Goal: Task Accomplishment & Management: Manage account settings

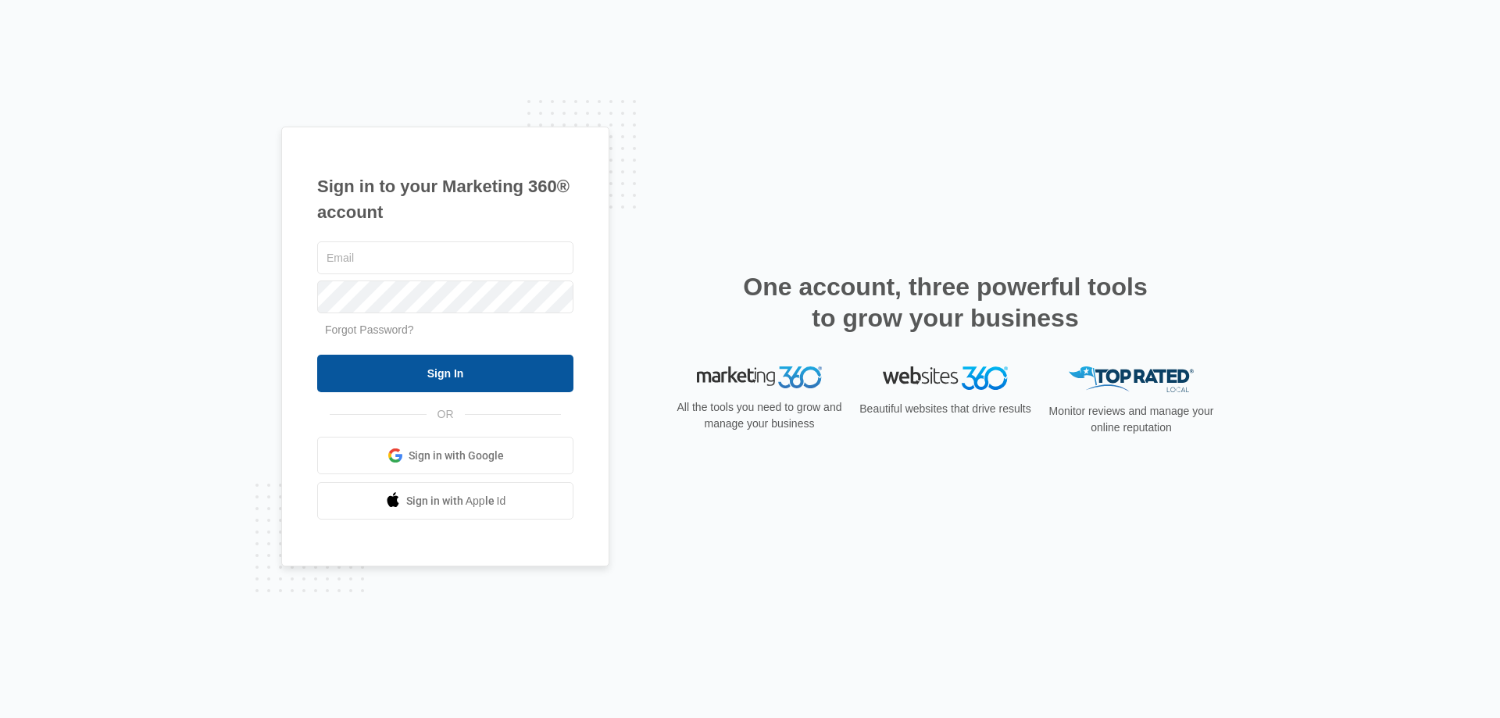
type input "[EMAIL_ADDRESS][DOMAIN_NAME]"
click at [429, 380] on input "Sign In" at bounding box center [445, 374] width 256 height 38
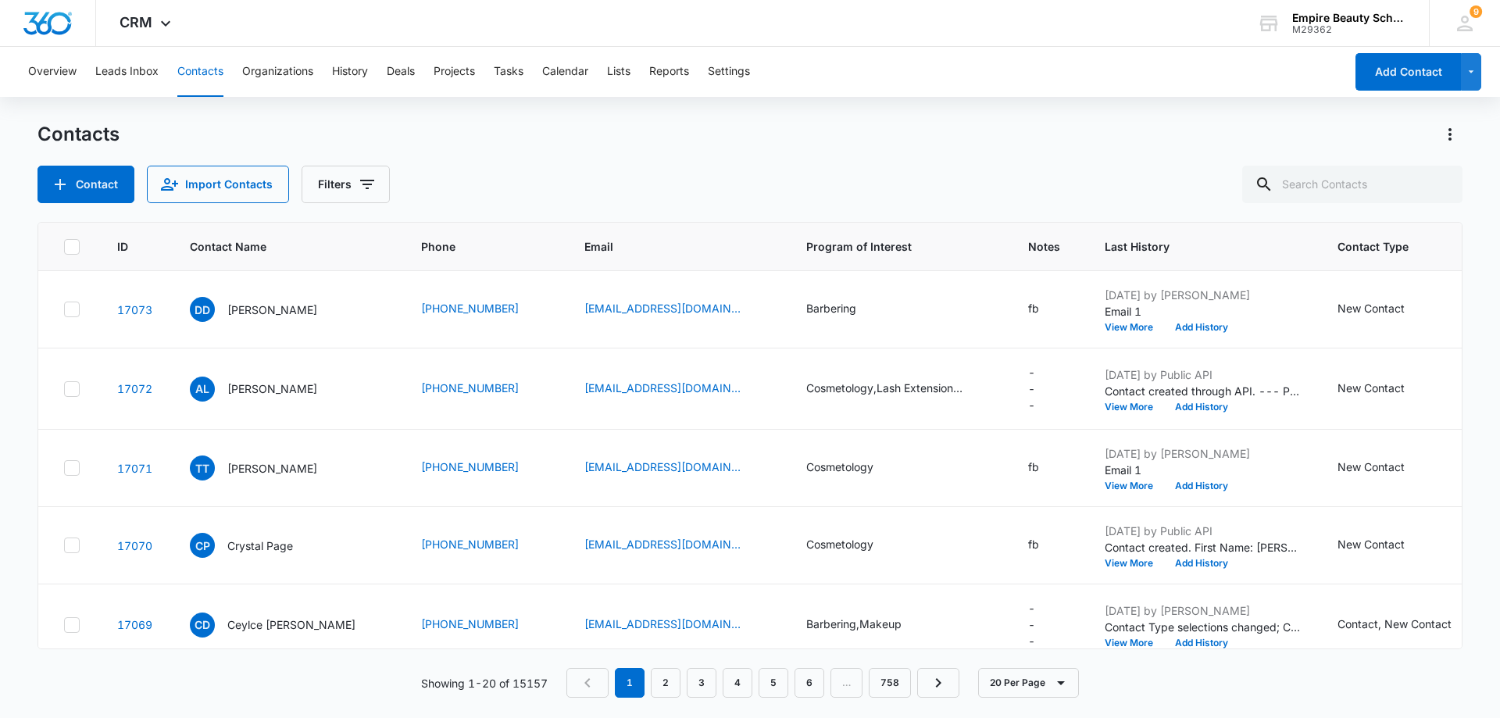
scroll to position [78, 0]
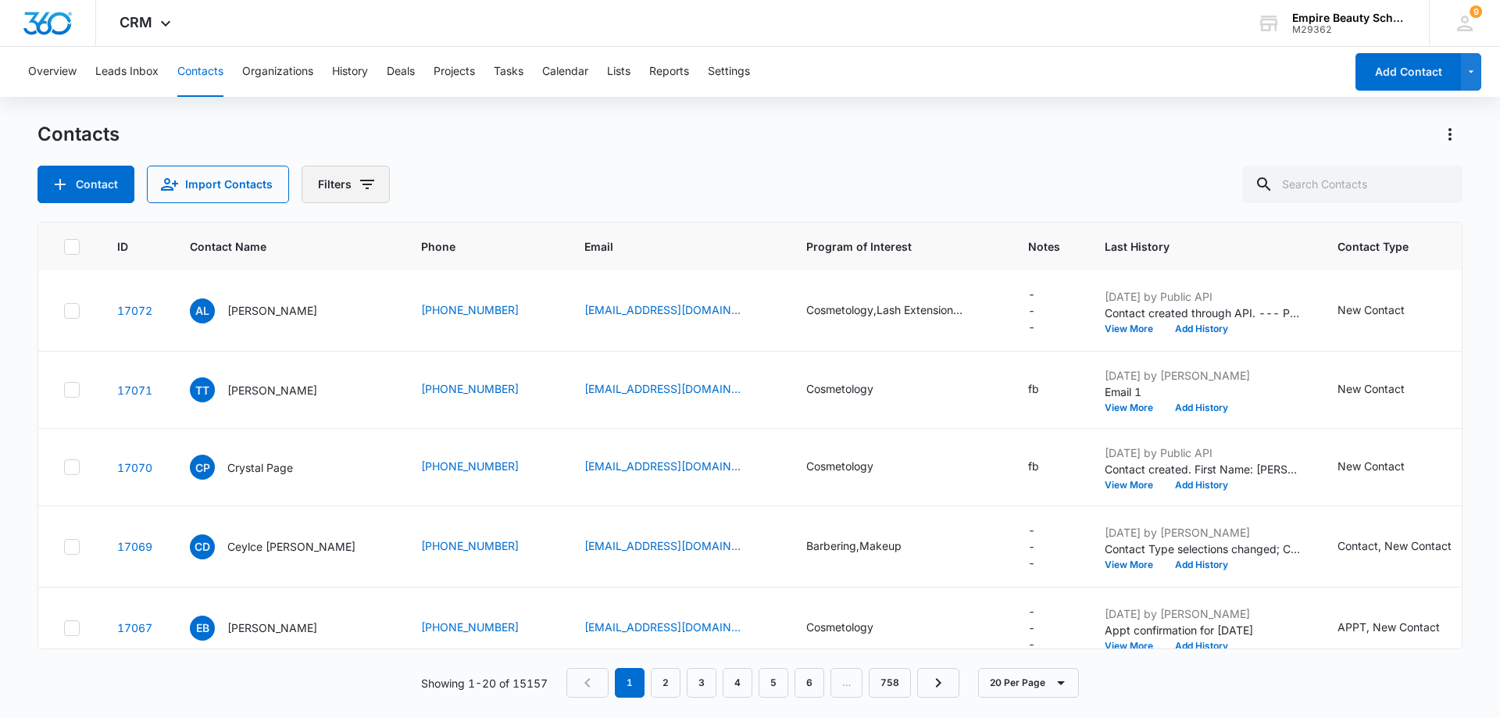
click at [361, 184] on icon "Filters" at bounding box center [367, 184] width 14 height 9
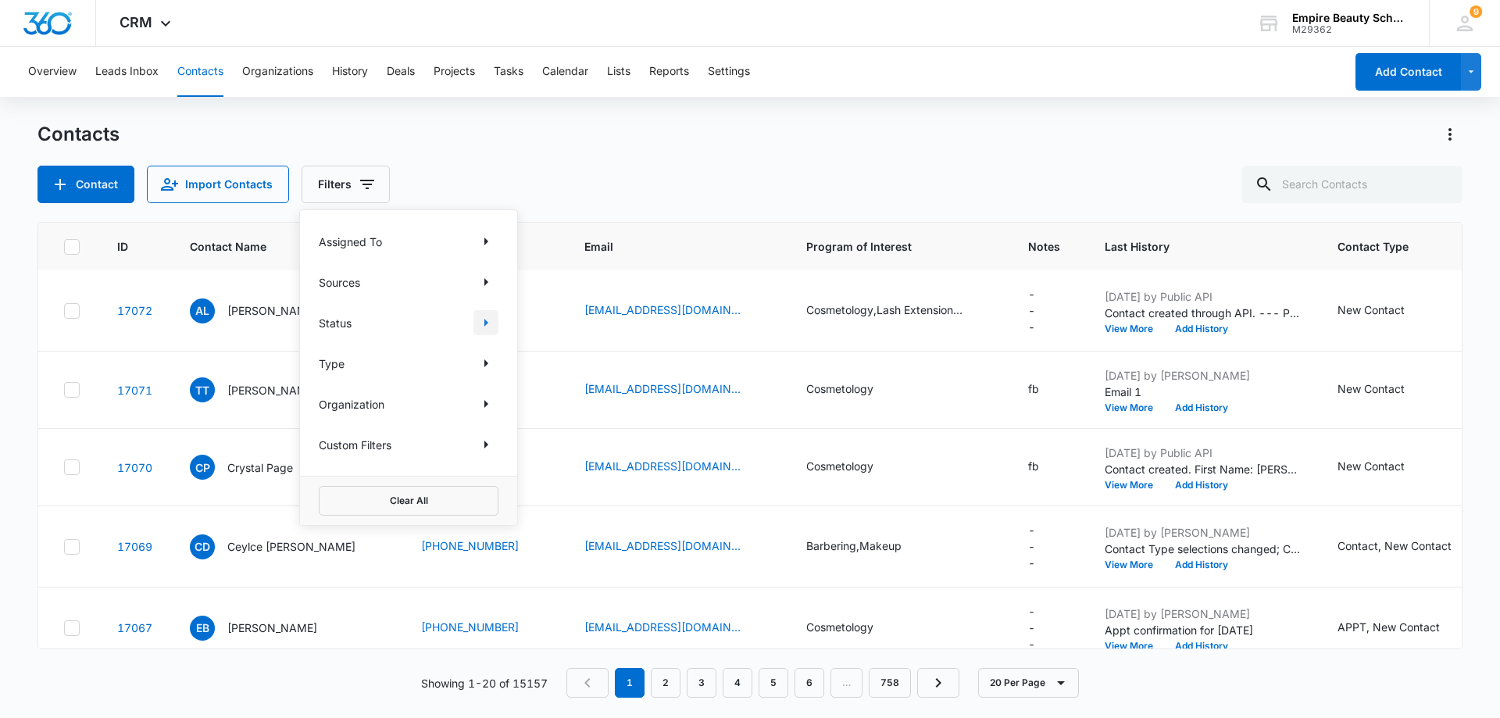
click at [484, 321] on icon "Show Status filters" at bounding box center [486, 322] width 19 height 19
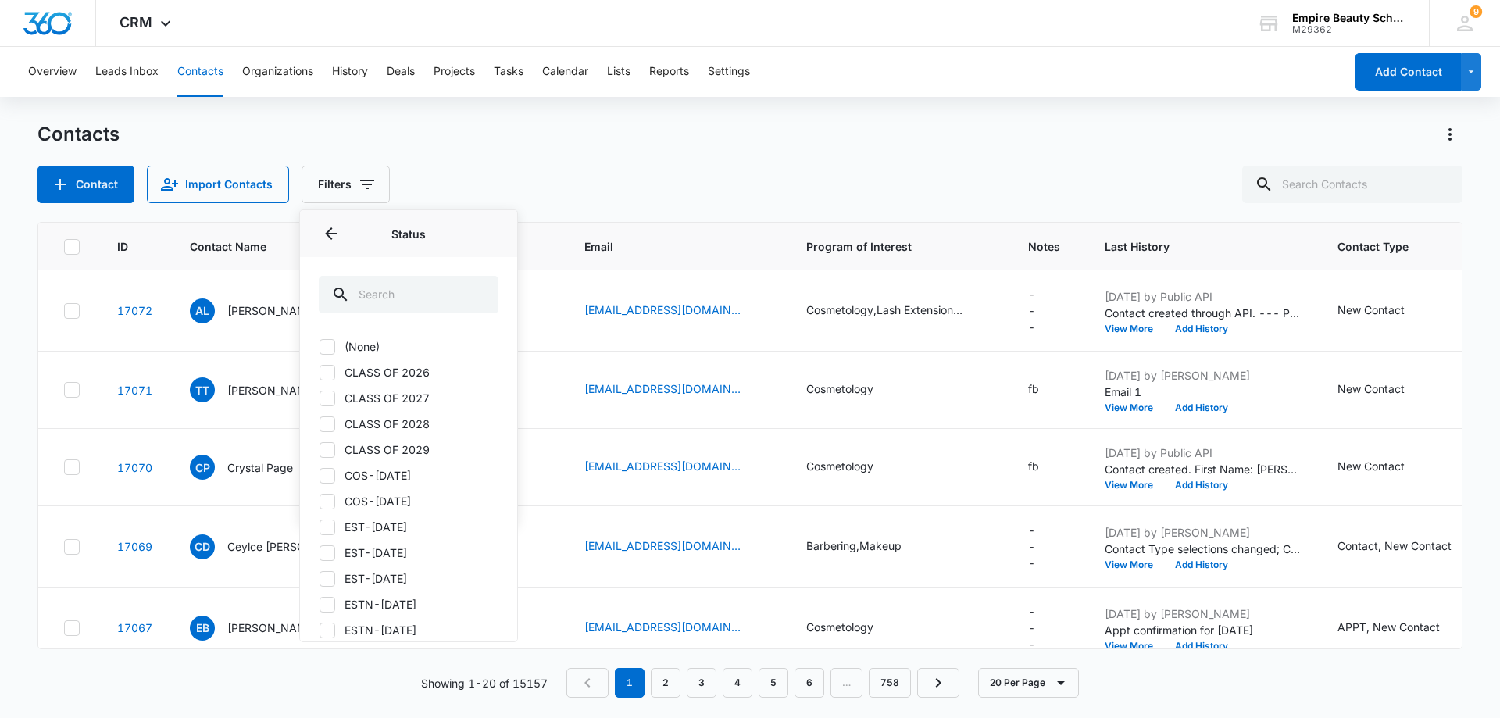
click at [330, 218] on div "Status" at bounding box center [408, 233] width 217 height 47
click at [331, 229] on icon "Back" at bounding box center [331, 233] width 19 height 19
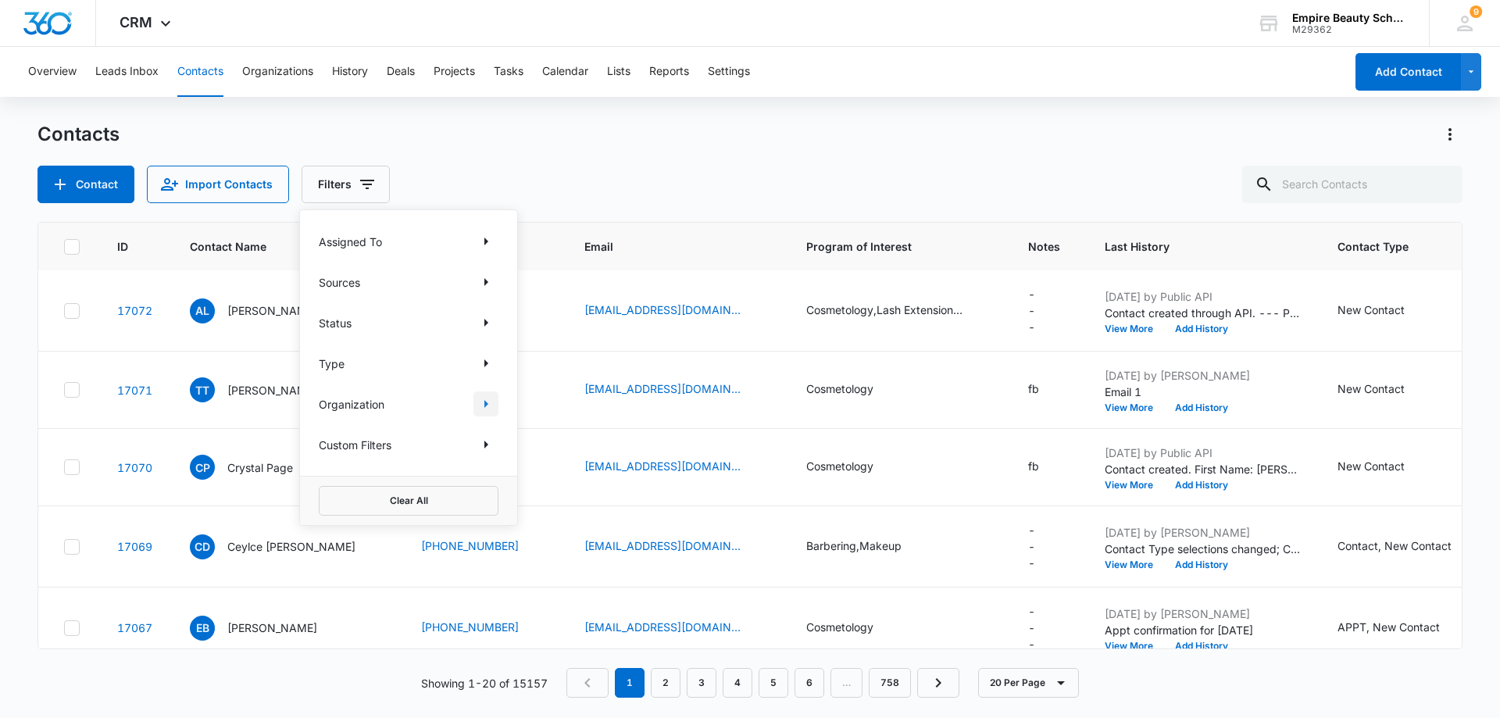
click at [491, 405] on icon "Show Organization filters" at bounding box center [486, 404] width 19 height 19
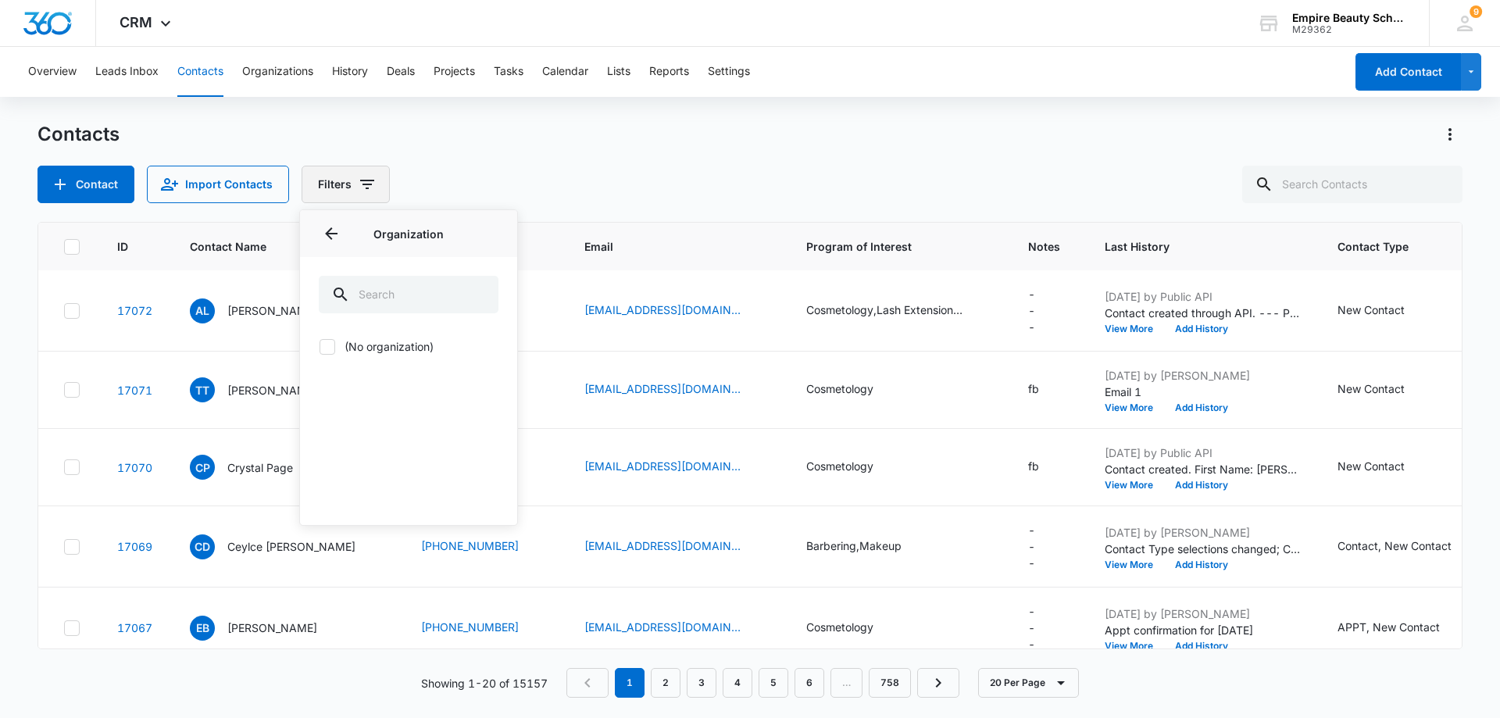
click at [367, 184] on icon "Filters" at bounding box center [367, 184] width 14 height 9
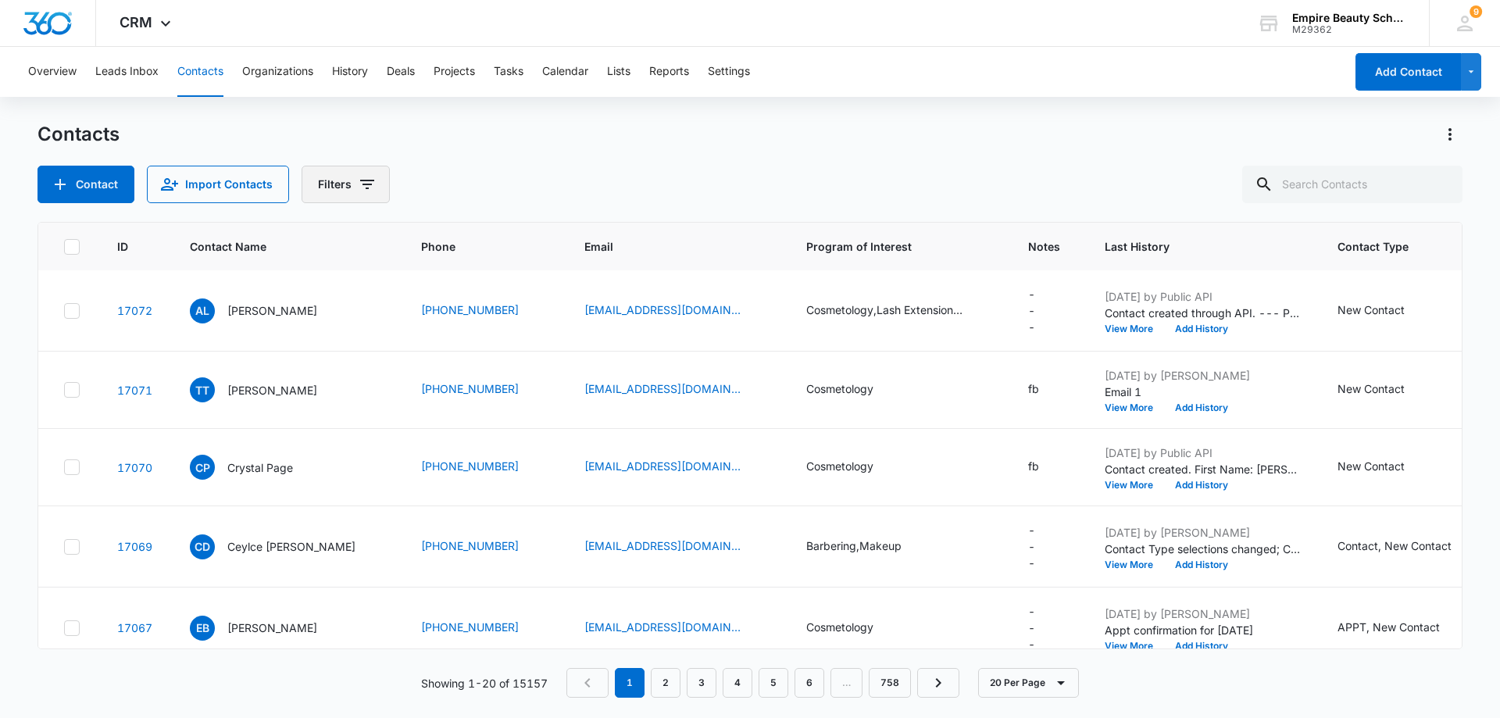
click at [369, 188] on icon "Filters" at bounding box center [367, 184] width 19 height 19
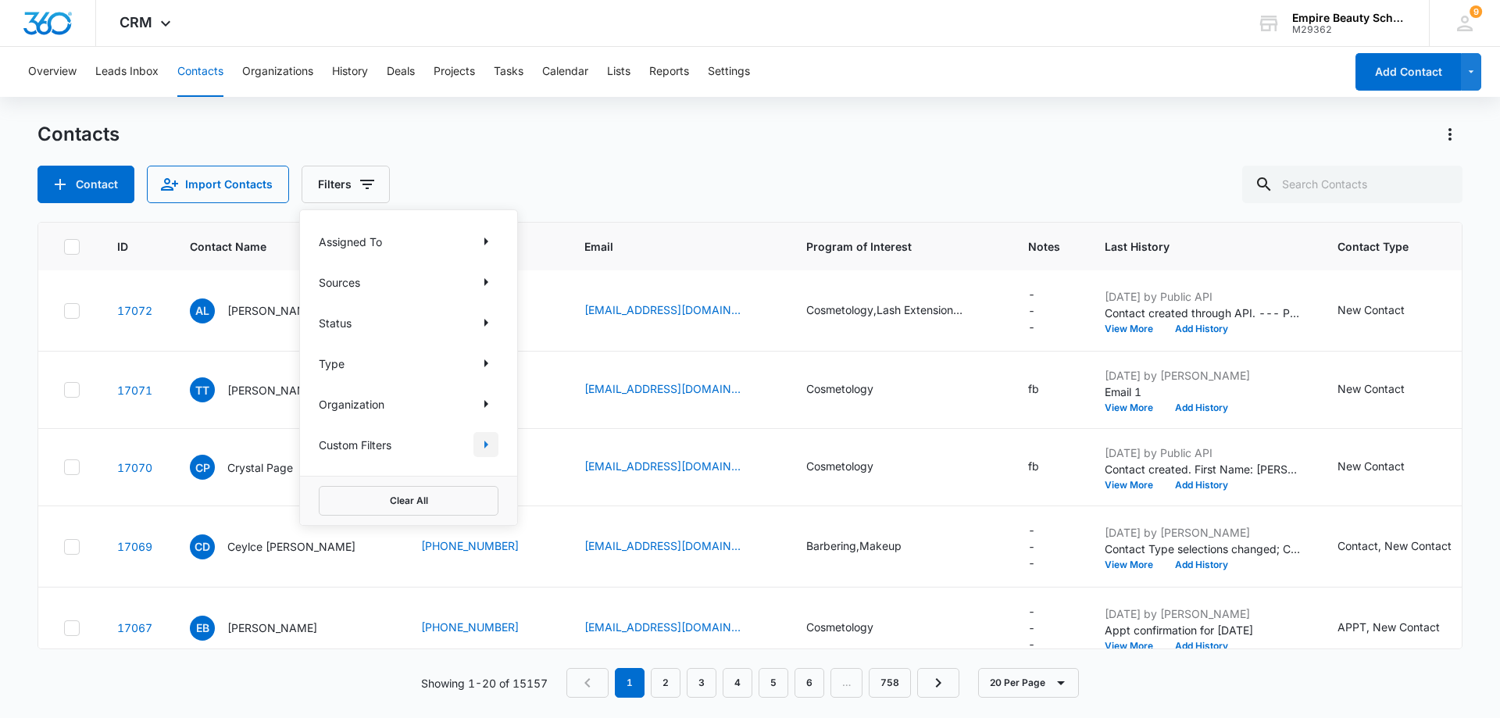
click at [484, 447] on icon "Show Custom Filters filters" at bounding box center [486, 444] width 19 height 19
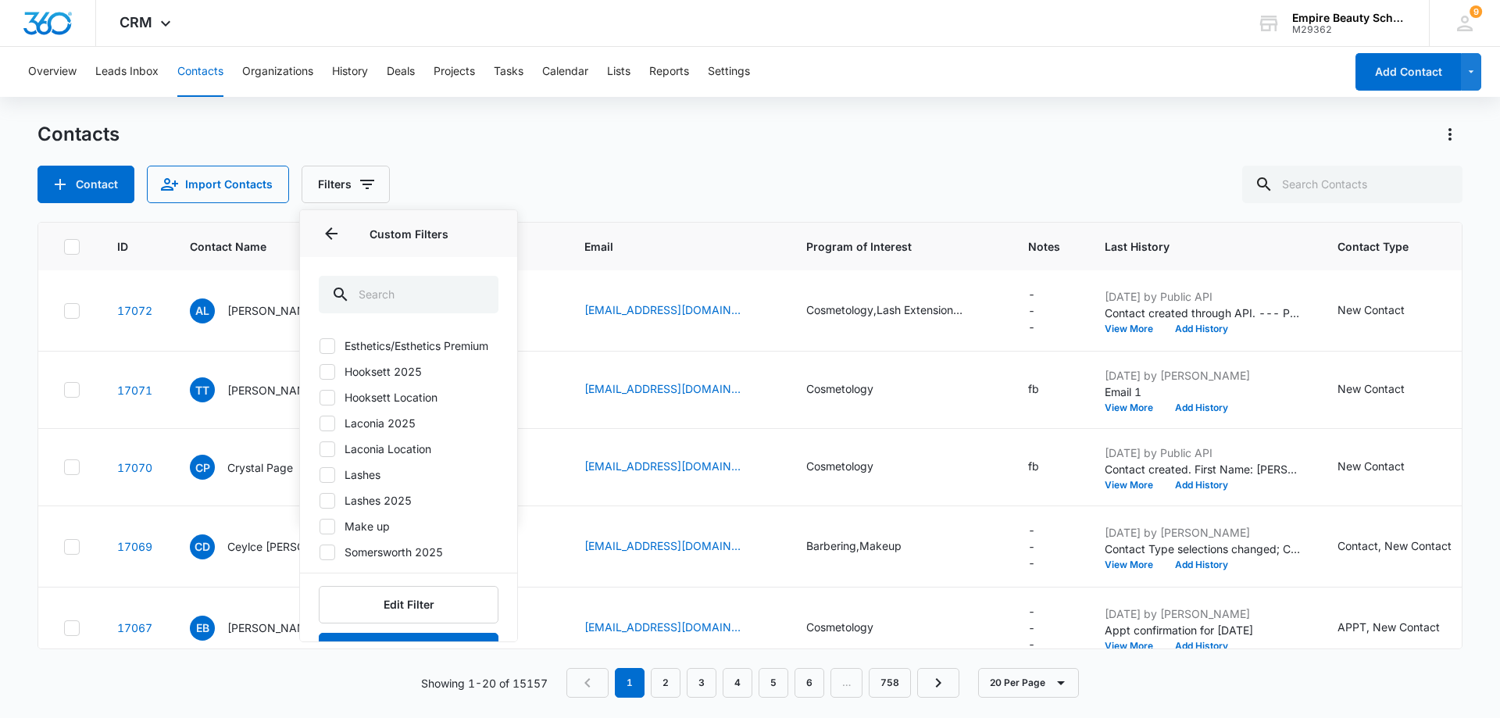
click at [329, 431] on icon at bounding box center [327, 424] width 14 height 14
click at [320, 424] on input "Laconia 2025" at bounding box center [319, 423] width 1 height 1
checkbox input "true"
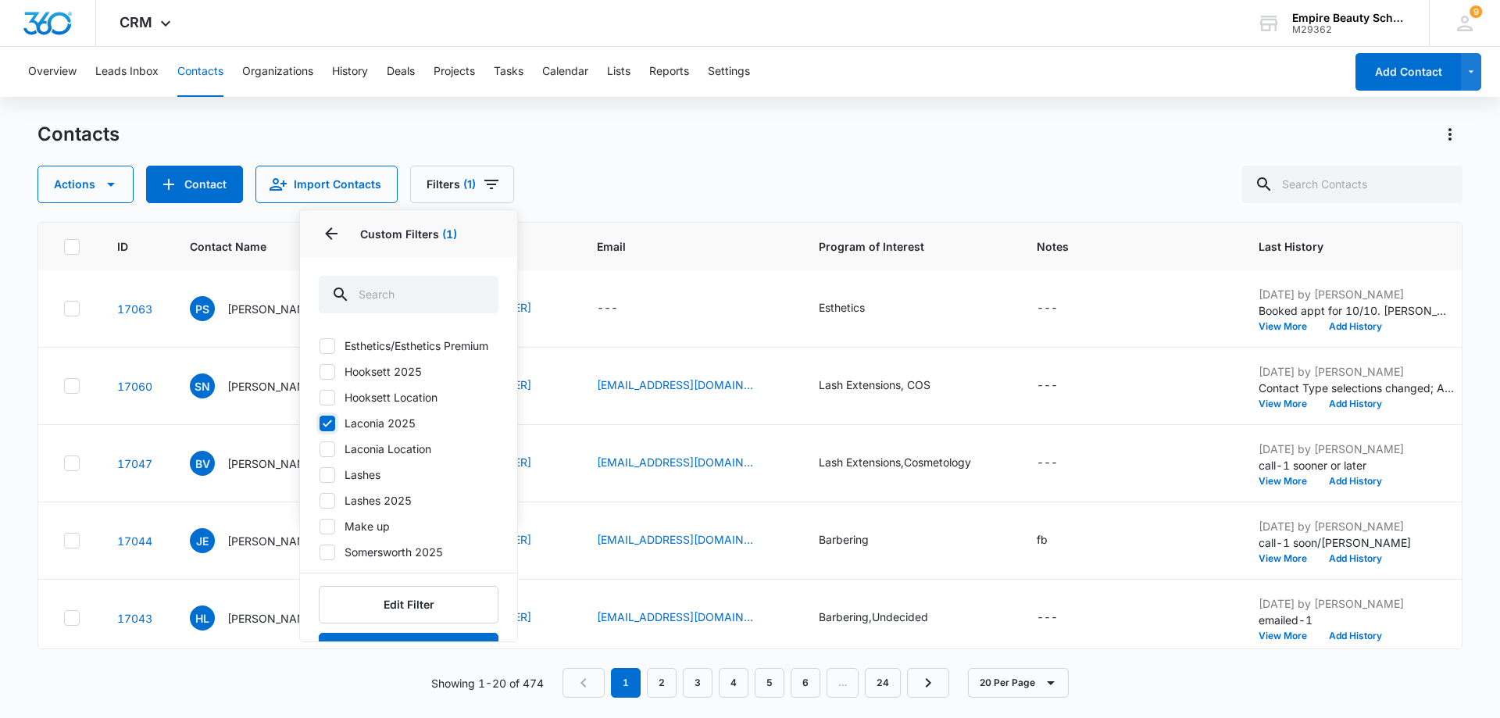
scroll to position [0, 0]
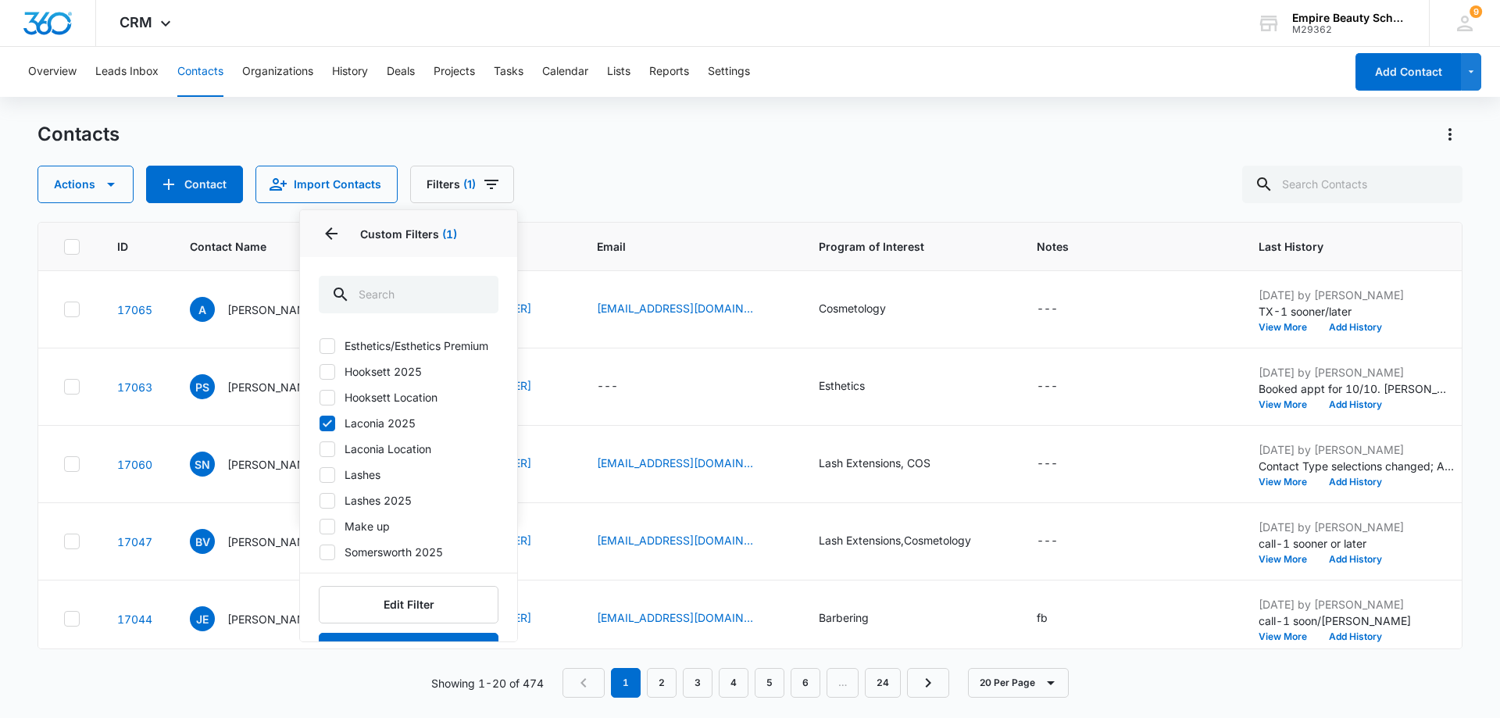
click at [568, 182] on div "Actions Contact Import Contacts Filters (1) Assigned To Sources Status Type Org…" at bounding box center [750, 185] width 1425 height 38
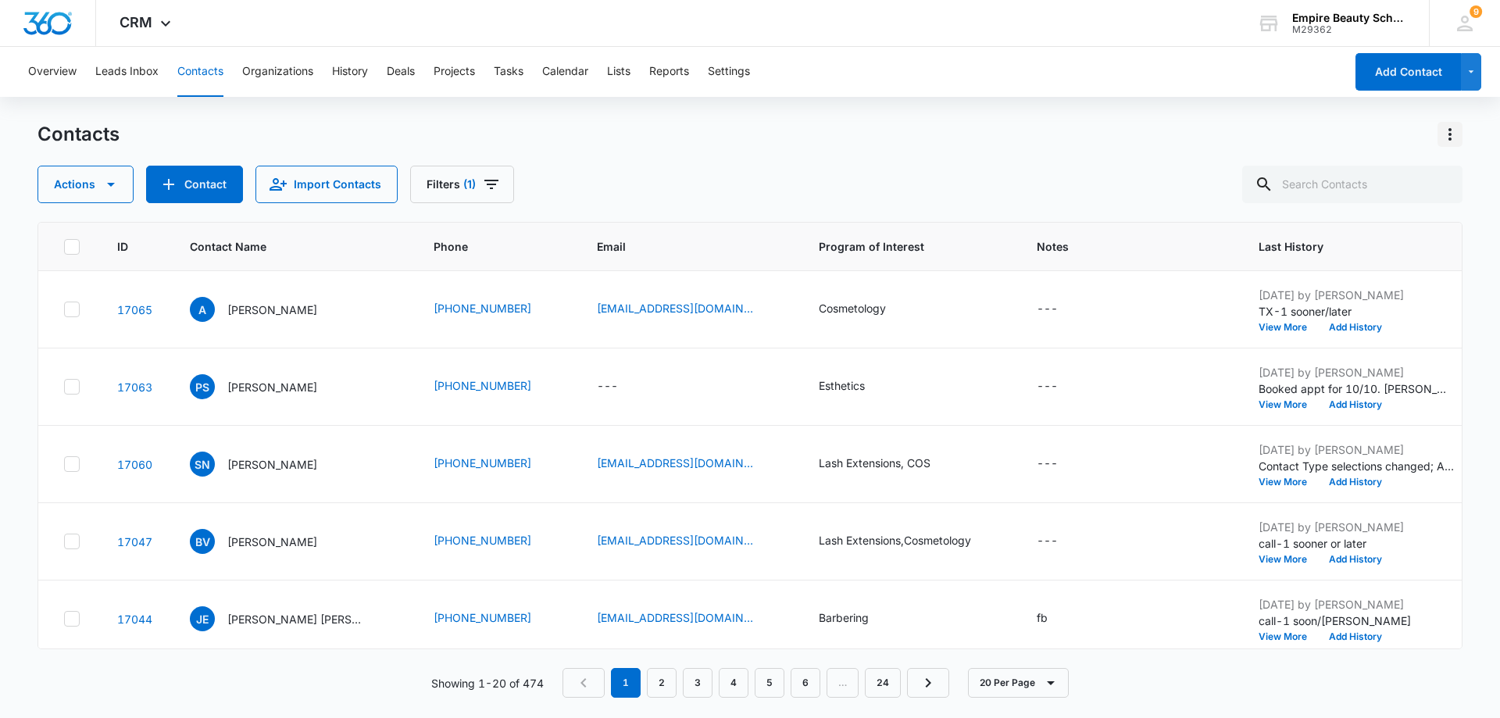
click at [1450, 132] on icon "Actions" at bounding box center [1450, 134] width 19 height 19
click at [1368, 174] on div "Choose Columns" at bounding box center [1372, 178] width 103 height 11
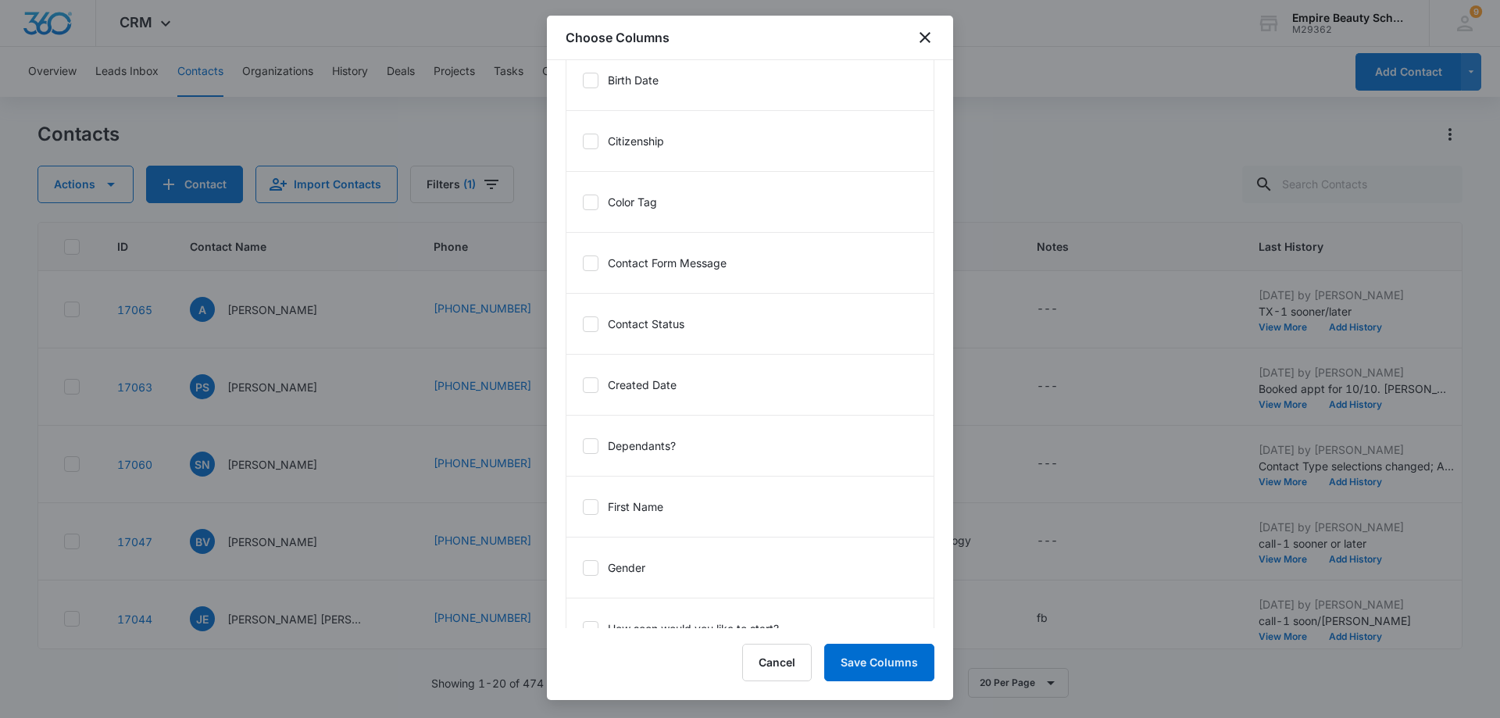
scroll to position [781, 0]
click at [595, 319] on icon at bounding box center [591, 319] width 14 height 14
click at [583, 319] on input "Contact Status" at bounding box center [582, 318] width 1 height 1
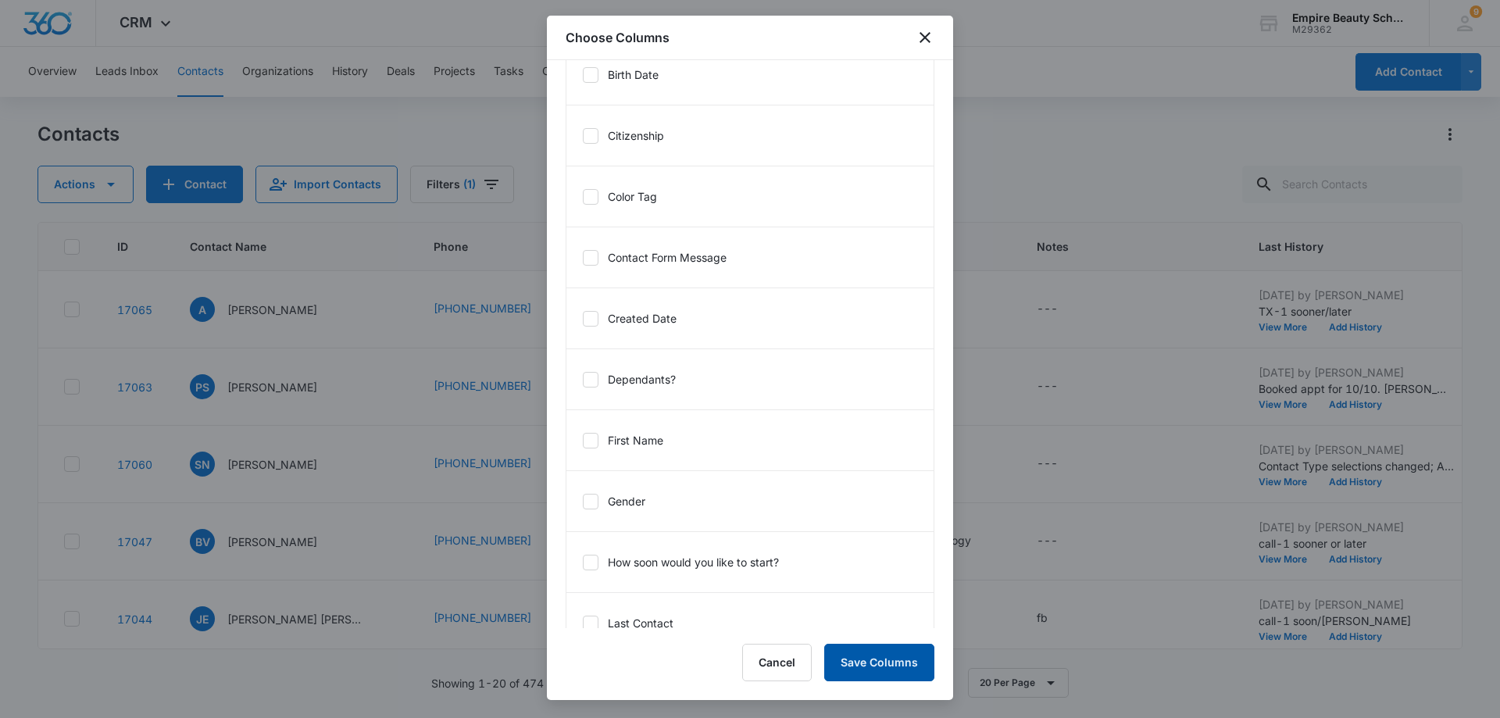
click at [857, 661] on button "Save Columns" at bounding box center [879, 663] width 110 height 38
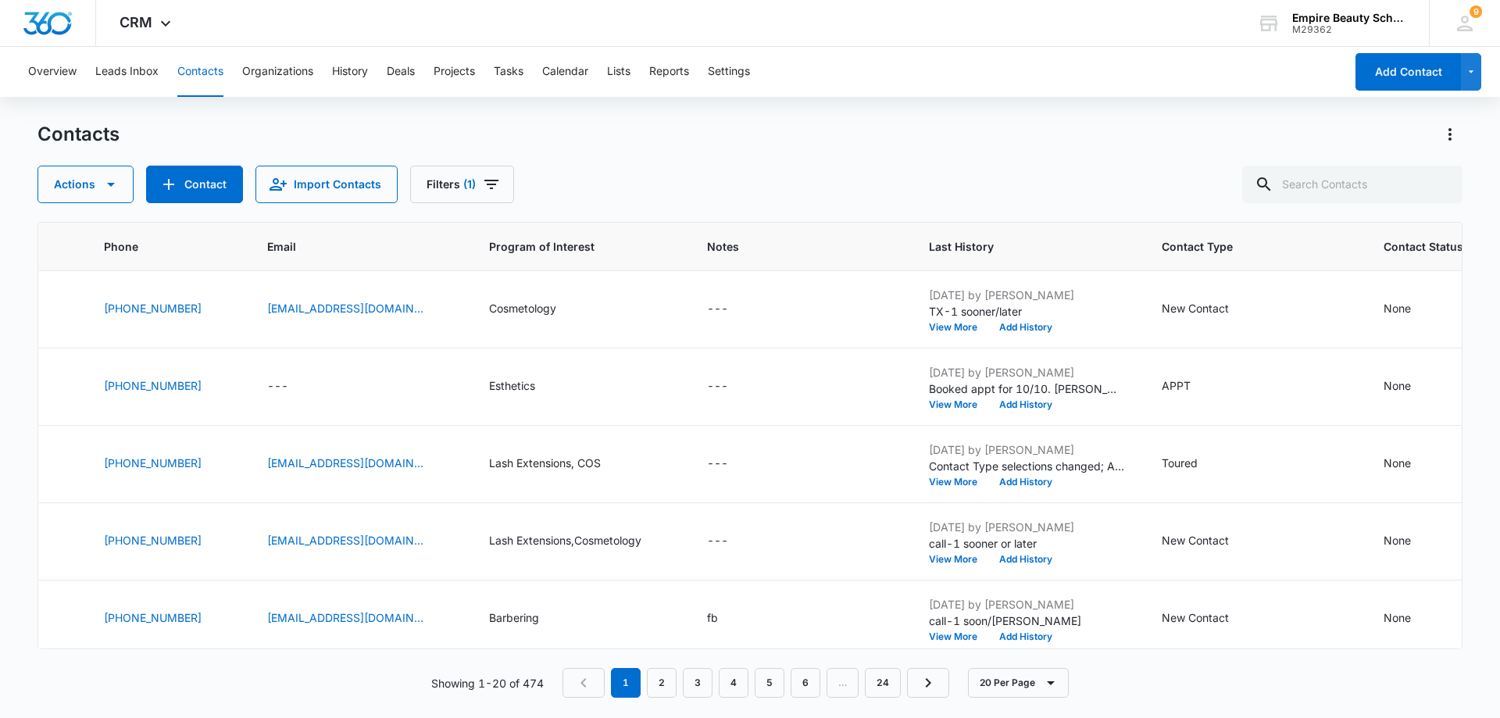
scroll to position [0, 396]
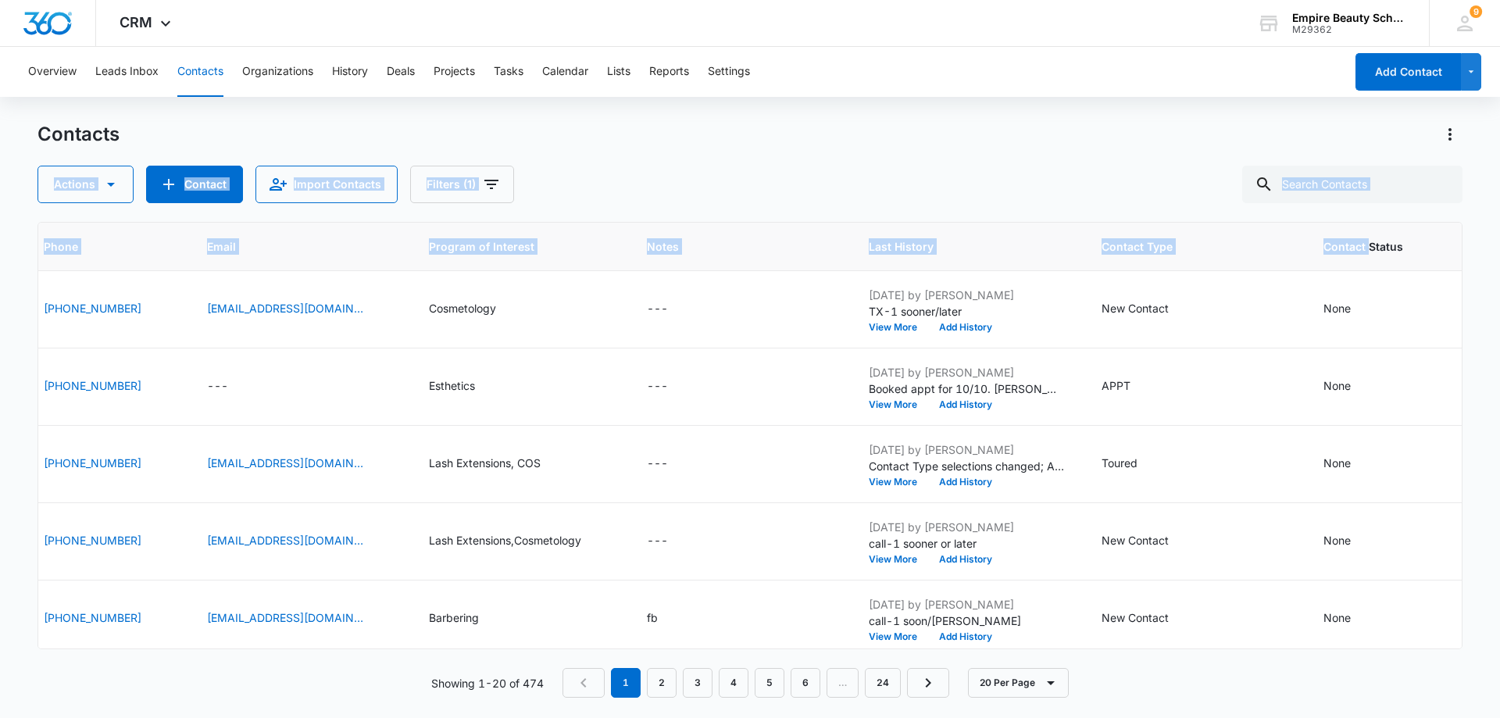
drag, startPoint x: 1356, startPoint y: 241, endPoint x: 1225, endPoint y: 130, distance: 171.3
click at [1229, 130] on div "Contacts Actions Contact Import Contacts Filters (1) ID Contact Name Phone Emai…" at bounding box center [750, 419] width 1425 height 595
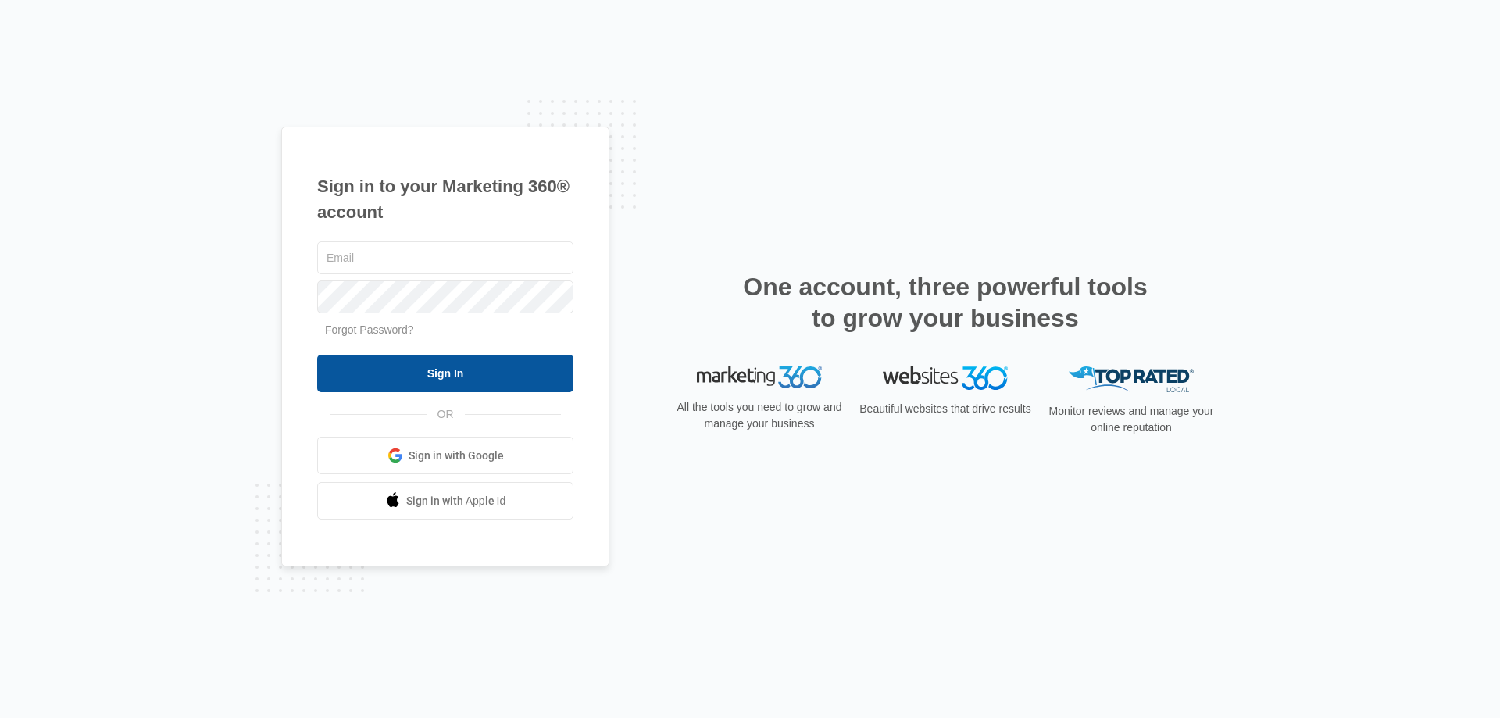
type input "[EMAIL_ADDRESS][DOMAIN_NAME]"
click at [439, 378] on input "Sign In" at bounding box center [445, 374] width 256 height 38
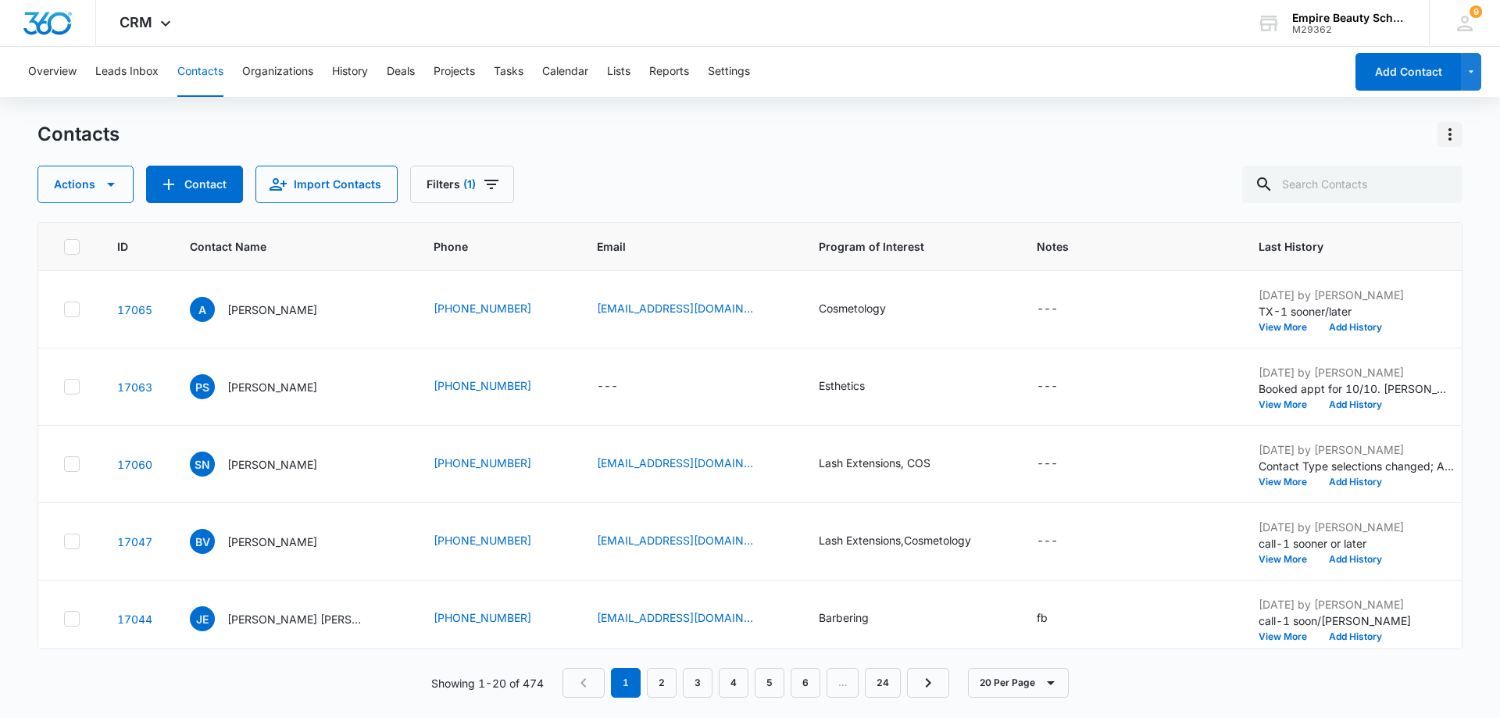
click at [1450, 141] on icon "Actions" at bounding box center [1450, 134] width 19 height 19
click at [1356, 177] on div "Choose Columns" at bounding box center [1372, 178] width 103 height 11
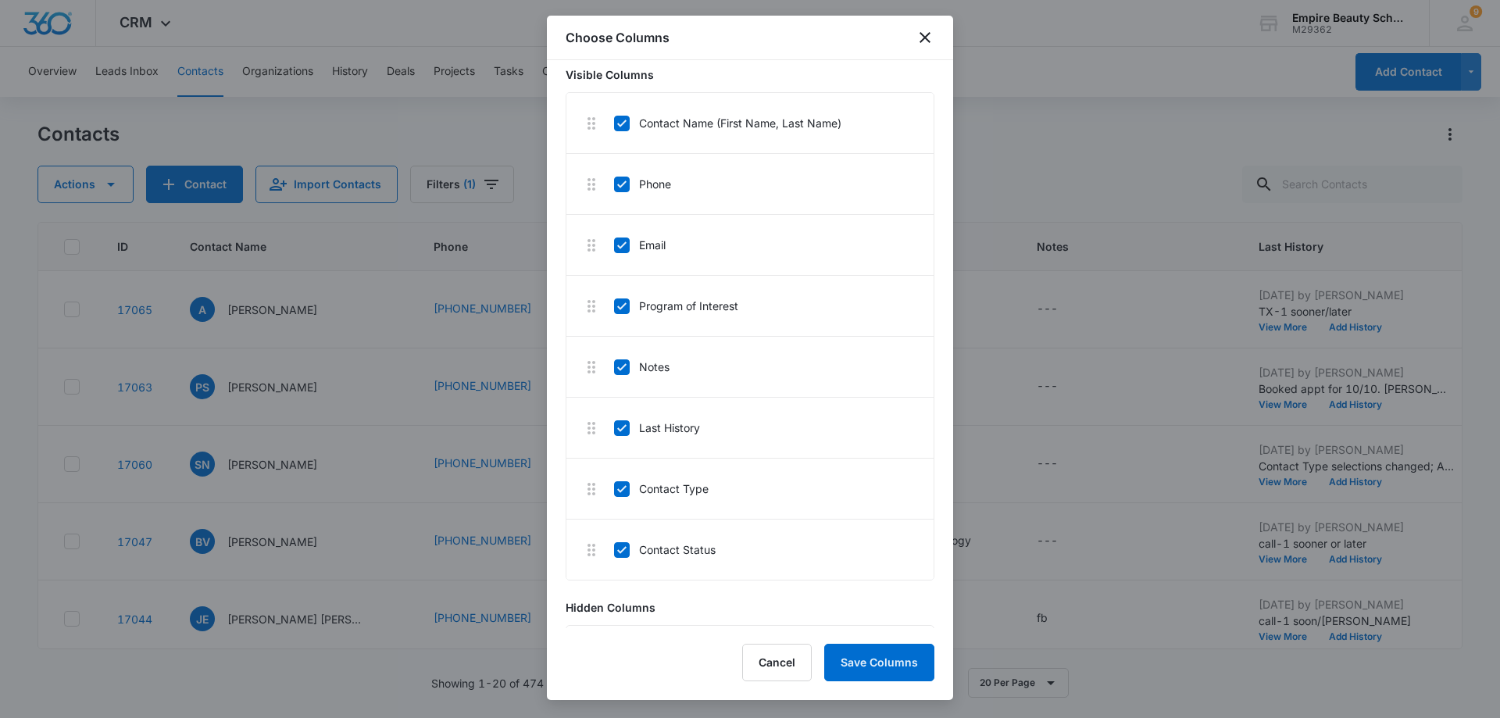
scroll to position [82, 0]
drag, startPoint x: 674, startPoint y: 488, endPoint x: 667, endPoint y: 300, distance: 187.7
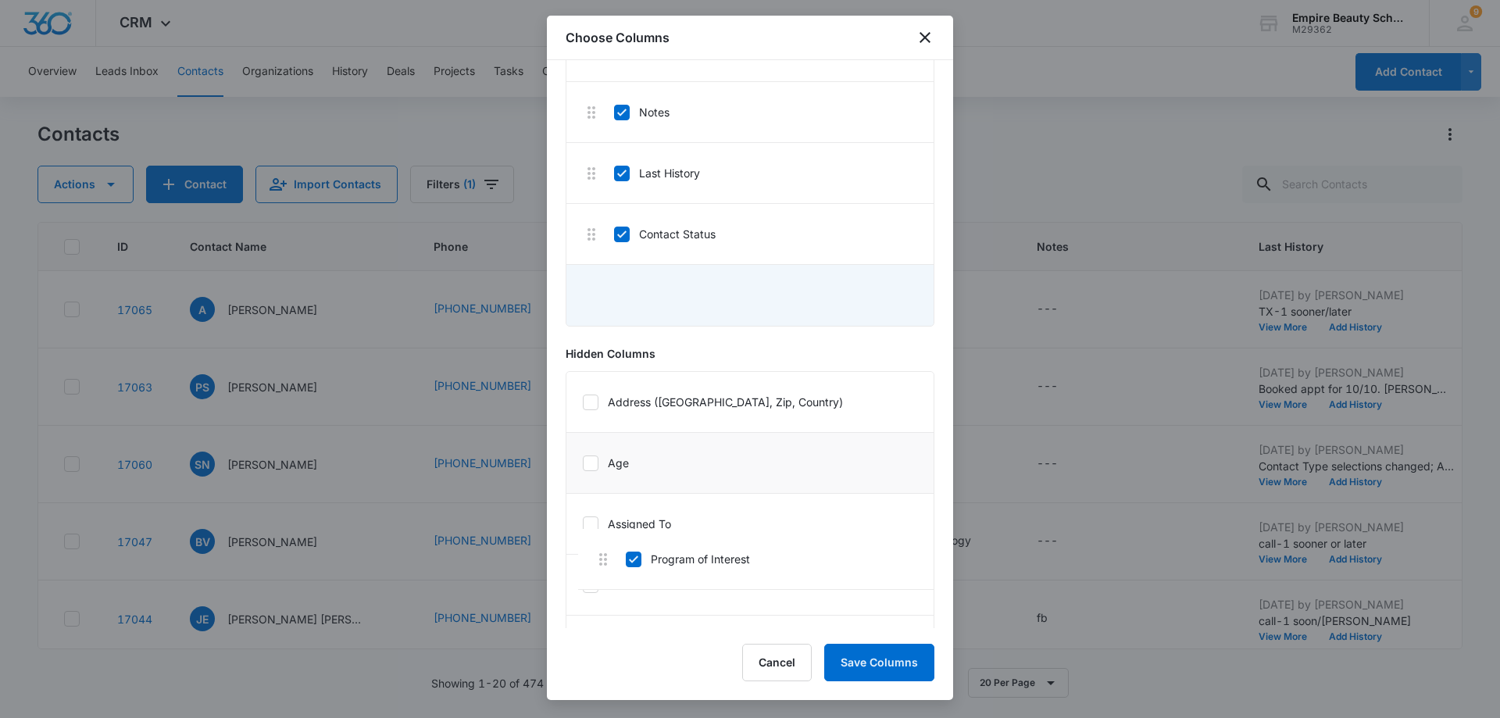
scroll to position [374, 0]
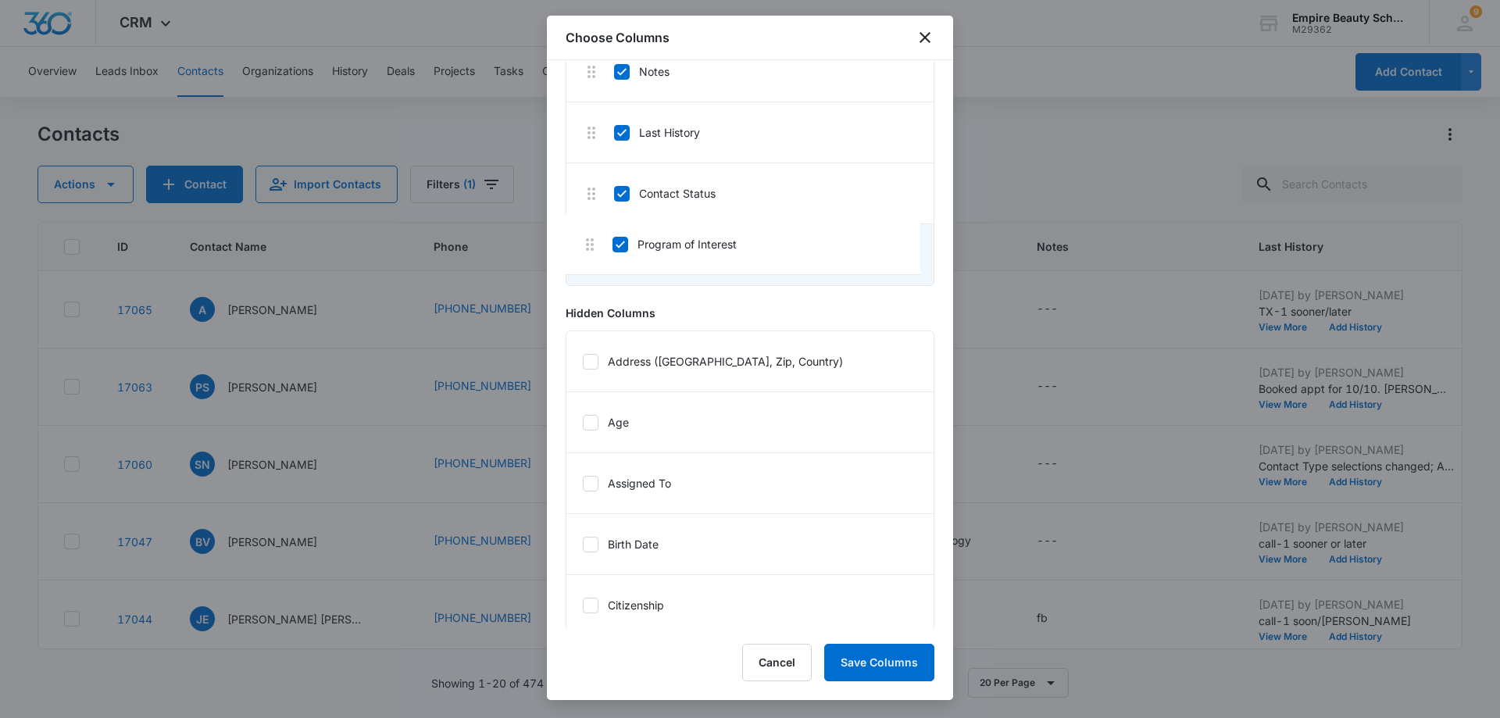
drag, startPoint x: 681, startPoint y: 368, endPoint x: 684, endPoint y: 252, distance: 116.5
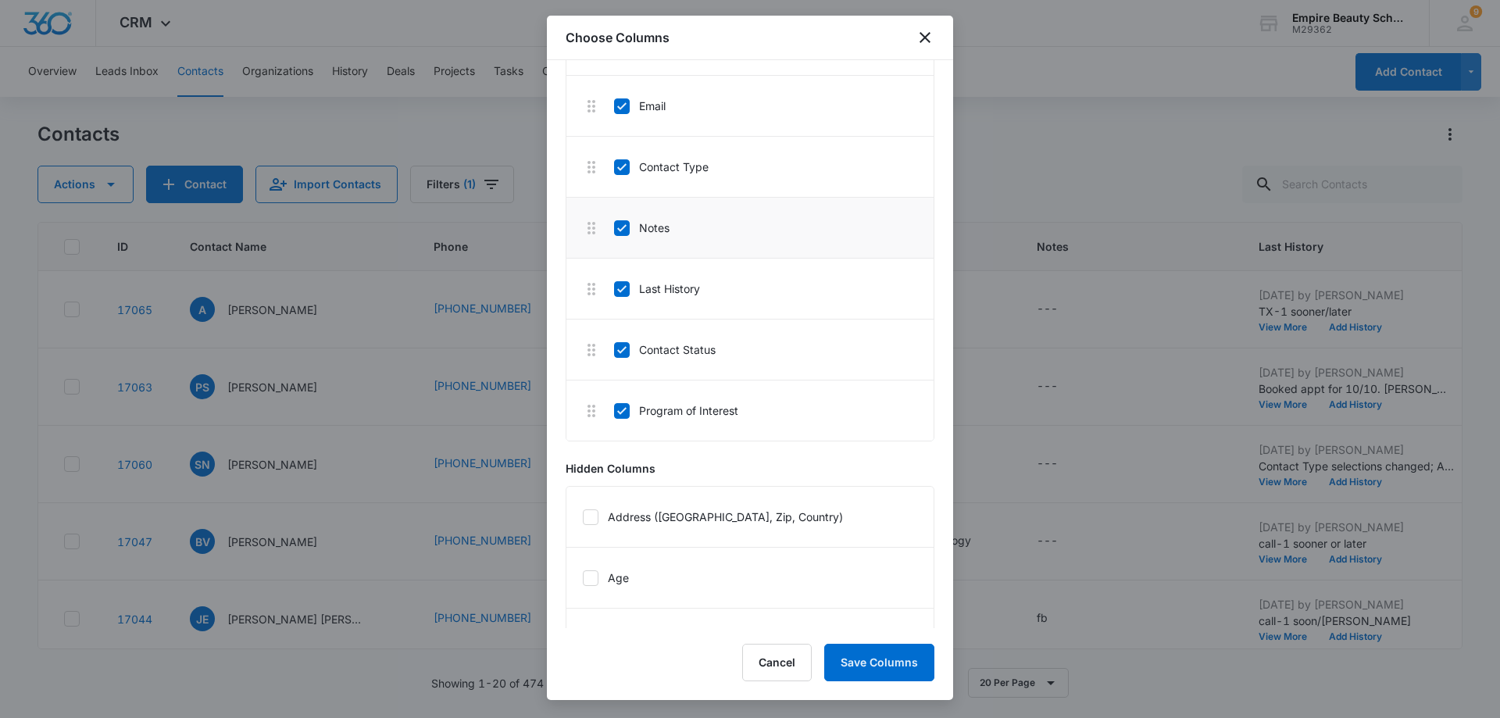
scroll to position [139, 0]
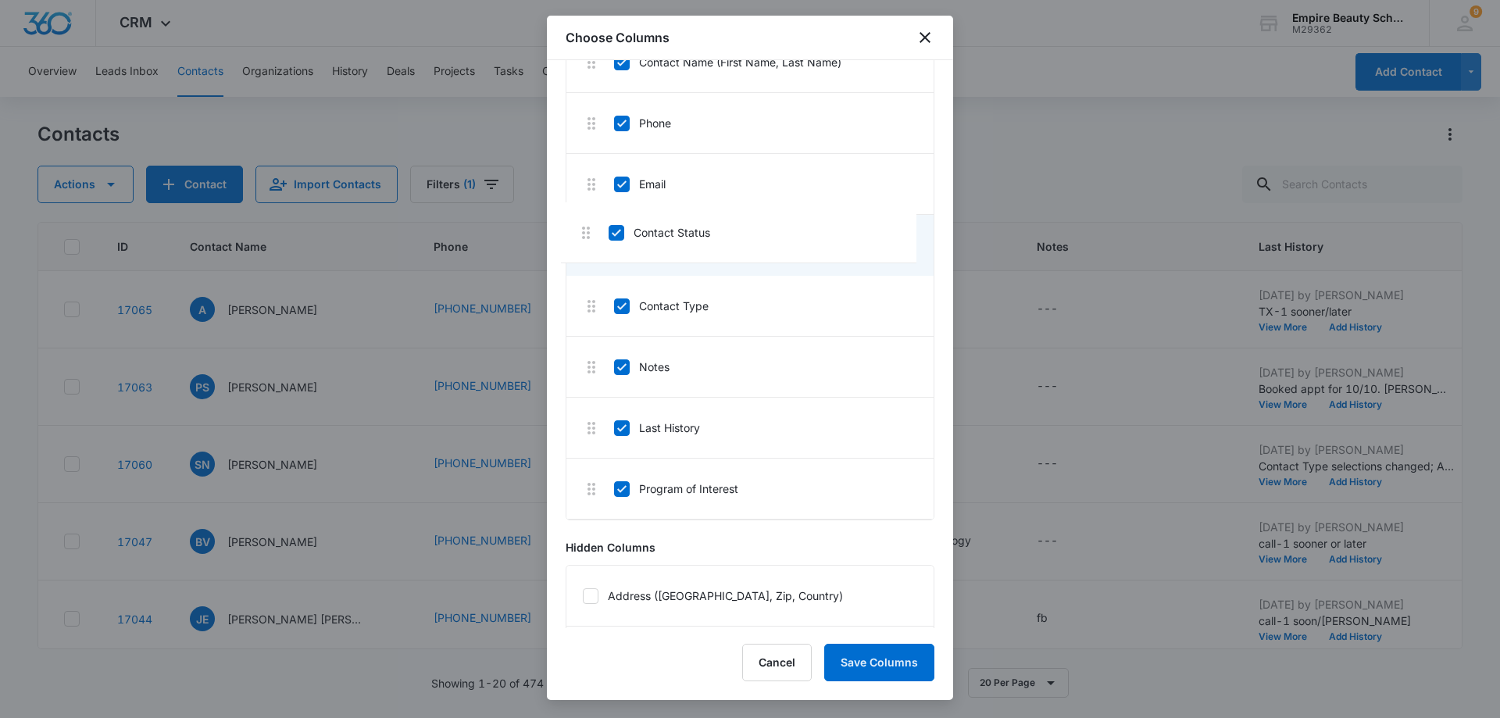
drag, startPoint x: 687, startPoint y: 430, endPoint x: 688, endPoint y: 228, distance: 201.6
click at [1032, 60] on div at bounding box center [750, 359] width 1500 height 718
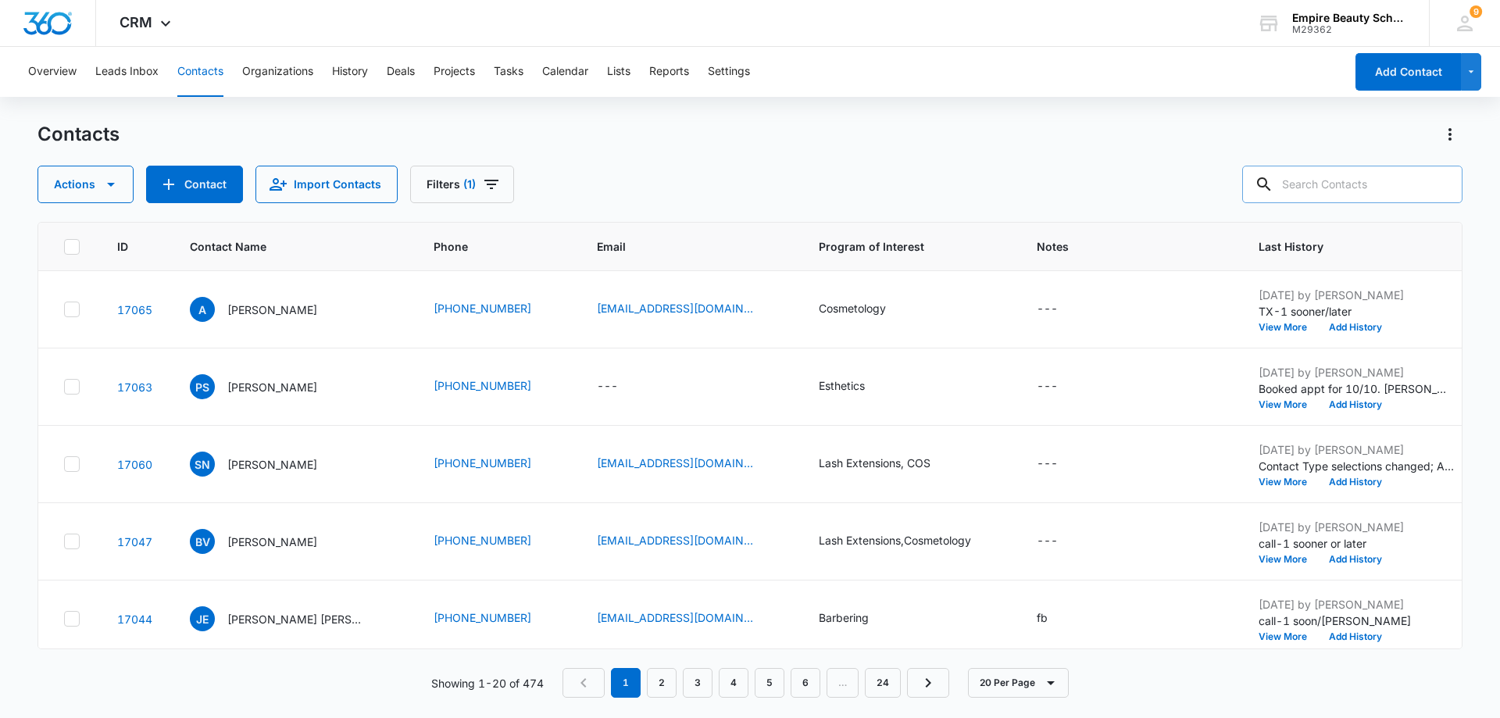
click at [1301, 183] on input "text" at bounding box center [1352, 185] width 220 height 38
type input "9494"
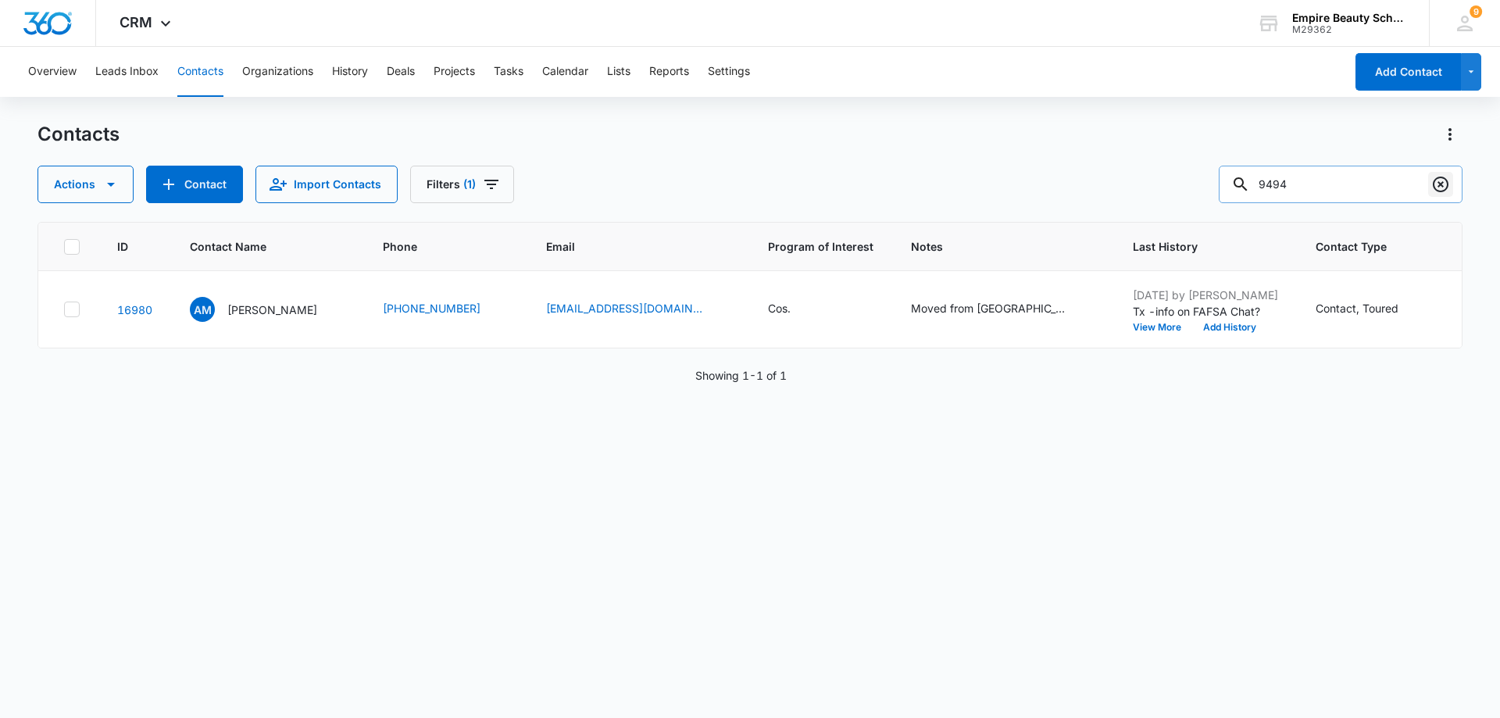
click at [1435, 185] on icon "Clear" at bounding box center [1441, 185] width 16 height 16
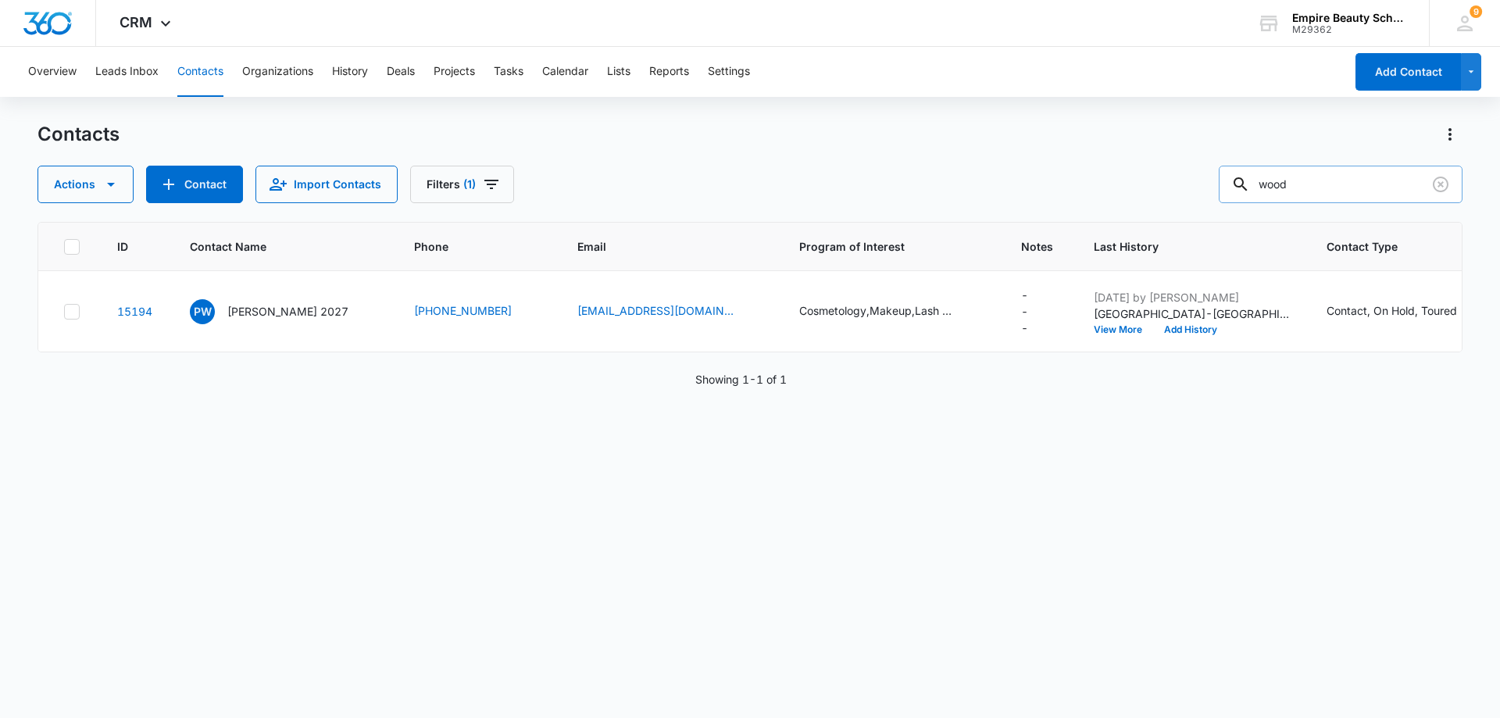
type input "wood"
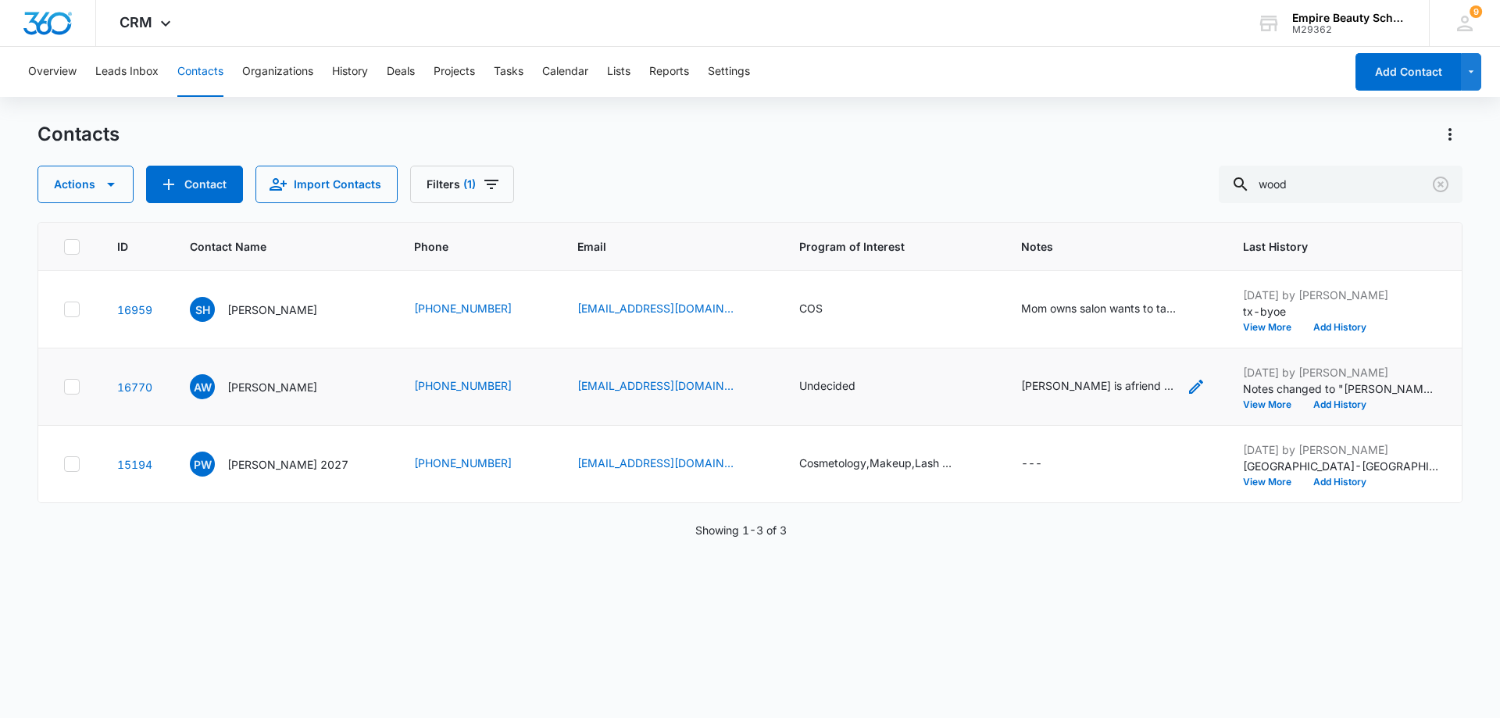
click at [1072, 388] on div "Mike Yeargle is afriend helping her out w/ FAFSA will come with her. Qualified …" at bounding box center [1099, 385] width 156 height 16
click at [1178, 340] on button "Save" at bounding box center [1181, 336] width 46 height 30
click at [1338, 330] on button "Add History" at bounding box center [1340, 327] width 75 height 9
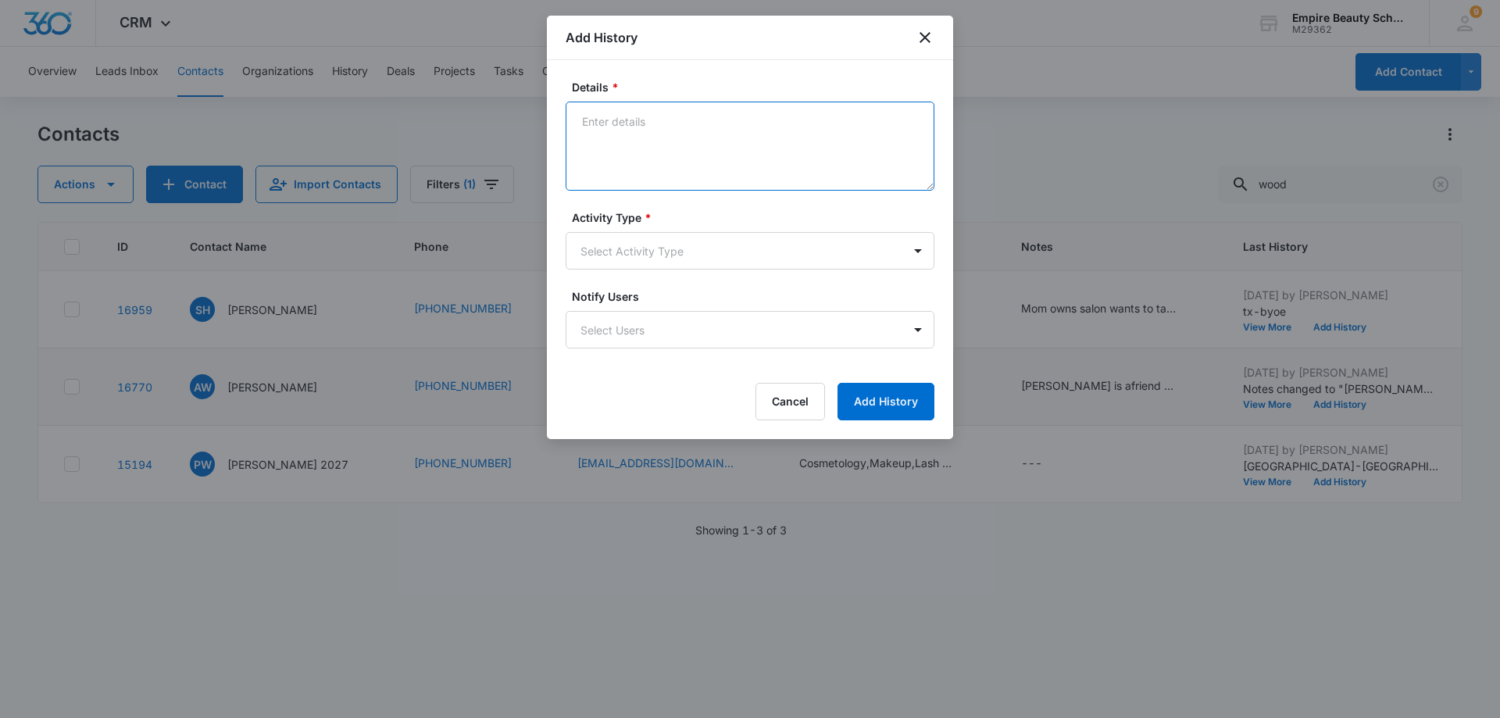
click at [602, 125] on textarea "Details *" at bounding box center [750, 146] width 369 height 89
type textarea "C"
click at [630, 120] on textarea "Tx-Mike?Ally" at bounding box center [750, 146] width 369 height 89
click at [667, 120] on textarea "Tx-Mike/Ally" at bounding box center [750, 146] width 369 height 89
type textarea "Tx-[PERSON_NAME]/Ally tour [DATE]?"
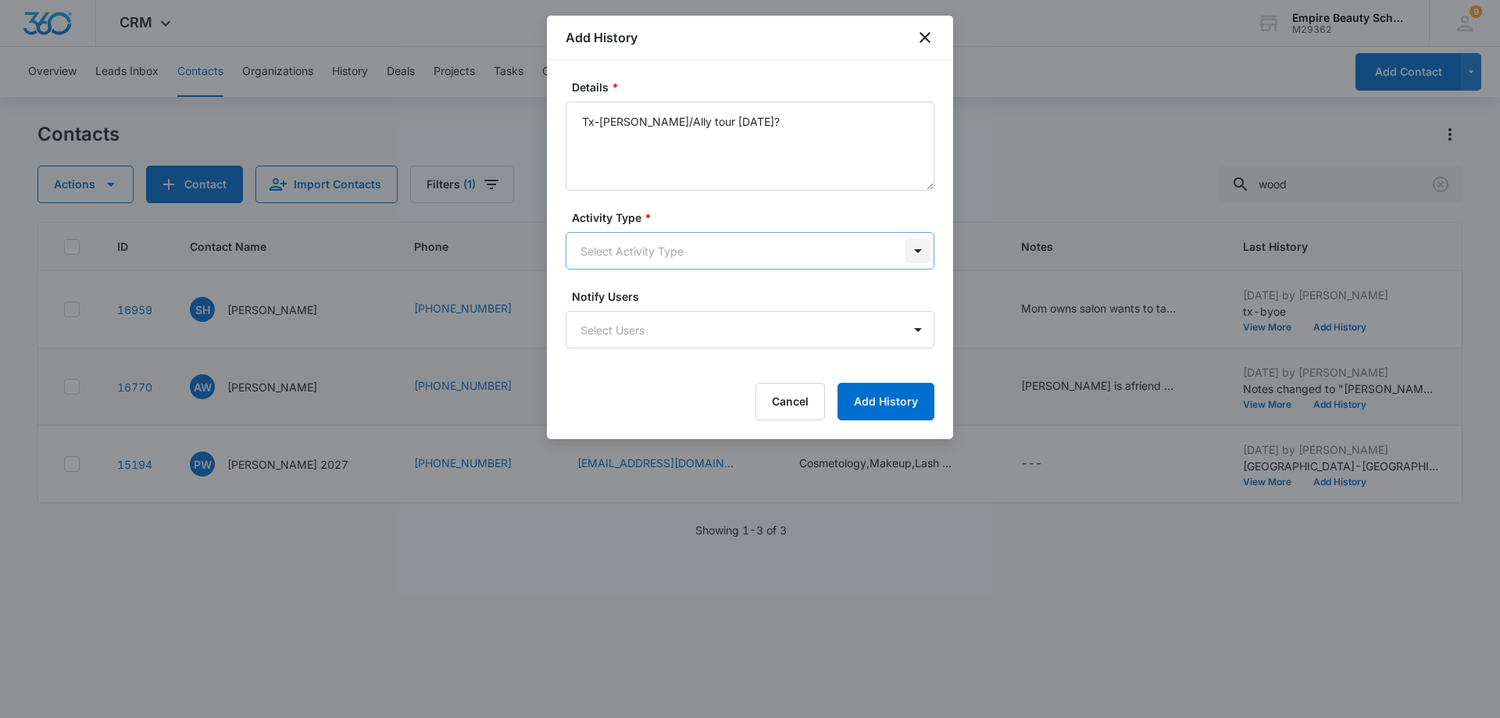
click at [917, 252] on body "CRM Apps Forms CRM Email Shop Payments POS Files Brand Settings AI Assistant Em…" at bounding box center [750, 359] width 1500 height 718
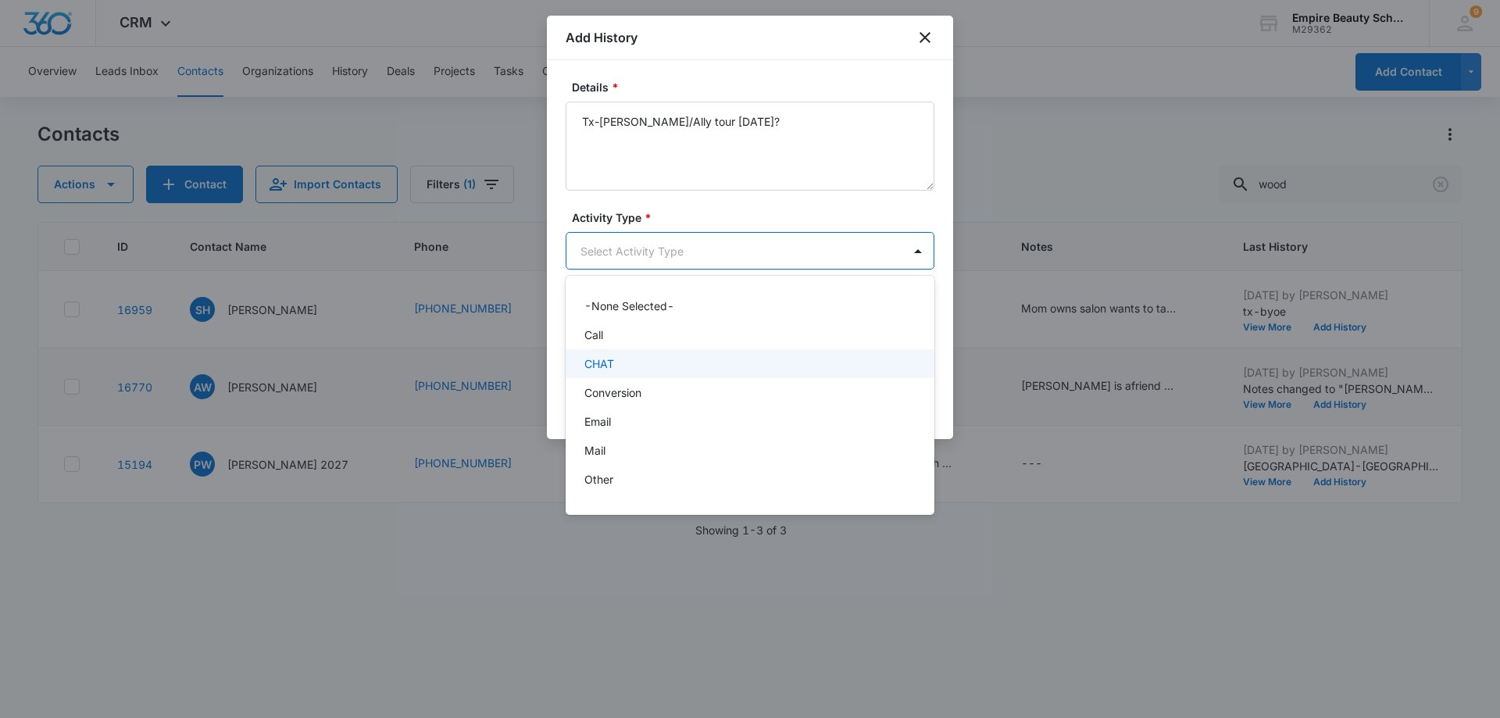
scroll to position [81, 0]
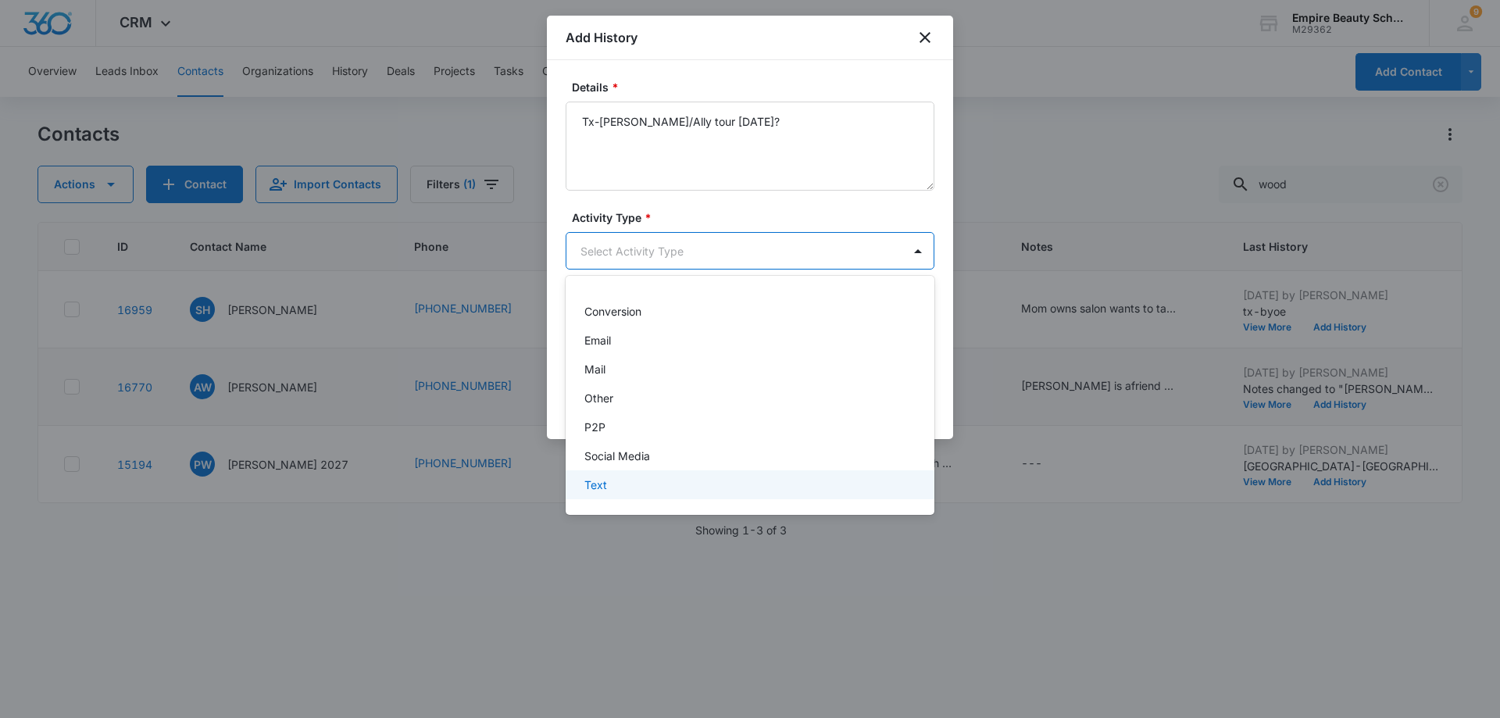
click at [829, 480] on div "Text" at bounding box center [749, 485] width 328 height 16
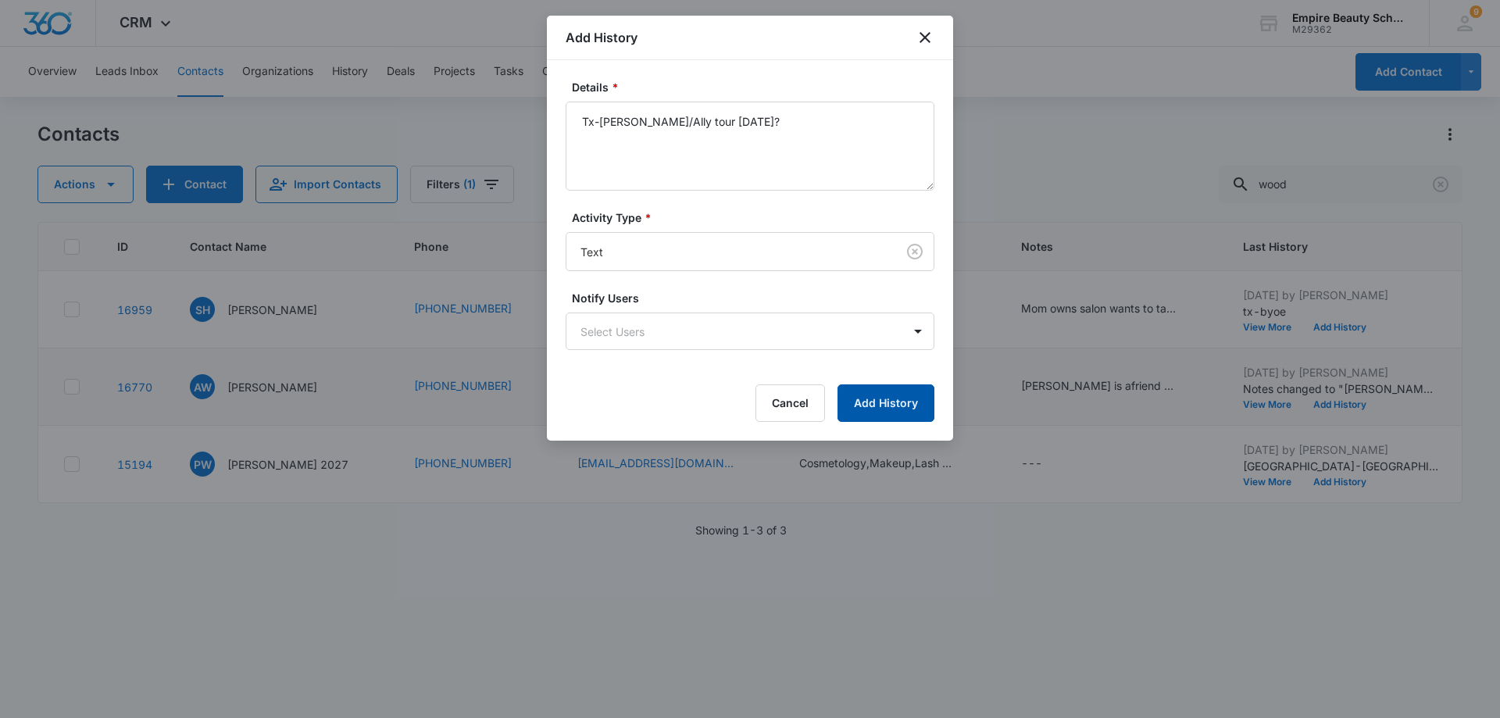
click at [905, 404] on button "Add History" at bounding box center [886, 403] width 97 height 38
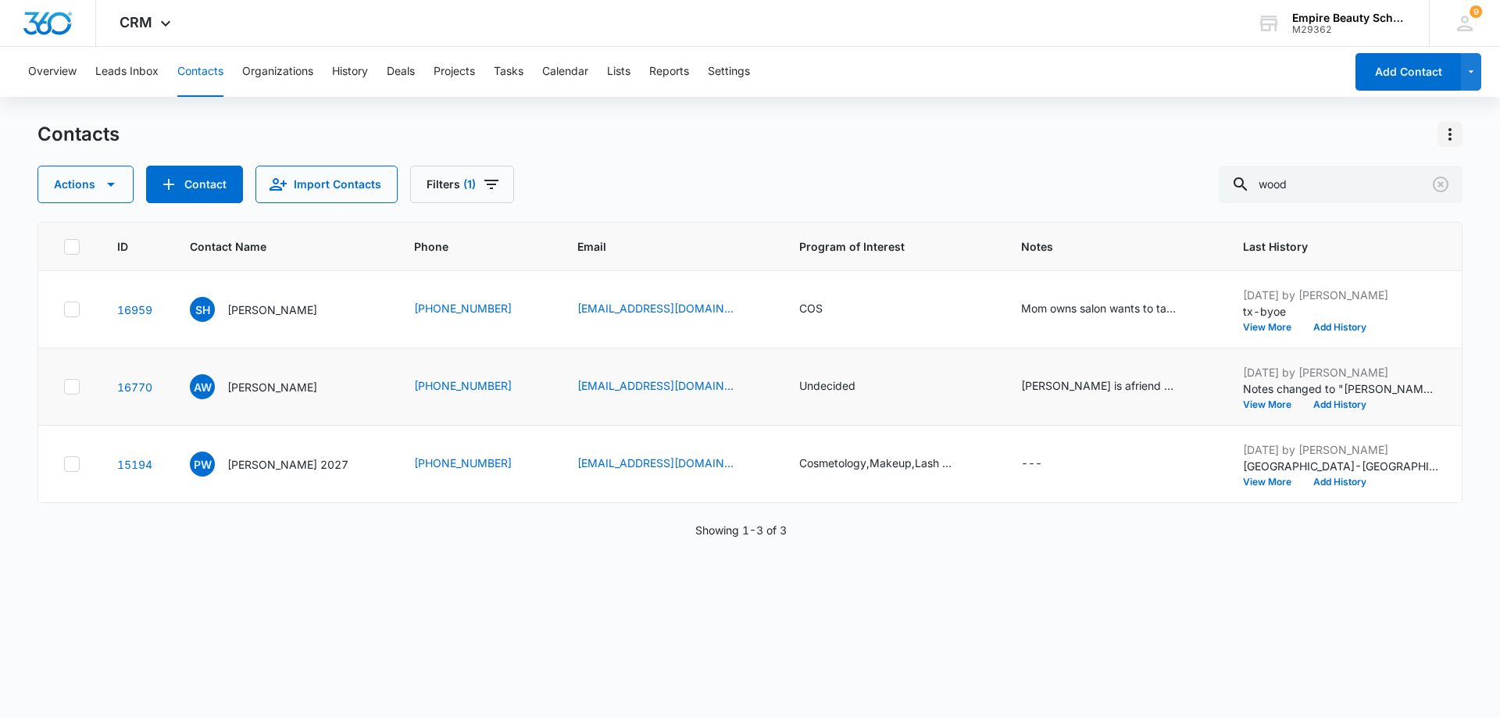
click at [1453, 135] on icon "Actions" at bounding box center [1450, 134] width 19 height 19
click at [1403, 175] on div "Choose Columns" at bounding box center [1372, 178] width 103 height 11
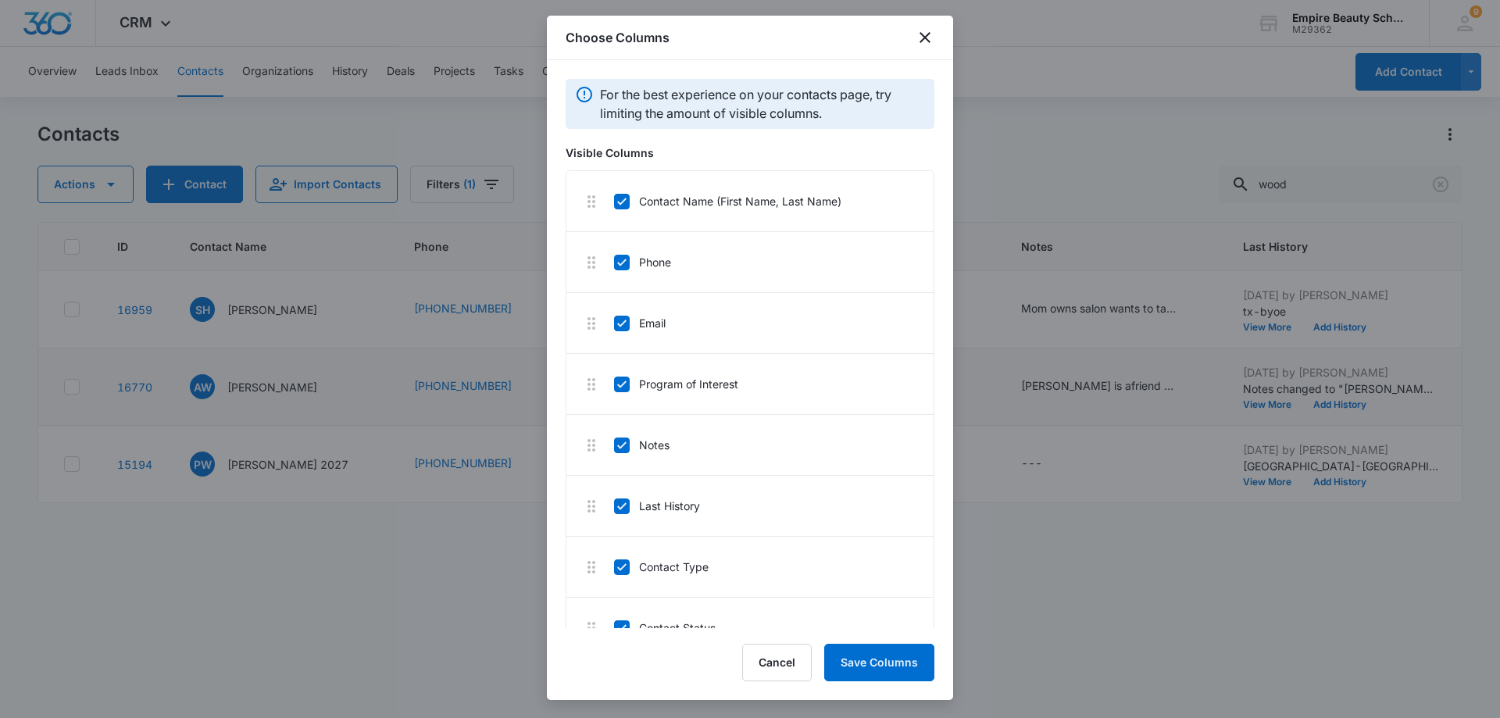
scroll to position [5, 0]
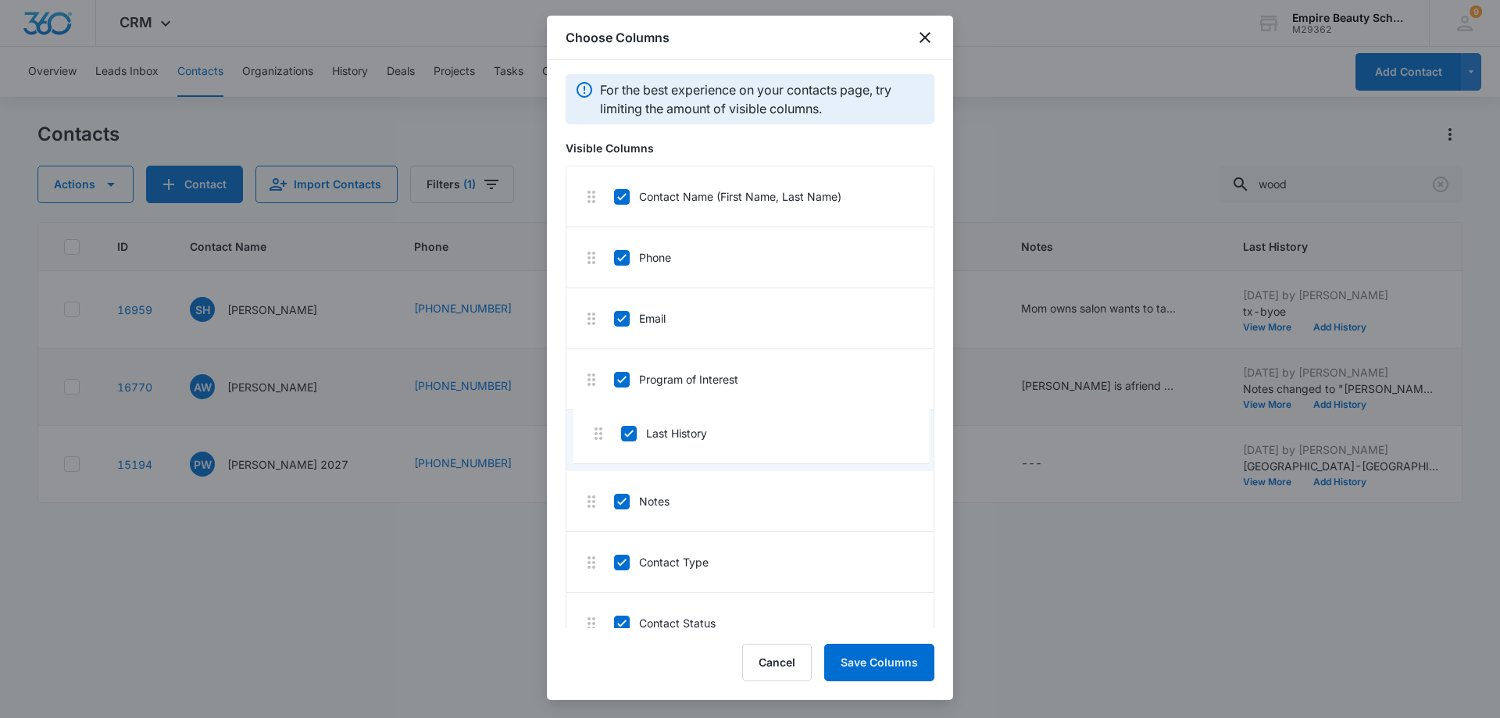
drag, startPoint x: 672, startPoint y: 506, endPoint x: 684, endPoint y: 427, distance: 79.0
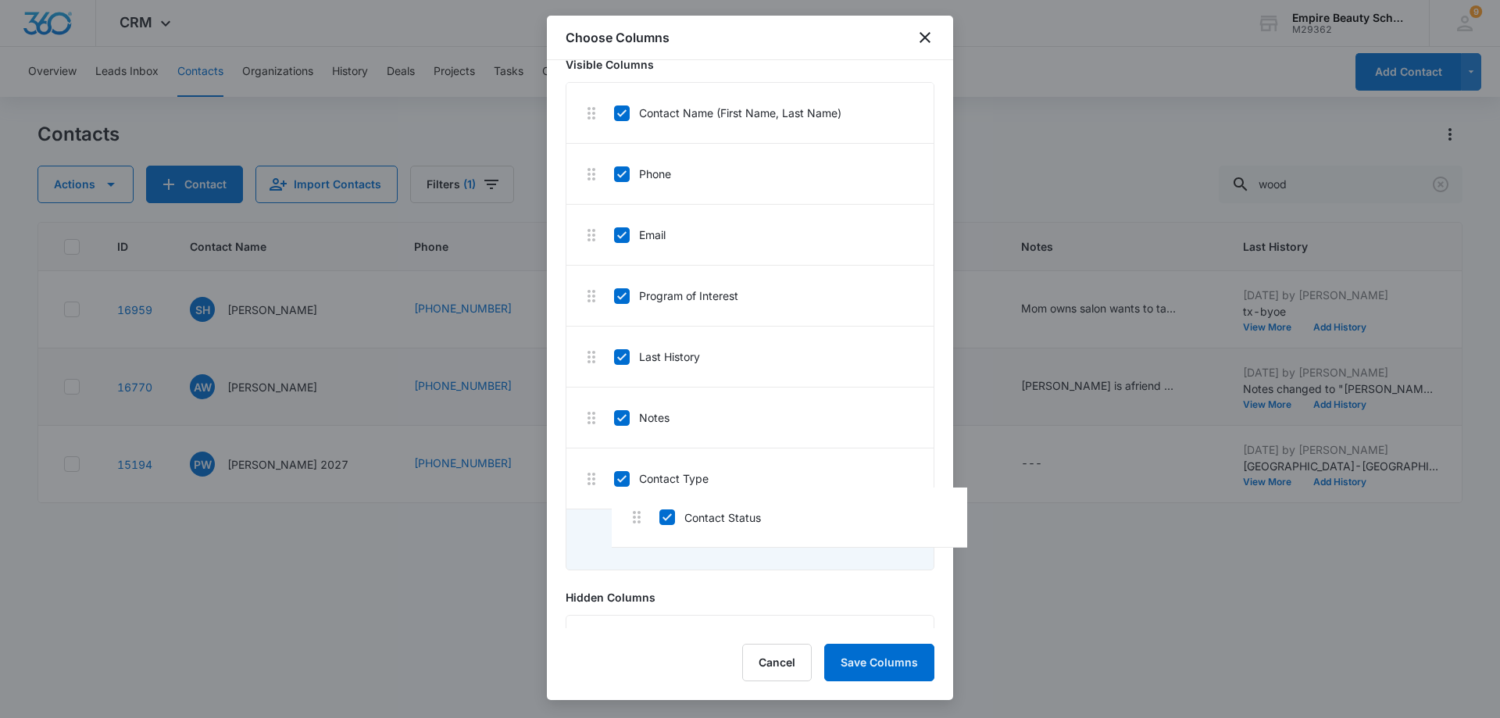
scroll to position [90, 0]
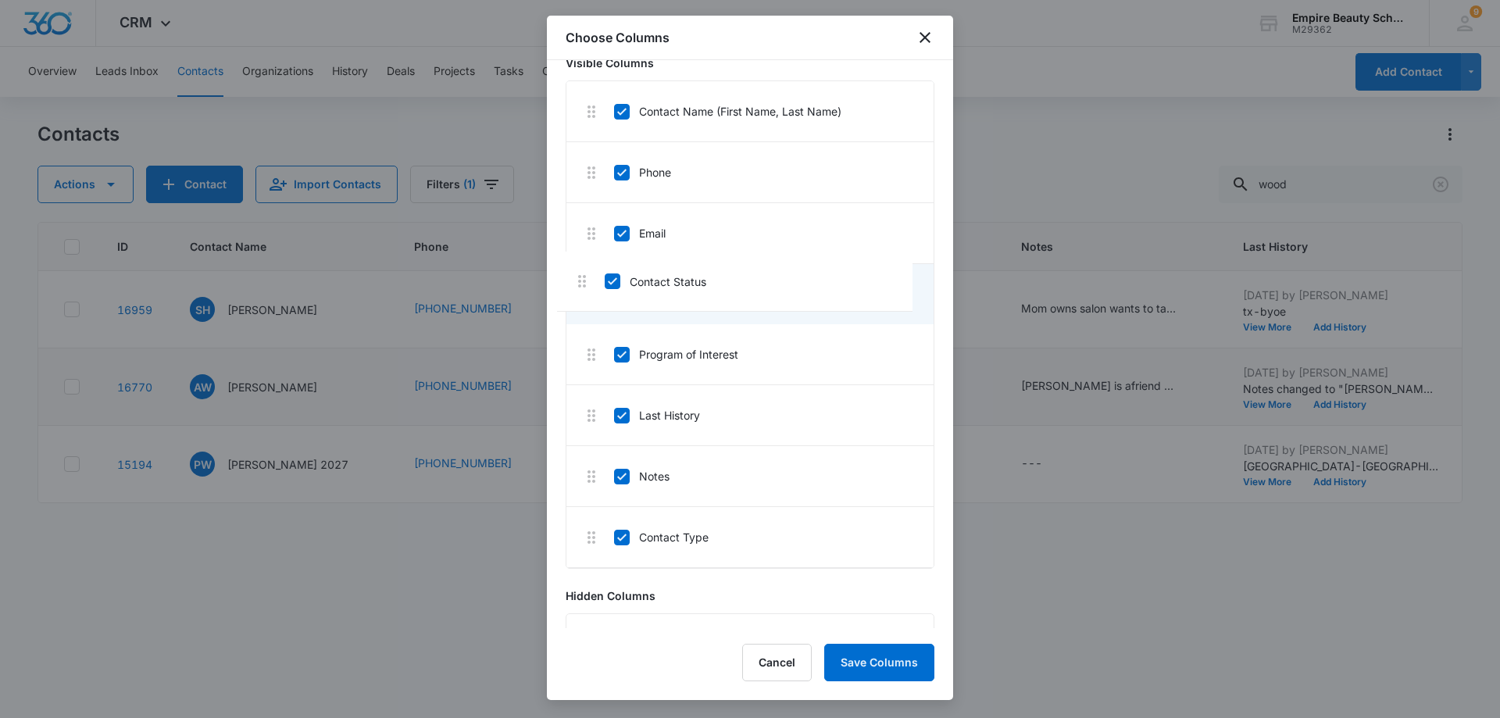
drag, startPoint x: 665, startPoint y: 544, endPoint x: 660, endPoint y: 278, distance: 265.7
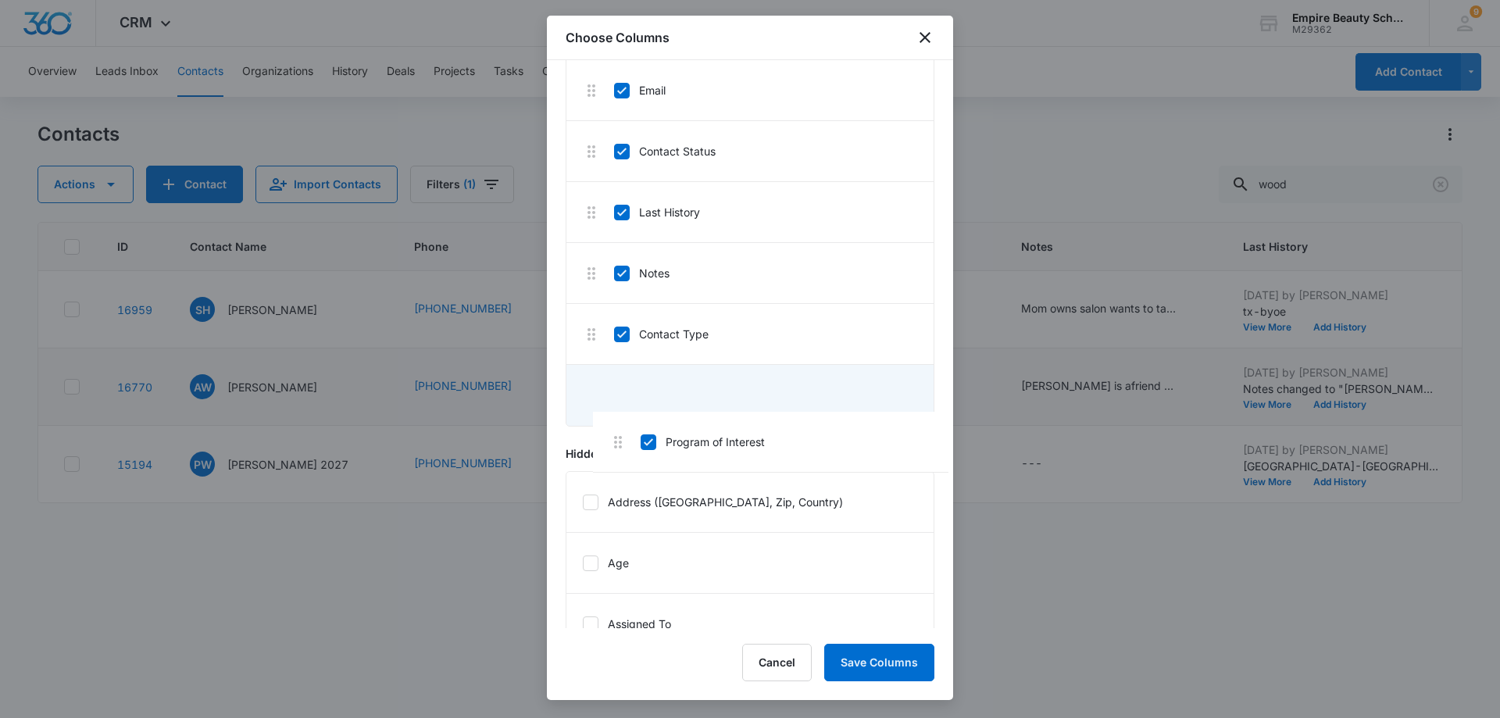
scroll to position [236, 0]
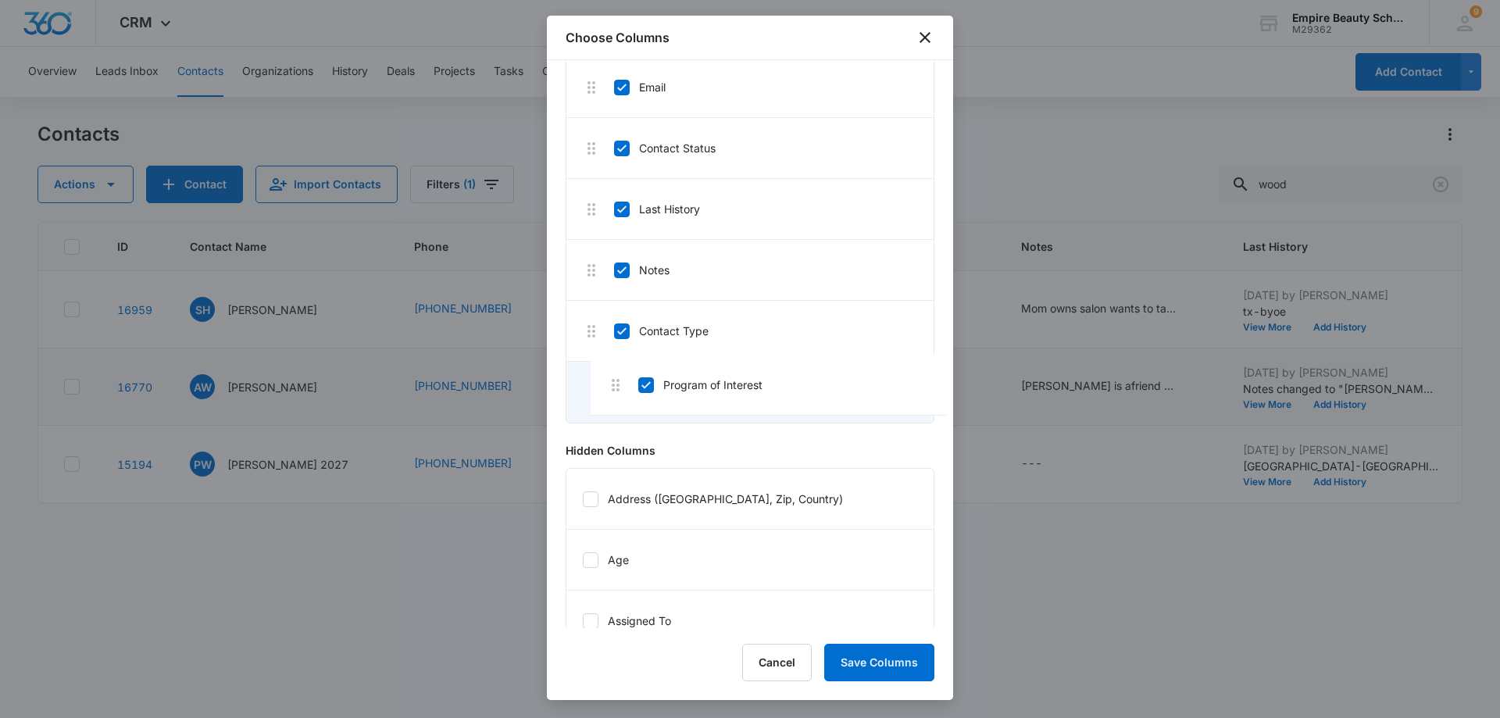
drag, startPoint x: 647, startPoint y: 347, endPoint x: 672, endPoint y: 380, distance: 41.3
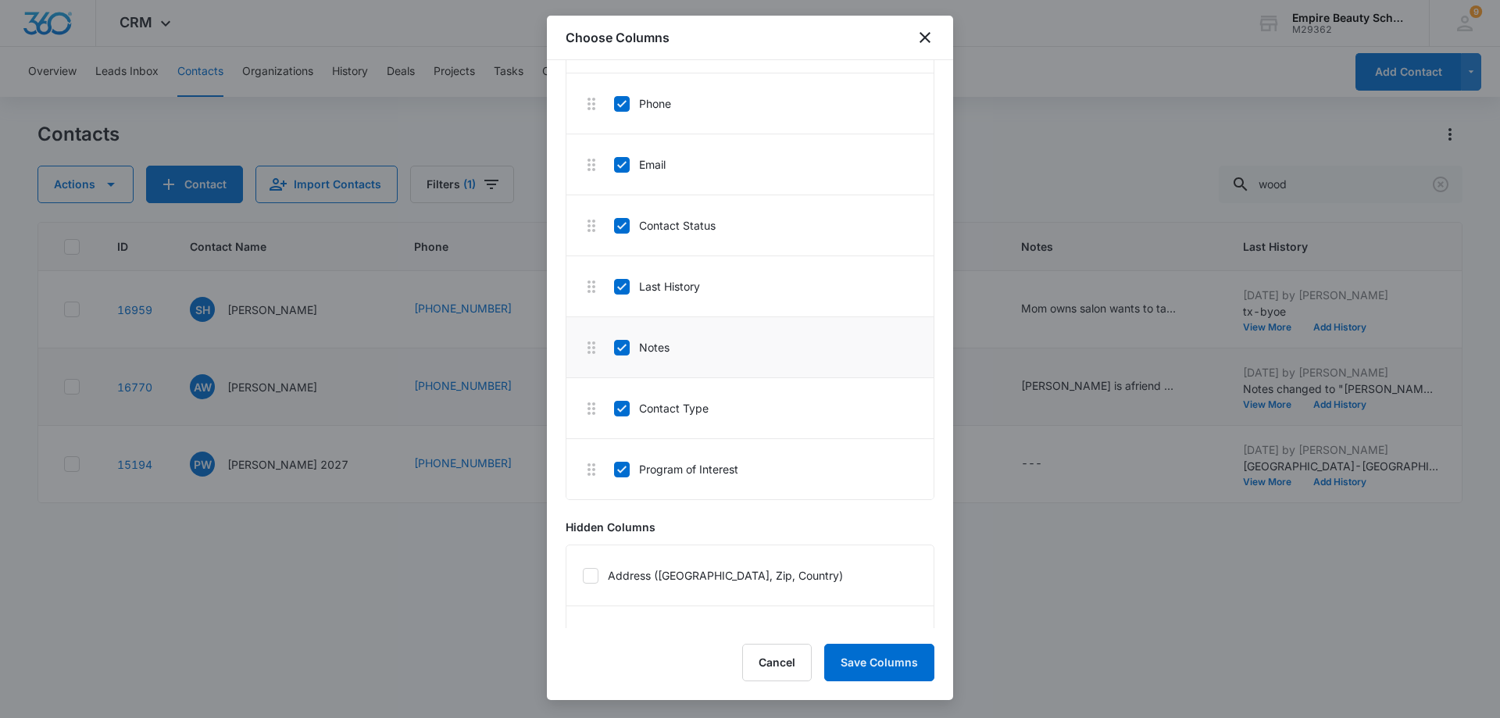
scroll to position [158, 0]
click at [860, 659] on button "Save Columns" at bounding box center [879, 663] width 110 height 38
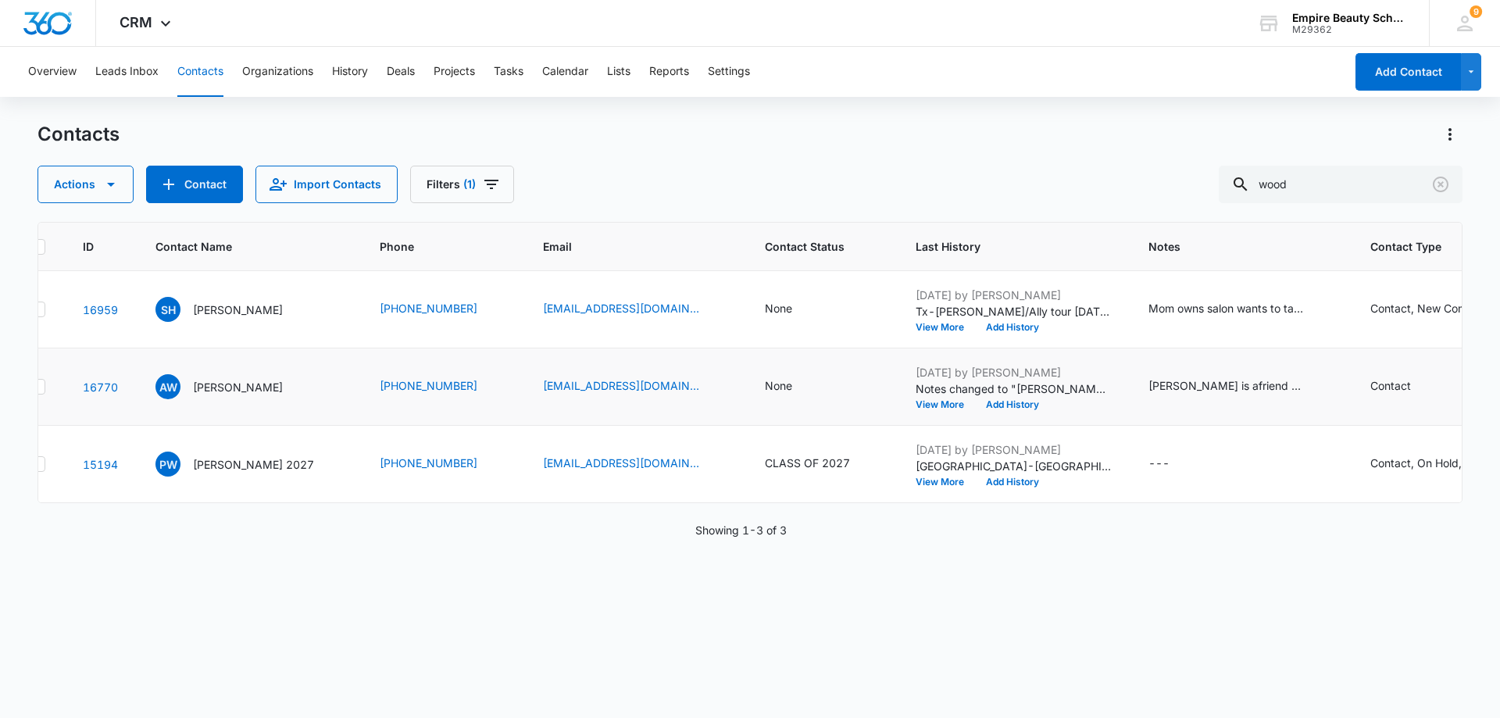
scroll to position [0, 0]
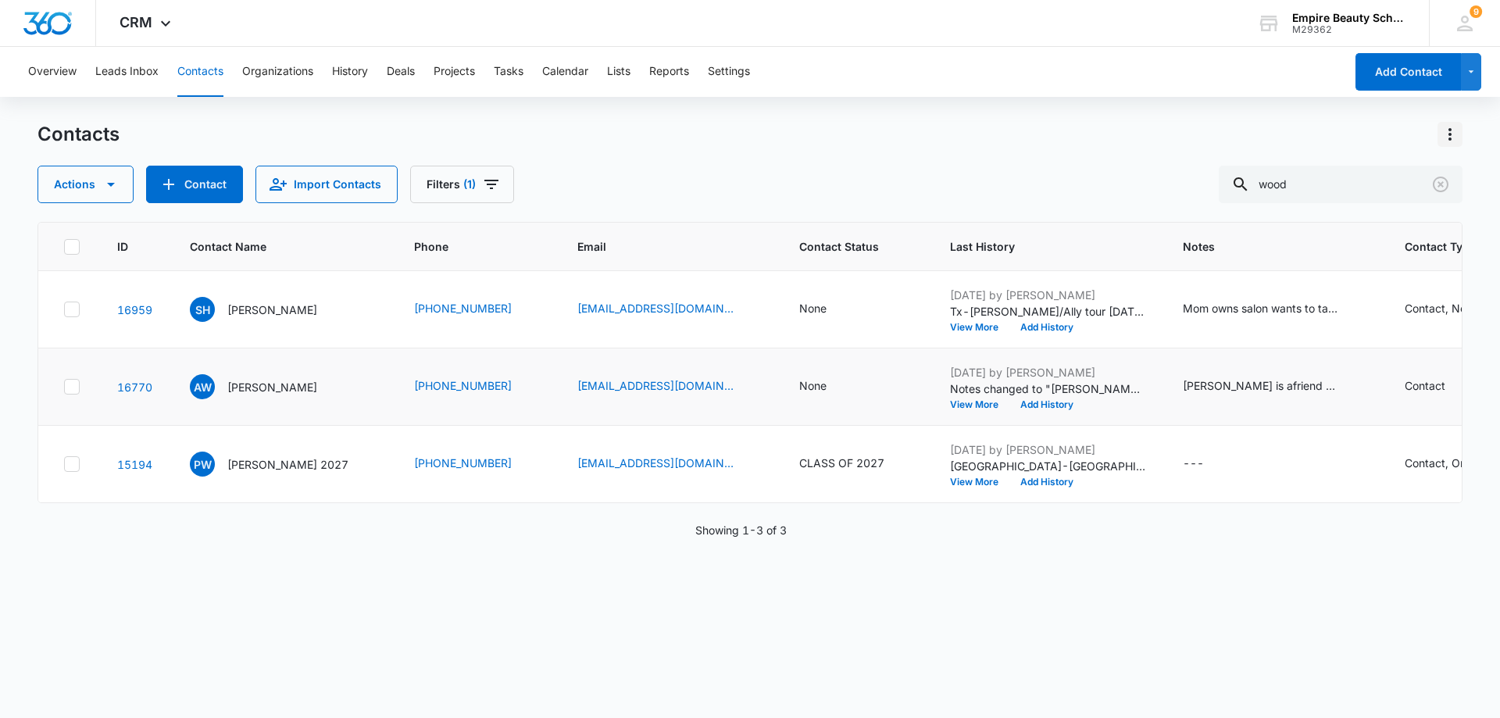
click at [1446, 133] on icon "Actions" at bounding box center [1450, 134] width 19 height 19
click at [1398, 170] on button "Choose Columns" at bounding box center [1382, 177] width 159 height 23
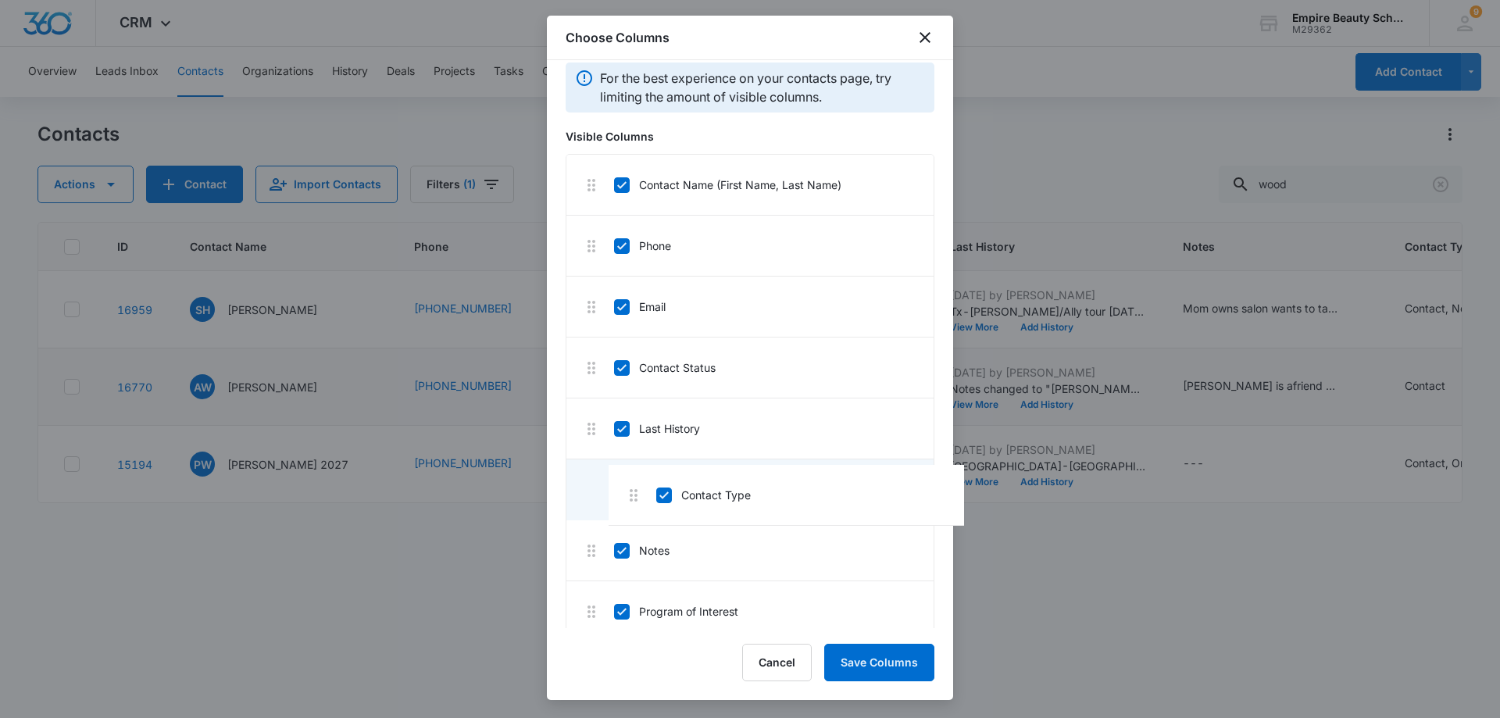
scroll to position [20, 0]
drag, startPoint x: 695, startPoint y: 569, endPoint x: 710, endPoint y: 481, distance: 88.9
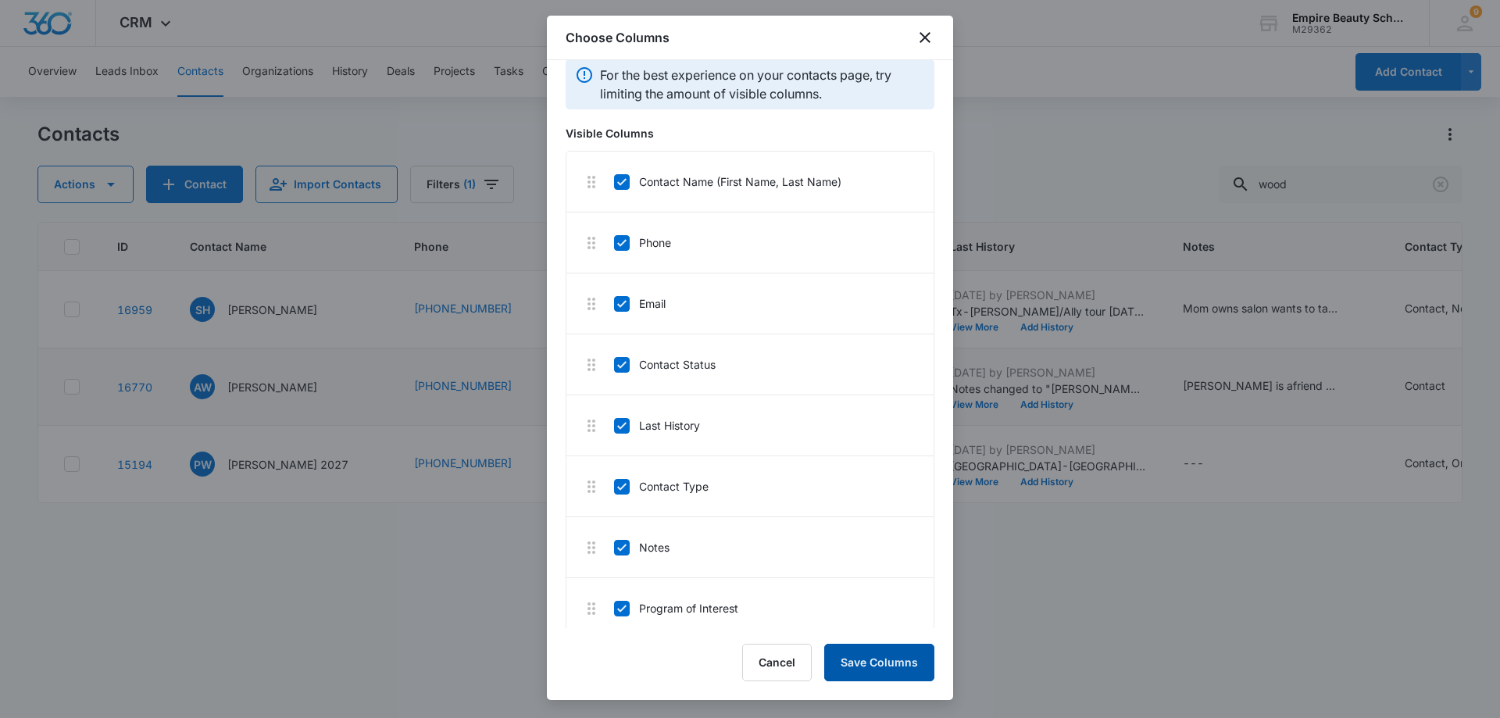
click at [895, 659] on button "Save Columns" at bounding box center [879, 663] width 110 height 38
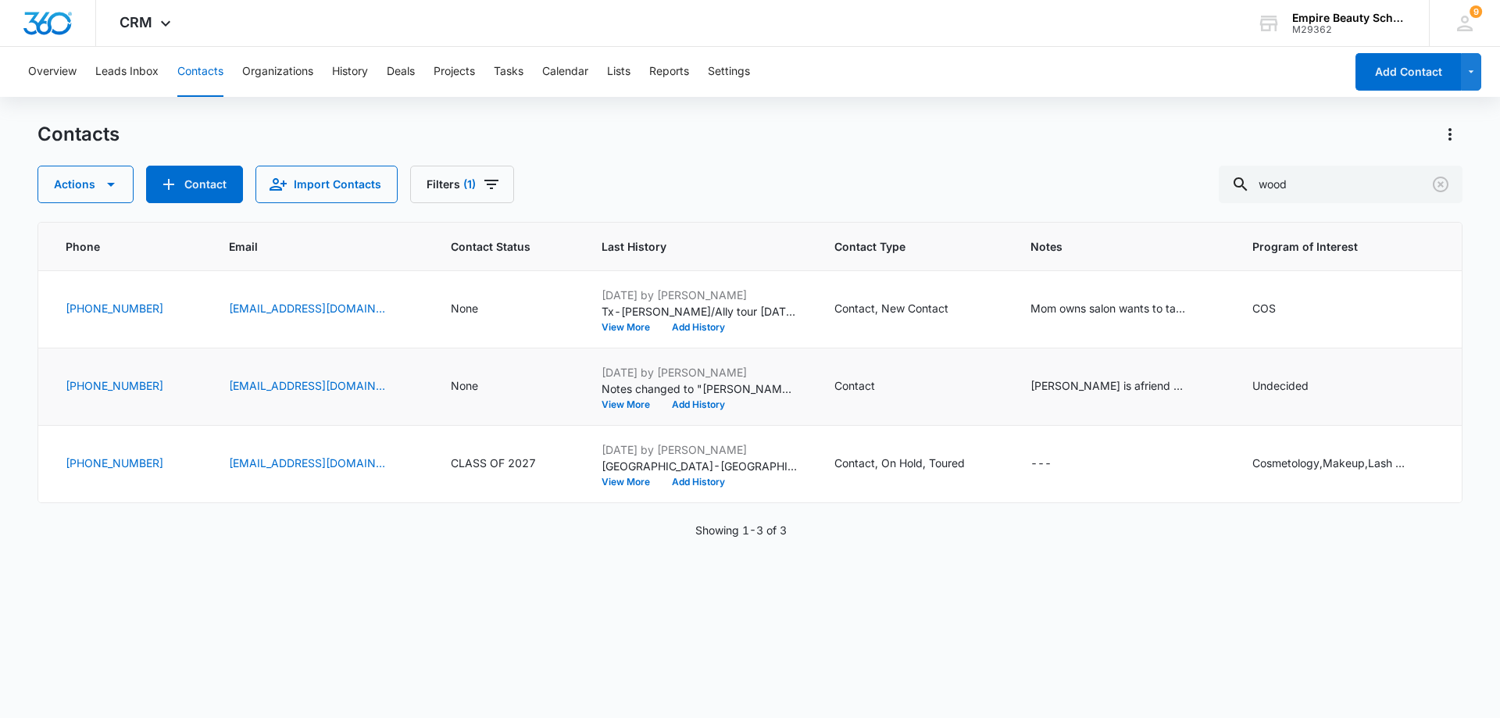
scroll to position [0, 350]
click at [1322, 383] on icon "Program of Interest - Undecided - Select to Edit Field" at bounding box center [1328, 387] width 14 height 14
drag, startPoint x: 1281, startPoint y: 285, endPoint x: 1135, endPoint y: 301, distance: 147.0
click at [1135, 301] on tbody "16959 SH Savannah Hanson (603) 728-8874 lemonhead0611@gmail.com None Oct 9, 202…" at bounding box center [576, 387] width 1772 height 232
type input "U"
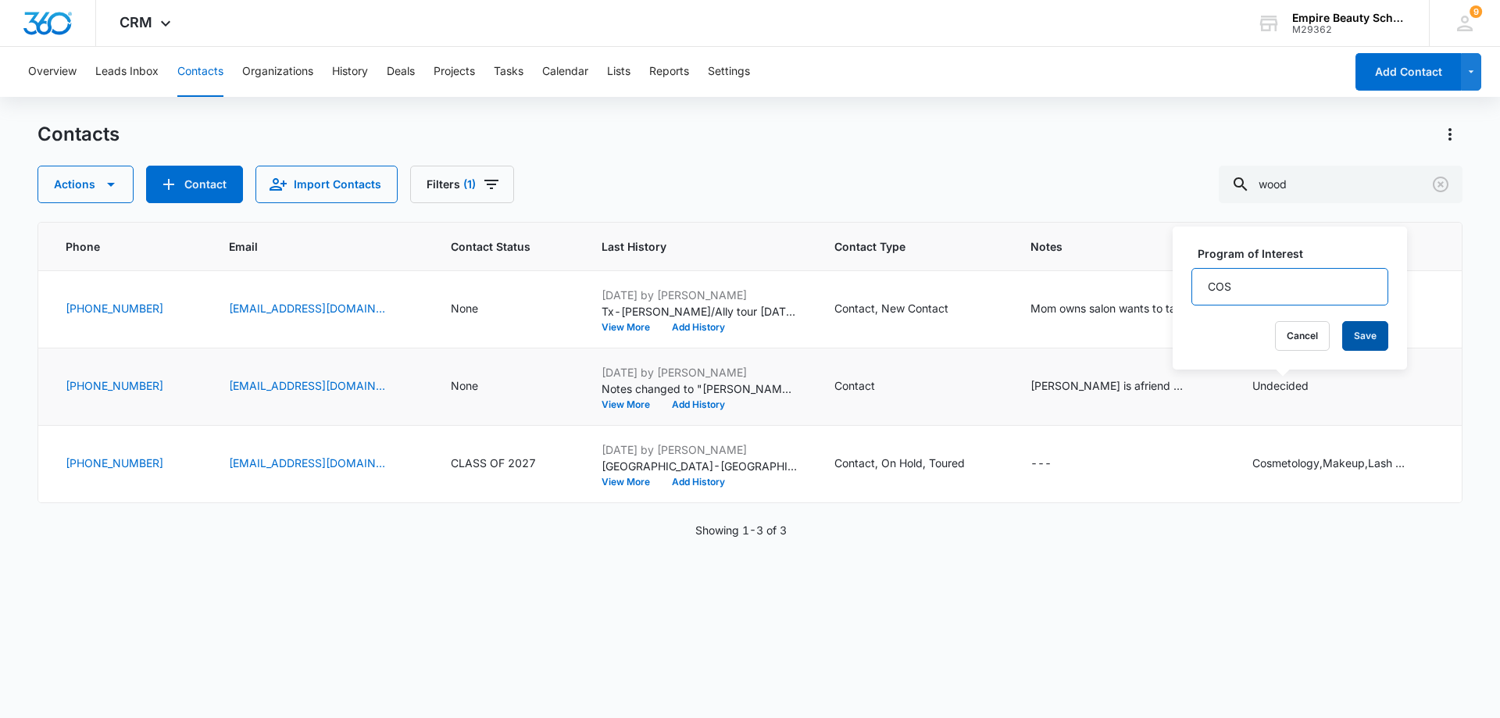
type input "COS"
click at [1357, 340] on button "Save" at bounding box center [1366, 336] width 46 height 30
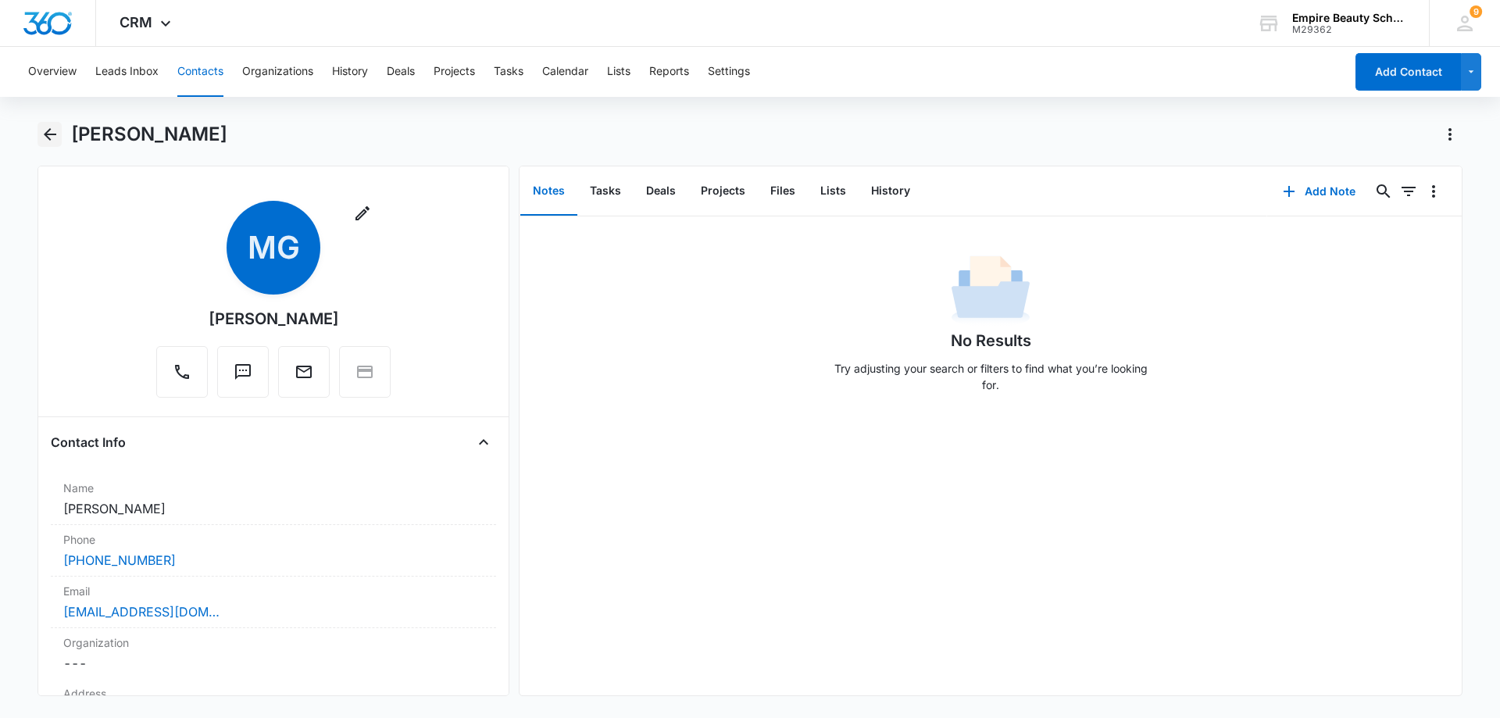
click at [44, 124] on button "Back" at bounding box center [50, 134] width 24 height 25
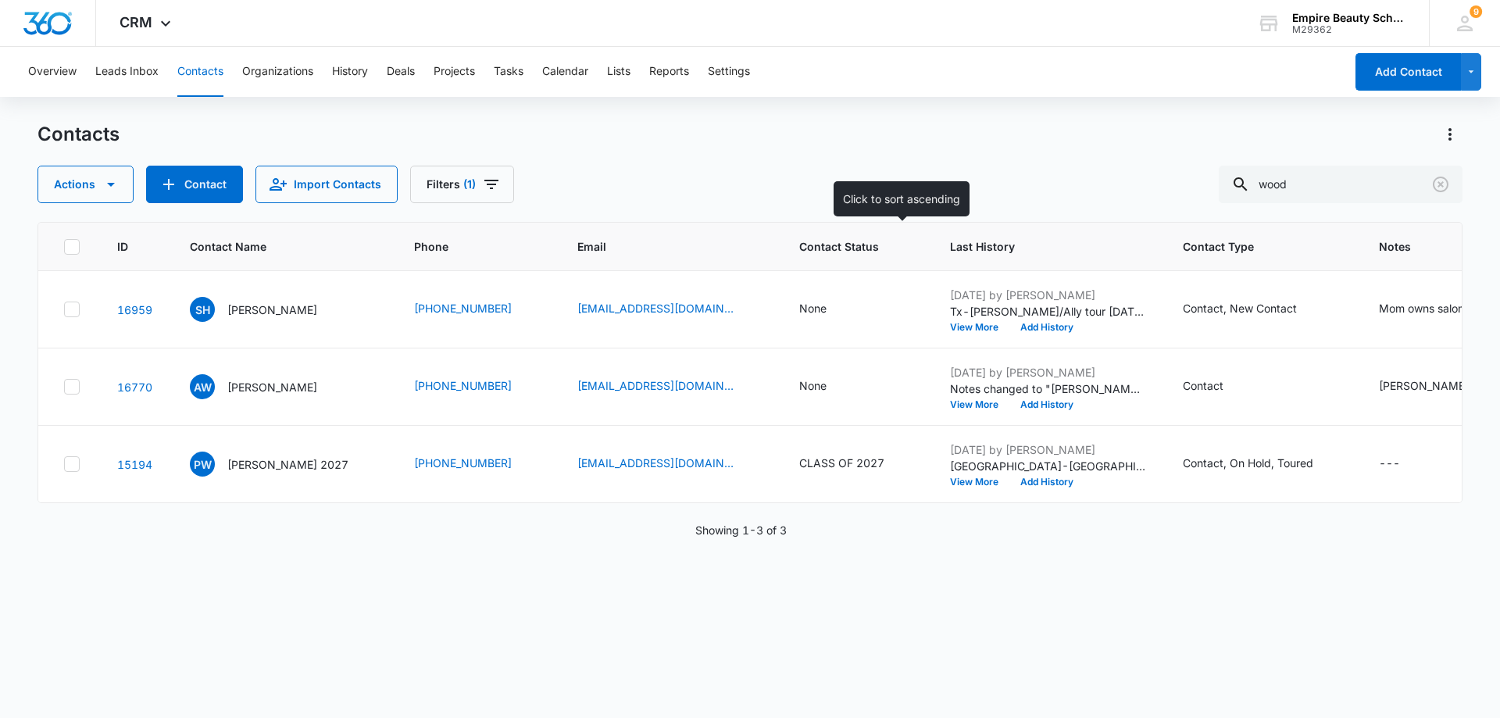
scroll to position [0, 350]
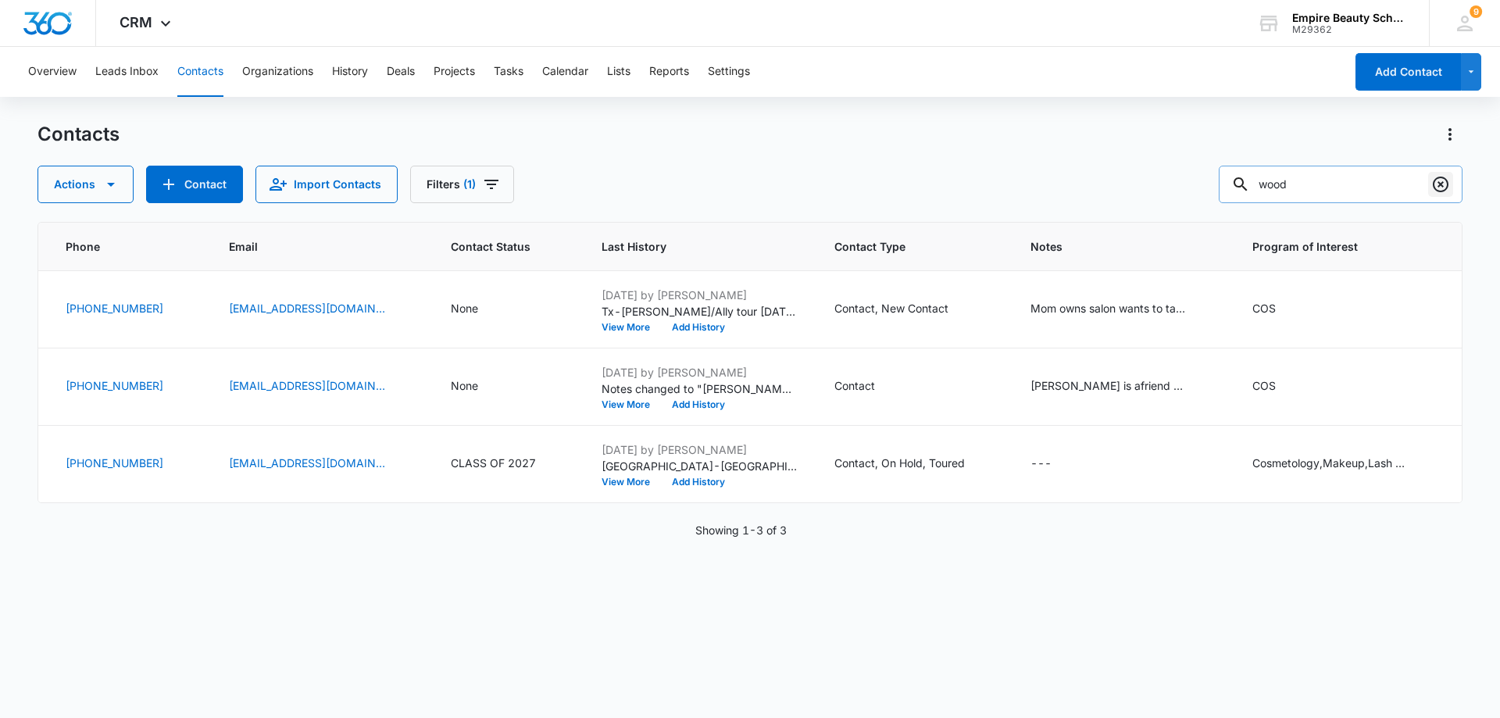
click at [1435, 184] on icon "Clear" at bounding box center [1441, 185] width 16 height 16
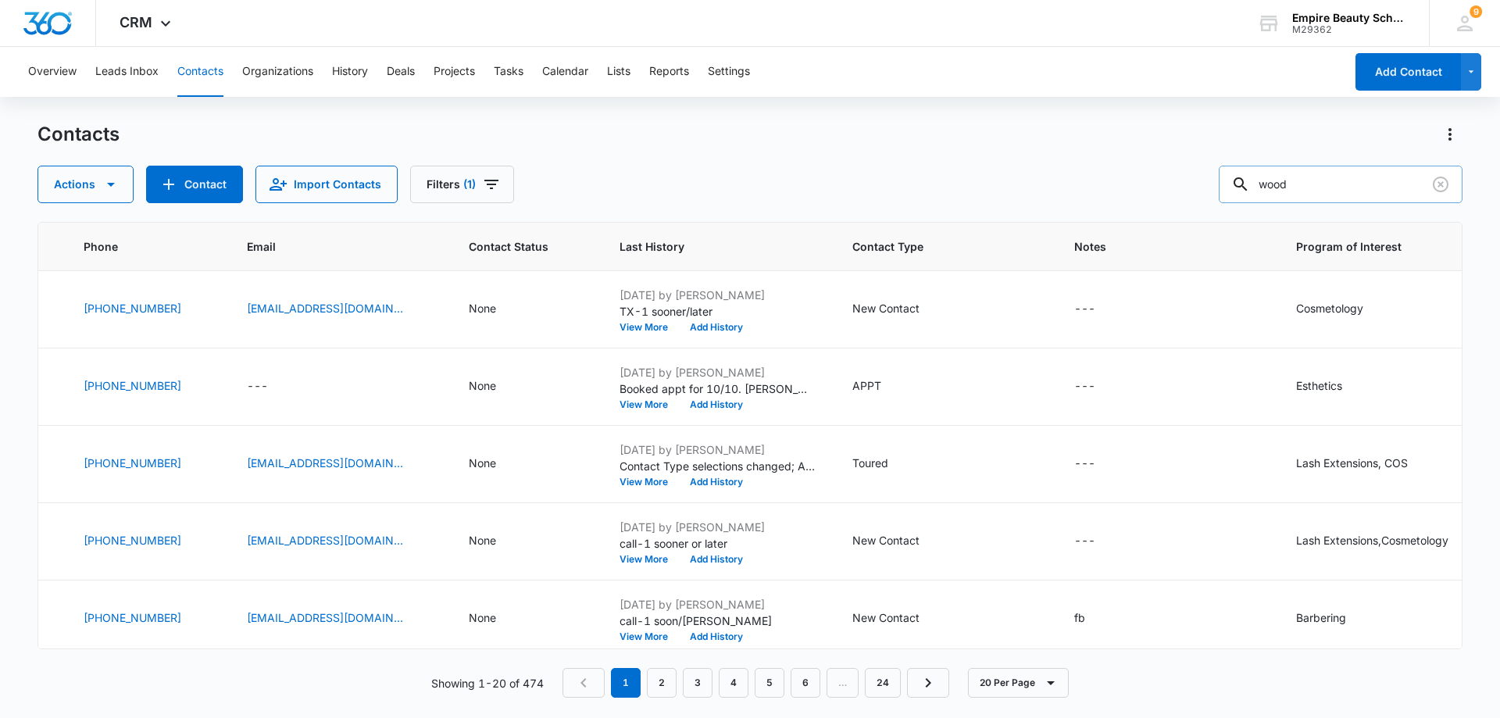
type input "wood"
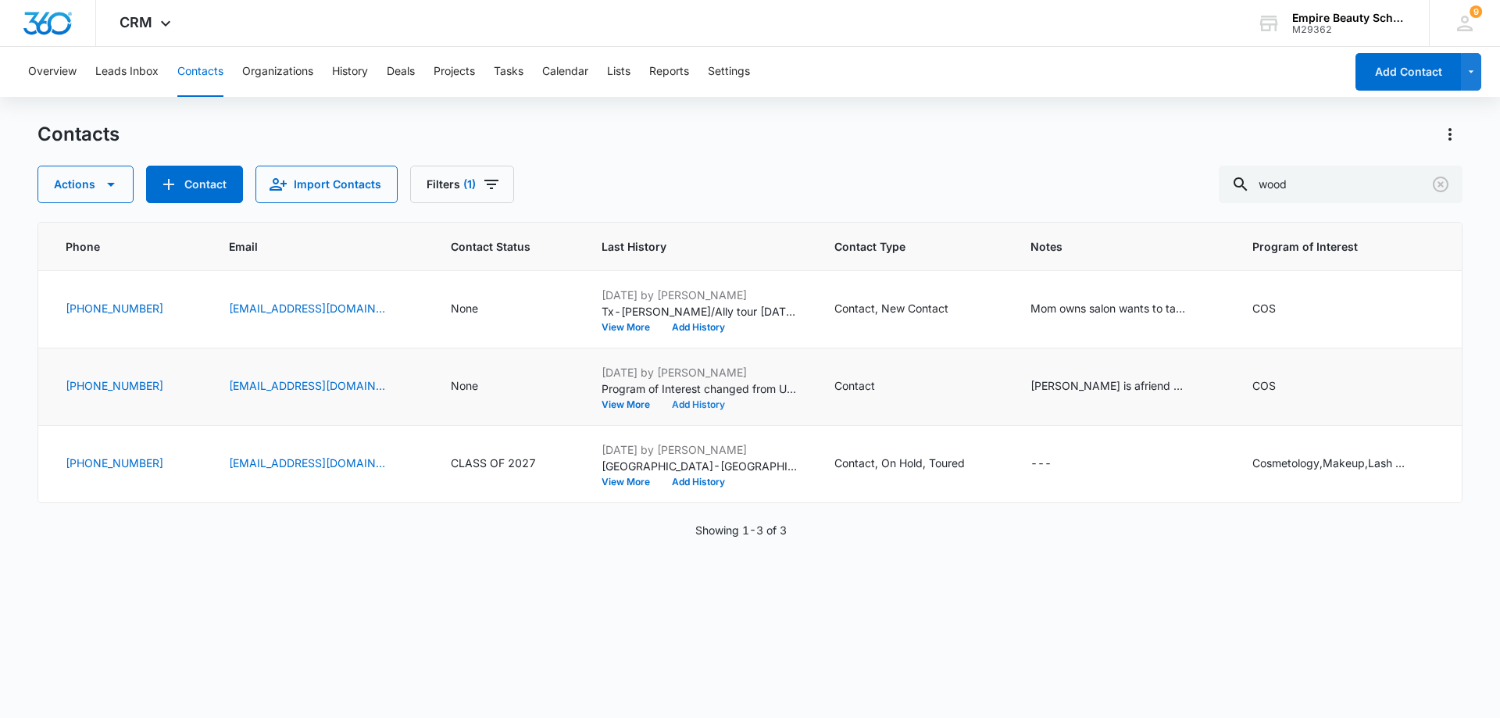
click at [680, 400] on button "Add History" at bounding box center [698, 404] width 75 height 9
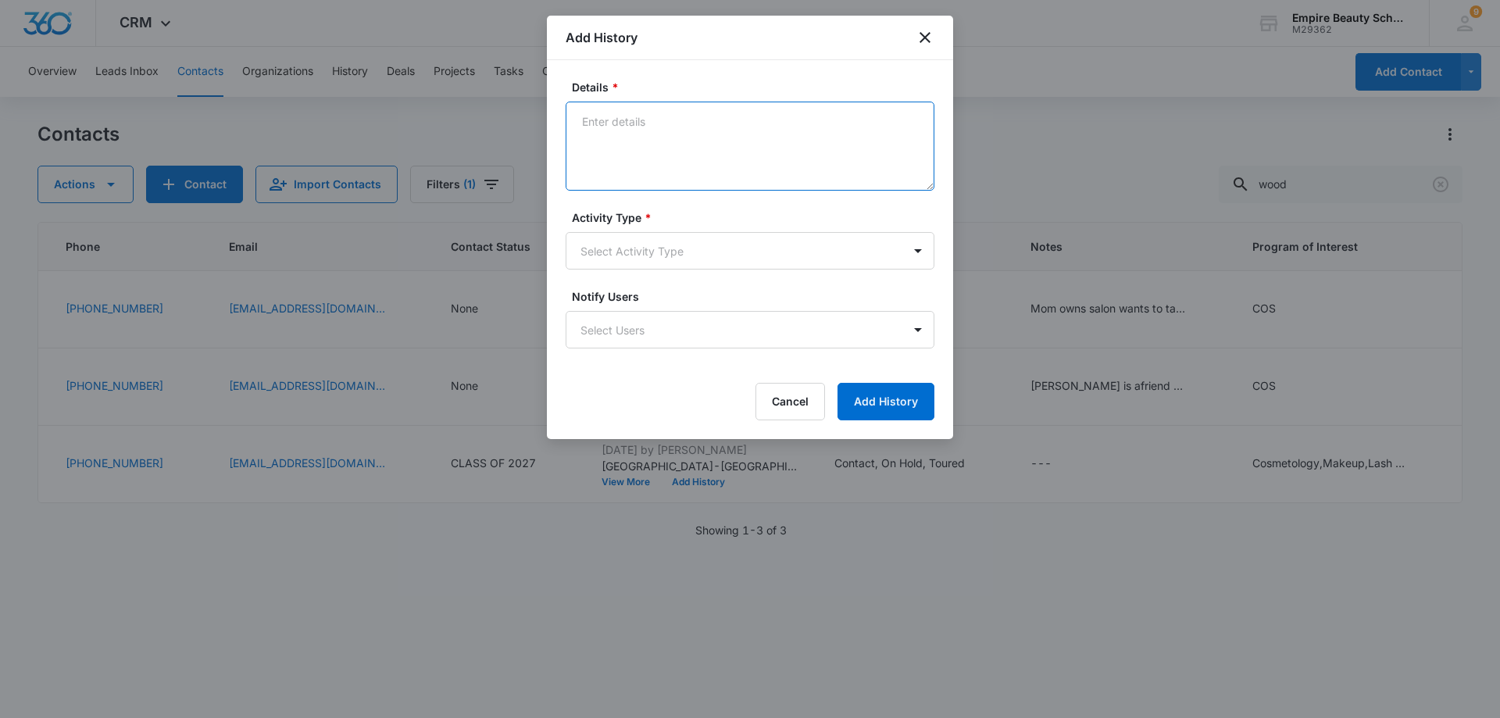
click at [595, 117] on textarea "Details *" at bounding box center [750, 146] width 369 height 89
type textarea "Tx- had problem with FAFSA told him if he would like help I coluld look at it. …"
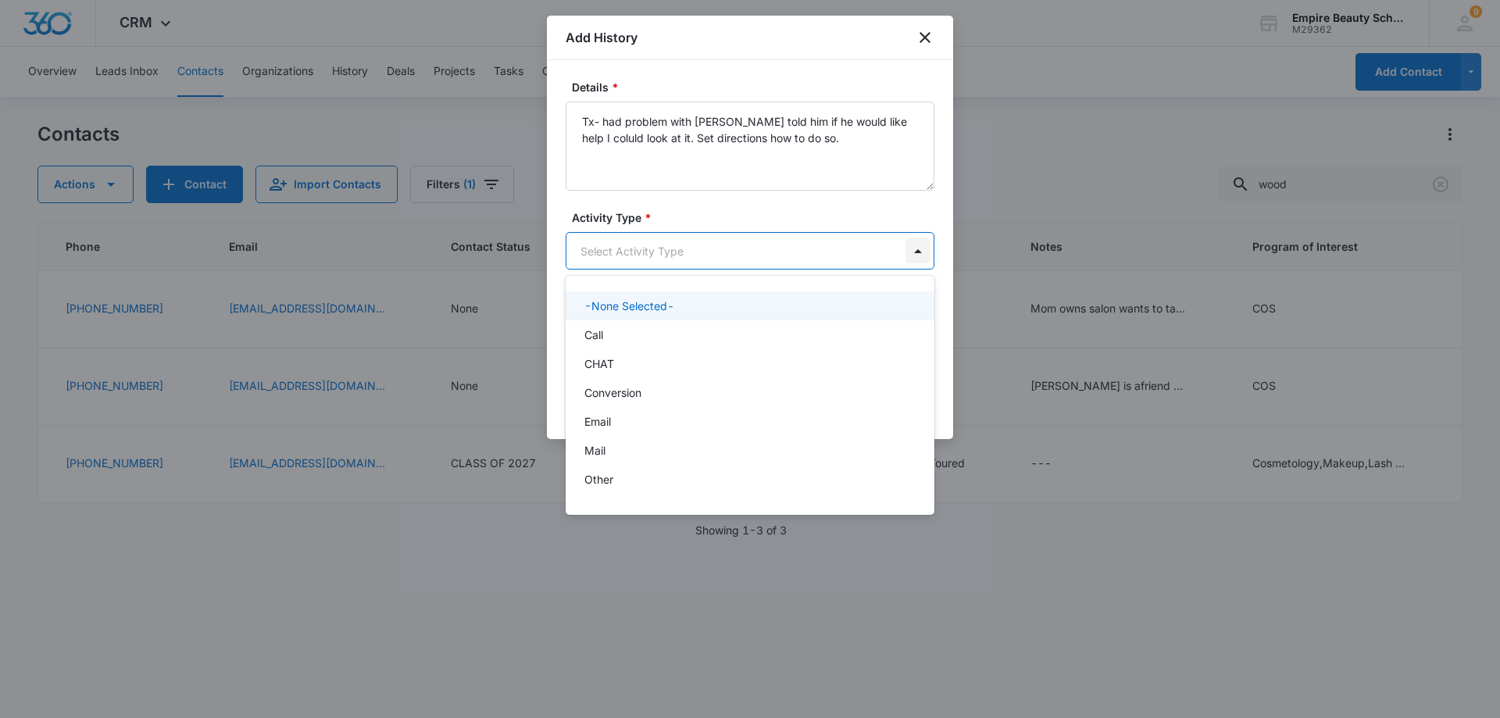
click at [926, 253] on body "CRM Apps Forms CRM Email Shop Payments POS Files Brand Settings AI Assistant Em…" at bounding box center [750, 359] width 1500 height 718
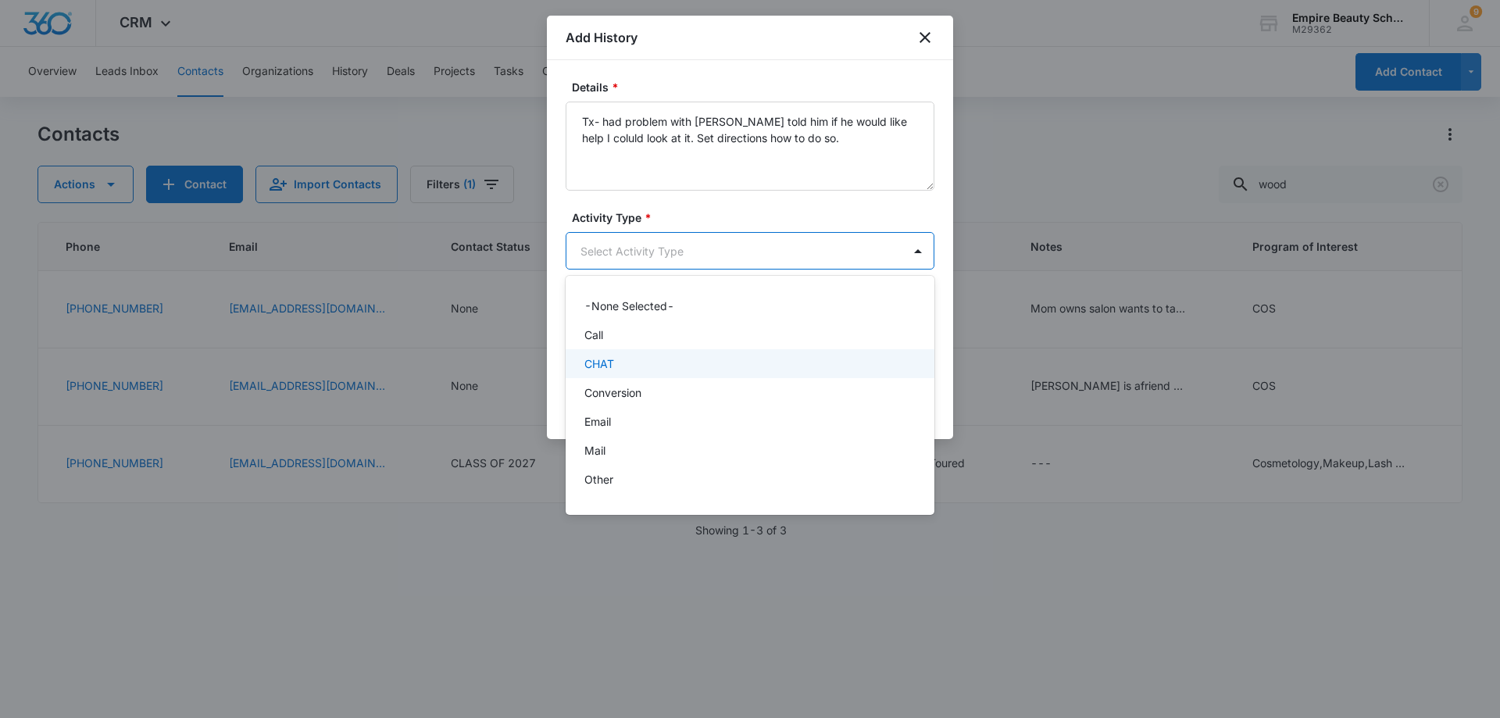
scroll to position [81, 0]
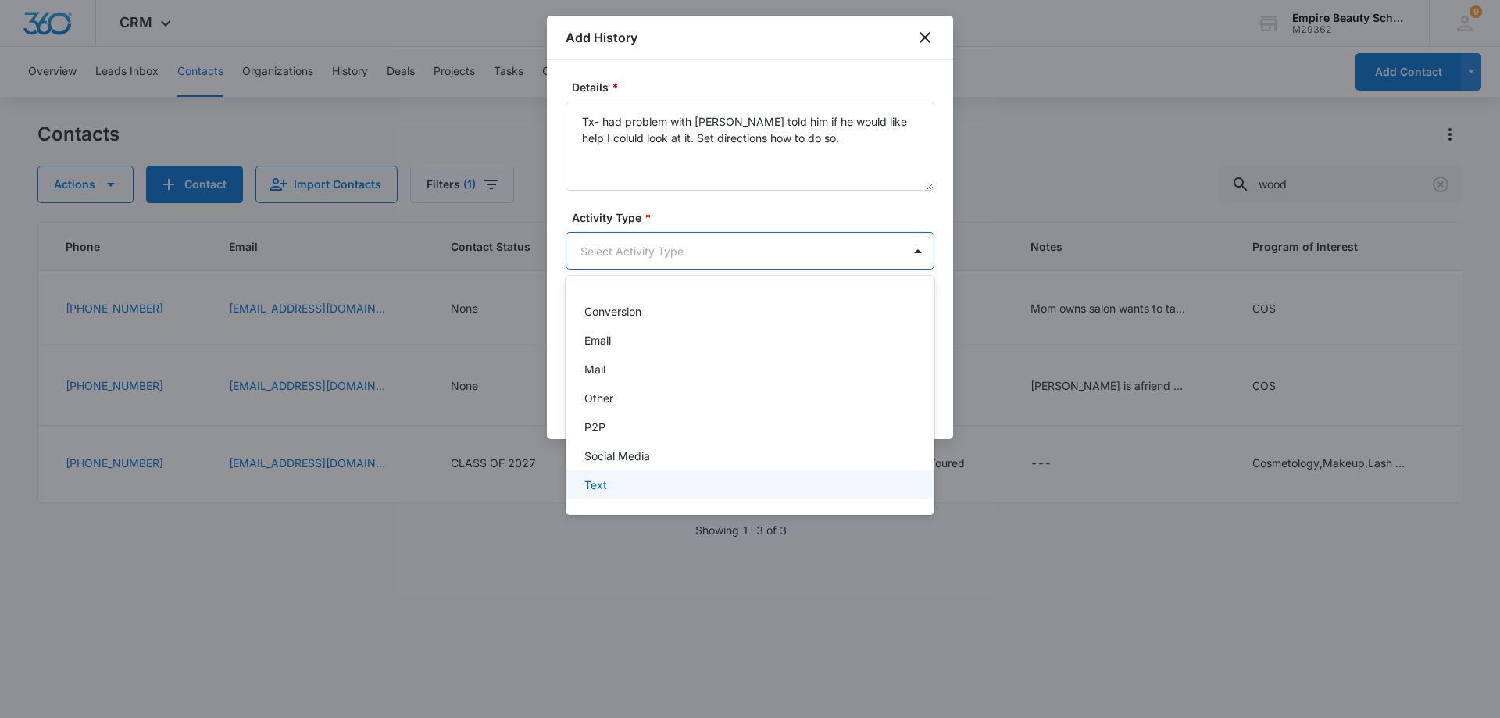
click at [716, 479] on div "Text" at bounding box center [749, 485] width 328 height 16
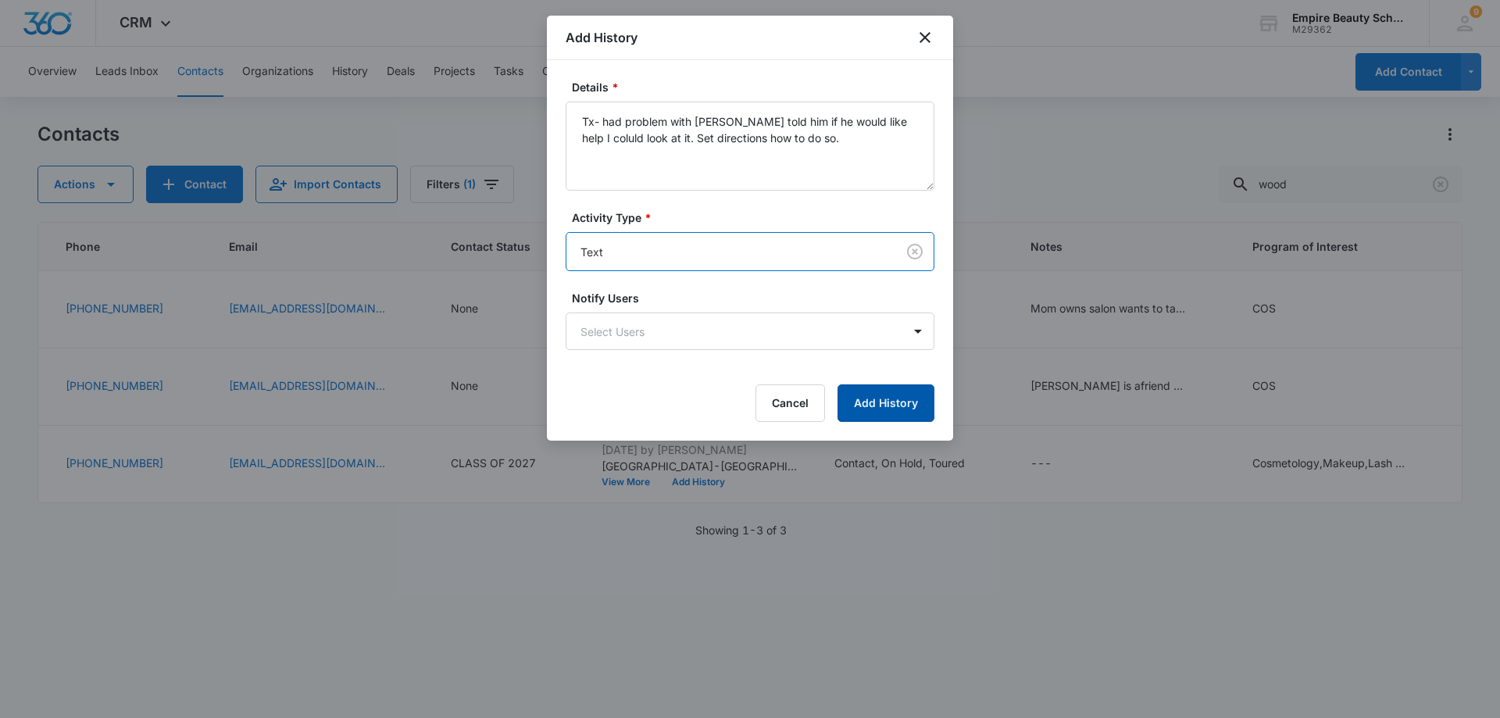
click at [874, 402] on button "Add History" at bounding box center [886, 403] width 97 height 38
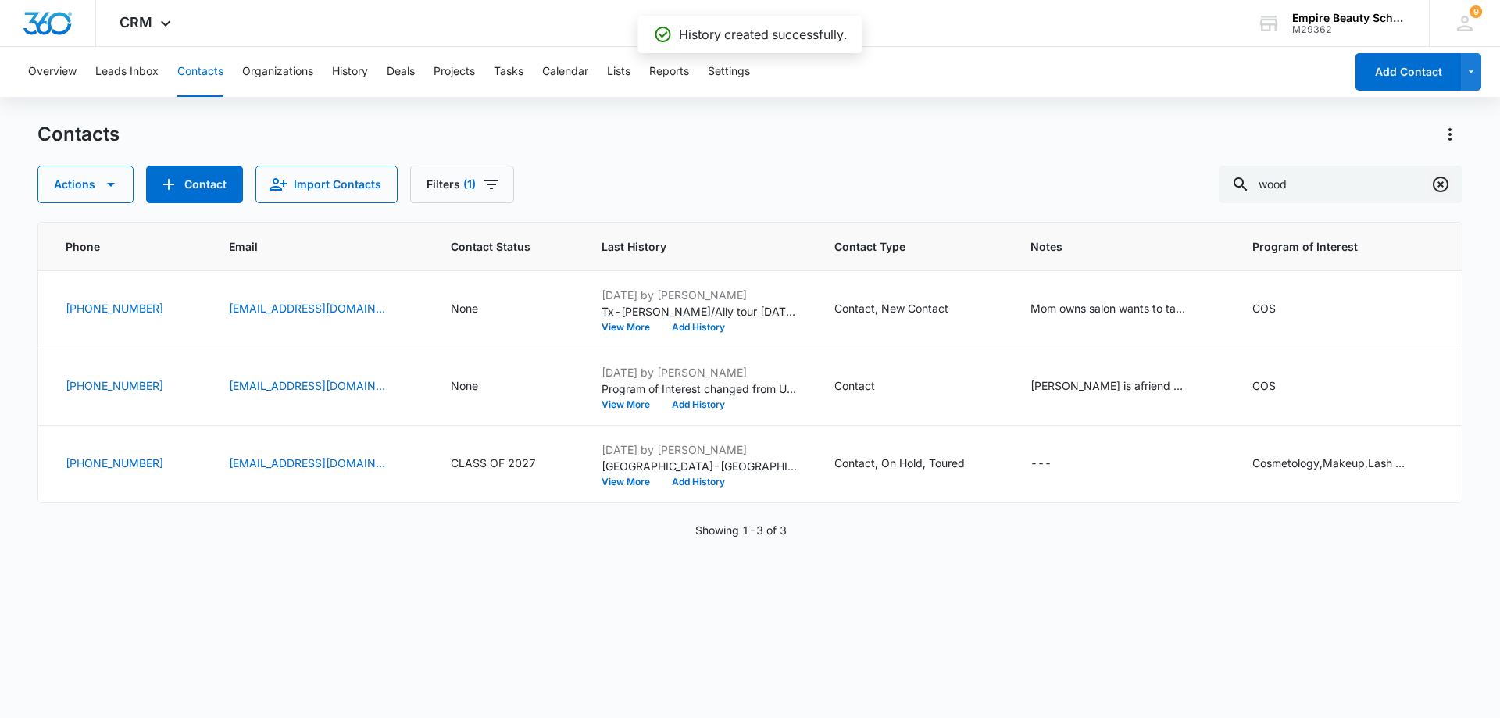
click at [1439, 188] on icon "Clear" at bounding box center [1441, 184] width 19 height 19
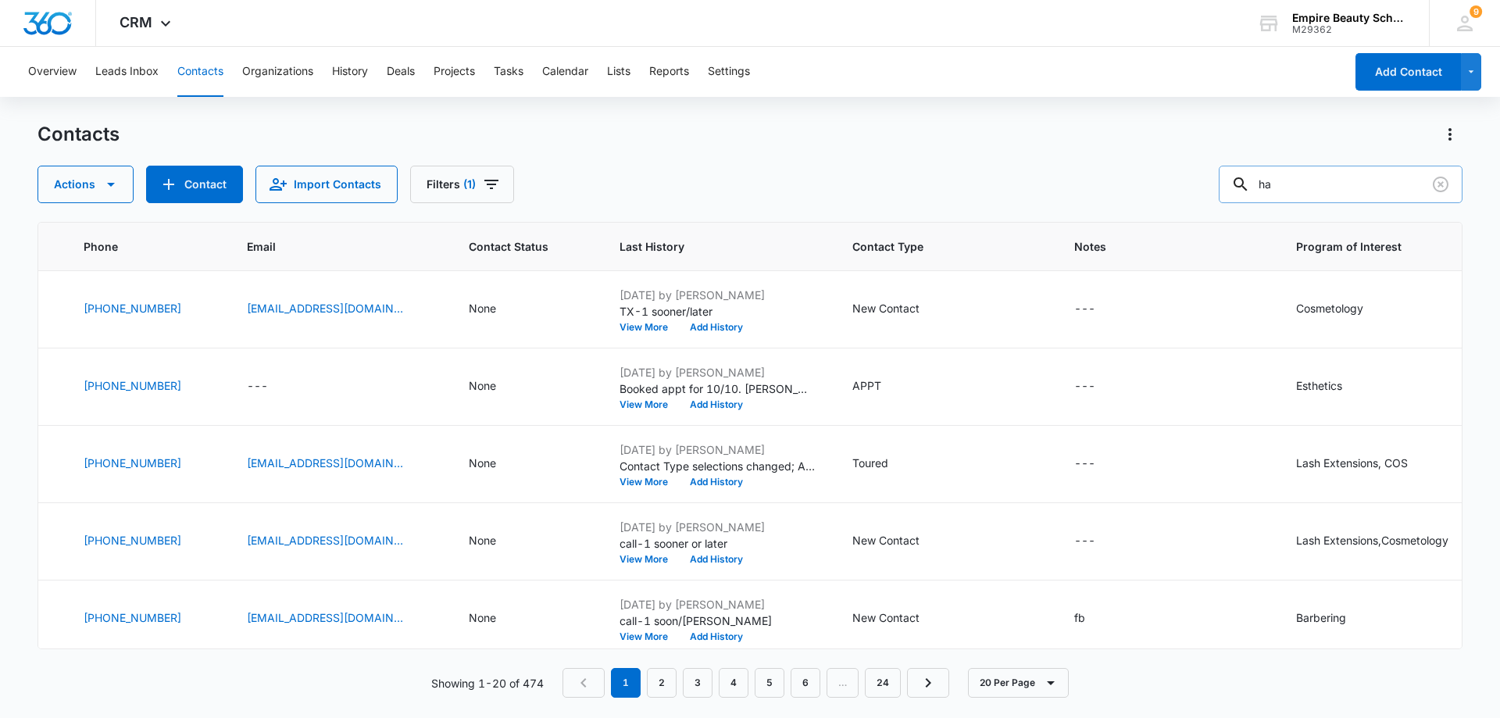
type input "h"
type input "warren"
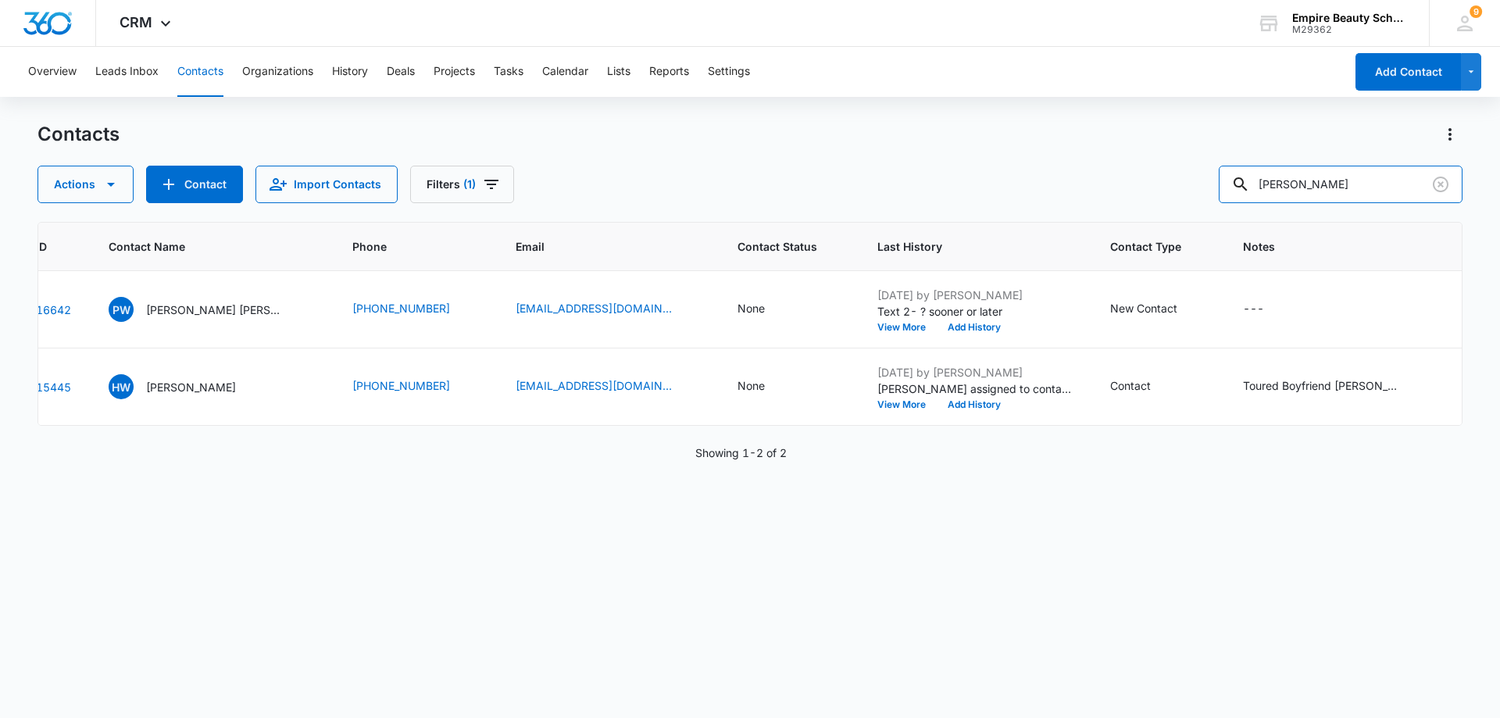
scroll to position [0, 0]
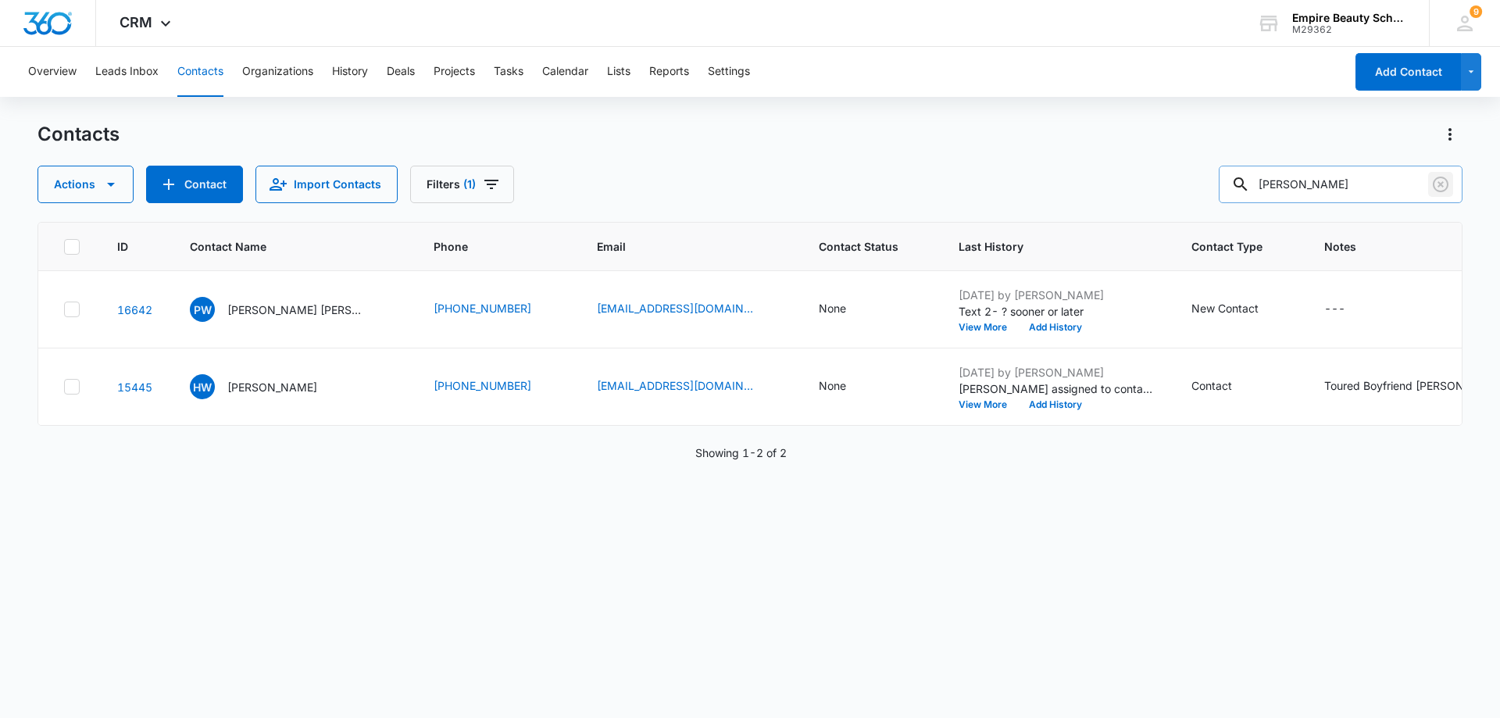
drag, startPoint x: 1441, startPoint y: 179, endPoint x: 1379, endPoint y: 186, distance: 62.1
click at [1441, 181] on icon "Clear" at bounding box center [1441, 184] width 19 height 19
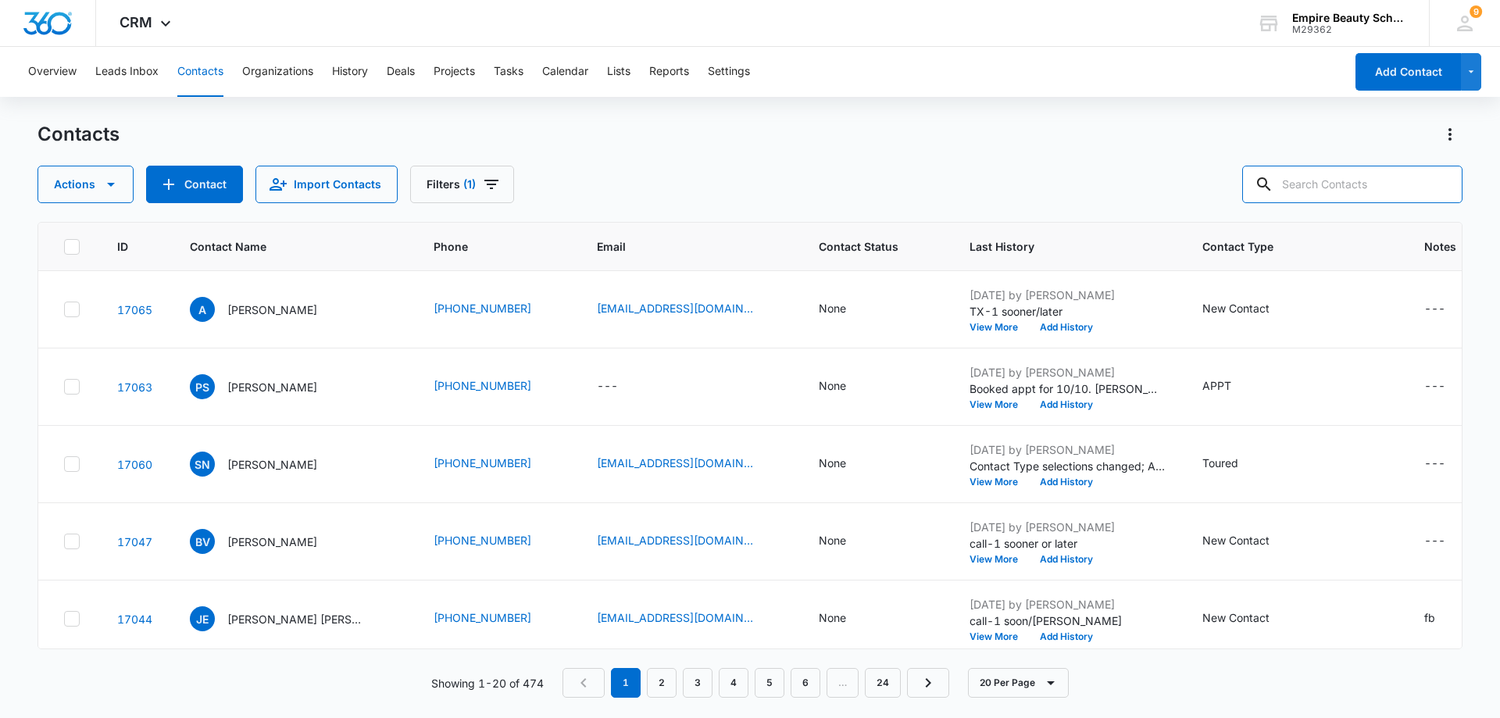
click at [1319, 187] on input "text" at bounding box center [1352, 185] width 220 height 38
type input "warren"
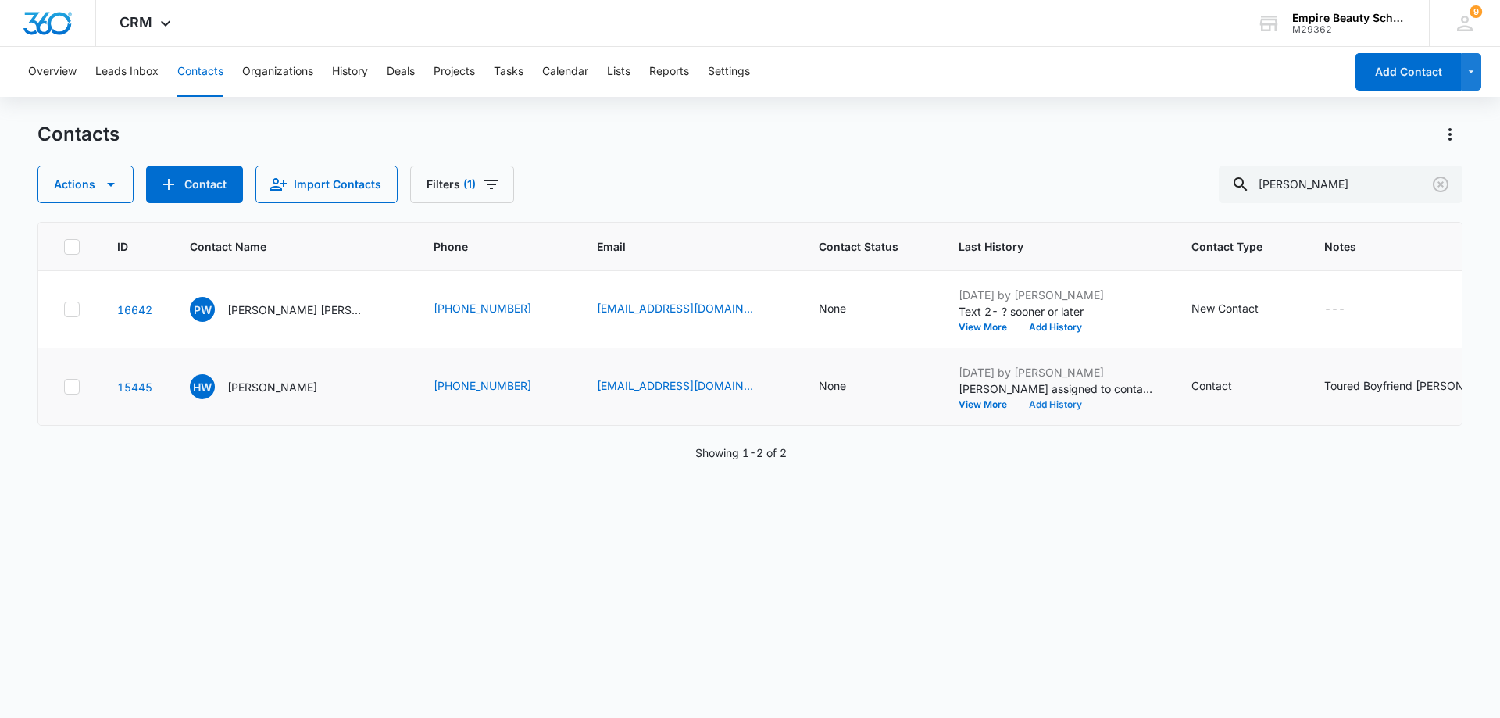
click at [1018, 406] on button "Add History" at bounding box center [1055, 404] width 75 height 9
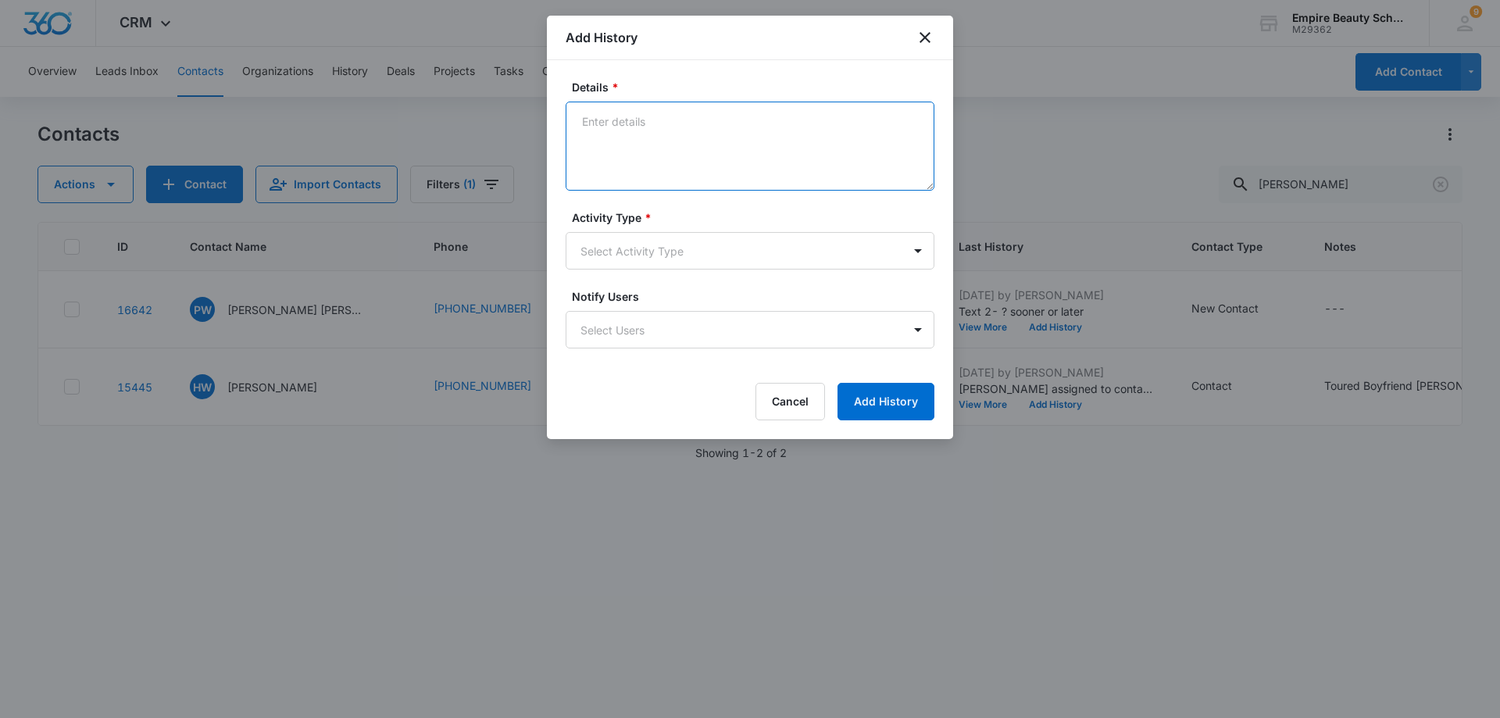
click at [599, 127] on textarea "Details *" at bounding box center [750, 146] width 369 height 89
type textarea "Text on how to add school to FAFSA"
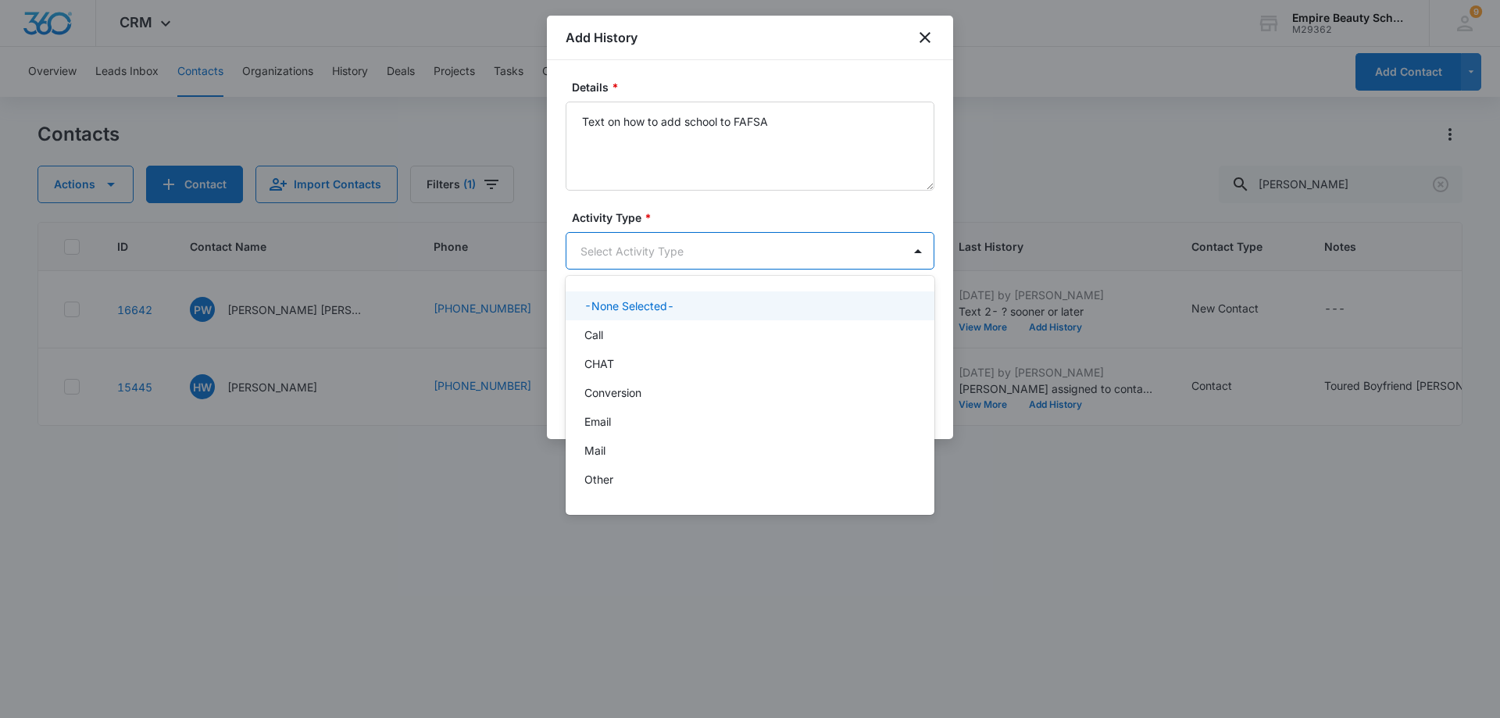
click at [912, 251] on body "CRM Apps Forms CRM Email Shop Payments POS Files Brand Settings AI Assistant Em…" at bounding box center [750, 359] width 1500 height 718
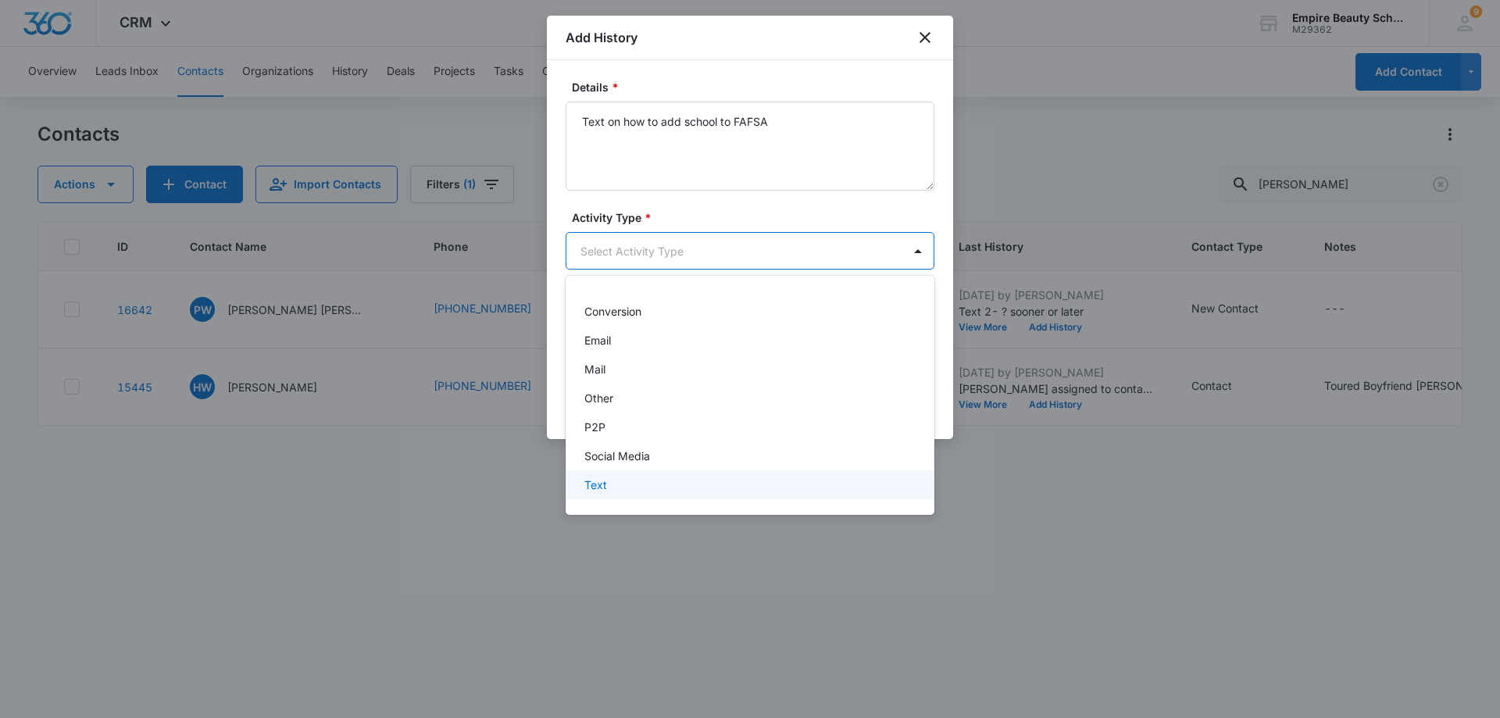
click at [810, 482] on div "Text" at bounding box center [749, 485] width 328 height 16
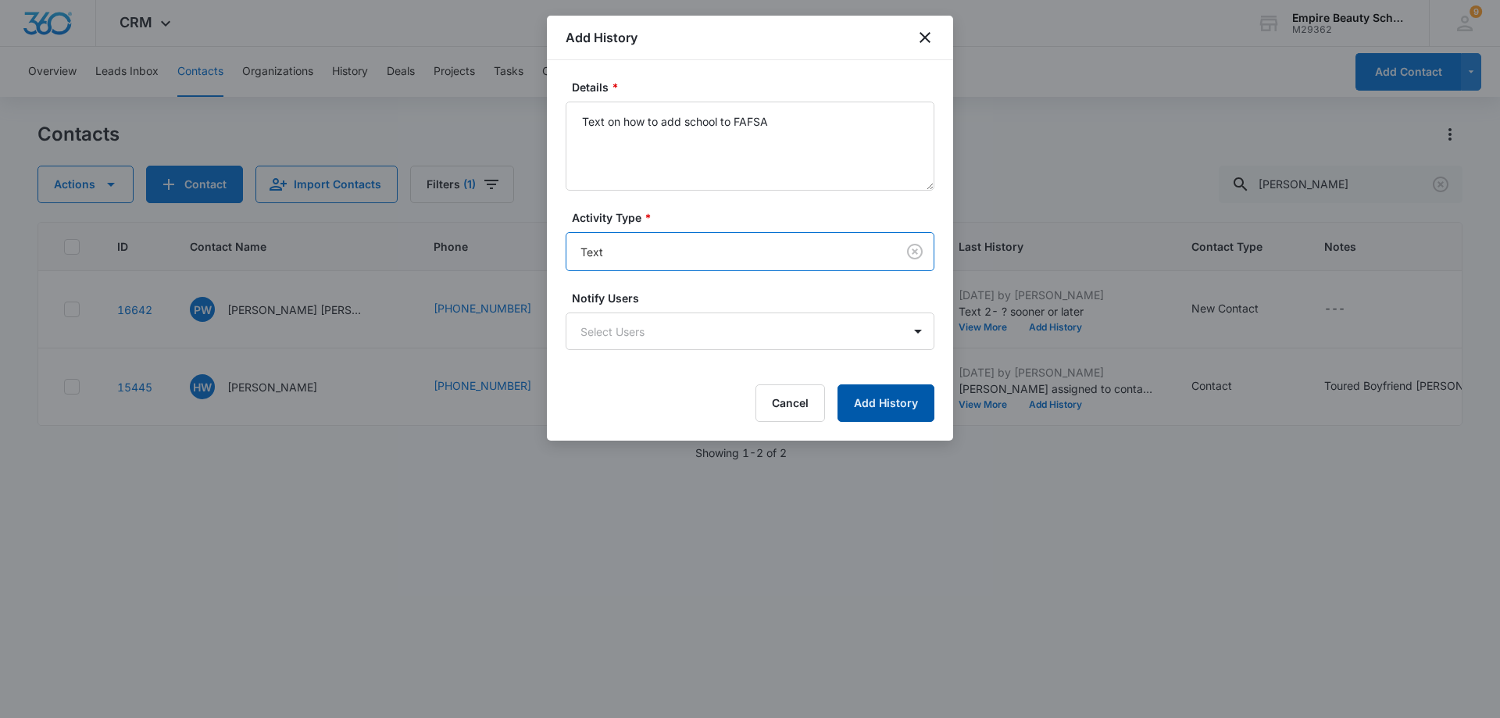
click at [874, 391] on button "Add History" at bounding box center [886, 403] width 97 height 38
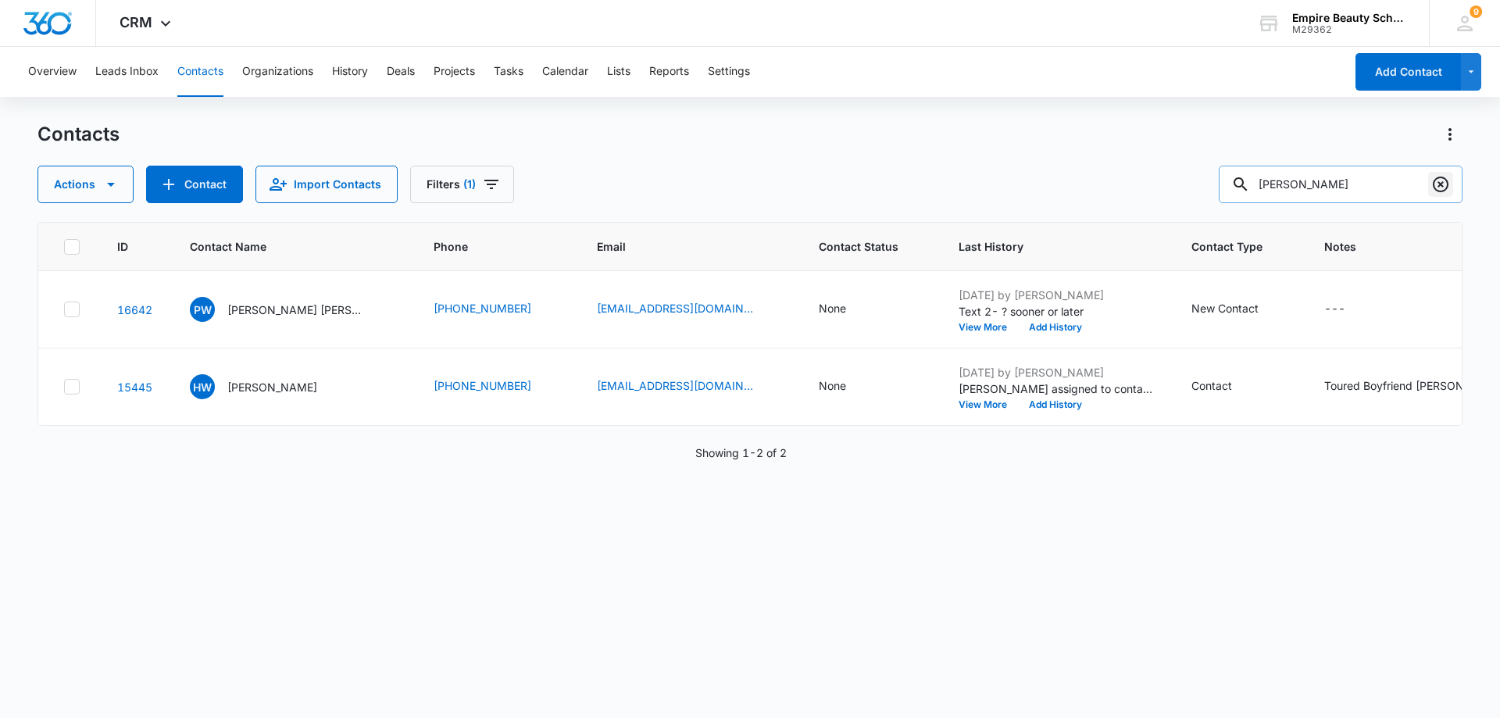
click at [1439, 190] on icon "Clear" at bounding box center [1441, 184] width 19 height 19
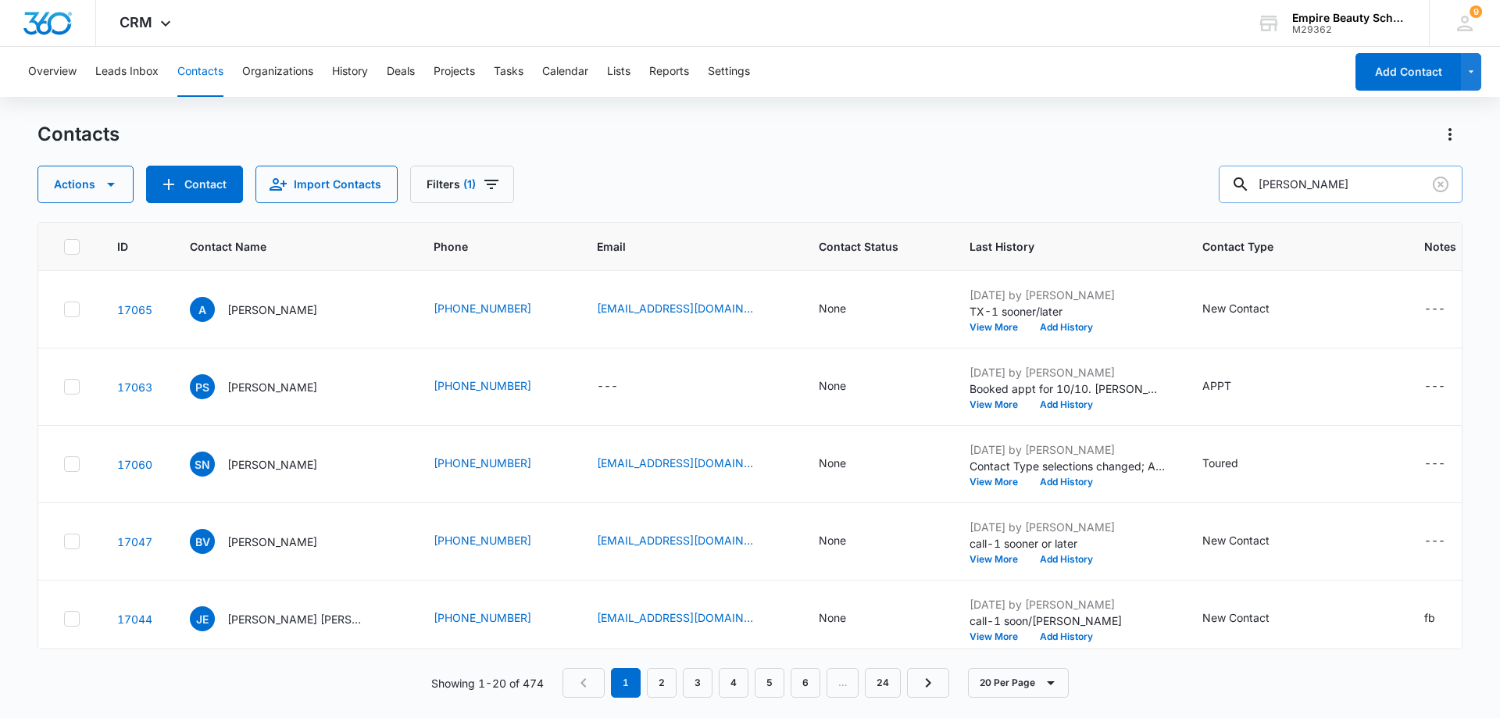
type input "mariah"
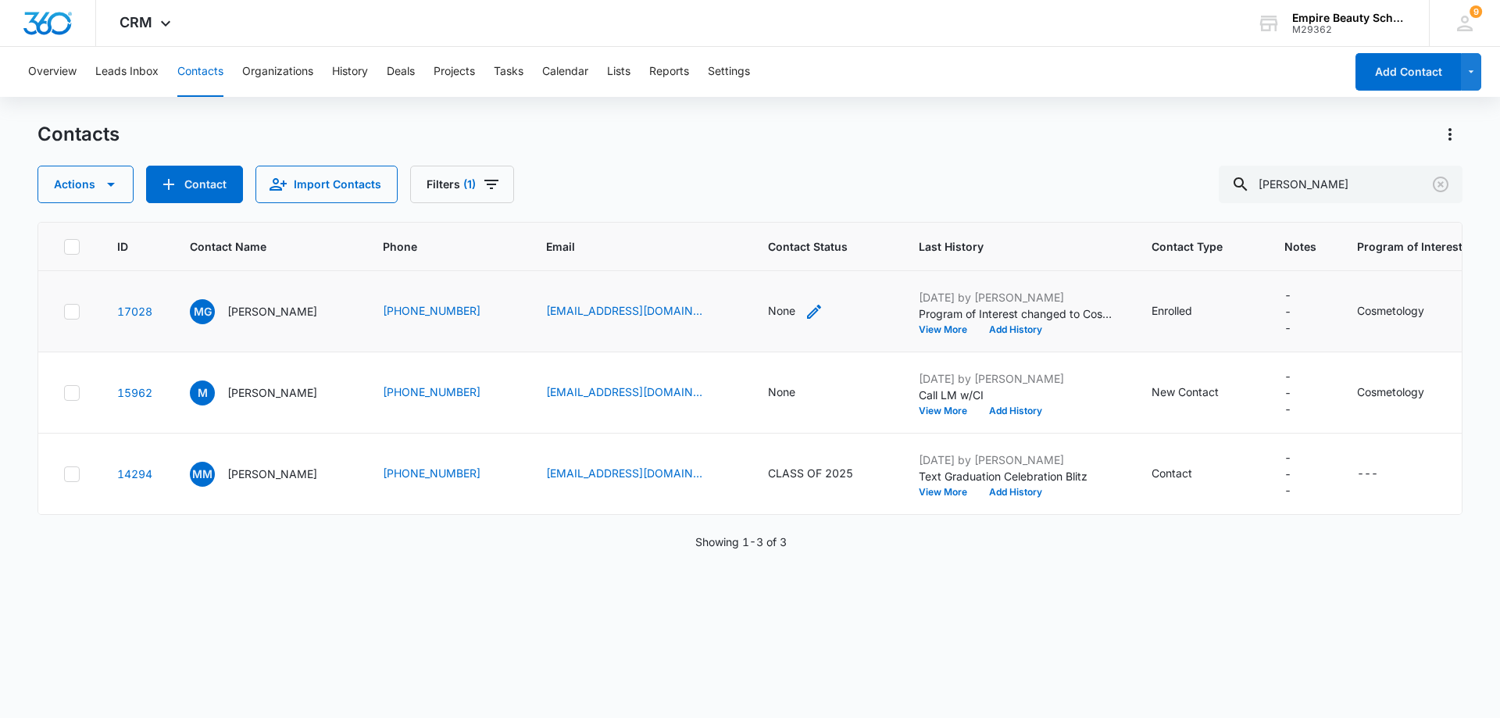
click at [769, 313] on div "None" at bounding box center [781, 310] width 27 height 16
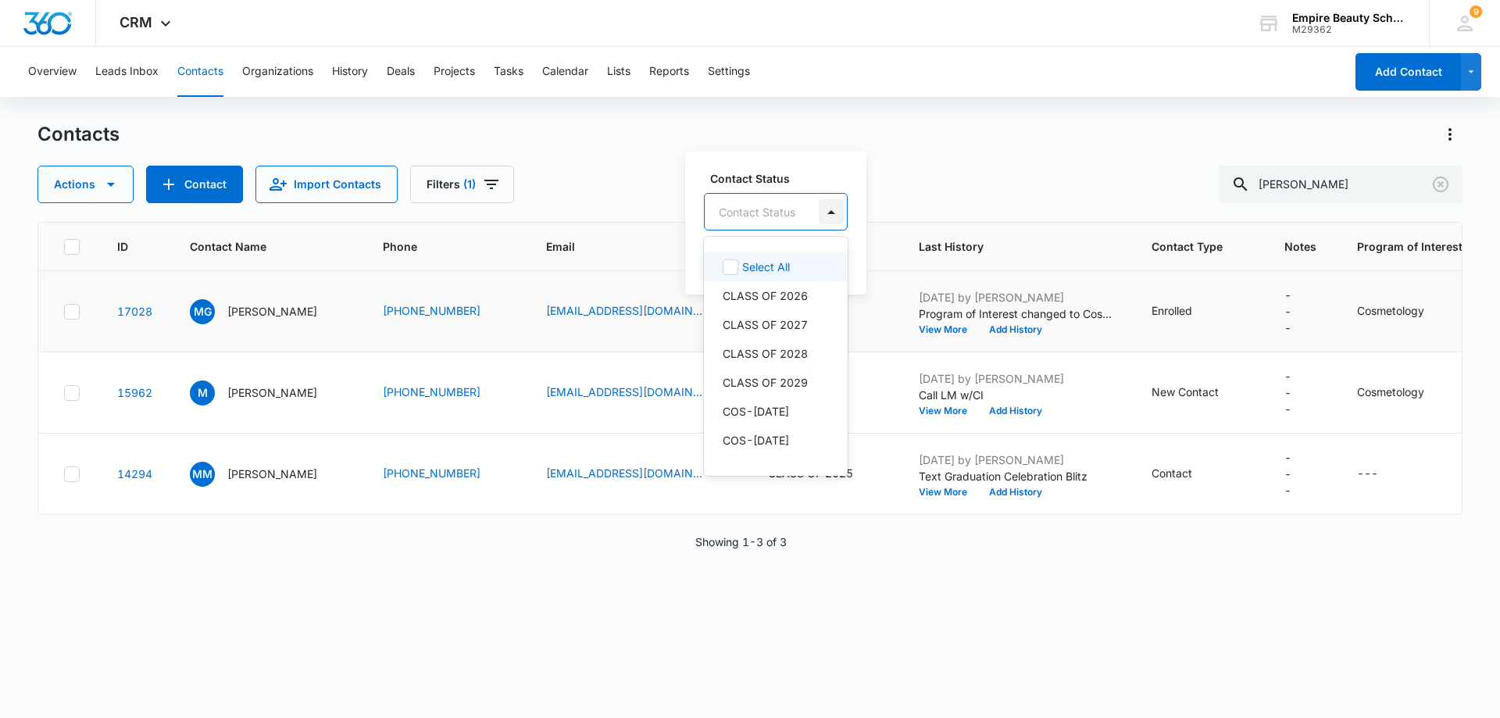
click at [832, 214] on div at bounding box center [831, 211] width 25 height 25
click at [830, 212] on div at bounding box center [831, 211] width 25 height 25
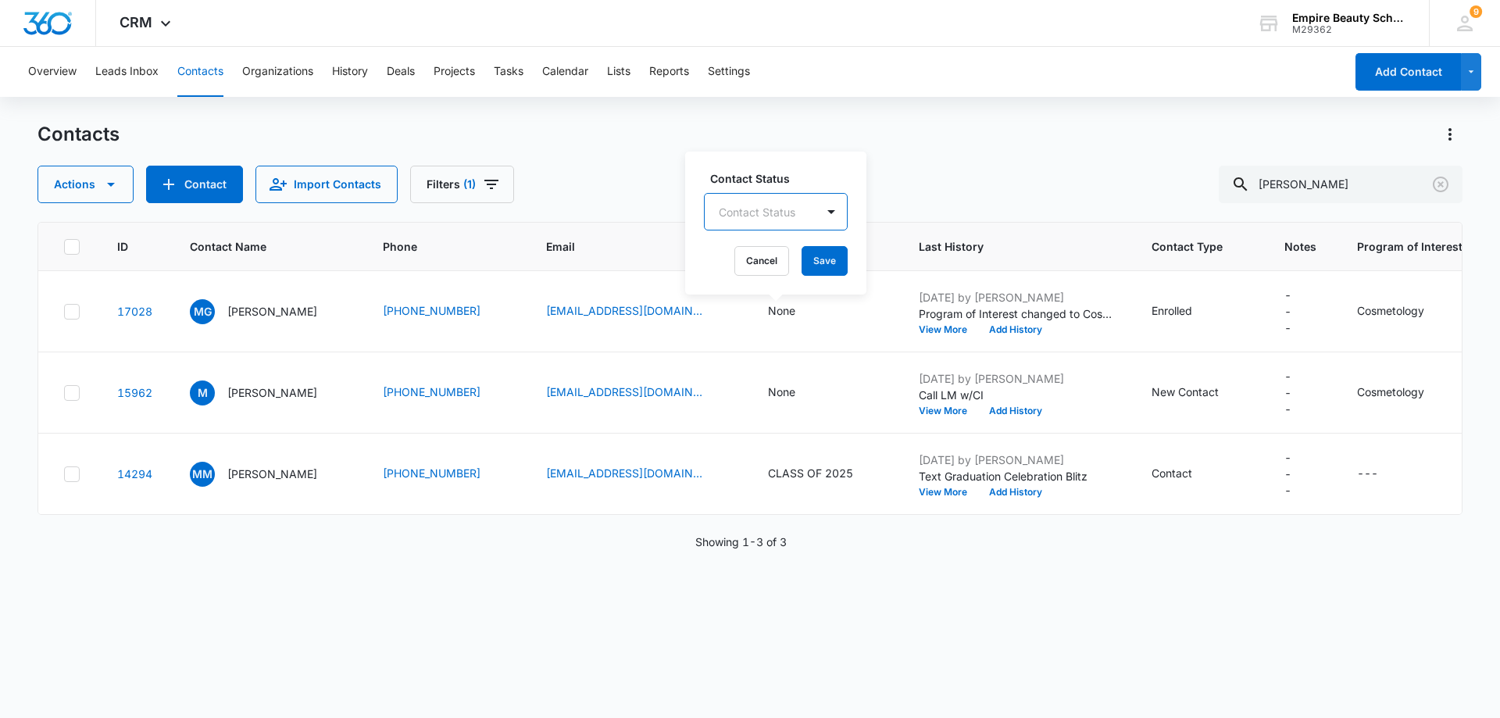
click at [922, 141] on div "Contacts" at bounding box center [750, 134] width 1425 height 25
click at [818, 245] on span "Contact Status" at bounding box center [813, 246] width 91 height 16
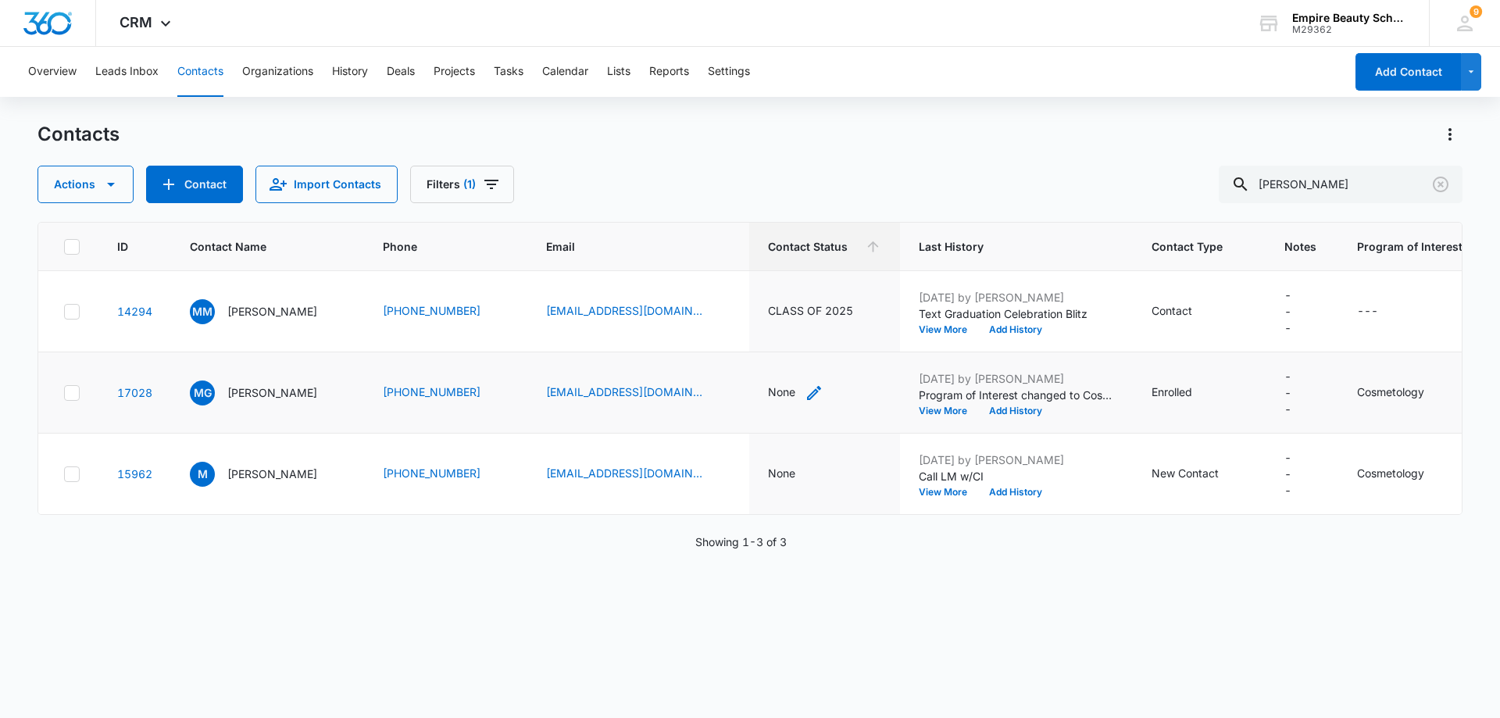
click at [777, 396] on div "None" at bounding box center [795, 393] width 55 height 19
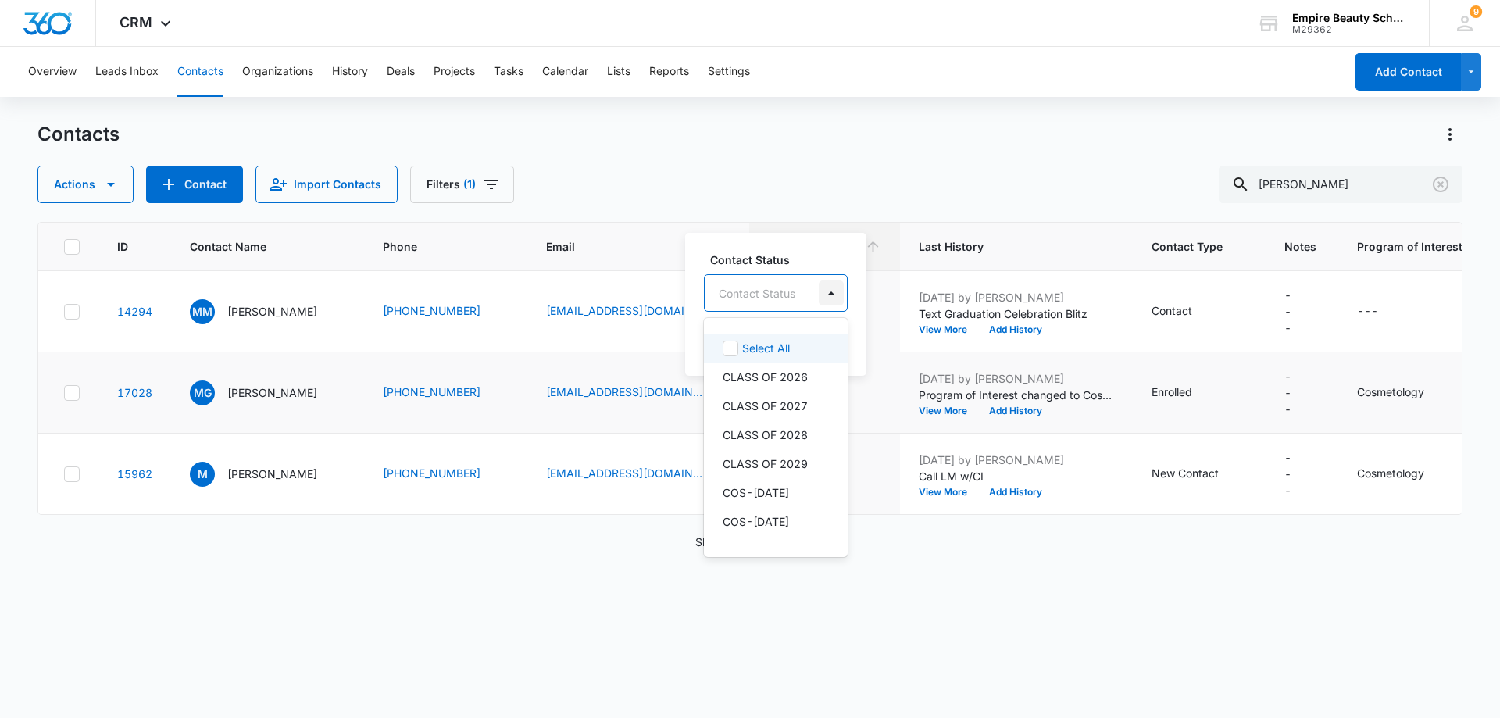
click at [829, 290] on div at bounding box center [831, 293] width 25 height 25
click at [1180, 308] on div "Contact" at bounding box center [1186, 311] width 69 height 19
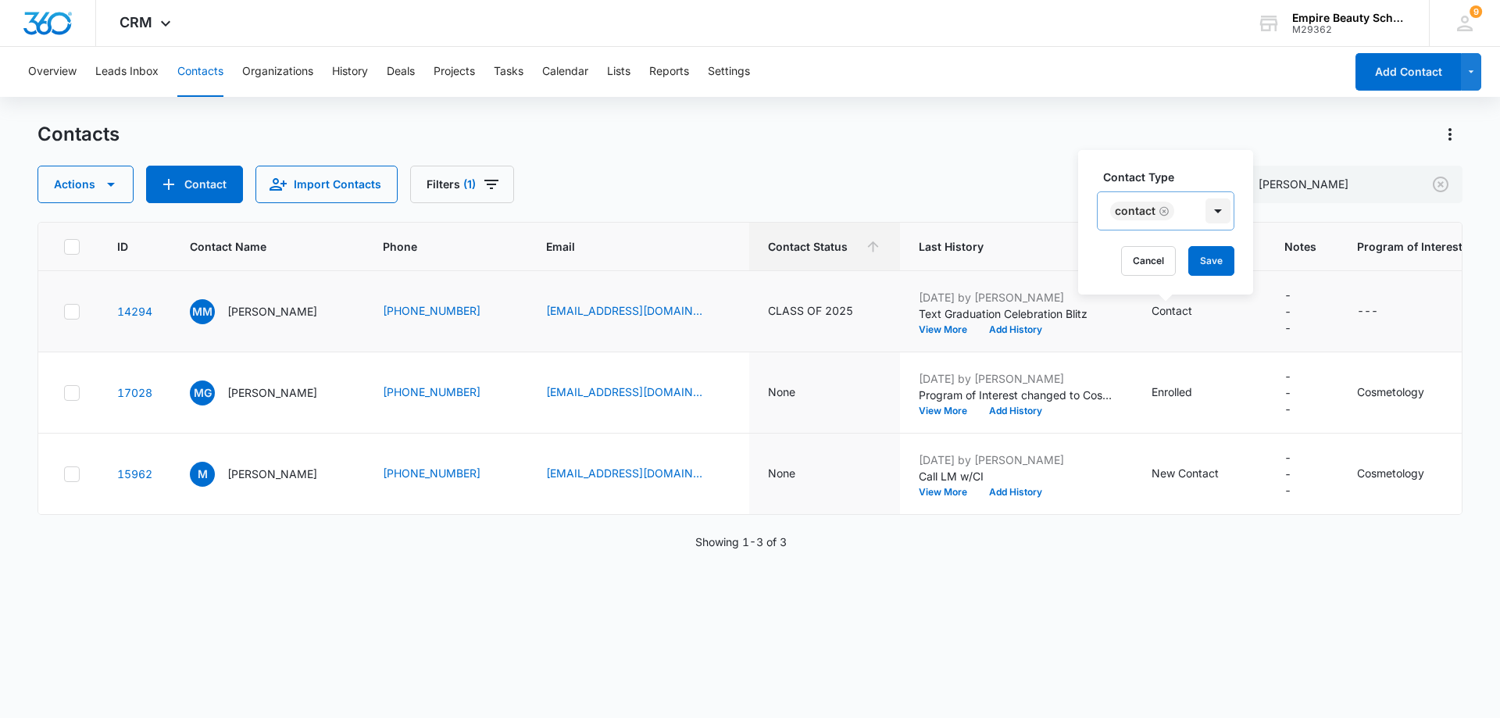
click at [1222, 213] on div at bounding box center [1218, 210] width 25 height 25
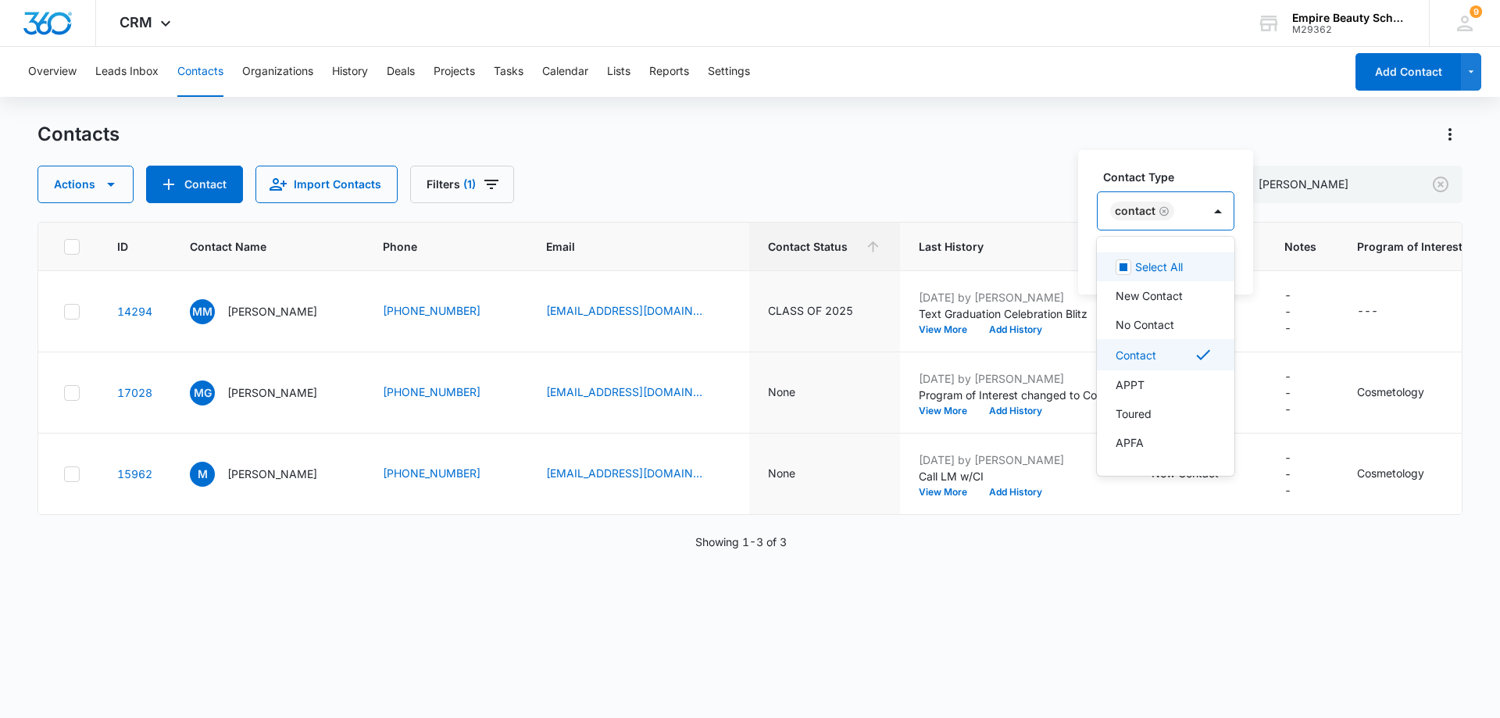
drag, startPoint x: 931, startPoint y: 105, endPoint x: 938, endPoint y: 110, distance: 8.5
click at [931, 106] on div "Overview Leads Inbox Contacts Organizations History Deals Projects Tasks Calend…" at bounding box center [750, 382] width 1500 height 670
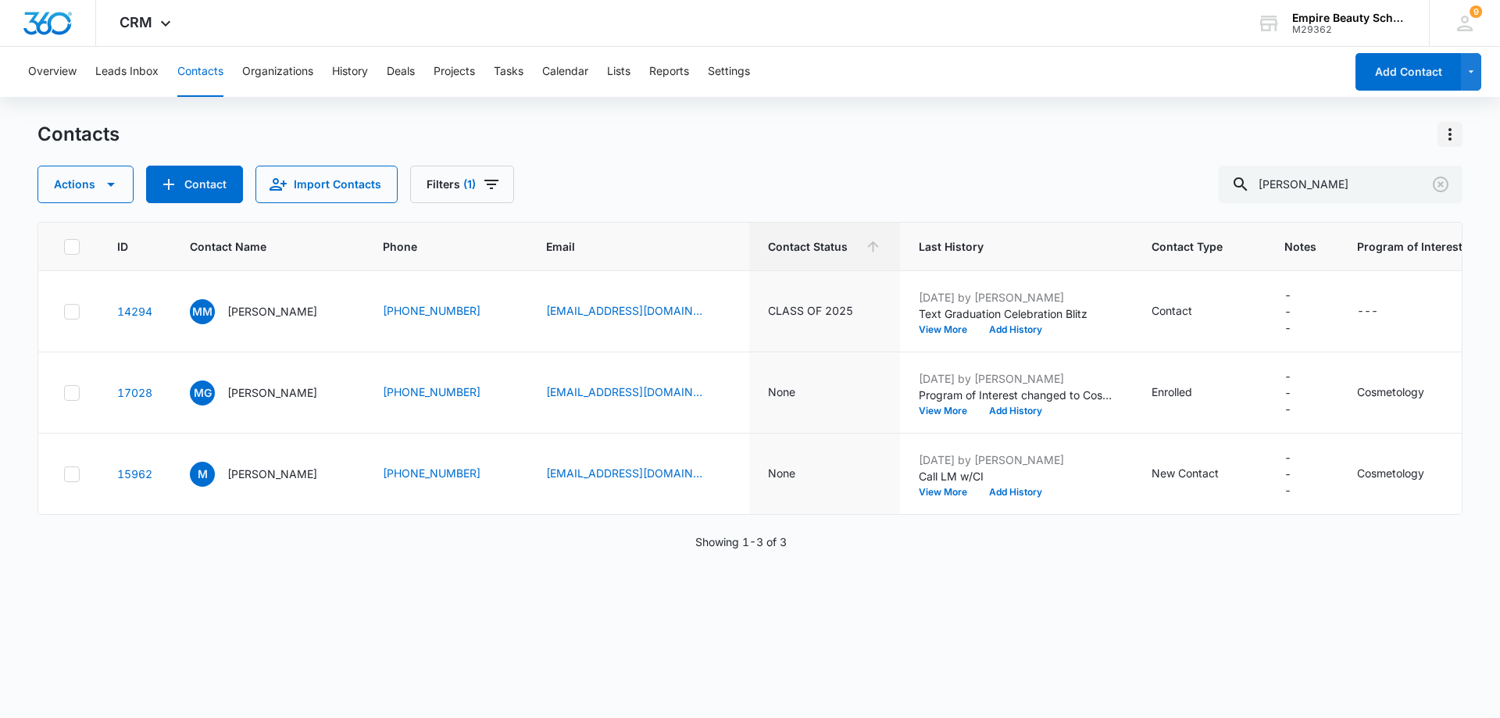
click at [1447, 139] on icon "Actions" at bounding box center [1450, 134] width 19 height 19
click at [1373, 176] on div "Choose Columns" at bounding box center [1372, 178] width 103 height 11
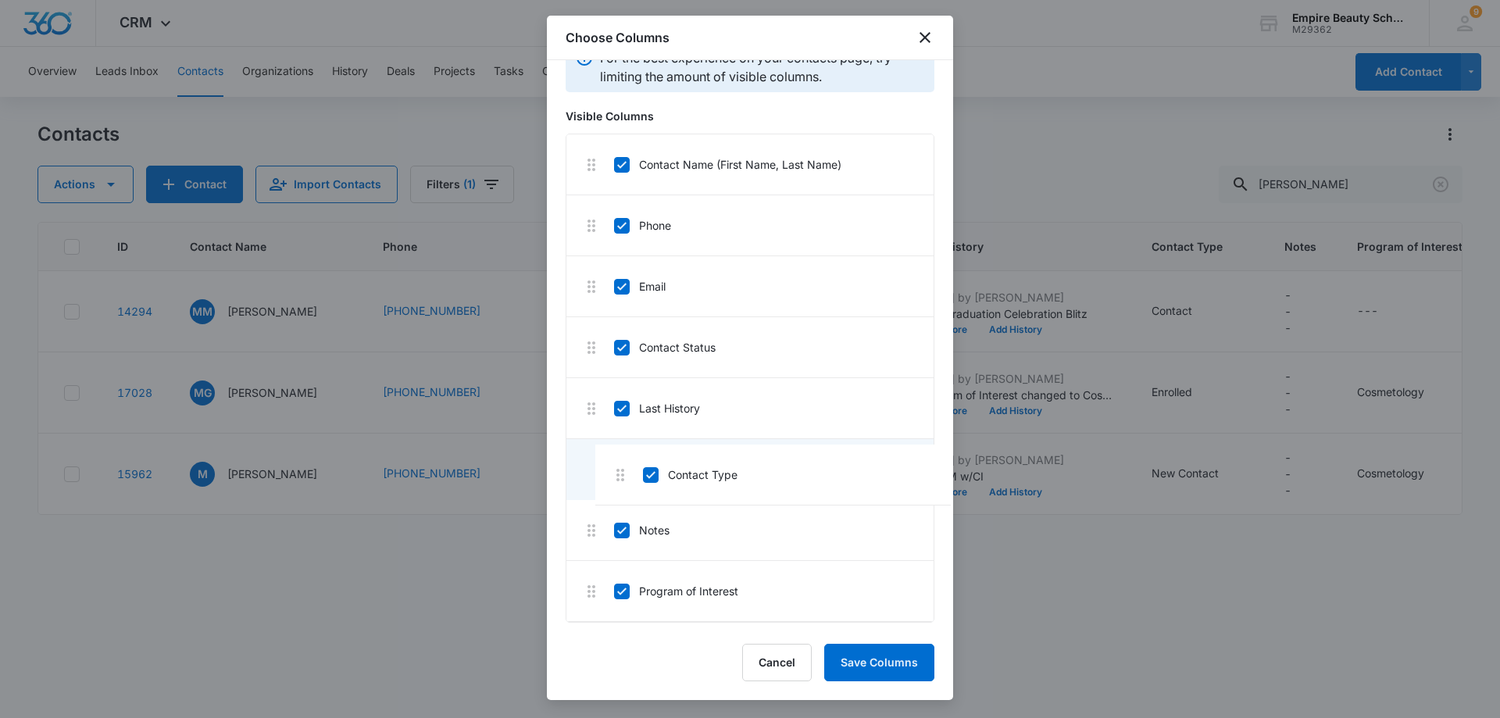
scroll to position [39, 0]
drag, startPoint x: 647, startPoint y: 507, endPoint x: 635, endPoint y: 347, distance: 160.7
click at [623, 413] on li "Contact Status" at bounding box center [750, 406] width 367 height 61
click at [624, 404] on icon at bounding box center [621, 405] width 9 height 7
click at [614, 406] on input "Contact Status" at bounding box center [613, 406] width 1 height 1
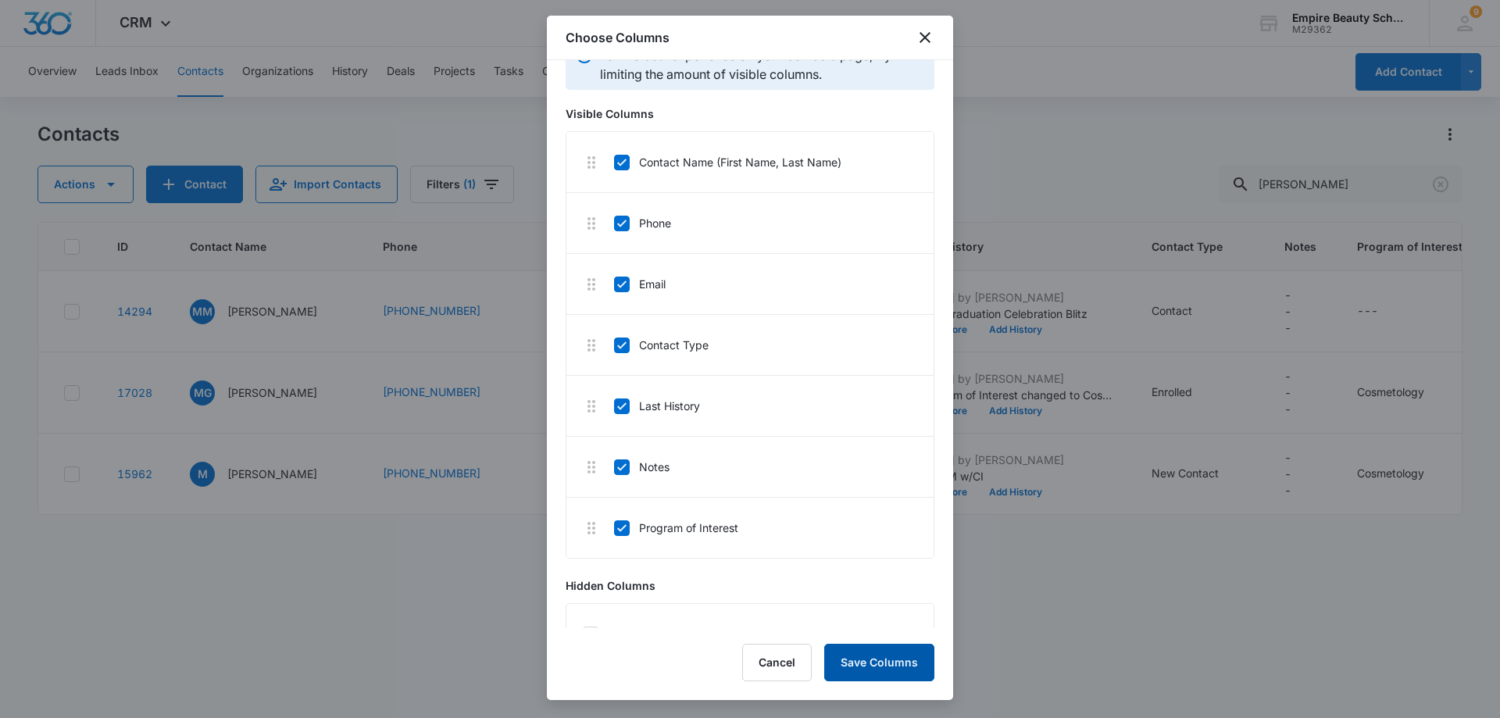
click at [871, 660] on button "Save Columns" at bounding box center [879, 663] width 110 height 38
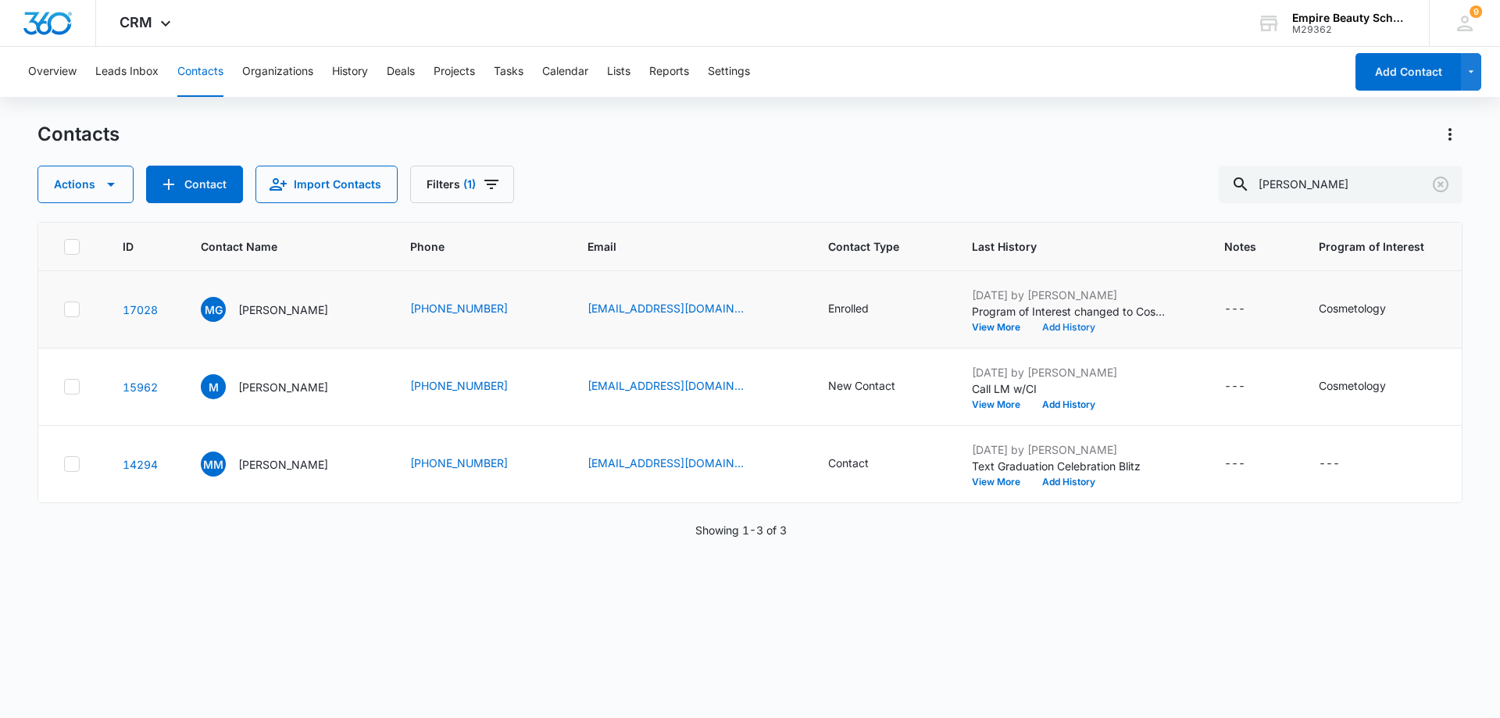
click at [1044, 324] on button "Add History" at bounding box center [1069, 327] width 75 height 9
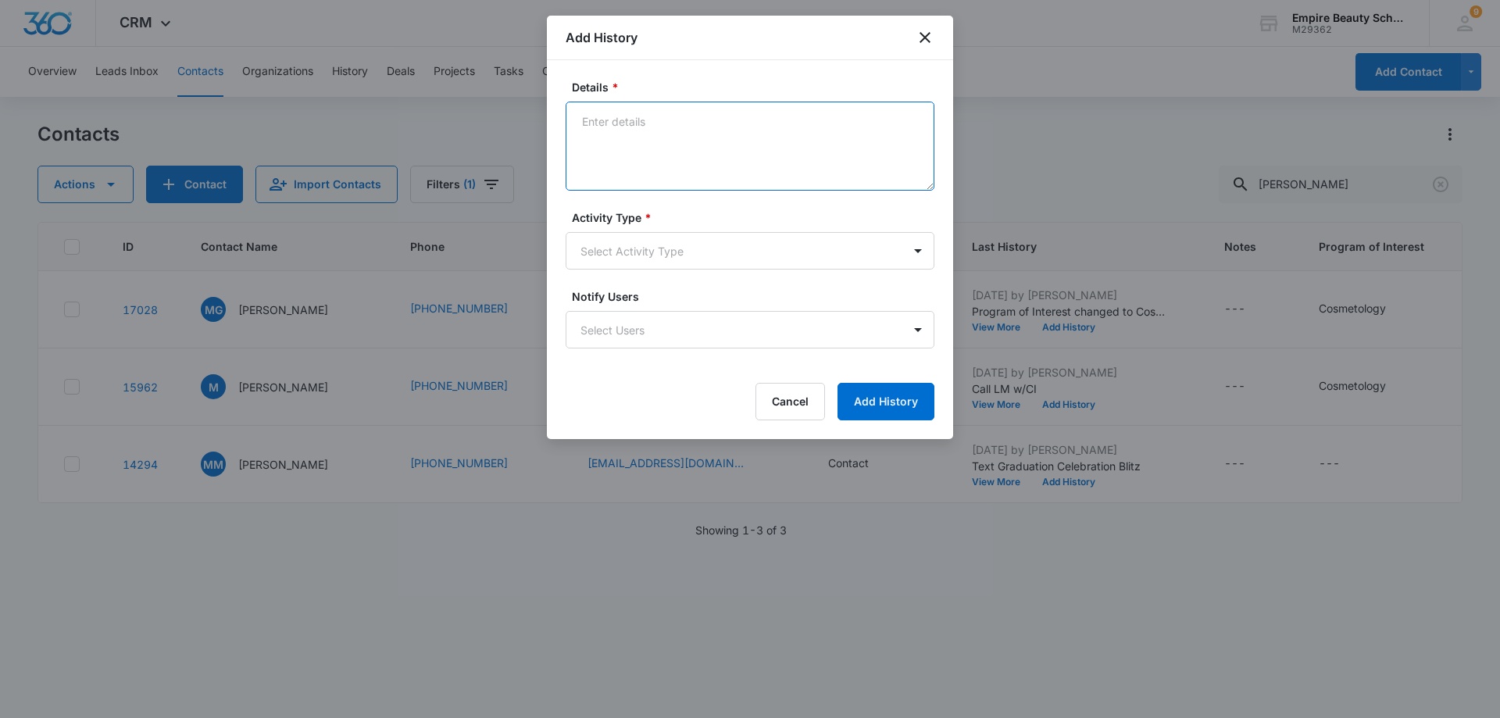
click at [588, 127] on textarea "Details *" at bounding box center [750, 146] width 369 height 89
type textarea "E"
click at [799, 159] on textarea "TX- checking on FAFSA / HiSet progress . I'm here if she needs anything." at bounding box center [750, 146] width 369 height 89
drag, startPoint x: 740, startPoint y: 132, endPoint x: 738, endPoint y: 123, distance: 8.9
click at [738, 123] on textarea "TX- checking on FAFSA / HiSet progress . I'm here if she needs anything." at bounding box center [750, 146] width 369 height 89
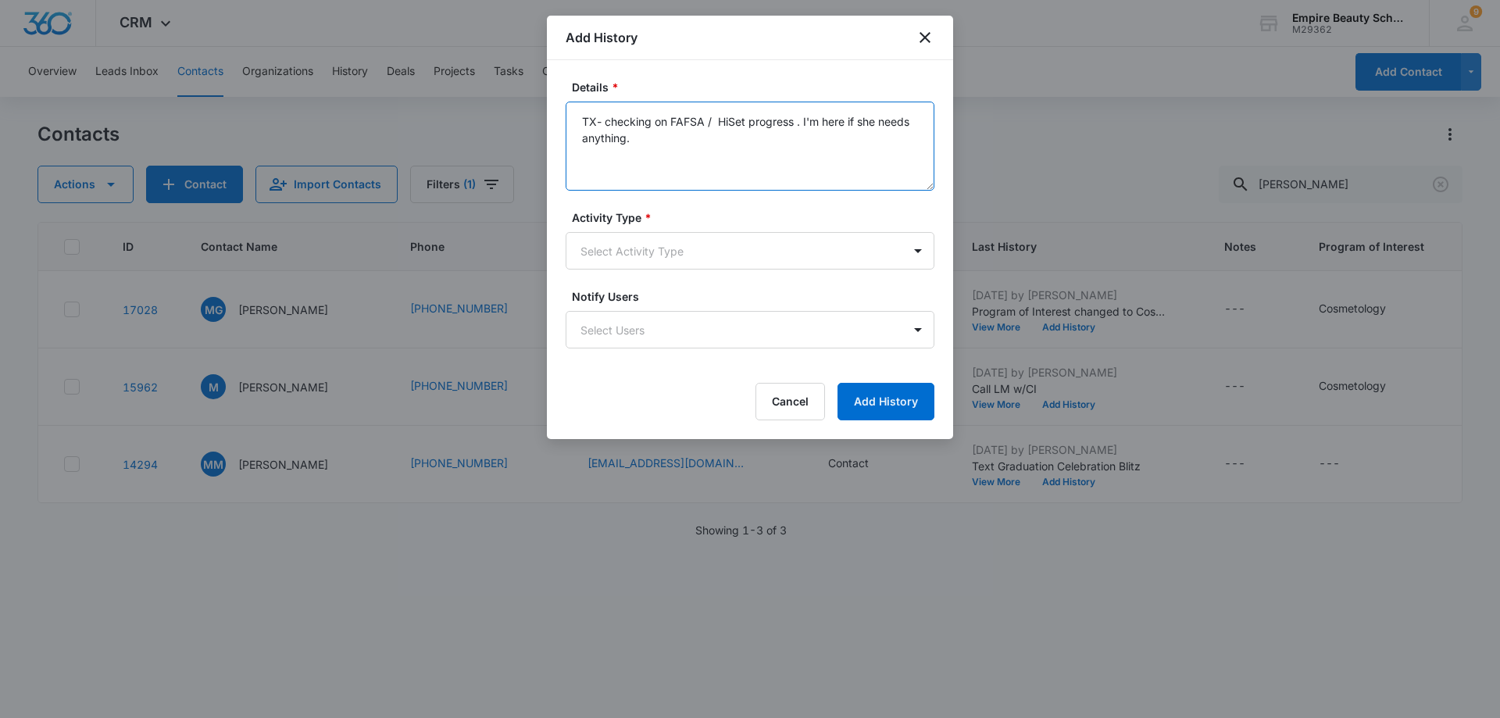
drag, startPoint x: 738, startPoint y: 123, endPoint x: 727, endPoint y: 168, distance: 45.9
click at [727, 168] on textarea "TX- checking on FAFSA / HiSet progress . I'm here if she needs anything." at bounding box center [750, 146] width 369 height 89
type textarea "TX- checking on FAFSA / HiSet progress . I'm here if she needs anything."
click at [915, 252] on body "CRM Apps Forms CRM Email Shop Payments POS Files Brand Settings AI Assistant Em…" at bounding box center [750, 359] width 1500 height 718
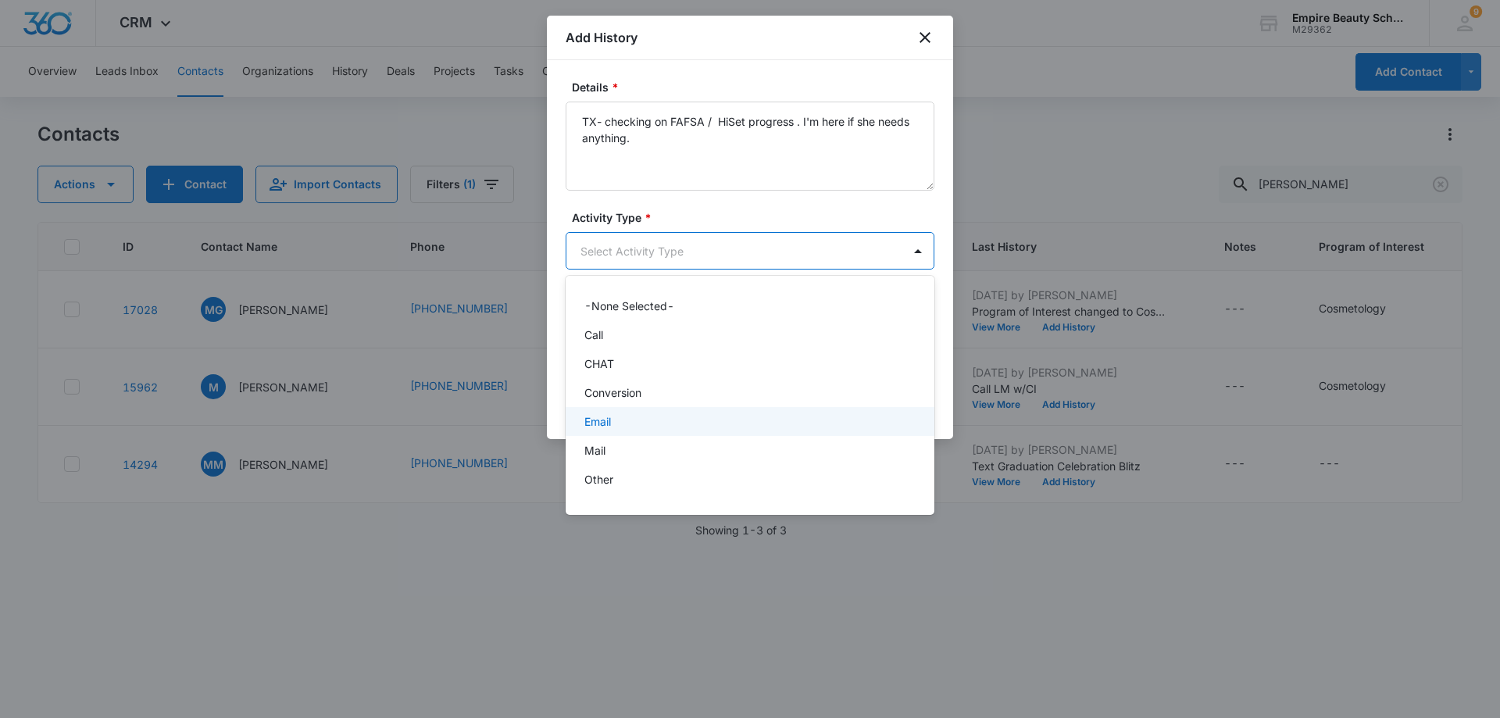
scroll to position [81, 0]
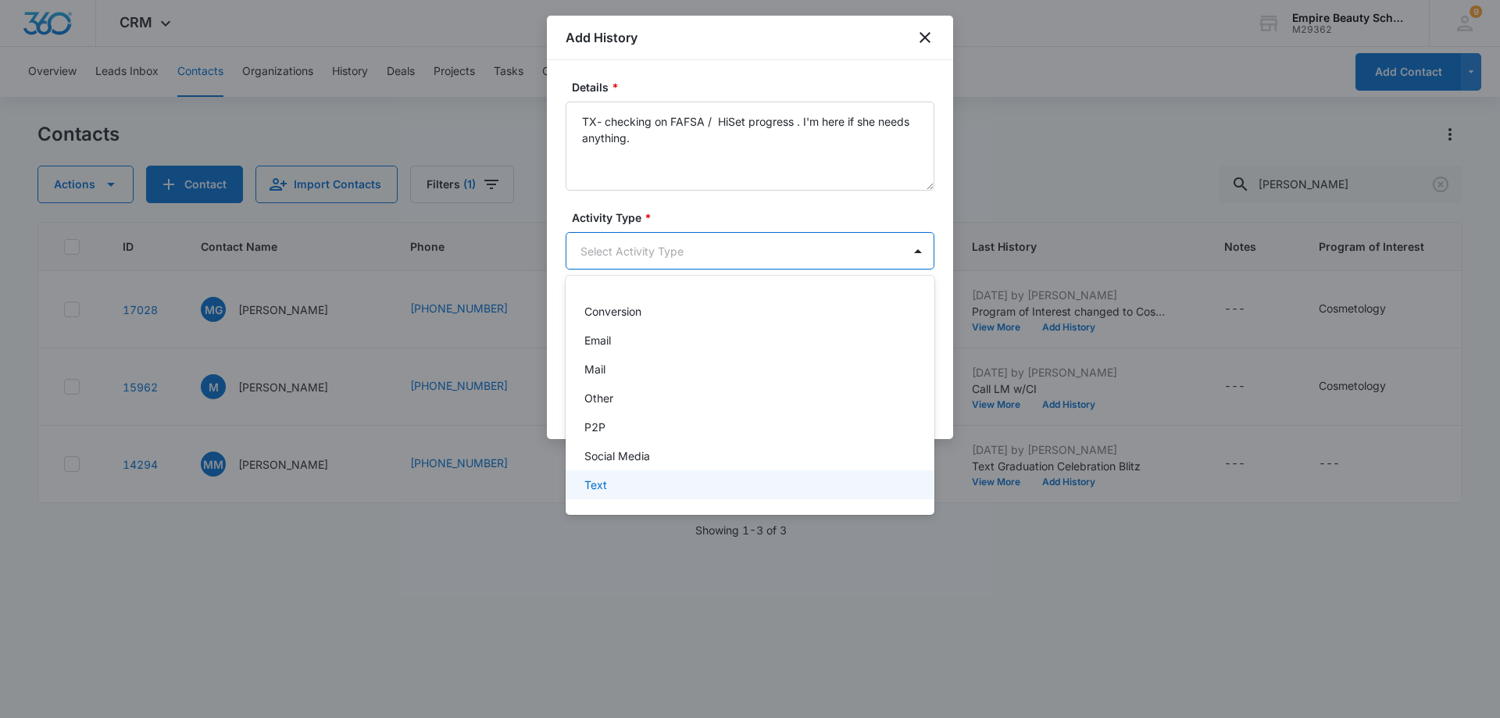
click at [766, 479] on div "Text" at bounding box center [749, 485] width 328 height 16
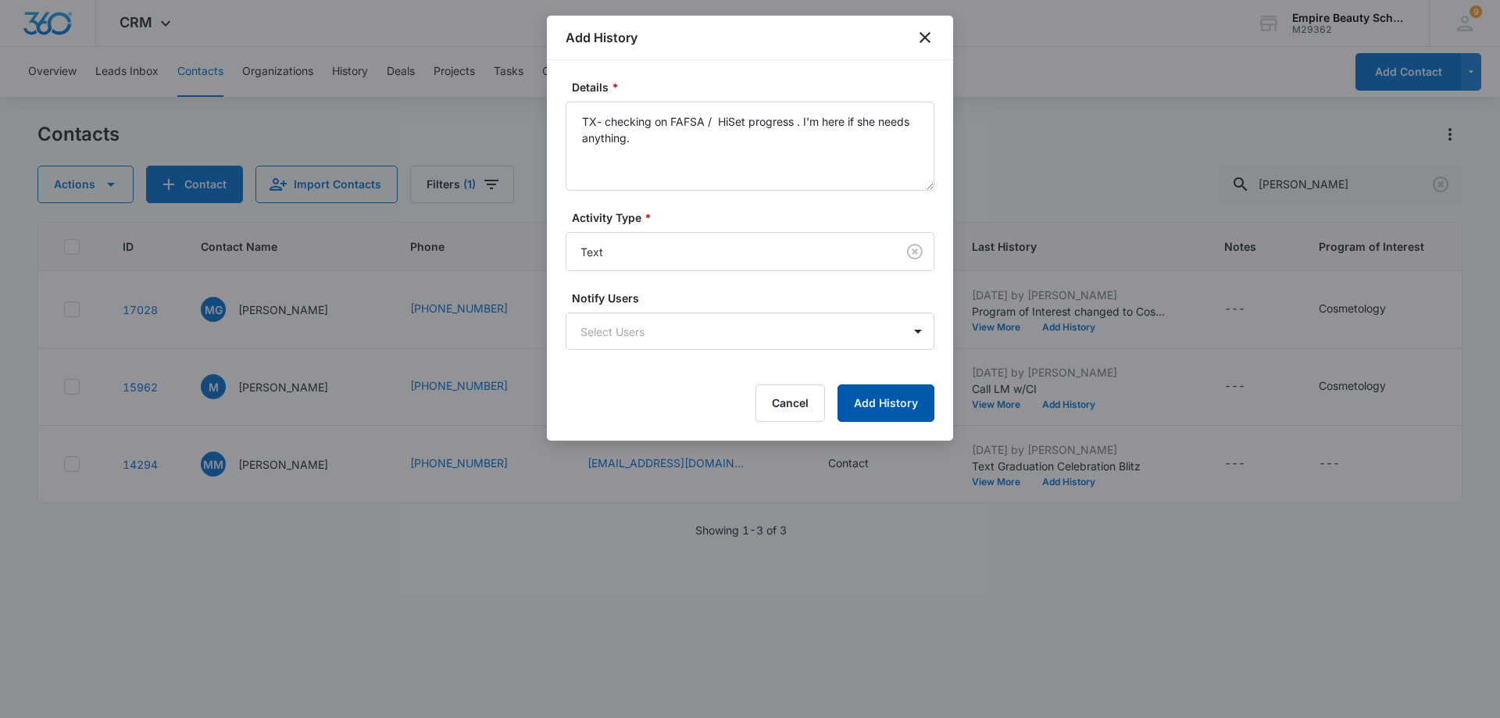
click at [900, 400] on button "Add History" at bounding box center [886, 403] width 97 height 38
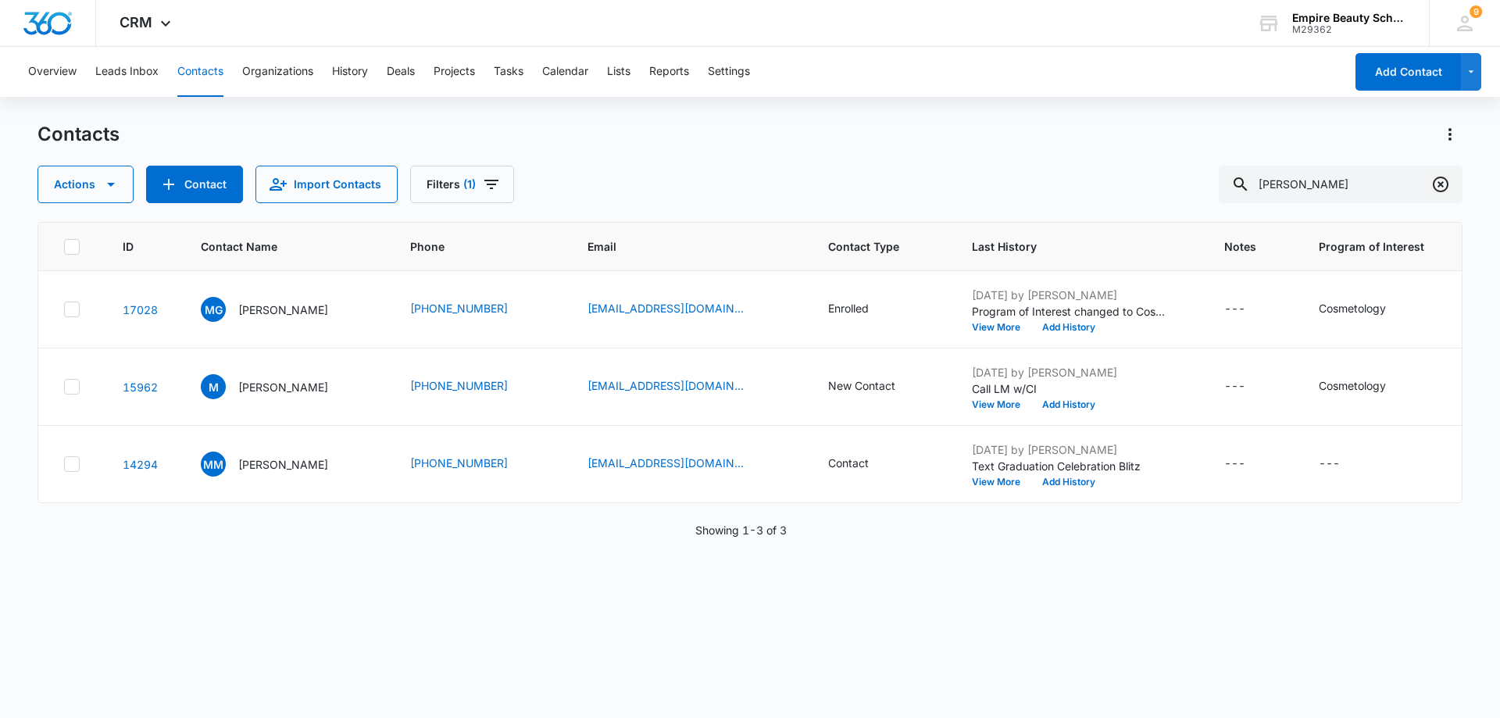
click at [1440, 181] on icon "Clear" at bounding box center [1441, 184] width 19 height 19
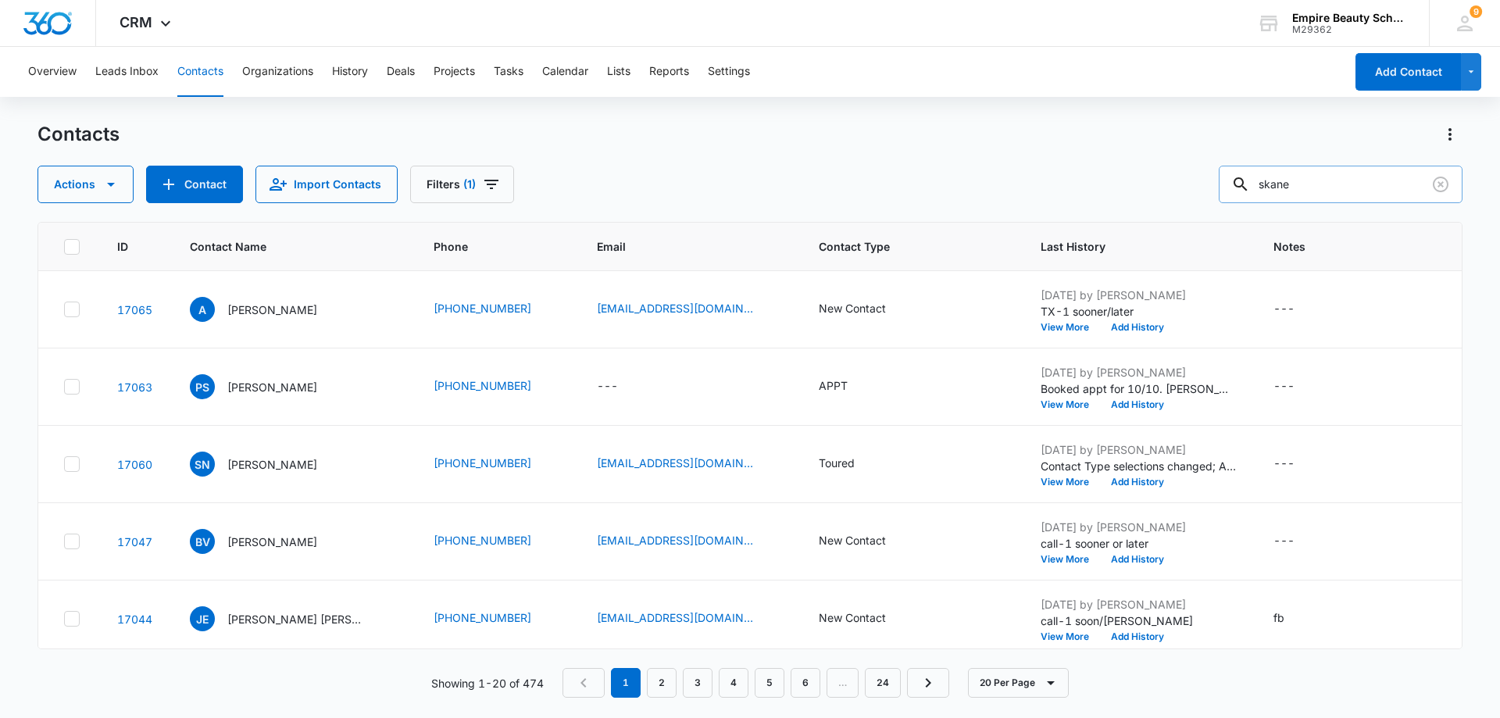
type input "skane"
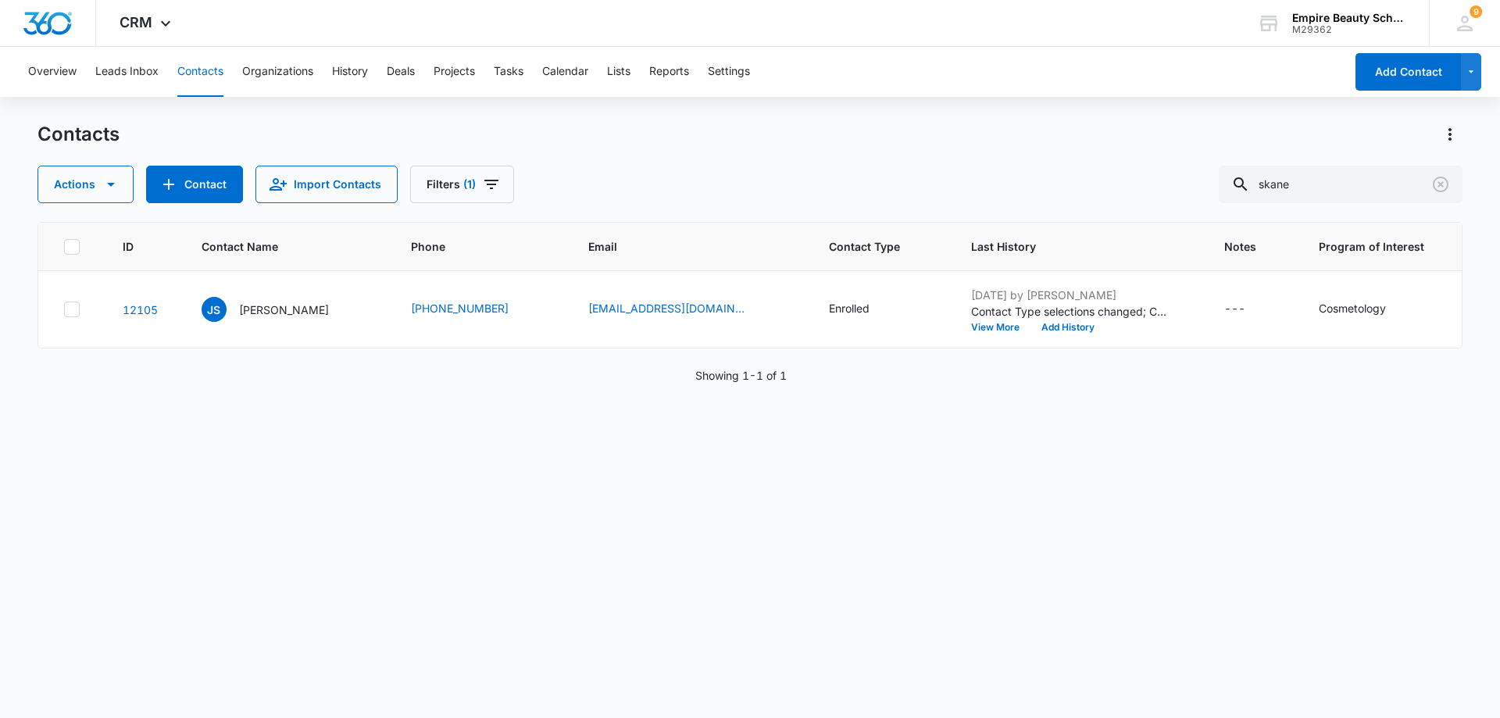
click at [1174, 492] on div "ID Contact Name Phone Email Contact Type Last History Notes Program of Interest…" at bounding box center [750, 460] width 1425 height 476
click at [1446, 184] on icon "Clear" at bounding box center [1441, 184] width 19 height 19
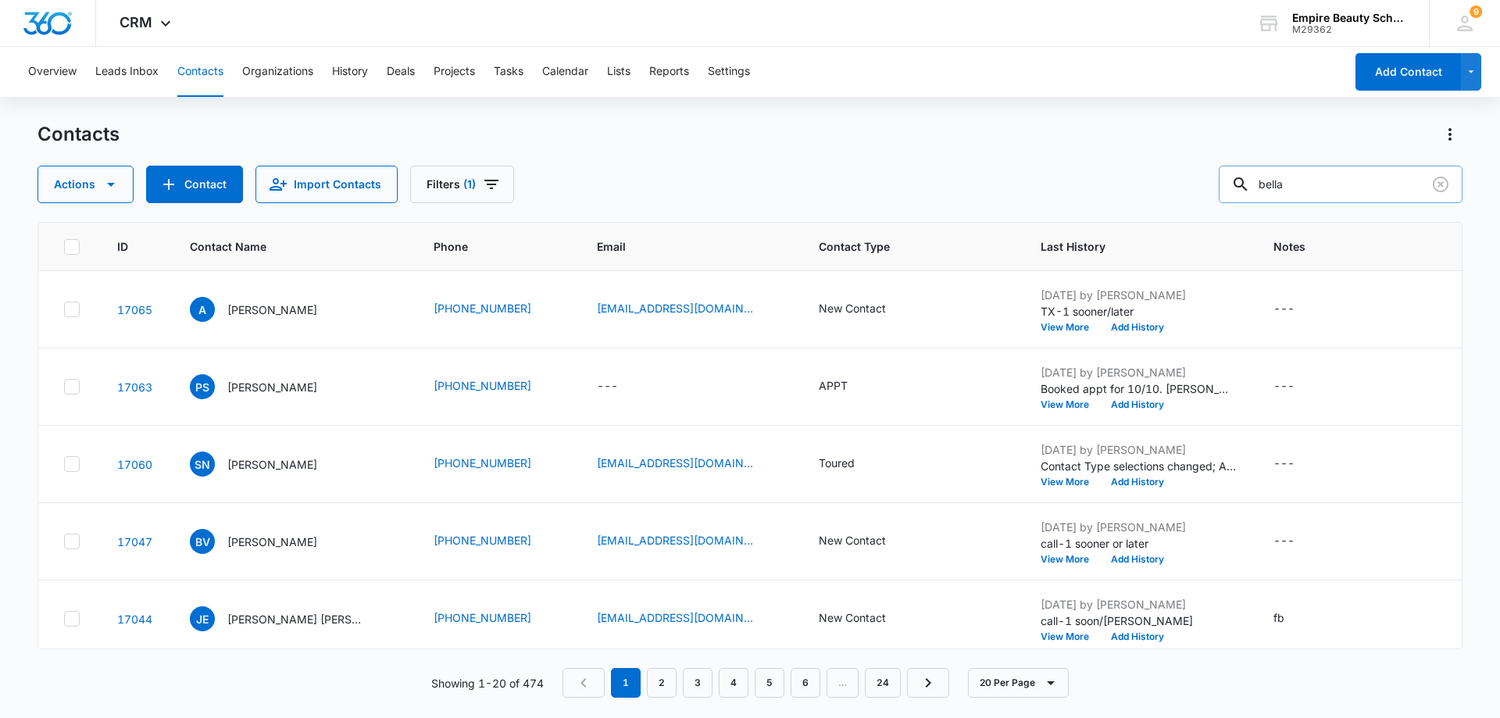
type input "bella"
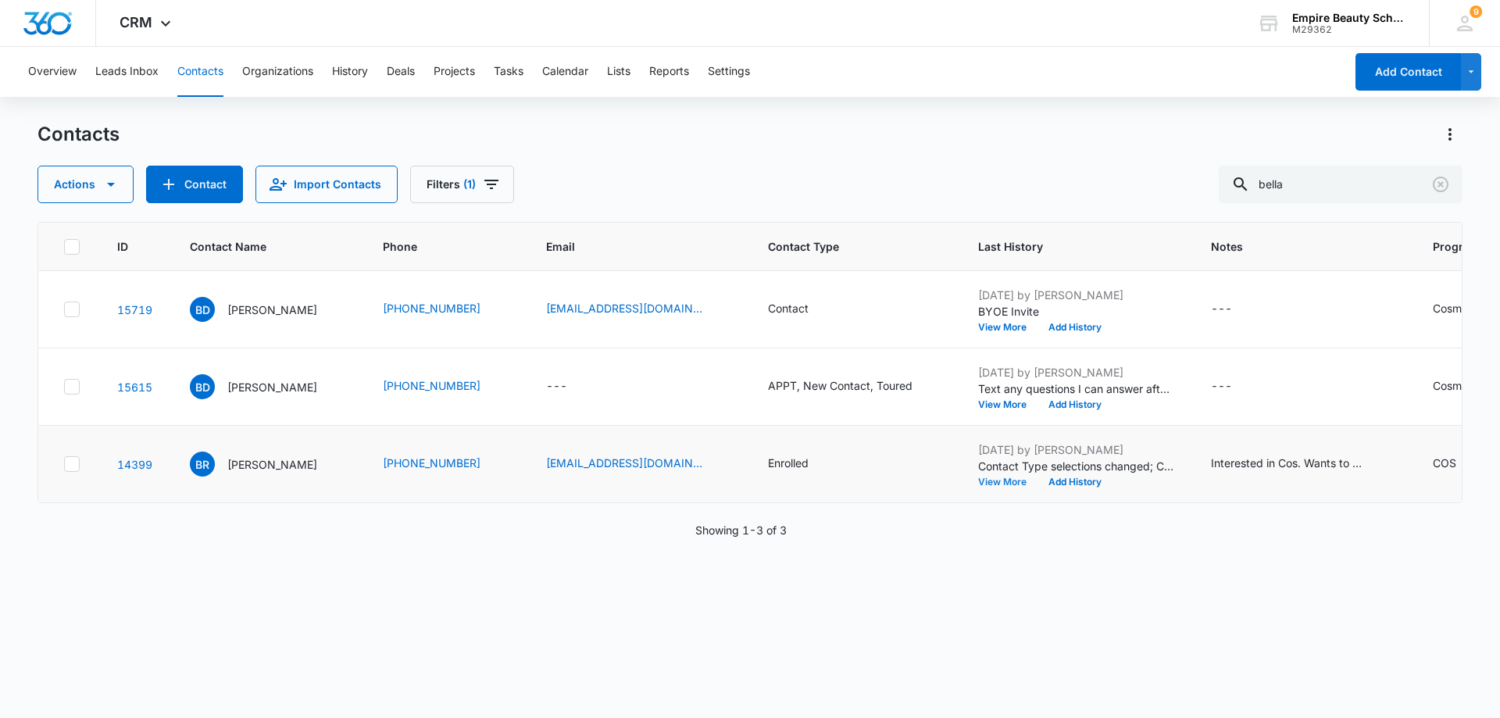
click at [978, 481] on button "View More" at bounding box center [1007, 481] width 59 height 9
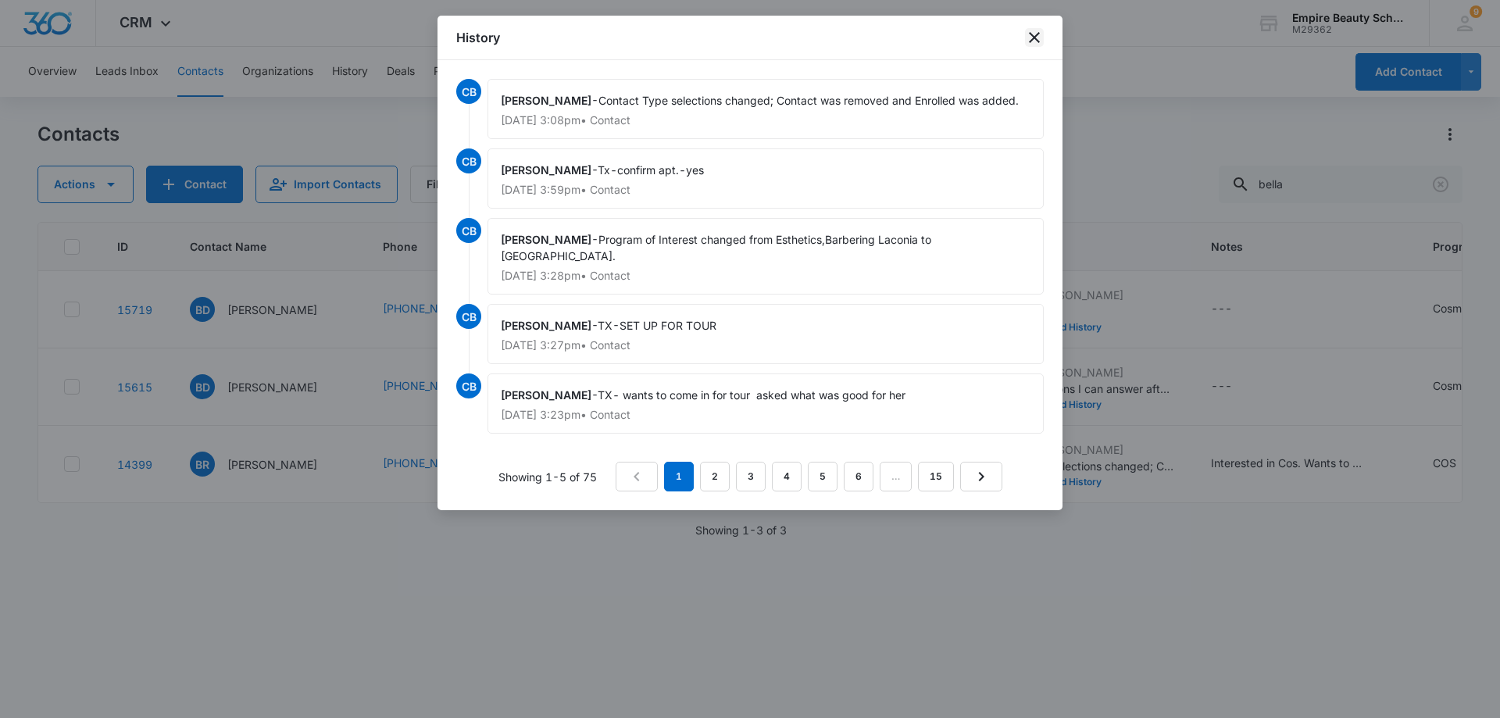
click at [1035, 41] on icon "close" at bounding box center [1034, 37] width 19 height 19
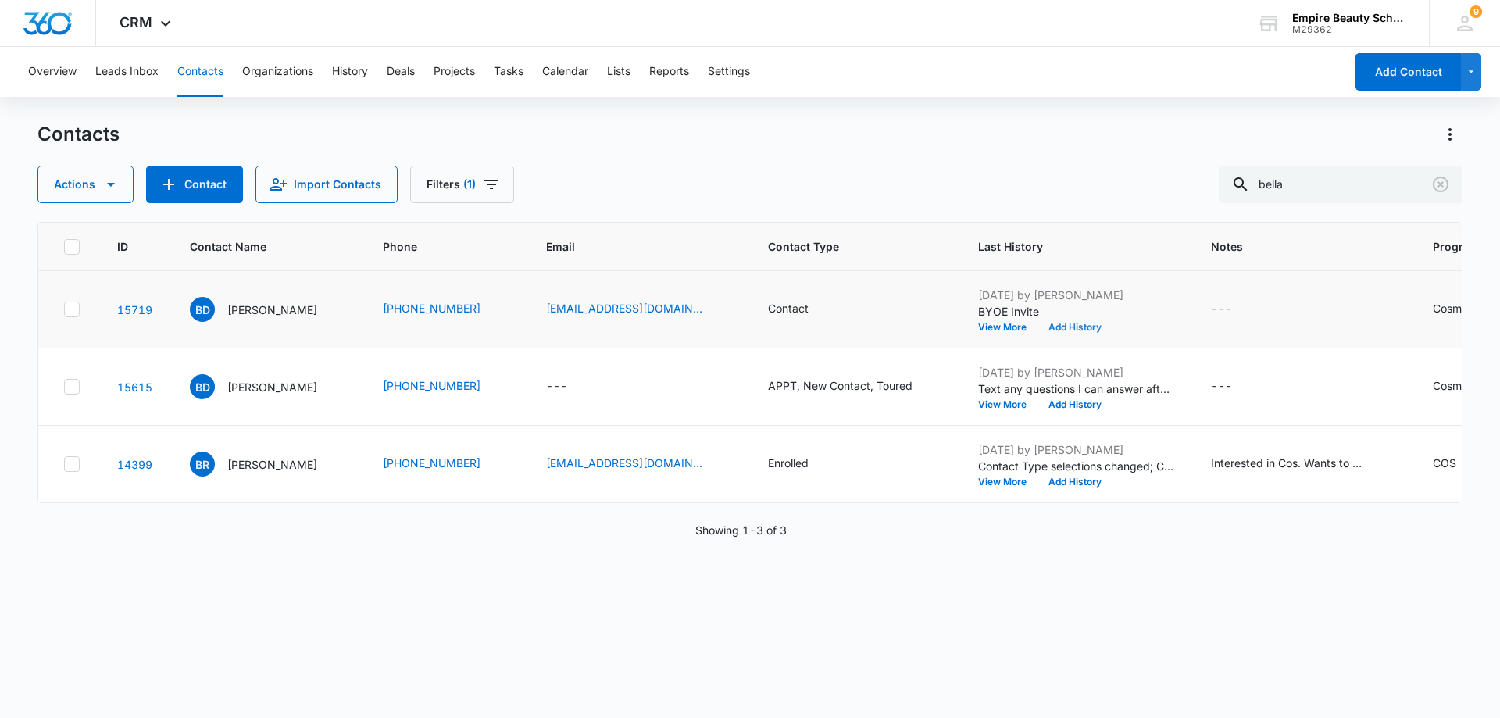
click at [1038, 329] on button "Add History" at bounding box center [1075, 327] width 75 height 9
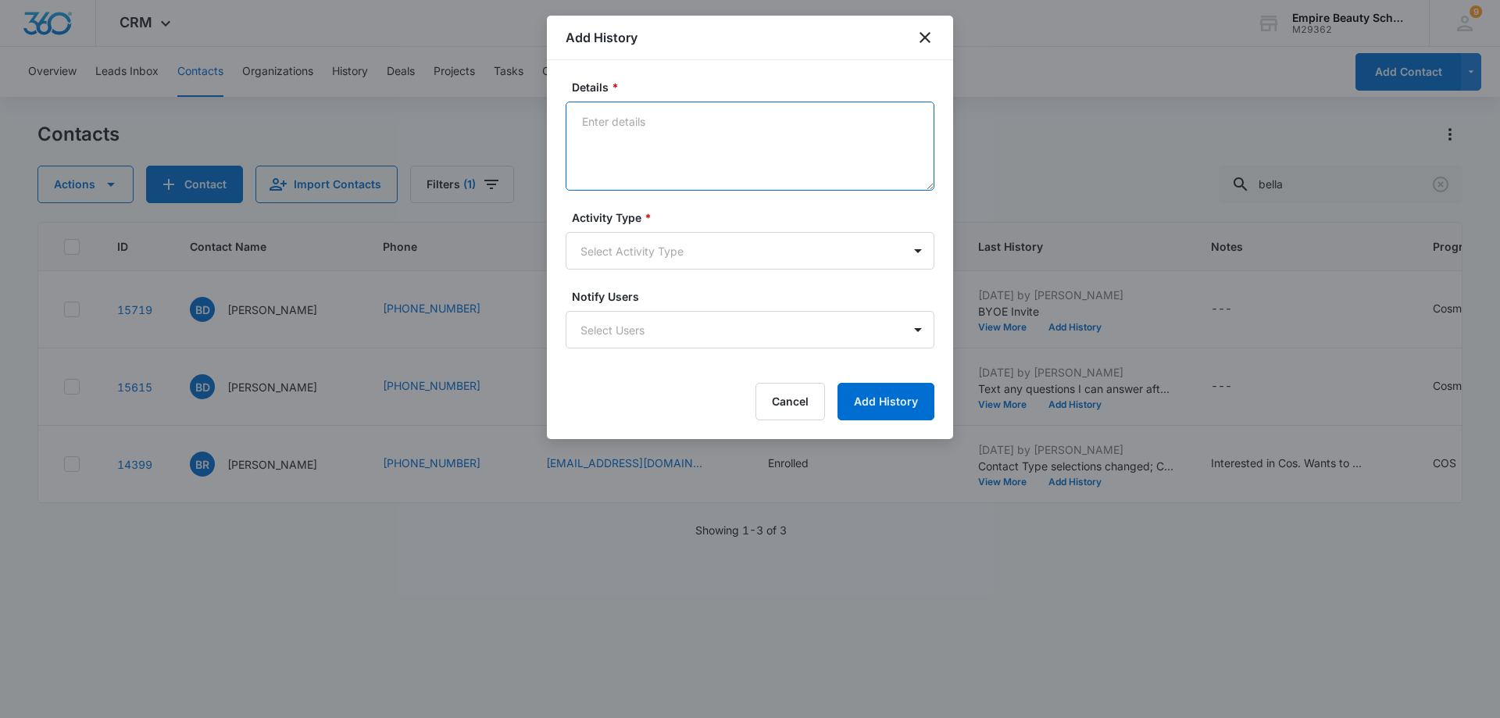
click at [595, 123] on textarea "Details *" at bounding box center [750, 146] width 369 height 89
type textarea "E"
click at [992, 63] on div at bounding box center [750, 359] width 1500 height 718
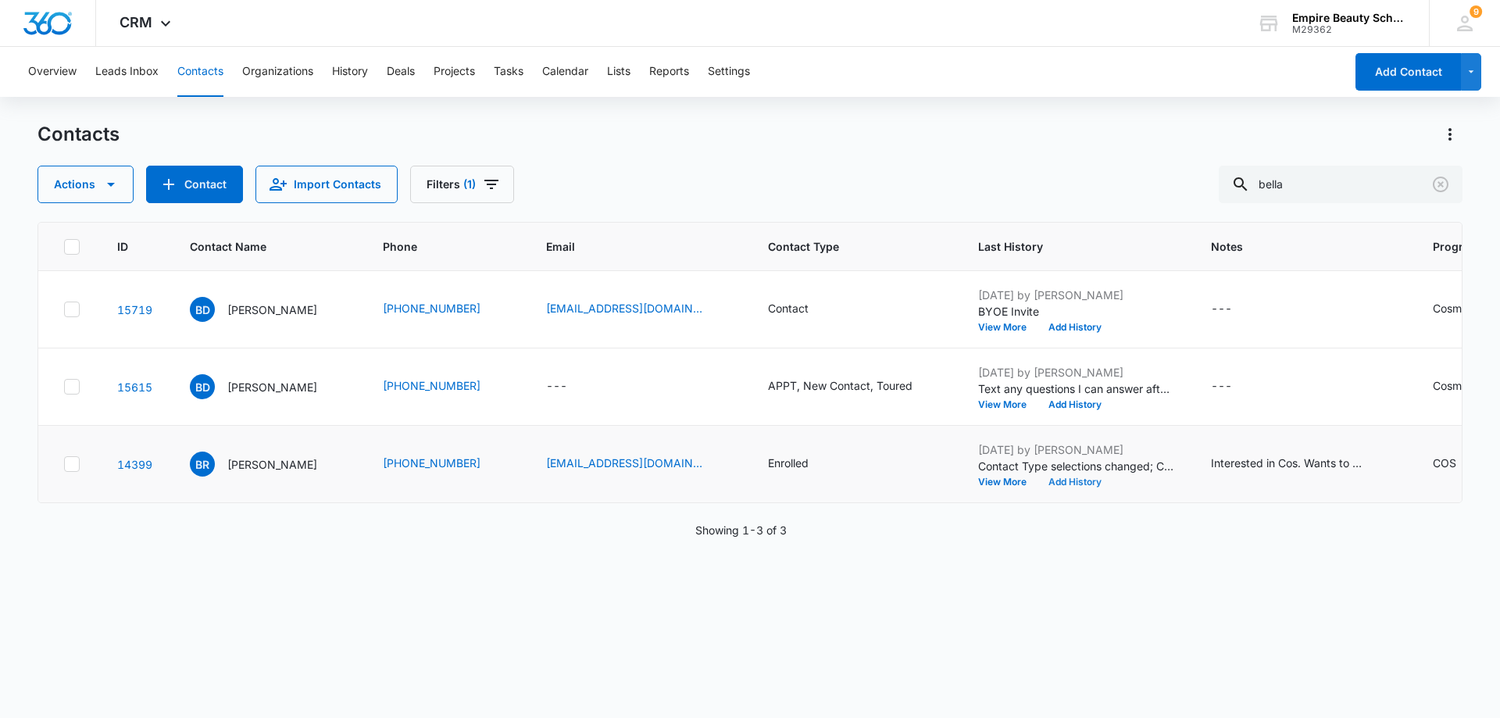
click at [1038, 481] on button "Add History" at bounding box center [1075, 481] width 75 height 9
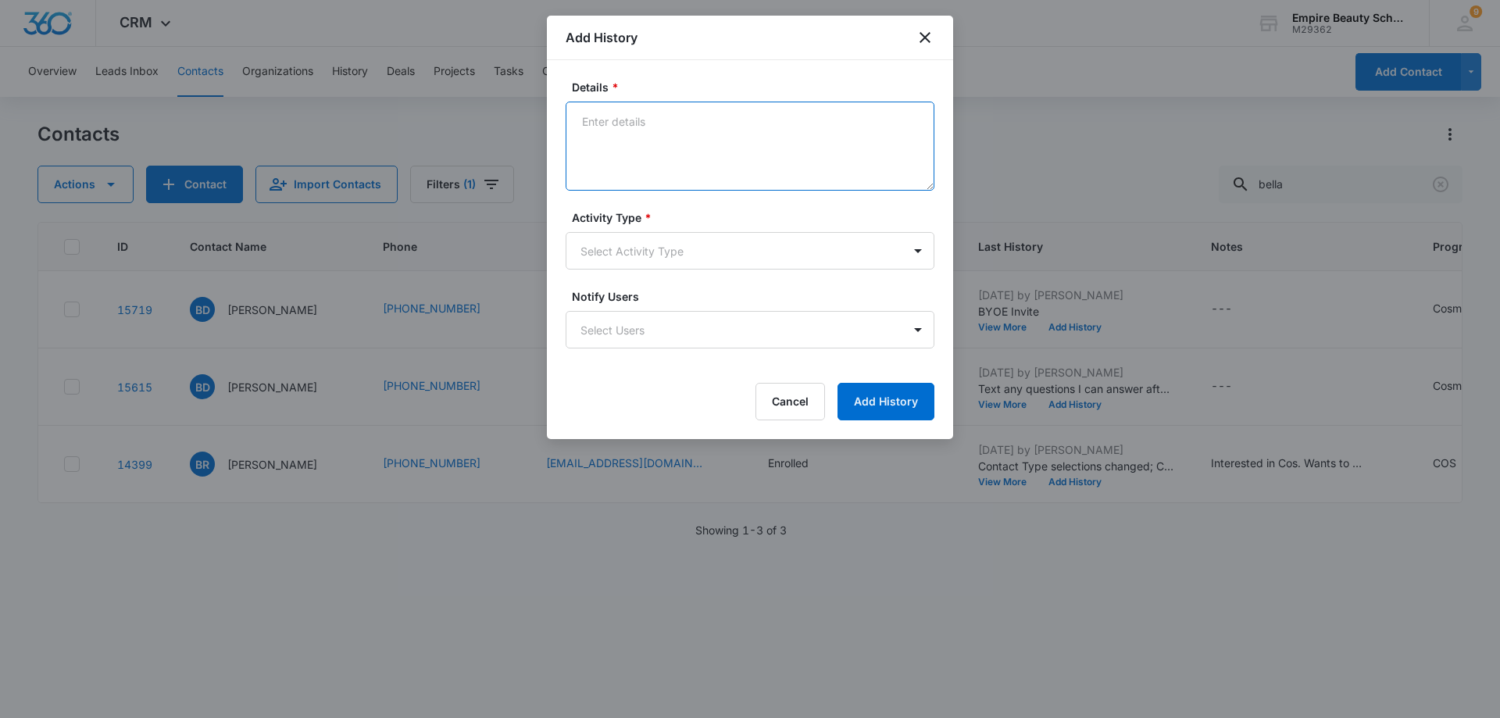
click at [606, 122] on textarea "Details *" at bounding box center [750, 146] width 369 height 89
click at [679, 126] on textarea "Tx- follow up enrolment FAFSA dont wait to long Here if you need me" at bounding box center [750, 146] width 369 height 89
type textarea "Tx- follow up enrollment FAFSA don't wait to long Here if you need me"
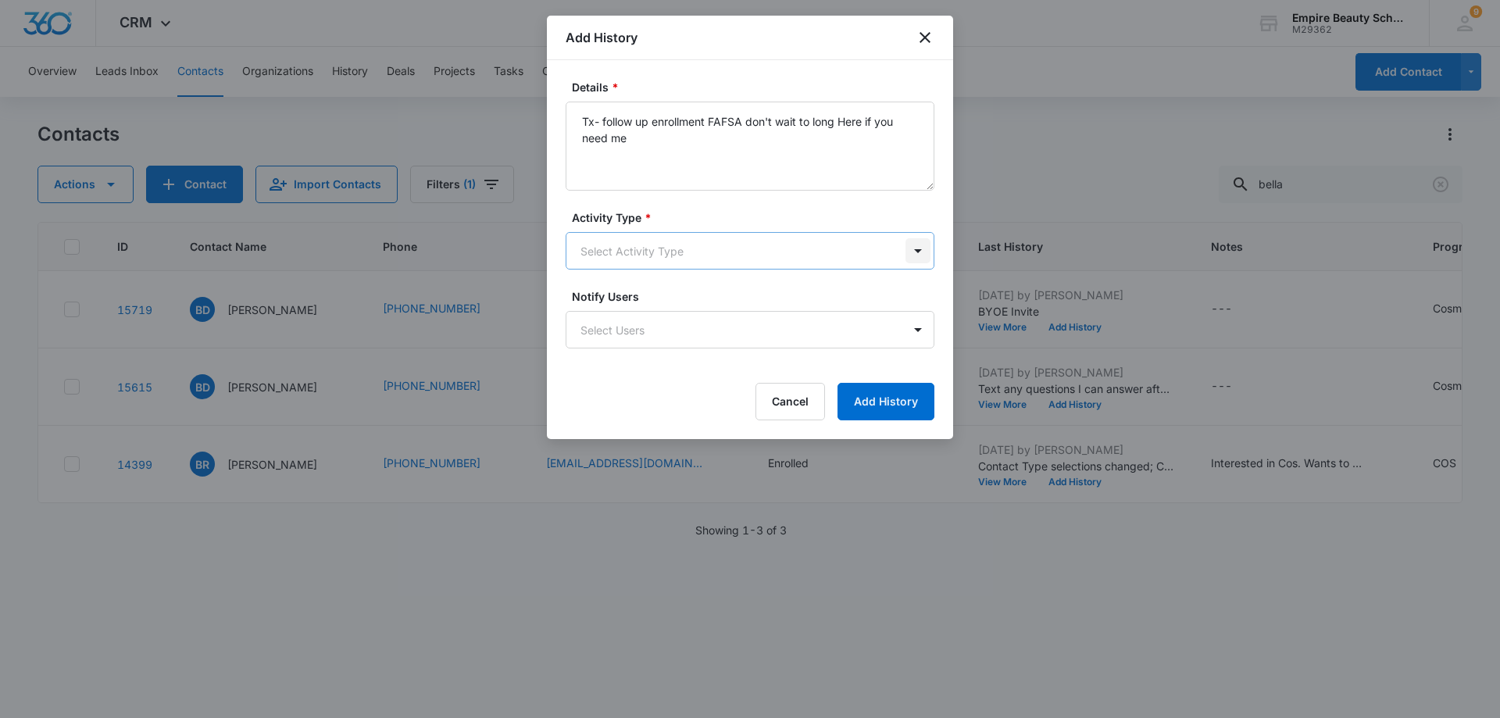
click at [914, 247] on body "CRM Apps Forms CRM Email Shop Payments POS Files Brand Settings AI Assistant Em…" at bounding box center [750, 359] width 1500 height 718
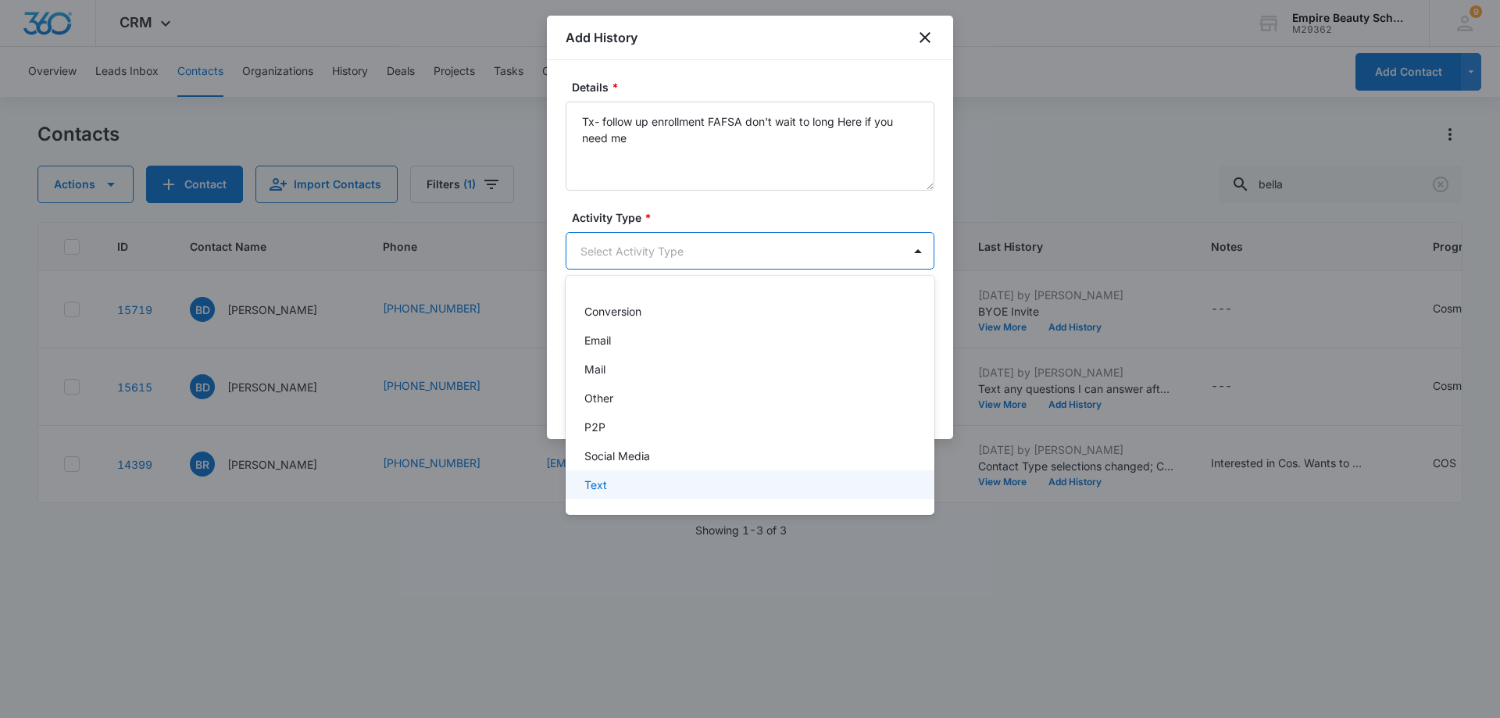
click at [741, 478] on div "Text" at bounding box center [749, 485] width 328 height 16
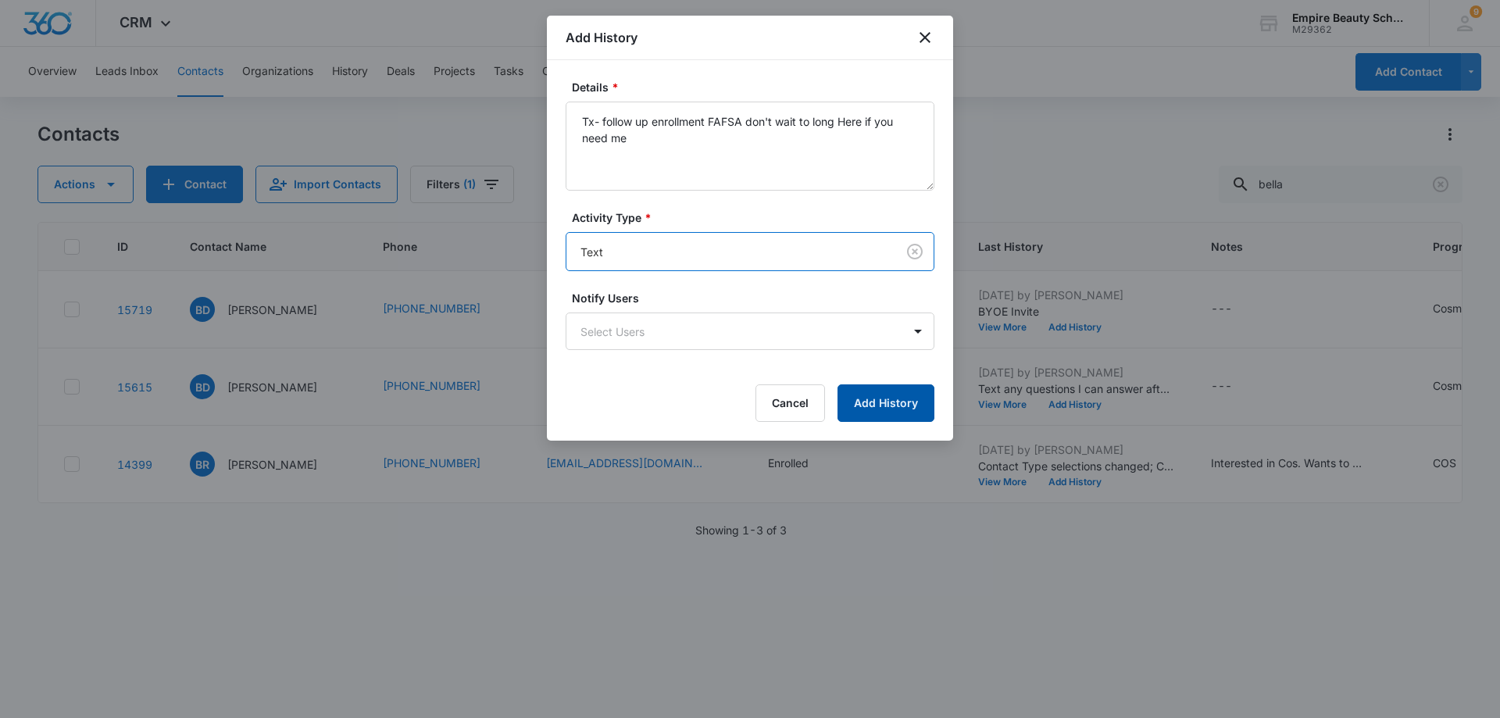
click at [888, 395] on button "Add History" at bounding box center [886, 403] width 97 height 38
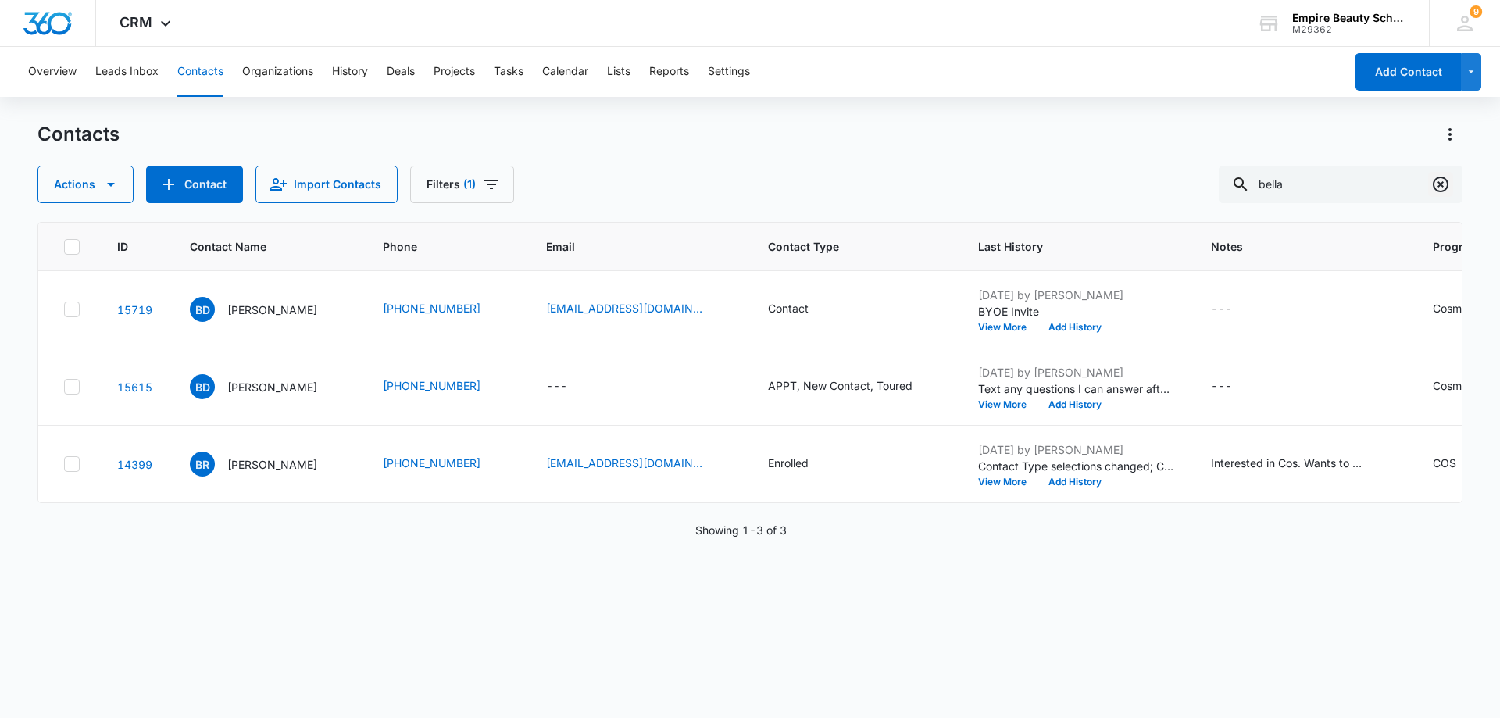
click at [1446, 181] on icon "Clear" at bounding box center [1441, 185] width 16 height 16
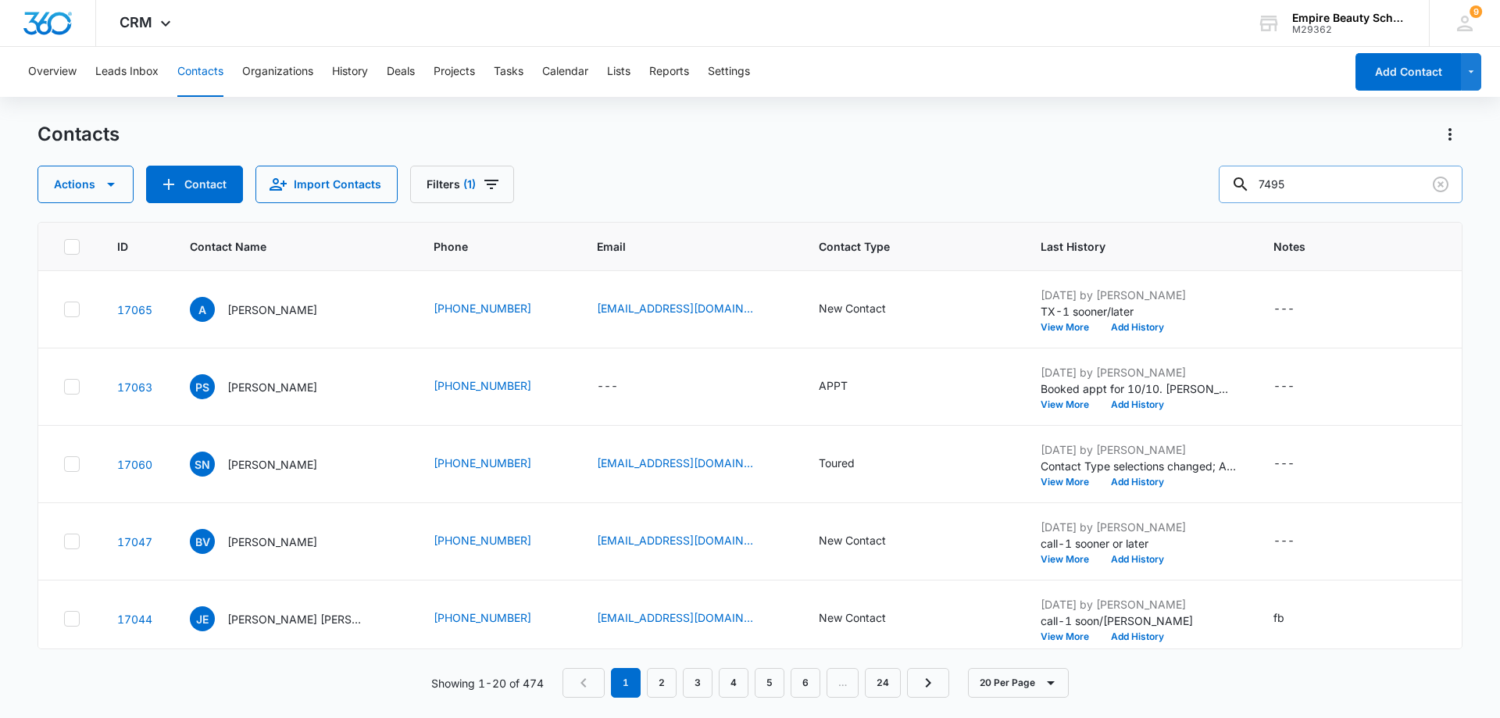
type input "7495"
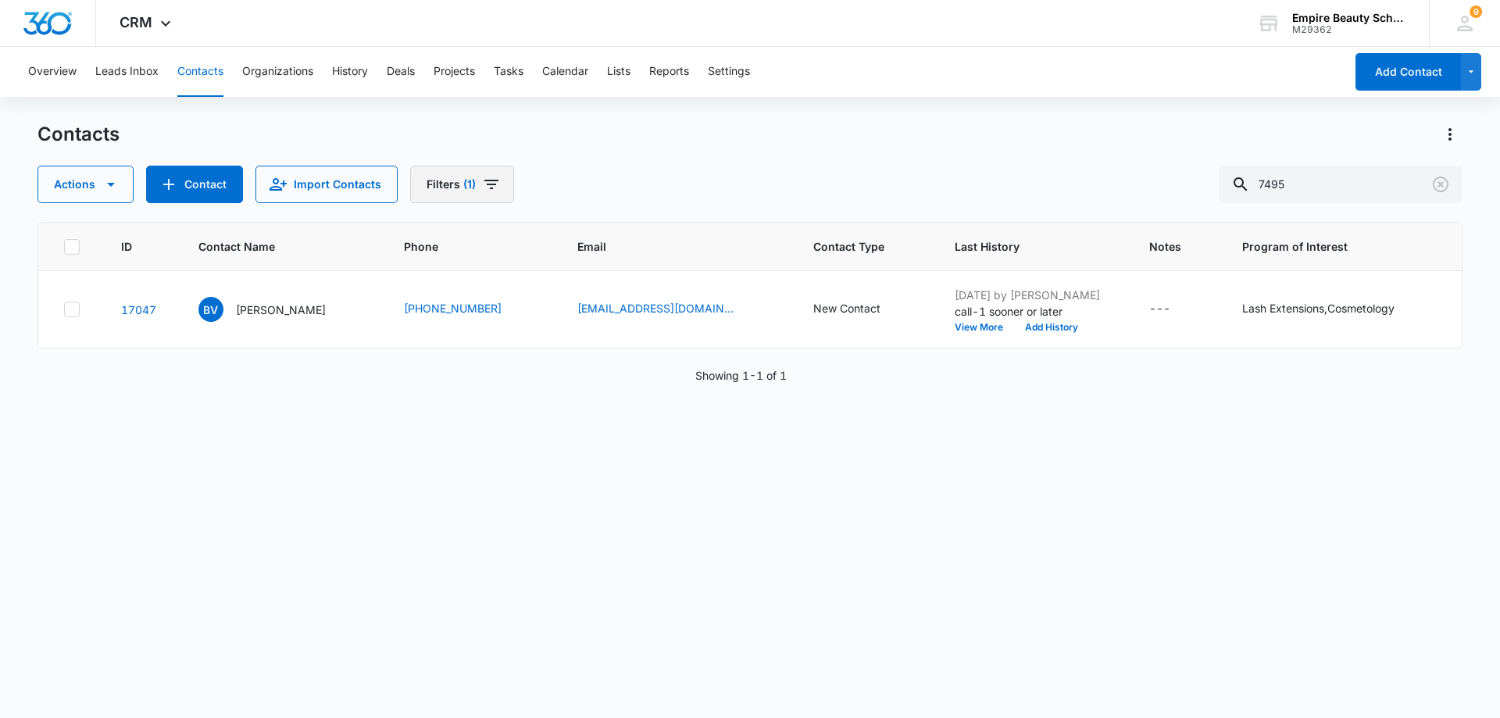
click at [492, 182] on icon "Filters" at bounding box center [491, 184] width 19 height 19
click at [1440, 191] on icon "Clear" at bounding box center [1441, 185] width 16 height 16
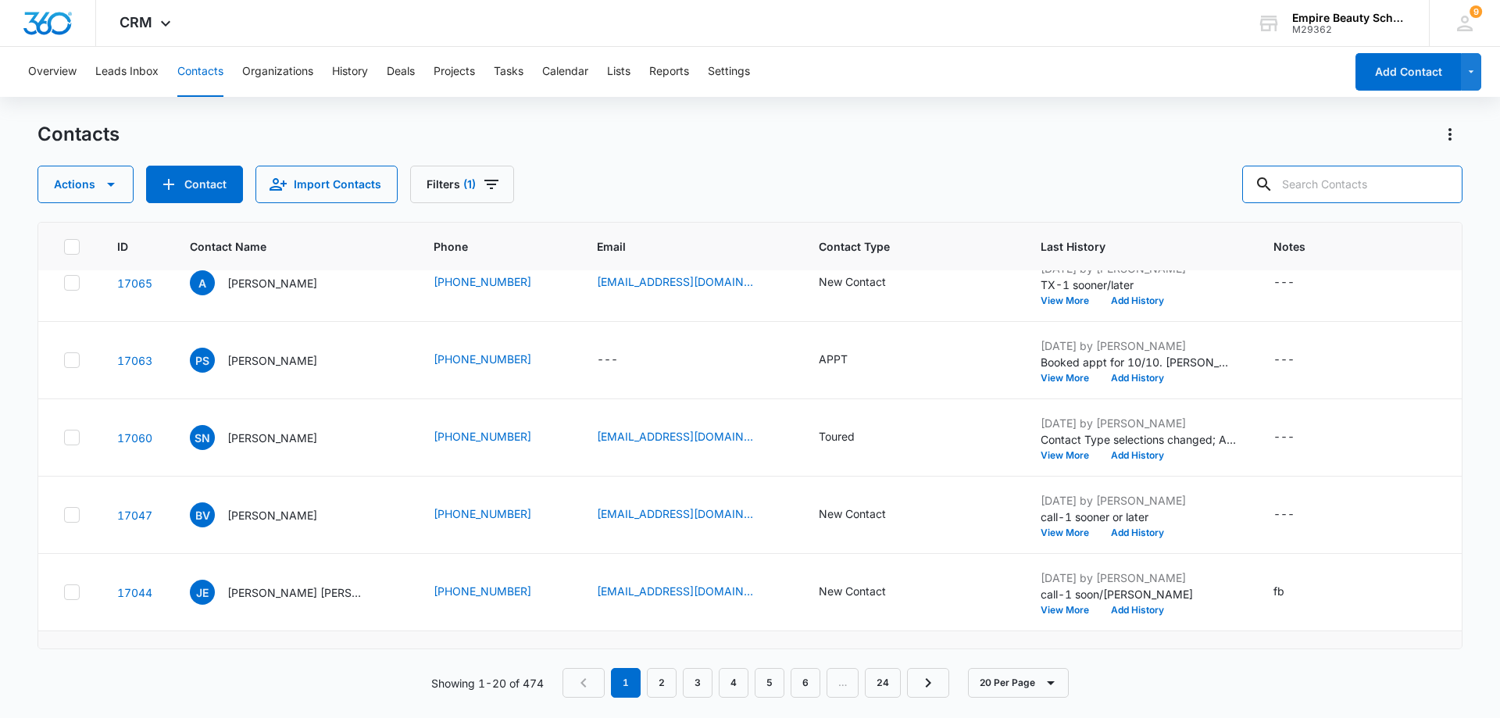
scroll to position [0, 0]
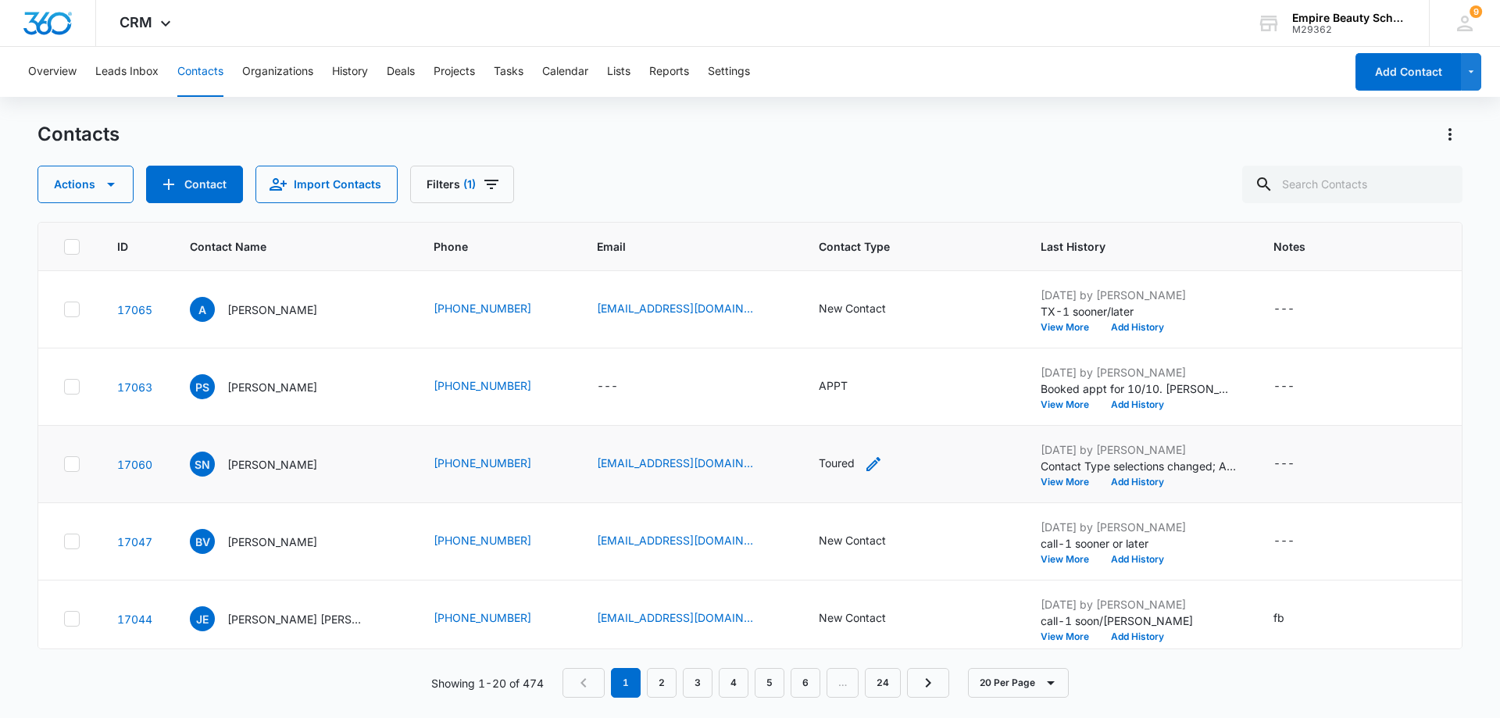
click at [867, 467] on icon "Contact Type - Toured - Select to Edit Field" at bounding box center [874, 464] width 14 height 14
click at [896, 359] on div at bounding box center [893, 363] width 25 height 25
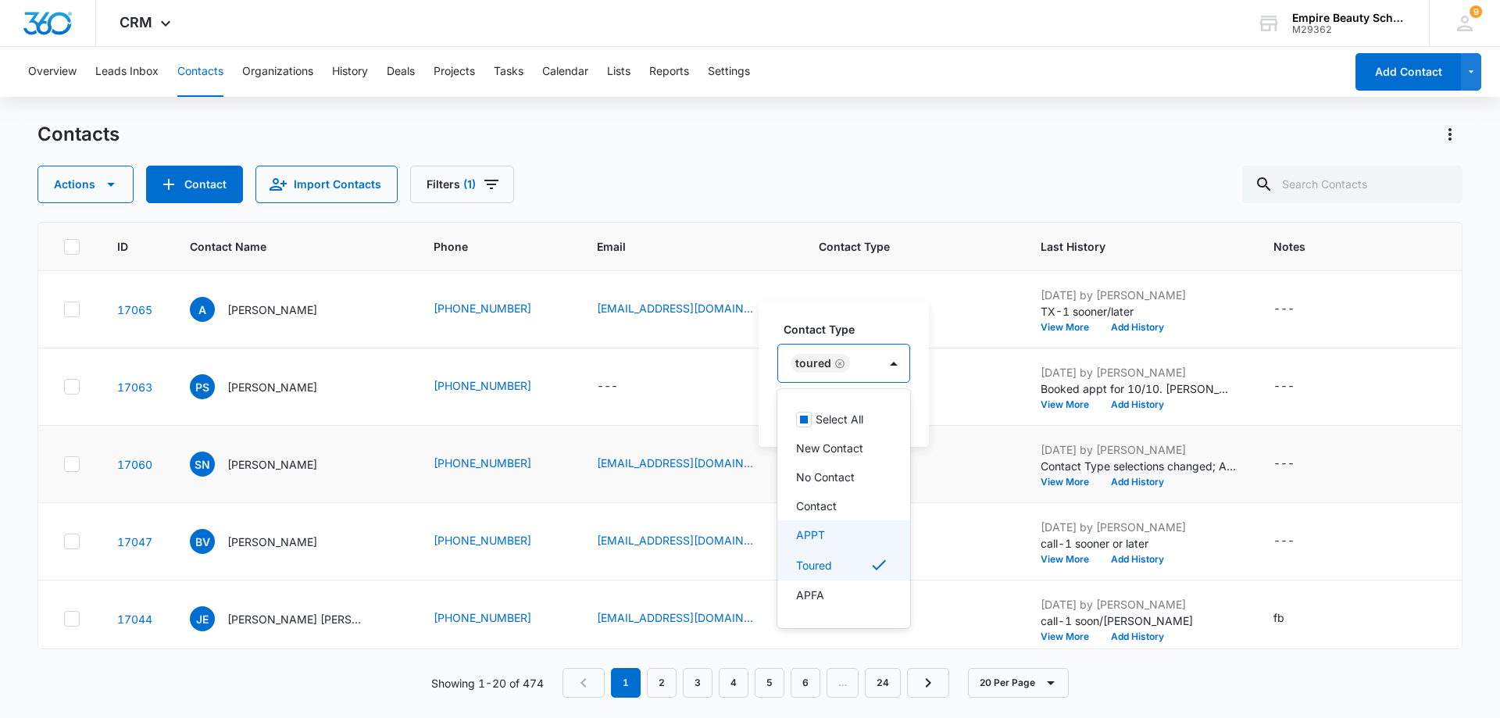
click at [848, 535] on div "APPT" at bounding box center [842, 535] width 92 height 16
click at [985, 314] on div "New Contact" at bounding box center [911, 309] width 184 height 19
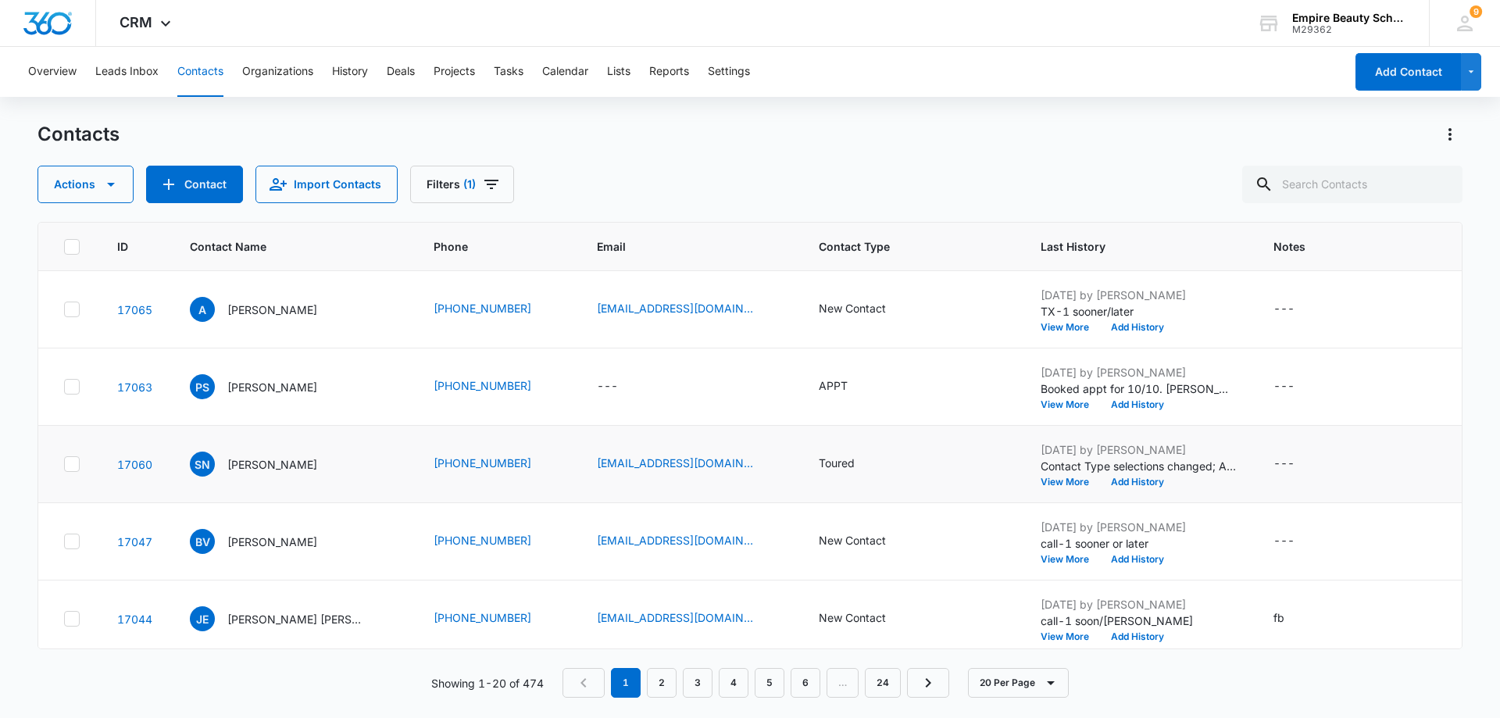
click at [884, 475] on td "Toured" at bounding box center [911, 464] width 222 height 77
click at [876, 466] on div "Toured" at bounding box center [911, 464] width 184 height 19
click at [864, 465] on icon "Contact Type - Toured - Select to Edit Field" at bounding box center [873, 464] width 19 height 19
click at [911, 405] on button "Save" at bounding box center [913, 414] width 46 height 30
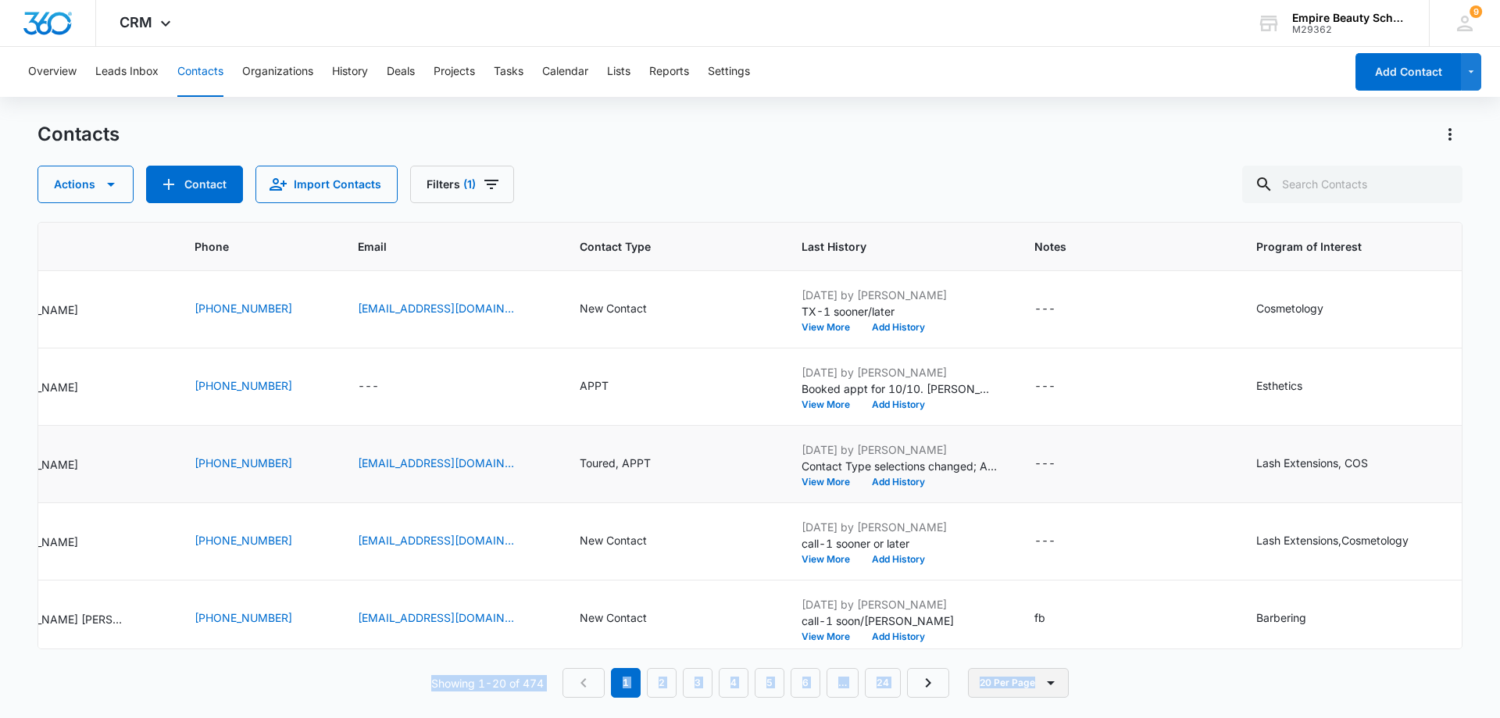
drag, startPoint x: 1314, startPoint y: 636, endPoint x: 1147, endPoint y: 643, distance: 166.6
click at [1053, 670] on div "ID Contact Name Phone Email Contact Type Last History Notes Program of Interest…" at bounding box center [750, 460] width 1425 height 476
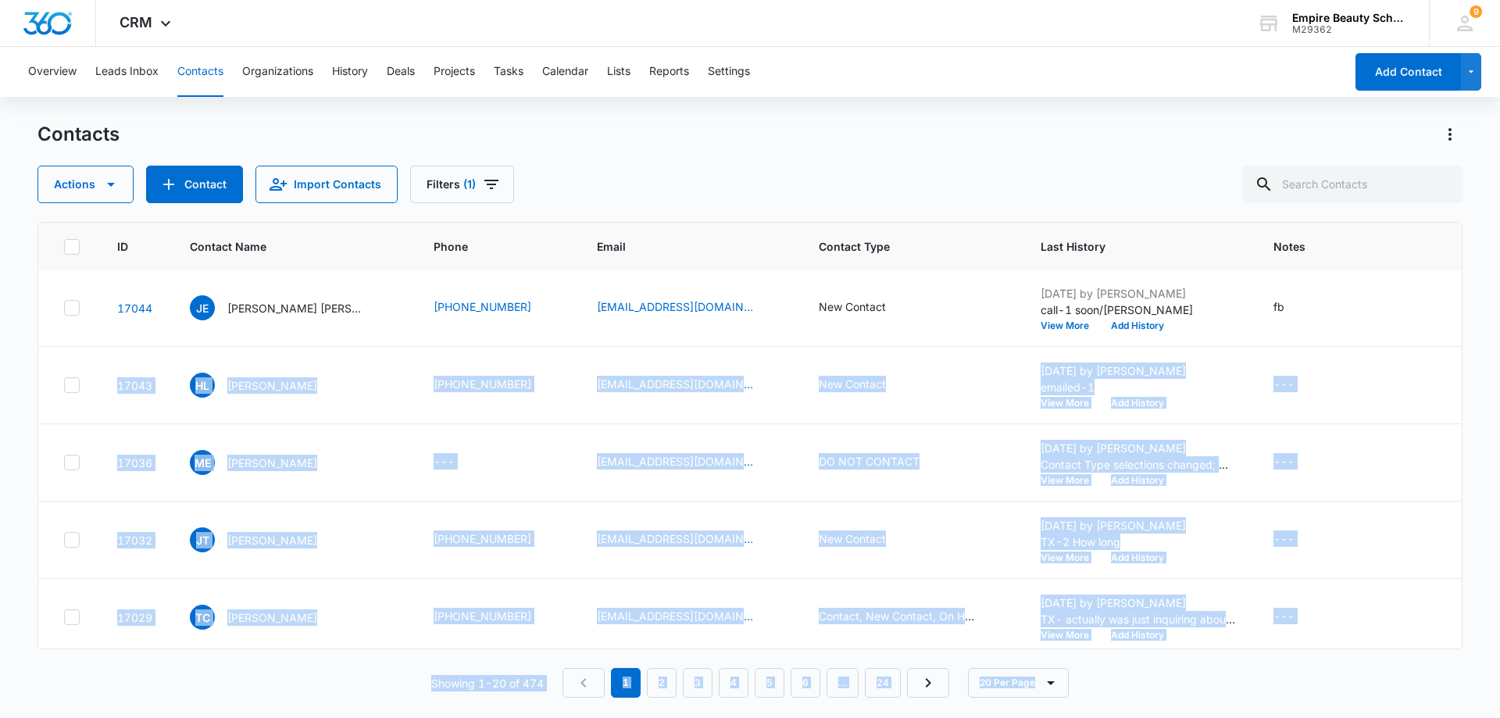
scroll to position [313, 0]
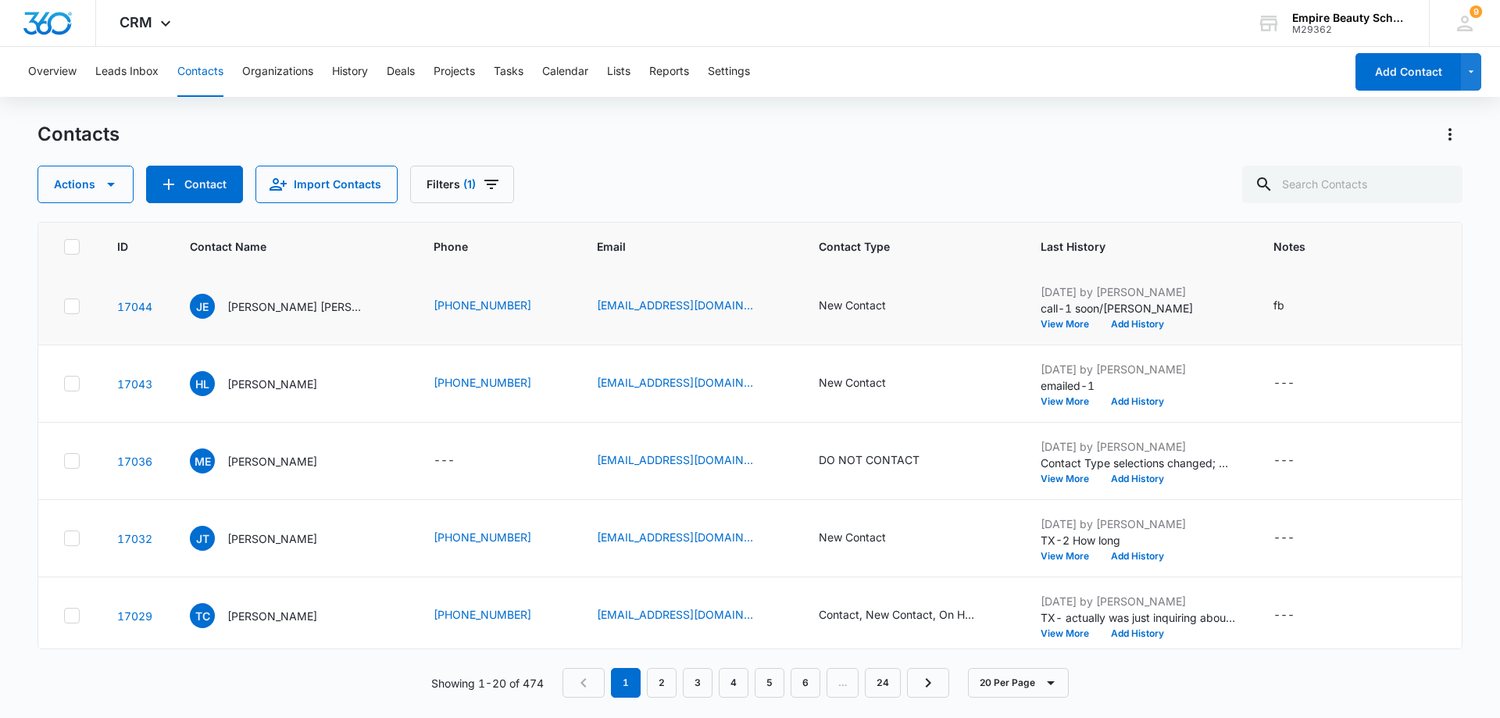
click at [959, 301] on div "New Contact" at bounding box center [911, 306] width 184 height 19
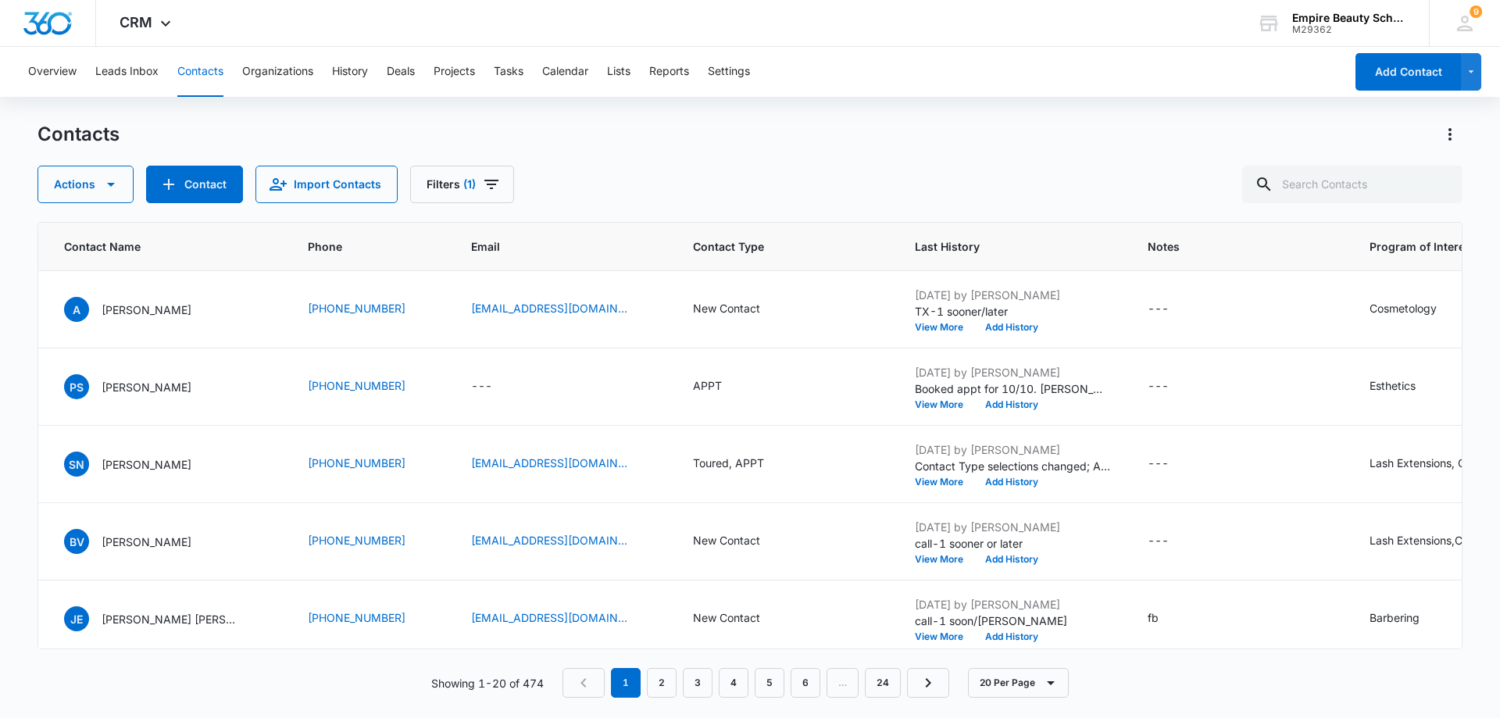
scroll to position [0, 0]
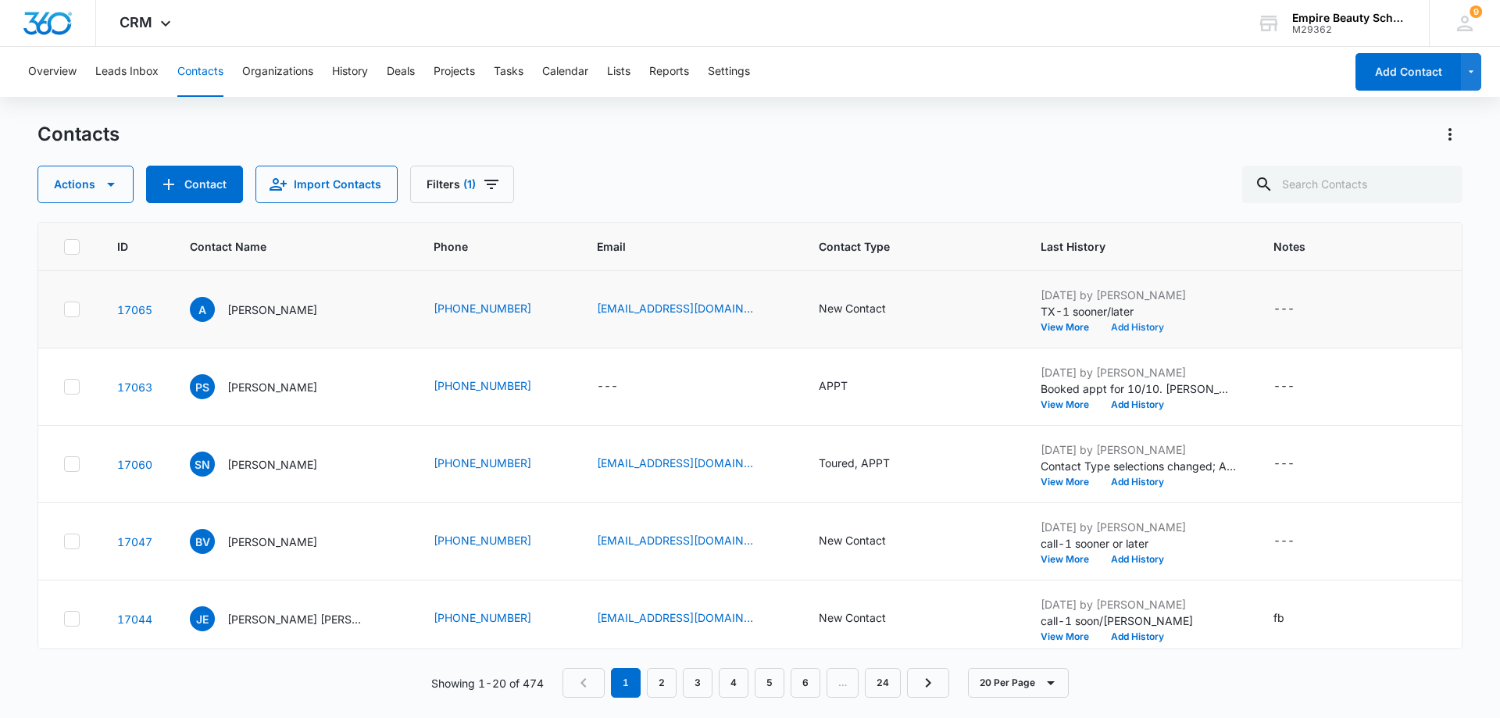
click at [1142, 330] on button "Add History" at bounding box center [1137, 327] width 75 height 9
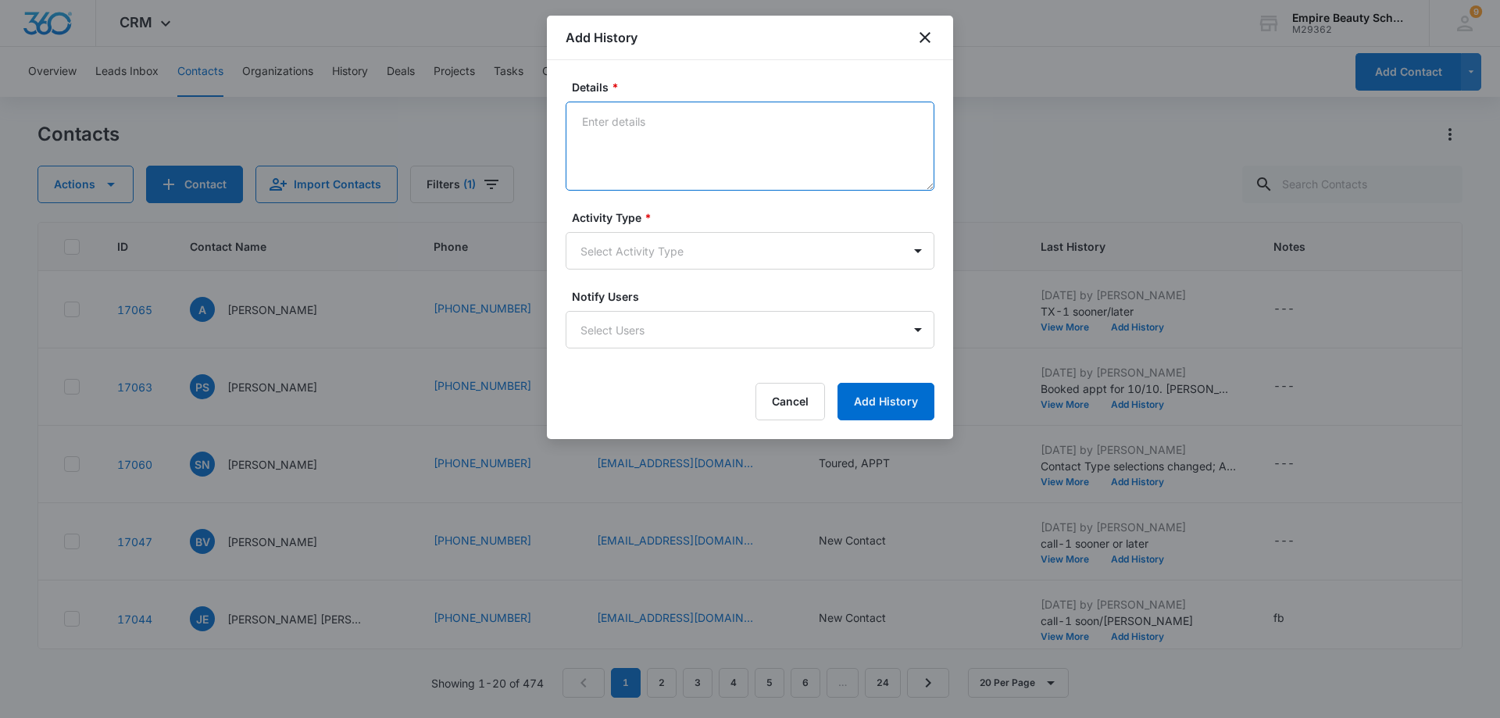
click at [584, 130] on textarea "Details *" at bounding box center [750, 146] width 369 height 89
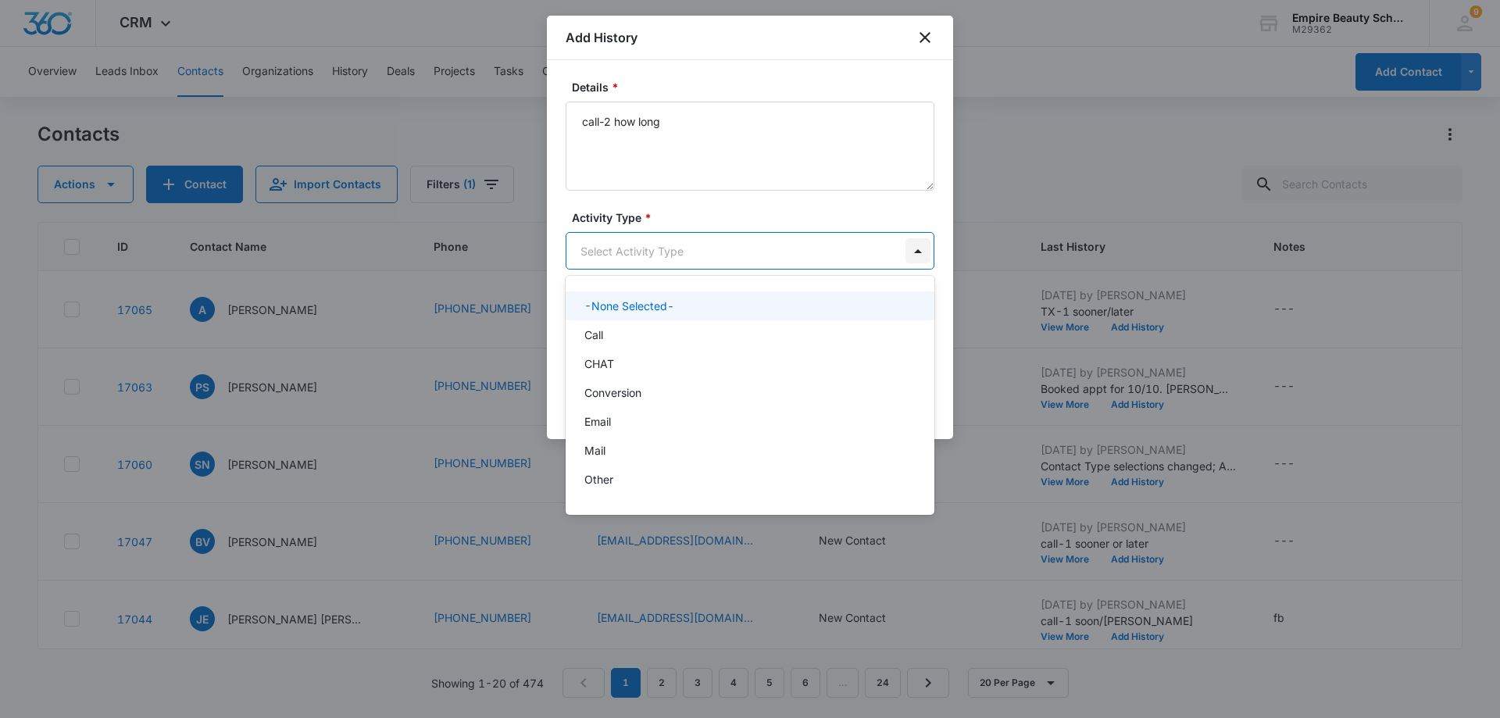
click at [919, 251] on body "CRM Apps Forms CRM Email Shop Payments POS Files Brand Settings AI Assistant Em…" at bounding box center [750, 359] width 1500 height 718
click at [779, 339] on div "Call" at bounding box center [749, 335] width 328 height 16
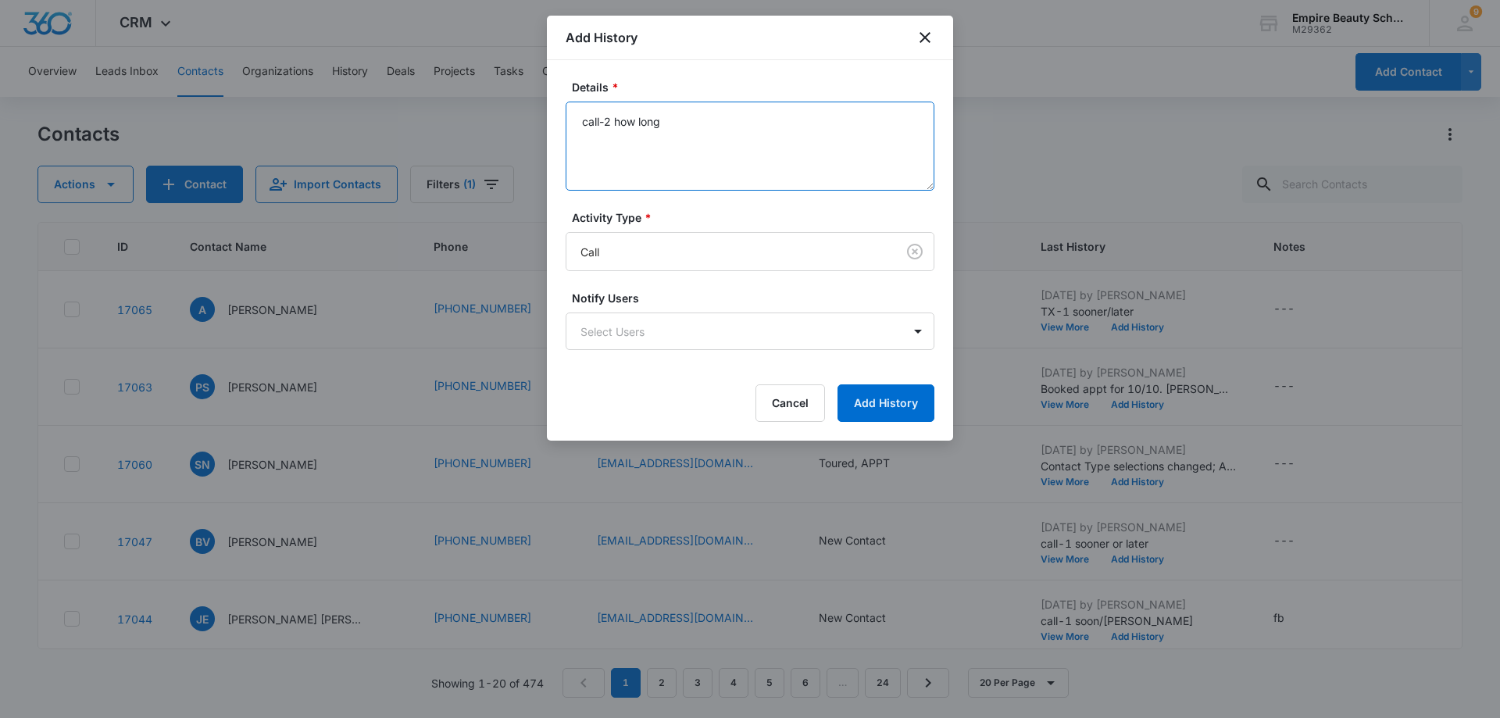
click at [604, 123] on textarea "call-2 how long" at bounding box center [750, 146] width 369 height 89
type textarea "call-vm-2 how long"
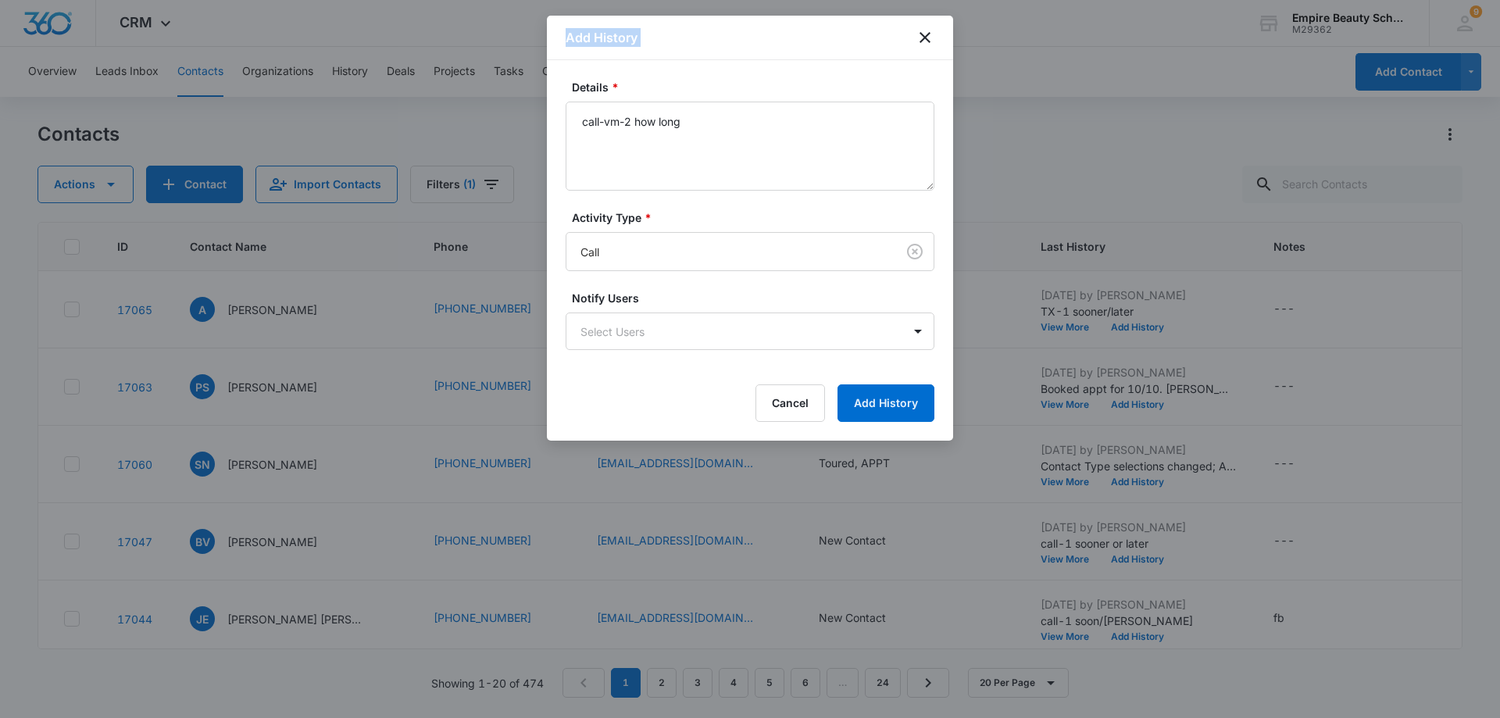
drag, startPoint x: 815, startPoint y: 41, endPoint x: 1105, endPoint y: 109, distance: 297.6
click at [1105, 109] on body "CRM Apps Forms CRM Email Shop Payments POS Files Brand Settings AI Assistant Em…" at bounding box center [750, 359] width 1500 height 718
click at [920, 399] on button "Add History" at bounding box center [886, 403] width 97 height 38
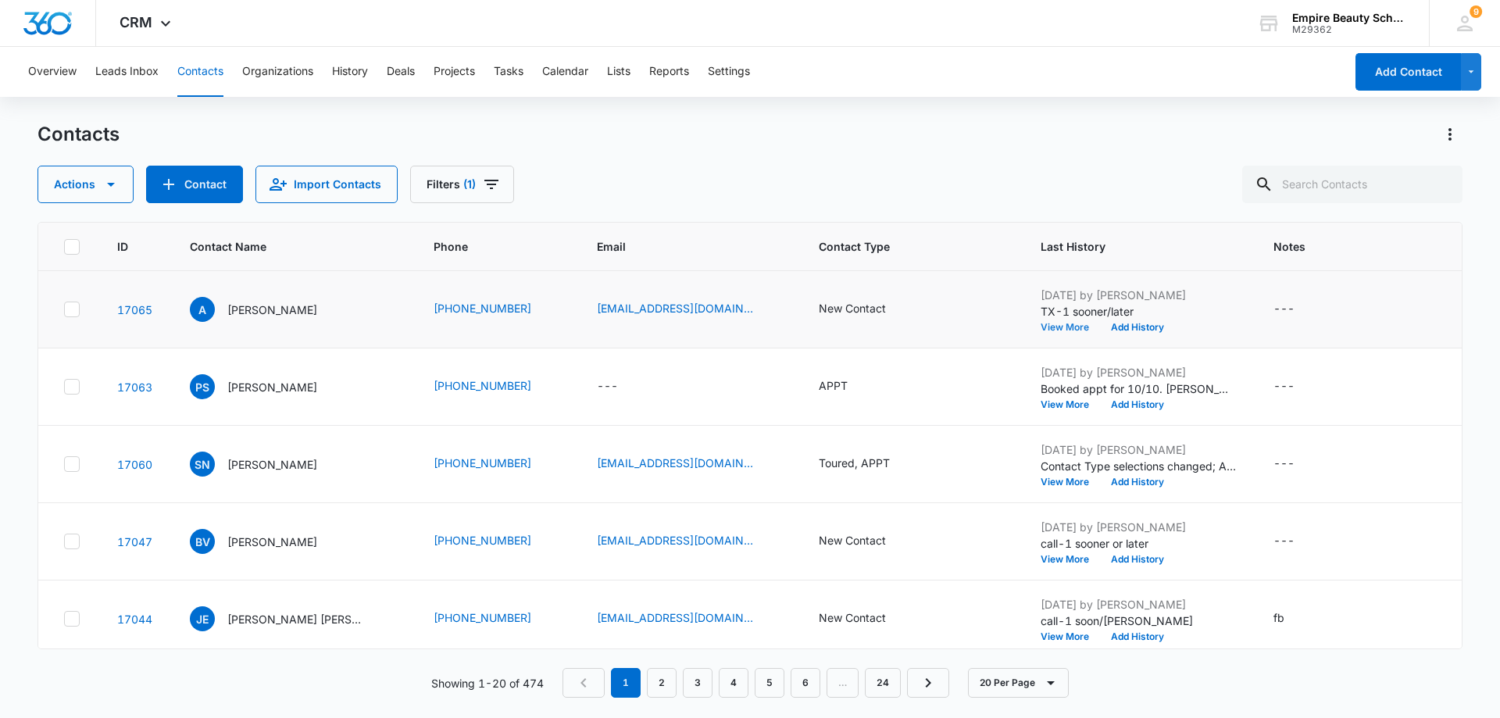
click at [1053, 330] on button "View More" at bounding box center [1070, 327] width 59 height 9
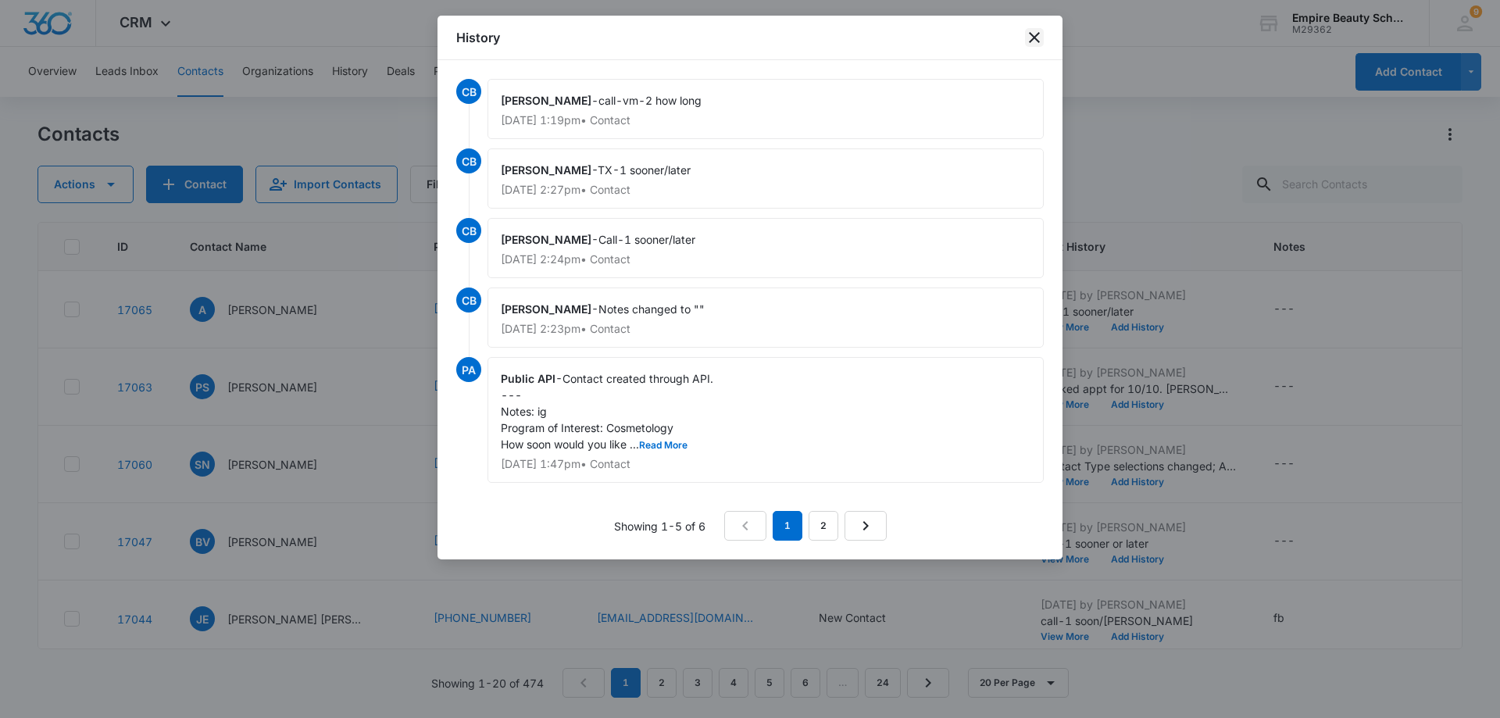
click at [1033, 41] on icon "close" at bounding box center [1034, 37] width 19 height 19
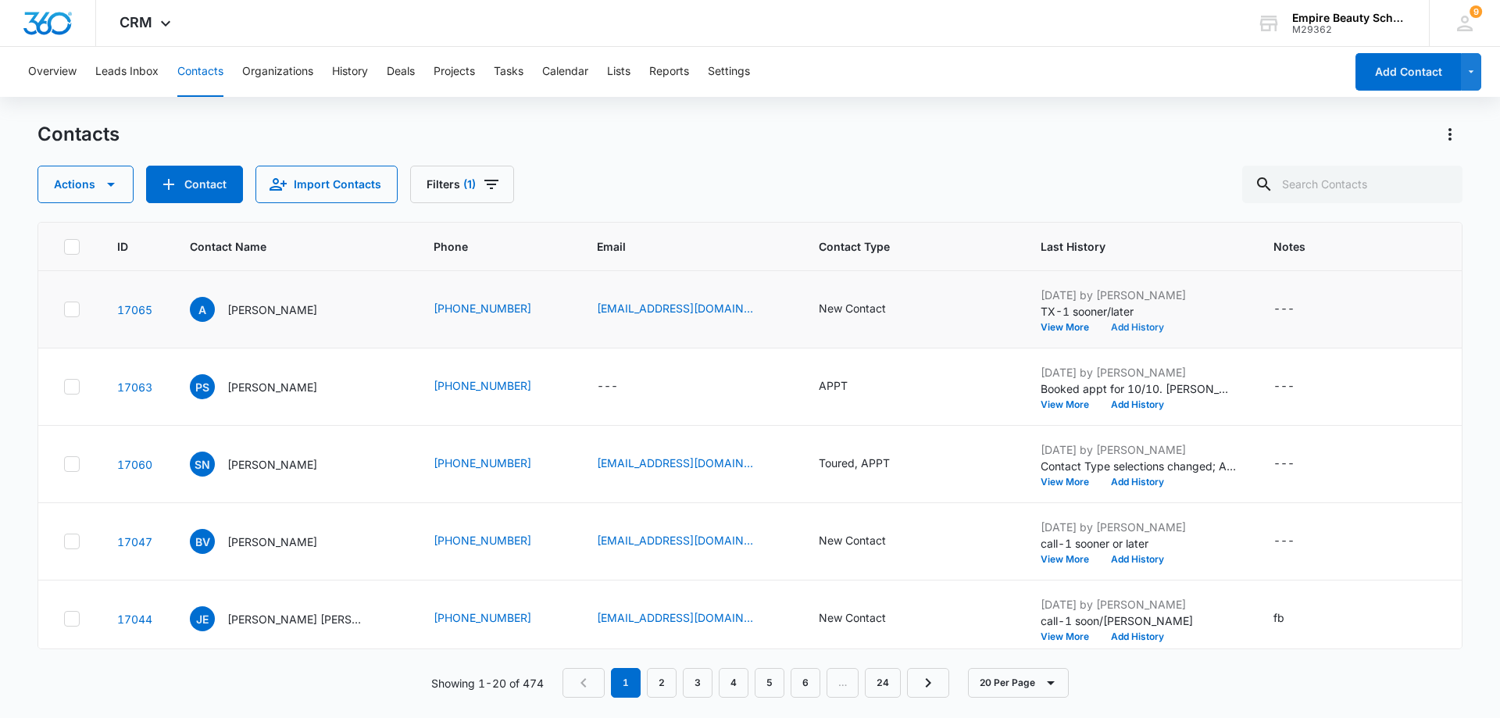
click at [1139, 327] on button "Add History" at bounding box center [1137, 327] width 75 height 9
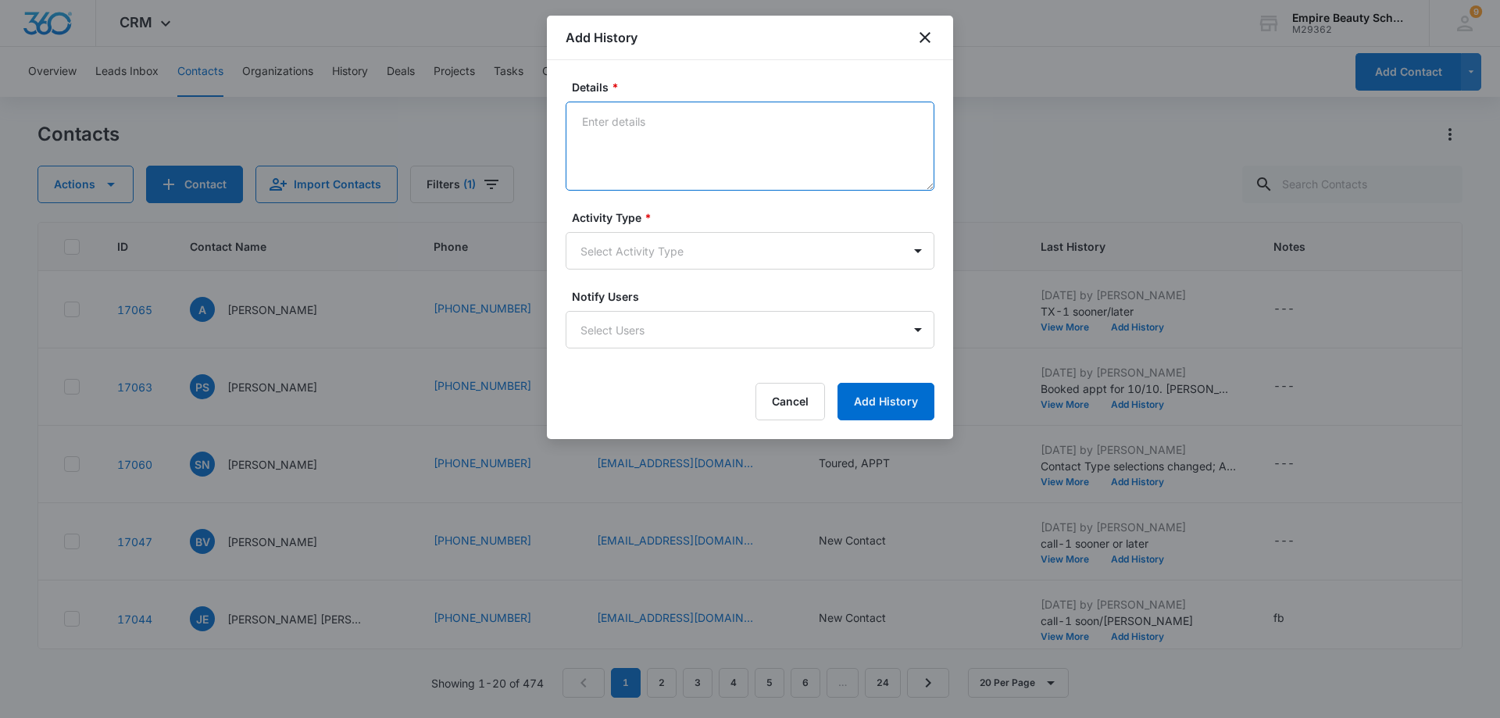
click at [605, 121] on textarea "Details *" at bounding box center [750, 146] width 369 height 89
type textarea "Tx-how long"
click at [917, 250] on body "CRM Apps Forms CRM Email Shop Payments POS Files Brand Settings AI Assistant Em…" at bounding box center [750, 359] width 1500 height 718
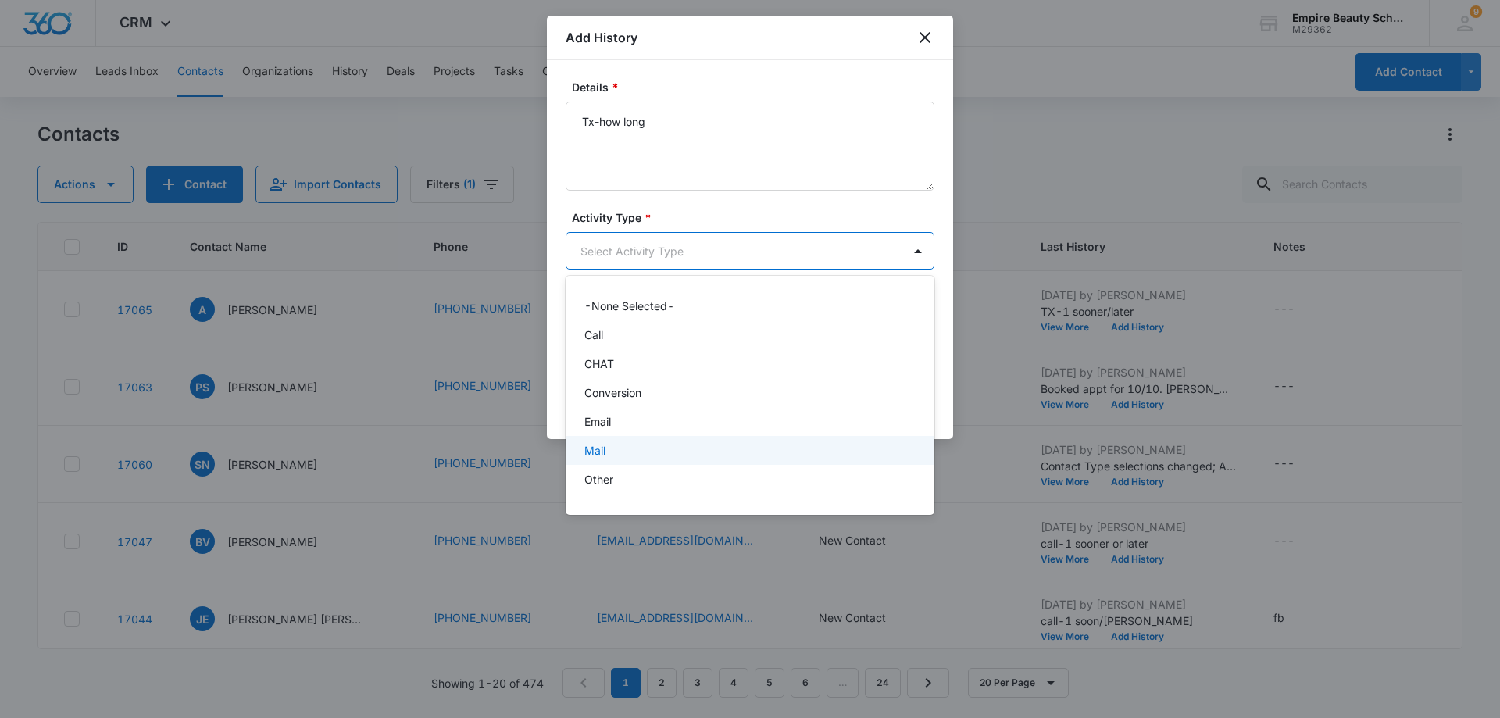
scroll to position [81, 0]
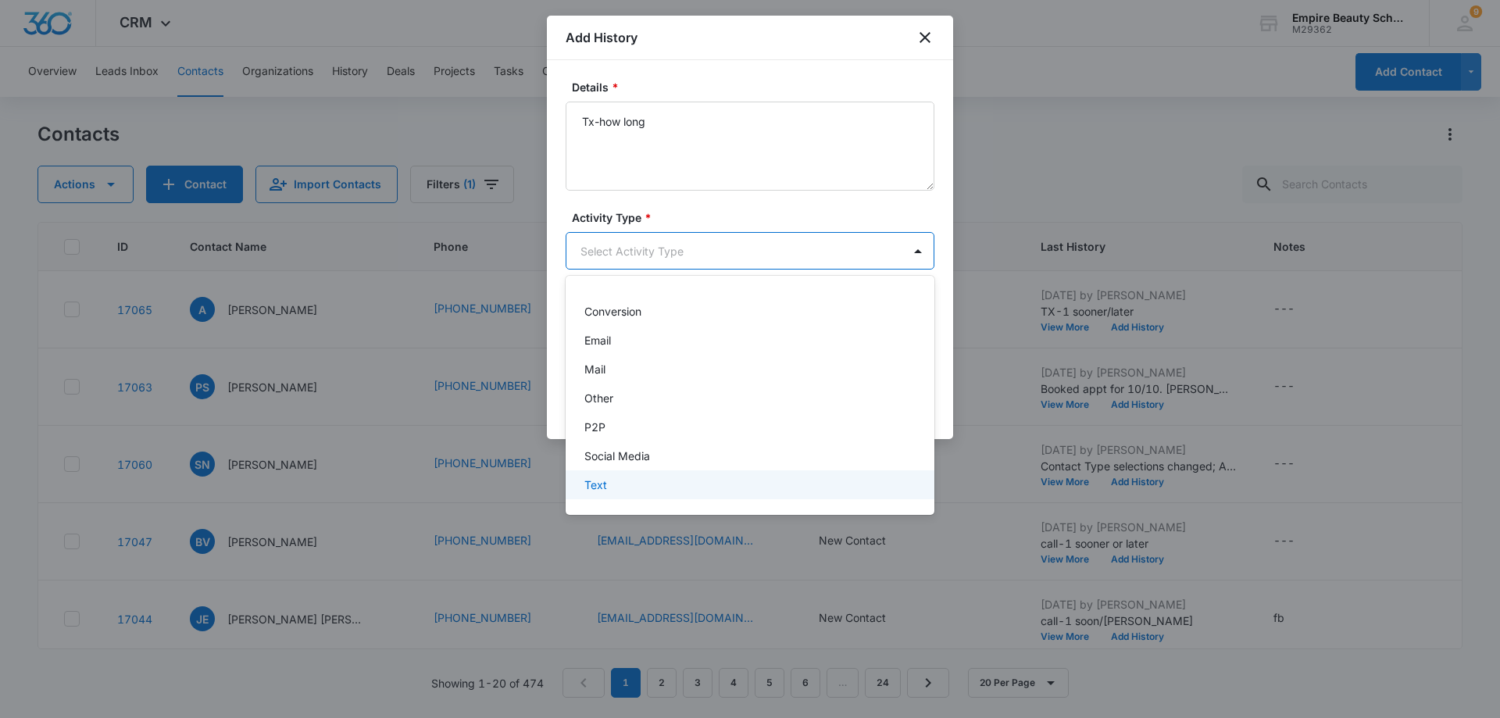
click at [779, 494] on div "Text" at bounding box center [750, 484] width 369 height 29
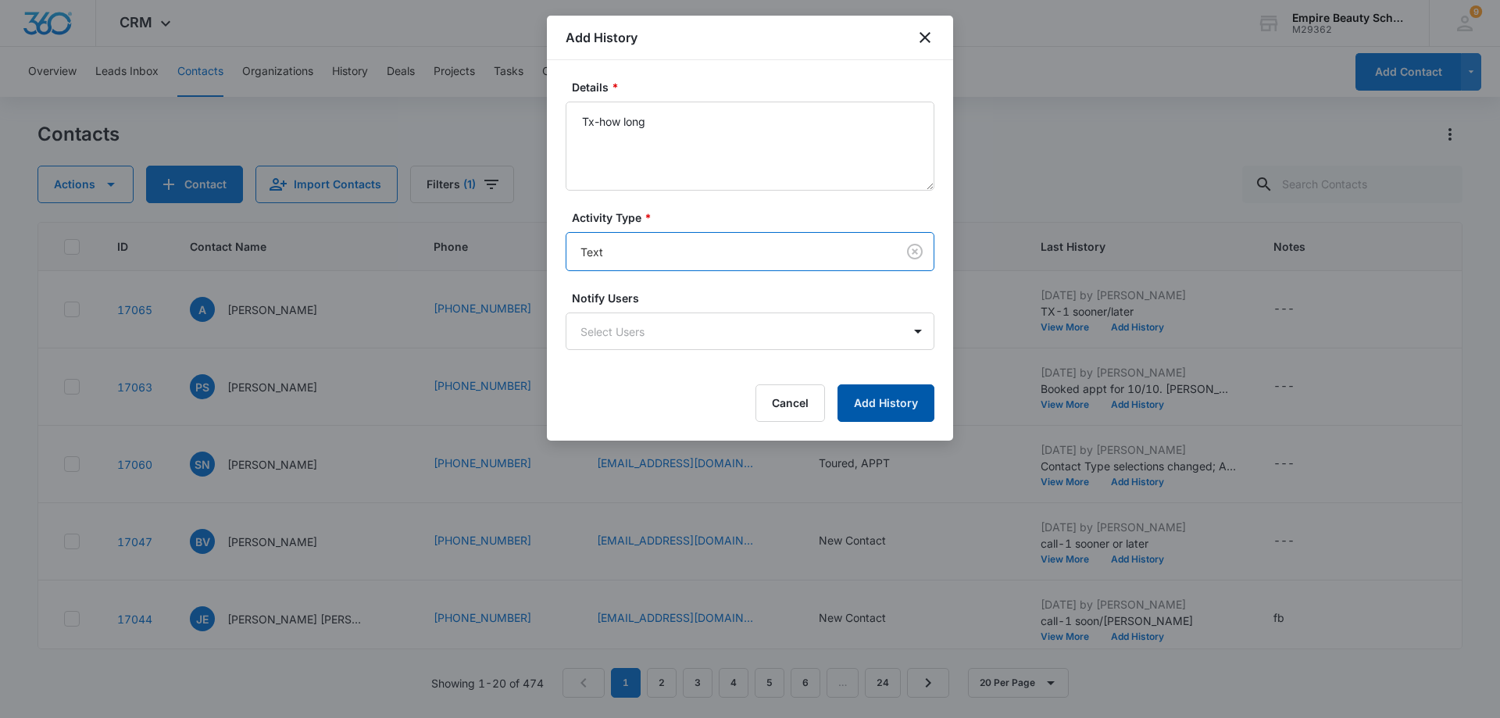
click at [899, 402] on button "Add History" at bounding box center [886, 403] width 97 height 38
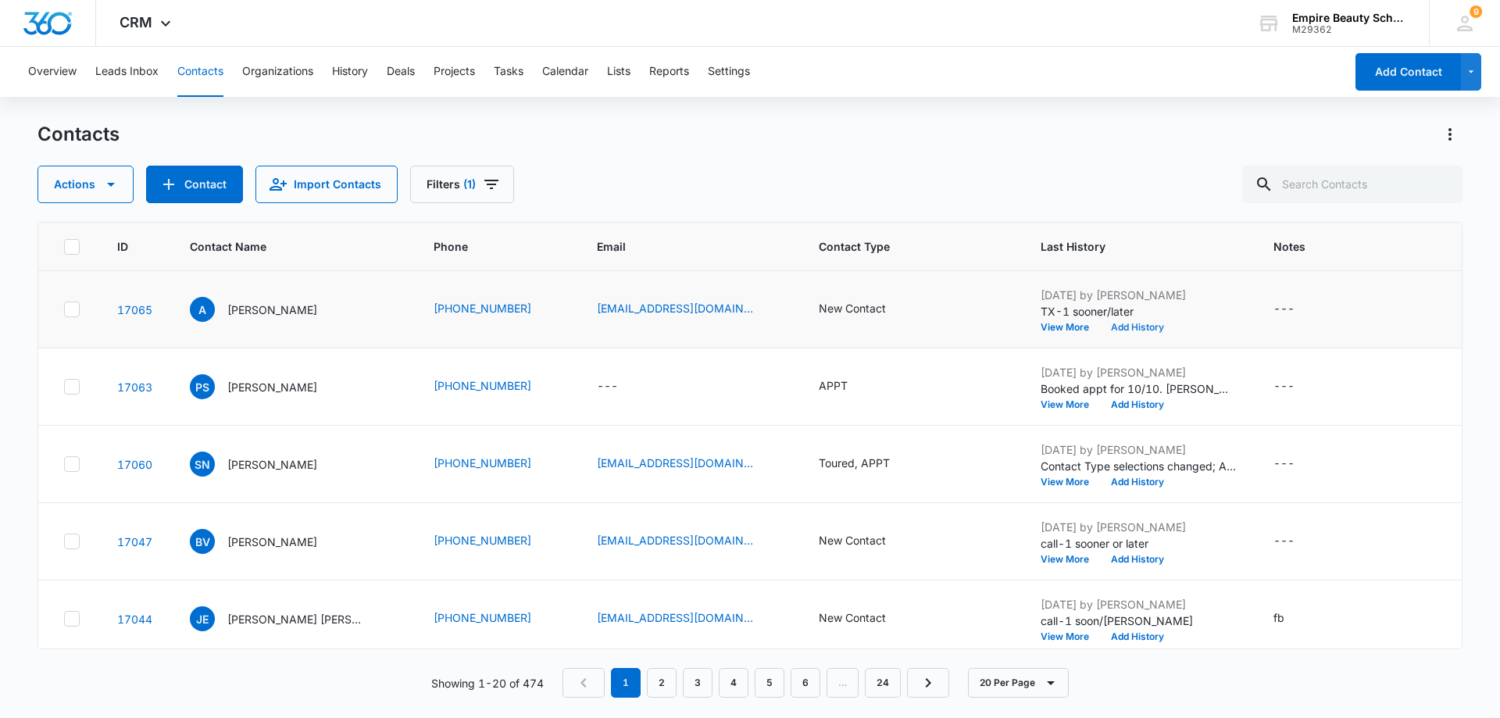
click at [1142, 323] on button "Add History" at bounding box center [1137, 327] width 75 height 9
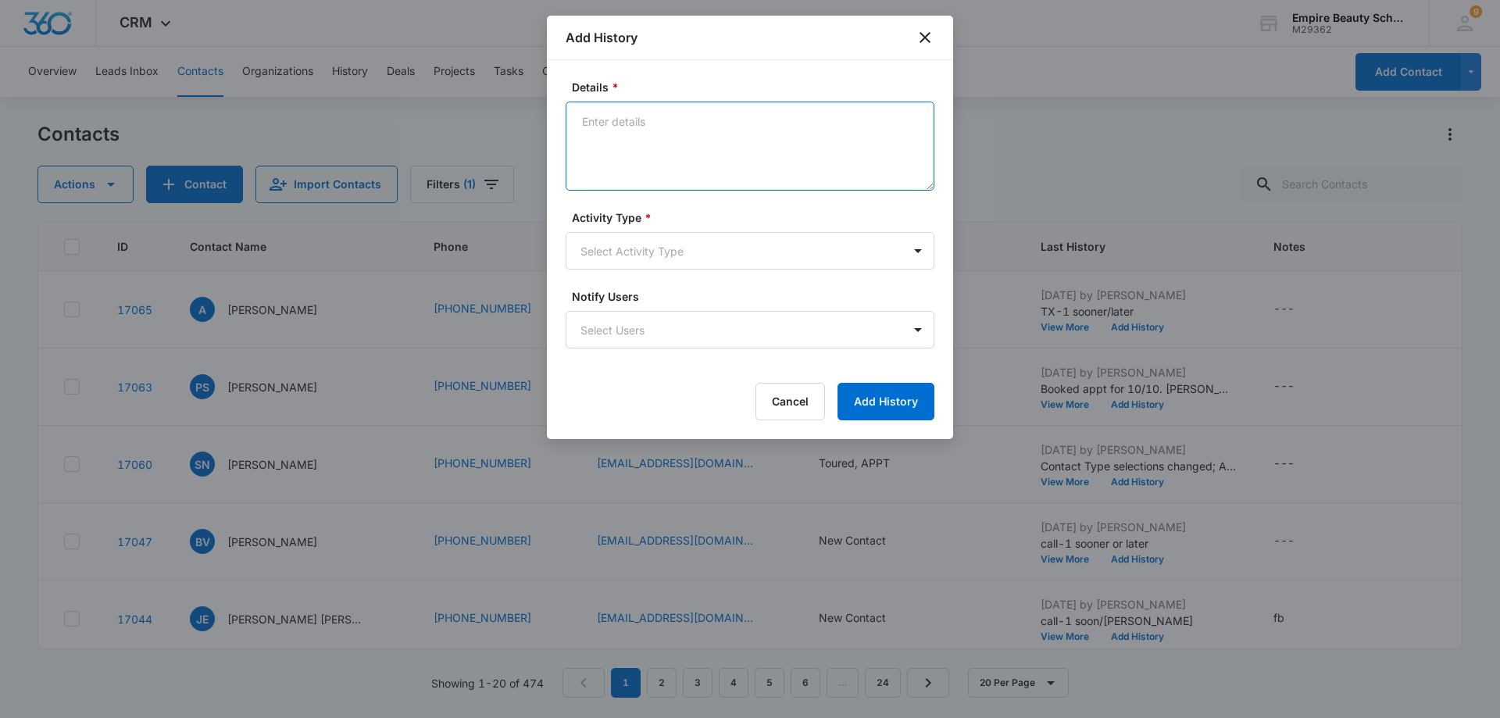
click at [592, 120] on textarea "Details *" at bounding box center [750, 146] width 369 height 89
type textarea "Emailed How long"
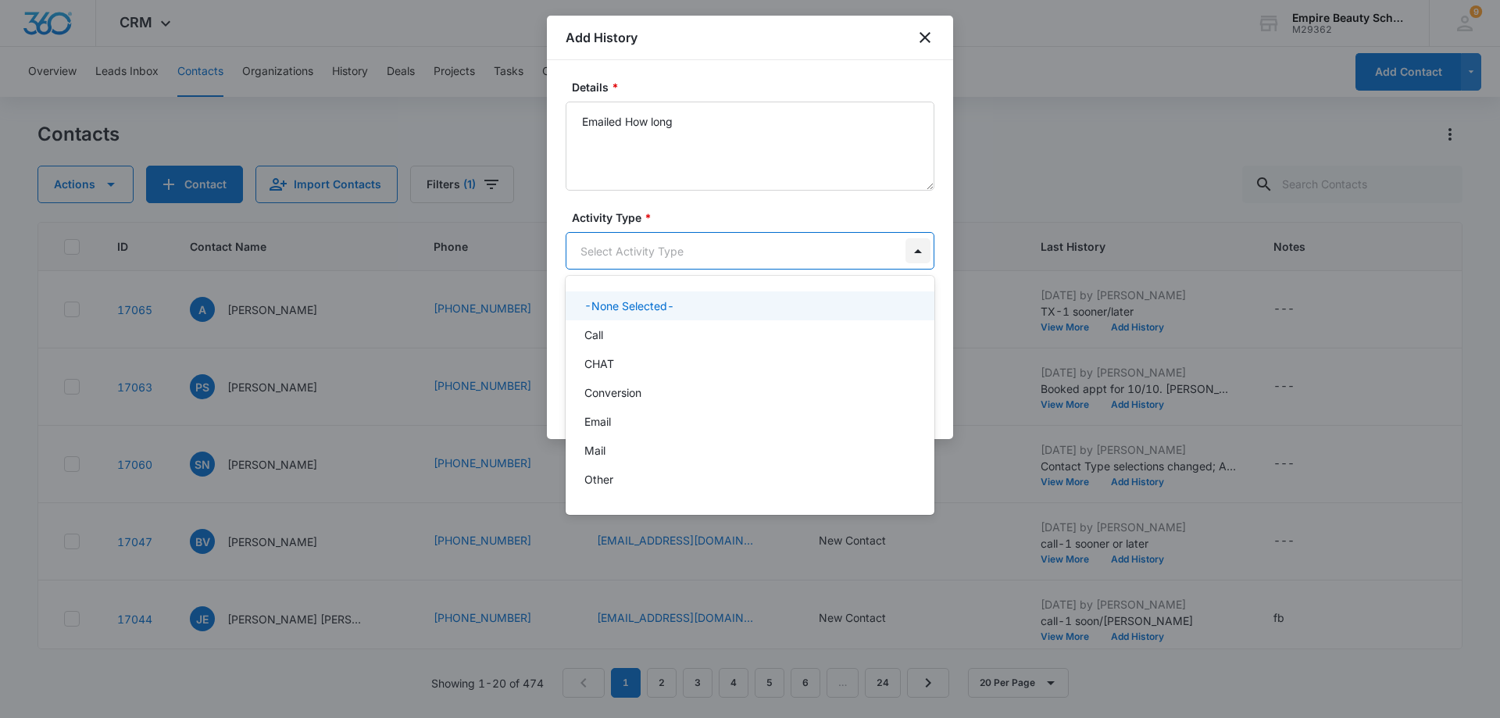
click at [921, 255] on body "CRM Apps Forms CRM Email Shop Payments POS Files Brand Settings AI Assistant Em…" at bounding box center [750, 359] width 1500 height 718
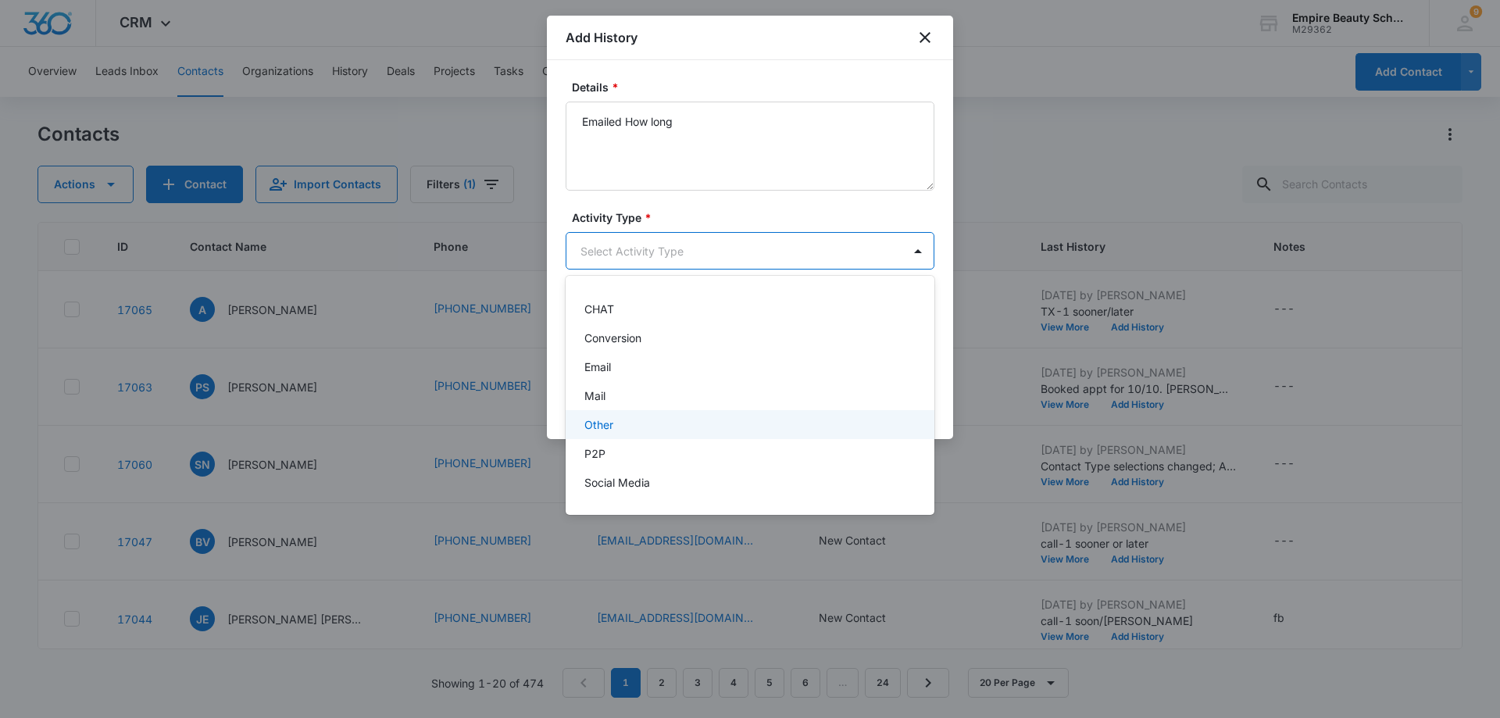
scroll to position [78, 0]
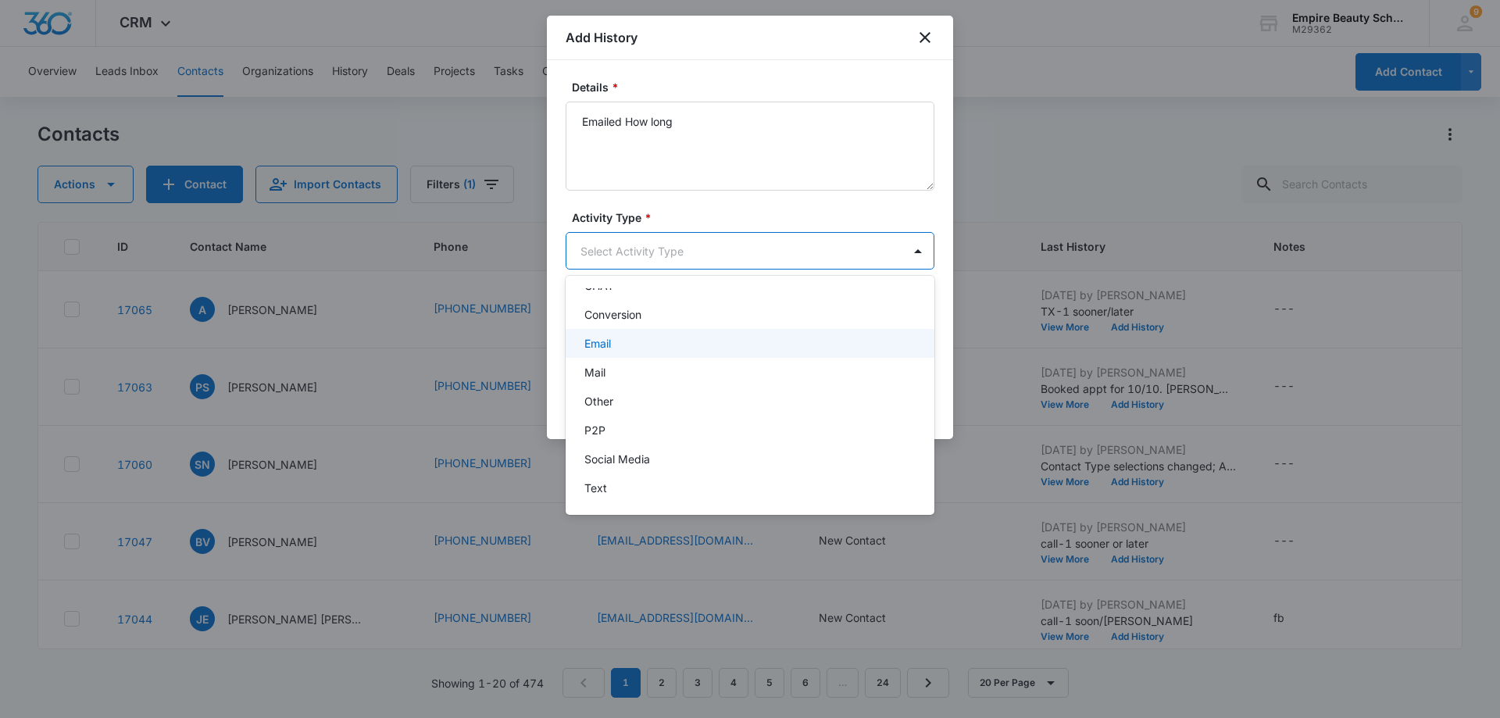
click at [813, 341] on div "Email" at bounding box center [749, 343] width 328 height 16
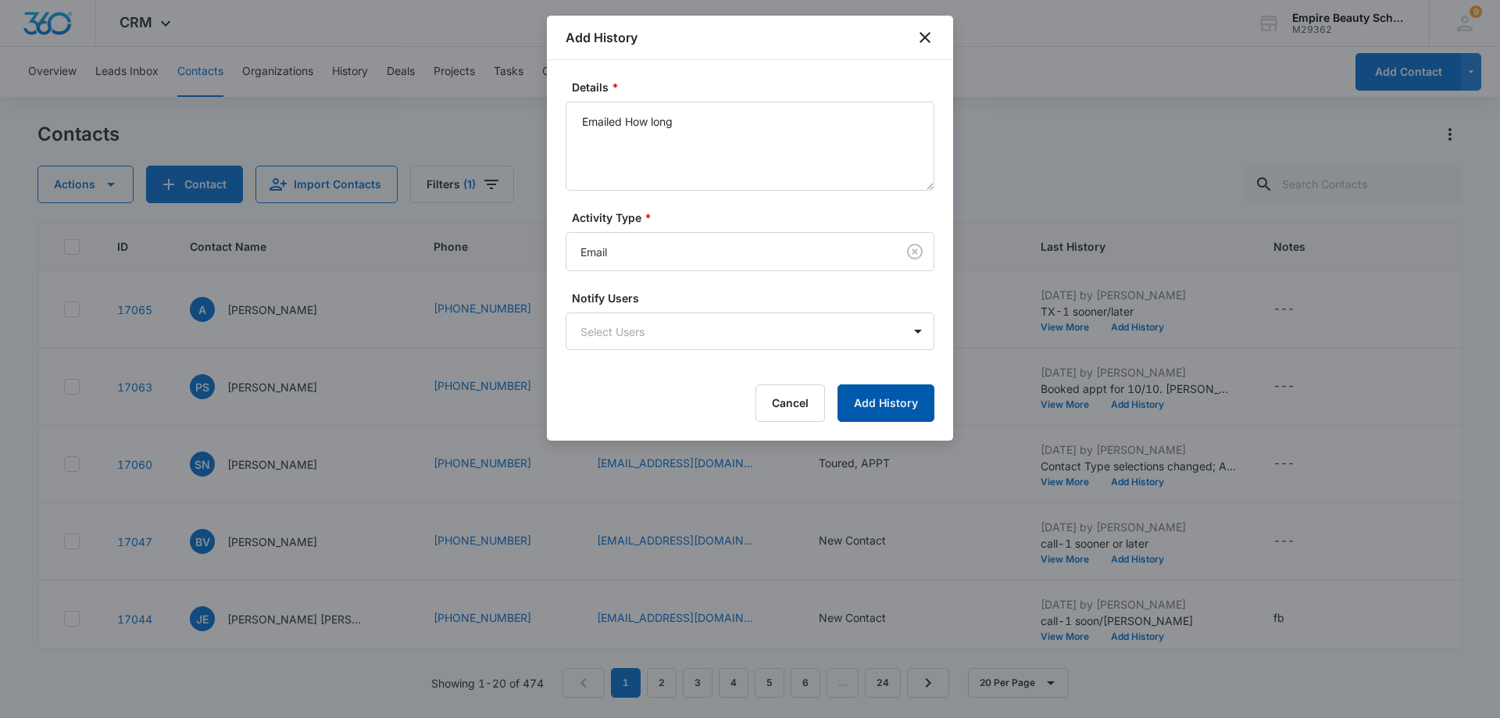
click at [891, 407] on button "Add History" at bounding box center [886, 403] width 97 height 38
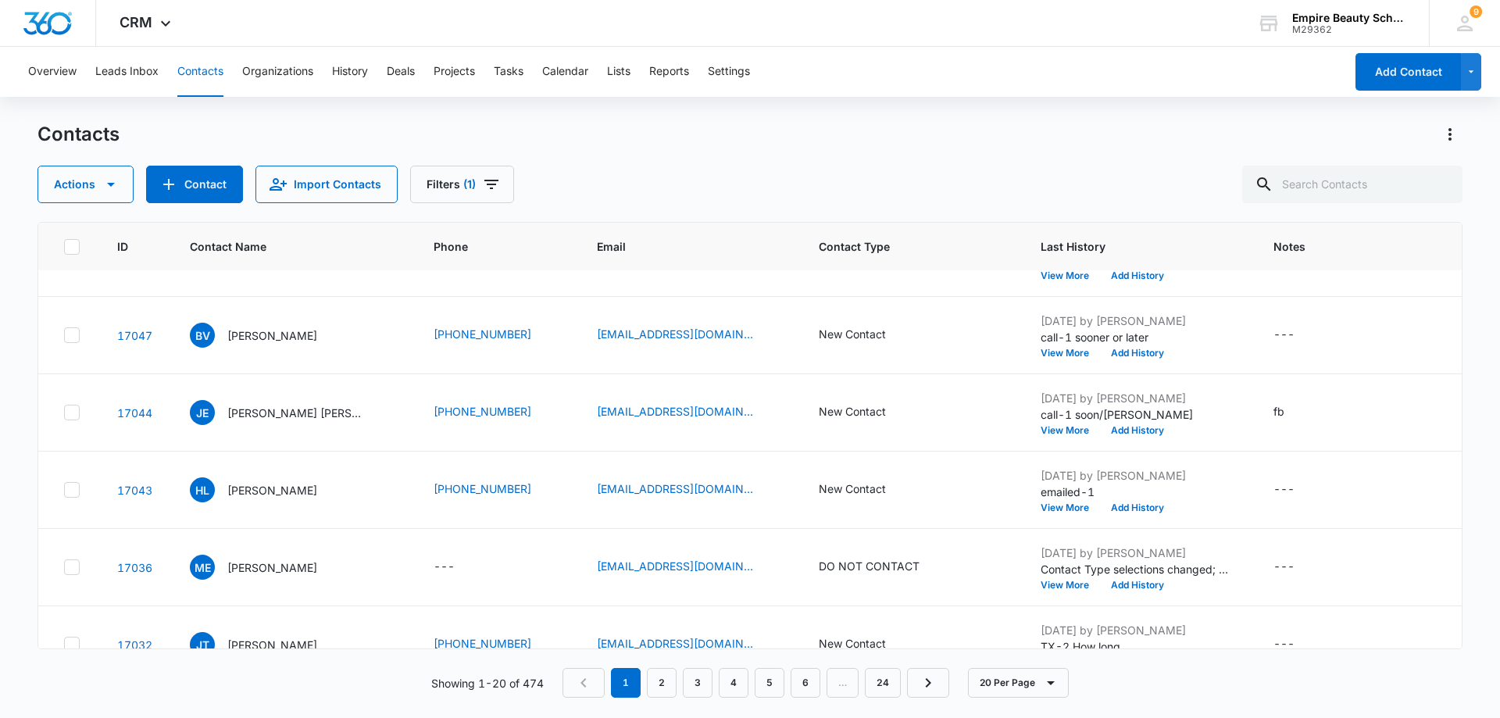
scroll to position [234, 0]
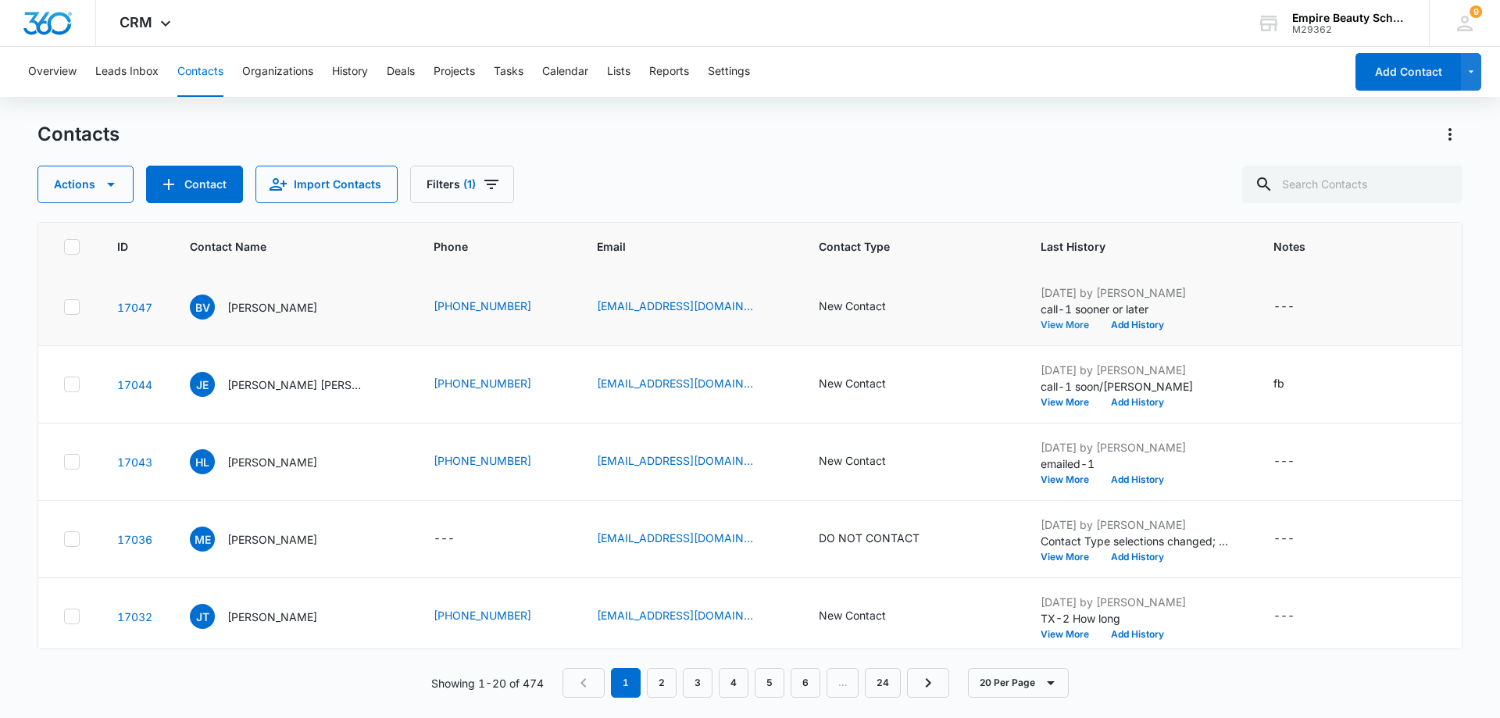
click at [1053, 327] on button "View More" at bounding box center [1070, 324] width 59 height 9
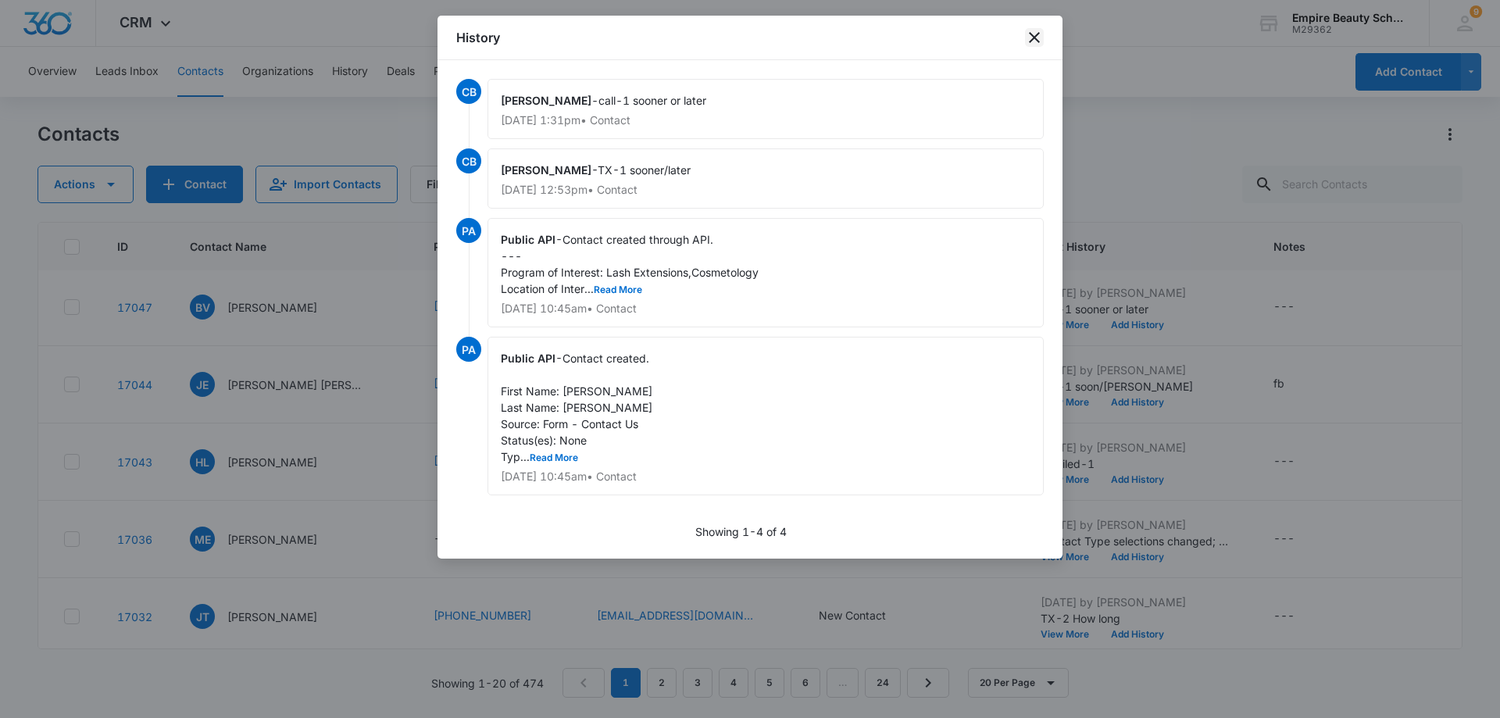
click at [1038, 40] on icon "close" at bounding box center [1034, 37] width 11 height 11
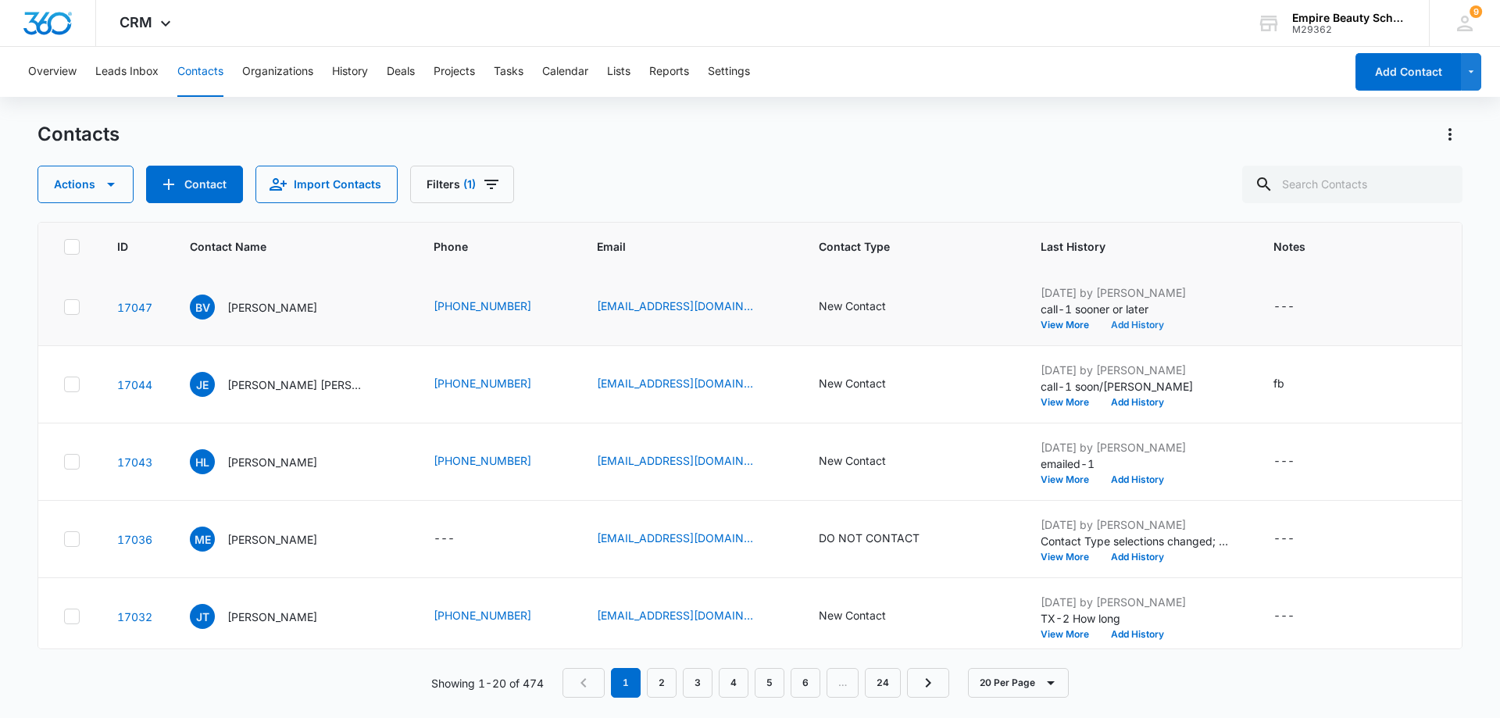
click at [1133, 327] on button "Add History" at bounding box center [1137, 324] width 75 height 9
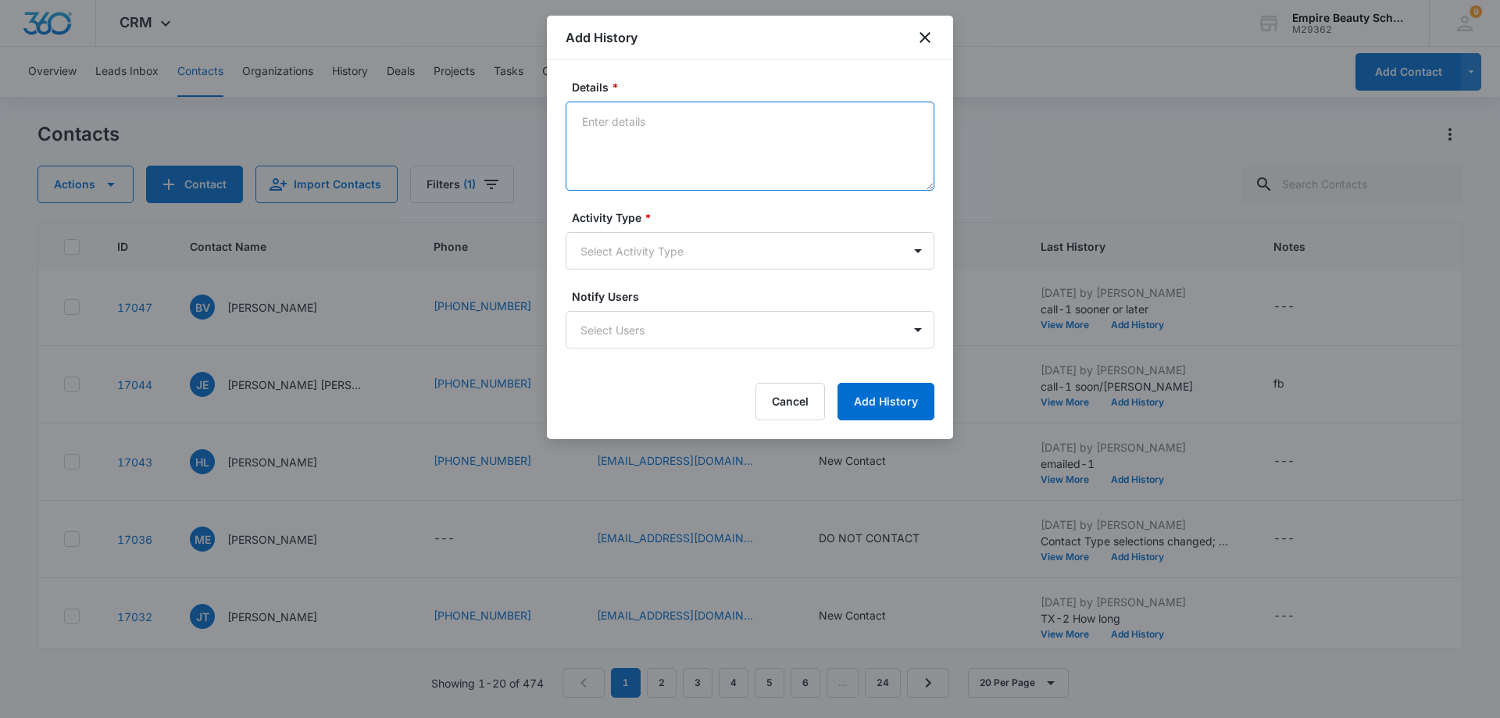
click at [613, 125] on textarea "Details *" at bounding box center [750, 146] width 369 height 89
type textarea "Call-2 How long"
click at [924, 254] on body "CRM Apps Forms CRM Email Shop Payments POS Files Brand Settings AI Assistant Em…" at bounding box center [750, 359] width 1500 height 718
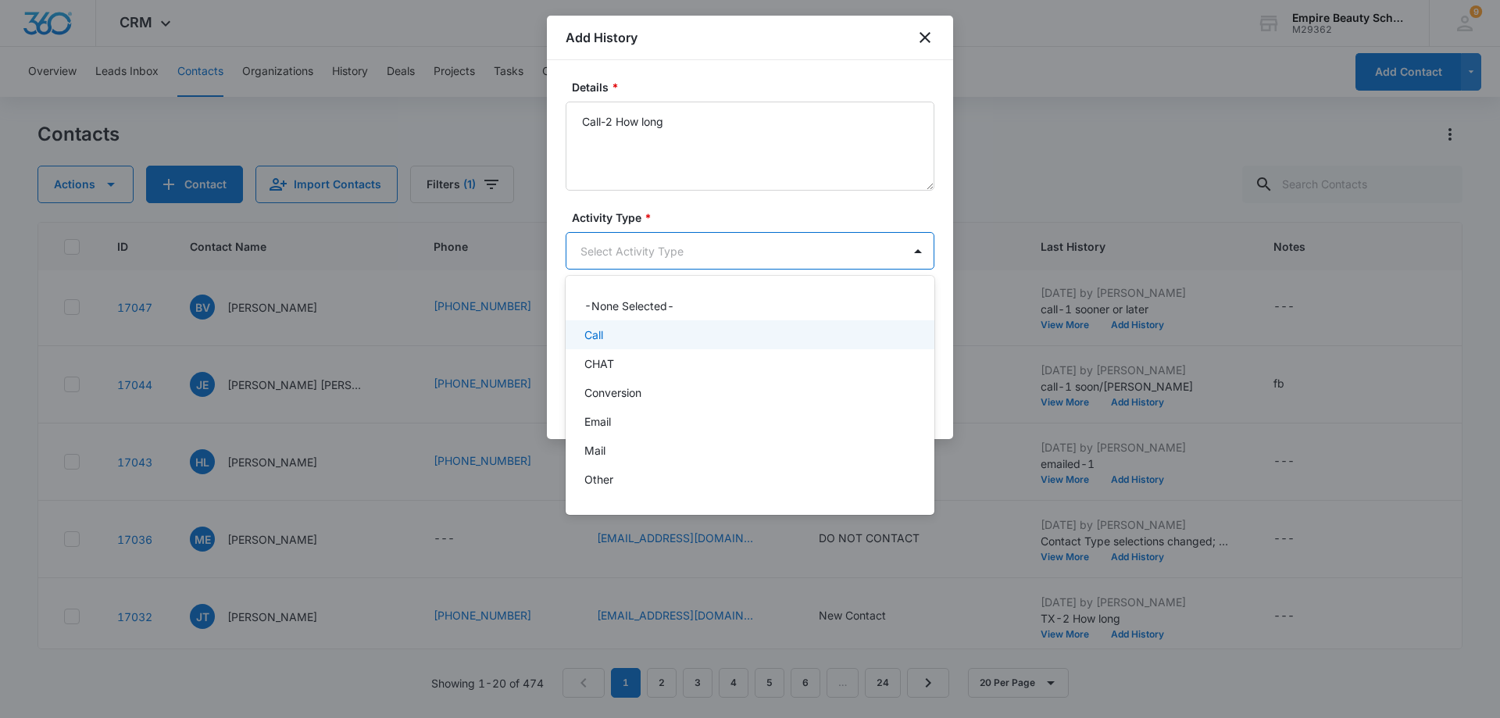
click at [846, 336] on div "Call" at bounding box center [749, 335] width 328 height 16
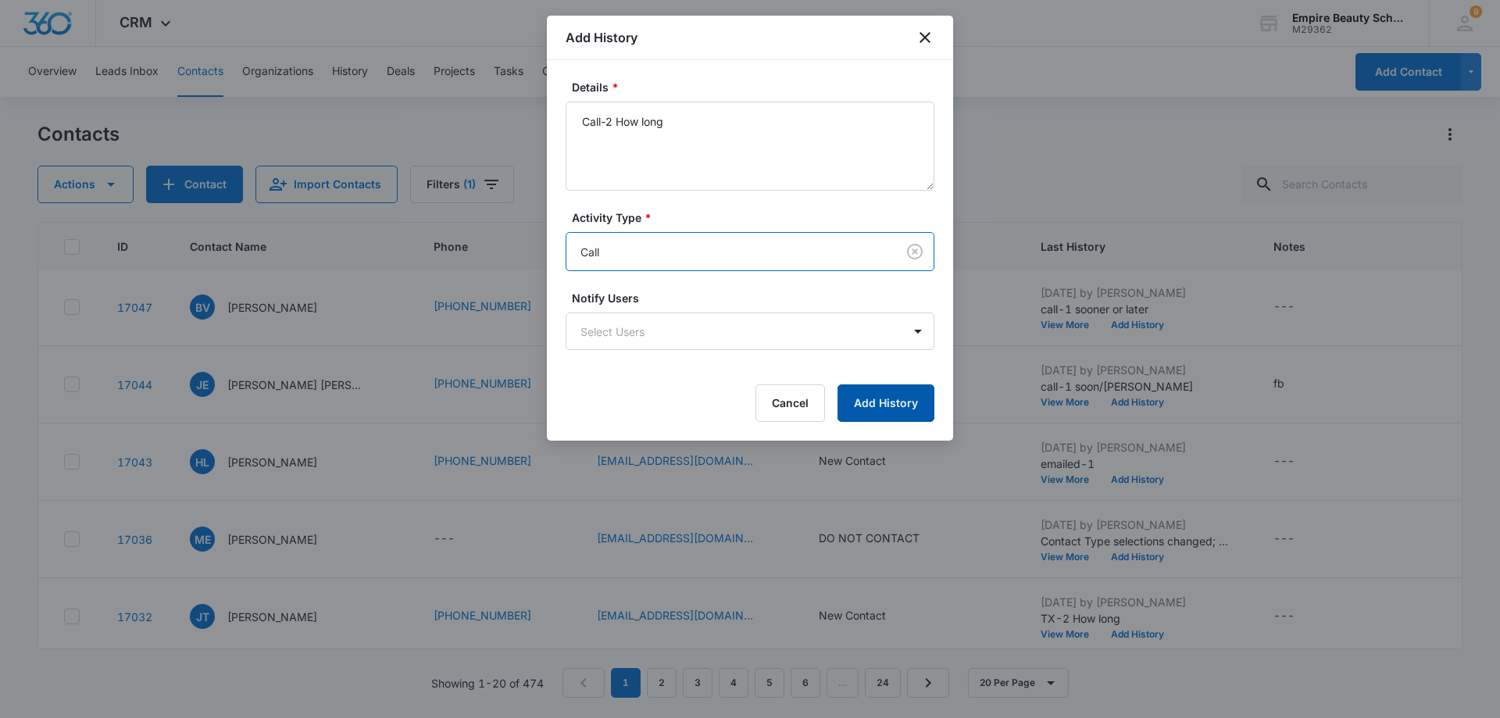
click at [909, 406] on button "Add History" at bounding box center [886, 403] width 97 height 38
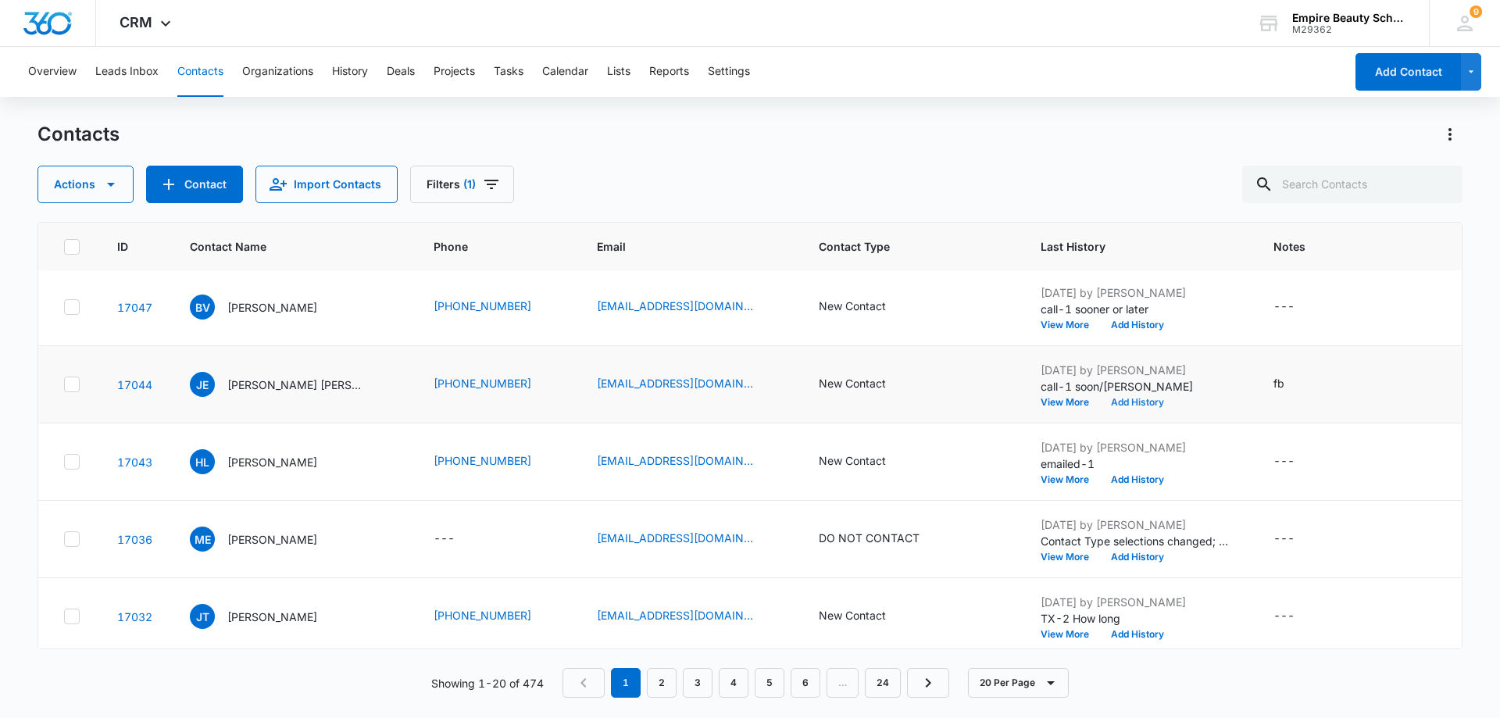
click at [1129, 402] on button "Add History" at bounding box center [1137, 402] width 75 height 9
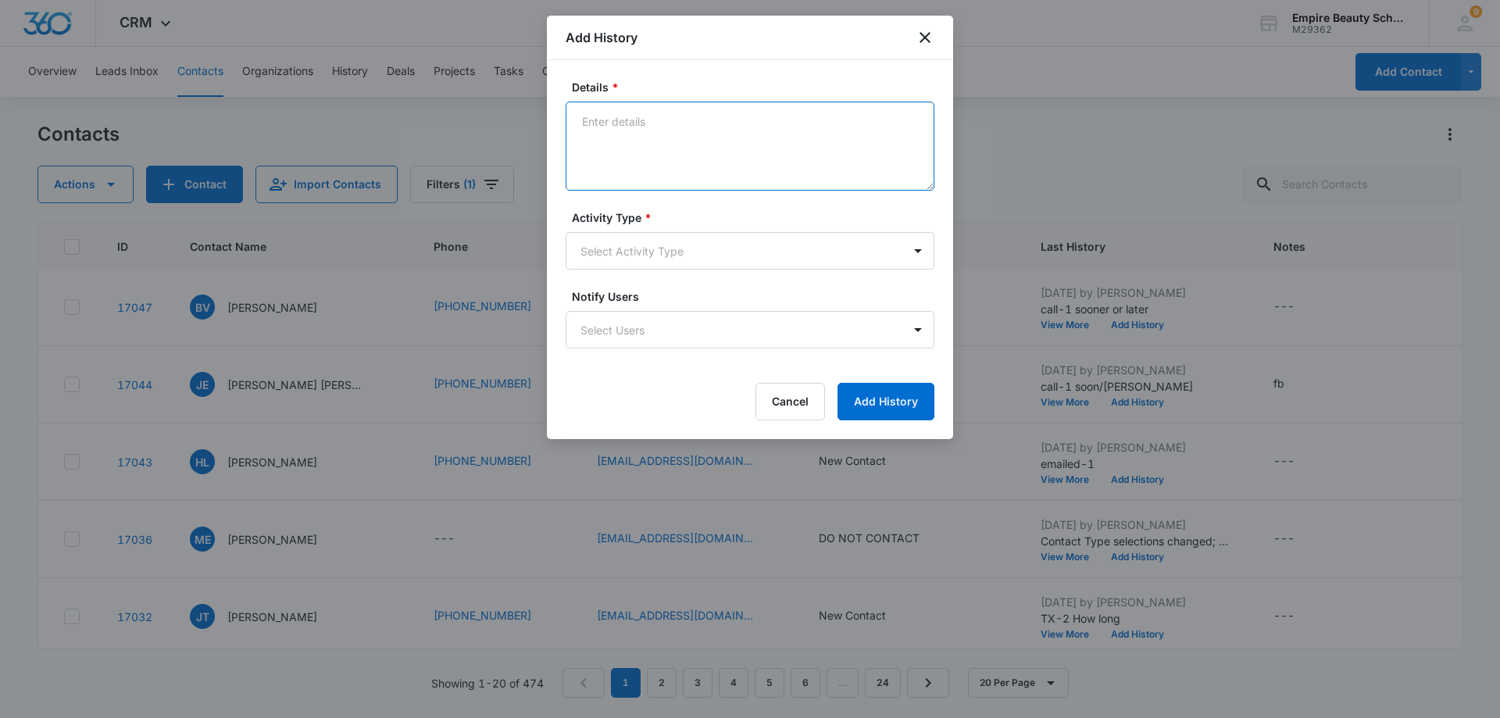
click at [604, 122] on textarea "Details *" at bounding box center [750, 146] width 369 height 89
type textarea "TX-2 how long"
click at [917, 256] on body "CRM Apps Forms CRM Email Shop Payments POS Files Brand Settings AI Assistant Em…" at bounding box center [750, 359] width 1500 height 718
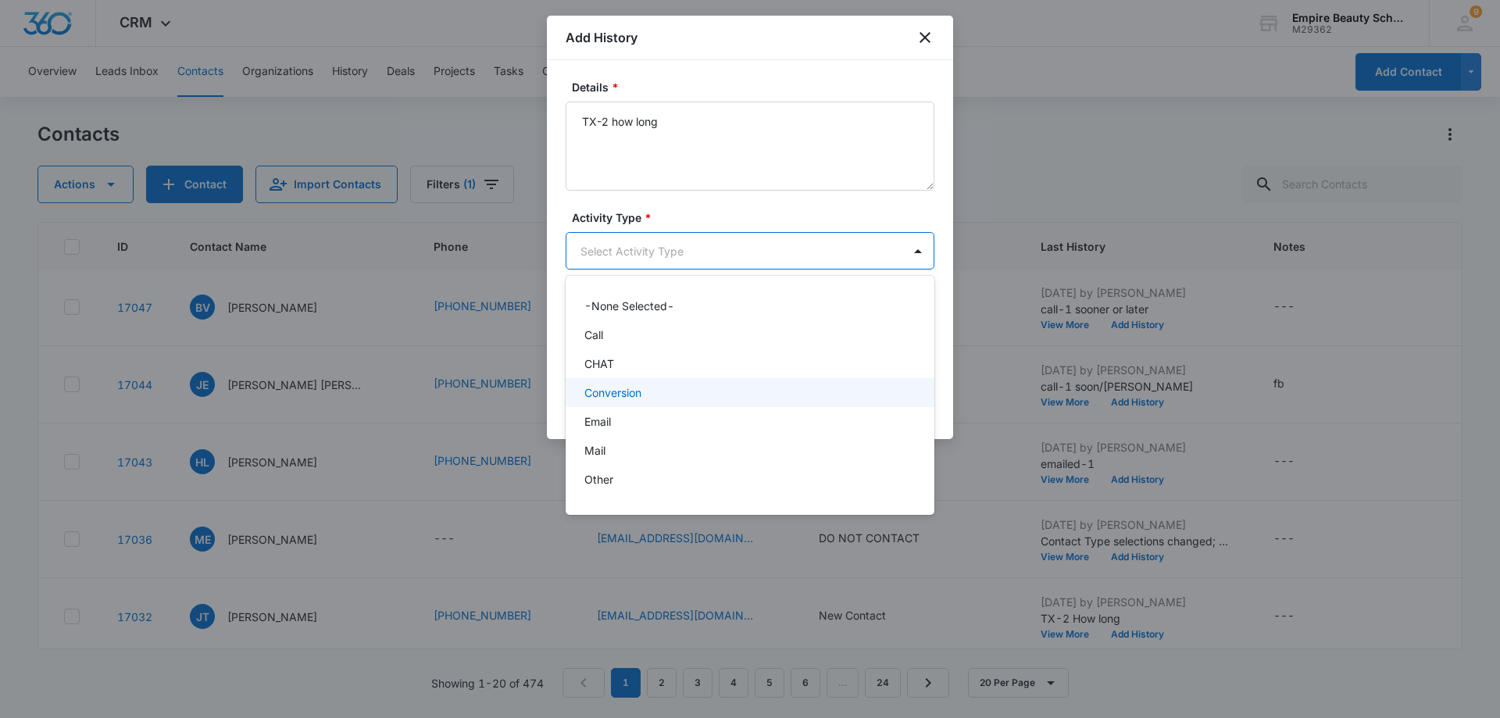
scroll to position [81, 0]
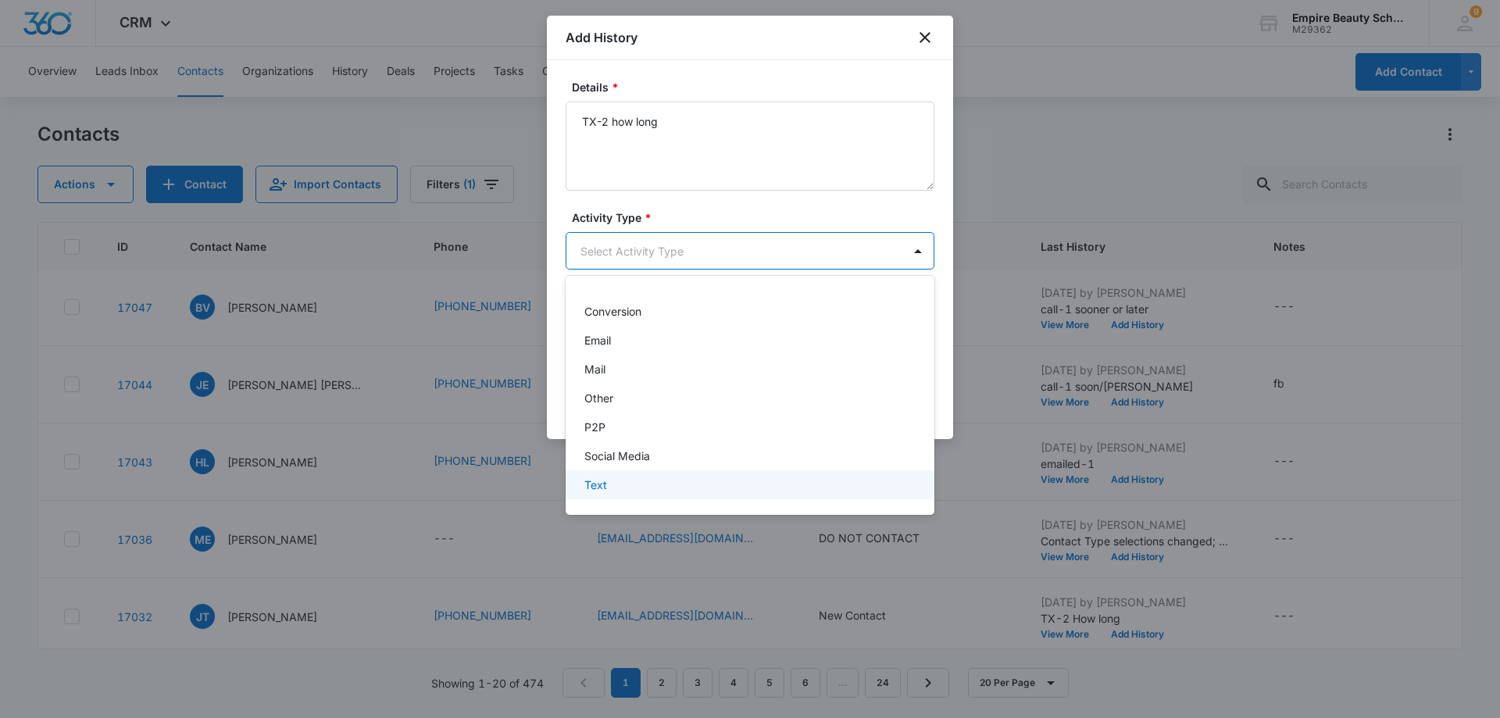
click at [776, 487] on div "Text" at bounding box center [749, 485] width 328 height 16
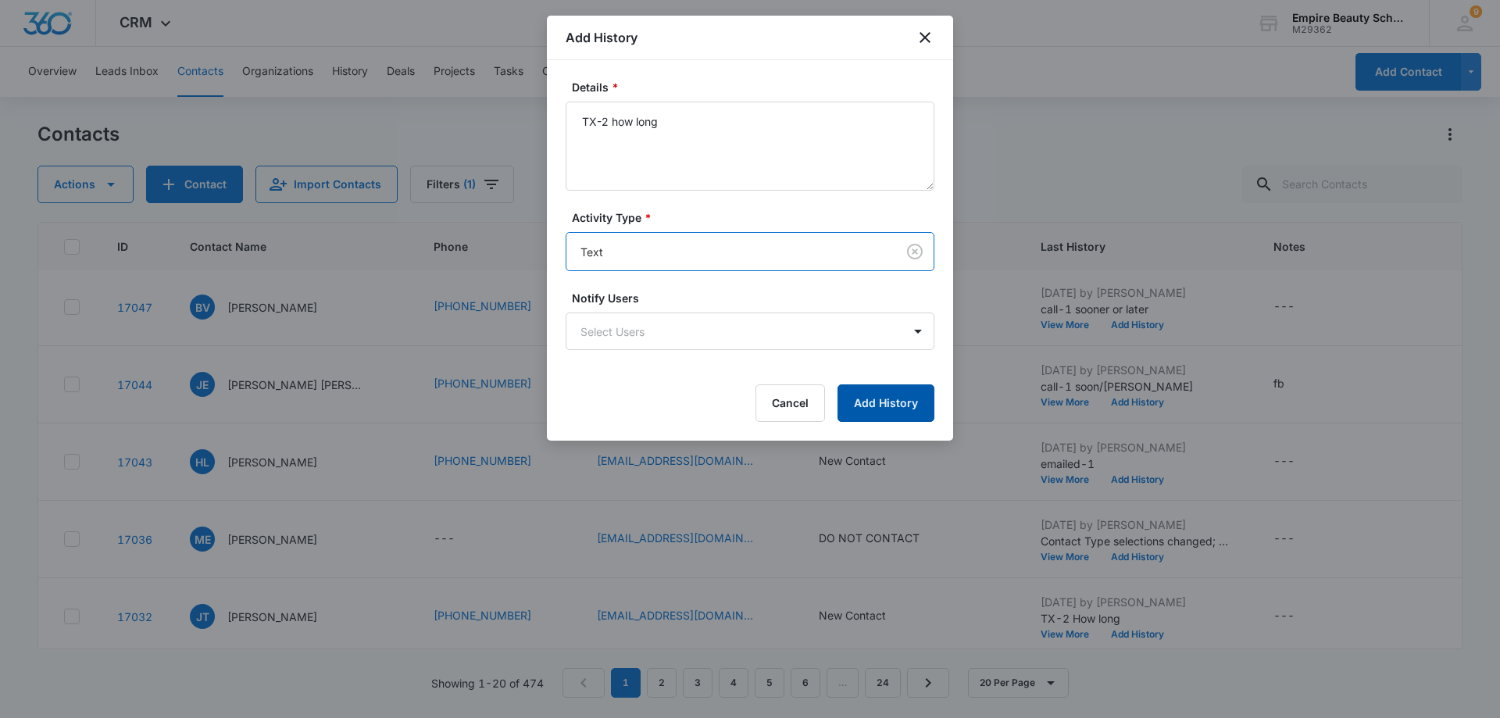
click at [896, 402] on button "Add History" at bounding box center [886, 403] width 97 height 38
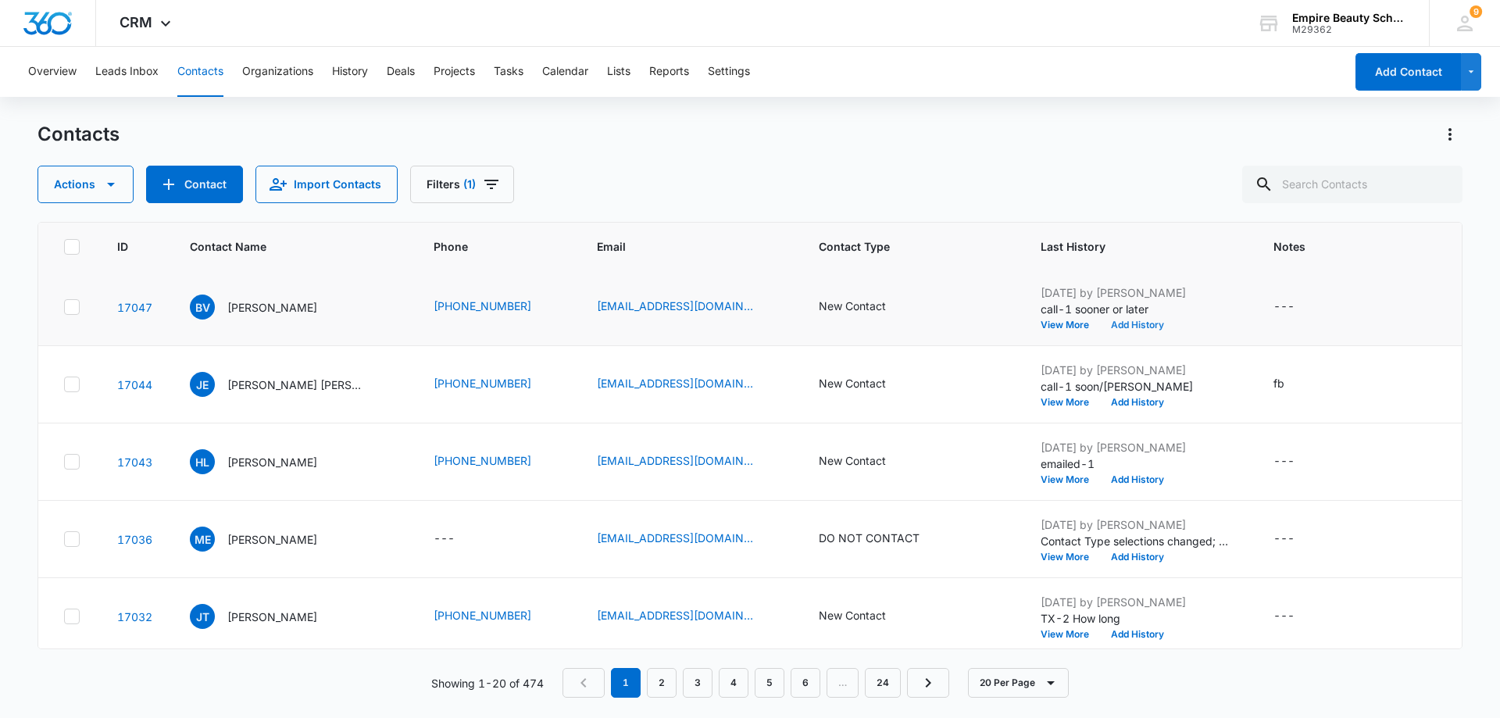
click at [1142, 324] on button "Add History" at bounding box center [1137, 324] width 75 height 9
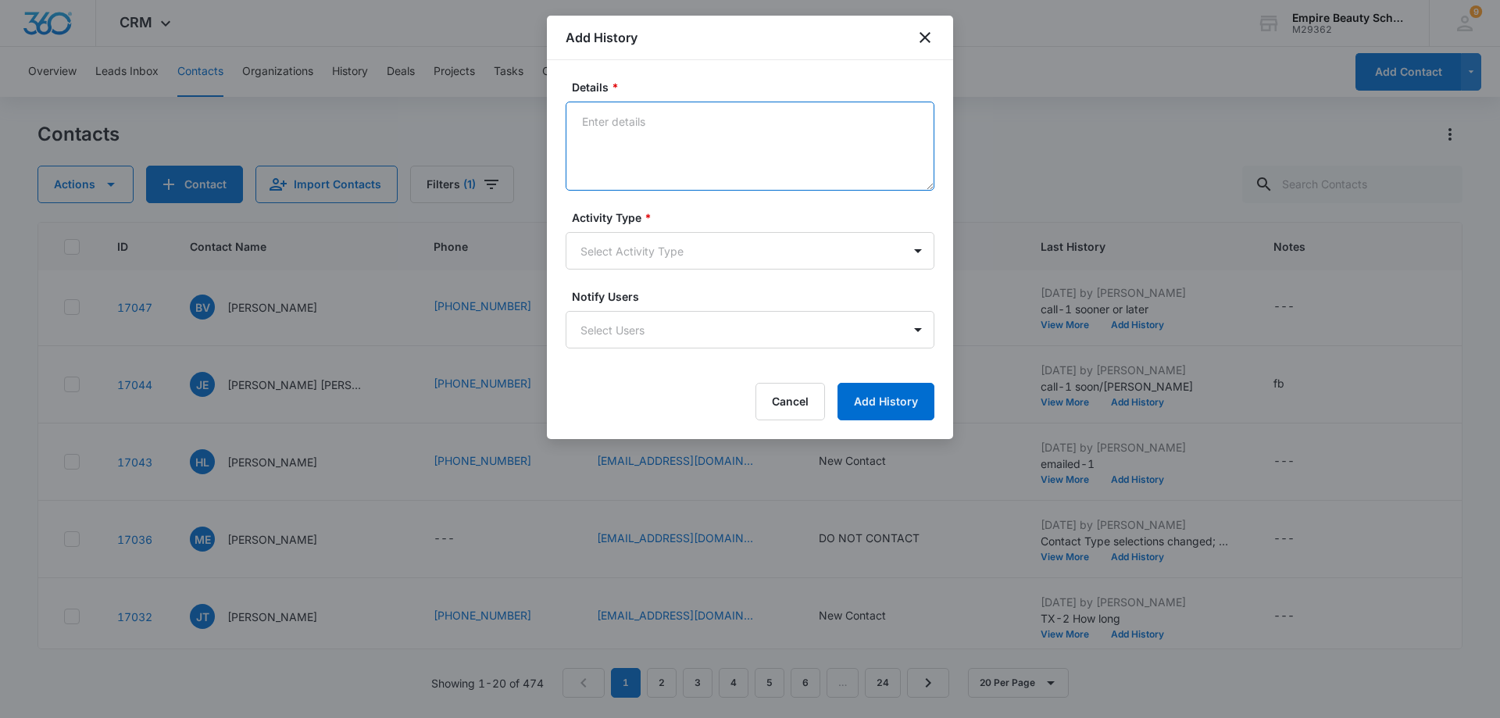
click at [595, 125] on textarea "Details *" at bounding box center [750, 146] width 369 height 89
type textarea "Em-2"
click at [914, 249] on body "CRM Apps Forms CRM Email Shop Payments POS Files Brand Settings AI Assistant Em…" at bounding box center [750, 359] width 1500 height 718
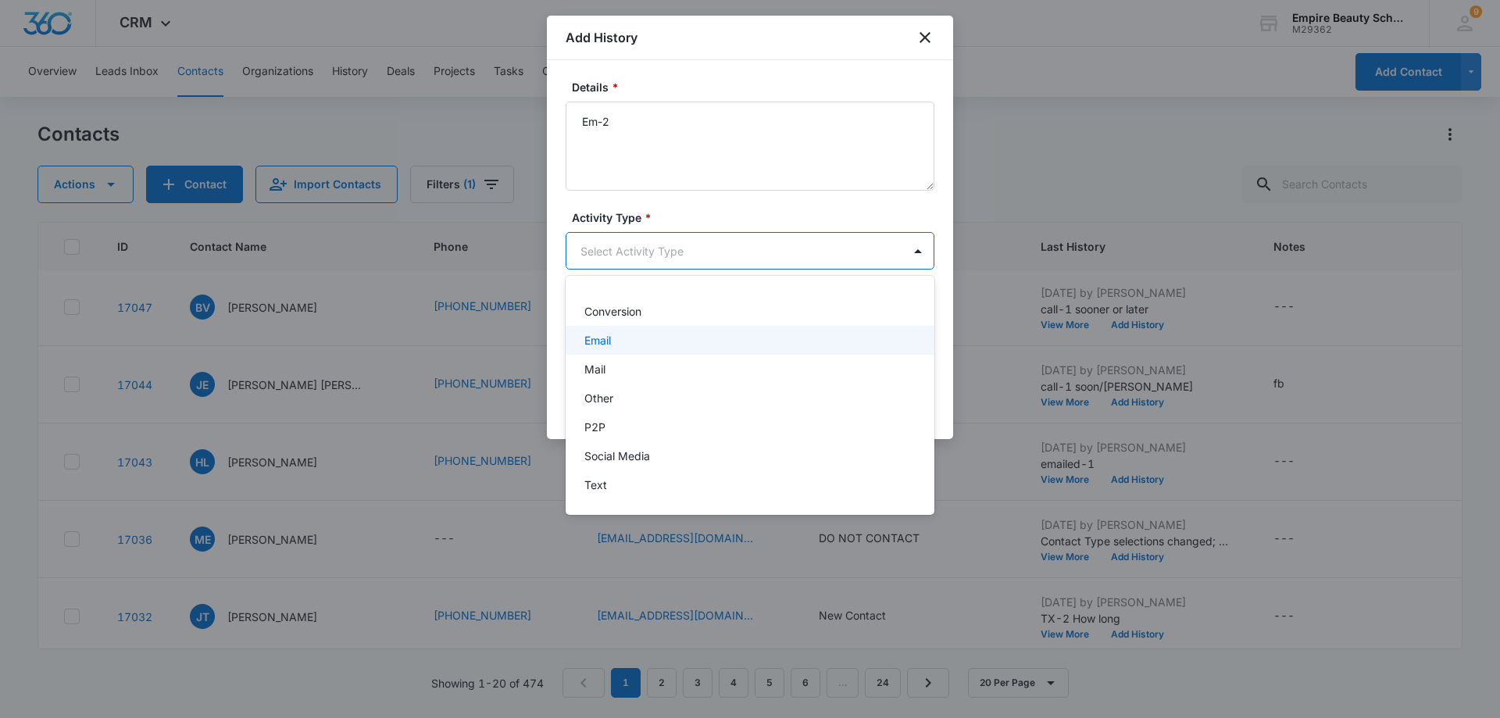
click at [723, 338] on div "Email" at bounding box center [749, 340] width 328 height 16
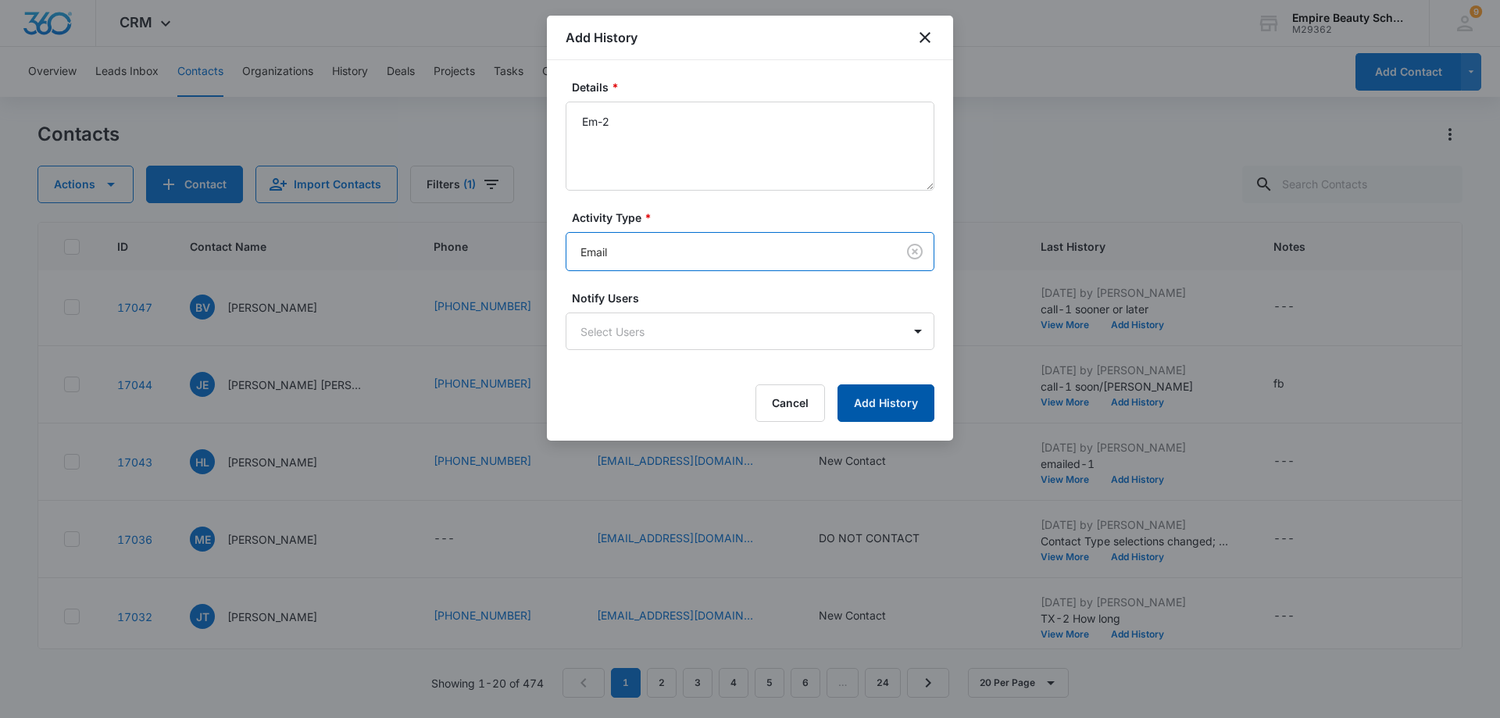
click at [914, 408] on button "Add History" at bounding box center [886, 403] width 97 height 38
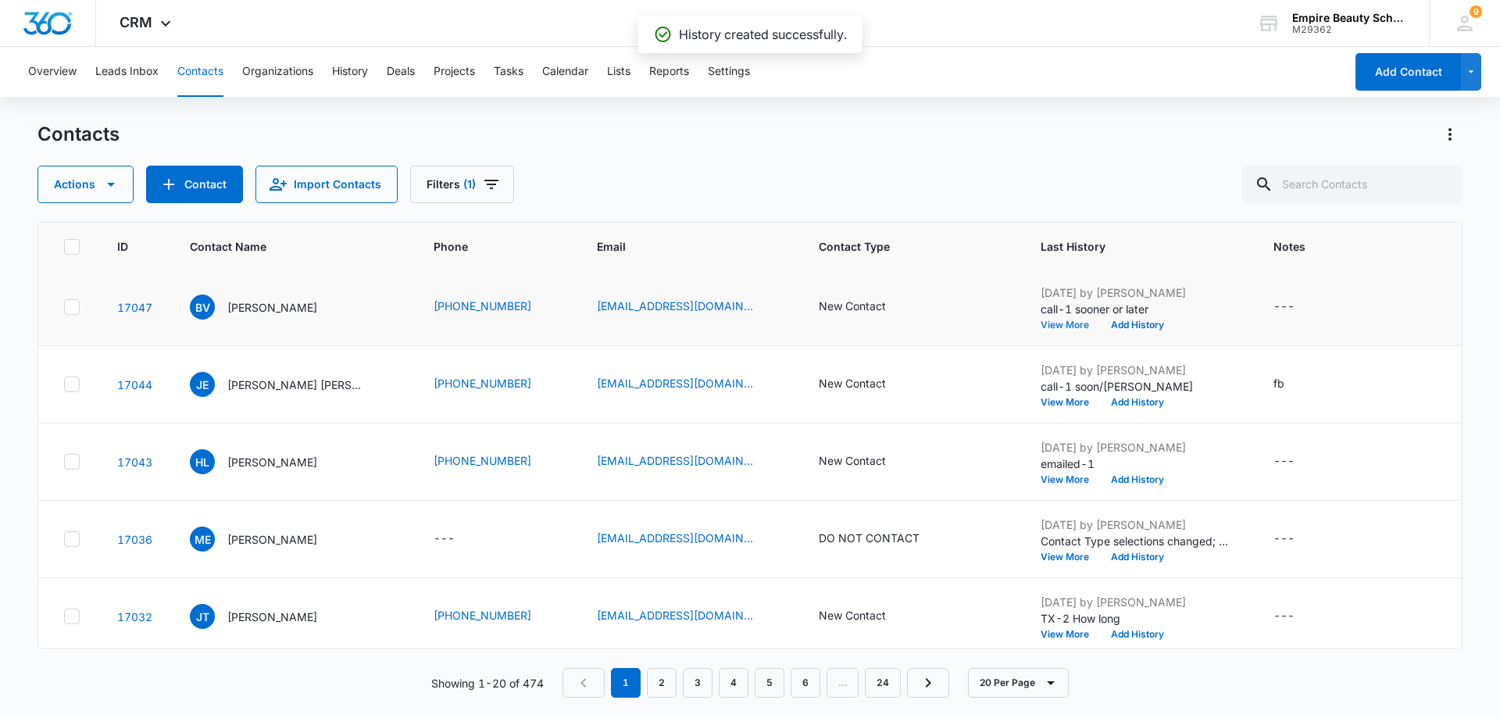
click at [1060, 324] on button "View More" at bounding box center [1070, 324] width 59 height 9
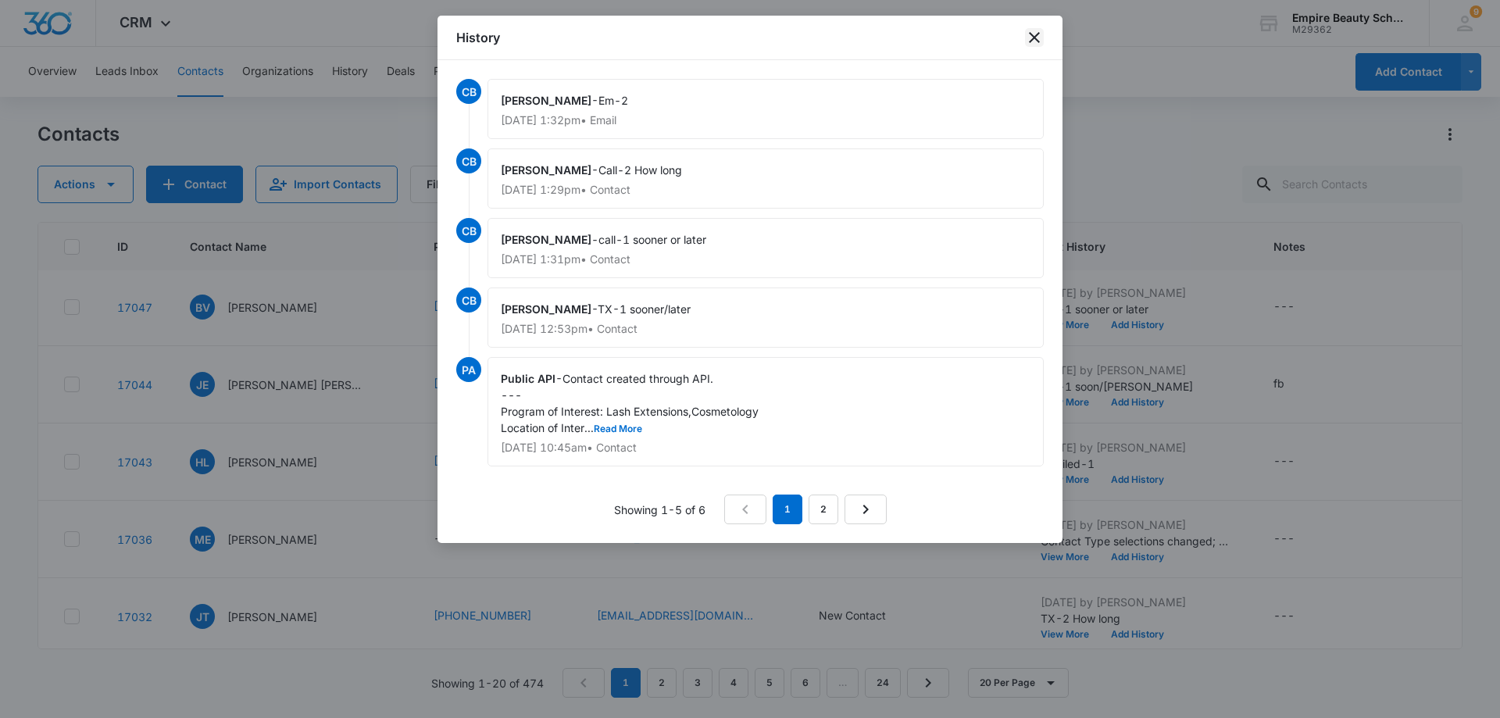
click at [1032, 38] on icon "close" at bounding box center [1034, 37] width 19 height 19
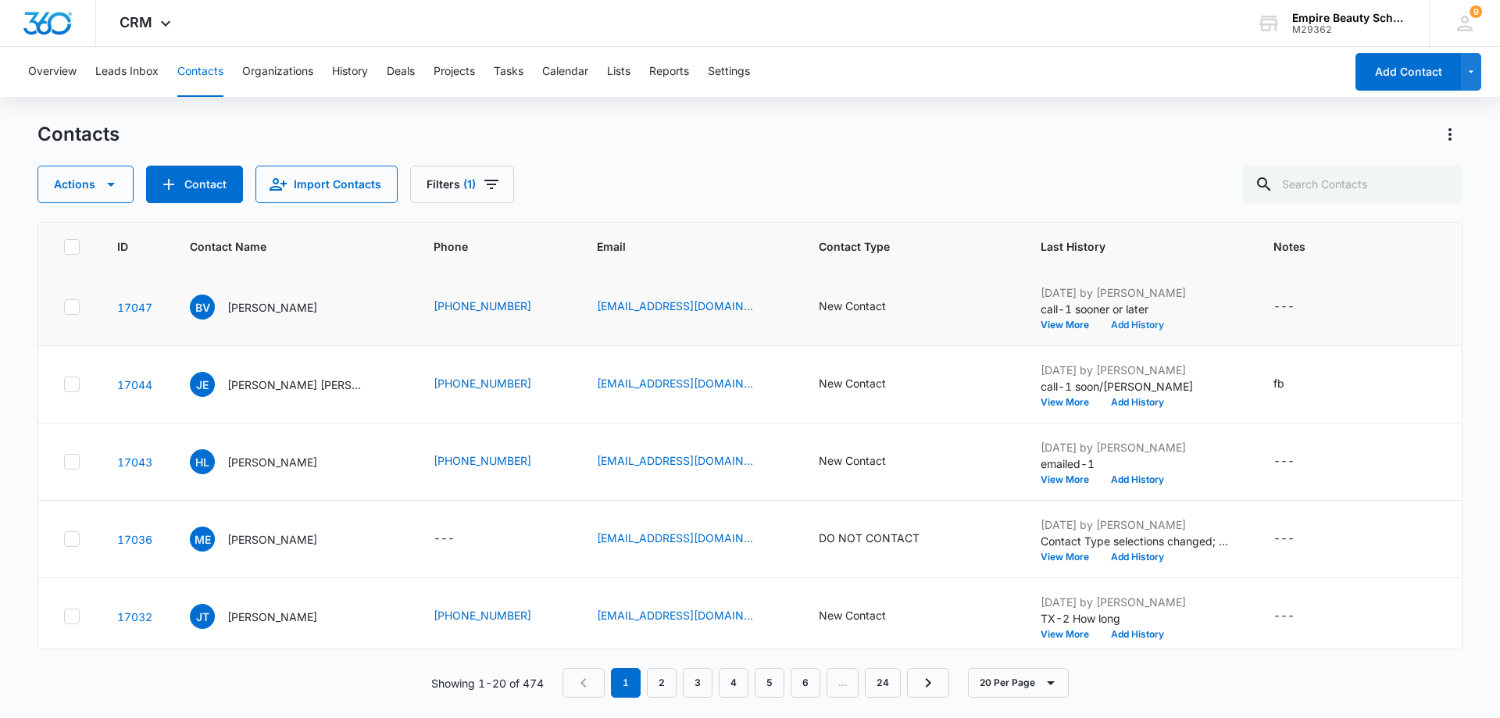
click at [1124, 328] on button "Add History" at bounding box center [1137, 324] width 75 height 9
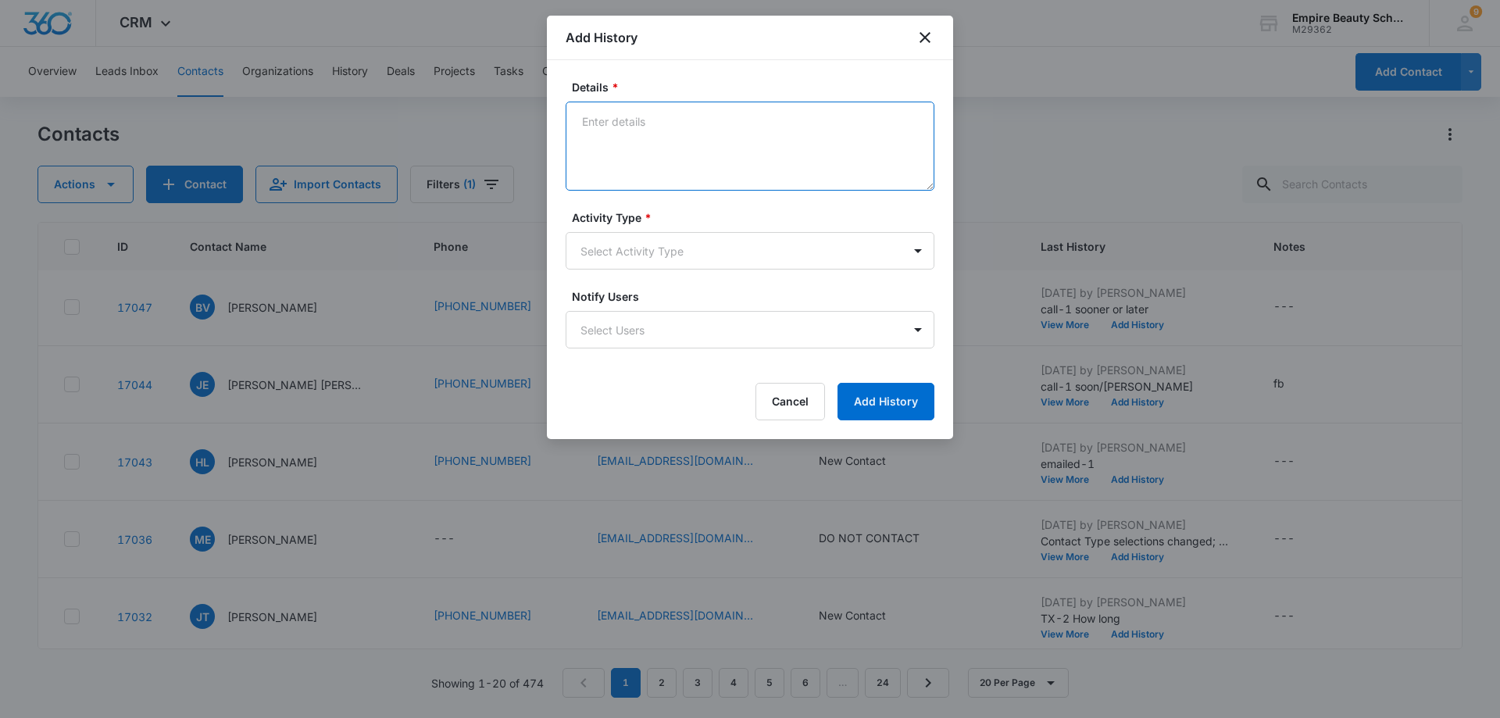
click at [592, 116] on textarea "Details *" at bounding box center [750, 146] width 369 height 89
type textarea "TX-2 how long"
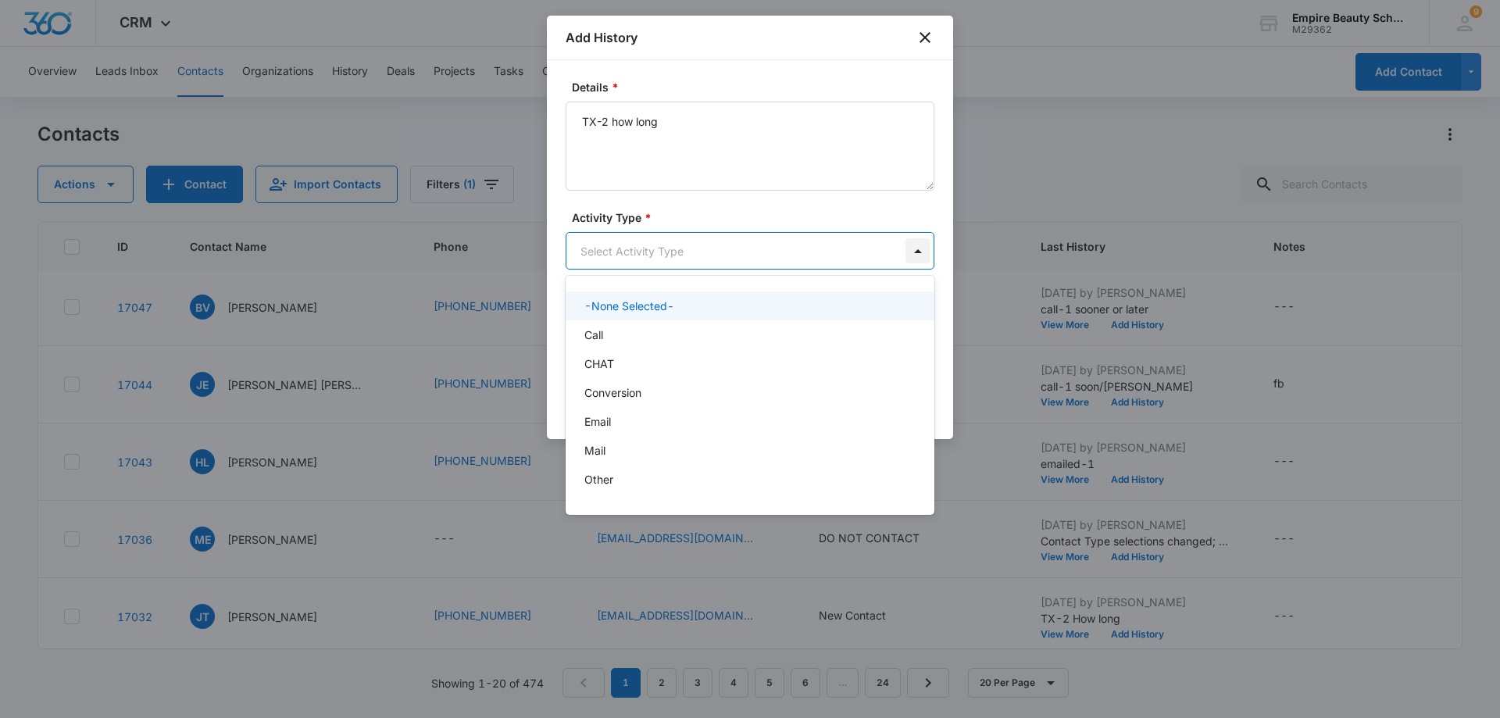
click at [920, 253] on body "CRM Apps Forms CRM Email Shop Payments POS Files Brand Settings AI Assistant Em…" at bounding box center [750, 359] width 1500 height 718
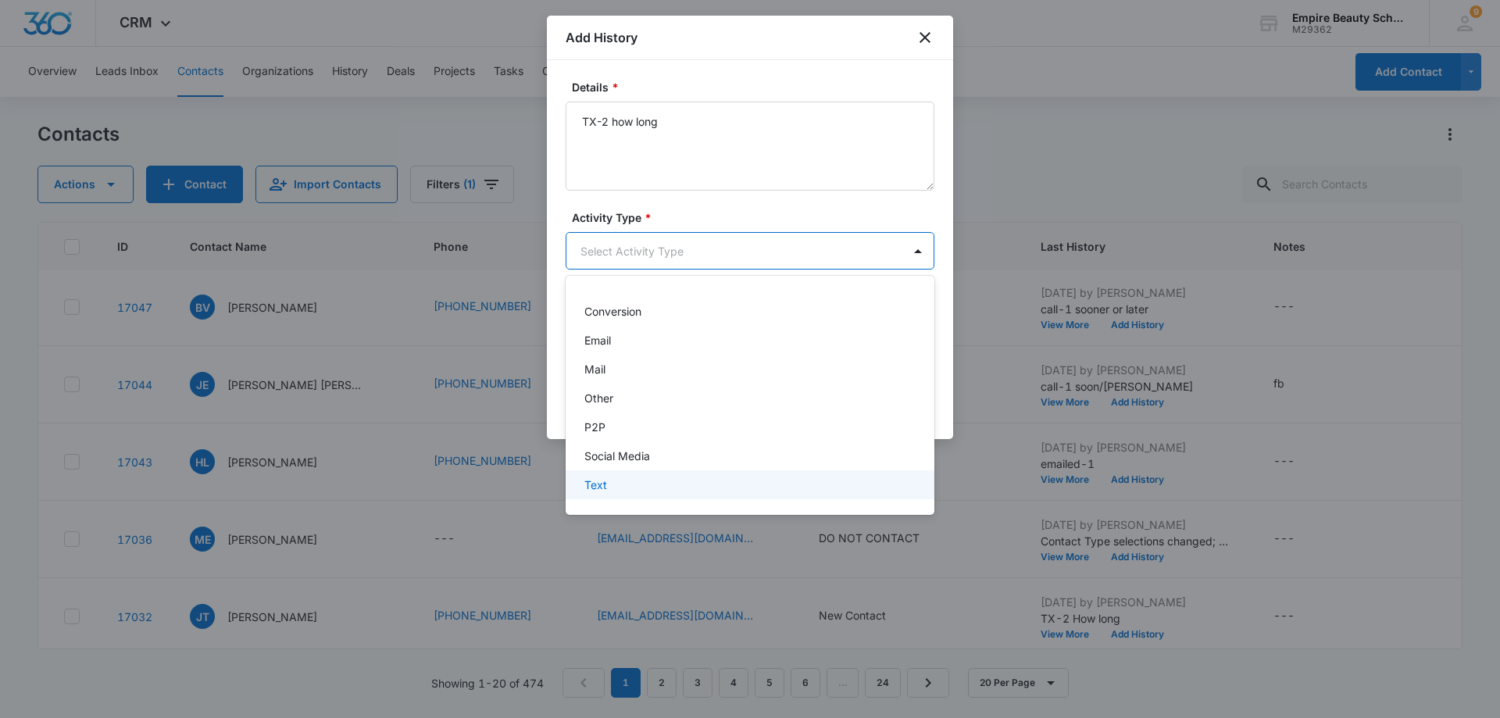
click at [796, 495] on div "Text" at bounding box center [750, 484] width 369 height 29
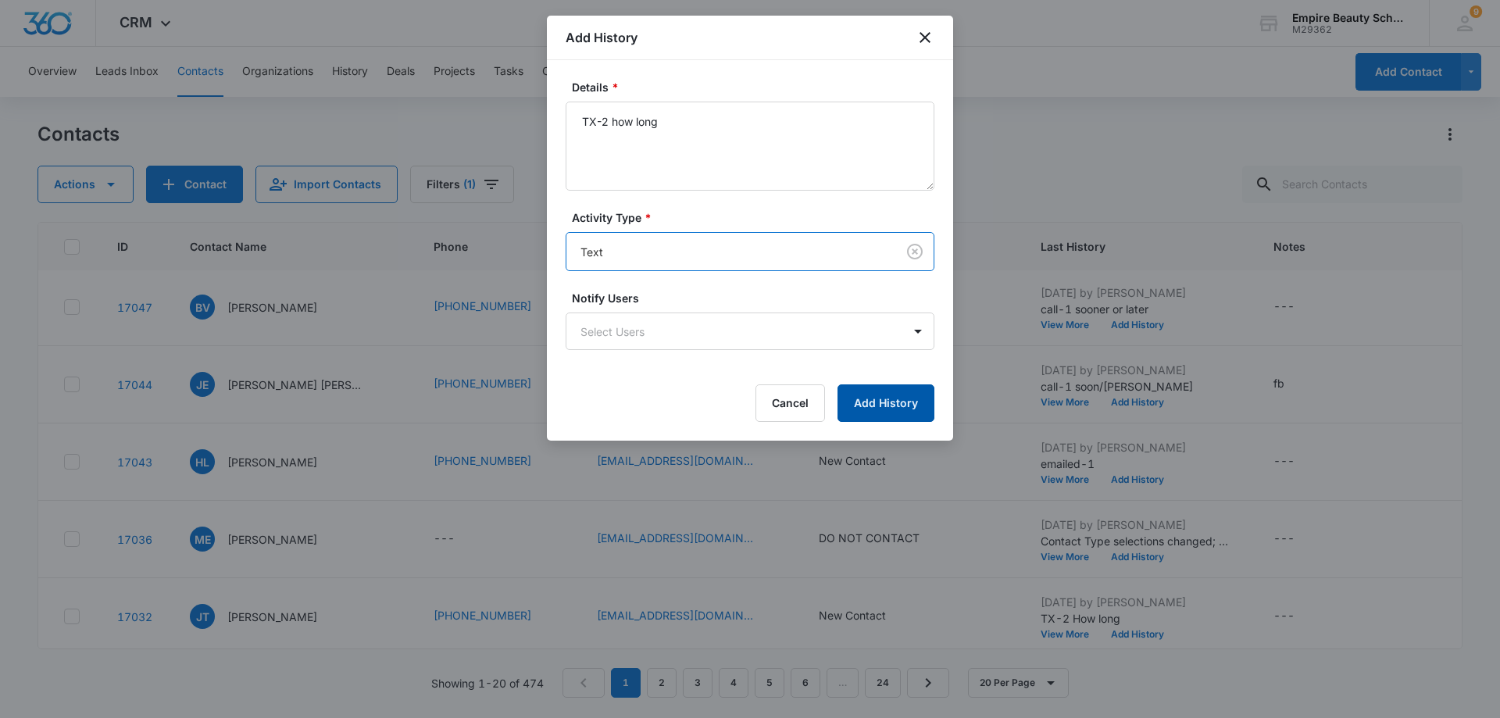
click at [898, 411] on button "Add History" at bounding box center [886, 403] width 97 height 38
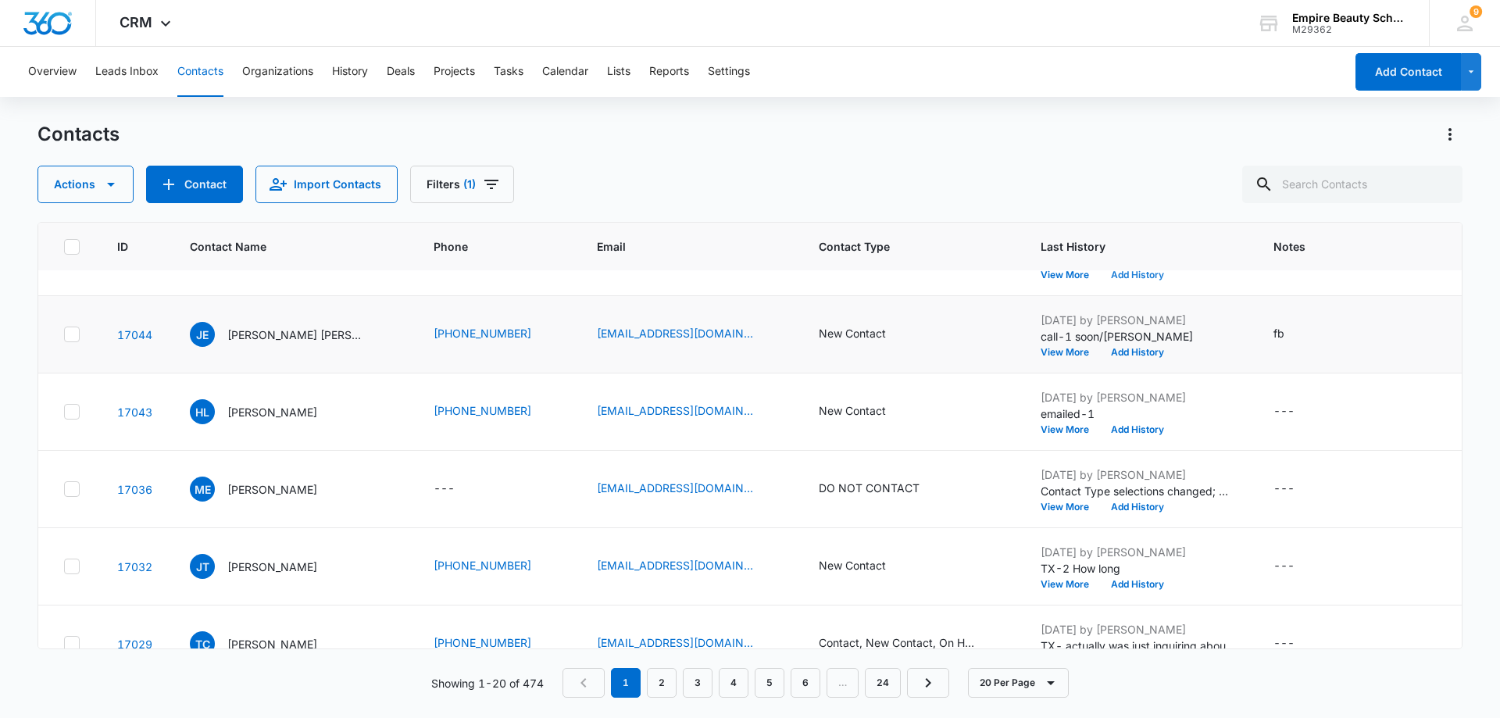
scroll to position [313, 0]
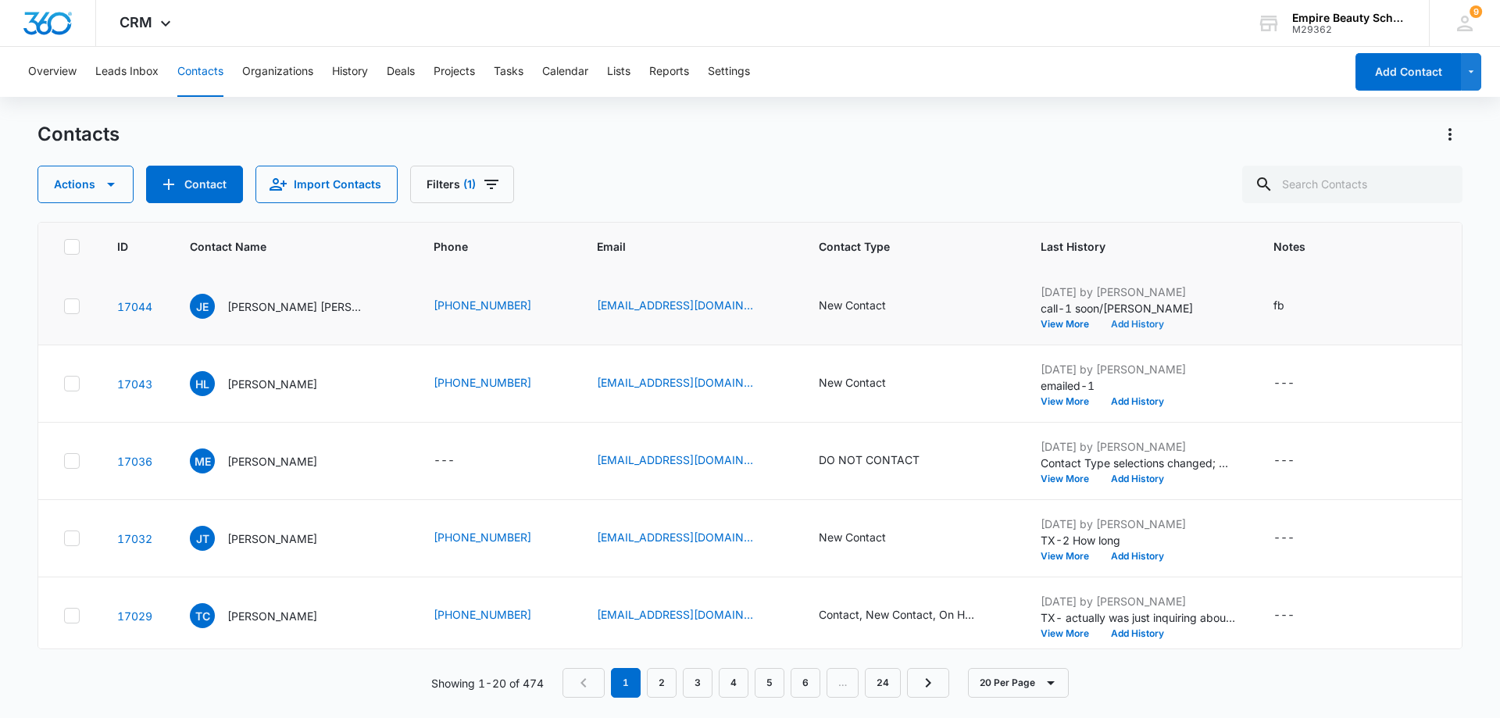
click at [1132, 322] on button "Add History" at bounding box center [1137, 324] width 75 height 9
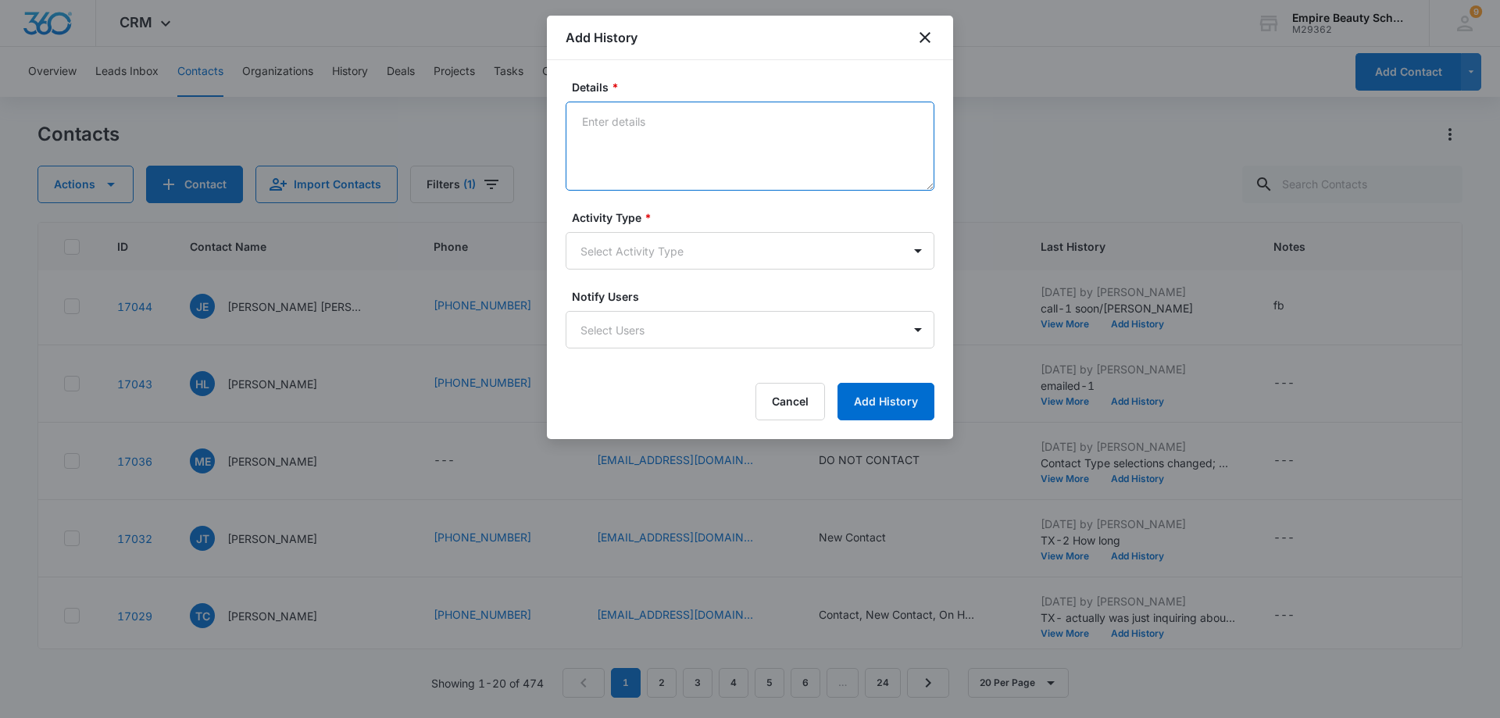
click at [602, 131] on textarea "Details *" at bounding box center [750, 146] width 369 height 89
type textarea "call-2 vm box not set up"
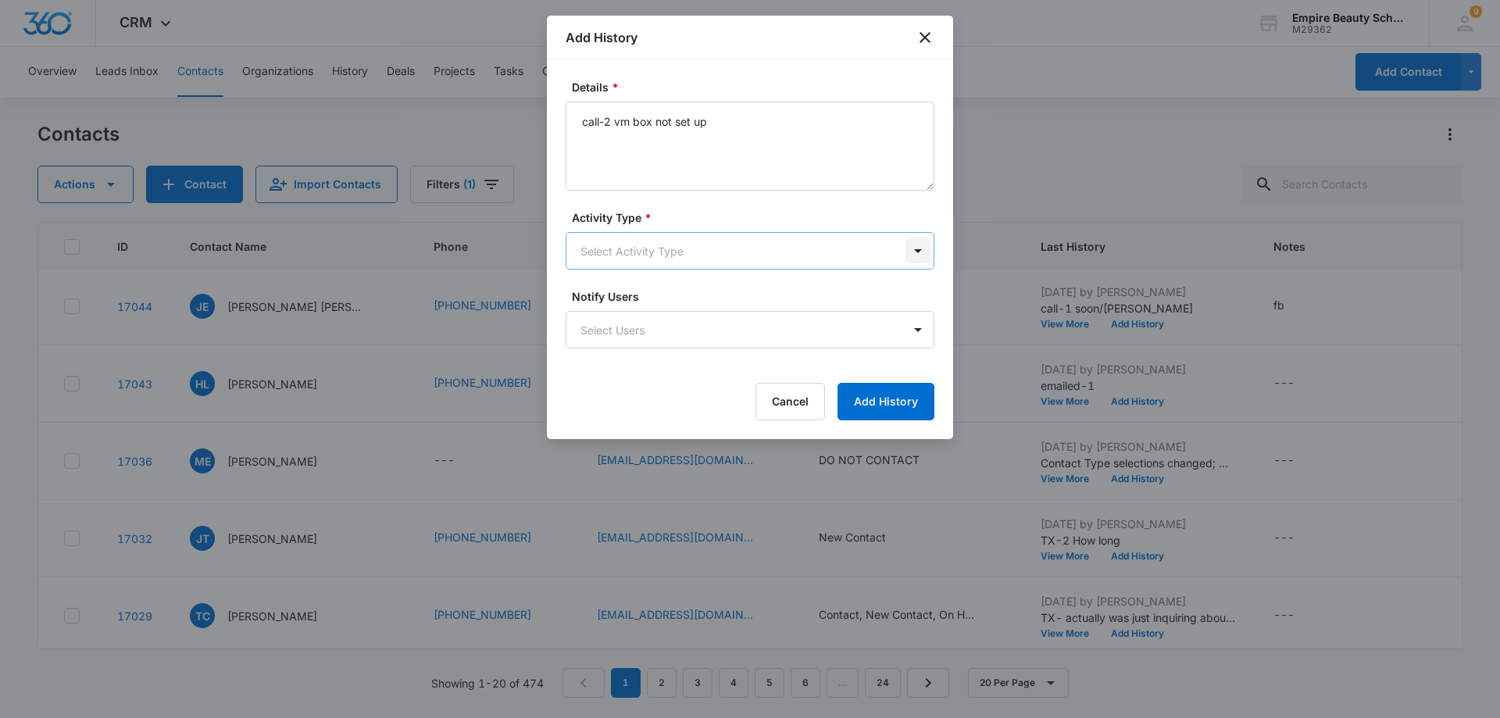
click at [923, 252] on body "CRM Apps Forms CRM Email Shop Payments POS Files Brand Settings AI Assistant Em…" at bounding box center [750, 359] width 1500 height 718
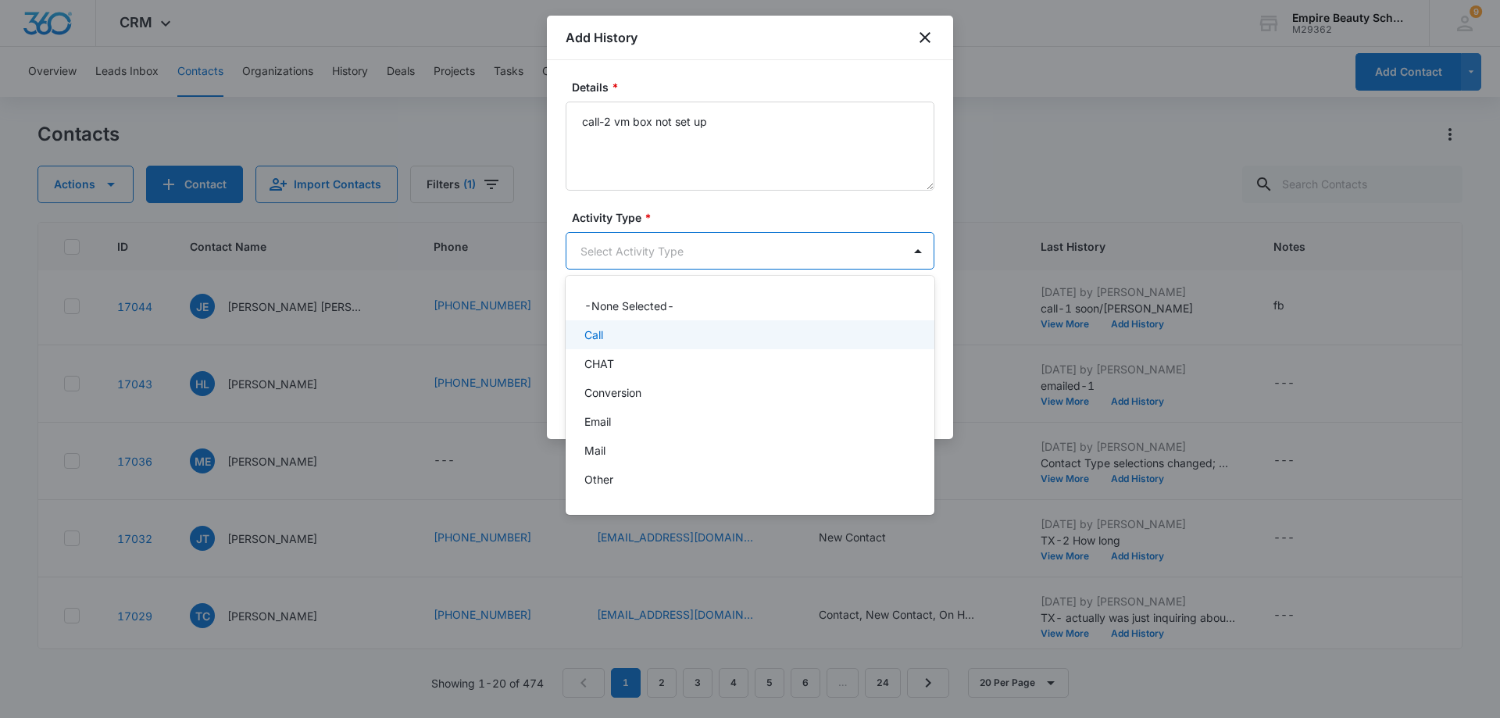
click at [873, 324] on div "Call" at bounding box center [750, 334] width 369 height 29
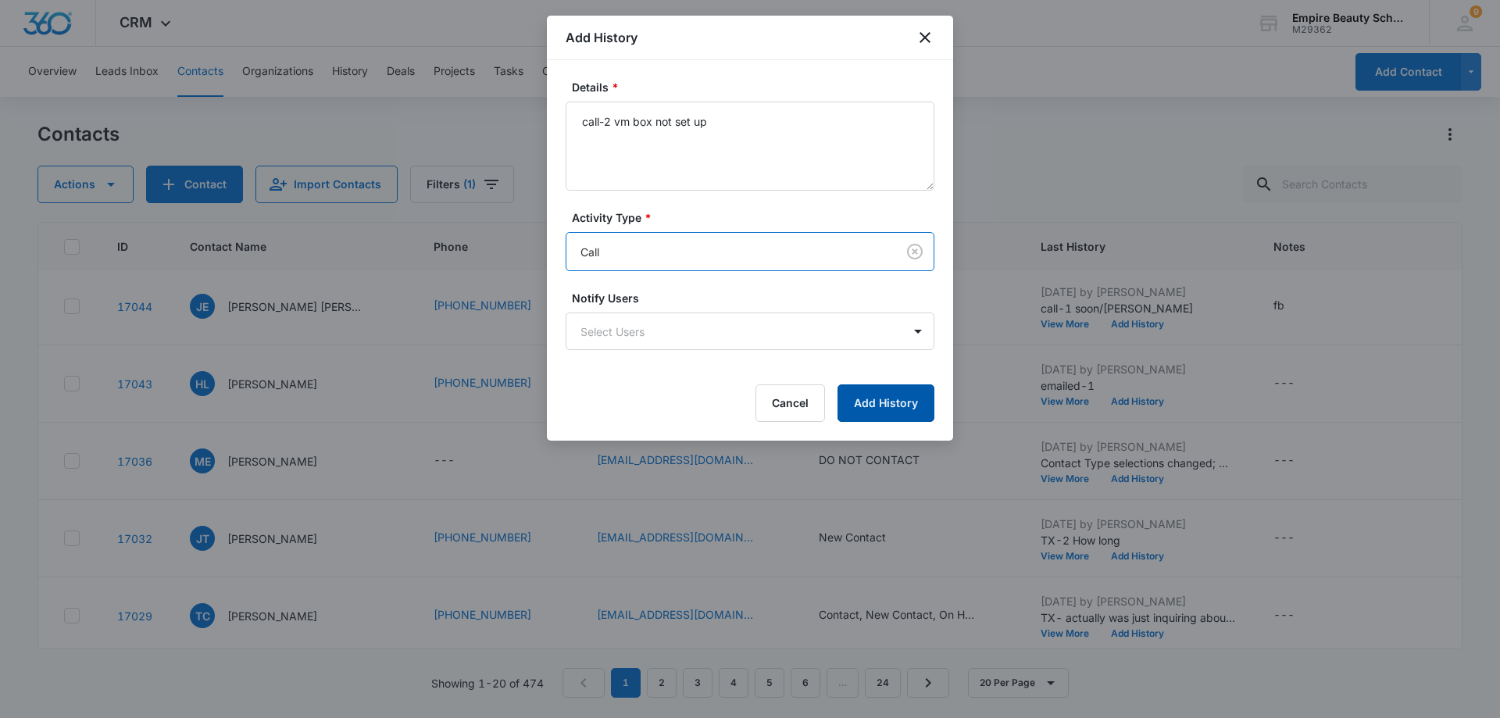
click at [905, 406] on button "Add History" at bounding box center [886, 403] width 97 height 38
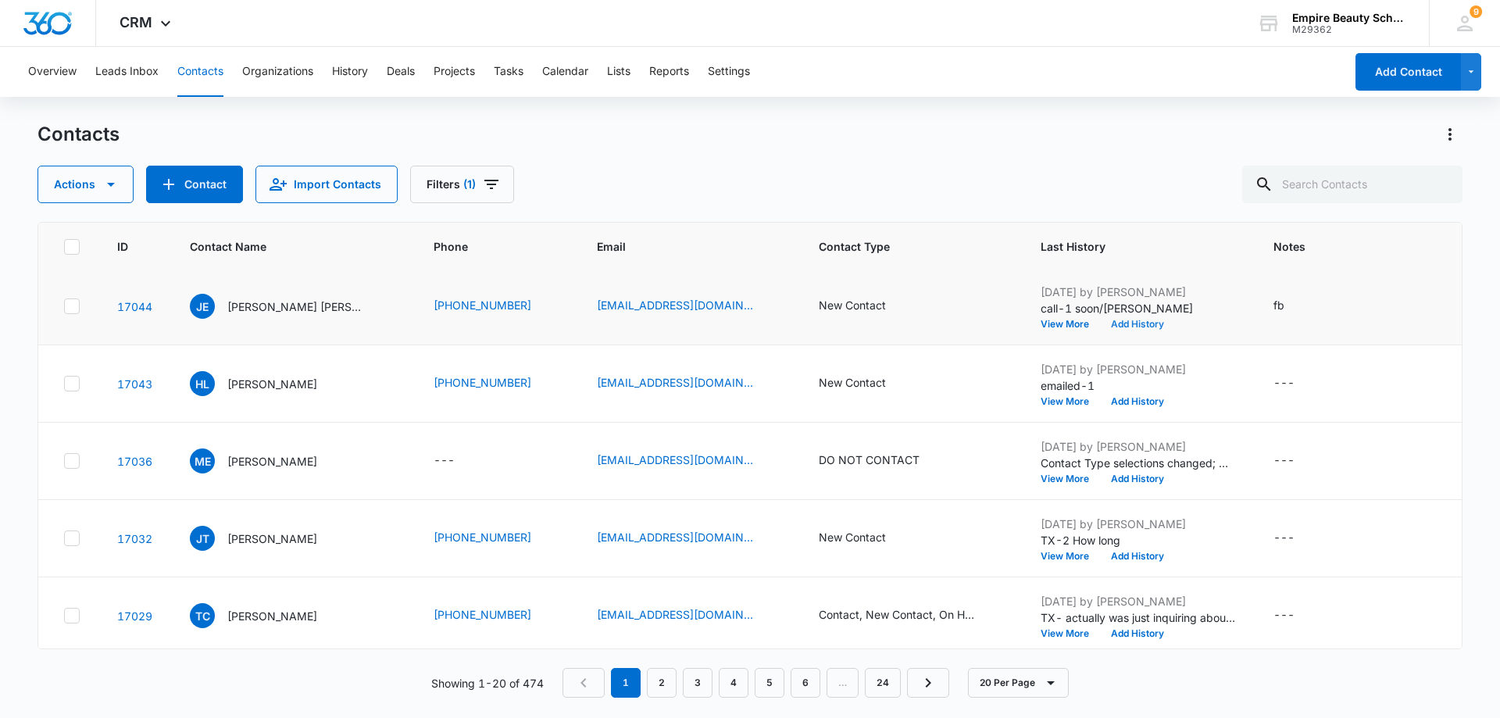
click at [1122, 324] on button "Add History" at bounding box center [1137, 324] width 75 height 9
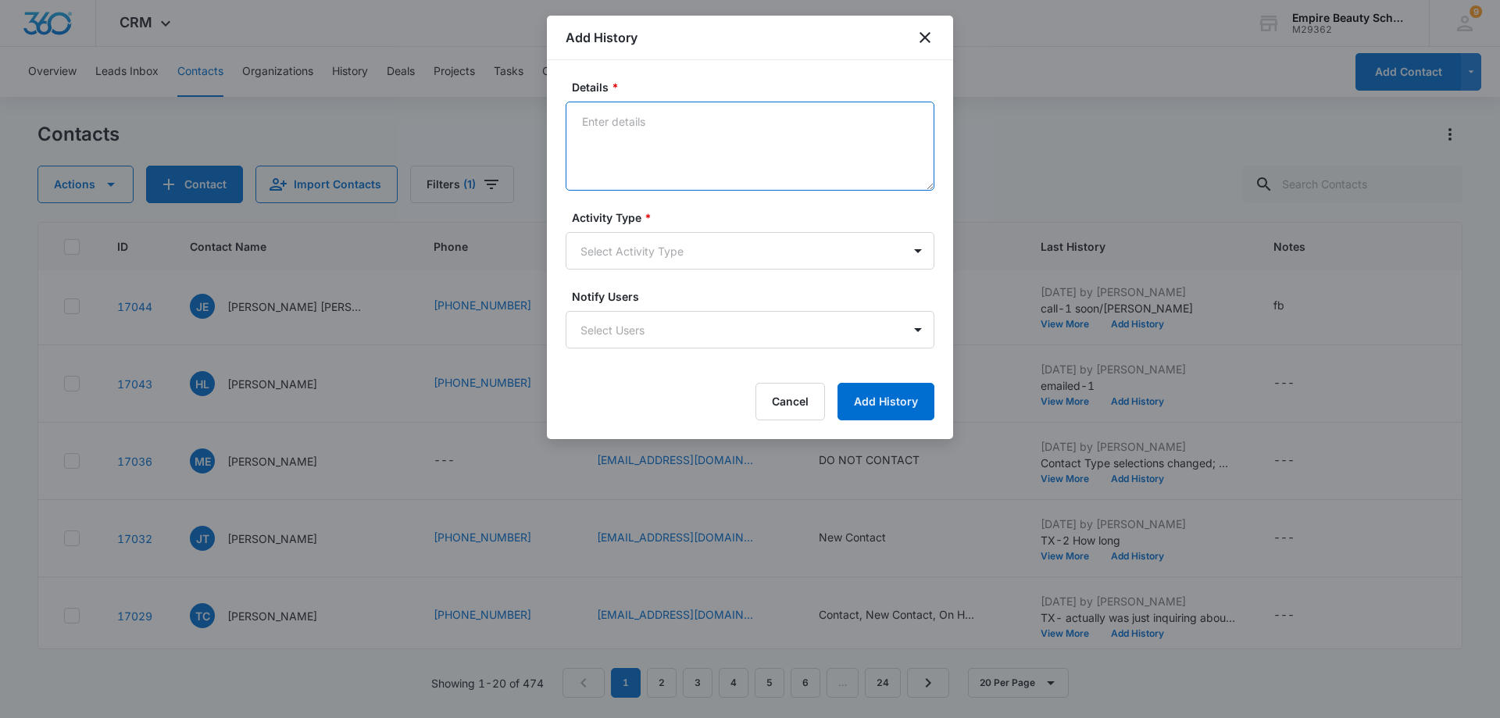
click at [620, 127] on textarea "Details *" at bounding box center [750, 146] width 369 height 89
type textarea "TX-2 how long"
click at [921, 254] on body "CRM Apps Forms CRM Email Shop Payments POS Files Brand Settings AI Assistant Em…" at bounding box center [750, 359] width 1500 height 718
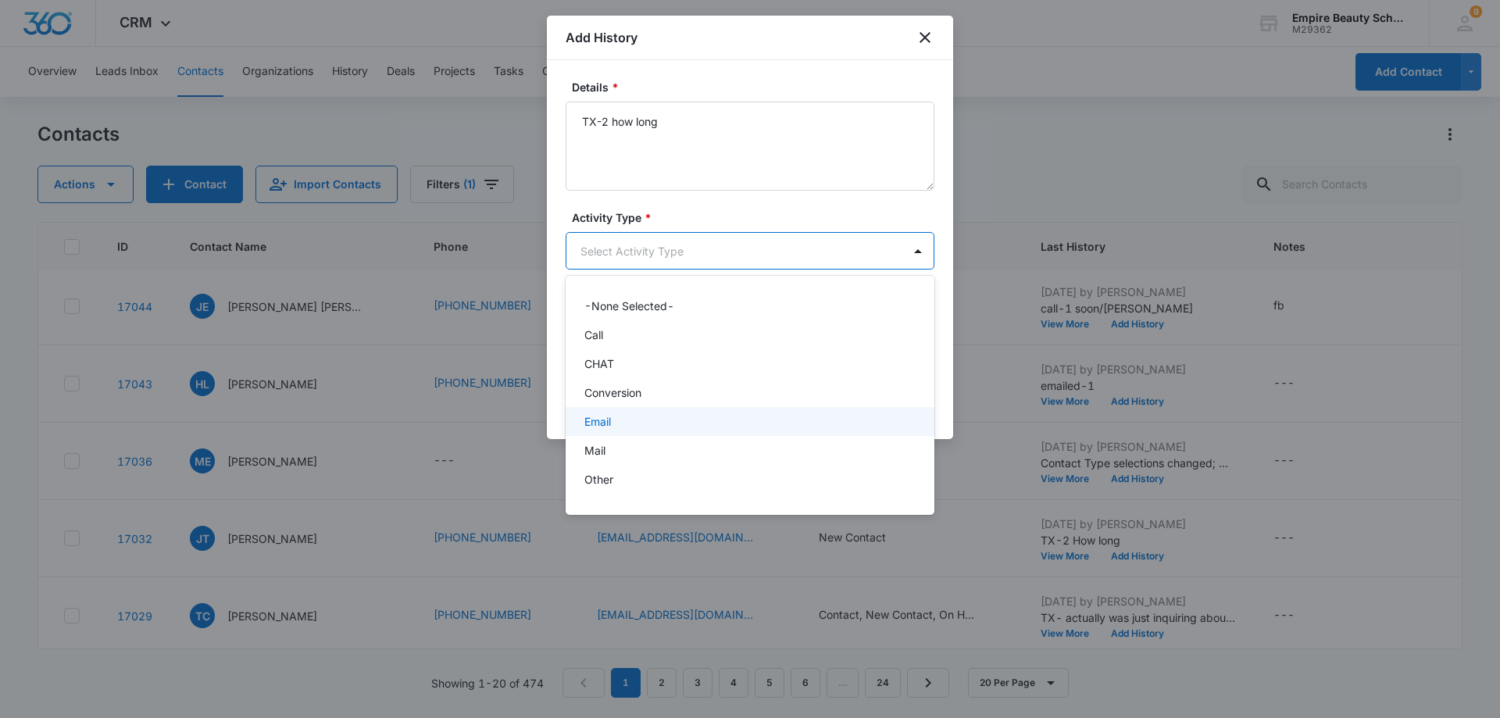
scroll to position [81, 0]
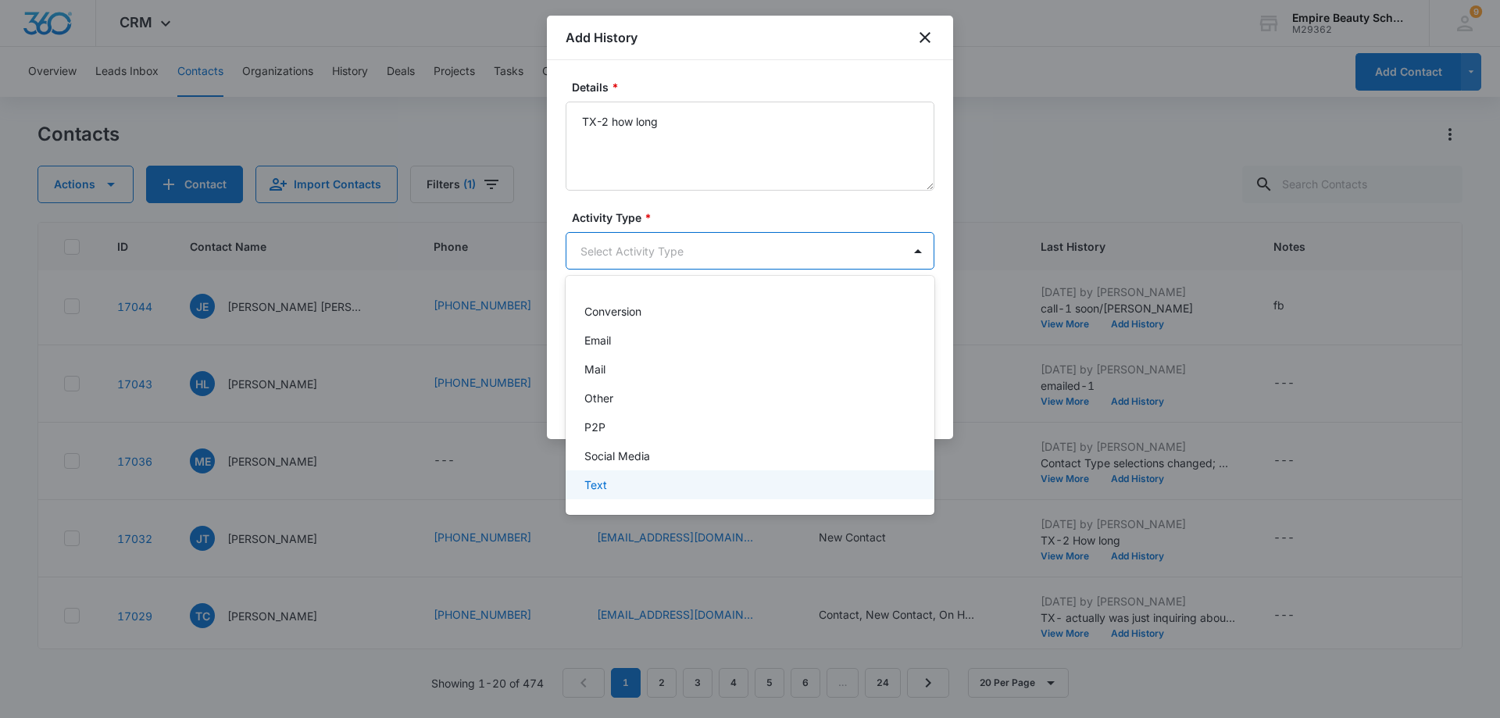
click at [831, 493] on div "Text" at bounding box center [750, 484] width 369 height 29
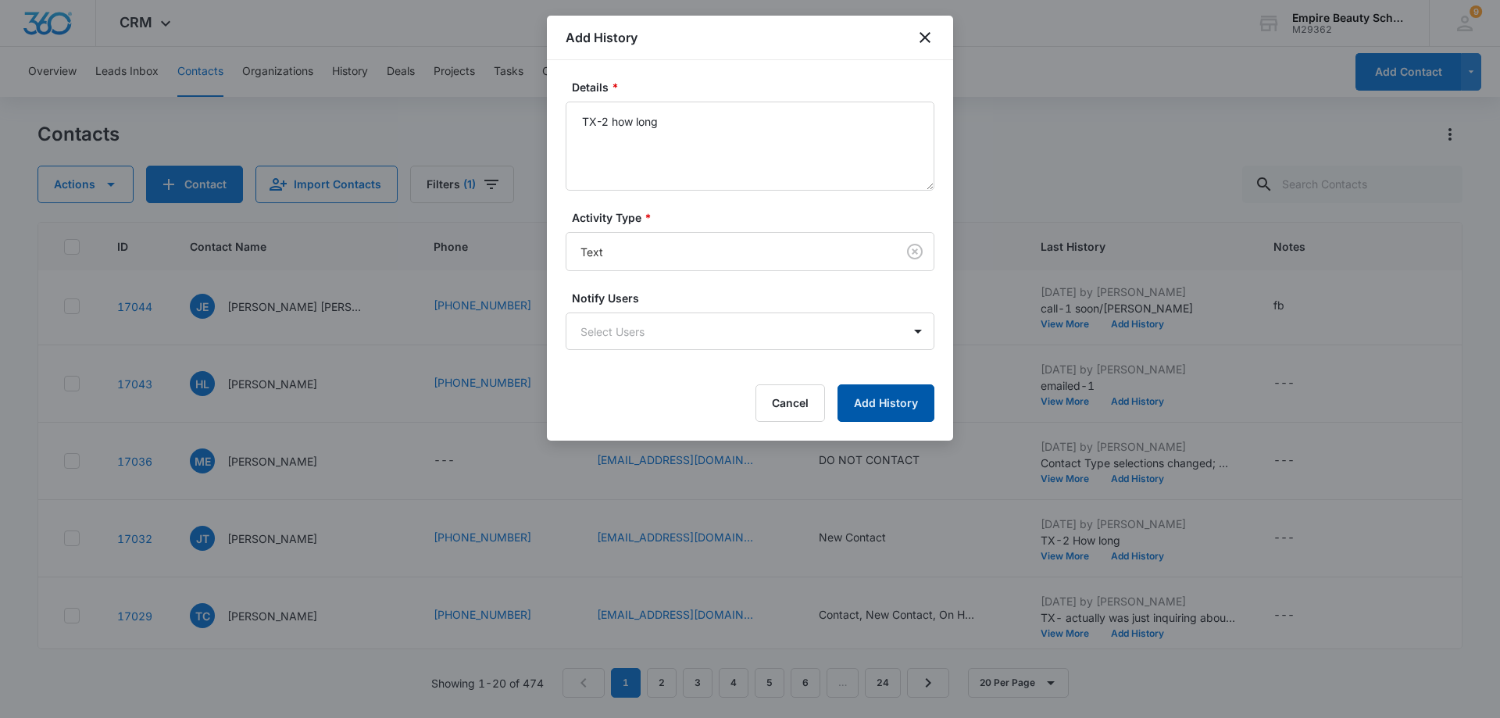
click at [896, 397] on button "Add History" at bounding box center [886, 403] width 97 height 38
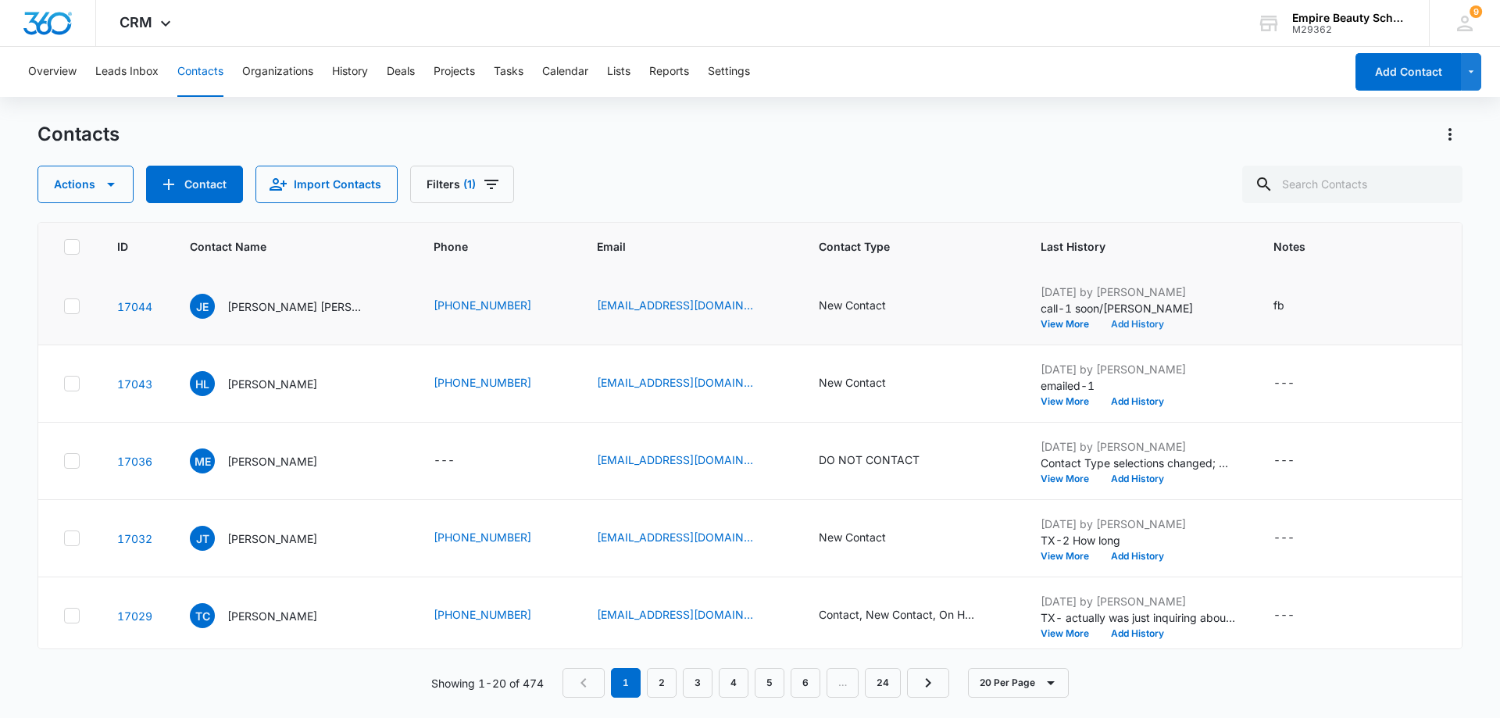
click at [1125, 324] on button "Add History" at bounding box center [1137, 324] width 75 height 9
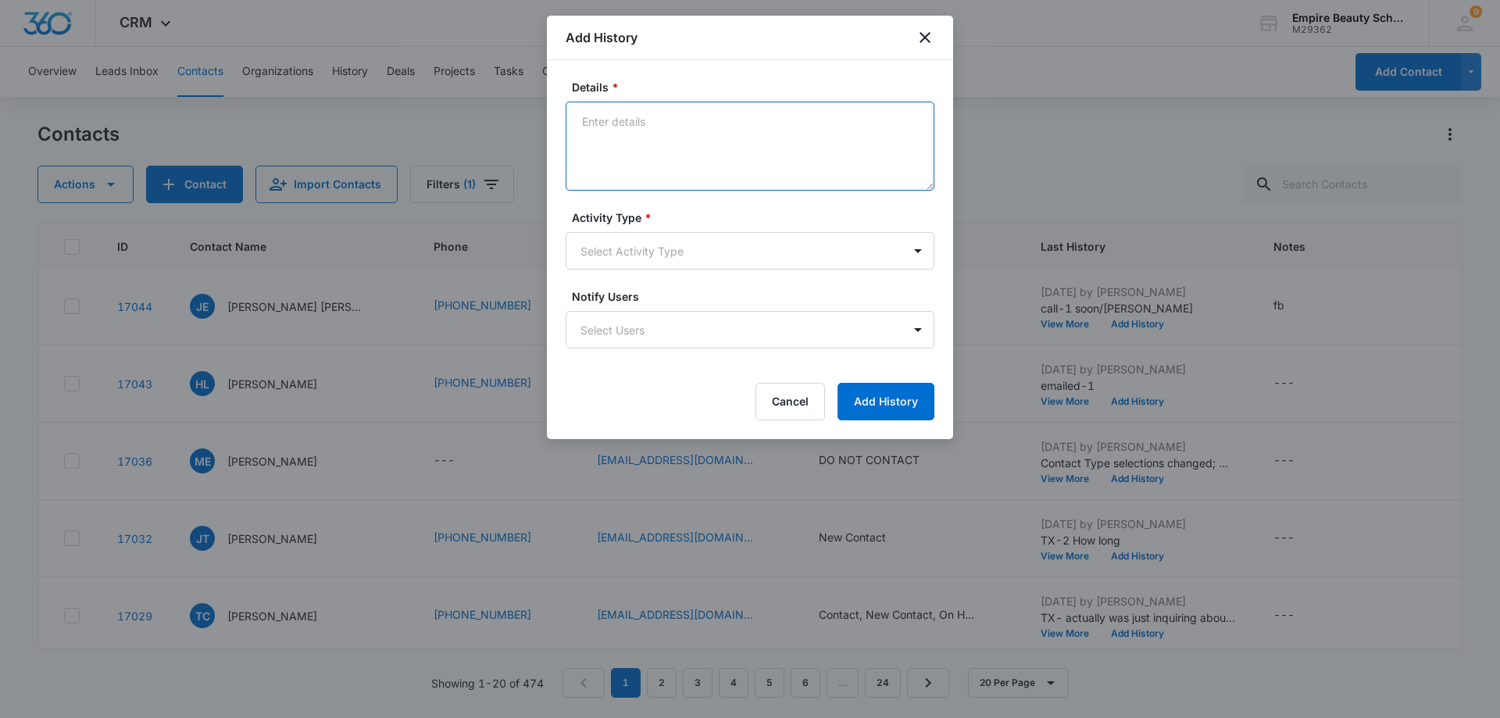
click at [602, 118] on textarea "Details *" at bounding box center [750, 146] width 369 height 89
type textarea "EM-2 how long"
click at [915, 258] on body "CRM Apps Forms CRM Email Shop Payments POS Files Brand Settings AI Assistant Em…" at bounding box center [750, 359] width 1500 height 718
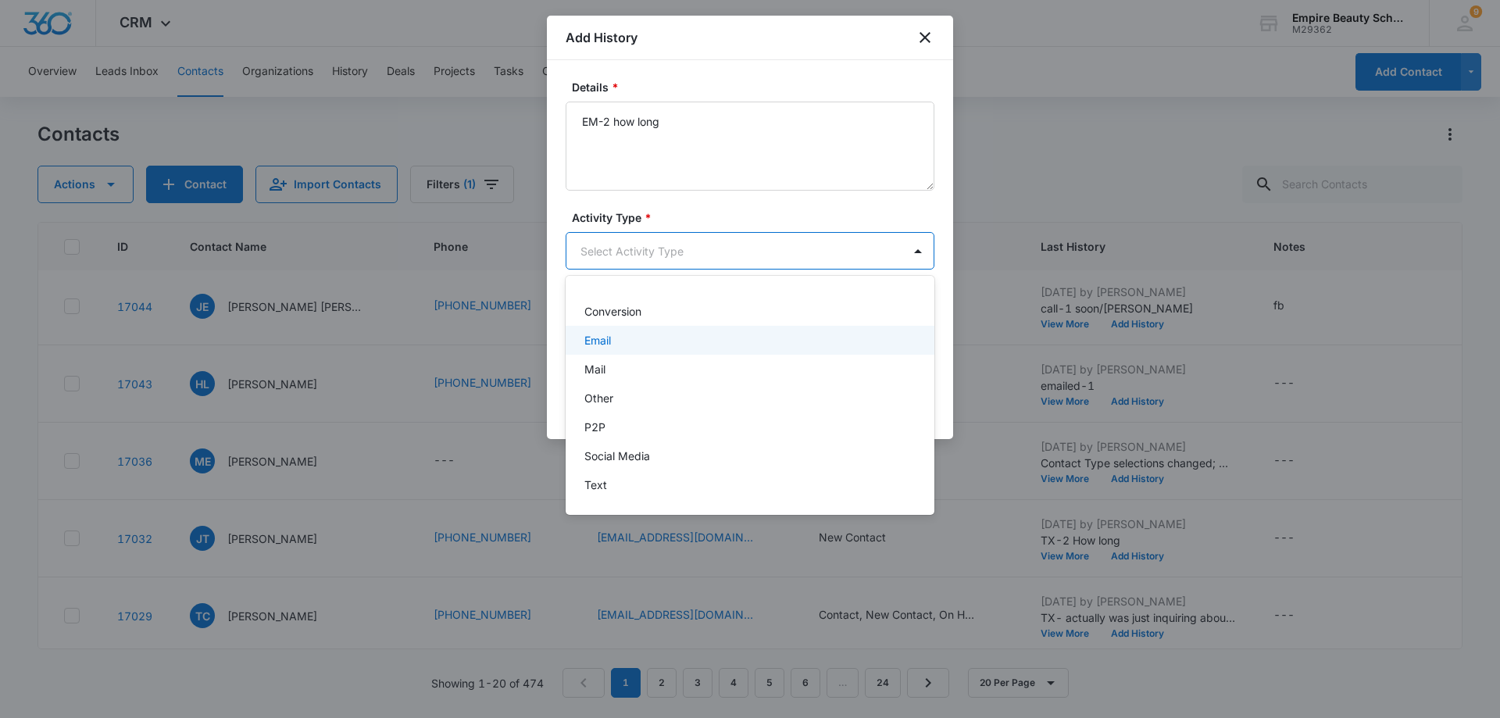
click at [761, 340] on div "Email" at bounding box center [749, 340] width 328 height 16
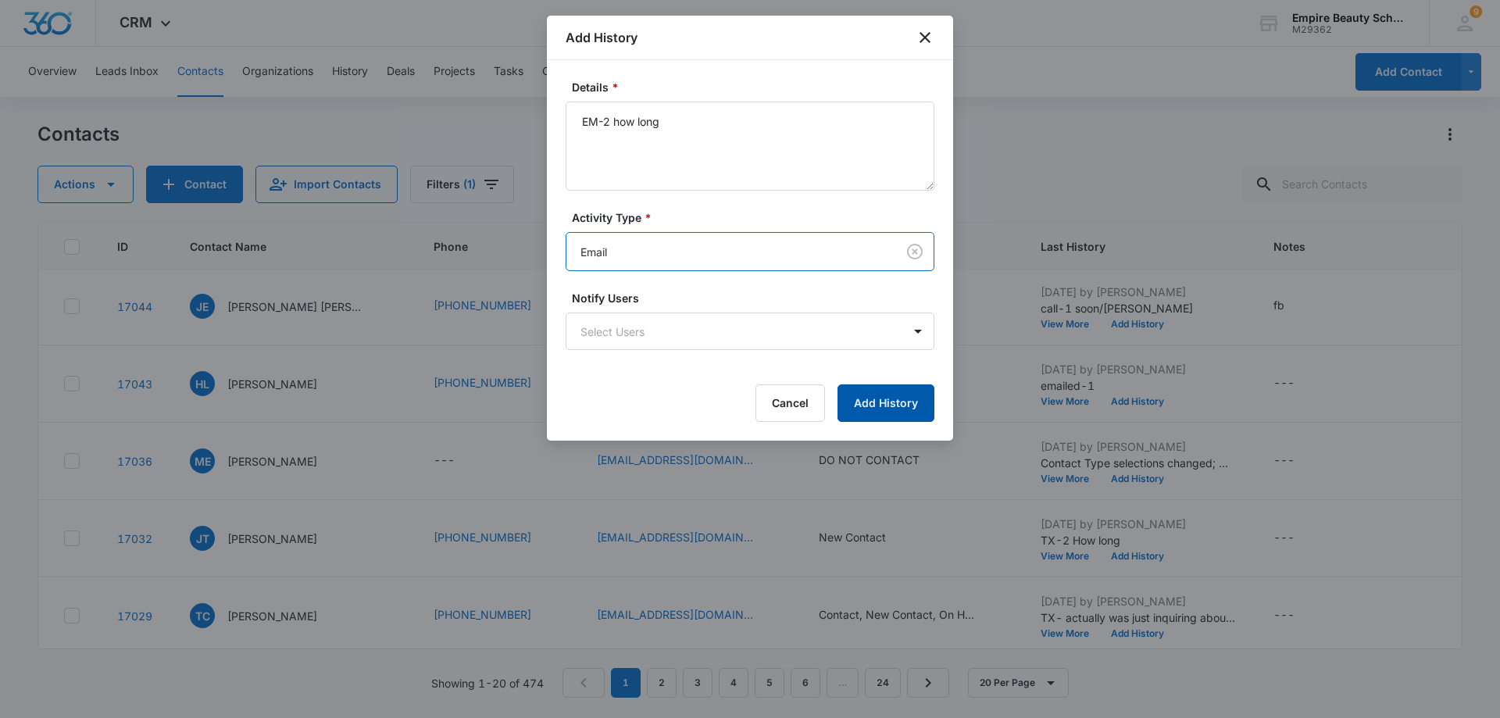
click at [896, 402] on button "Add History" at bounding box center [886, 403] width 97 height 38
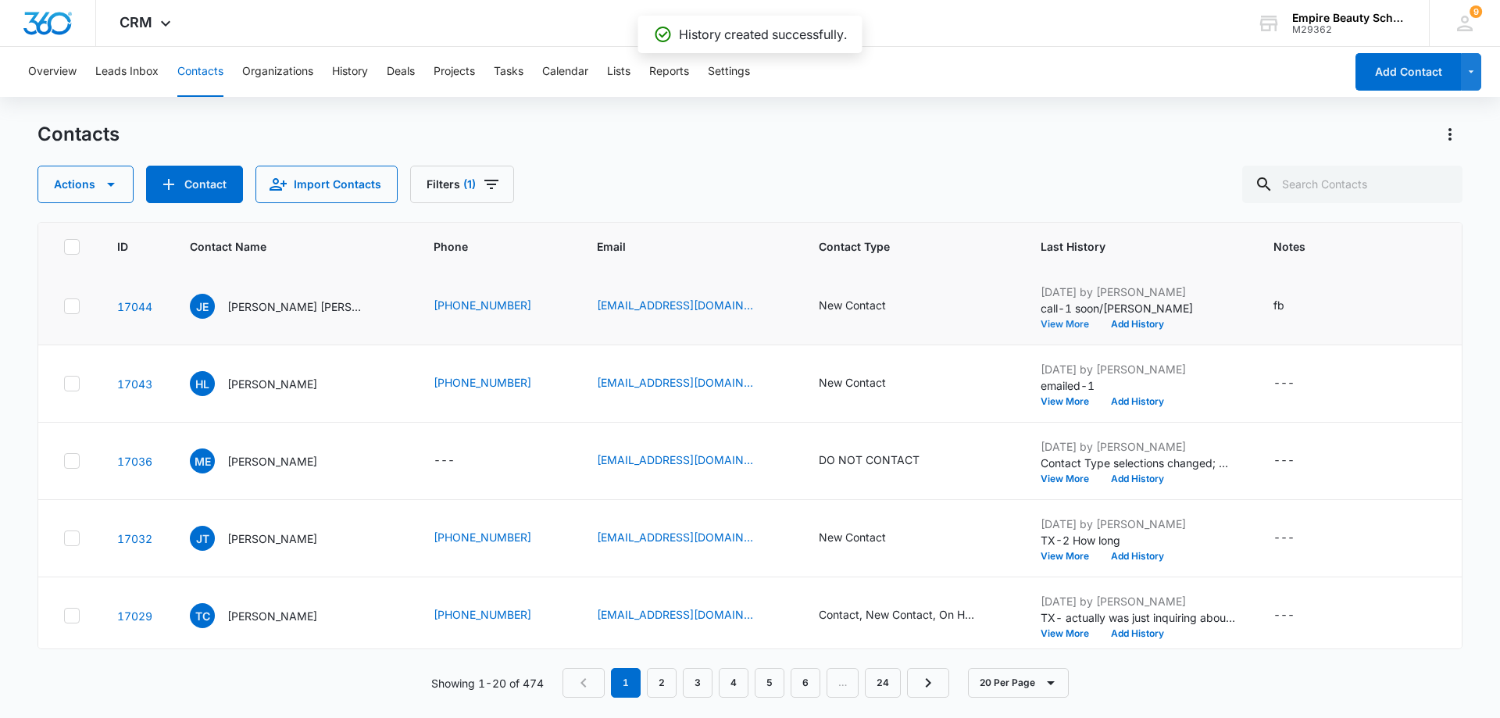
click at [1057, 321] on button "View More" at bounding box center [1070, 324] width 59 height 9
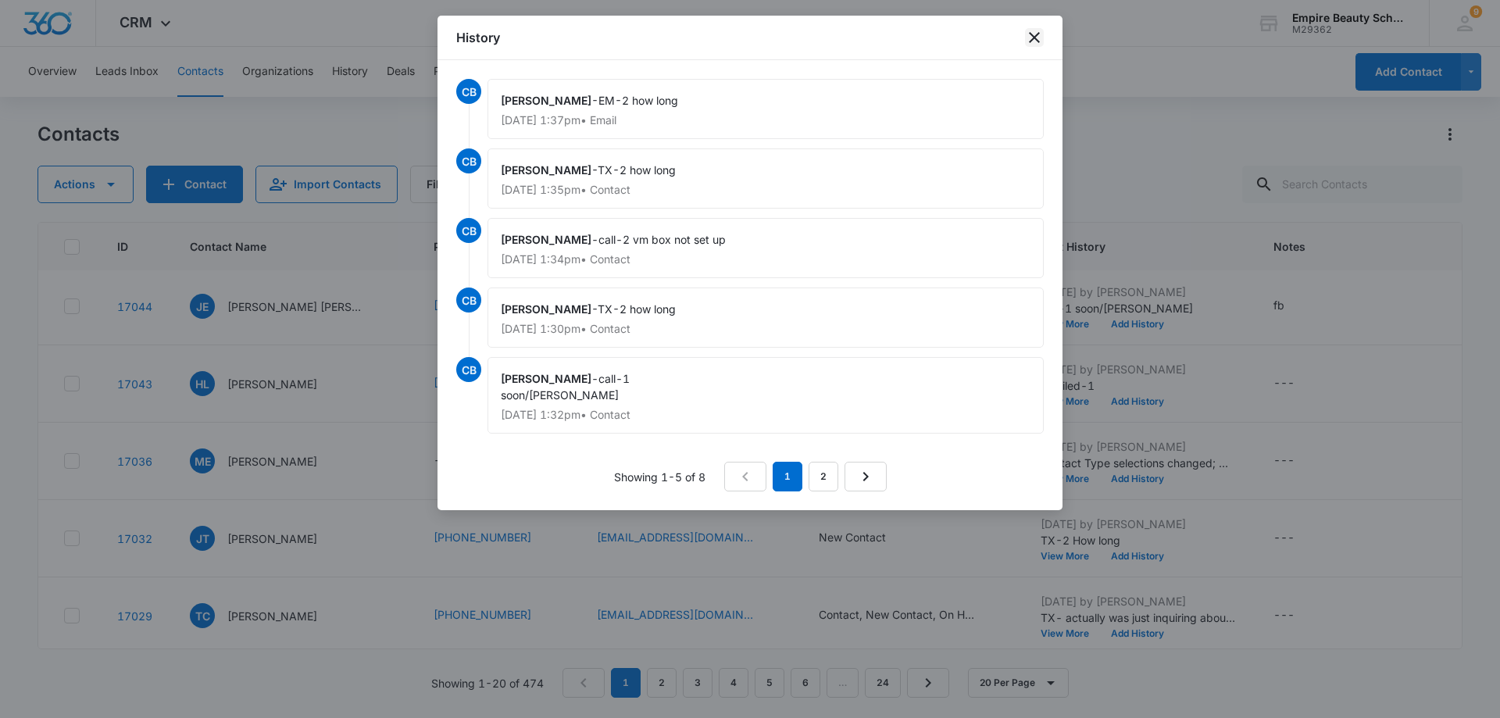
click at [1042, 39] on icon "close" at bounding box center [1034, 37] width 19 height 19
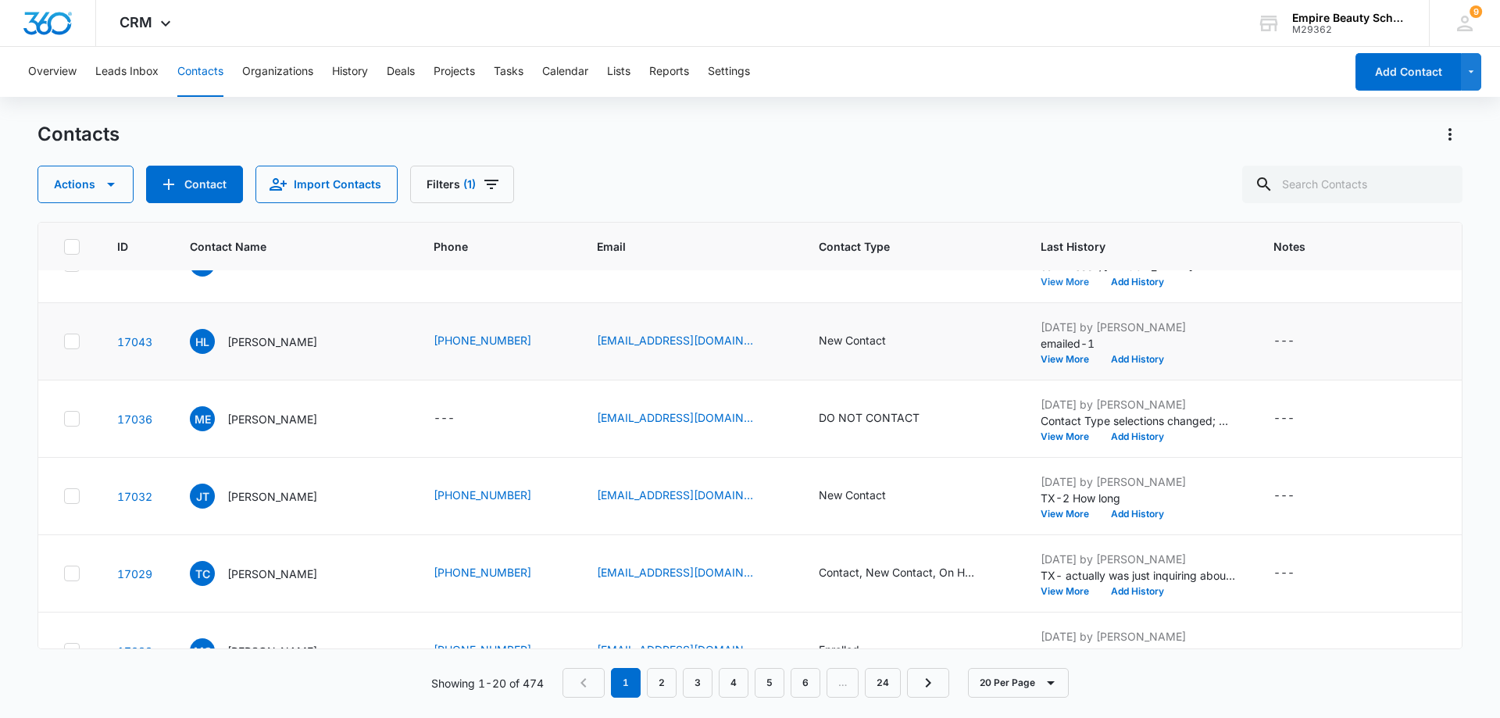
scroll to position [391, 0]
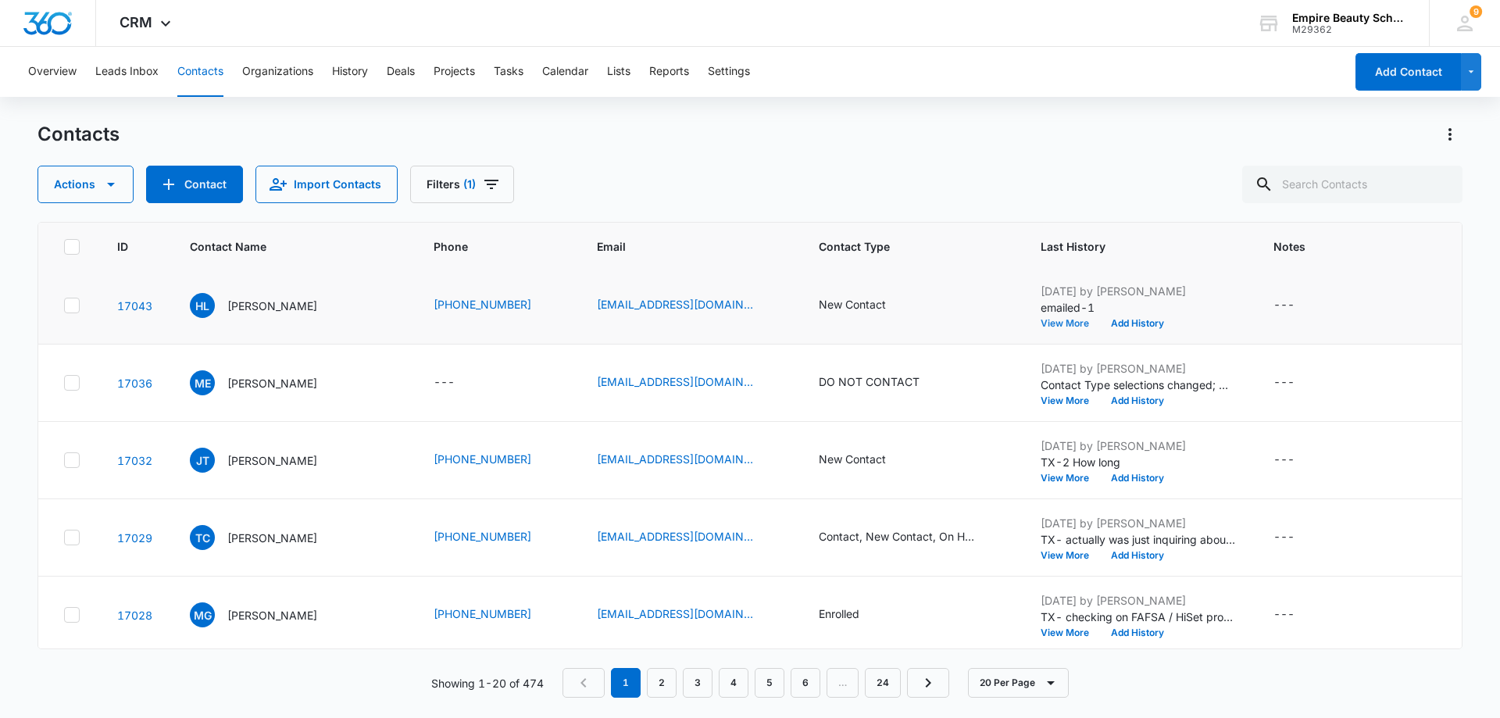
click at [1055, 327] on button "View More" at bounding box center [1070, 323] width 59 height 9
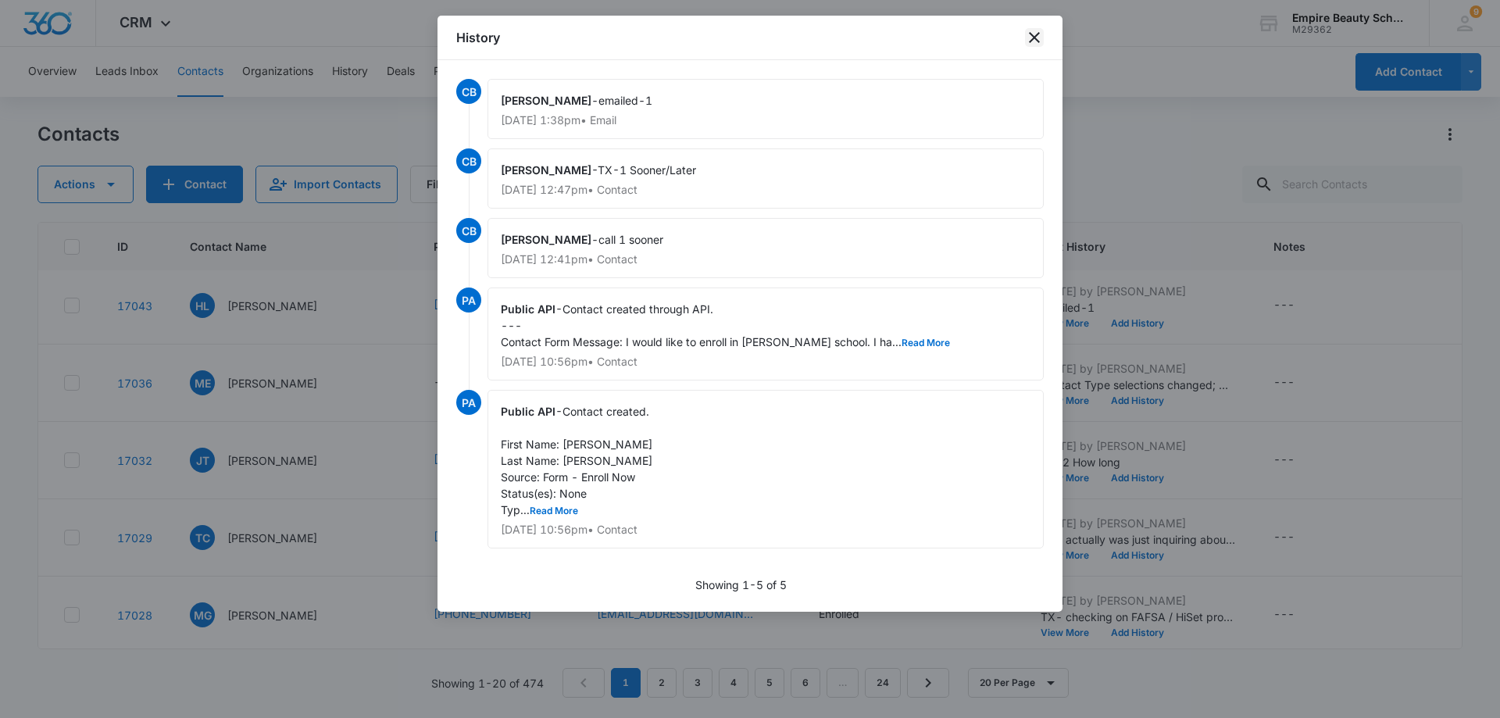
click at [1039, 38] on icon "close" at bounding box center [1034, 37] width 19 height 19
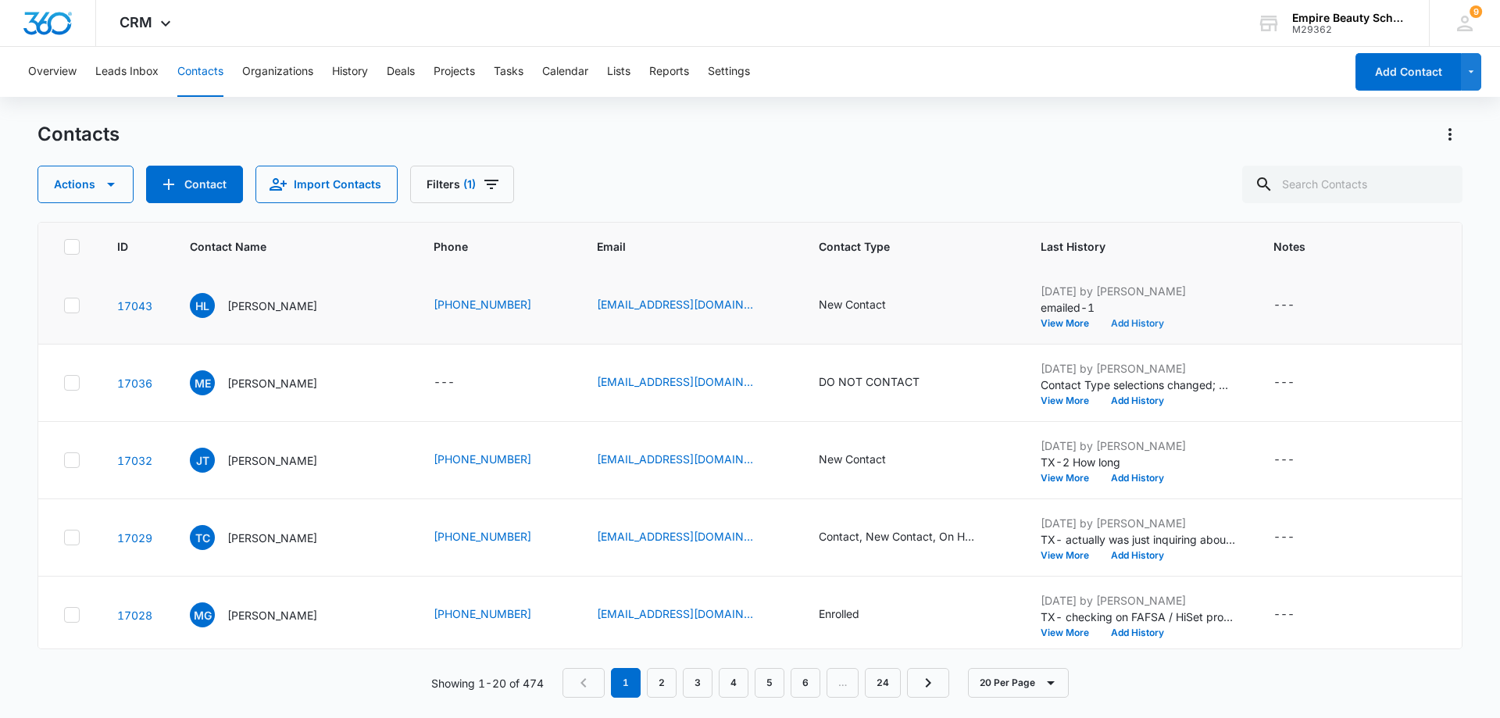
click at [1140, 322] on button "Add History" at bounding box center [1137, 323] width 75 height 9
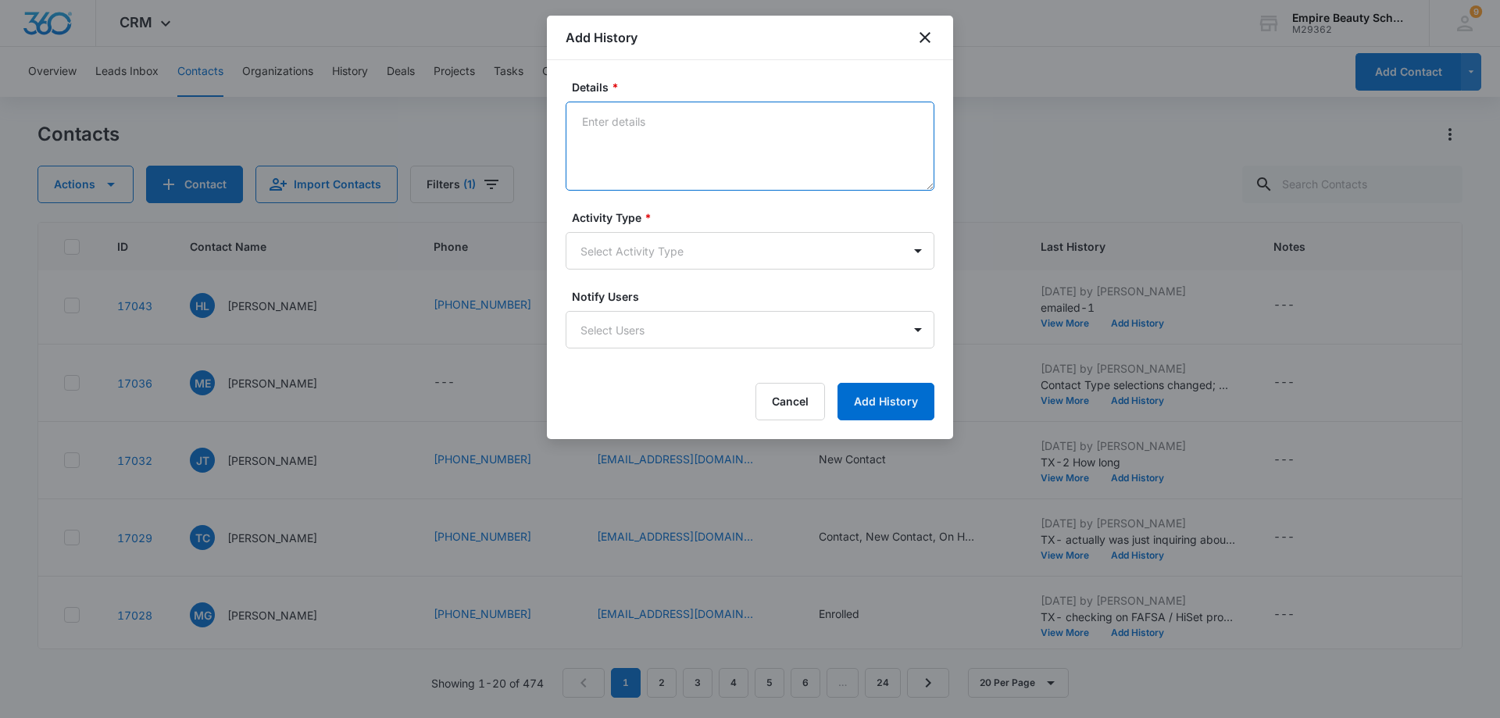
click at [619, 125] on textarea "Details *" at bounding box center [750, 146] width 369 height 89
type textarea "call-2 vm-how long"
click at [924, 253] on body "CRM Apps Forms CRM Email Shop Payments POS Files Brand Settings AI Assistant Em…" at bounding box center [750, 359] width 1500 height 718
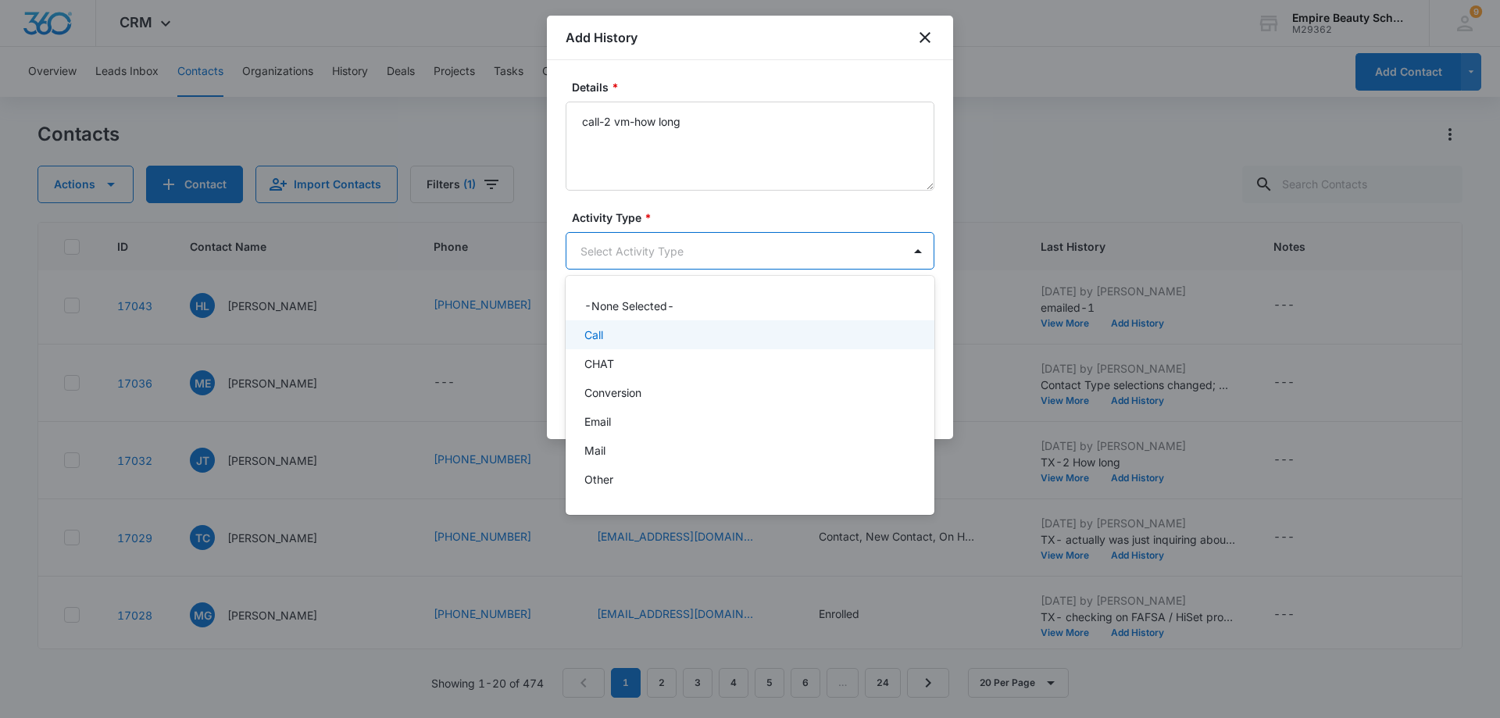
click at [811, 325] on div "Call" at bounding box center [750, 334] width 369 height 29
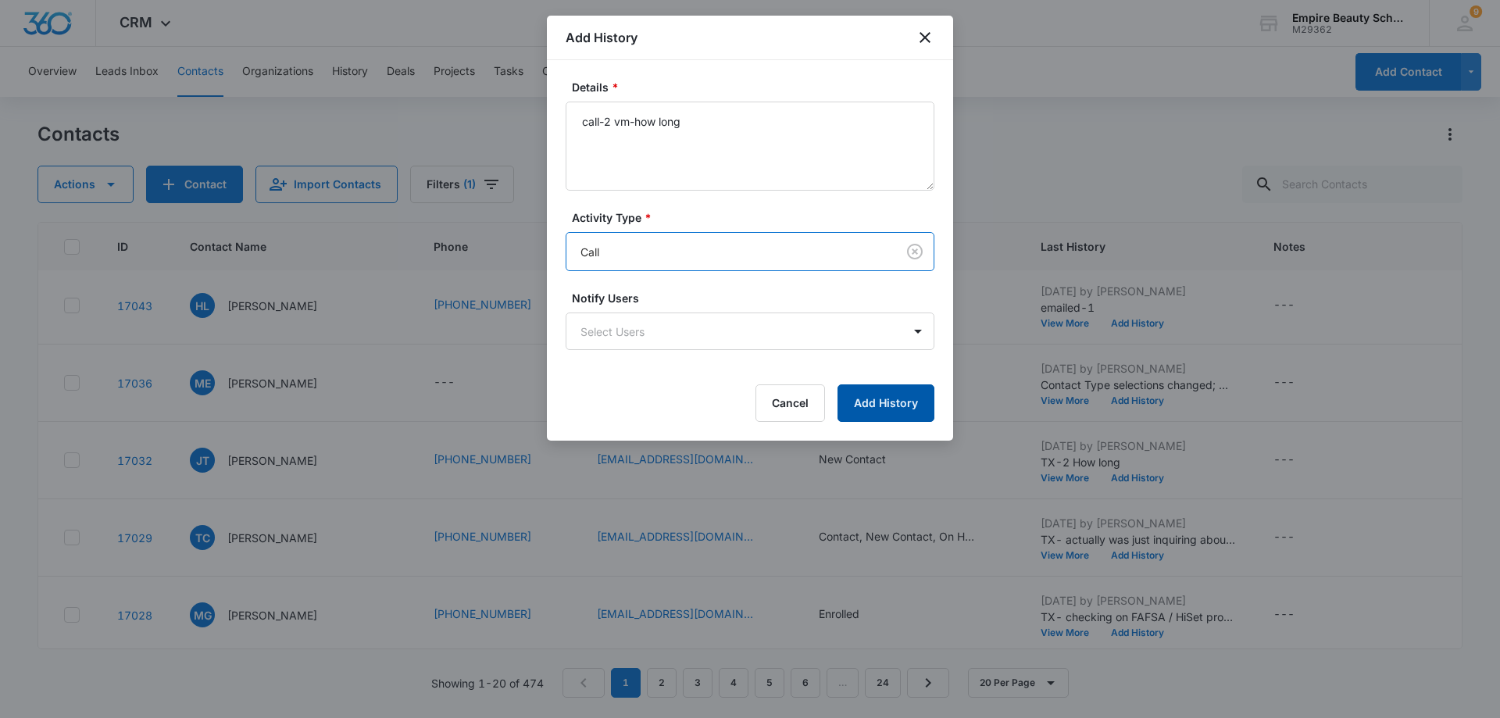
click at [896, 405] on button "Add History" at bounding box center [886, 403] width 97 height 38
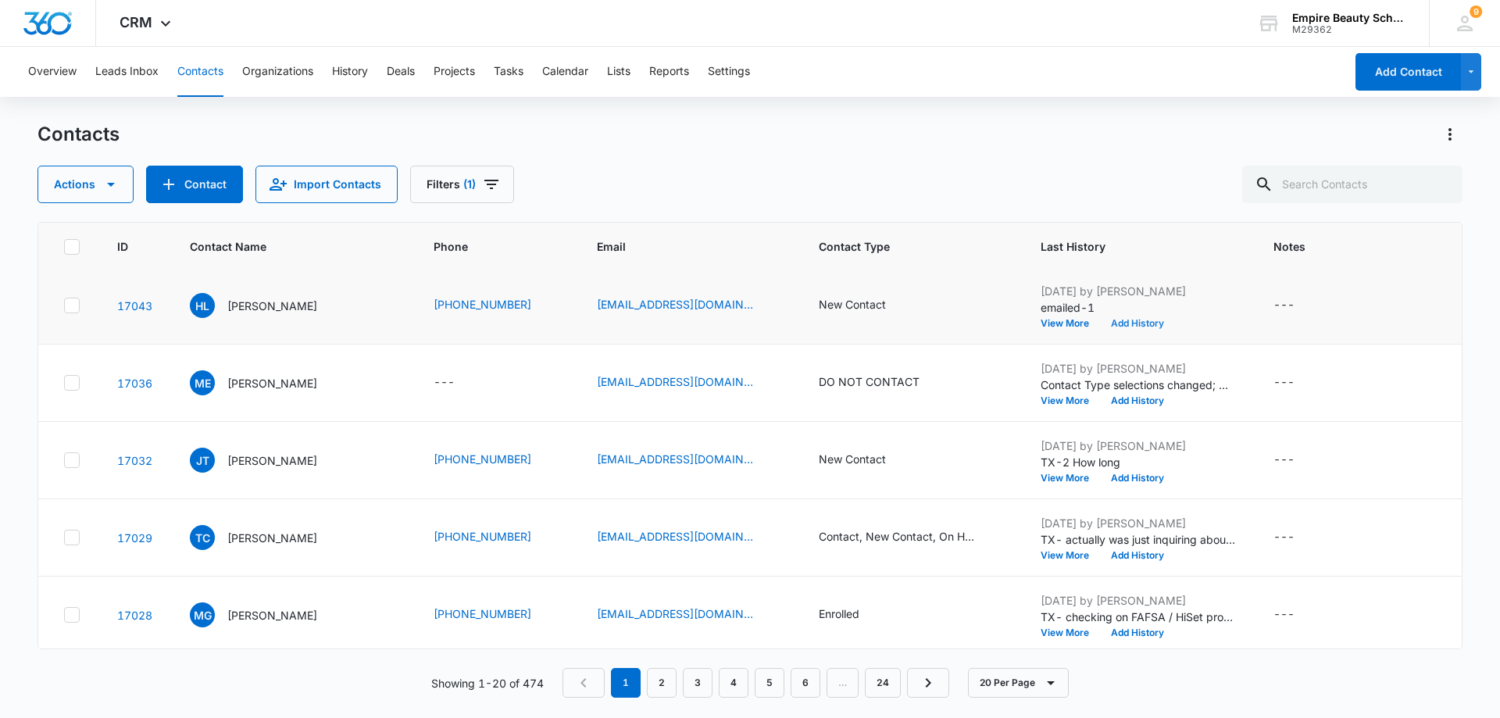
click at [1139, 321] on button "Add History" at bounding box center [1137, 323] width 75 height 9
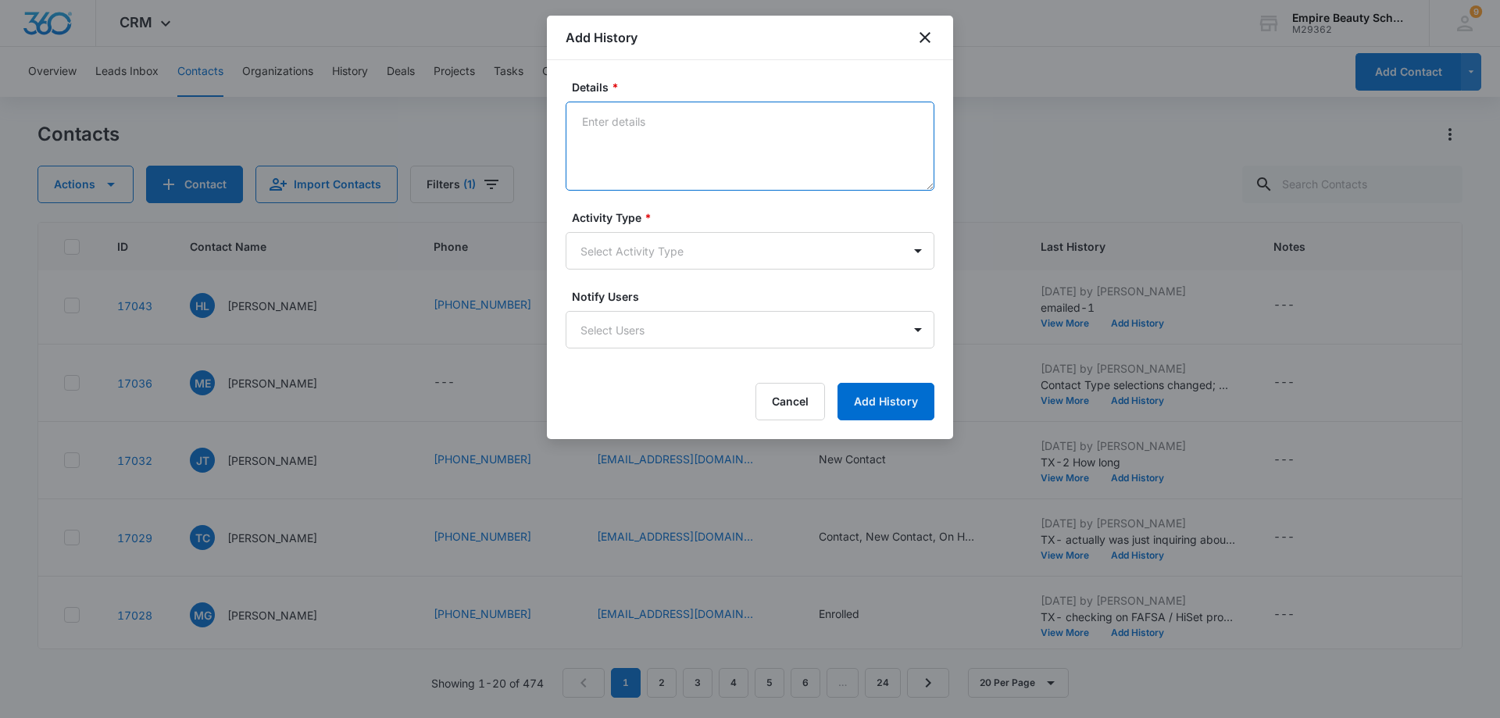
click at [580, 128] on textarea "Details *" at bounding box center [750, 146] width 369 height 89
type textarea "EM-2 how long"
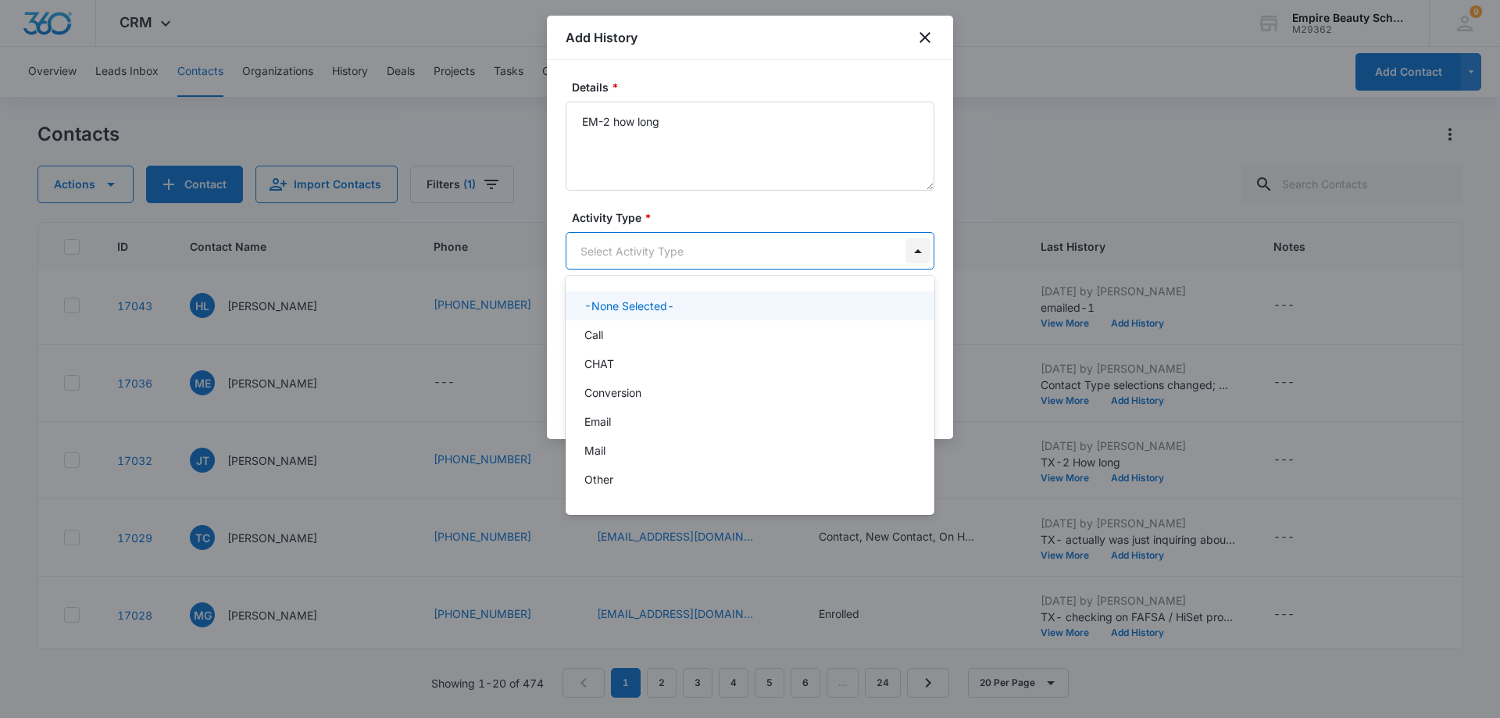
click at [918, 256] on body "CRM Apps Forms CRM Email Shop Payments POS Files Brand Settings AI Assistant Em…" at bounding box center [750, 359] width 1500 height 718
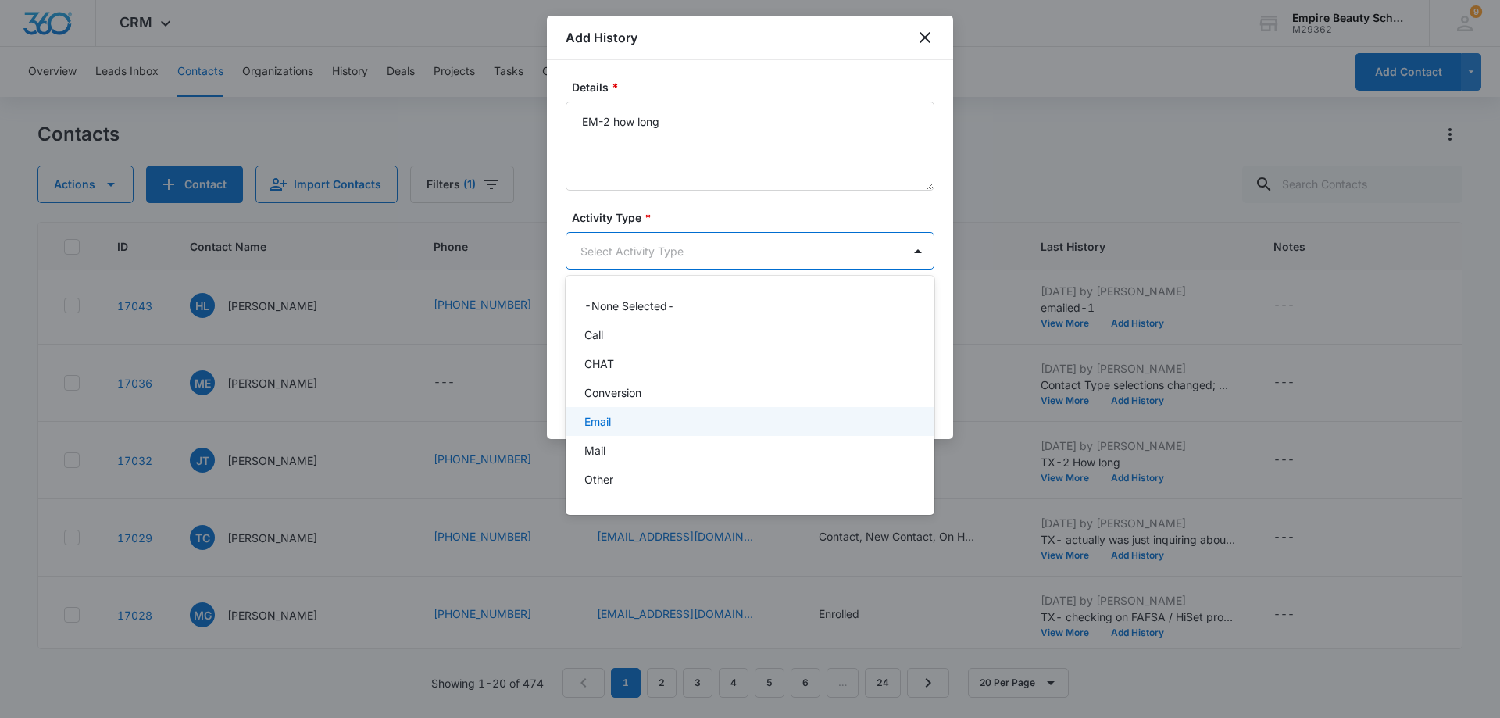
click at [821, 424] on div "Email" at bounding box center [749, 421] width 328 height 16
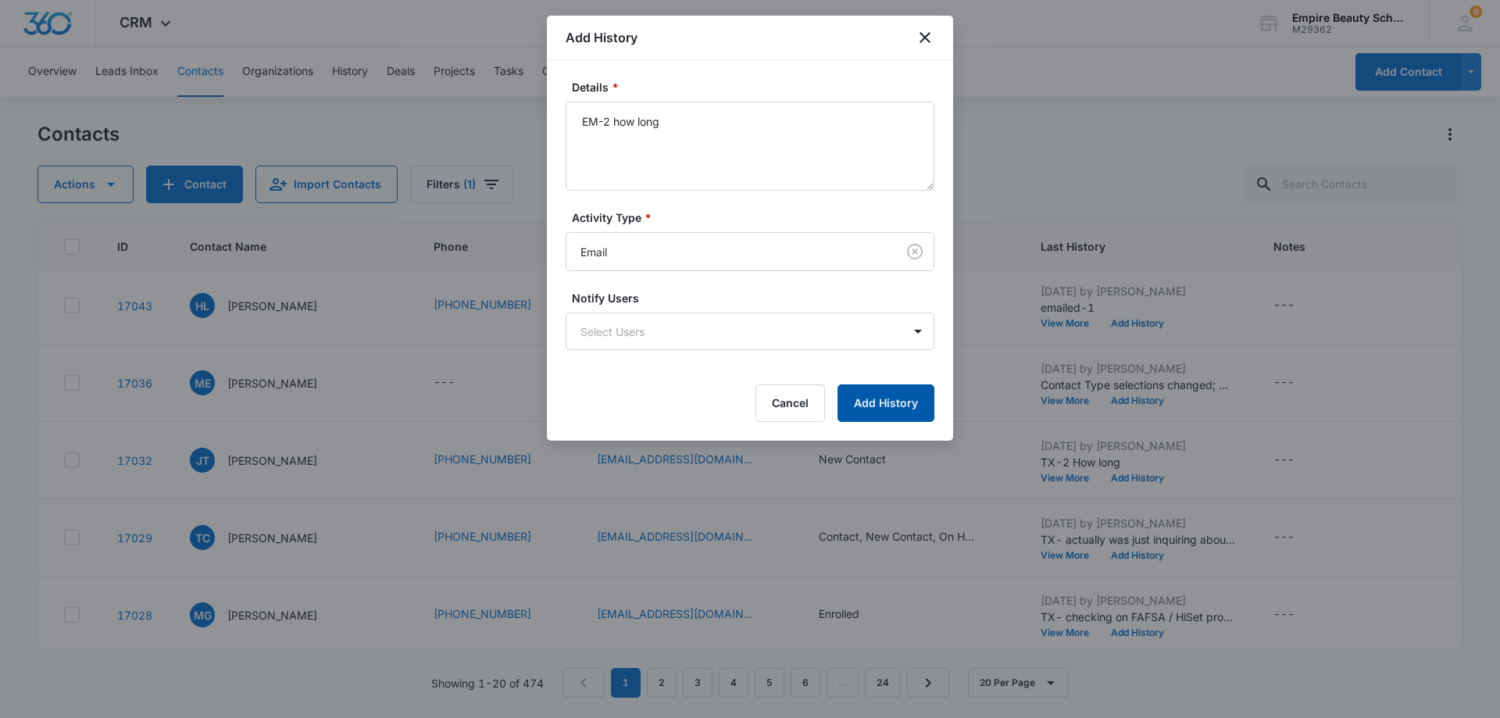
click at [910, 397] on button "Add History" at bounding box center [886, 403] width 97 height 38
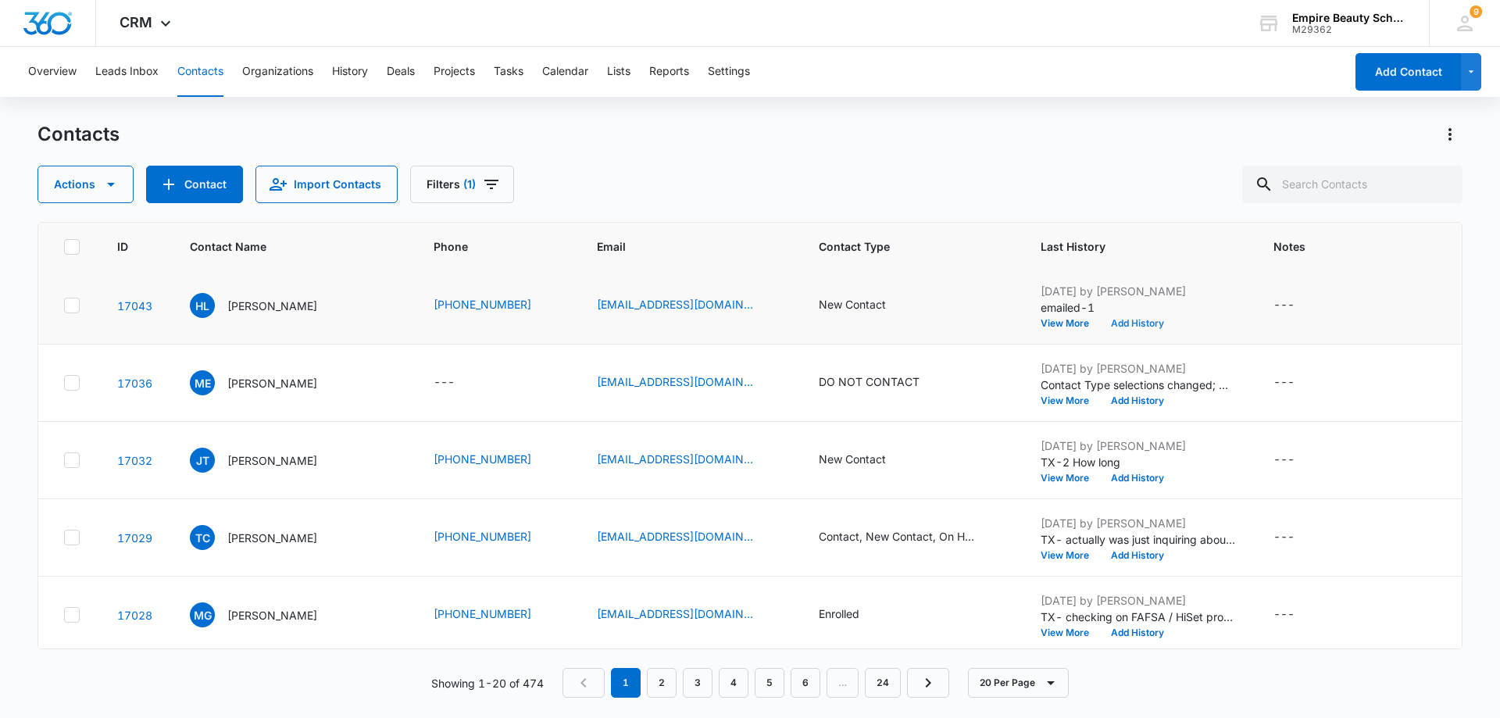
click at [1136, 324] on button "Add History" at bounding box center [1137, 323] width 75 height 9
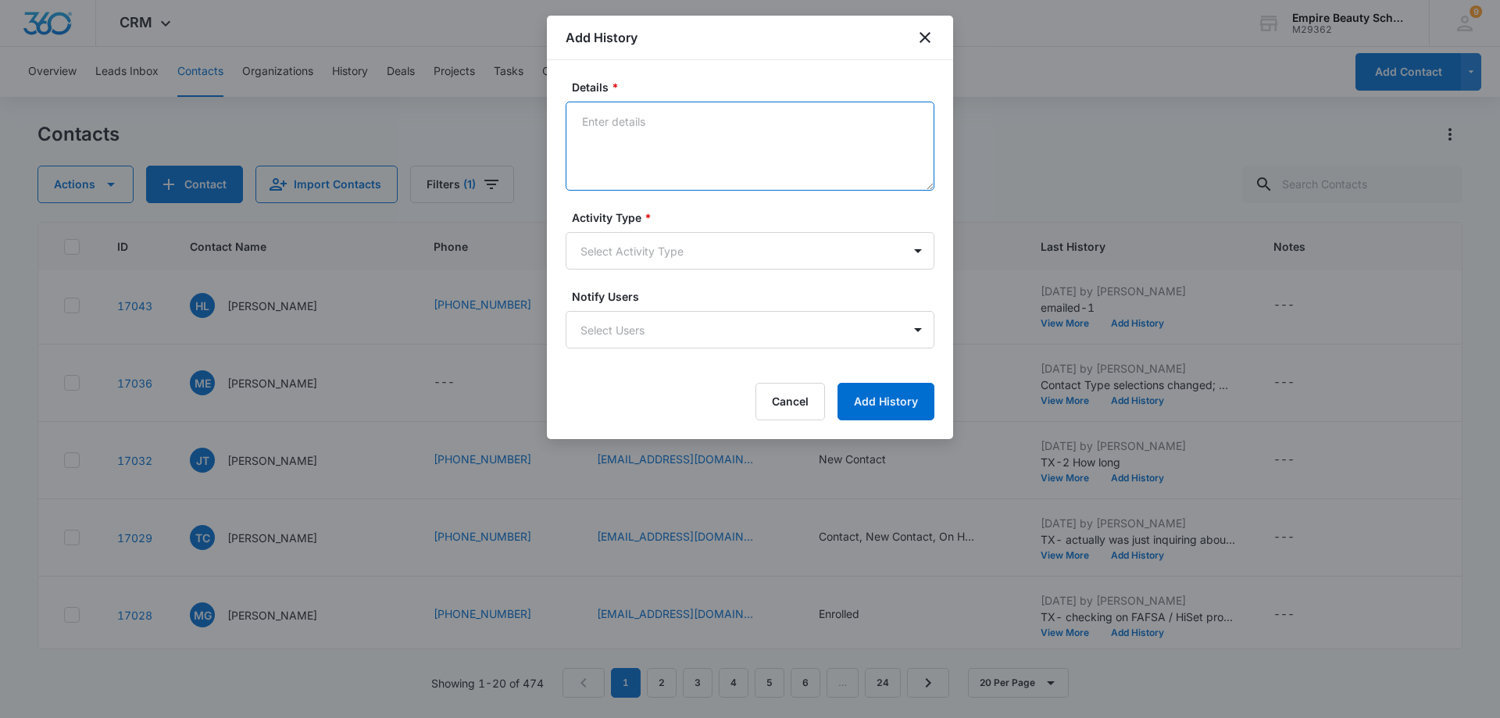
click at [602, 120] on textarea "Details *" at bounding box center [750, 146] width 369 height 89
type textarea "E"
type textarea "tx-2 how long"
click at [913, 250] on body "CRM Apps Forms CRM Email Shop Payments POS Files Brand Settings AI Assistant Em…" at bounding box center [750, 359] width 1500 height 718
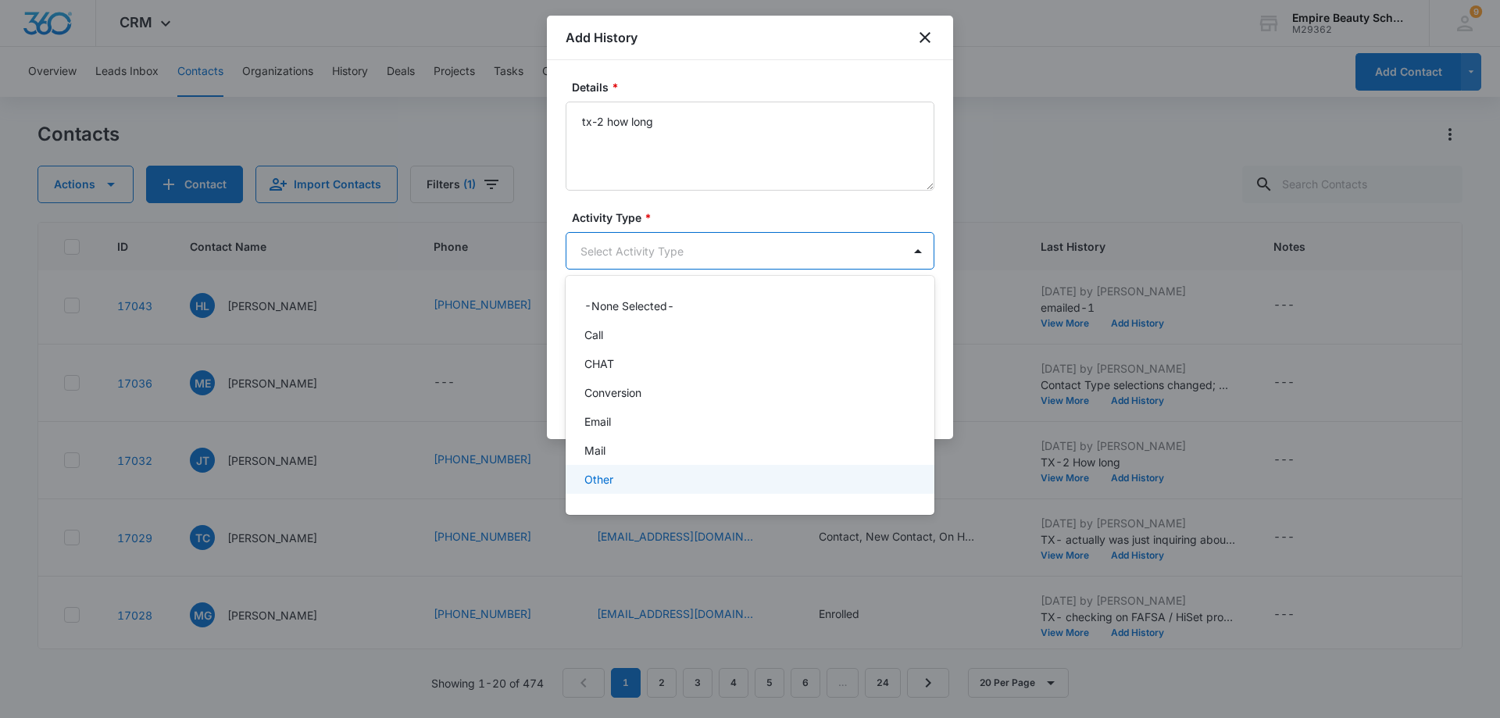
scroll to position [81, 0]
click at [815, 476] on div "Text" at bounding box center [750, 484] width 369 height 29
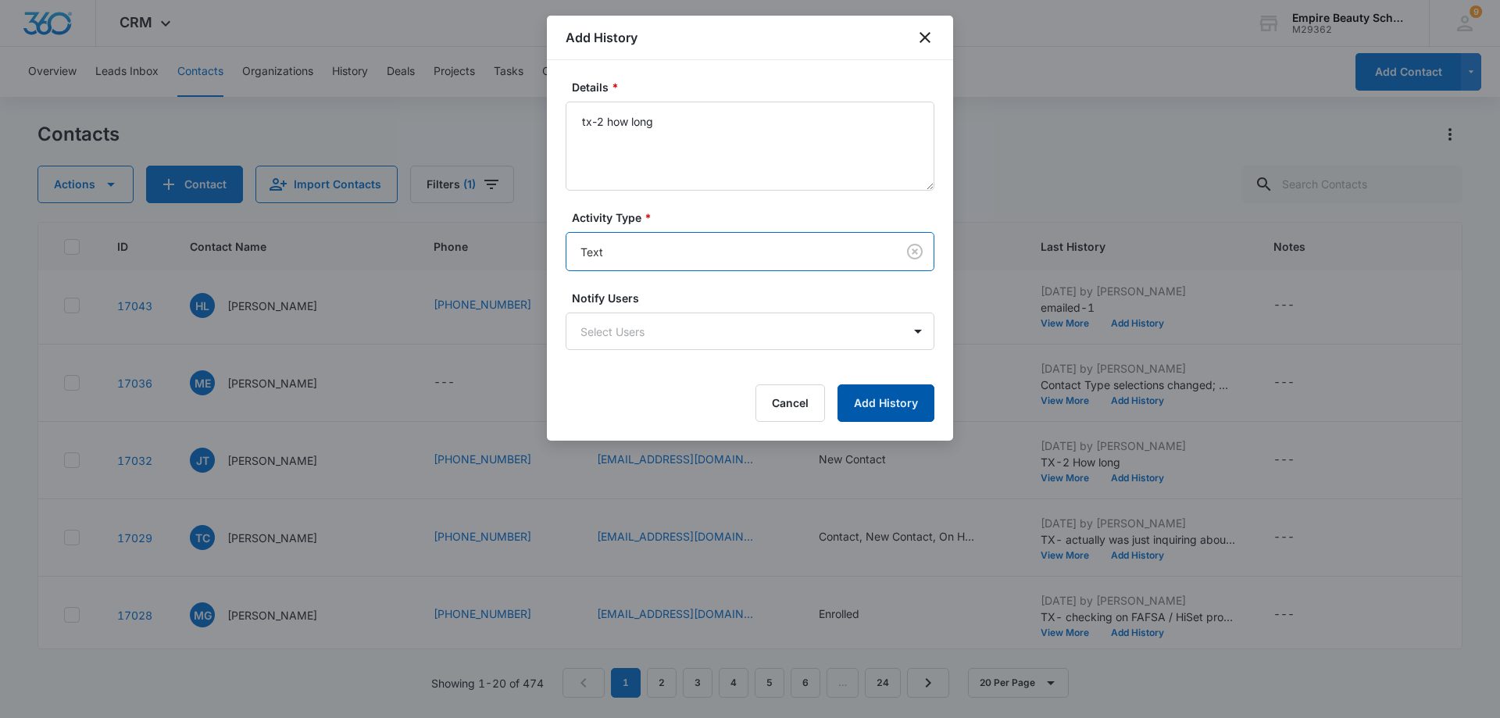
click at [892, 406] on button "Add History" at bounding box center [886, 403] width 97 height 38
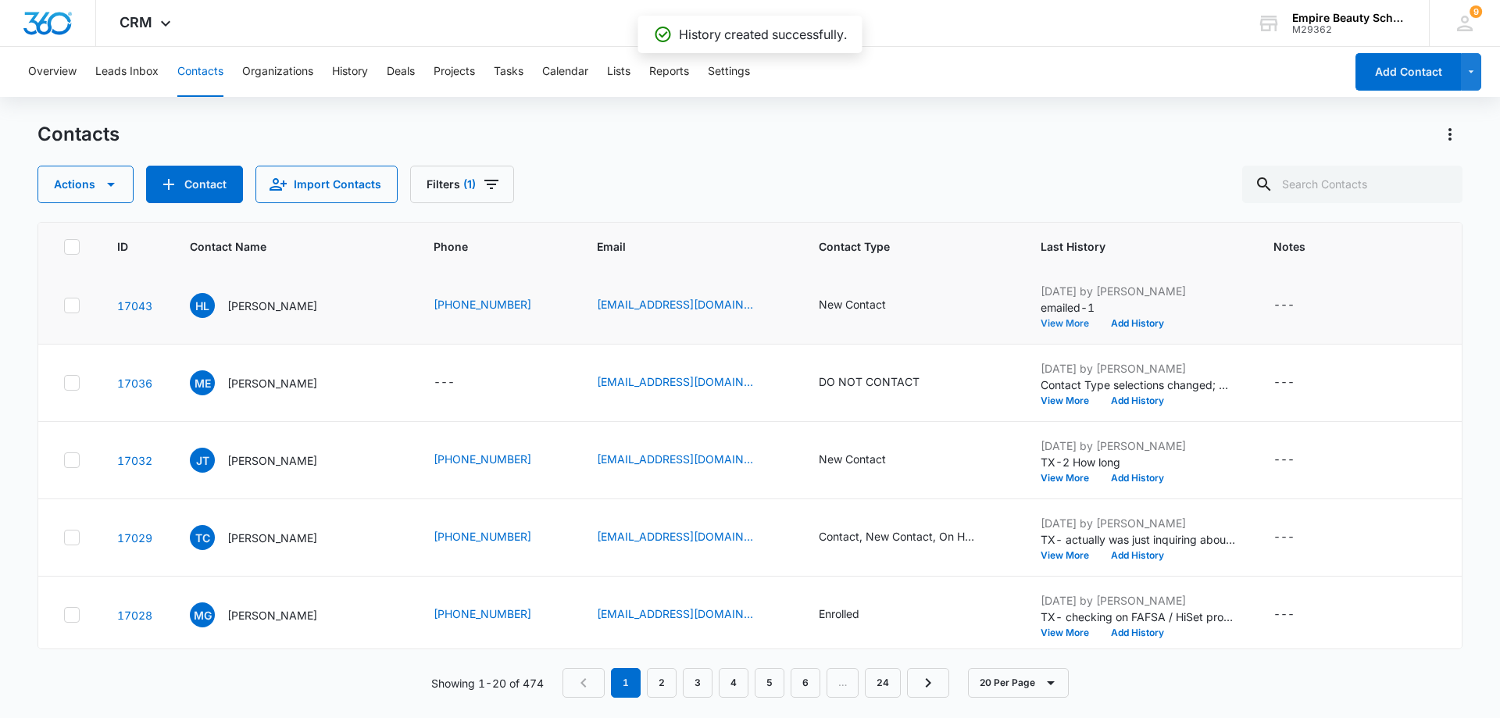
click at [1061, 324] on button "View More" at bounding box center [1070, 323] width 59 height 9
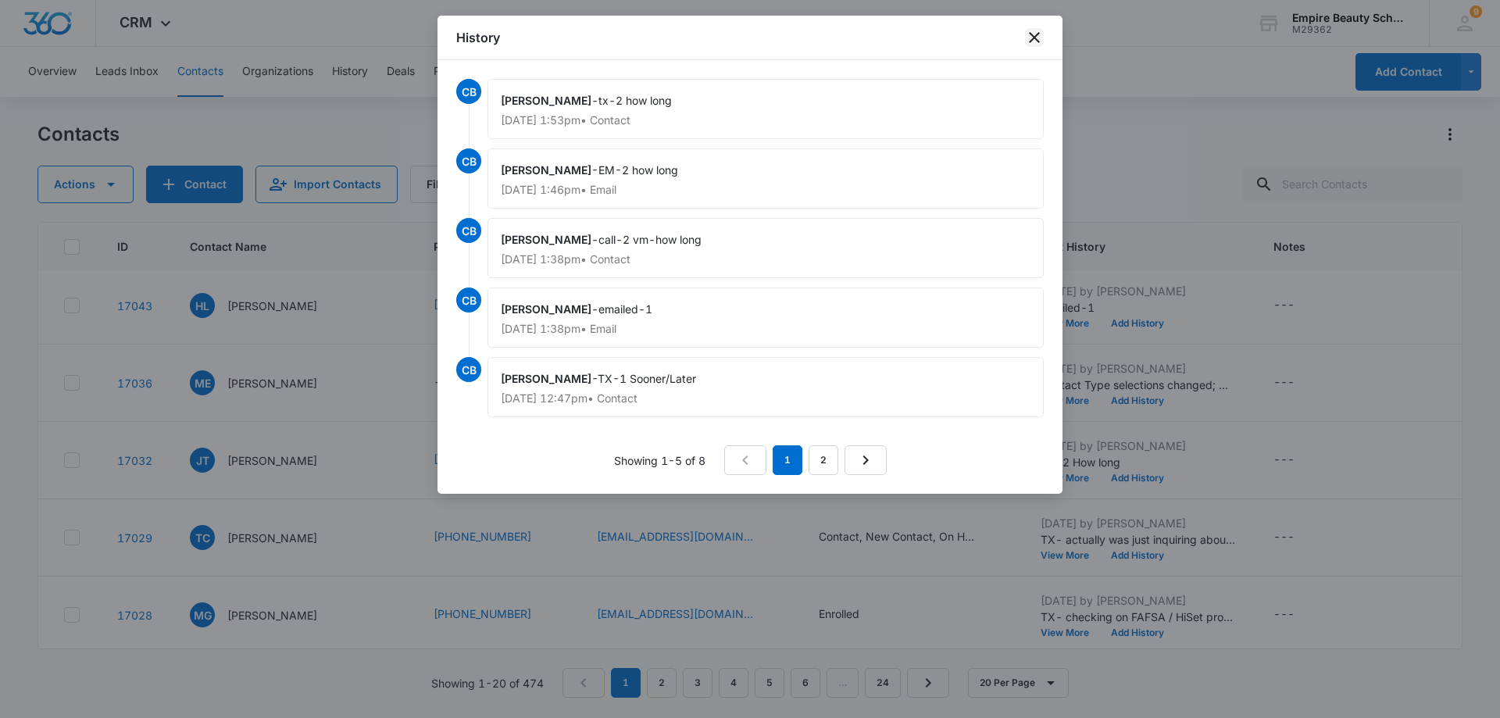
click at [1036, 40] on icon "close" at bounding box center [1034, 37] width 11 height 11
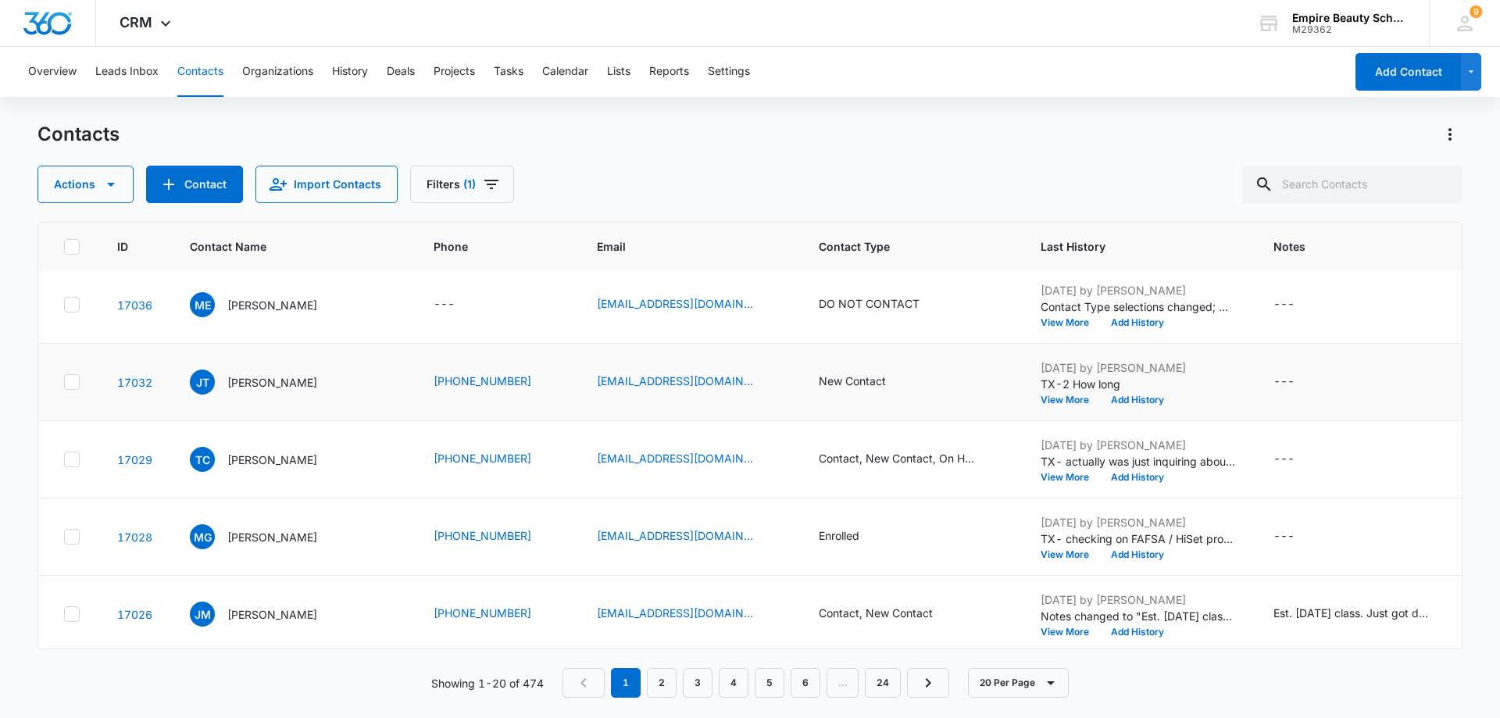
scroll to position [547, 0]
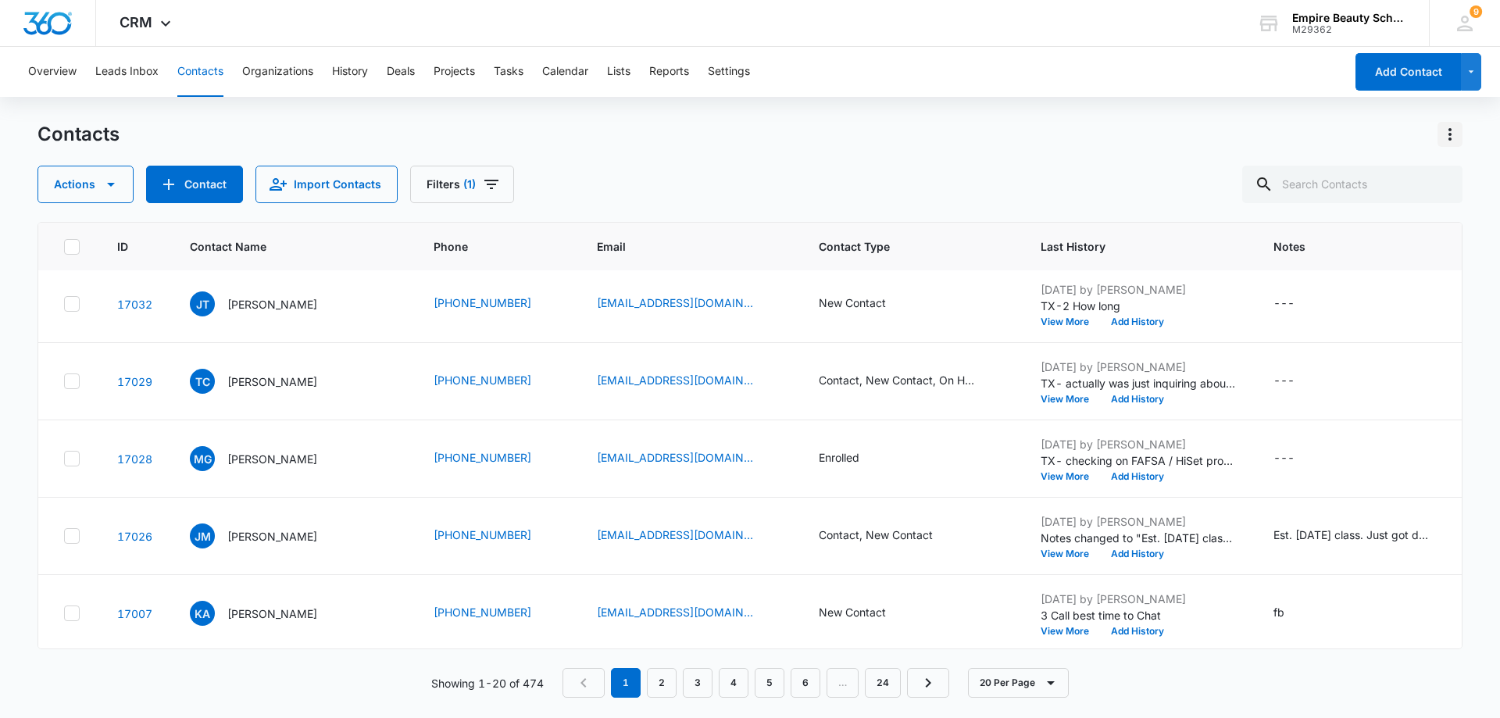
click at [1443, 133] on icon "Actions" at bounding box center [1450, 134] width 19 height 19
click at [1365, 175] on div "Choose Columns" at bounding box center [1372, 178] width 103 height 11
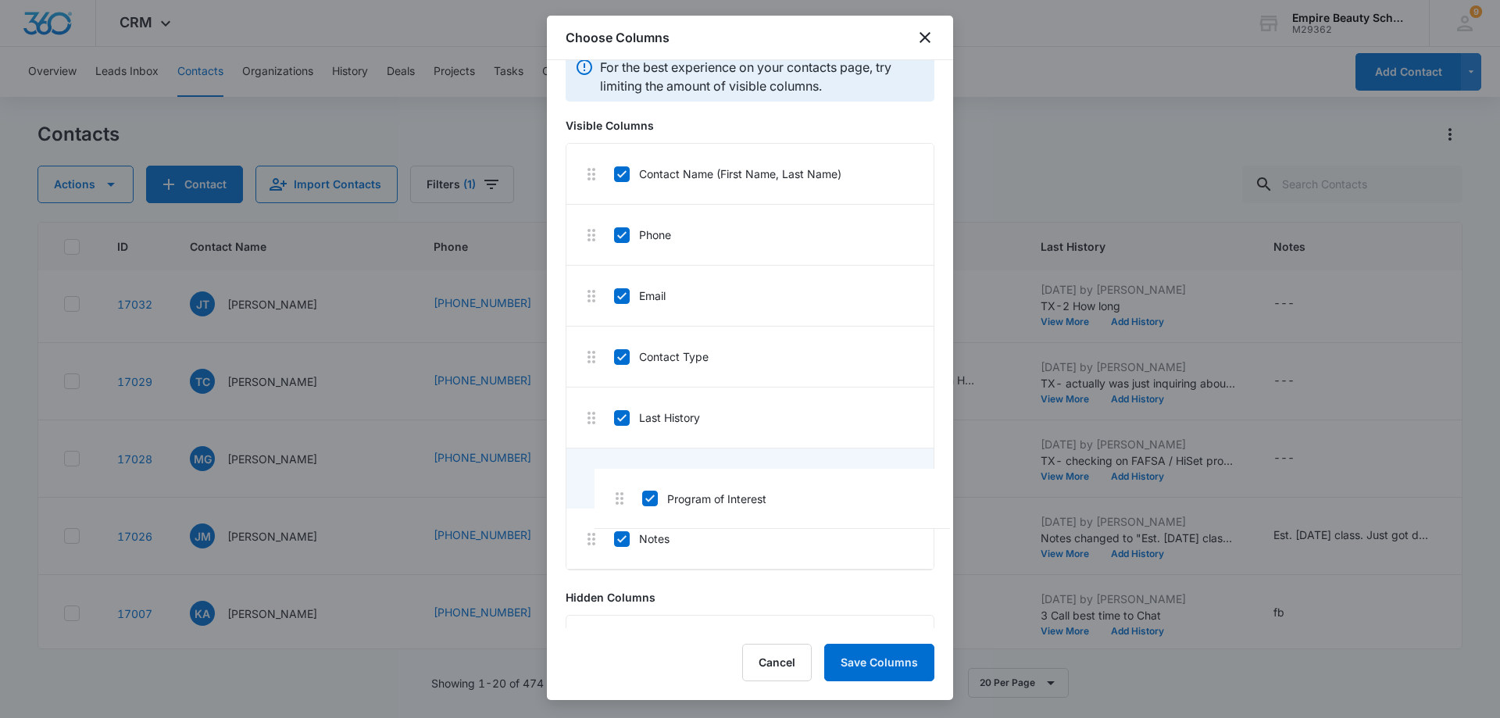
scroll to position [32, 0]
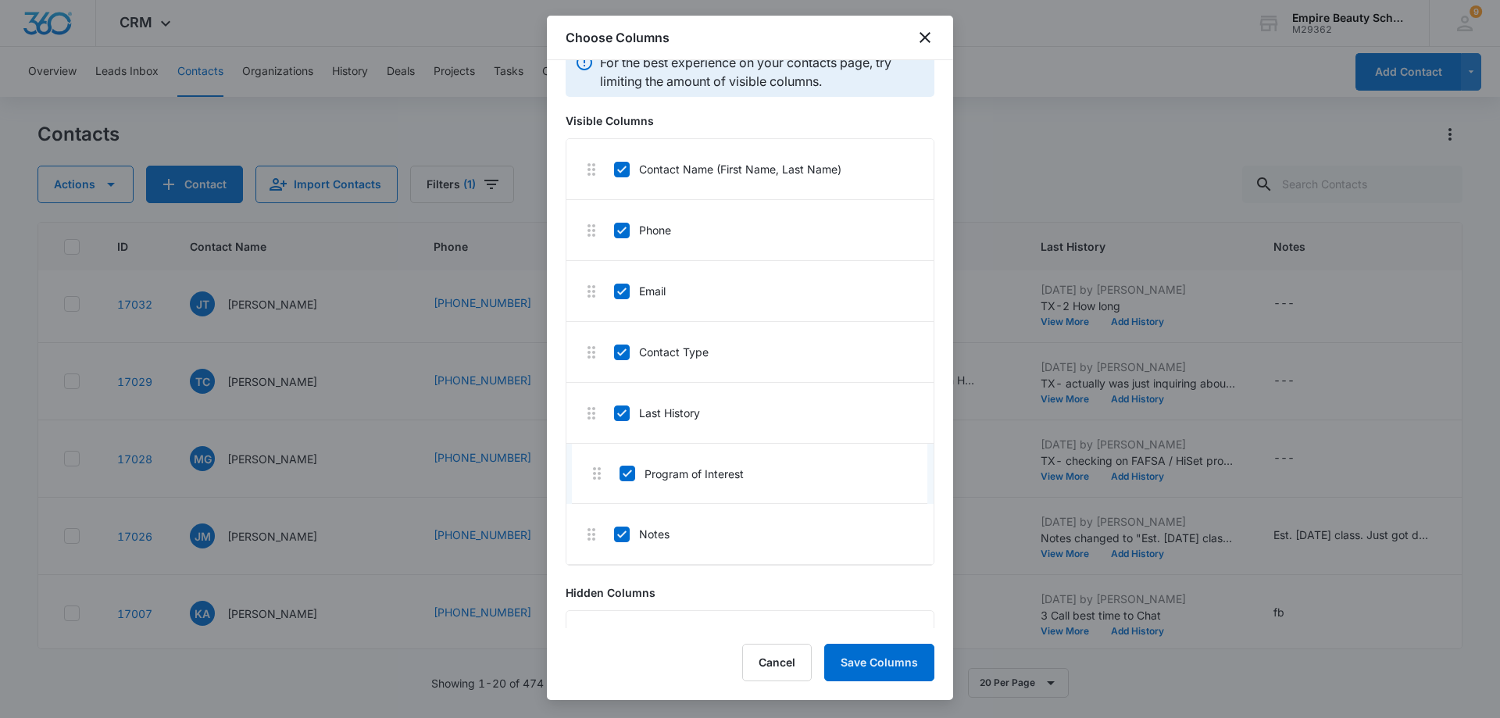
drag, startPoint x: 645, startPoint y: 569, endPoint x: 654, endPoint y: 471, distance: 98.1
click at [866, 663] on button "Save Columns" at bounding box center [879, 663] width 110 height 38
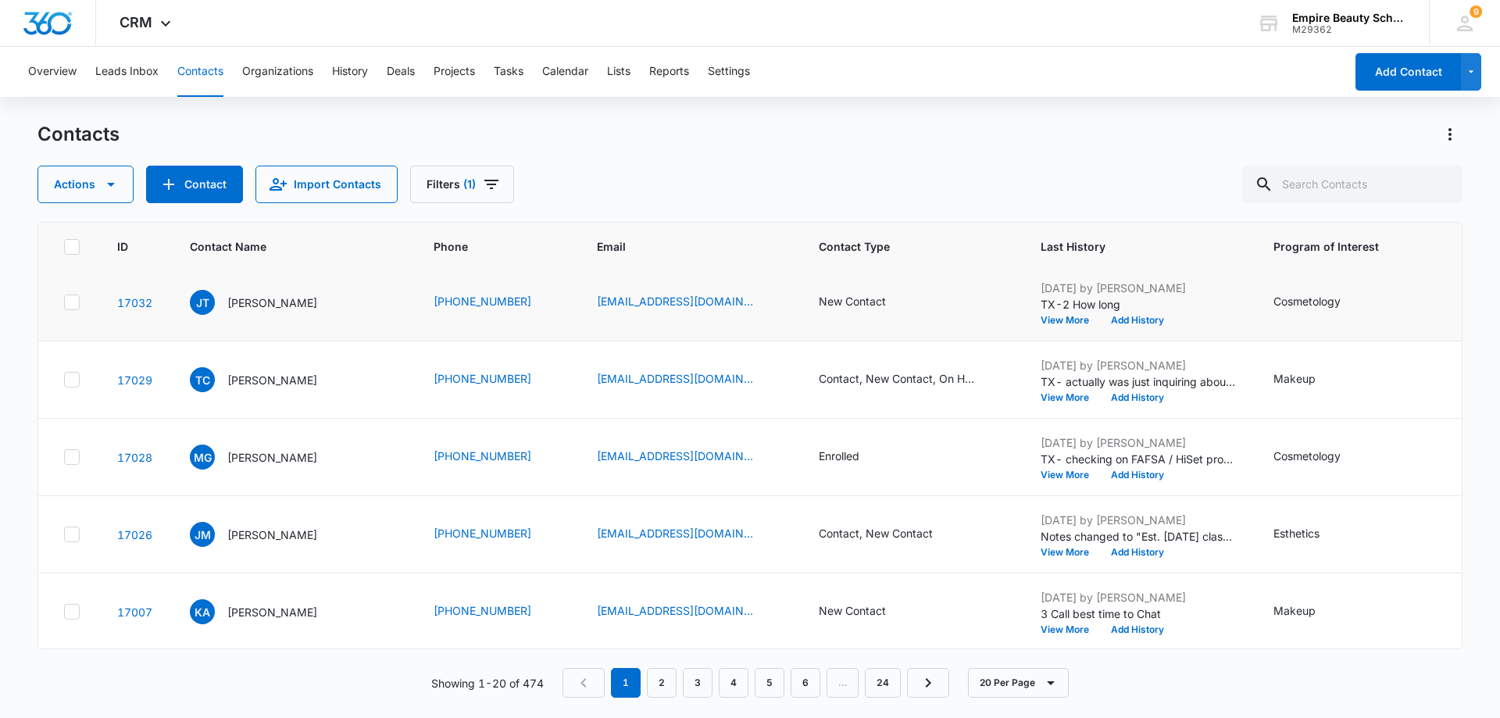
scroll to position [547, 0]
click at [931, 377] on div "Contact, New Contact, On Hold" at bounding box center [897, 380] width 156 height 16
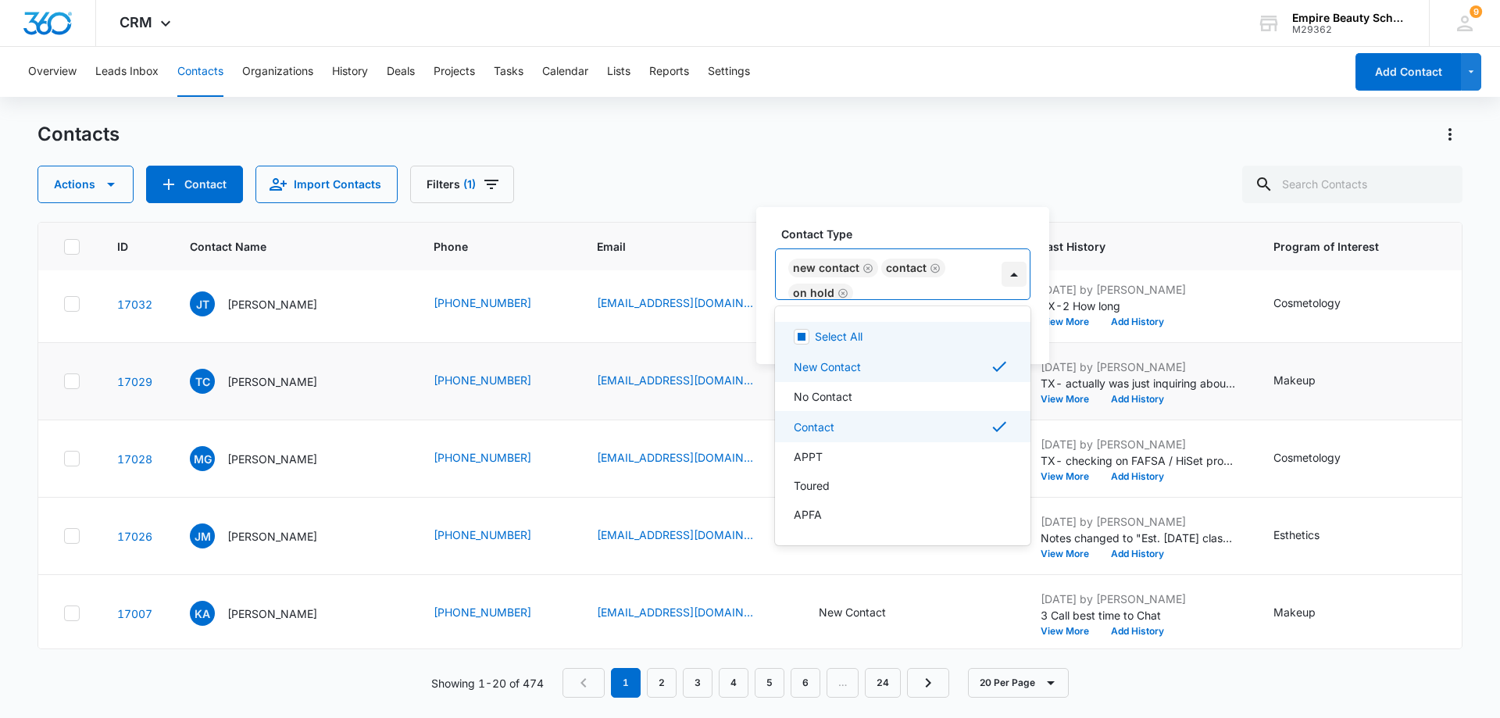
scroll to position [2, 0]
click at [1011, 275] on div at bounding box center [1014, 274] width 25 height 25
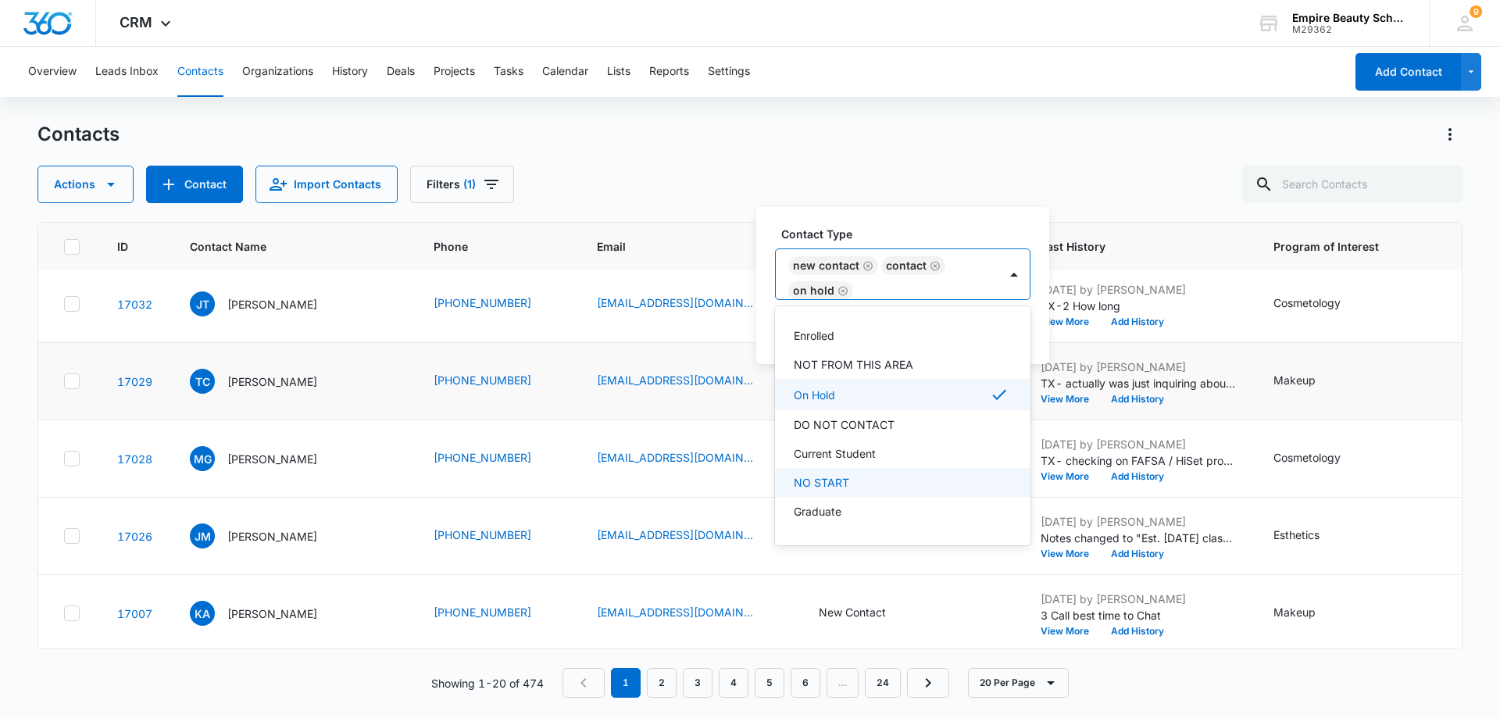
scroll to position [184, 0]
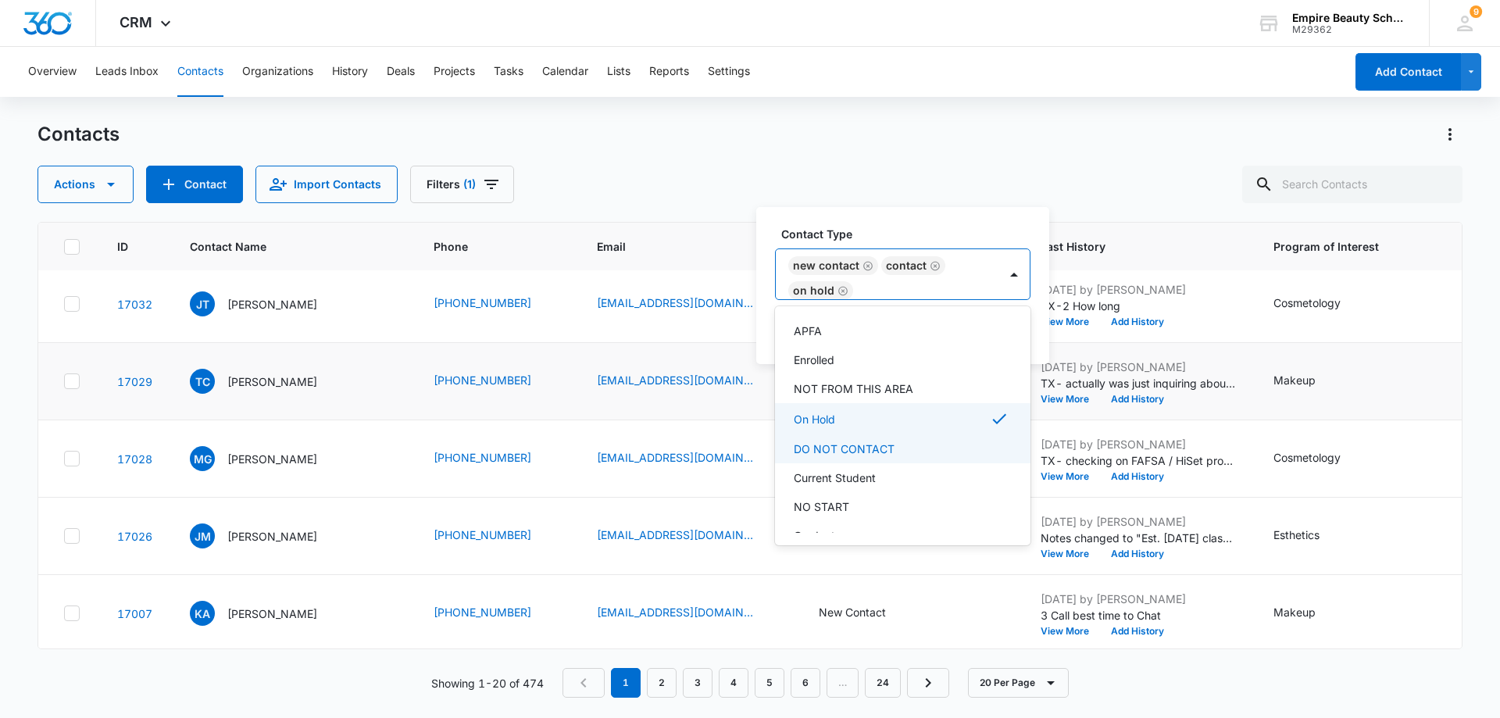
click at [898, 449] on div "DO NOT CONTACT" at bounding box center [901, 449] width 215 height 16
click at [844, 291] on icon "Remove On Hold" at bounding box center [843, 291] width 11 height 12
click at [863, 266] on icon "Remove New Contact" at bounding box center [868, 266] width 11 height 12
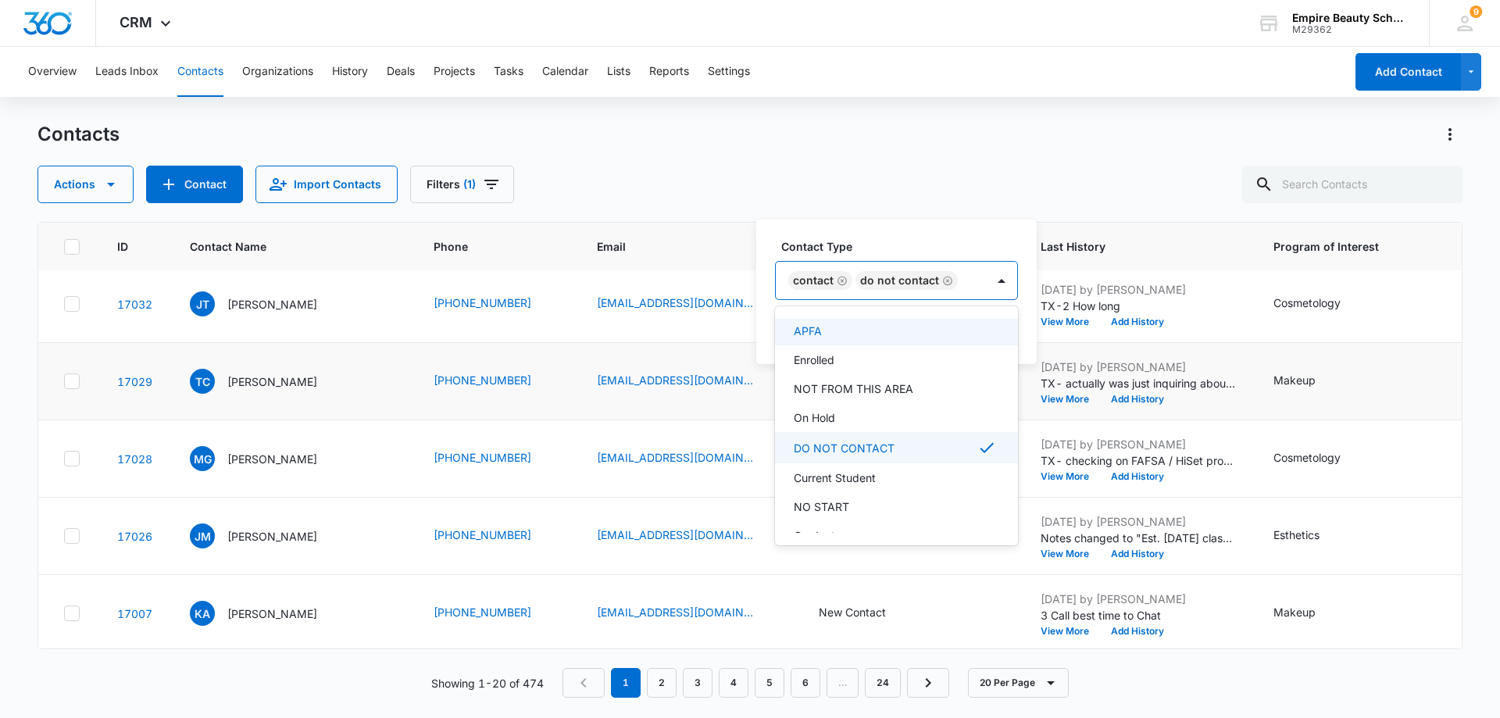
click at [841, 282] on icon "Remove Contact" at bounding box center [842, 280] width 9 height 9
click at [976, 286] on td "New Contact" at bounding box center [911, 304] width 222 height 77
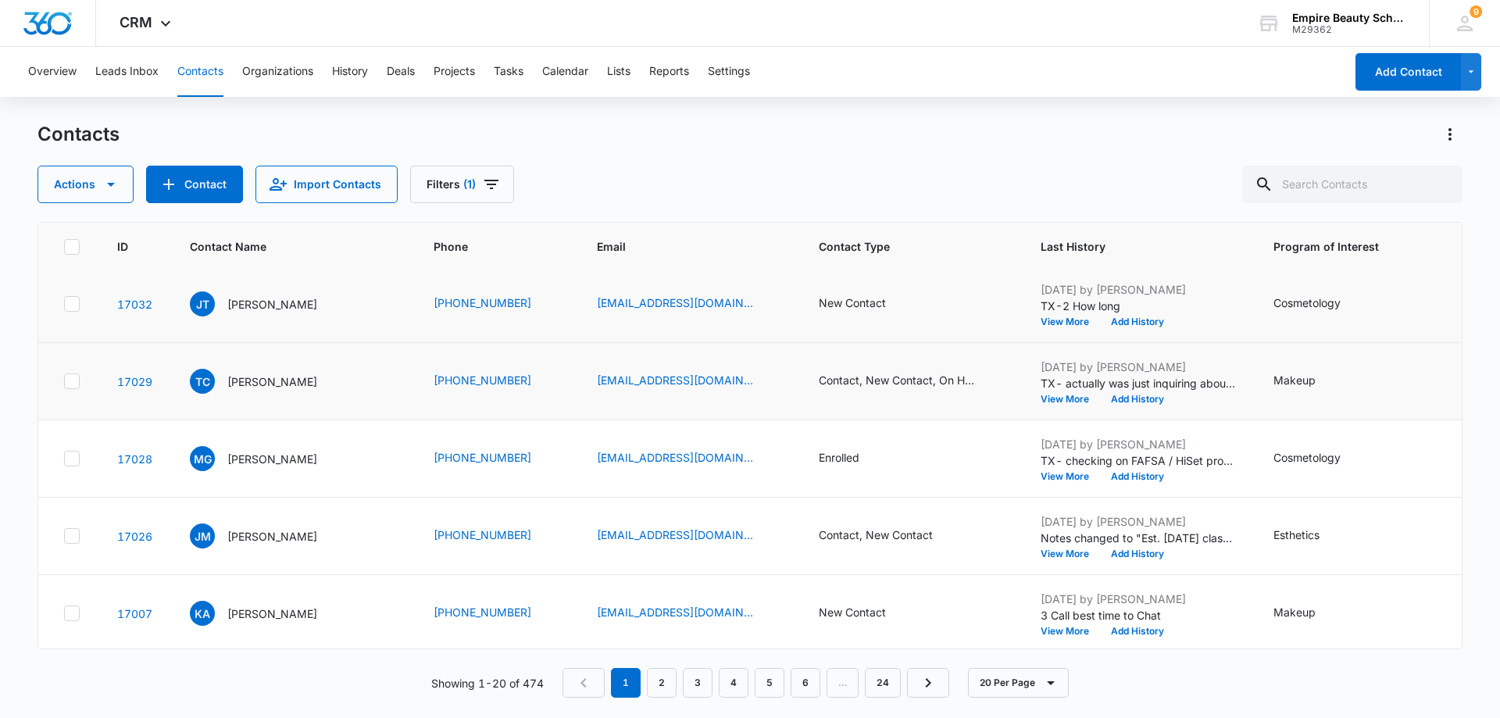
click at [931, 296] on div "New Contact" at bounding box center [911, 304] width 184 height 19
click at [898, 300] on icon "Contact Type - New Contact - Select to Edit Field" at bounding box center [905, 304] width 14 height 14
click at [956, 386] on div "Contact, New Contact, On Hold" at bounding box center [897, 380] width 156 height 16
click at [964, 330] on button "Save" at bounding box center [969, 331] width 46 height 30
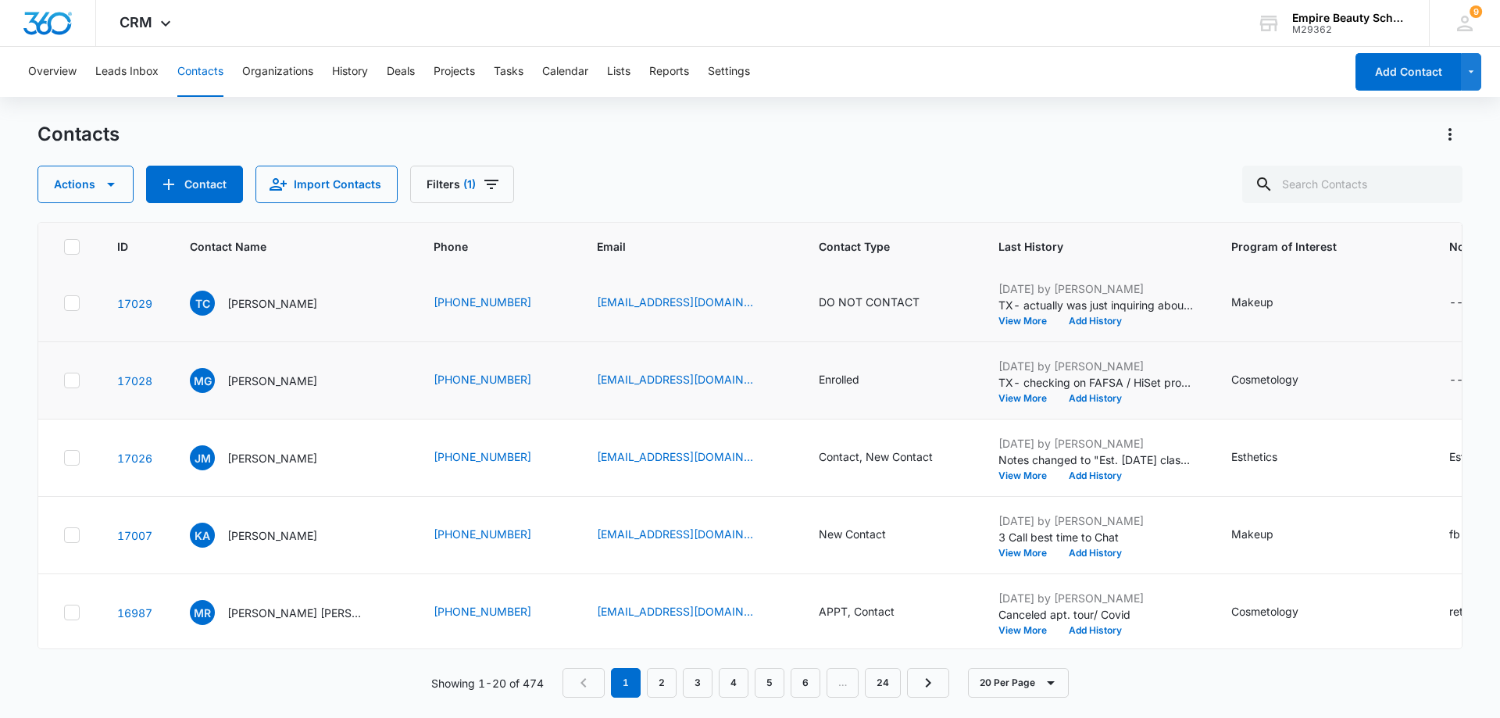
scroll to position [547, 0]
click at [1087, 317] on button "Add History" at bounding box center [1095, 321] width 75 height 9
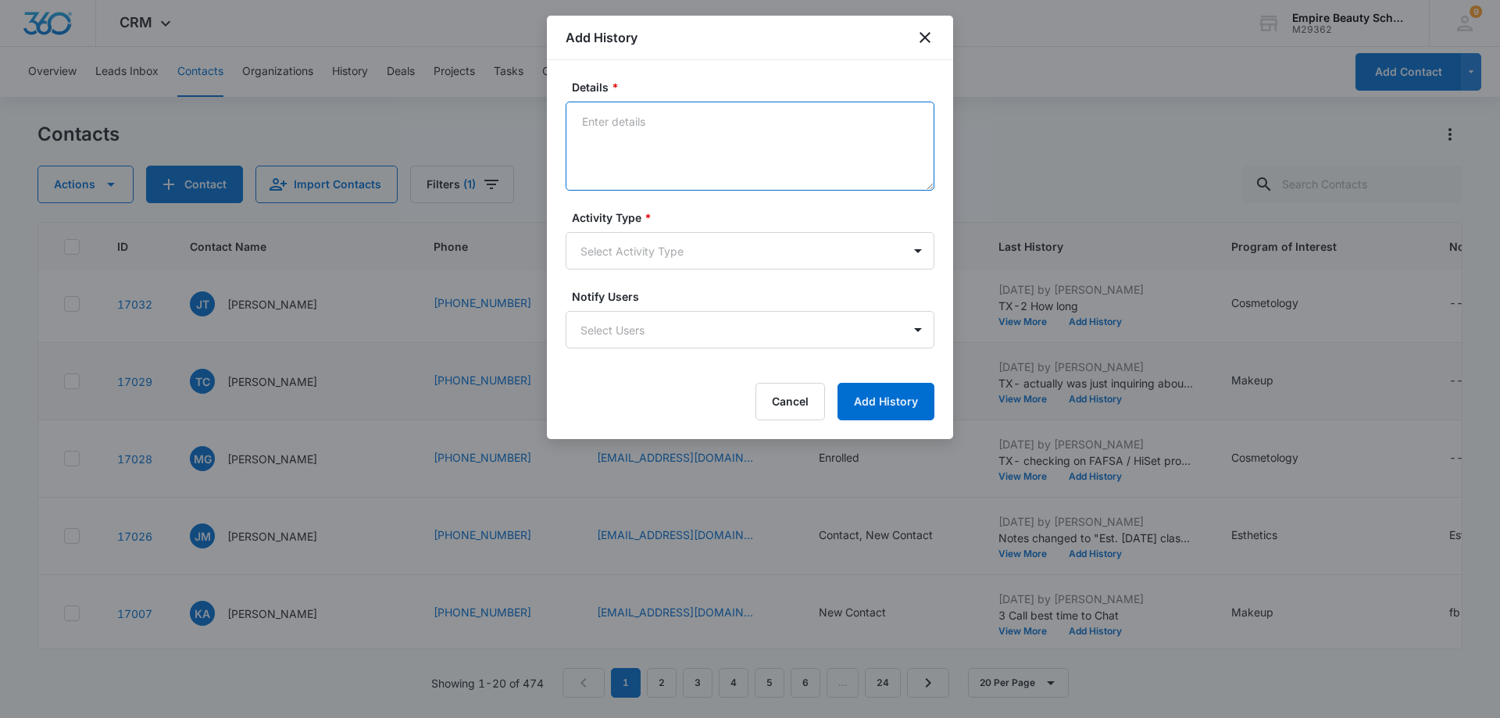
click at [615, 120] on textarea "Details *" at bounding box center [750, 146] width 369 height 89
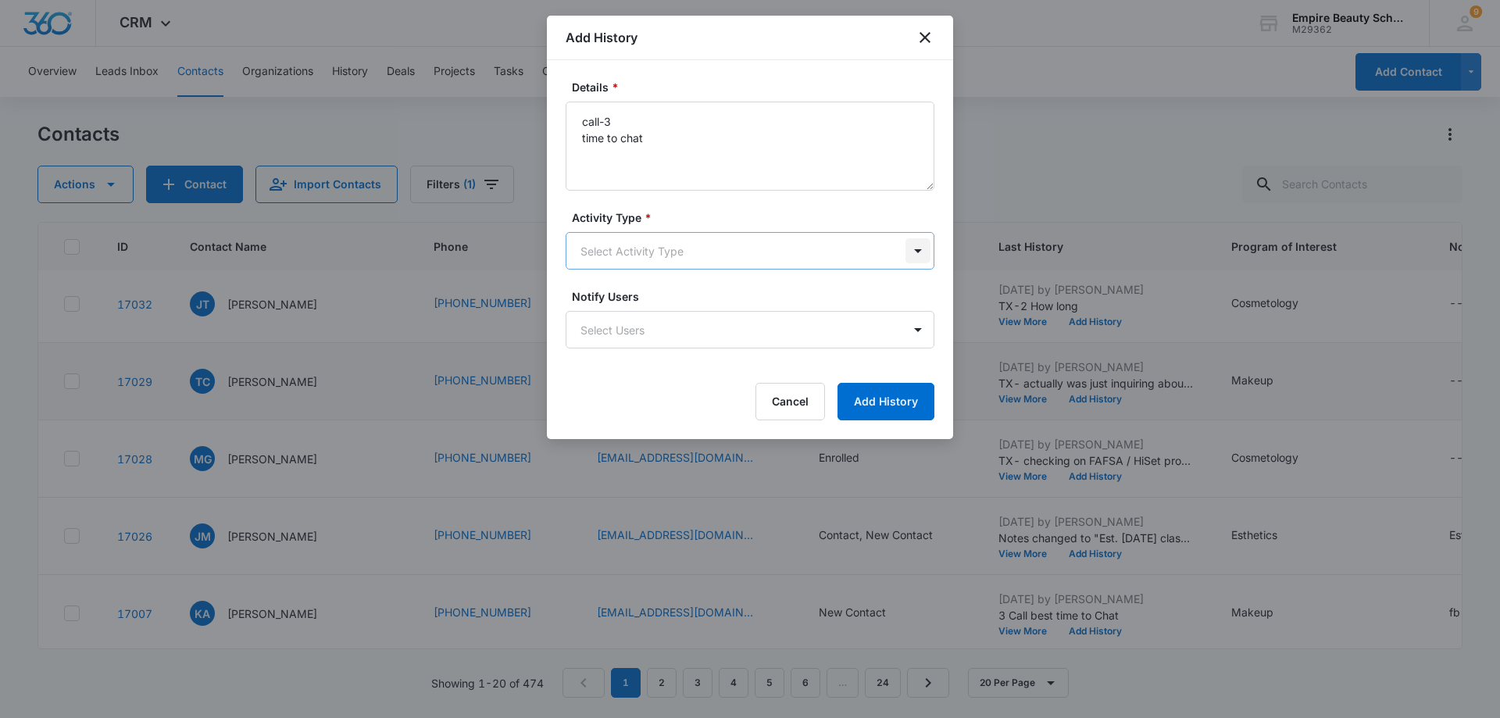
click at [917, 252] on body "CRM Apps Forms CRM Email Shop Payments POS Files Brand Settings AI Assistant Em…" at bounding box center [750, 359] width 1500 height 718
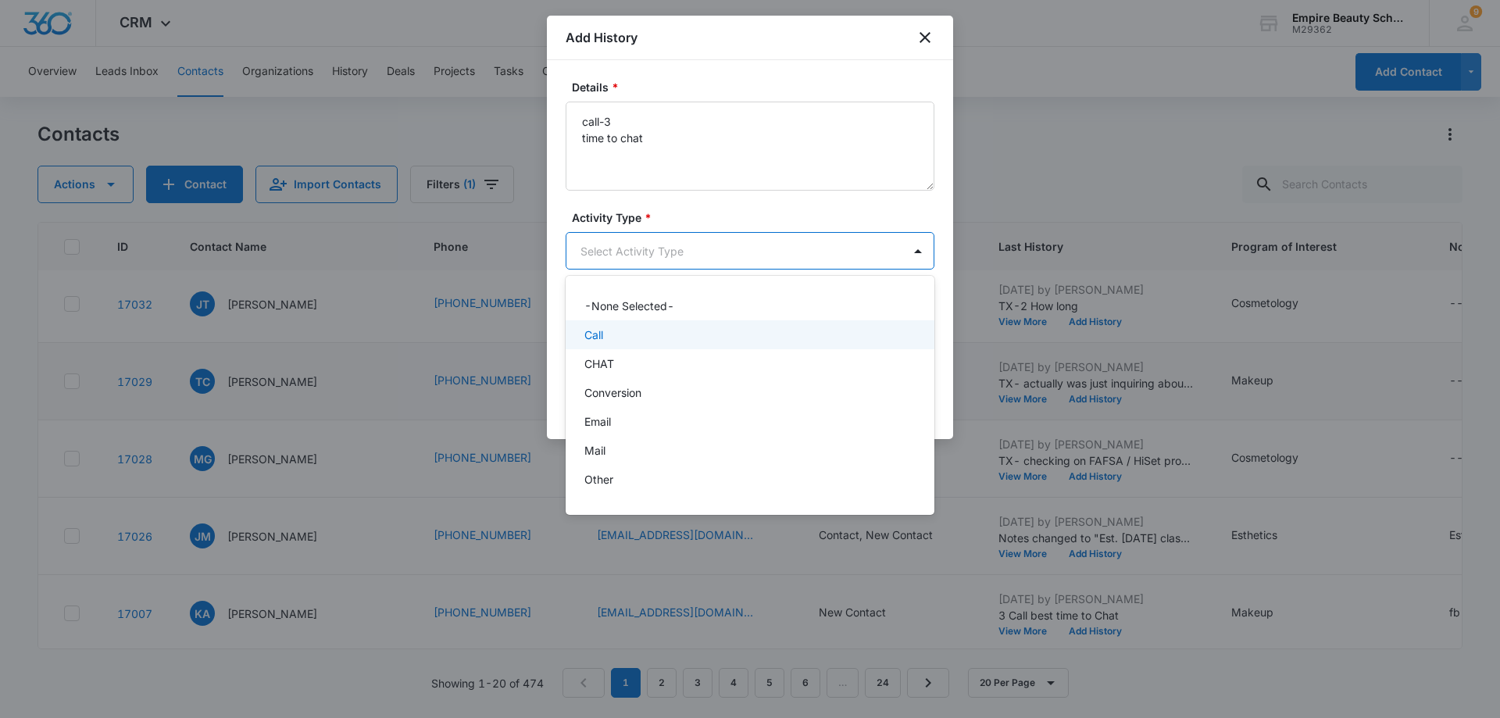
click at [841, 335] on div "Call" at bounding box center [749, 335] width 328 height 16
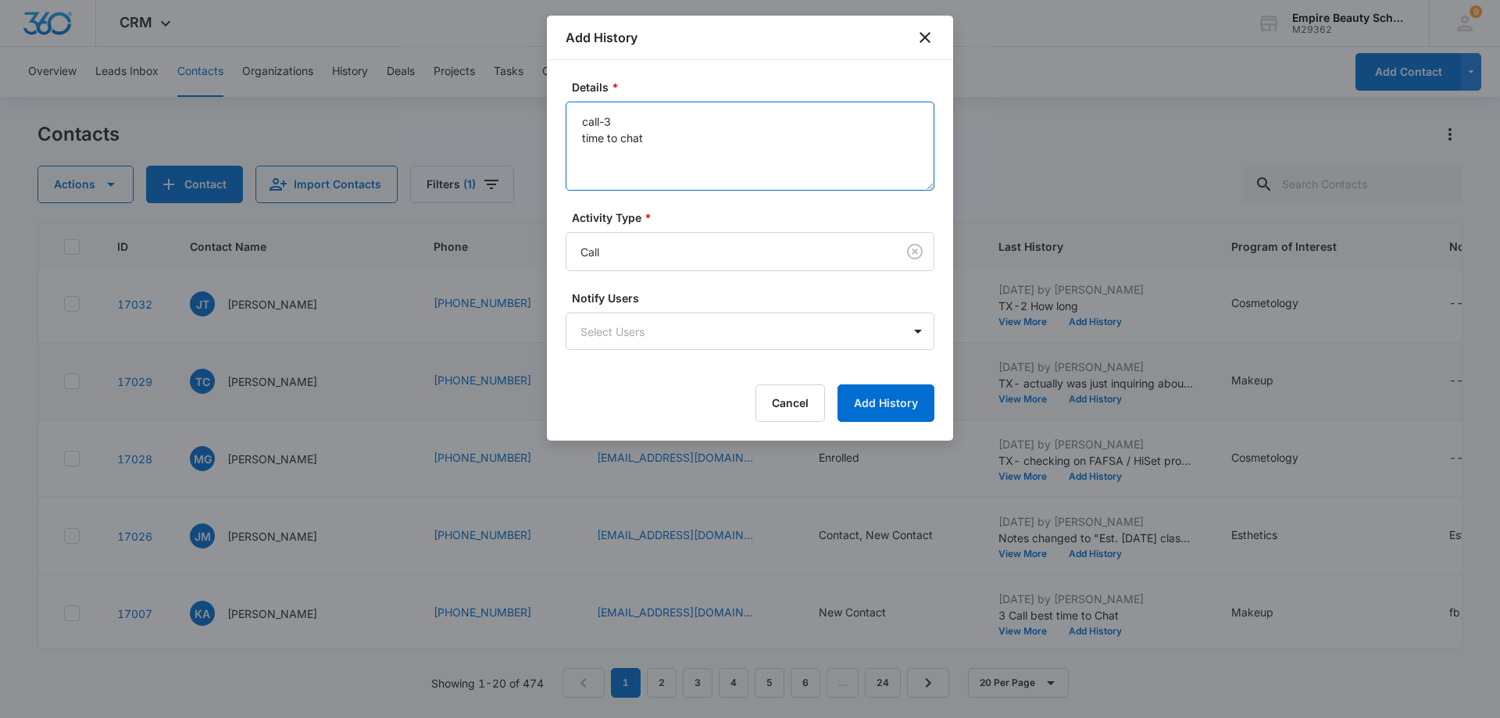
click at [582, 138] on textarea "call-3 time to chat" at bounding box center [750, 146] width 369 height 89
type textarea "call-3 vm-time to chat"
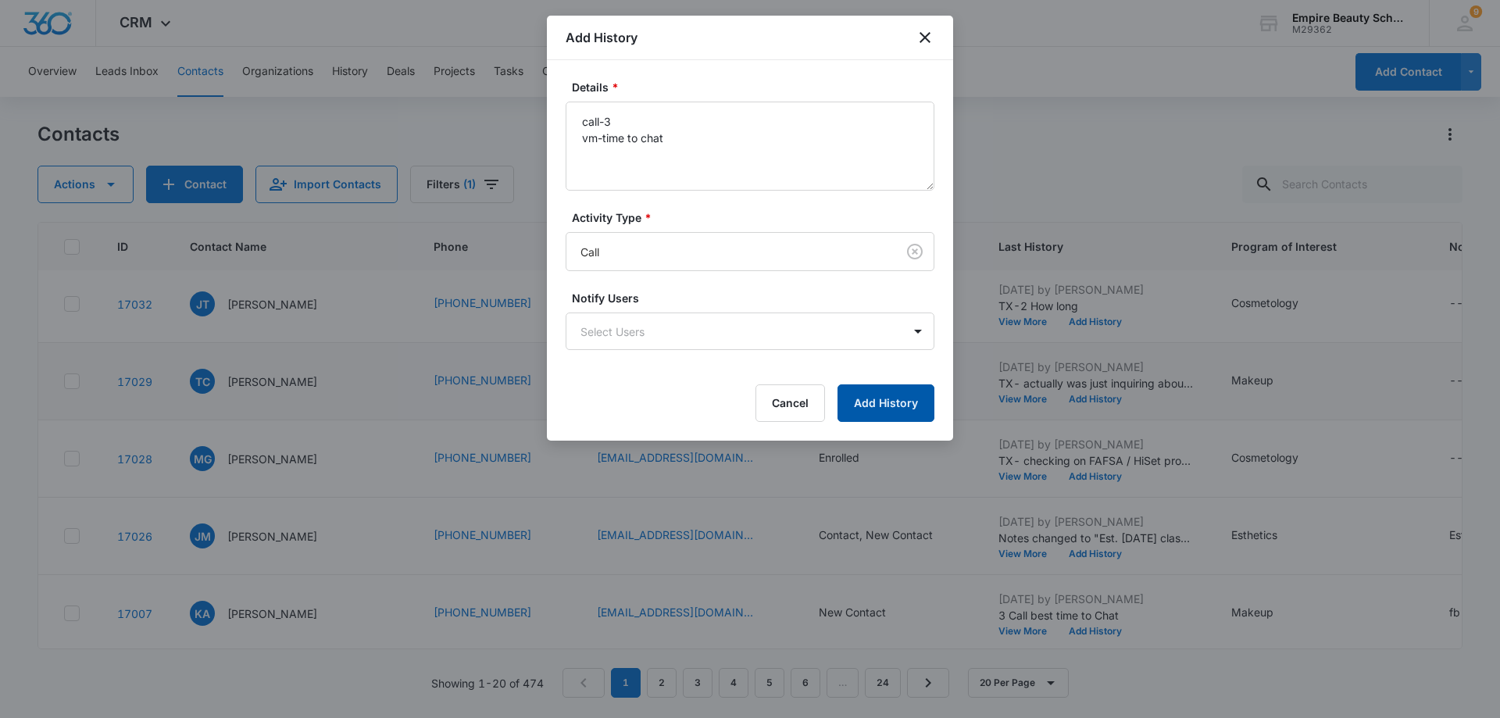
click at [914, 406] on button "Add History" at bounding box center [886, 403] width 97 height 38
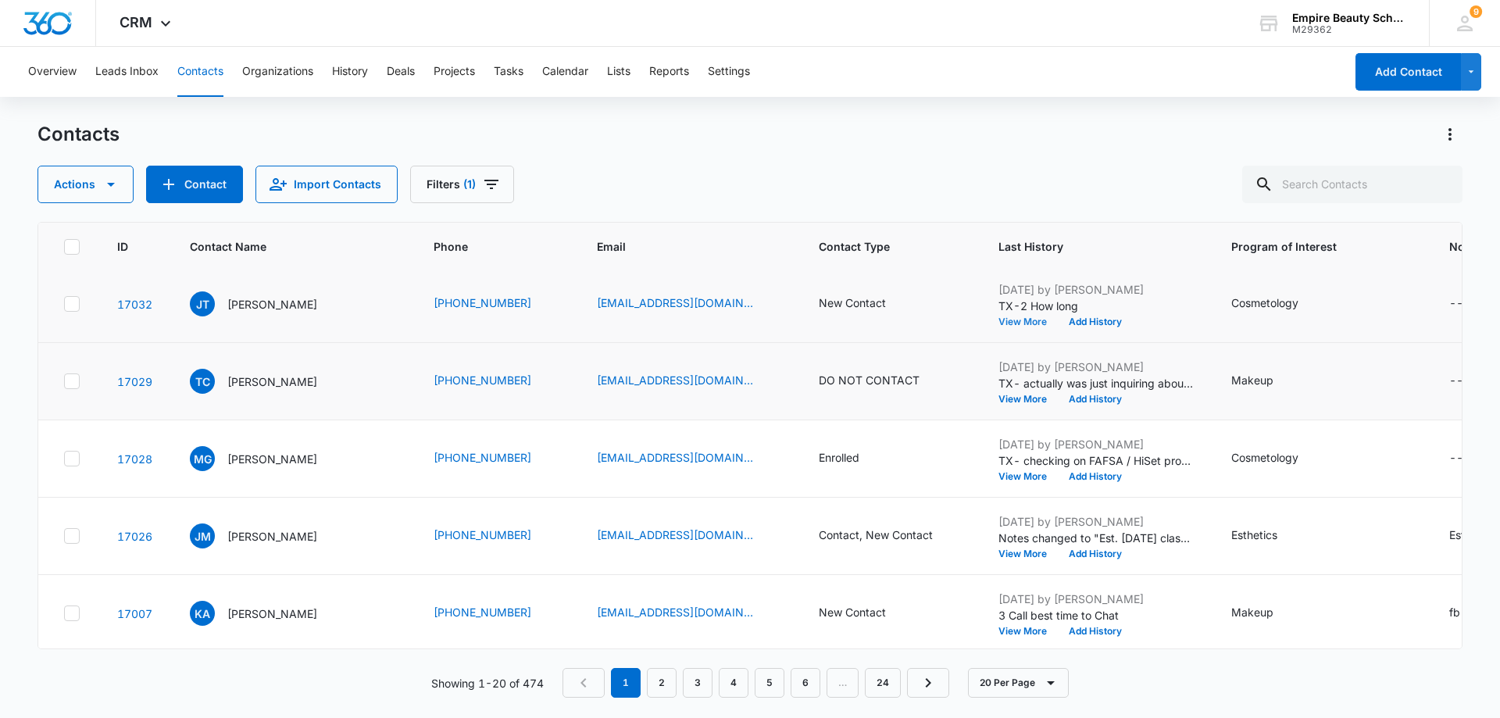
click at [1024, 325] on button "View More" at bounding box center [1028, 321] width 59 height 9
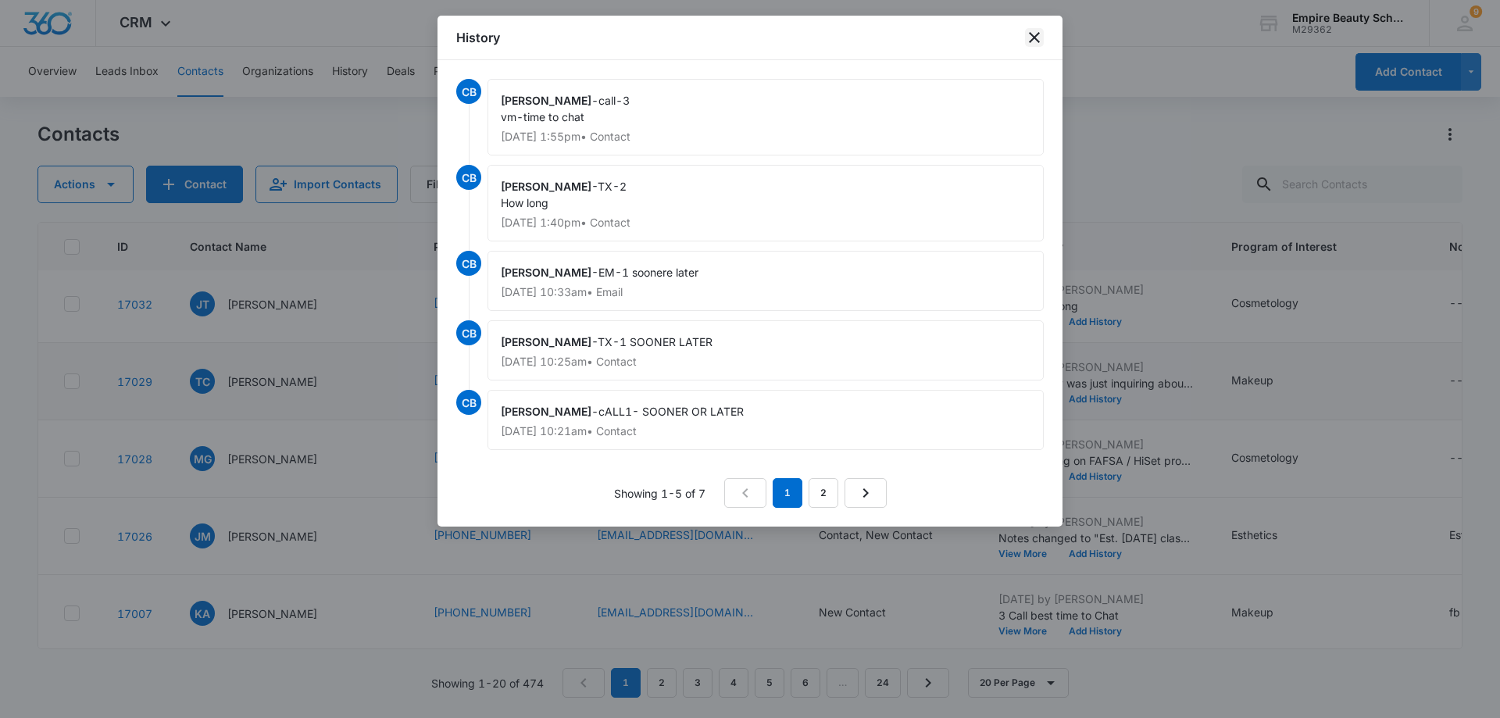
click at [1033, 43] on icon "close" at bounding box center [1034, 37] width 19 height 19
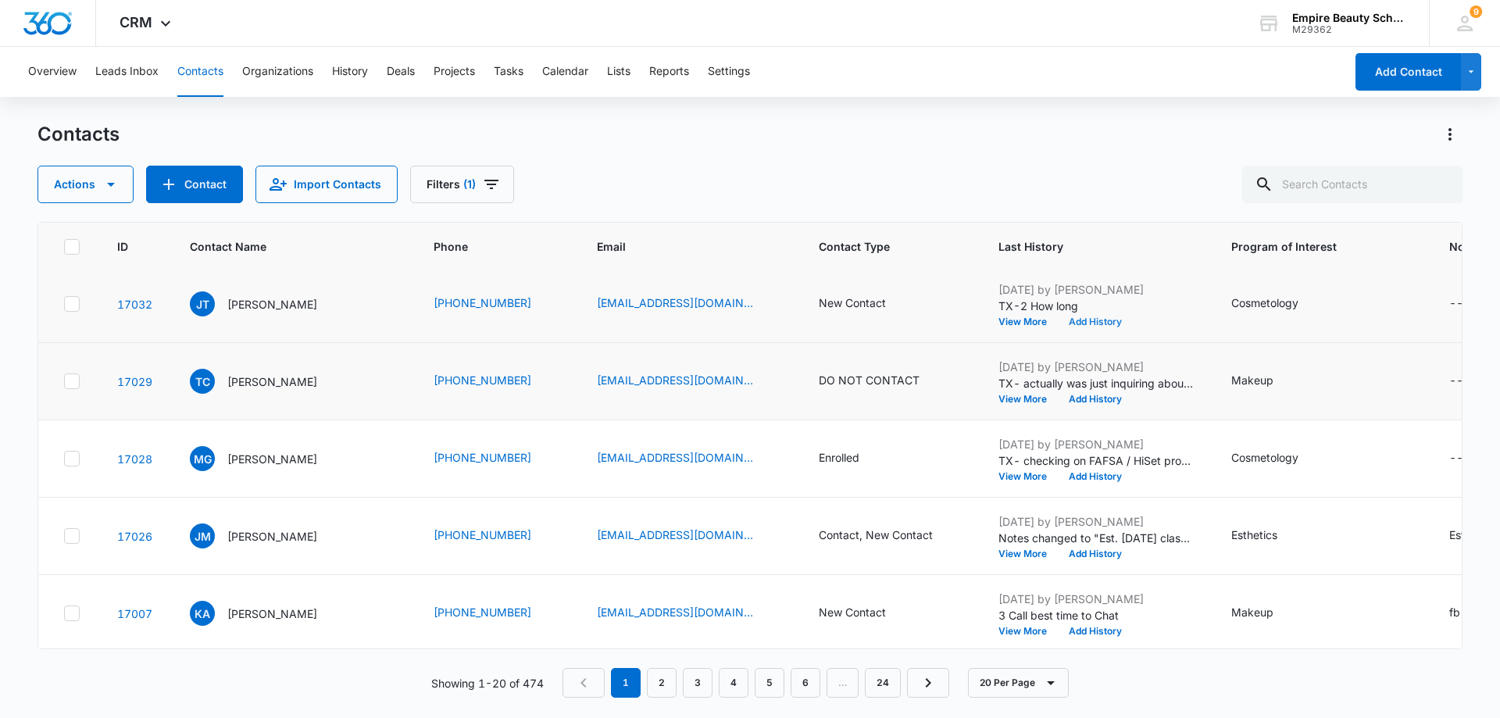
click at [1077, 324] on button "Add History" at bounding box center [1095, 321] width 75 height 9
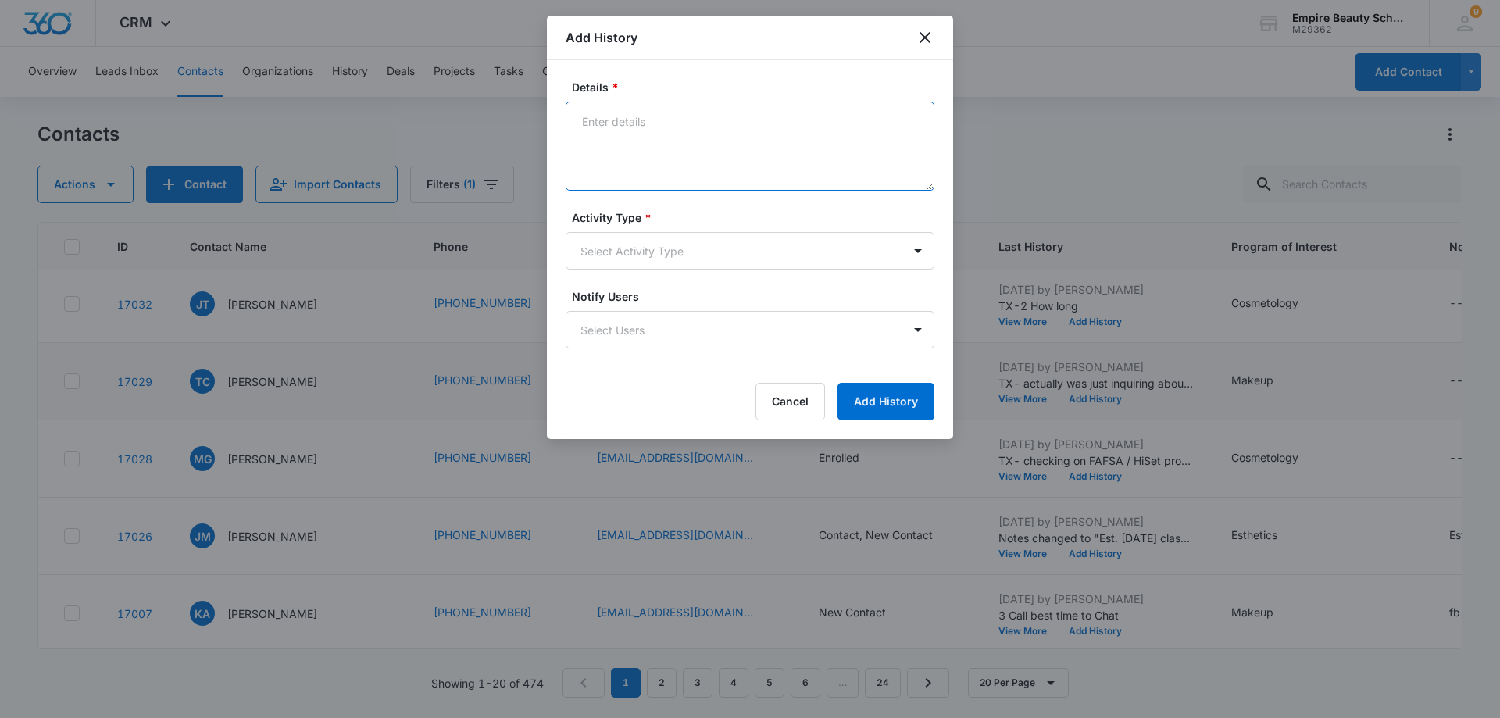
click at [602, 116] on textarea "Details *" at bounding box center [750, 146] width 369 height 89
click at [619, 135] on textarea "Tx-3 Chat/Arppt" at bounding box center [750, 146] width 369 height 89
click at [621, 141] on textarea "Tx-3 Chat/Arppt" at bounding box center [750, 146] width 369 height 89
type textarea "Tx-3 Chat/Appt"
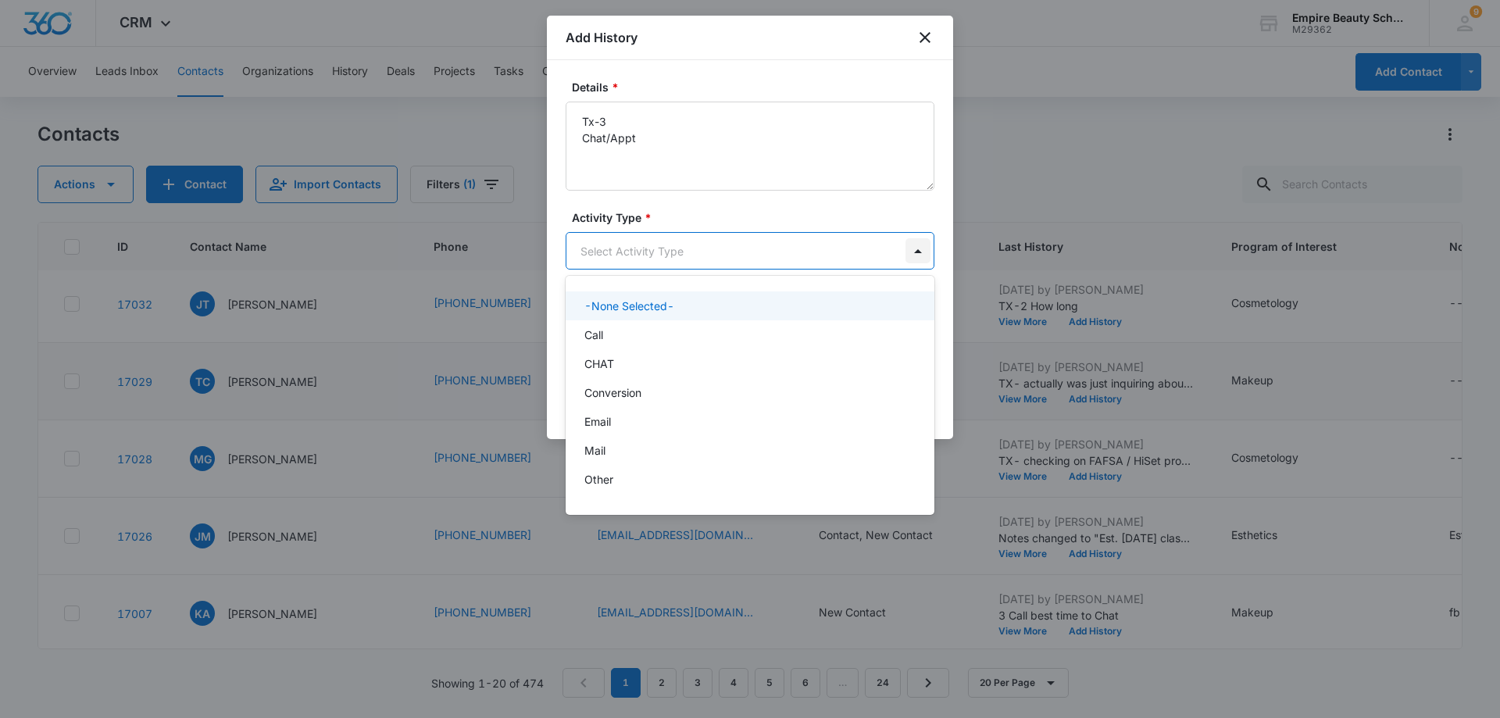
click at [908, 247] on body "CRM Apps Forms CRM Email Shop Payments POS Files Brand Settings AI Assistant Em…" at bounding box center [750, 359] width 1500 height 718
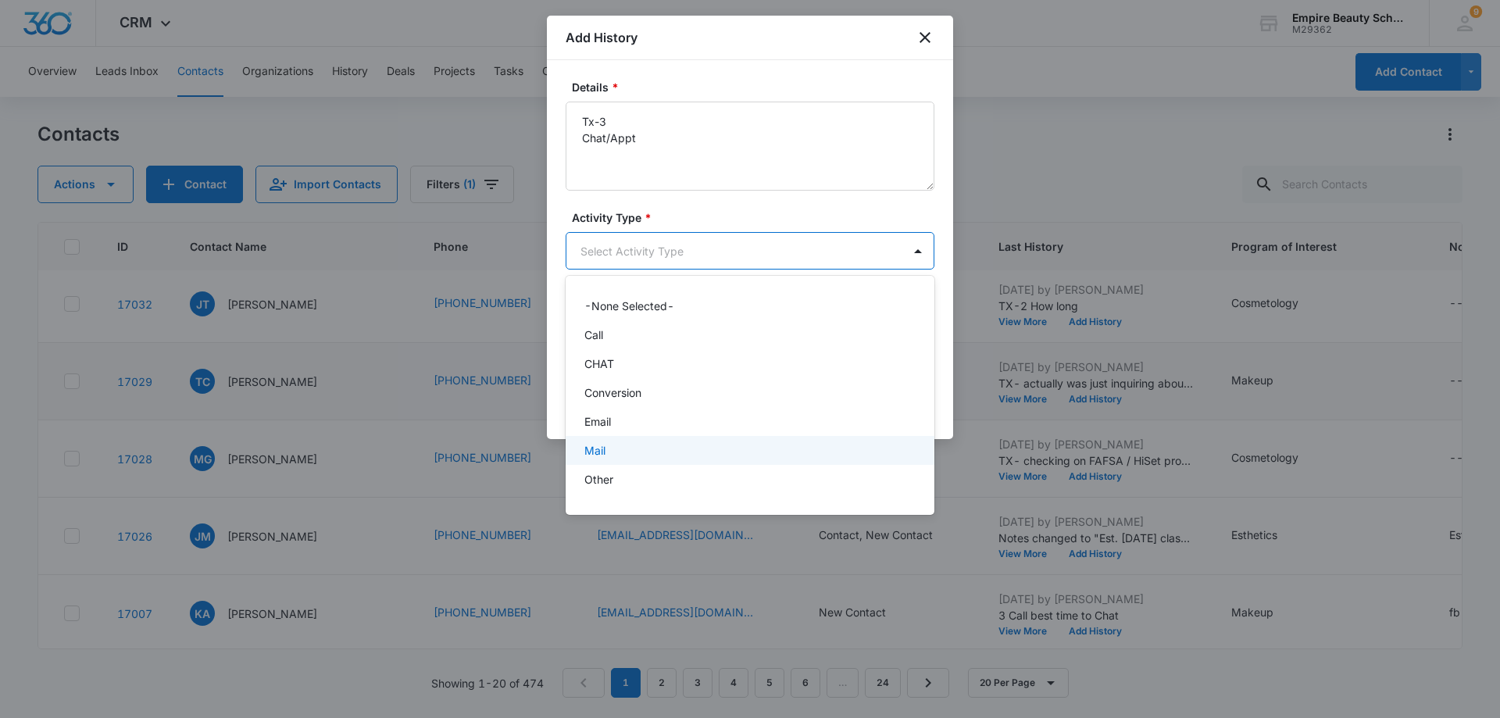
scroll to position [81, 0]
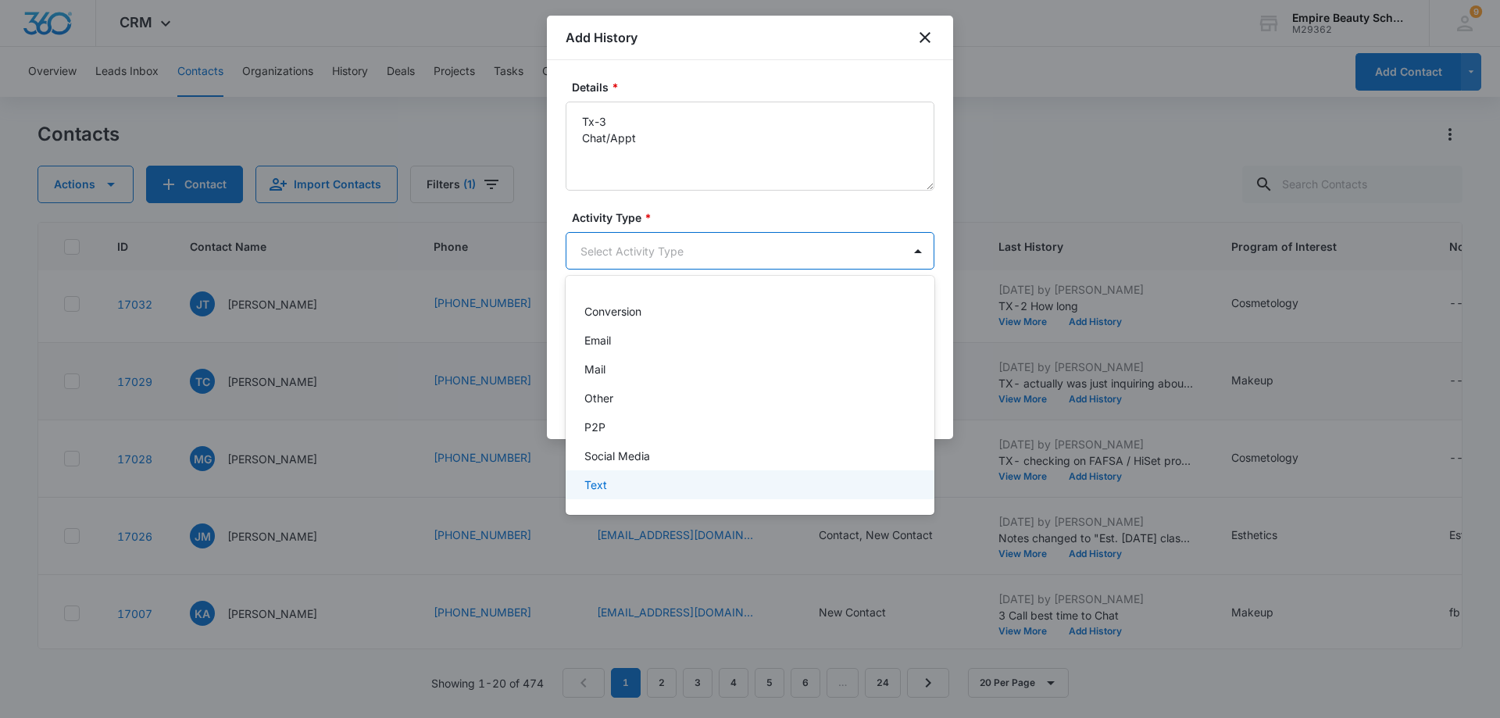
click at [837, 492] on div "Text" at bounding box center [749, 485] width 328 height 16
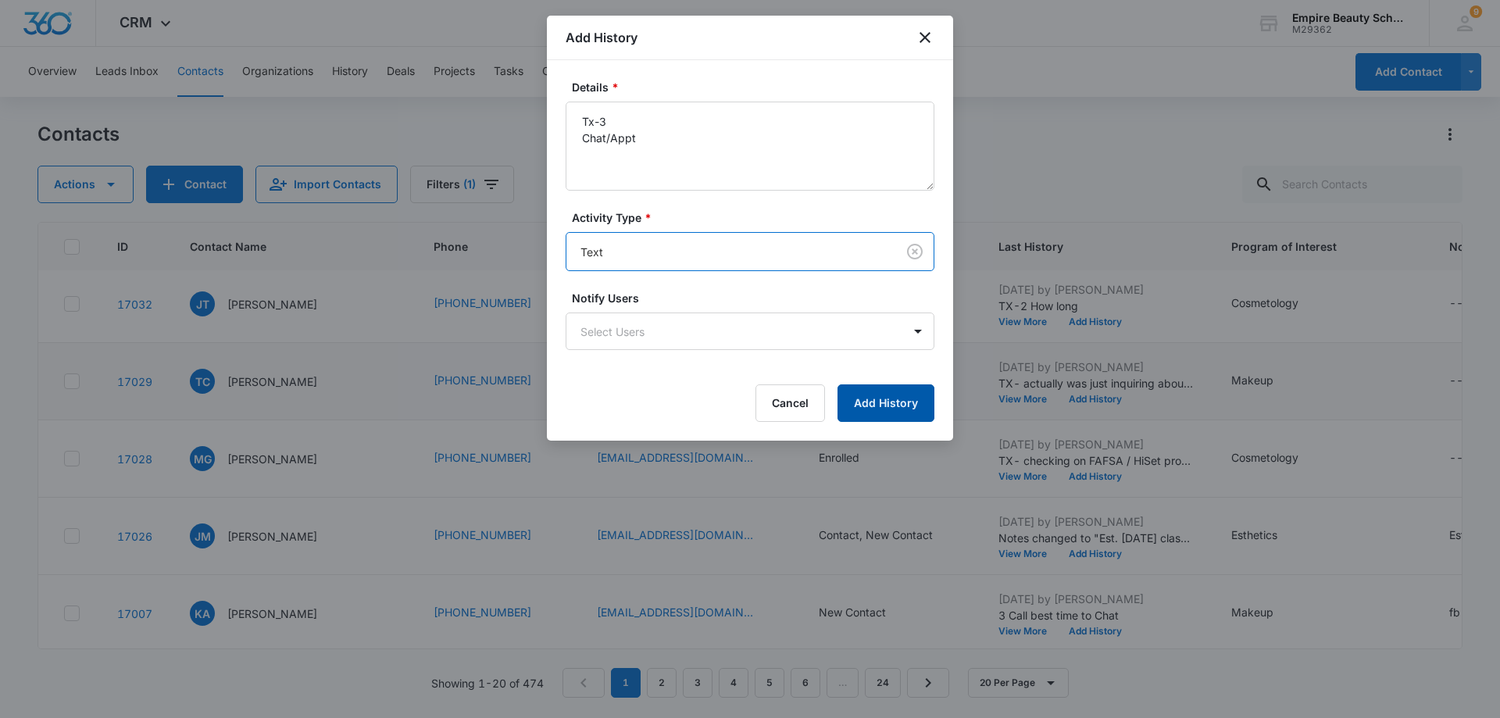
click at [899, 404] on button "Add History" at bounding box center [886, 403] width 97 height 38
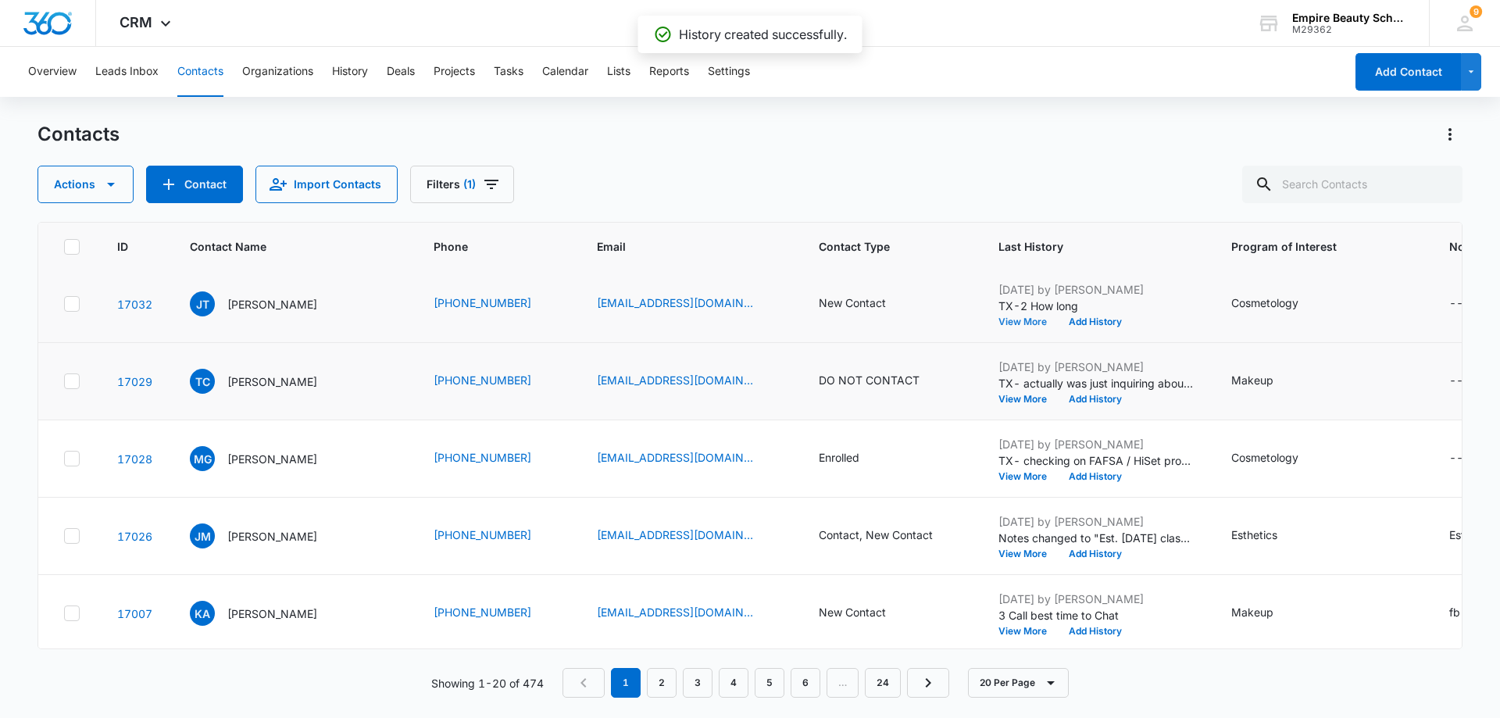
click at [1021, 324] on button "View More" at bounding box center [1028, 321] width 59 height 9
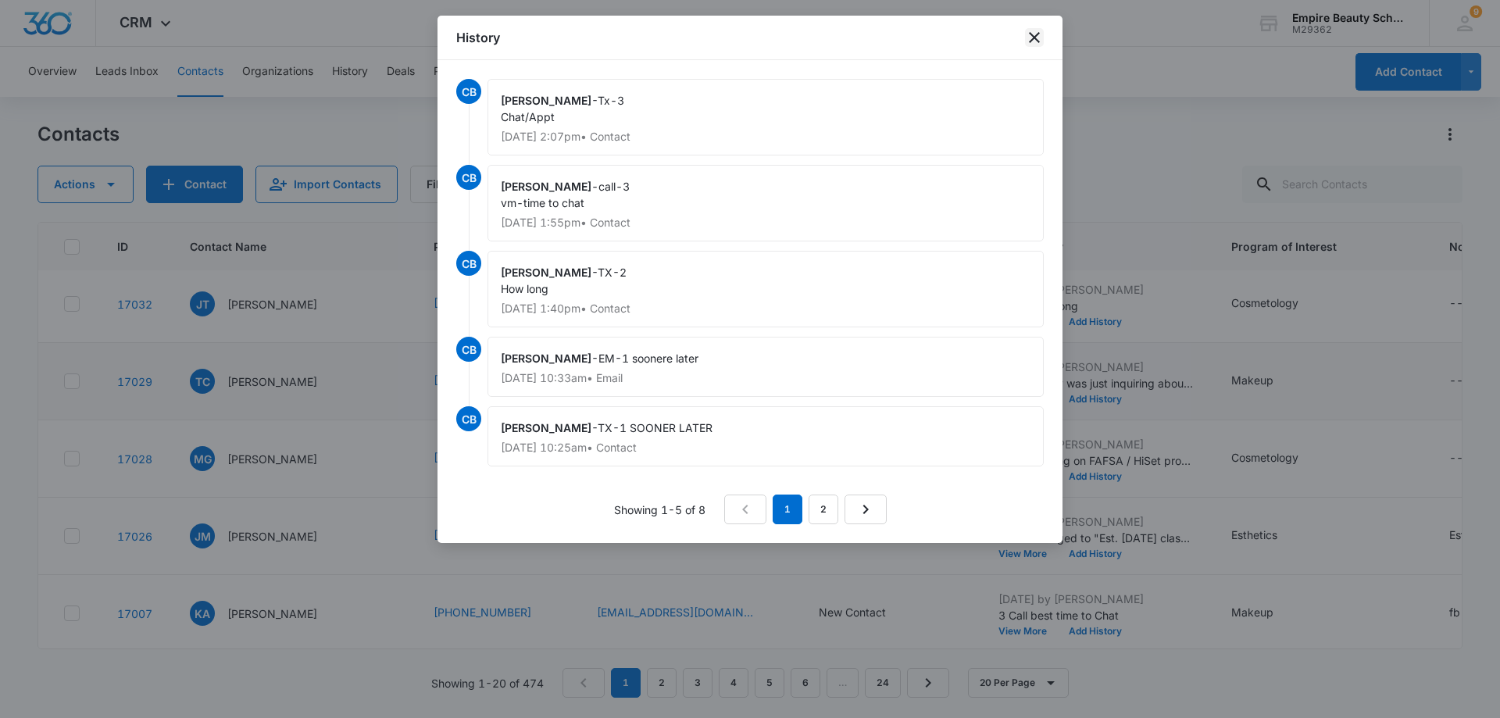
click at [1038, 41] on icon "close" at bounding box center [1034, 37] width 11 height 11
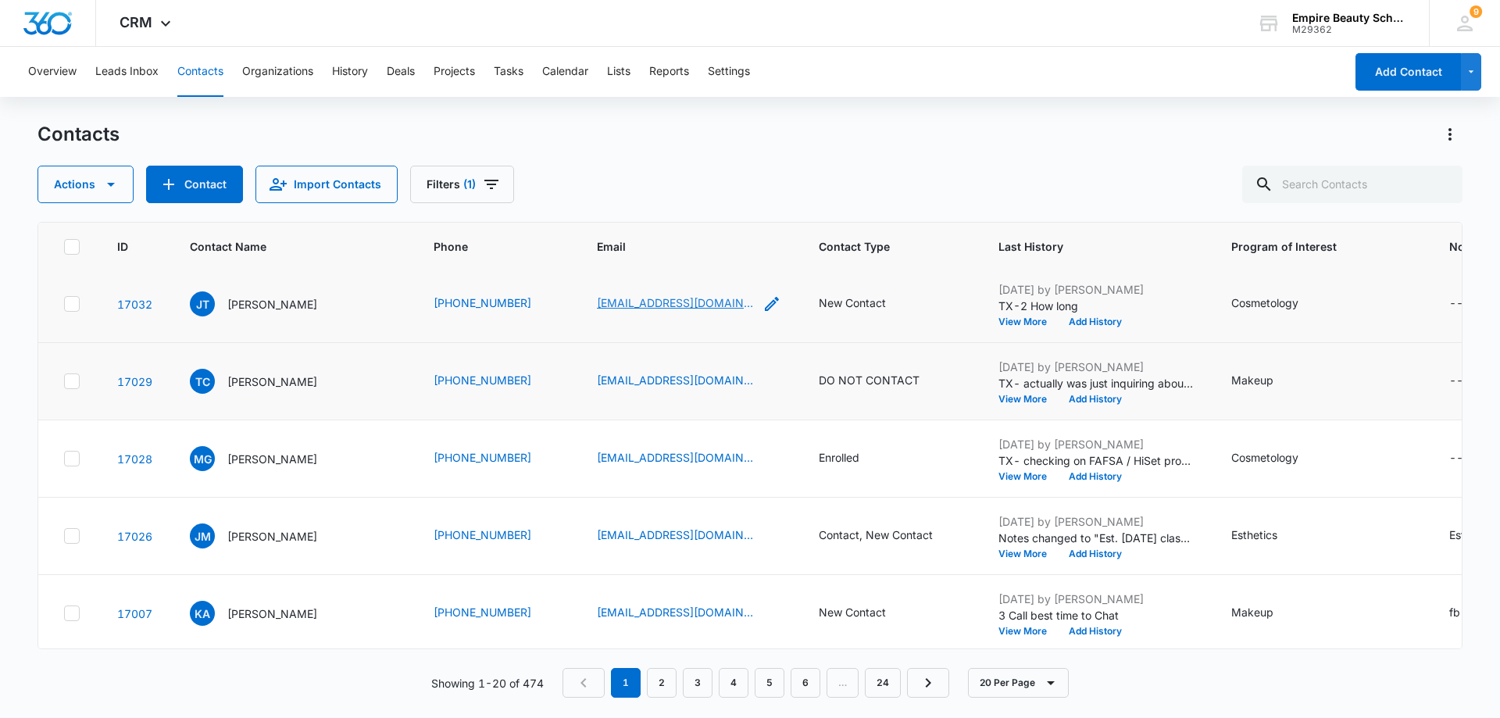
click at [653, 306] on link "[EMAIL_ADDRESS][DOMAIN_NAME]" at bounding box center [675, 303] width 156 height 16
click at [1082, 321] on button "Add History" at bounding box center [1095, 321] width 75 height 9
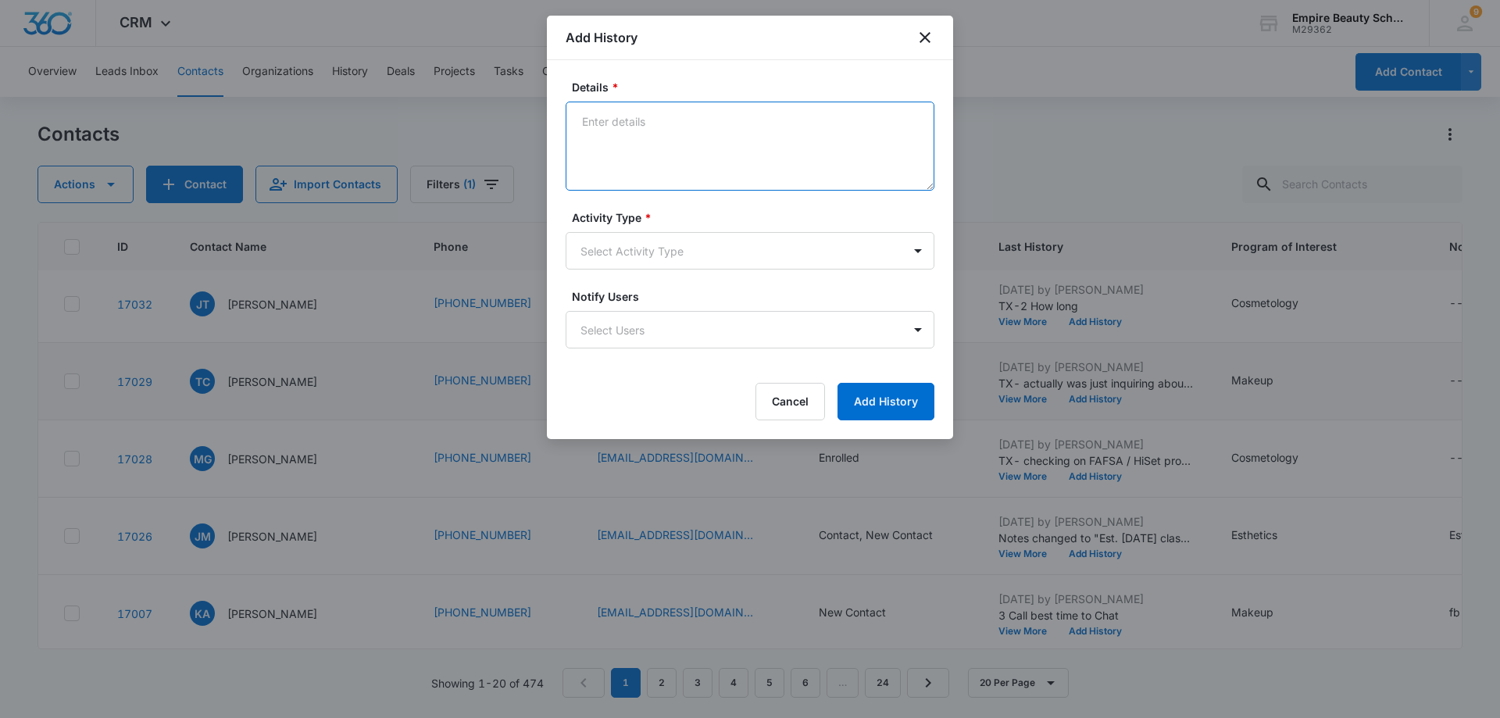
click at [604, 123] on textarea "Details *" at bounding box center [750, 146] width 369 height 89
type textarea "em-3 Chat/Tour"
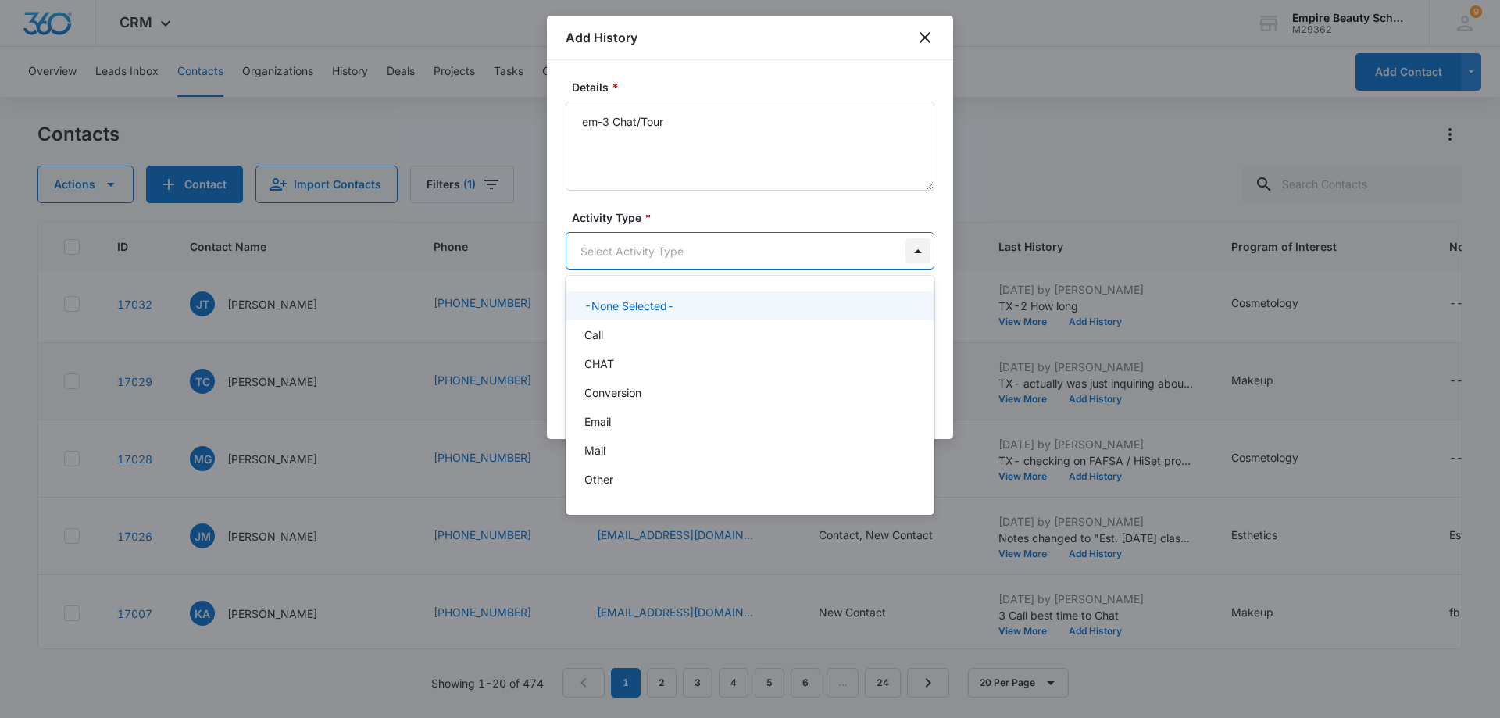
click at [924, 253] on body "CRM Apps Forms CRM Email Shop Payments POS Files Brand Settings AI Assistant Em…" at bounding box center [750, 359] width 1500 height 718
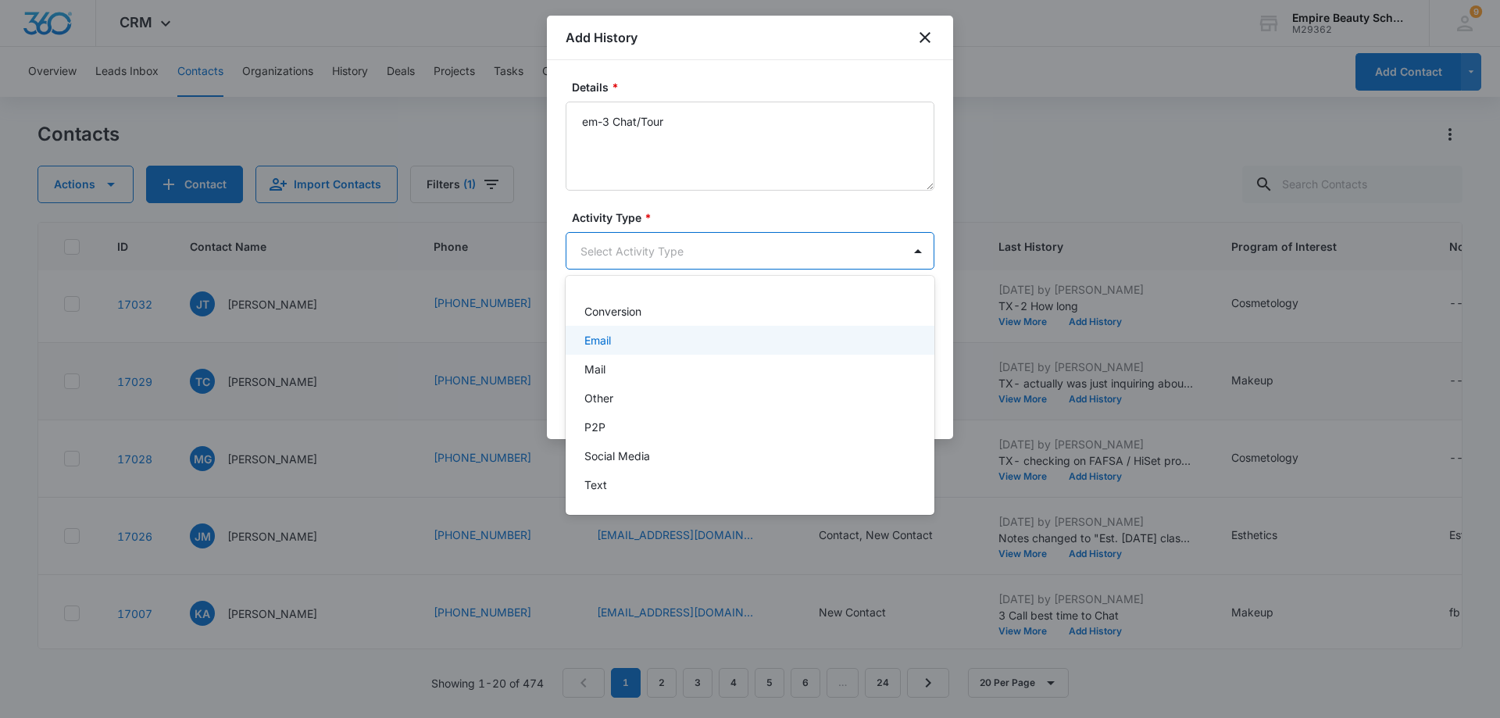
click at [760, 340] on div "Email" at bounding box center [749, 340] width 328 height 16
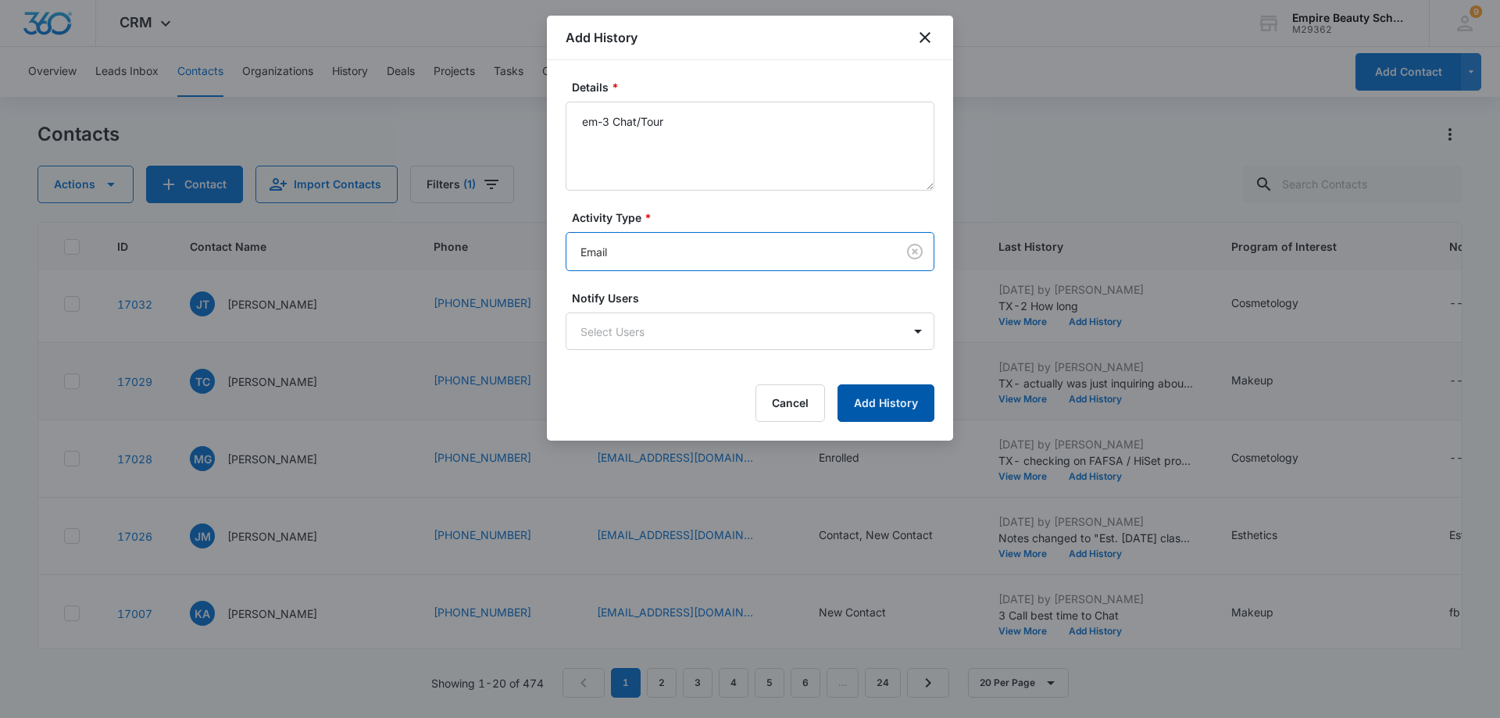
click at [896, 399] on button "Add History" at bounding box center [886, 403] width 97 height 38
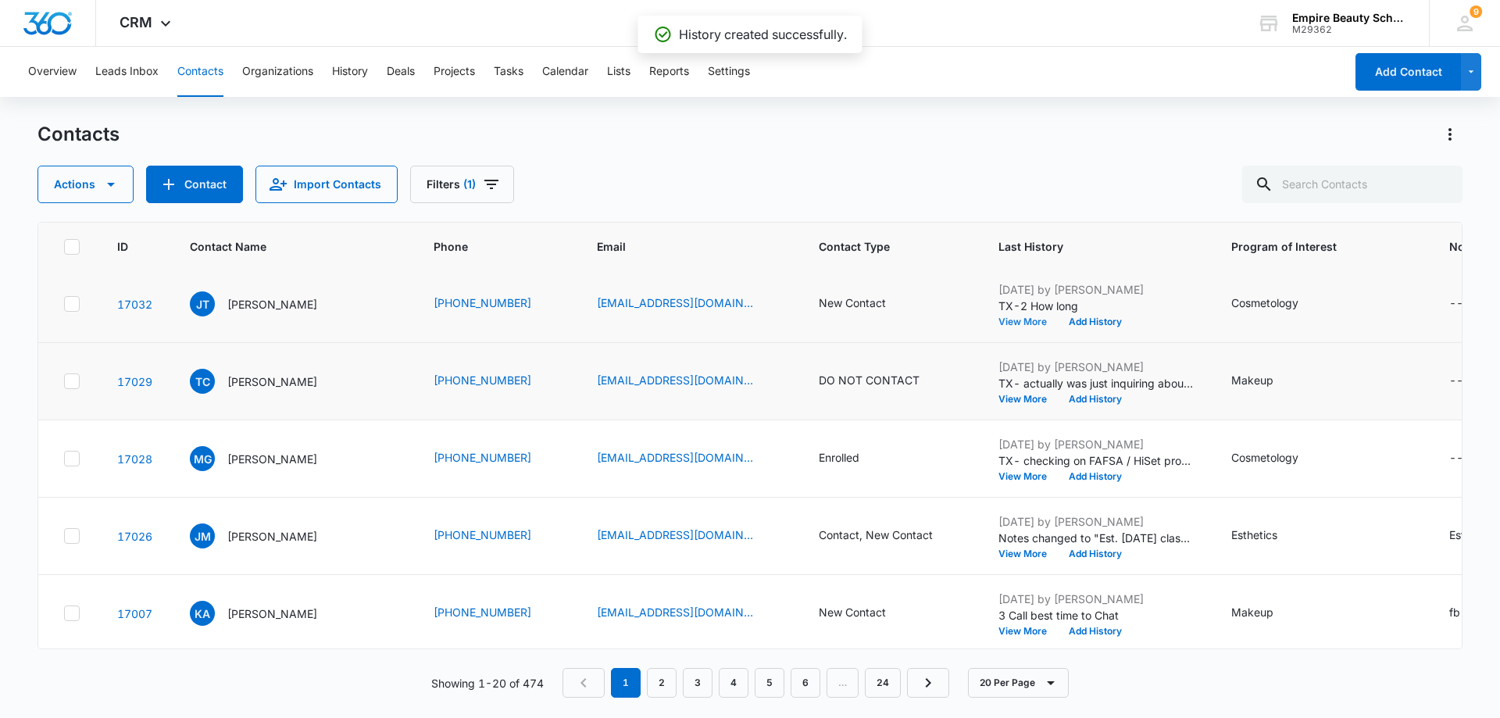
click at [1024, 322] on button "View More" at bounding box center [1028, 321] width 59 height 9
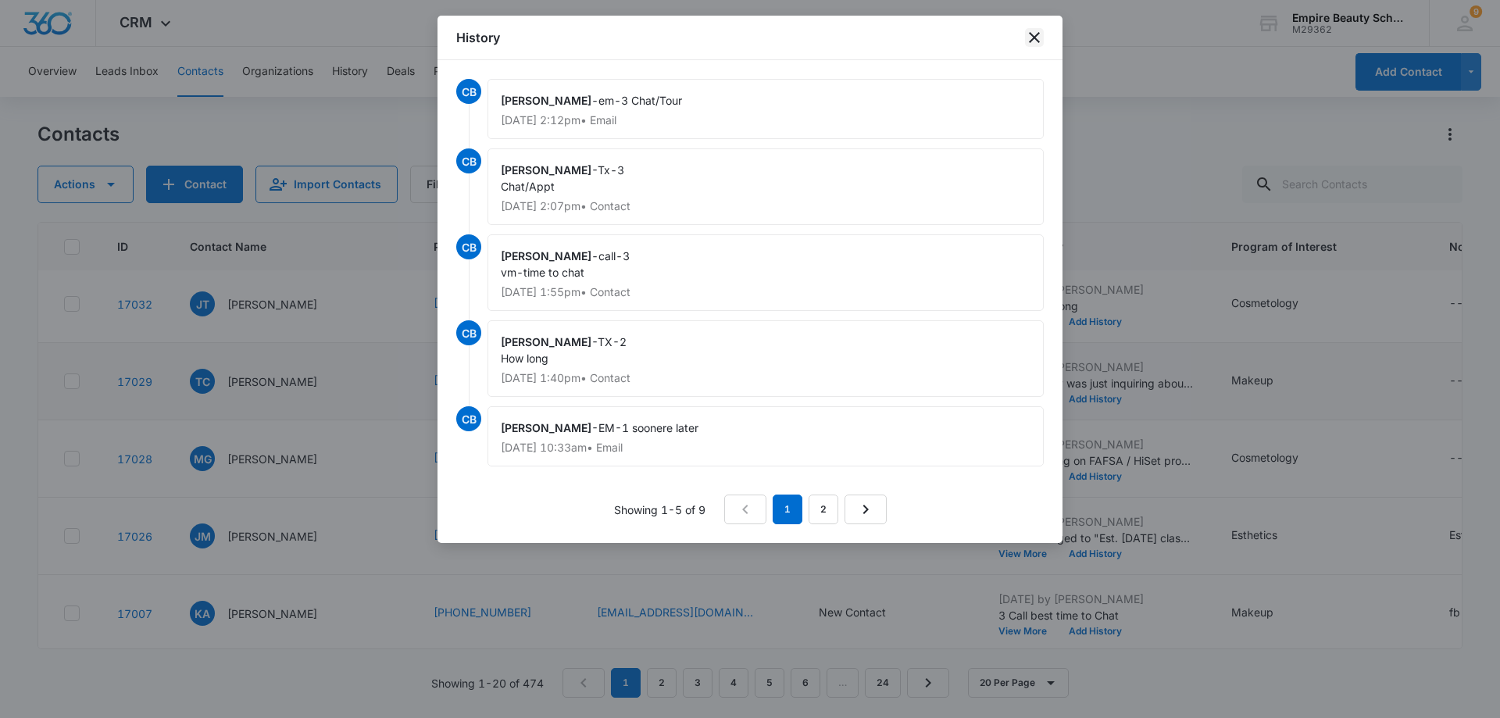
click at [1036, 38] on icon "close" at bounding box center [1034, 37] width 11 height 11
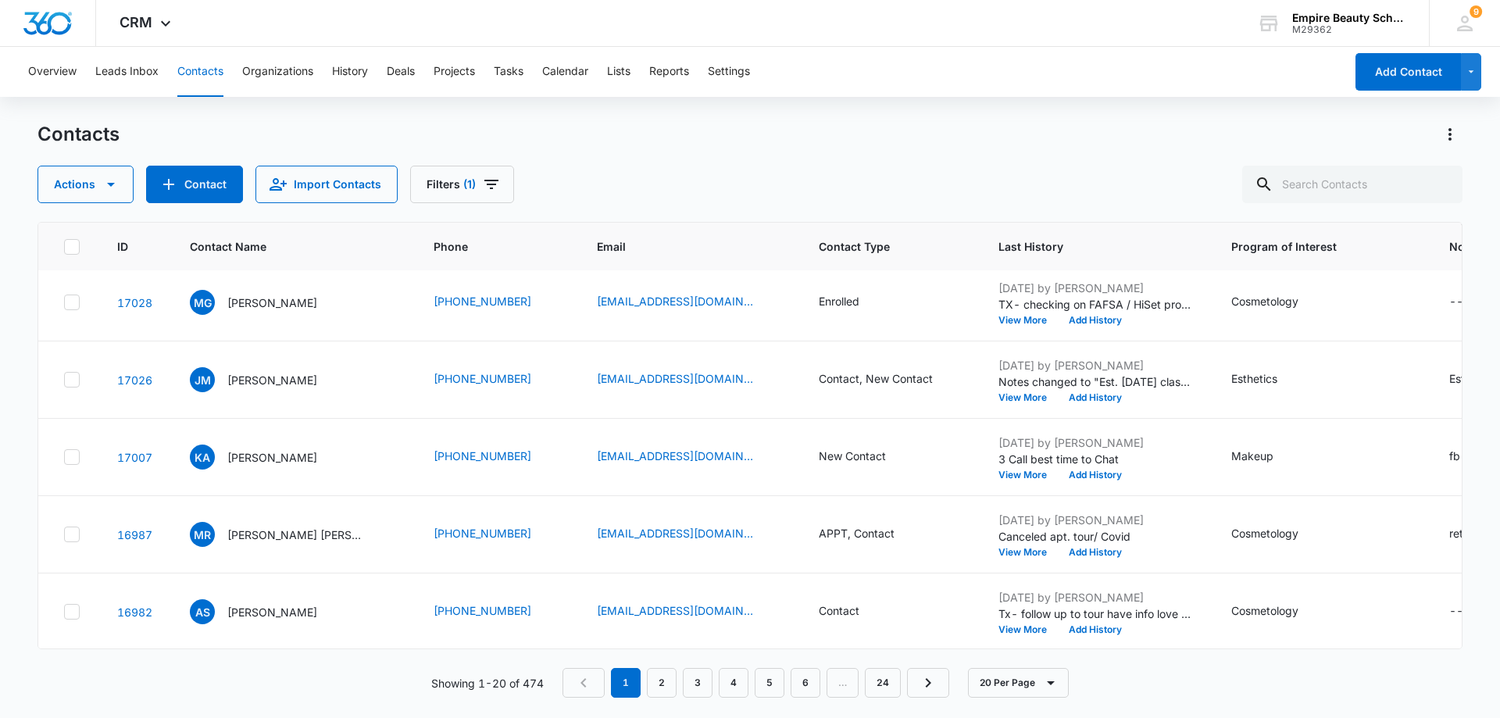
scroll to position [781, 0]
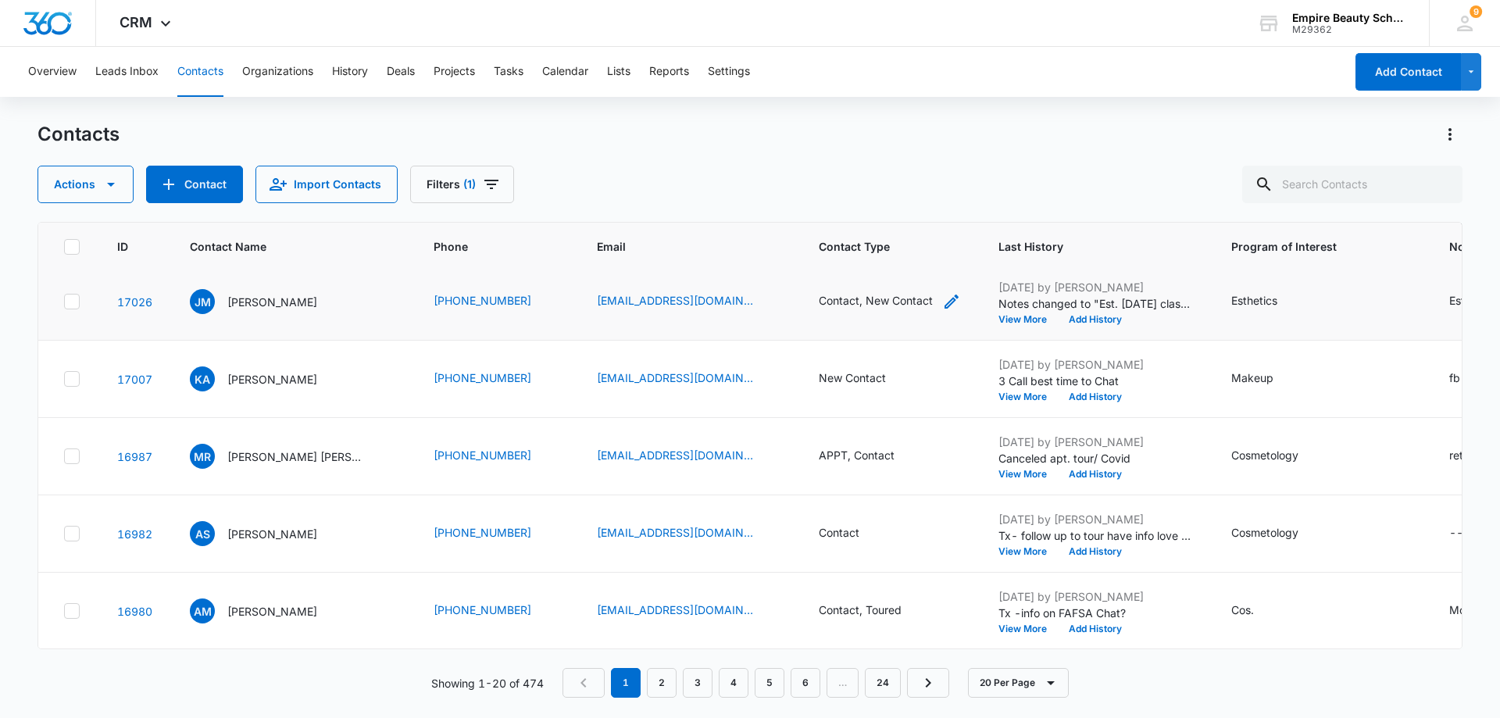
click at [878, 308] on div "Contact, New Contact" at bounding box center [876, 300] width 114 height 16
click at [981, 200] on div at bounding box center [981, 200] width 25 height 25
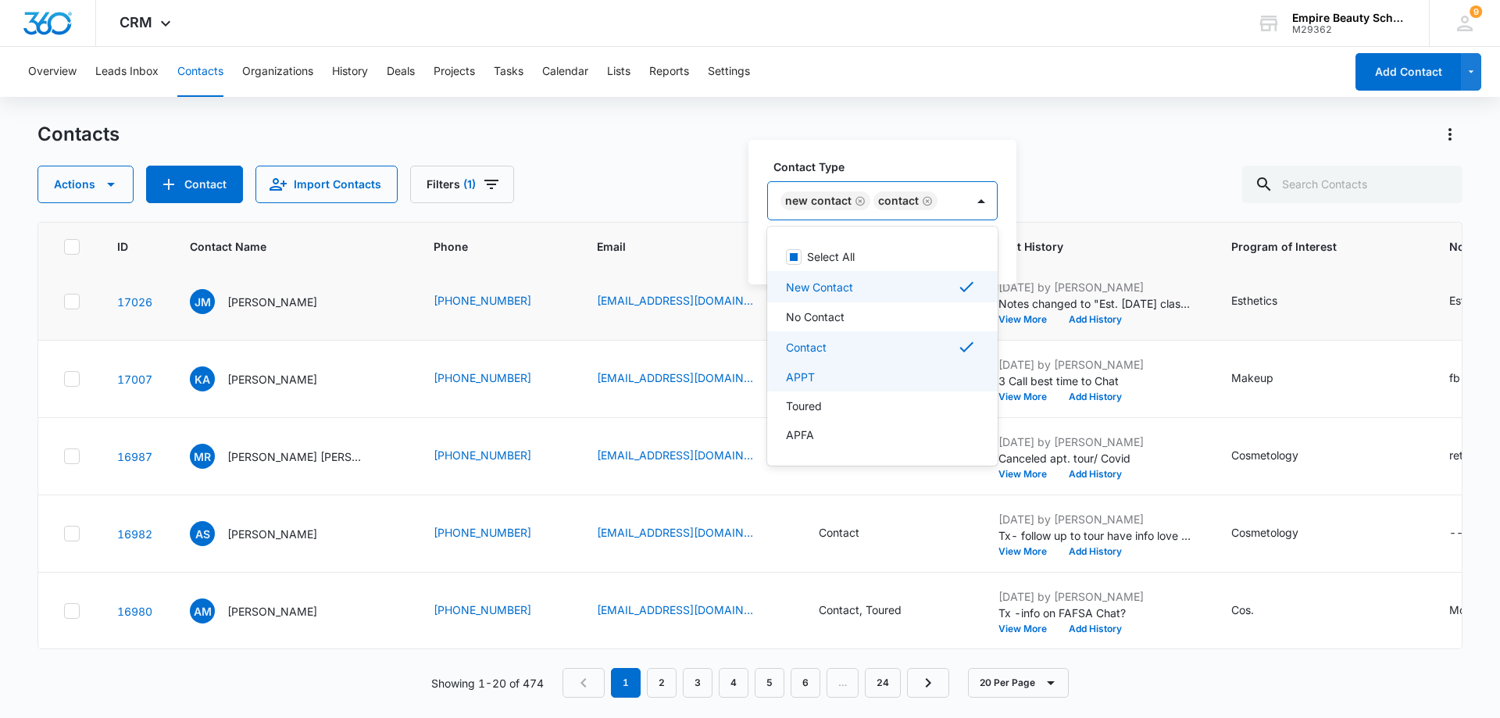
click at [860, 376] on div "APPT" at bounding box center [881, 377] width 190 height 16
click at [915, 276] on div "New Contact" at bounding box center [895, 286] width 256 height 31
click at [986, 170] on div "Actions Contact Import Contacts Filters (1)" at bounding box center [750, 185] width 1425 height 38
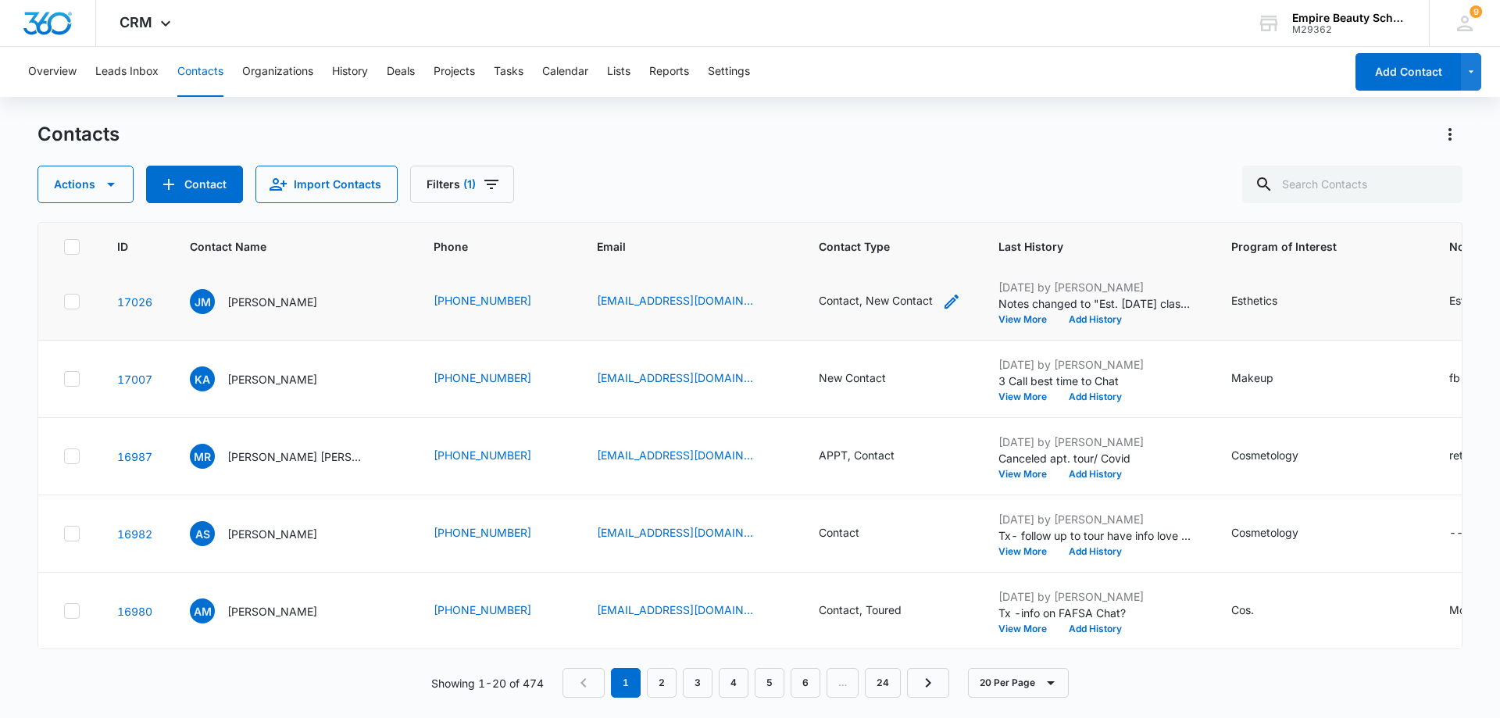
click at [908, 306] on div "Contact, New Contact" at bounding box center [876, 300] width 114 height 16
click at [949, 253] on button "Save" at bounding box center [954, 251] width 46 height 30
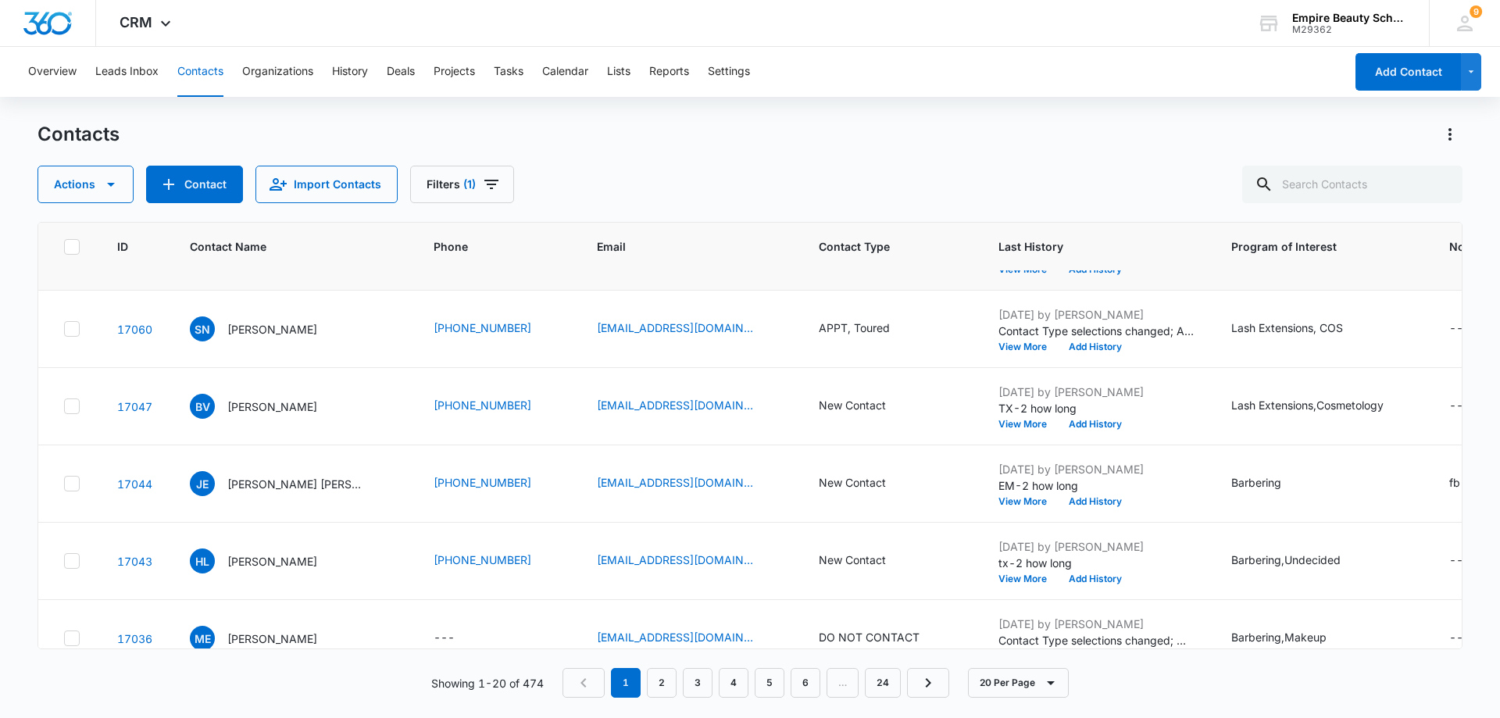
scroll to position [0, 0]
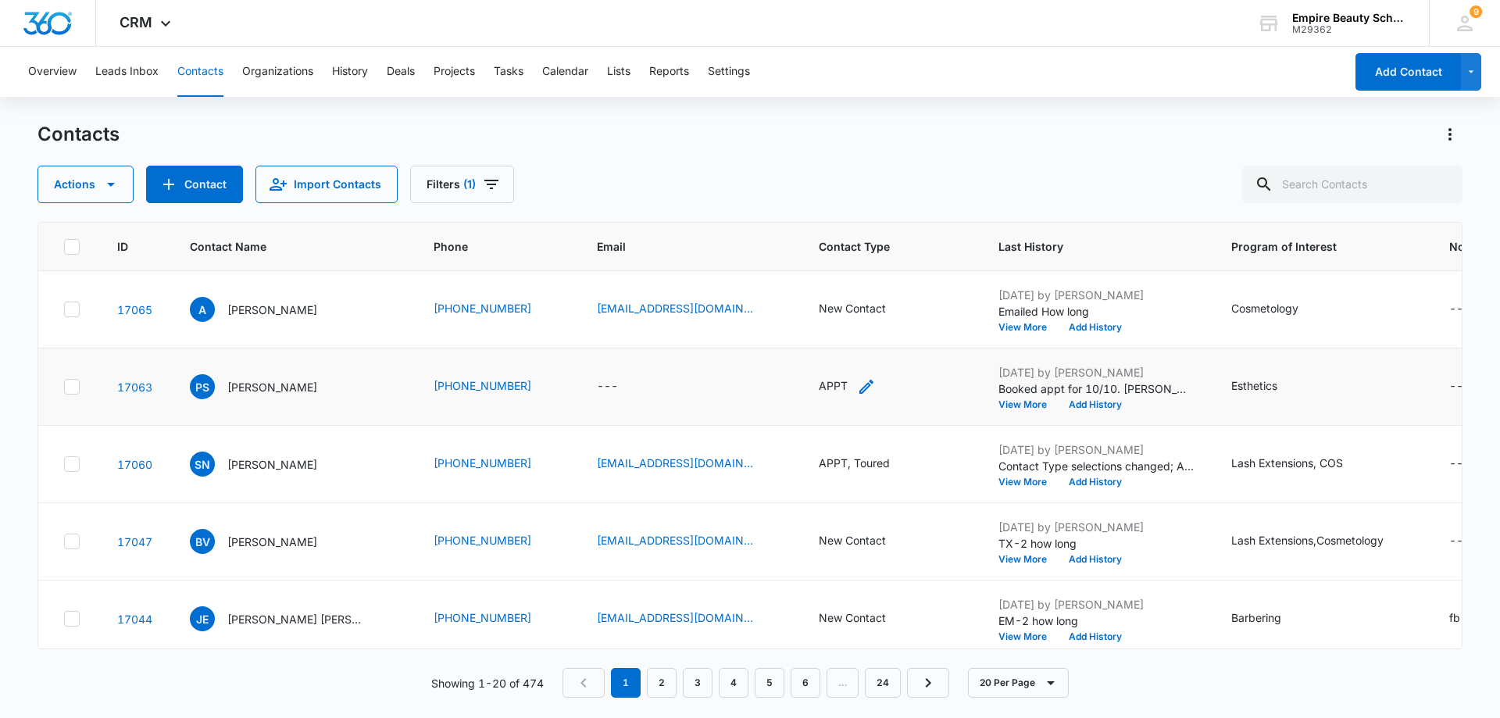
click at [861, 392] on icon "Contact Type - APPT - Select to Edit Field" at bounding box center [866, 386] width 19 height 19
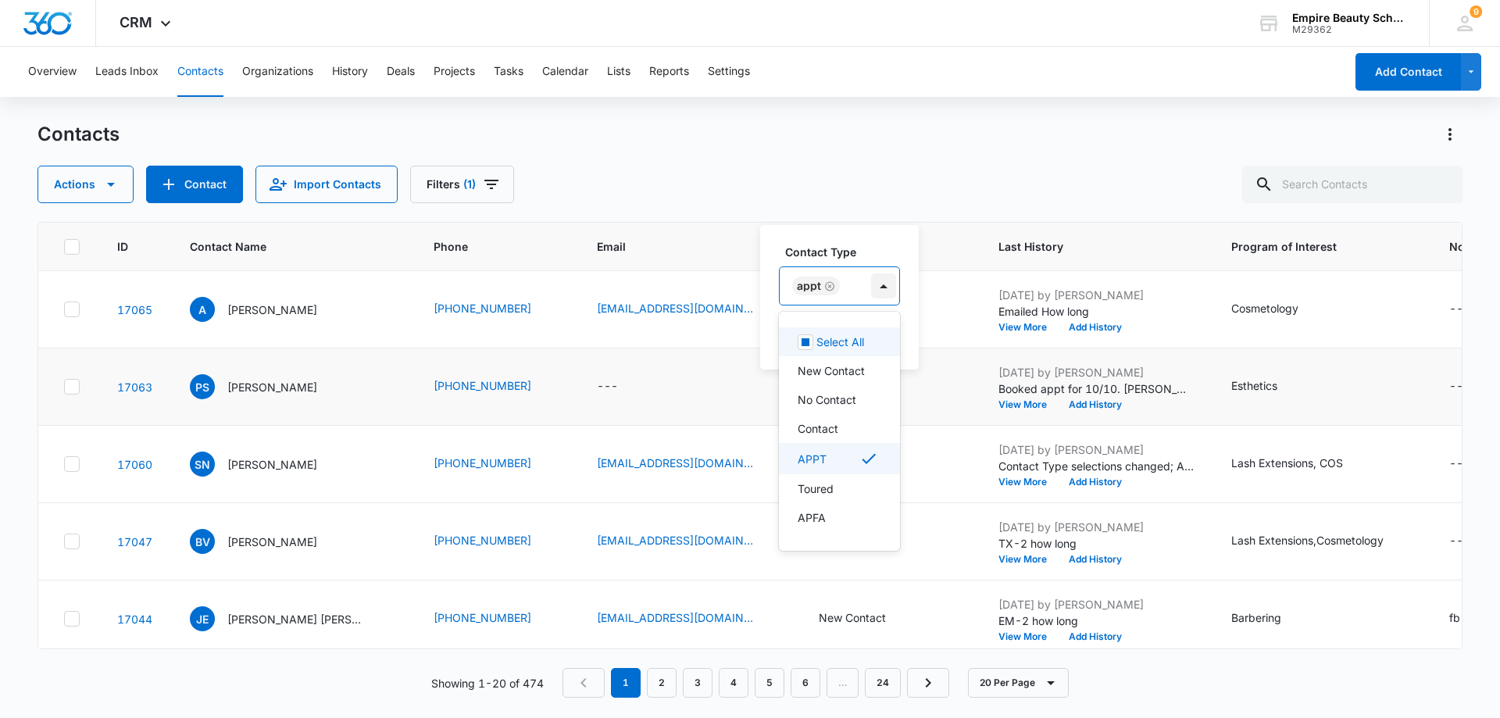
click at [882, 289] on div at bounding box center [883, 286] width 25 height 25
click at [828, 289] on icon "Remove APPT" at bounding box center [829, 287] width 11 height 12
click at [813, 424] on p "Contact" at bounding box center [818, 428] width 41 height 16
click at [821, 463] on p "APPT" at bounding box center [812, 460] width 29 height 16
click at [947, 239] on div "Contact Type option APPT, selected. 16 results available. Use Up and Down to ch…" at bounding box center [873, 297] width 226 height 145
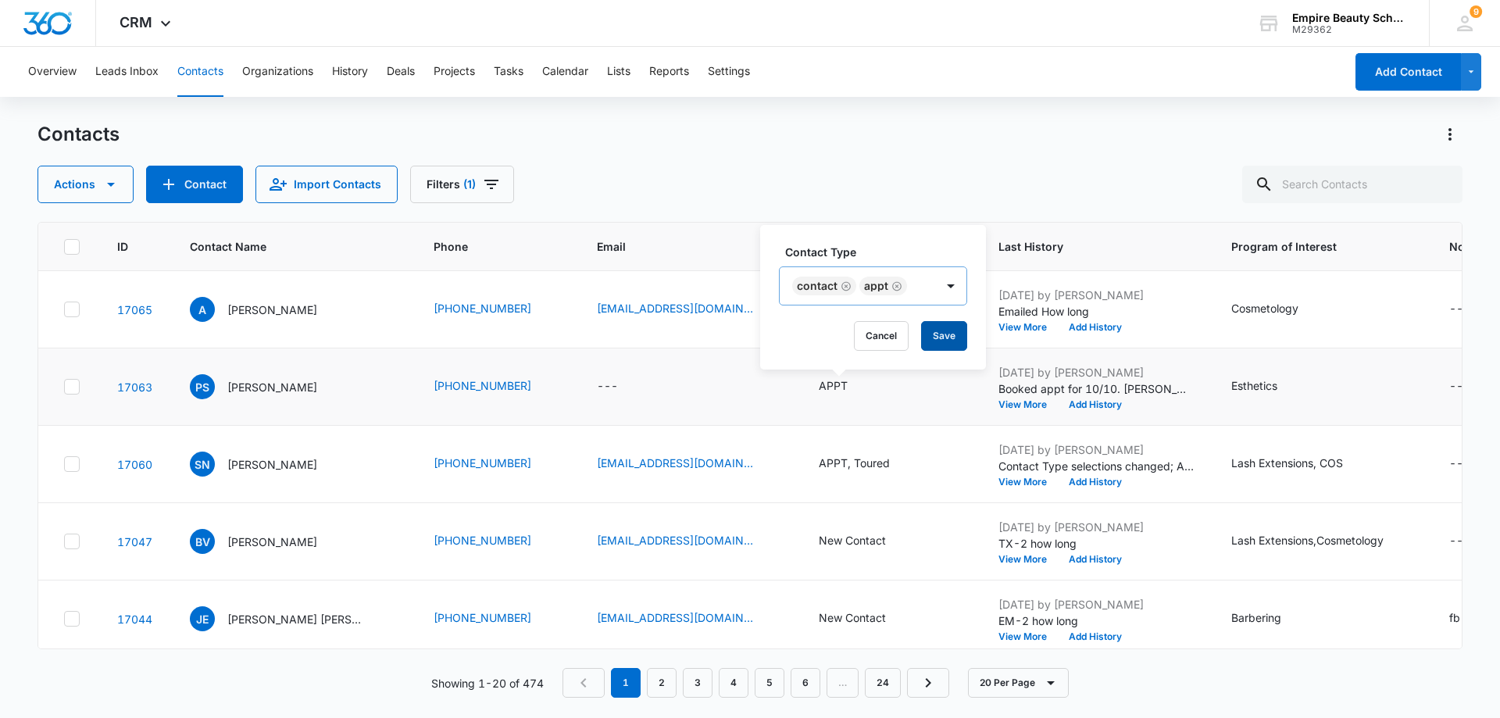
click at [946, 340] on button "Save" at bounding box center [944, 336] width 46 height 30
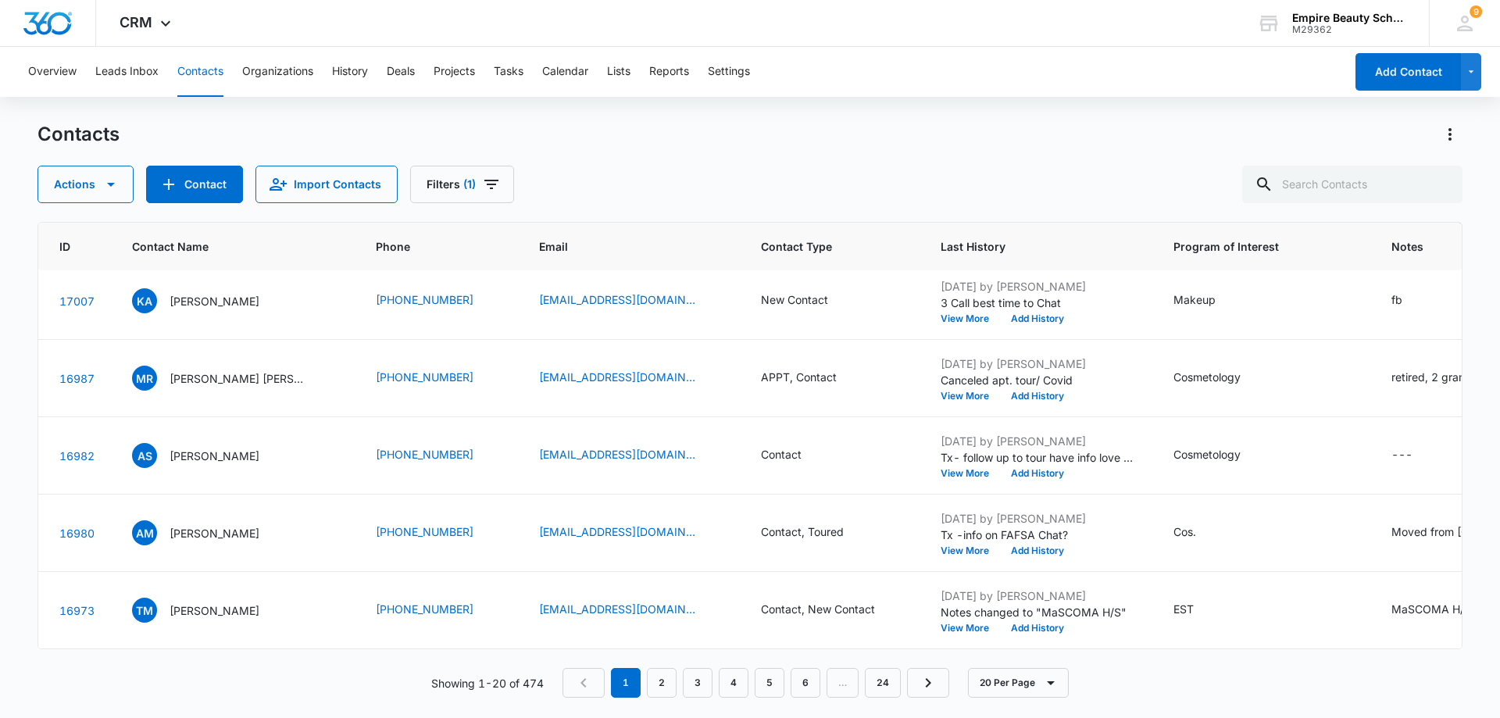
scroll to position [860, 76]
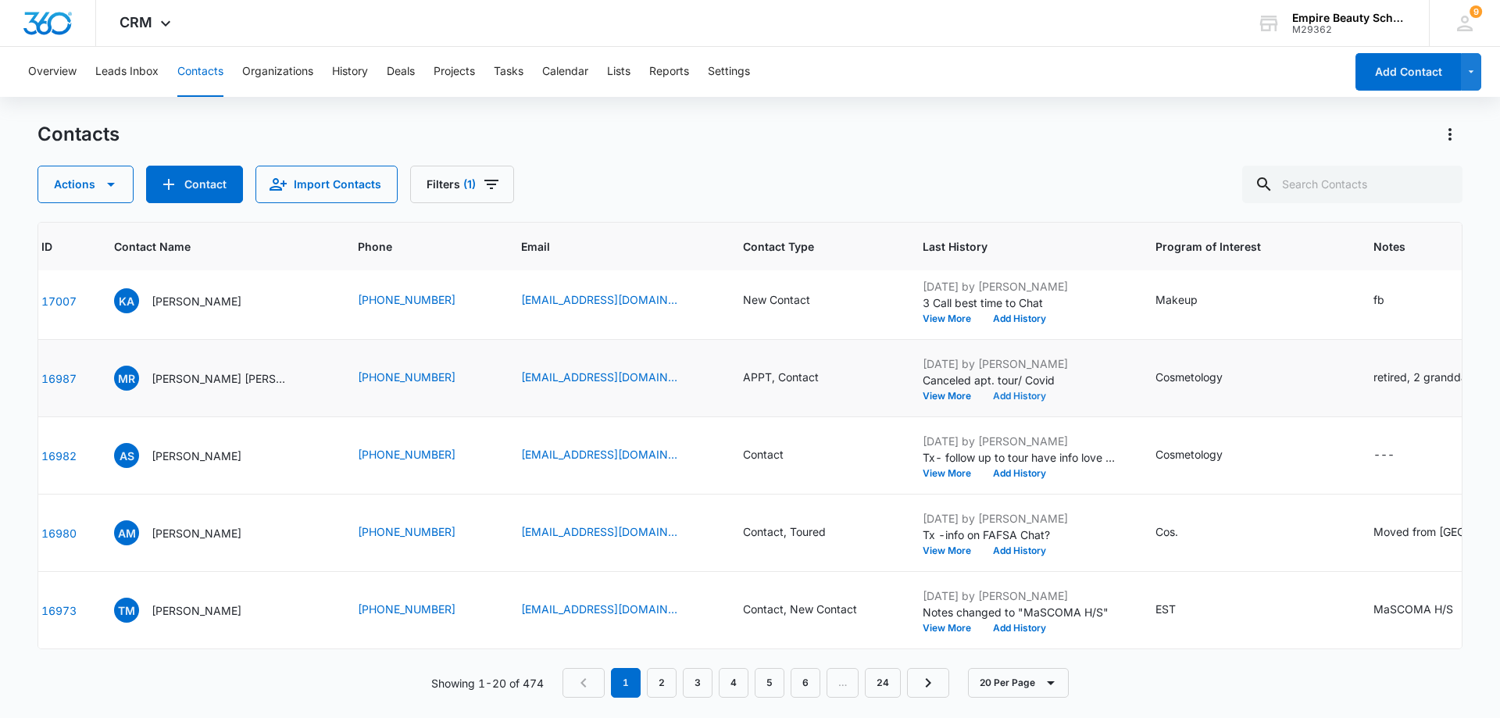
click at [1023, 399] on button "Add History" at bounding box center [1019, 396] width 75 height 9
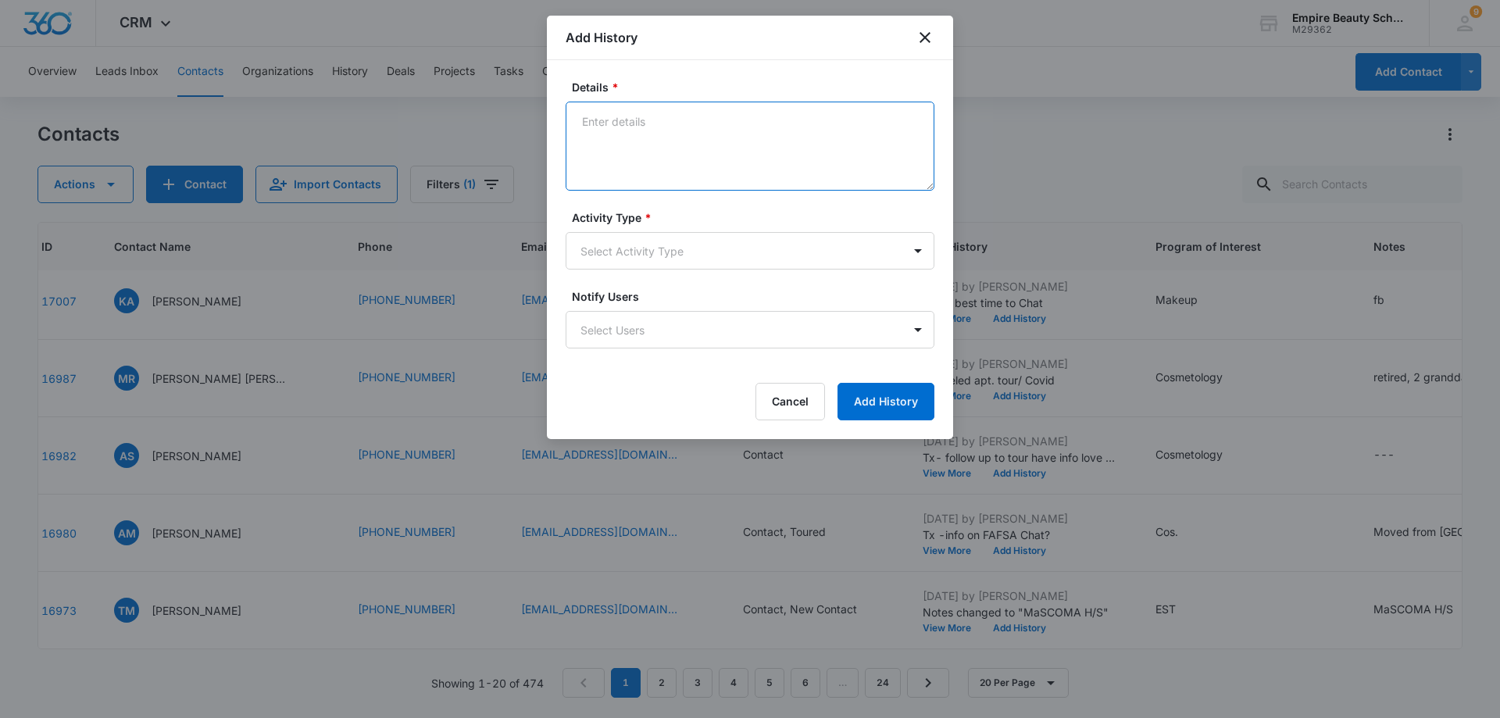
click at [601, 117] on textarea "Details *" at bounding box center [750, 146] width 369 height 89
type textarea "Call- follow up with canceled tour. Hope she is feeling better. Time & date wor…"
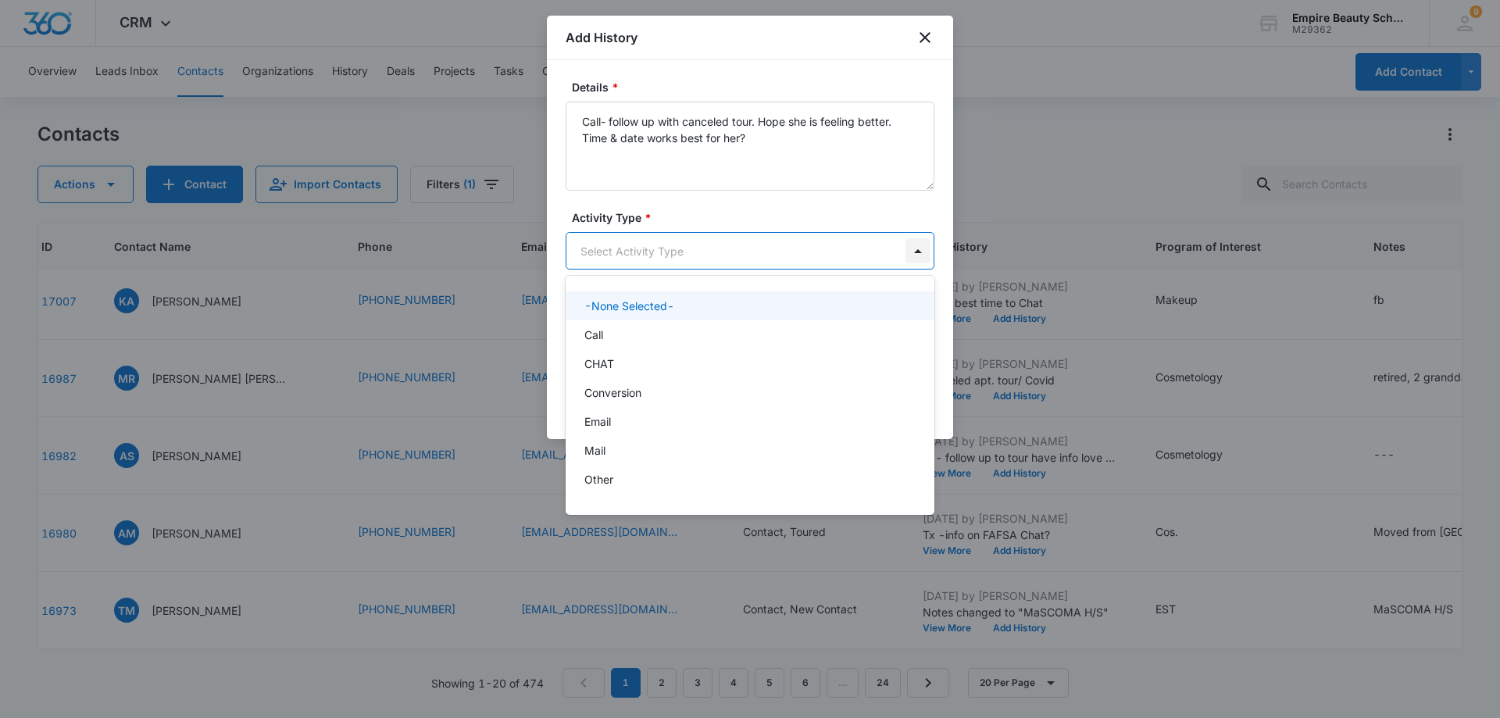
click at [917, 259] on body "CRM Apps Forms CRM Email Shop Payments POS Files Brand Settings AI Assistant Em…" at bounding box center [750, 359] width 1500 height 718
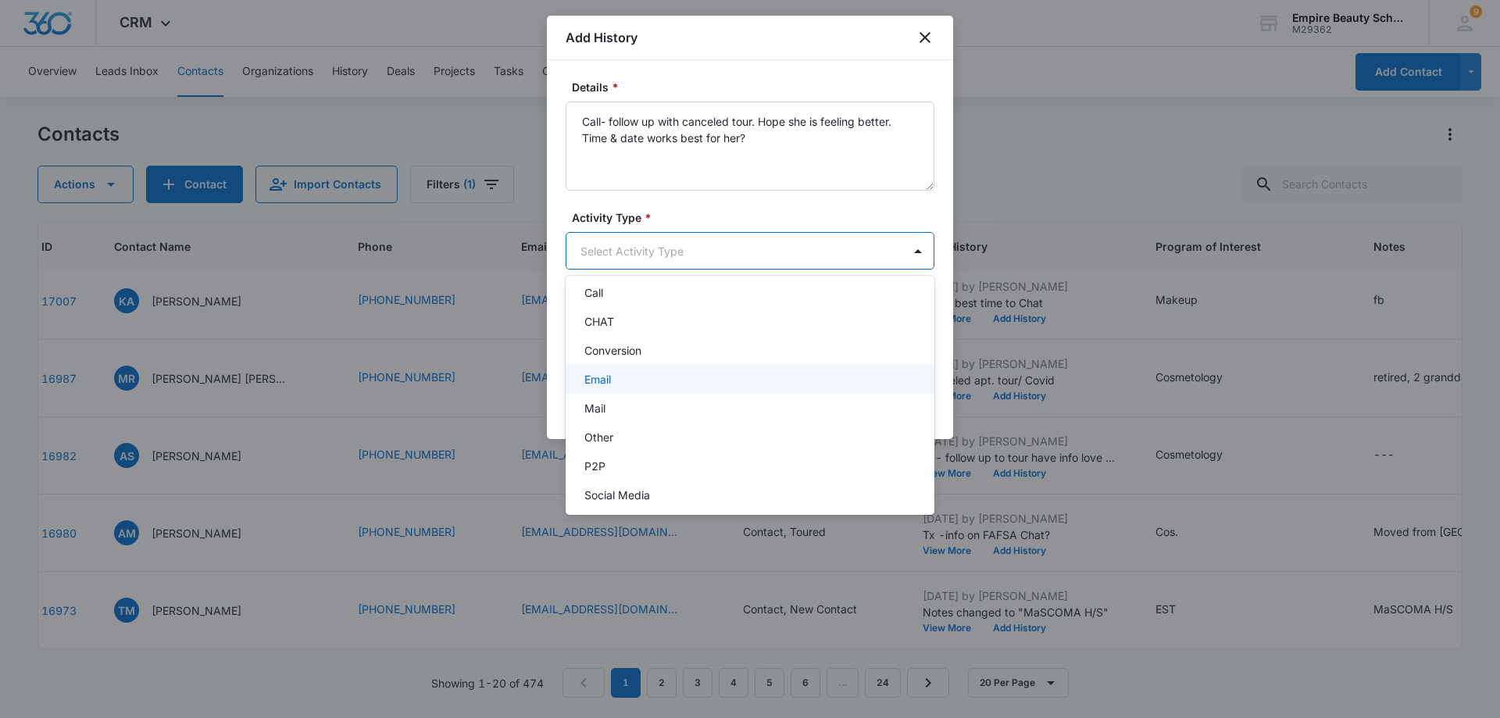
scroll to position [81, 0]
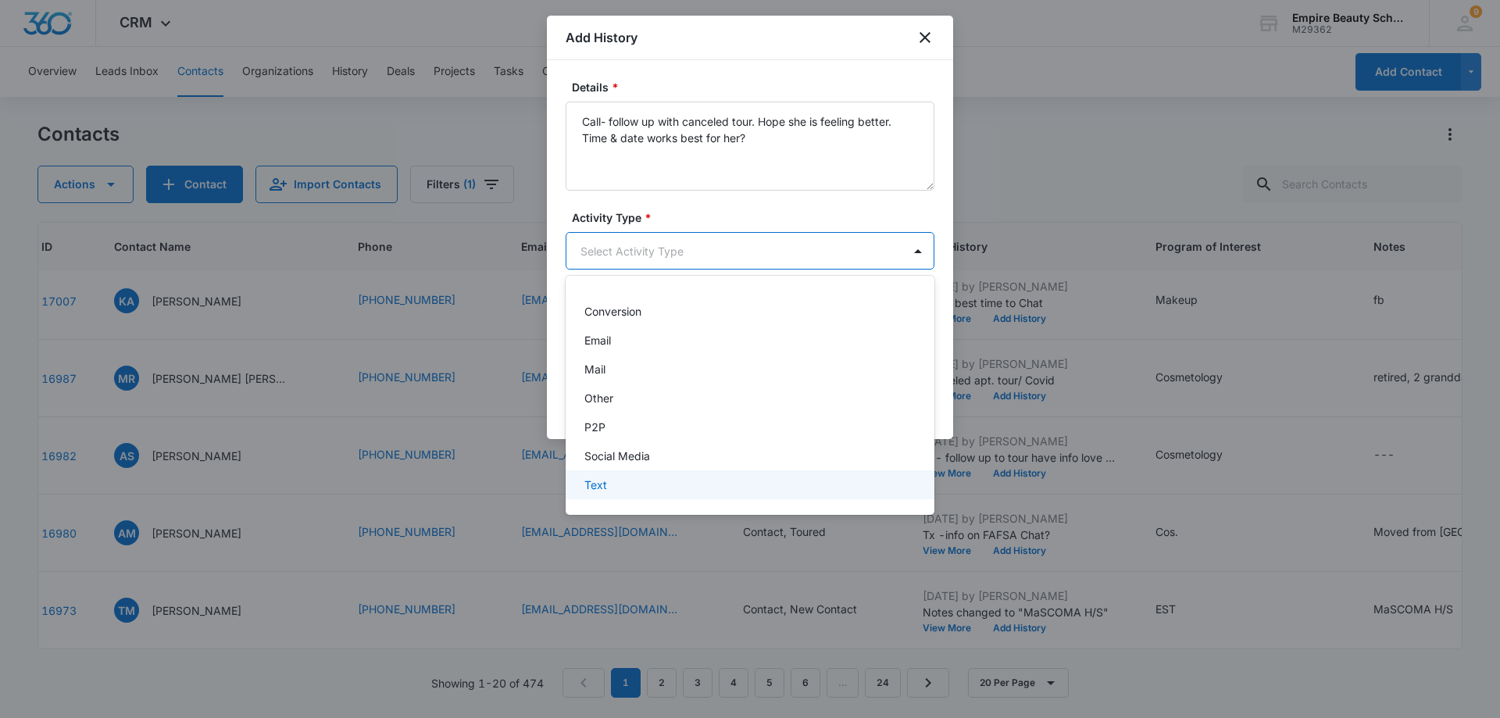
click at [796, 475] on div "Text" at bounding box center [750, 484] width 369 height 29
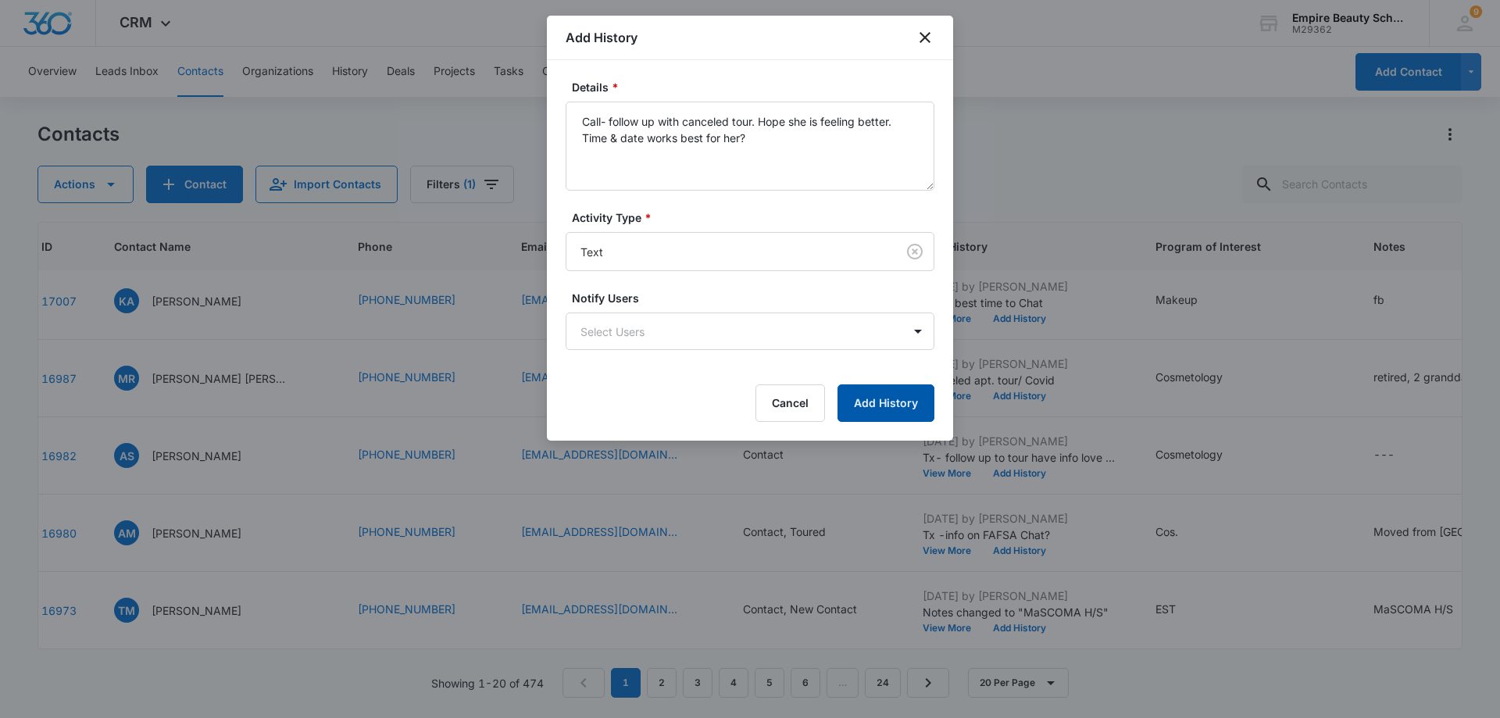
click at [903, 392] on button "Add History" at bounding box center [886, 403] width 97 height 38
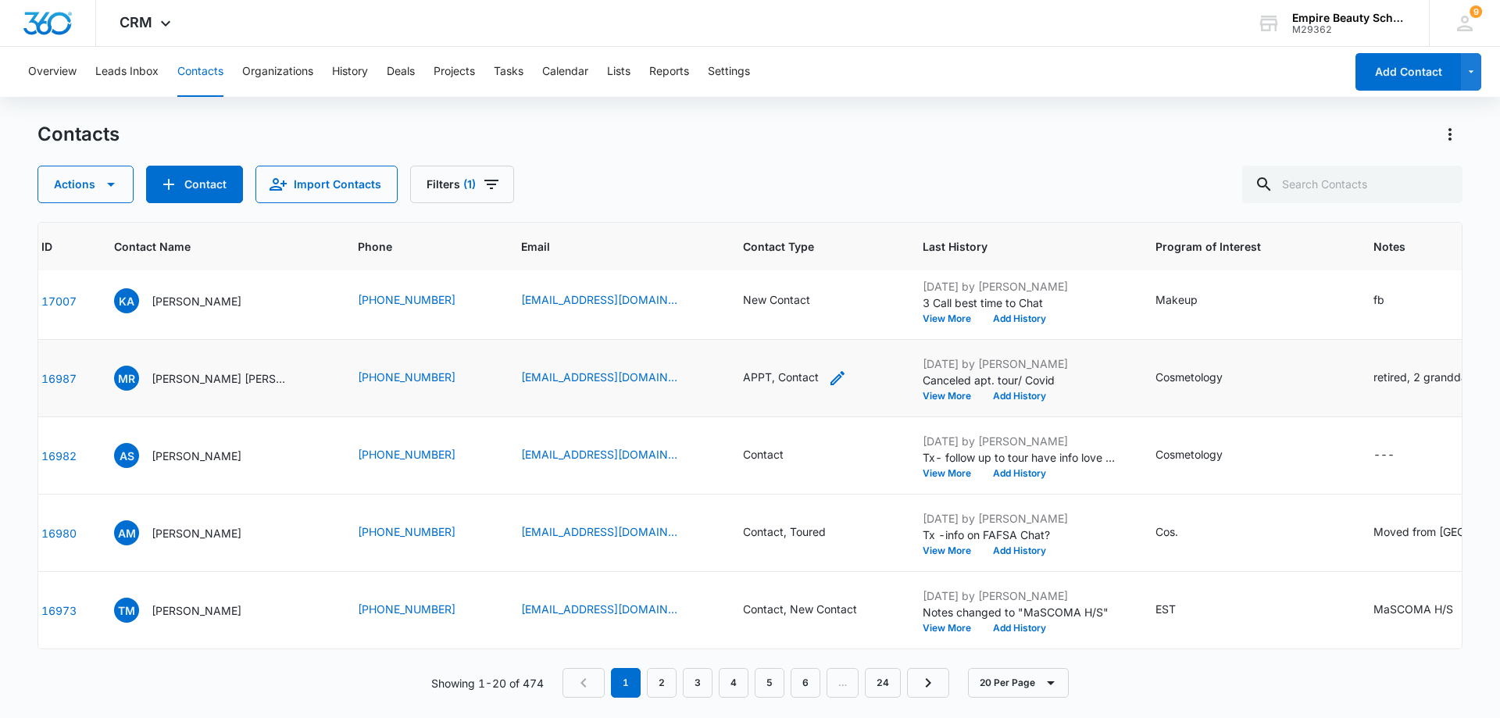
click at [798, 383] on div "APPT, Contact" at bounding box center [781, 377] width 76 height 16
click at [808, 281] on icon "Remove APPT" at bounding box center [810, 277] width 9 height 9
click at [805, 322] on button "Save" at bounding box center [808, 328] width 46 height 30
click at [796, 381] on icon "Contact Type - Contact - Select to Edit Field" at bounding box center [803, 378] width 14 height 14
click at [801, 278] on div "Contact" at bounding box center [754, 278] width 105 height 38
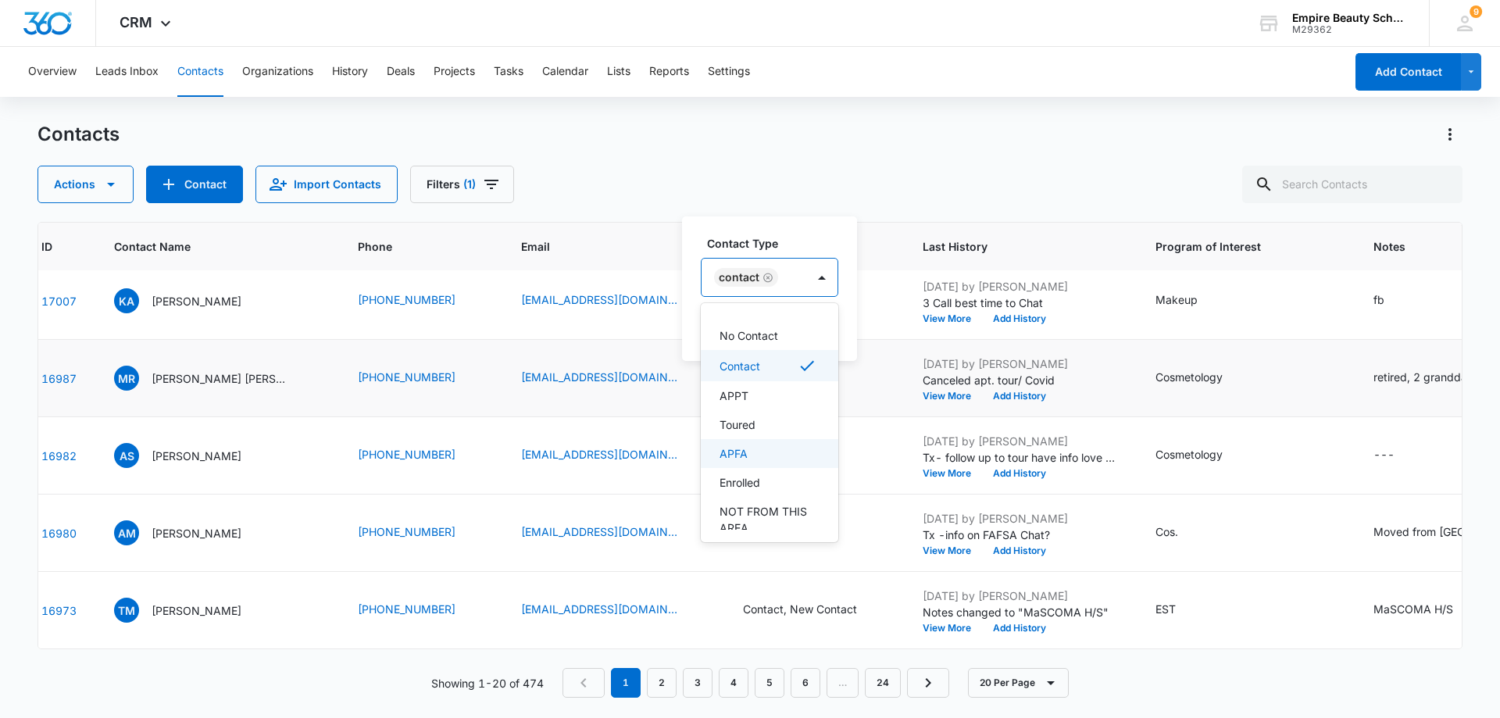
scroll to position [0, 0]
click at [825, 223] on div "Contact Type 16 results available. Use Up and Down to choose options, press Ent…" at bounding box center [769, 288] width 175 height 145
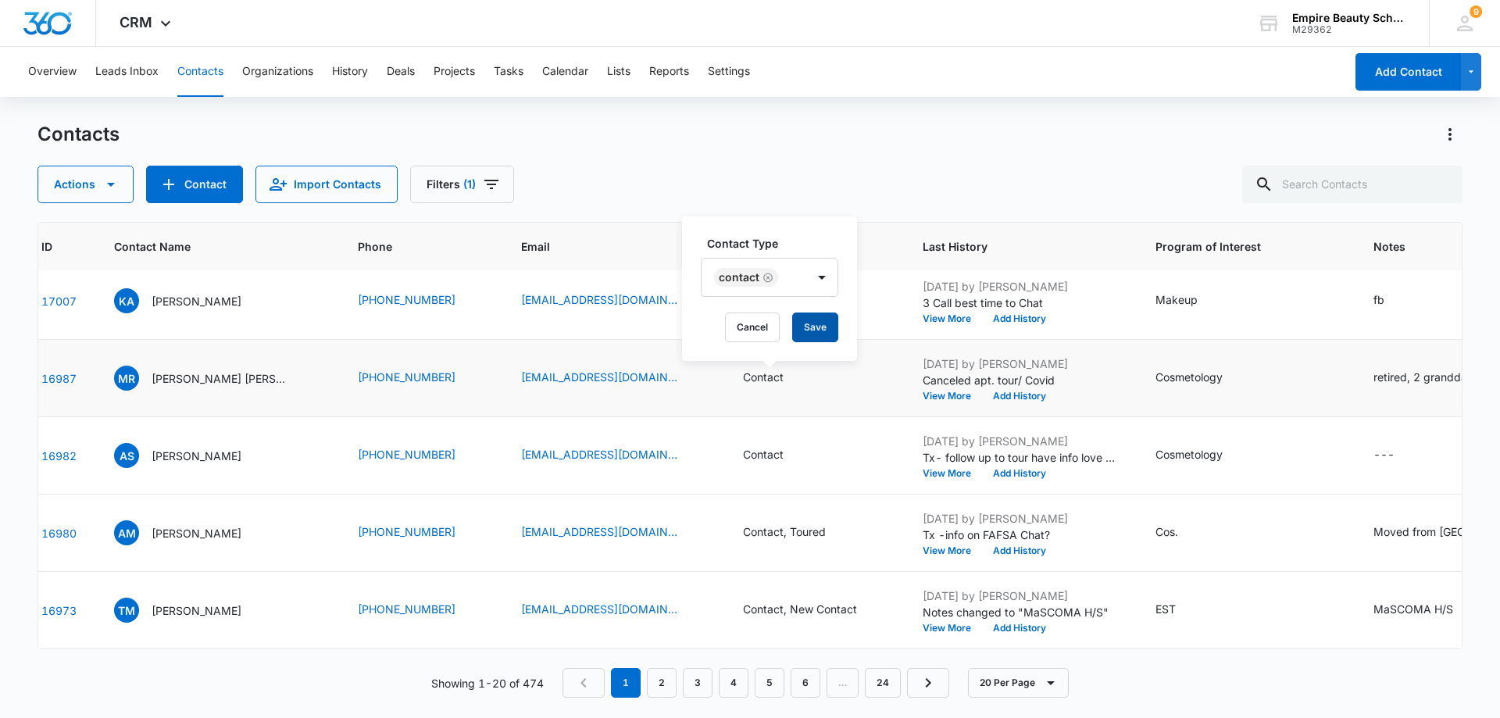
click at [813, 334] on button "Save" at bounding box center [815, 328] width 46 height 30
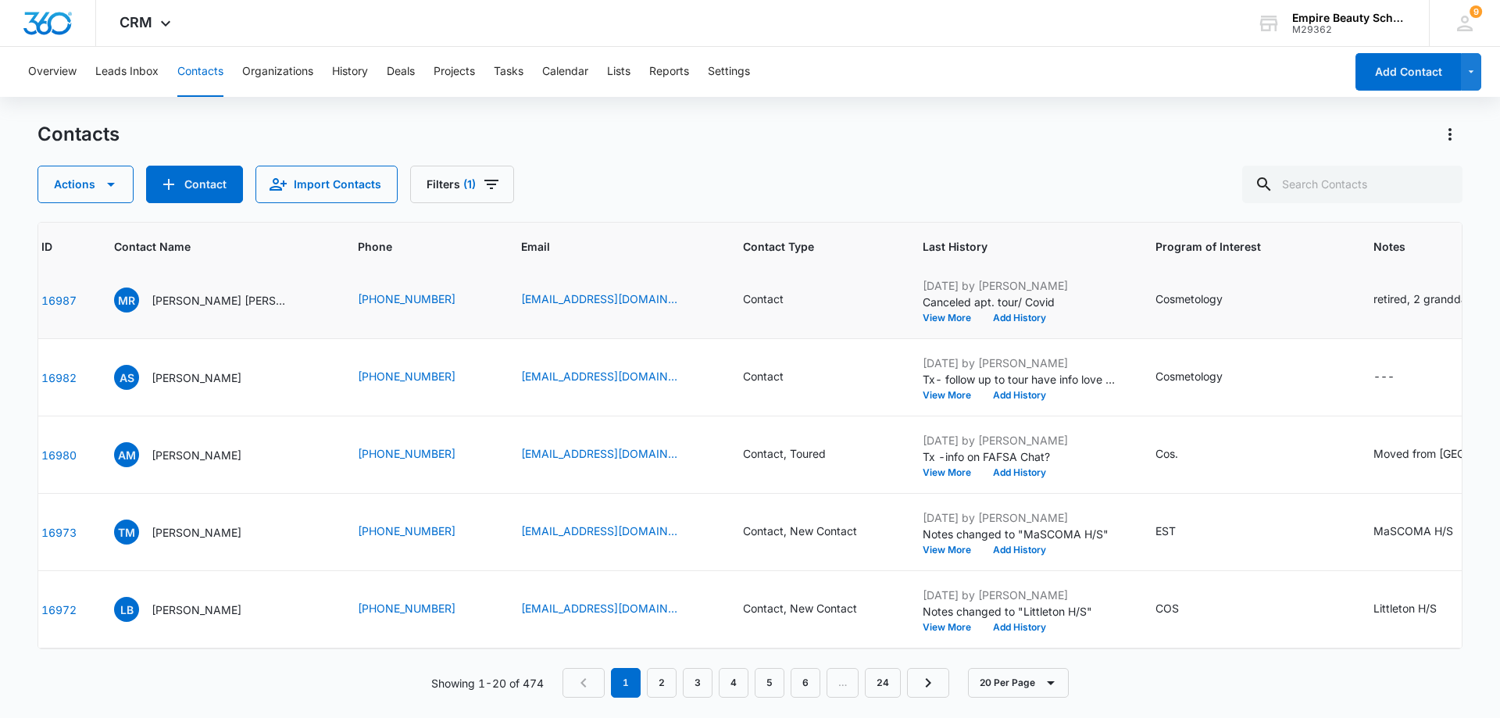
scroll to position [860, 76]
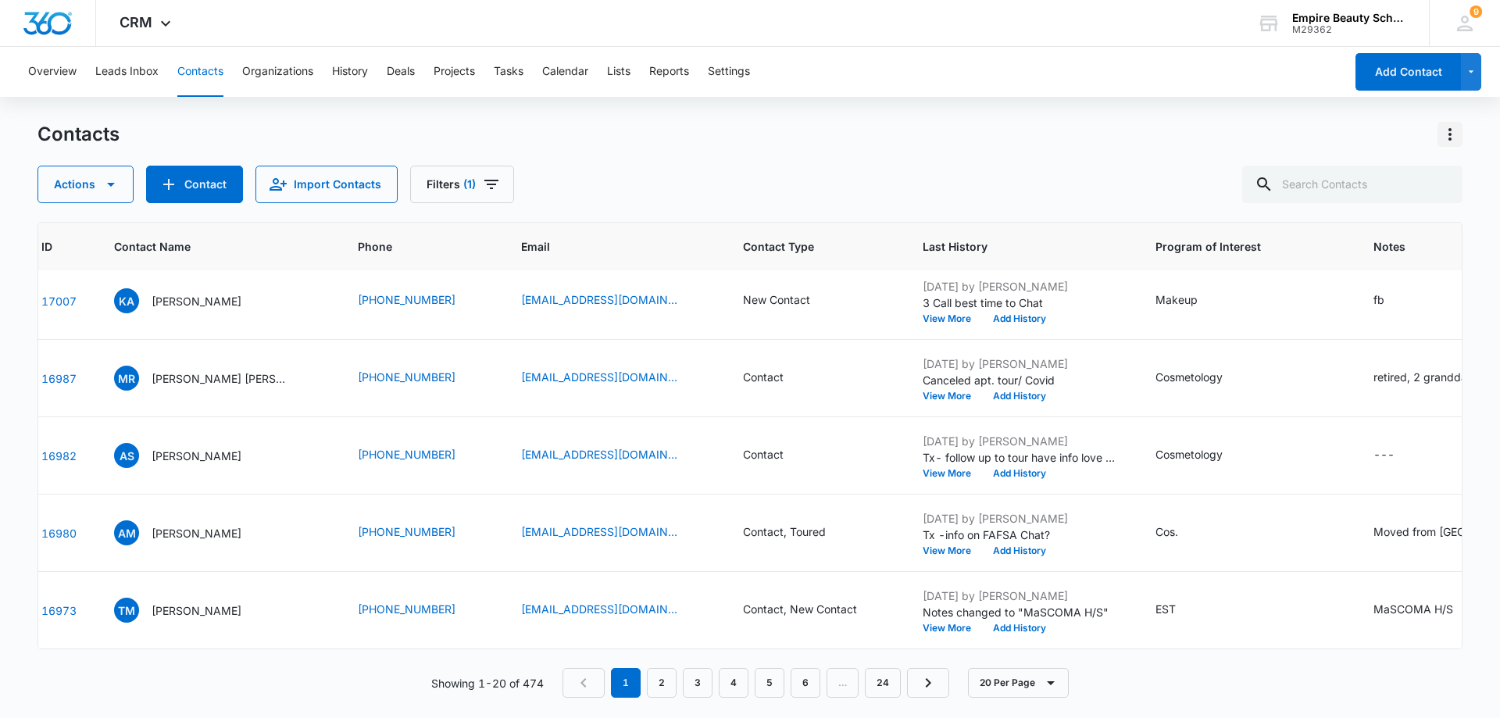
click at [1448, 134] on icon "Actions" at bounding box center [1450, 134] width 19 height 19
click at [1387, 174] on div "Choose Columns" at bounding box center [1372, 178] width 103 height 11
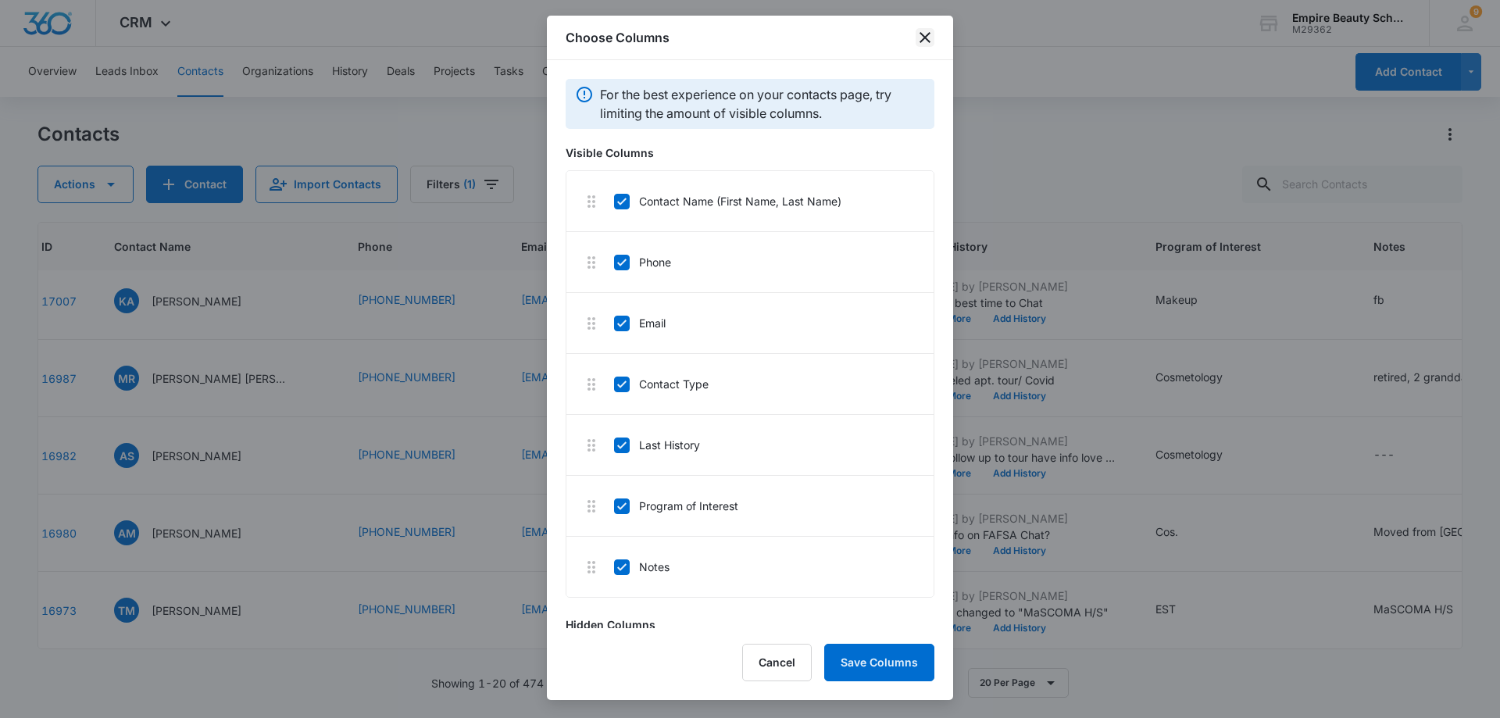
click at [930, 33] on icon "close" at bounding box center [925, 37] width 11 height 11
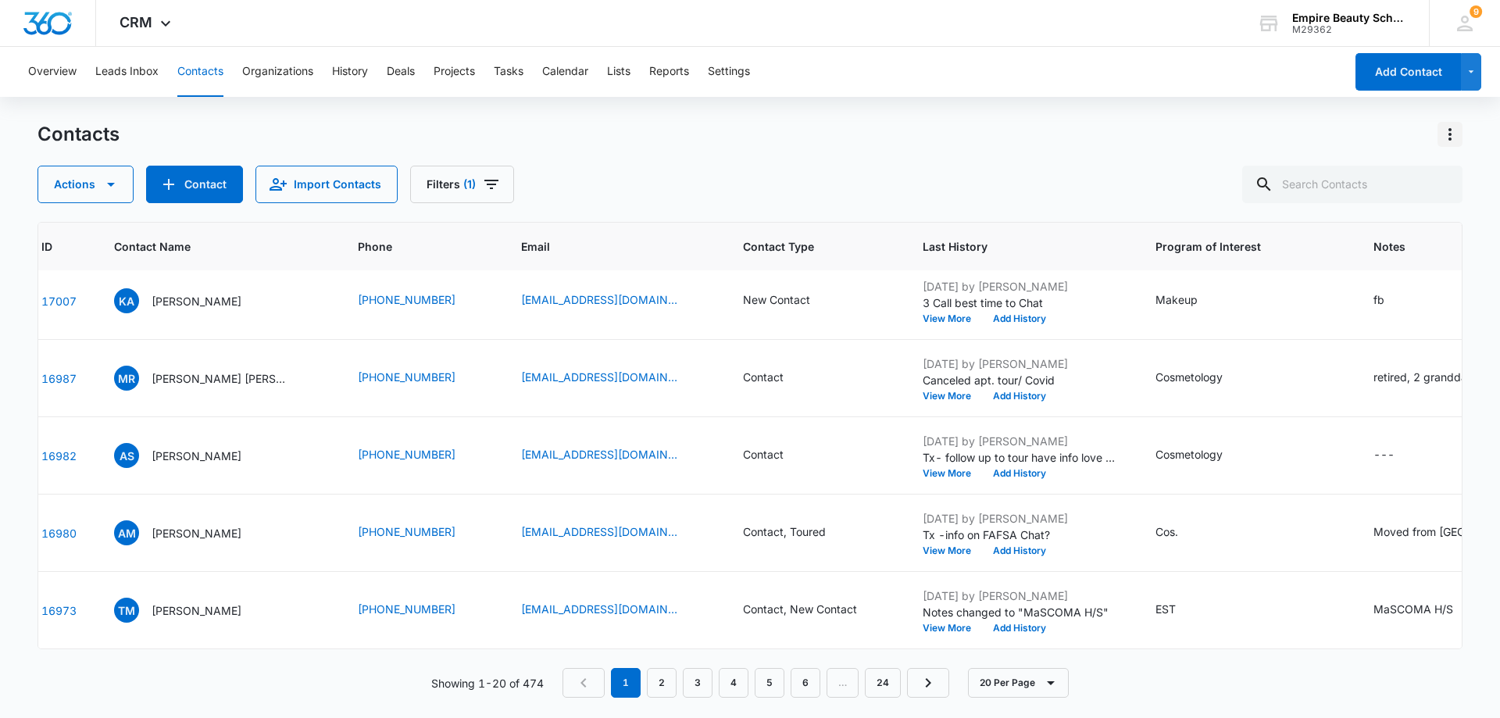
click at [1442, 136] on icon "Actions" at bounding box center [1450, 134] width 19 height 19
click at [1407, 177] on div "Choose Columns" at bounding box center [1372, 178] width 103 height 11
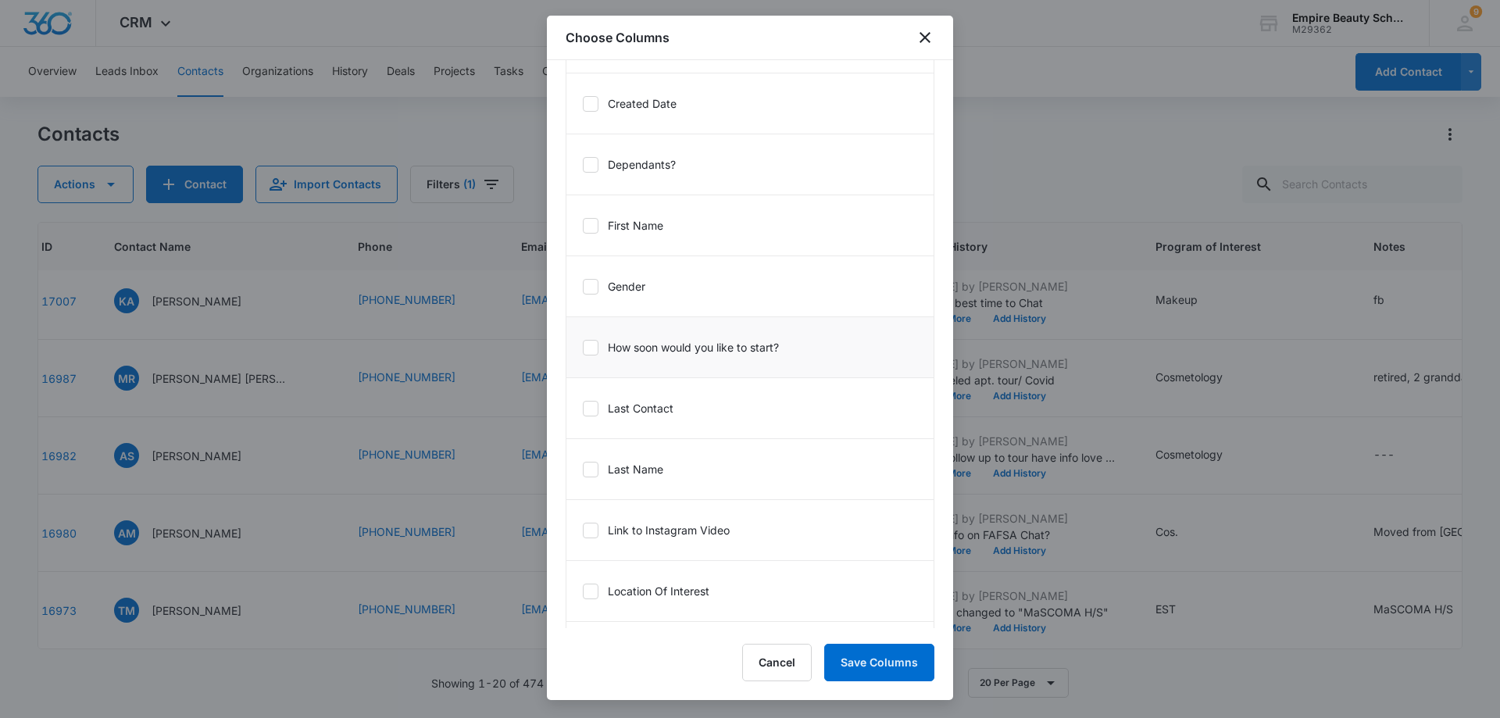
scroll to position [1094, 0]
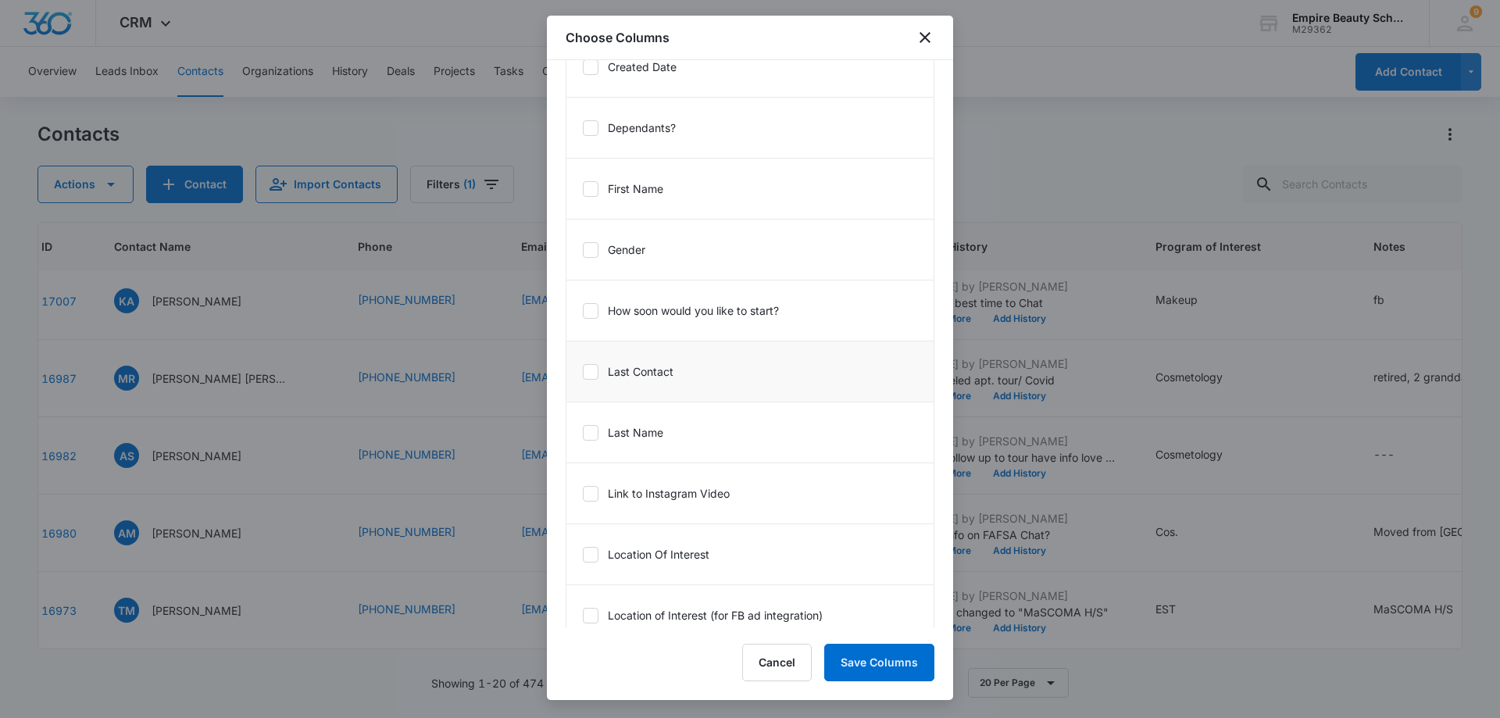
click at [589, 377] on icon at bounding box center [591, 372] width 14 height 14
click at [583, 372] on input "Last Contact" at bounding box center [582, 371] width 1 height 1
click at [856, 668] on button "Save Columns" at bounding box center [879, 663] width 110 height 38
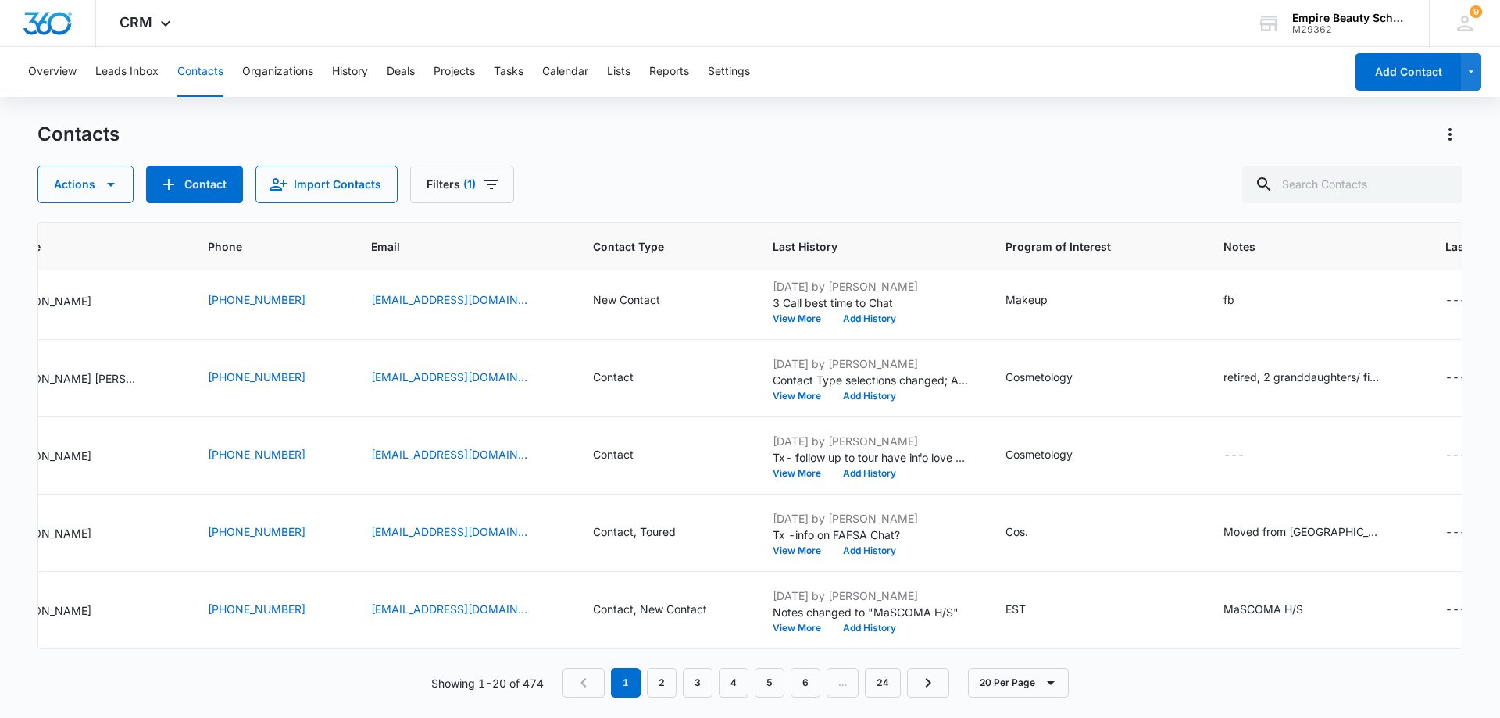
scroll to position [860, 308]
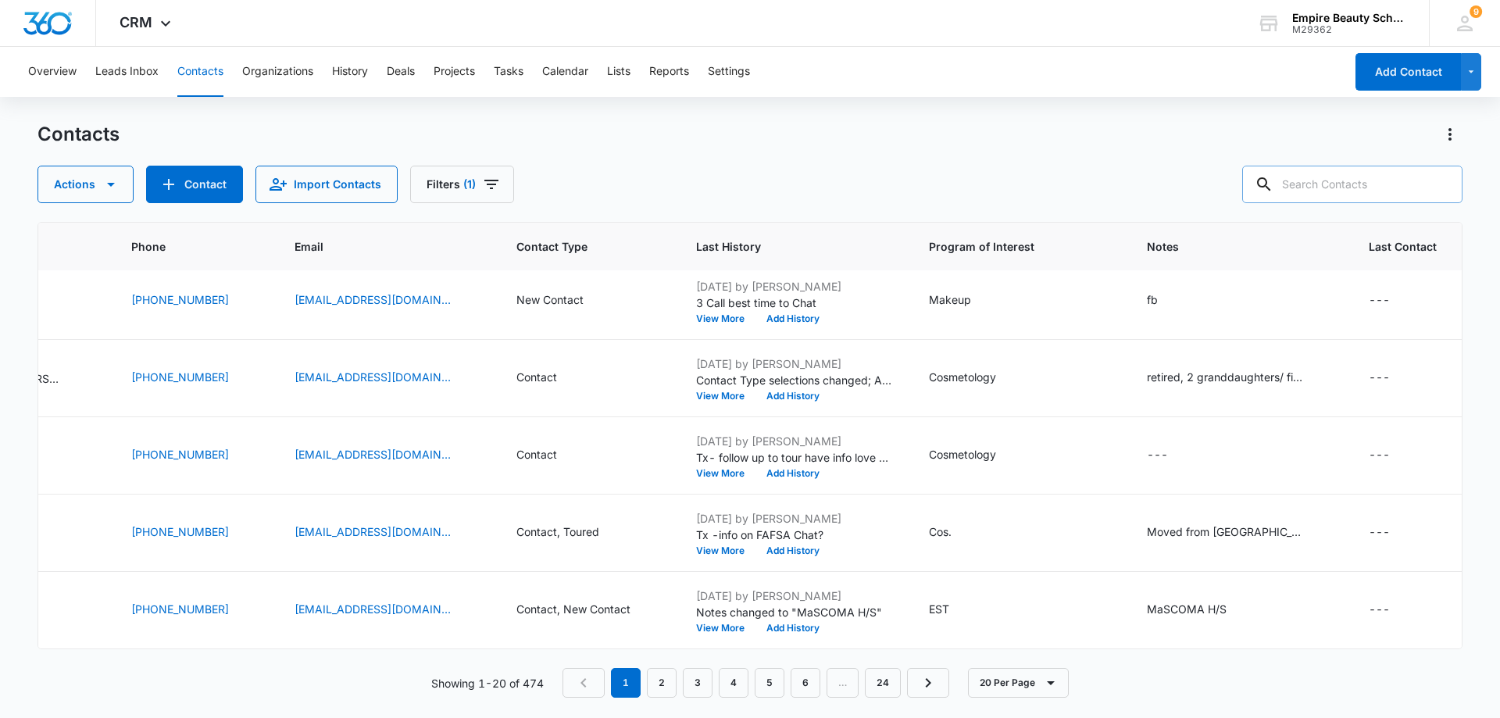
click at [1377, 189] on input "text" at bounding box center [1352, 185] width 220 height 38
click at [1450, 135] on icon "Actions" at bounding box center [1450, 134] width 3 height 13
click at [1389, 181] on div "Choose Columns" at bounding box center [1372, 178] width 103 height 11
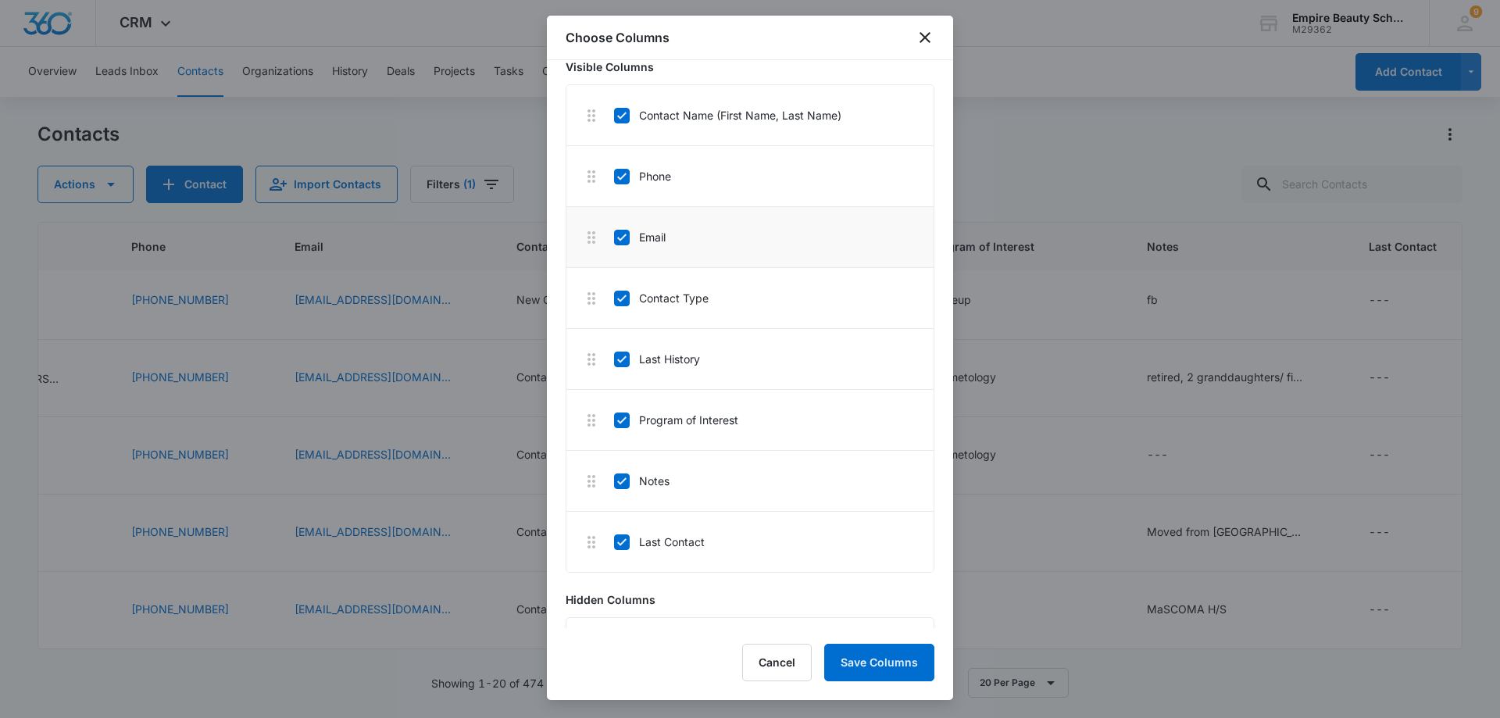
scroll to position [78, 0]
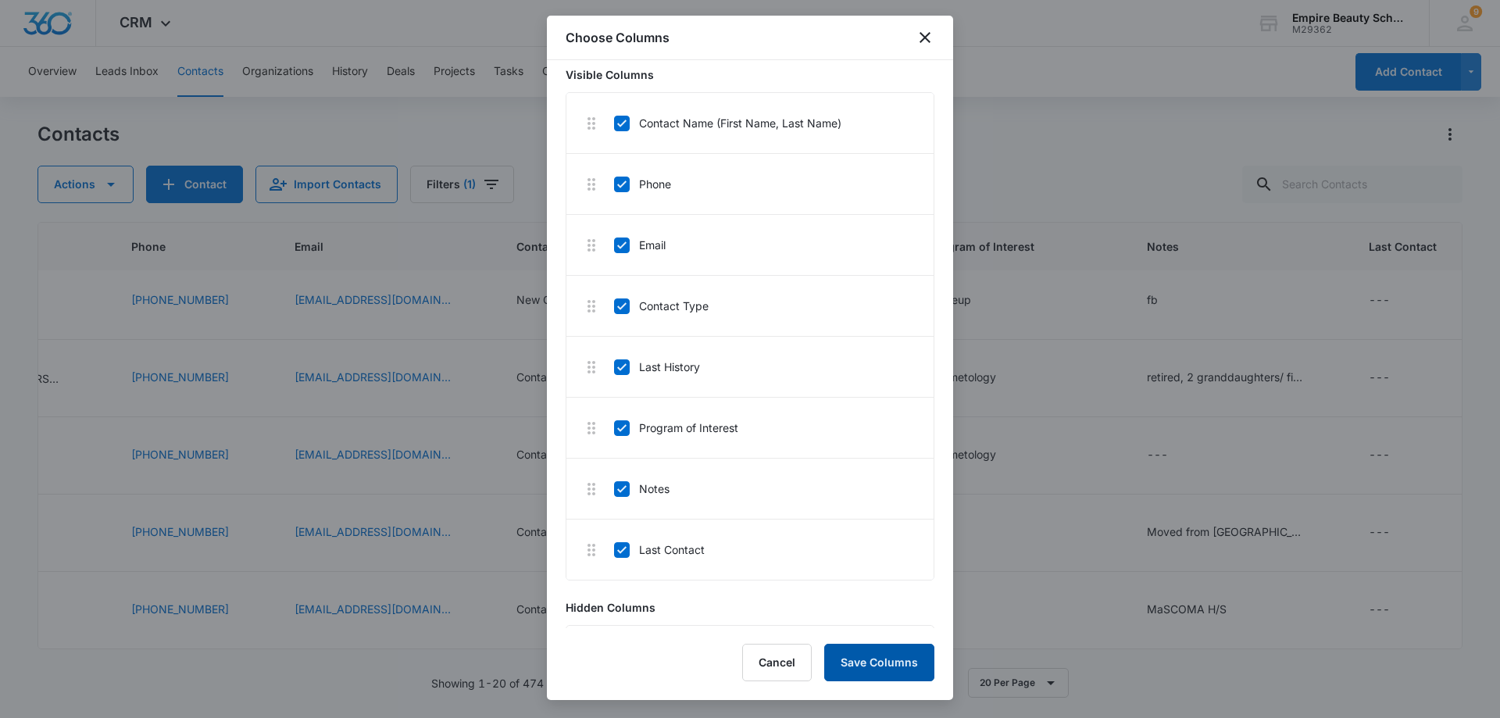
click at [876, 669] on button "Save Columns" at bounding box center [879, 663] width 110 height 38
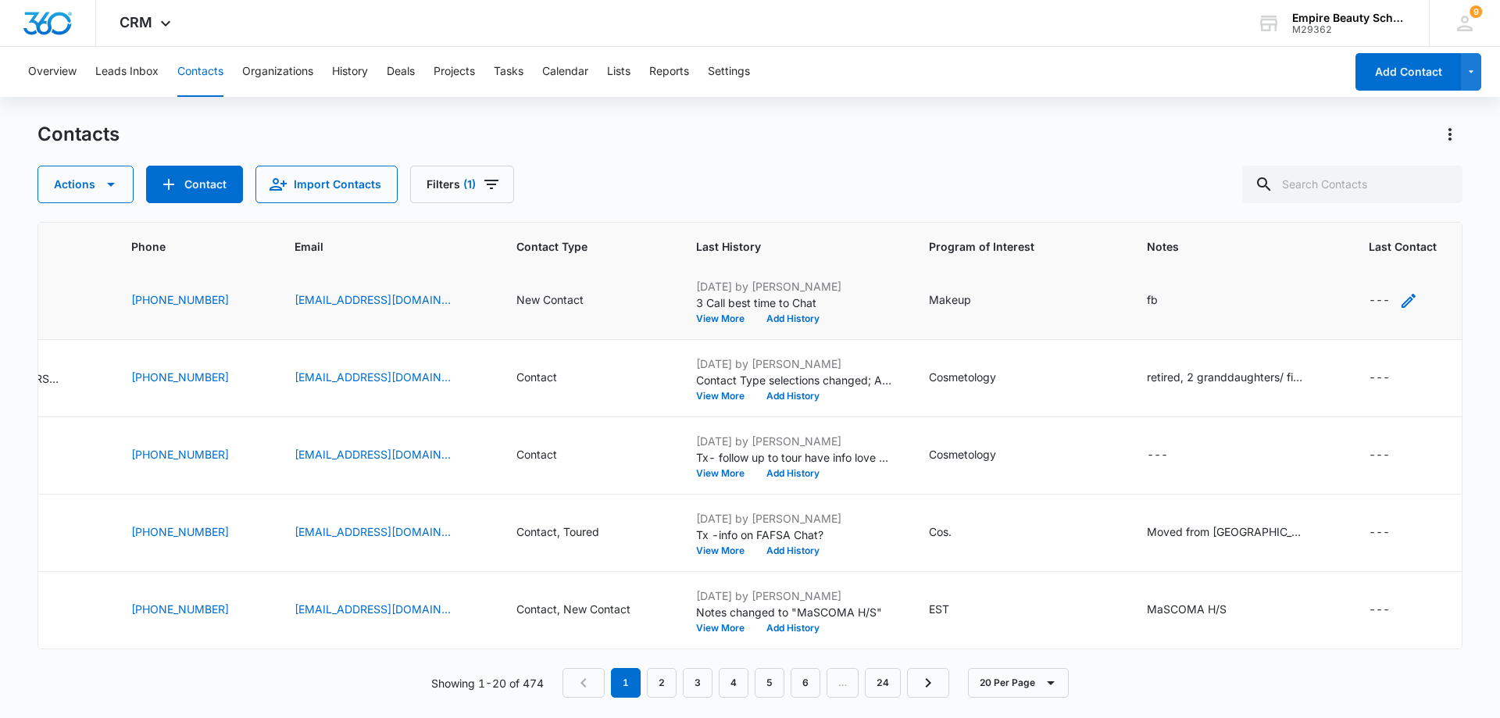
click at [1378, 294] on div "---" at bounding box center [1379, 300] width 21 height 19
click at [1321, 319] on td "fb" at bounding box center [1239, 301] width 222 height 77
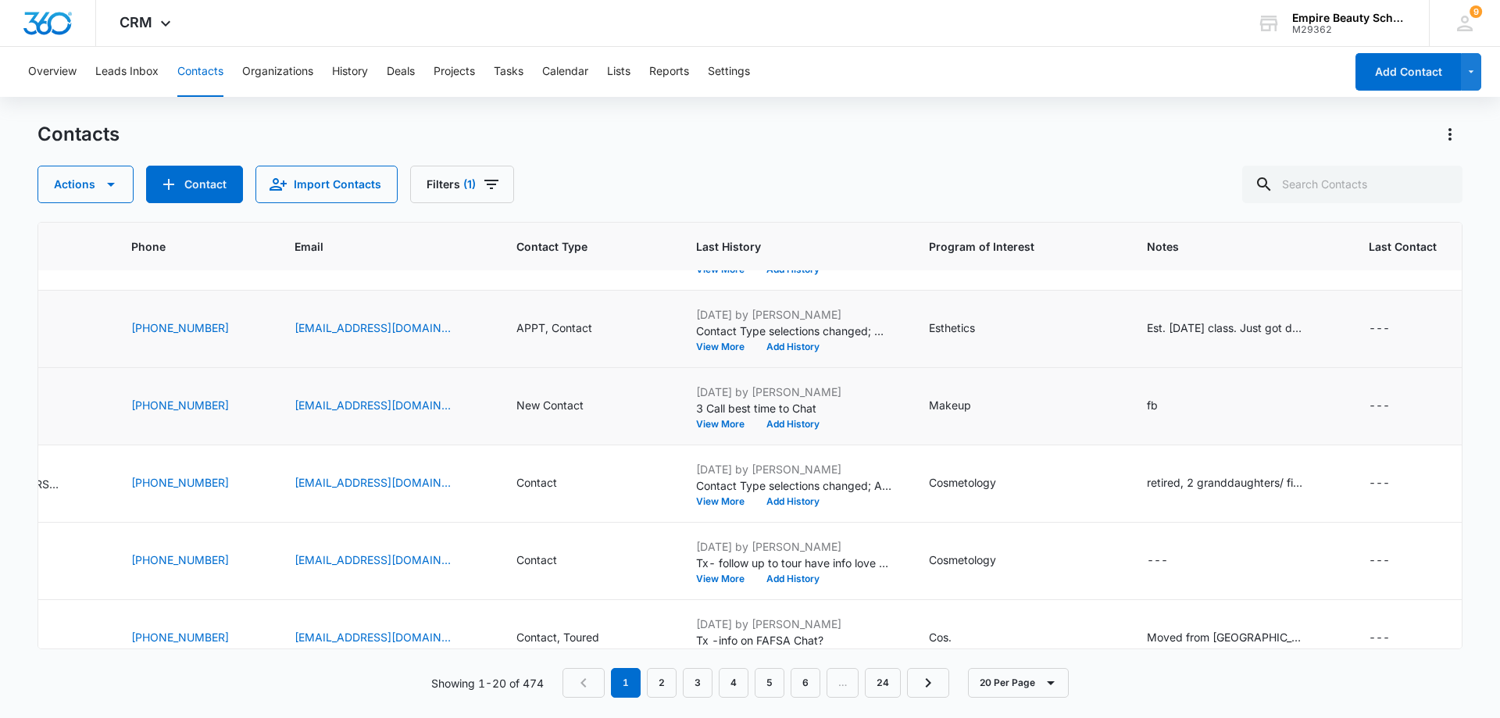
scroll to position [781, 308]
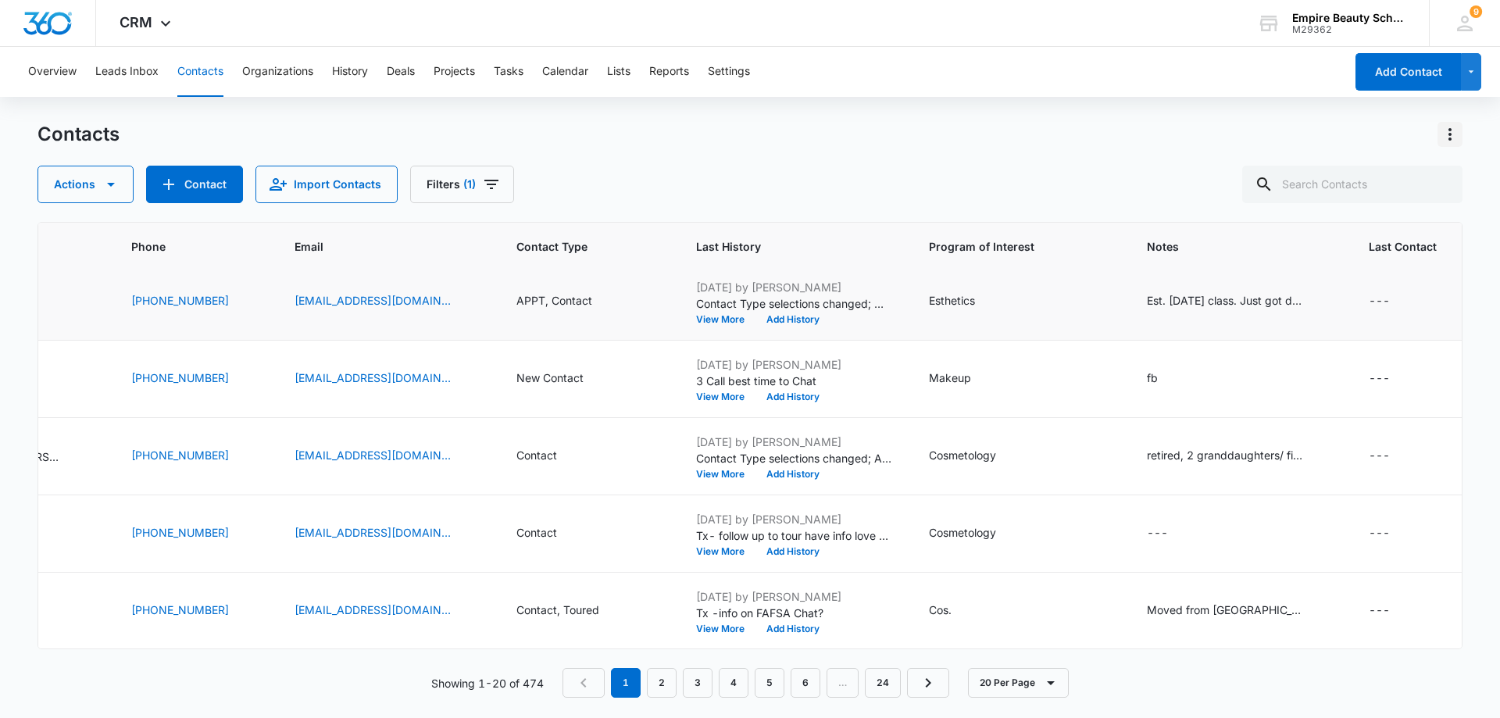
click at [1446, 136] on icon "Actions" at bounding box center [1450, 134] width 19 height 19
click at [1369, 177] on div "Choose Columns" at bounding box center [1372, 178] width 103 height 11
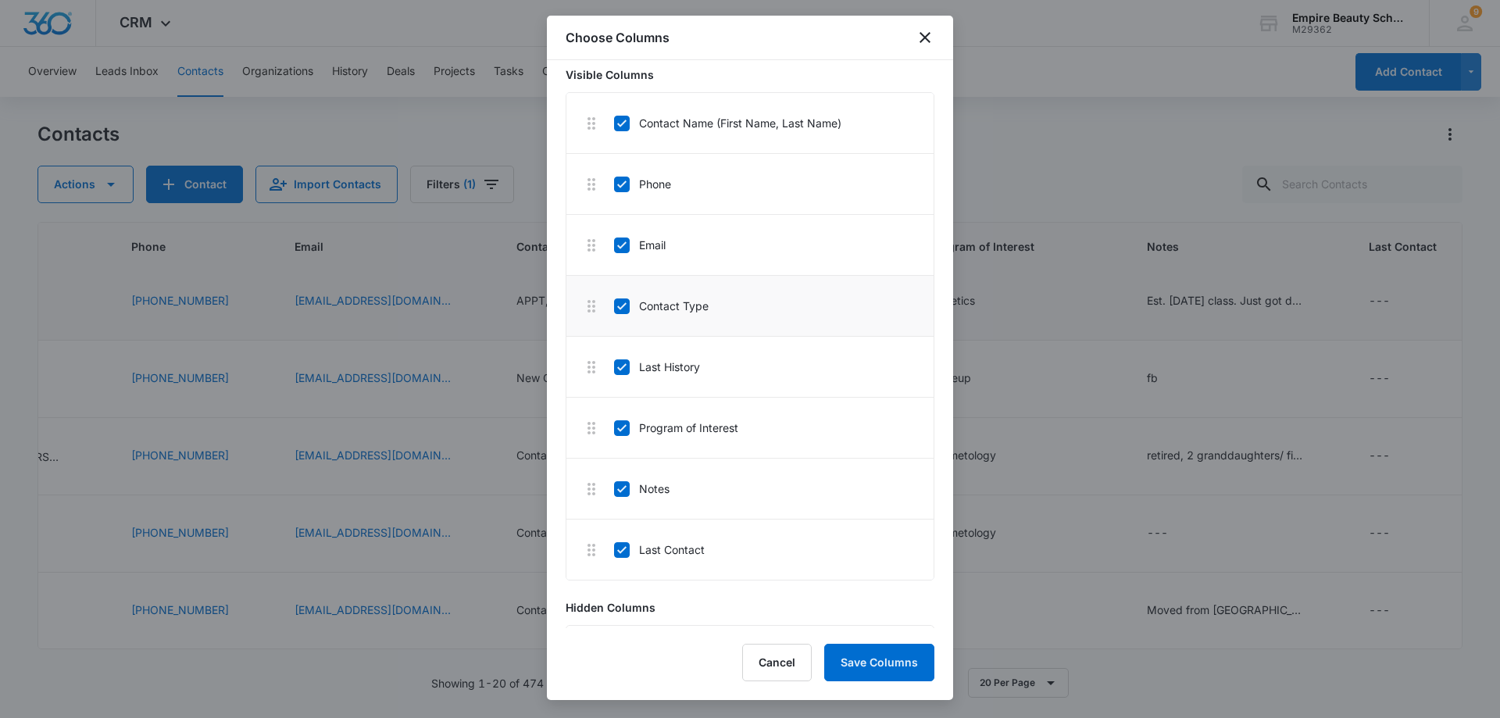
scroll to position [156, 0]
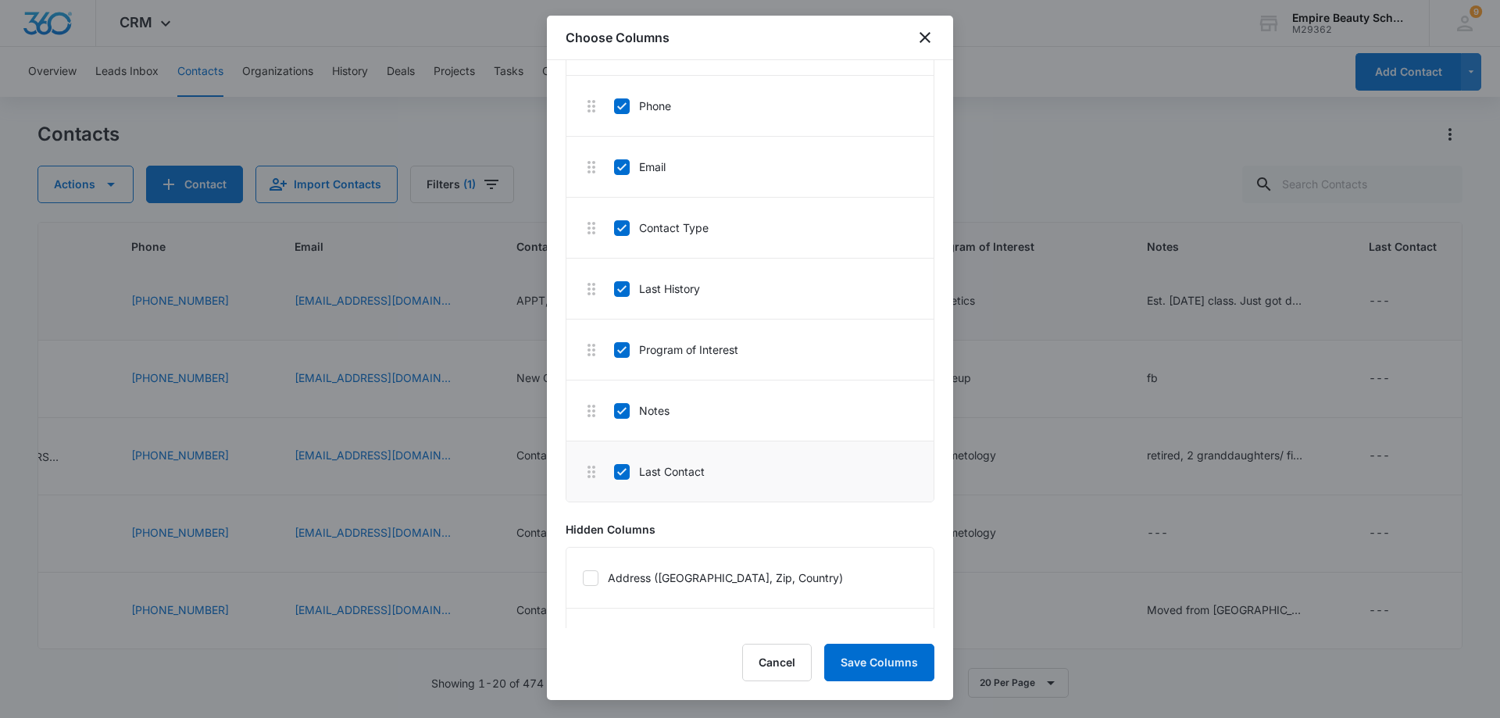
click at [628, 484] on li "Last Contact" at bounding box center [750, 472] width 367 height 60
click at [614, 474] on div at bounding box center [622, 472] width 16 height 16
click at [614, 472] on input "Last Contact" at bounding box center [613, 471] width 1 height 1
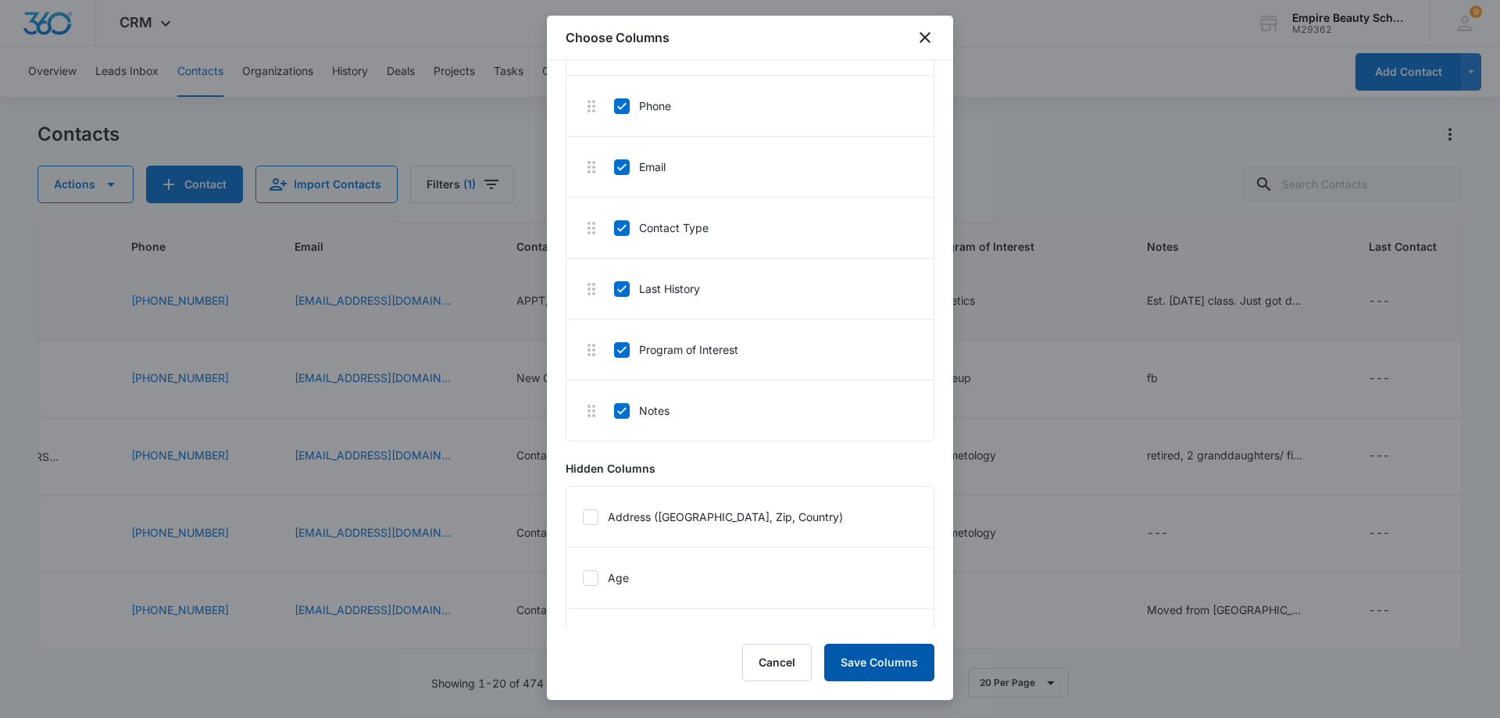
click at [863, 666] on button "Save Columns" at bounding box center [879, 663] width 110 height 38
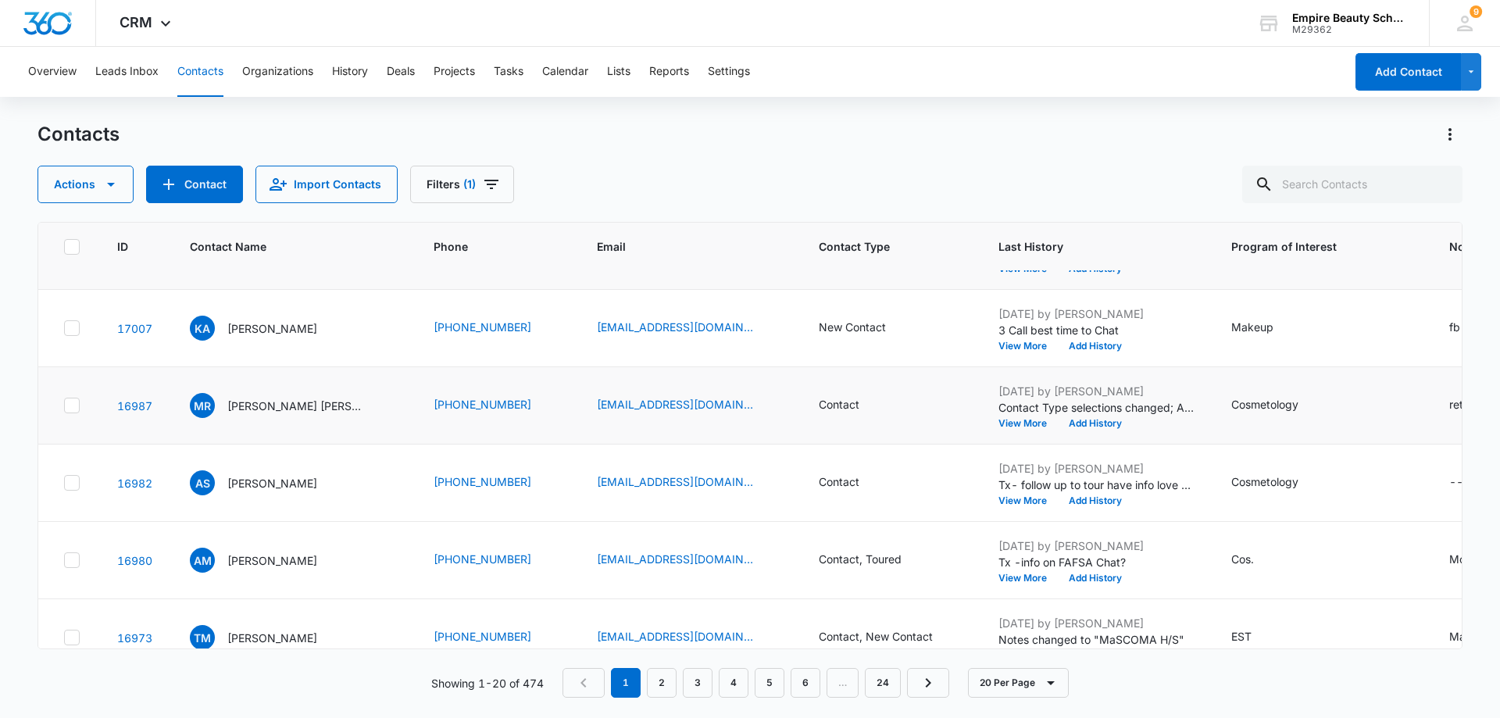
scroll to position [860, 0]
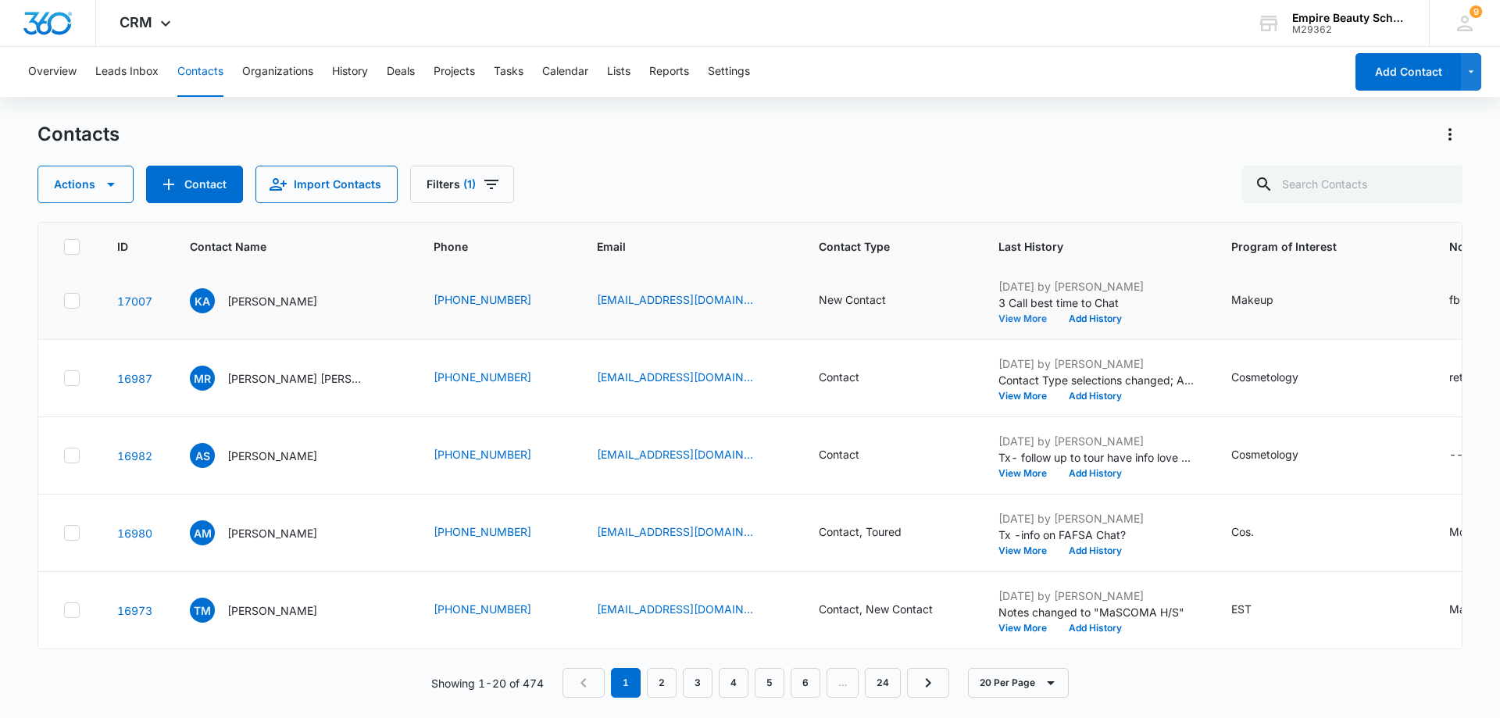
click at [1003, 314] on button "View More" at bounding box center [1028, 318] width 59 height 9
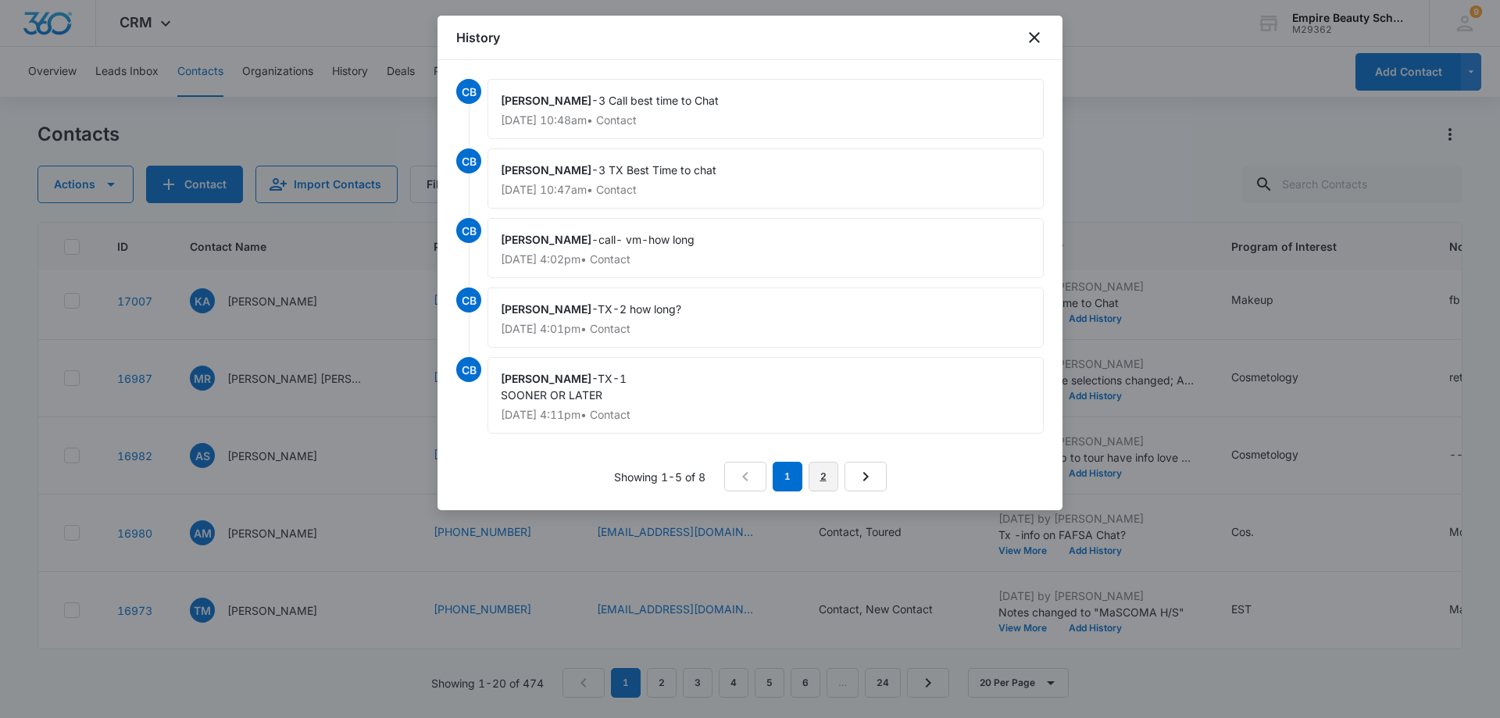
click at [823, 475] on link "2" at bounding box center [824, 477] width 30 height 30
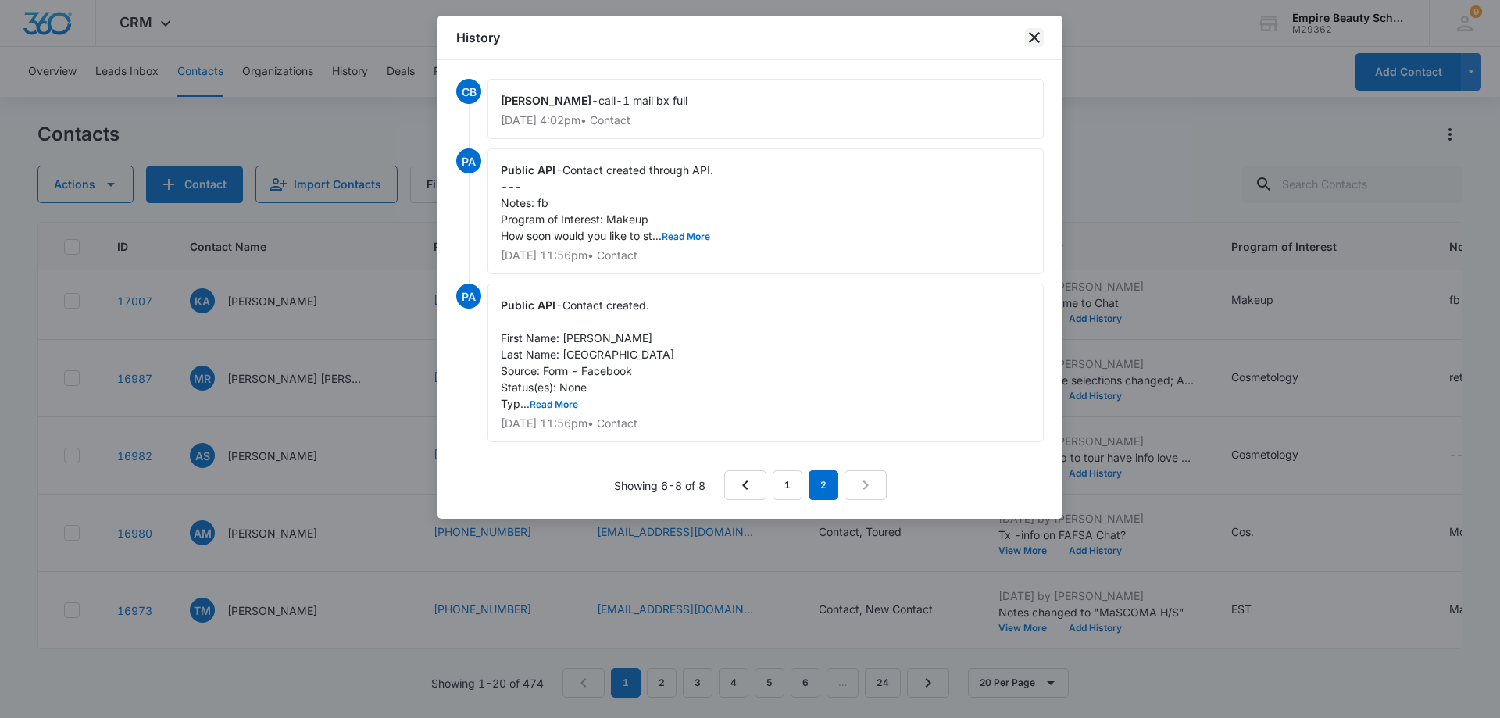
click at [1032, 38] on icon "close" at bounding box center [1034, 37] width 19 height 19
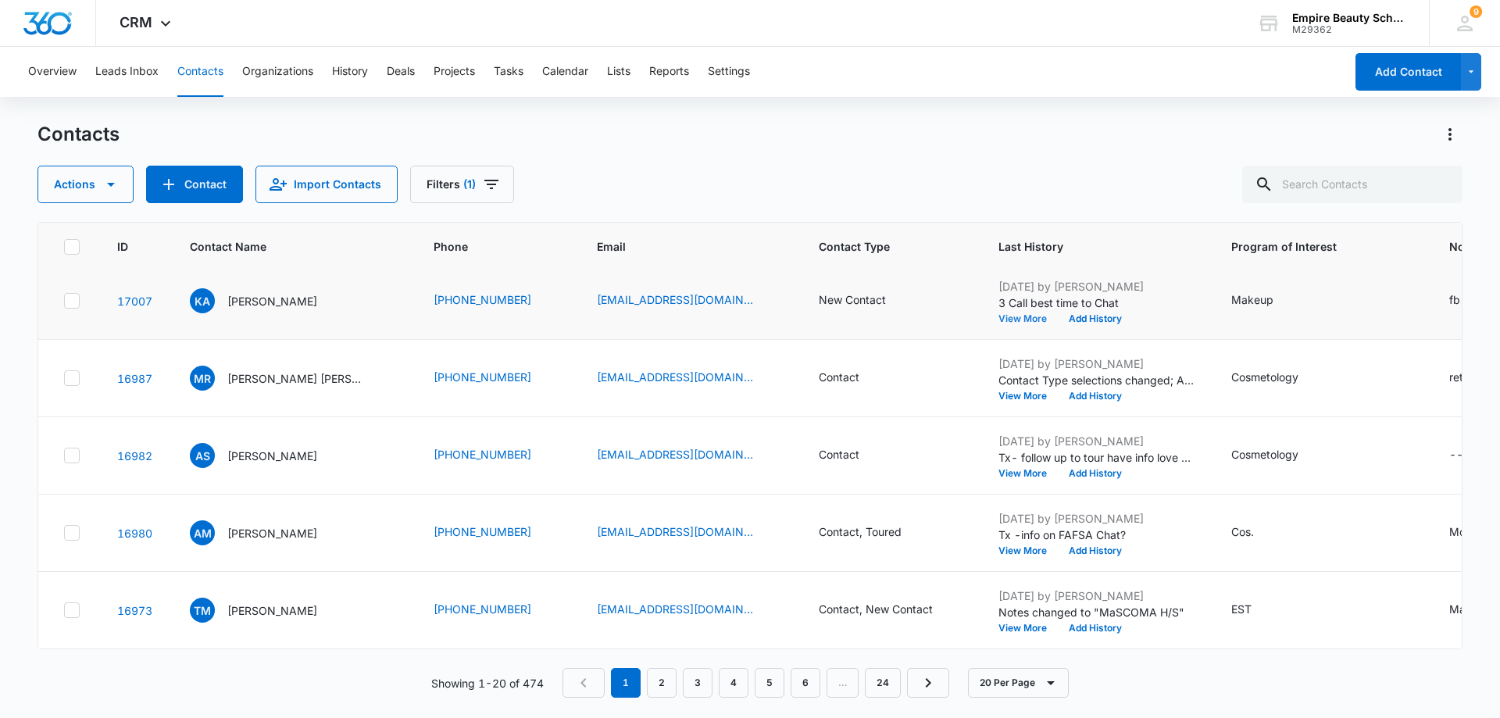
click at [1020, 321] on button "View More" at bounding box center [1028, 318] width 59 height 9
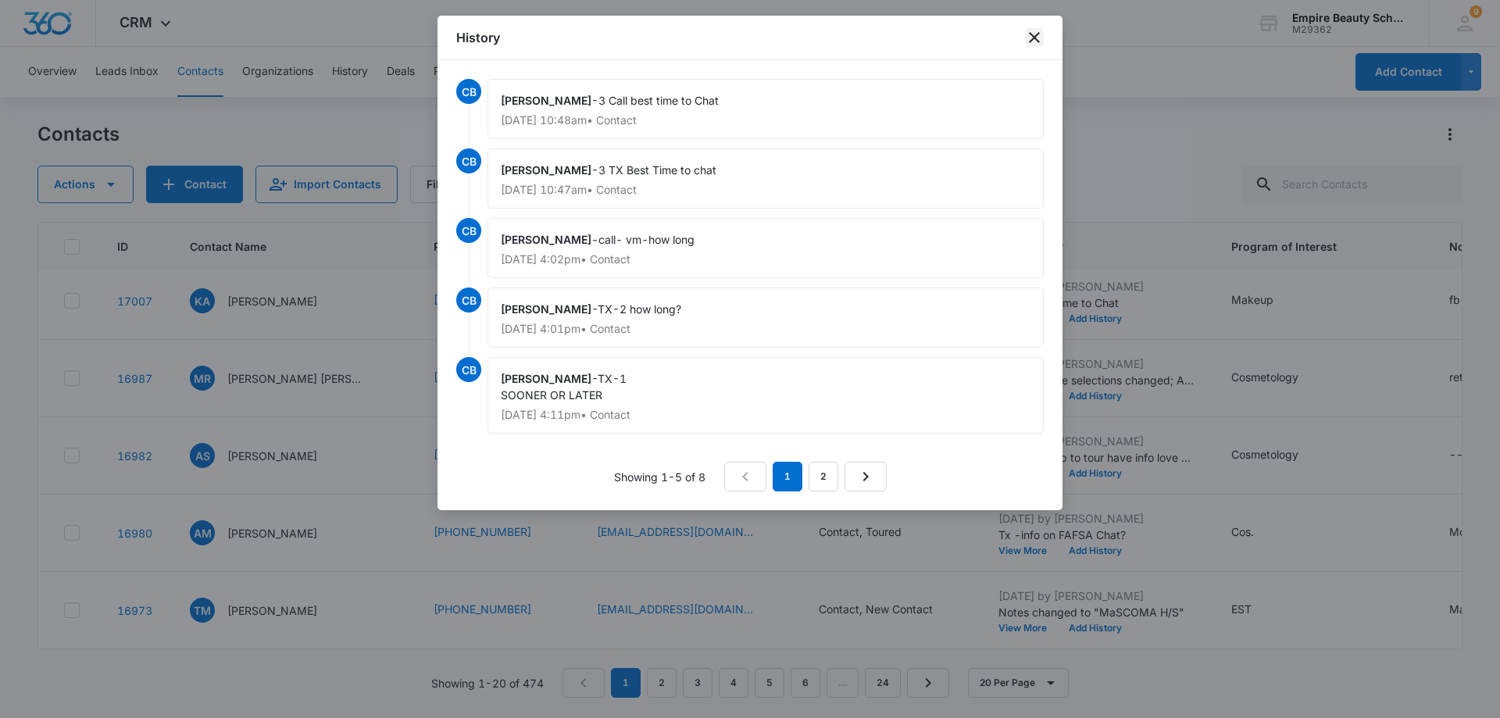
click at [1037, 41] on icon "close" at bounding box center [1034, 37] width 11 height 11
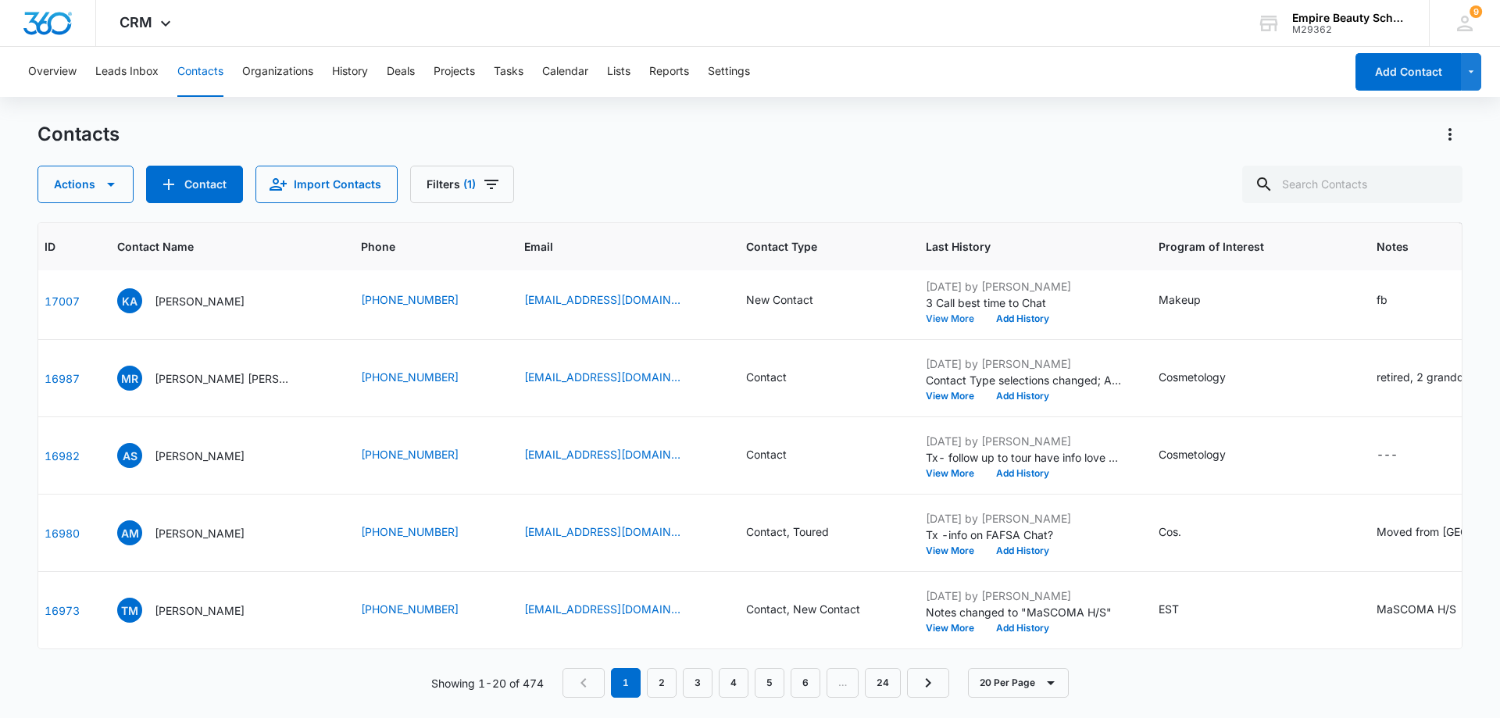
scroll to position [860, 46]
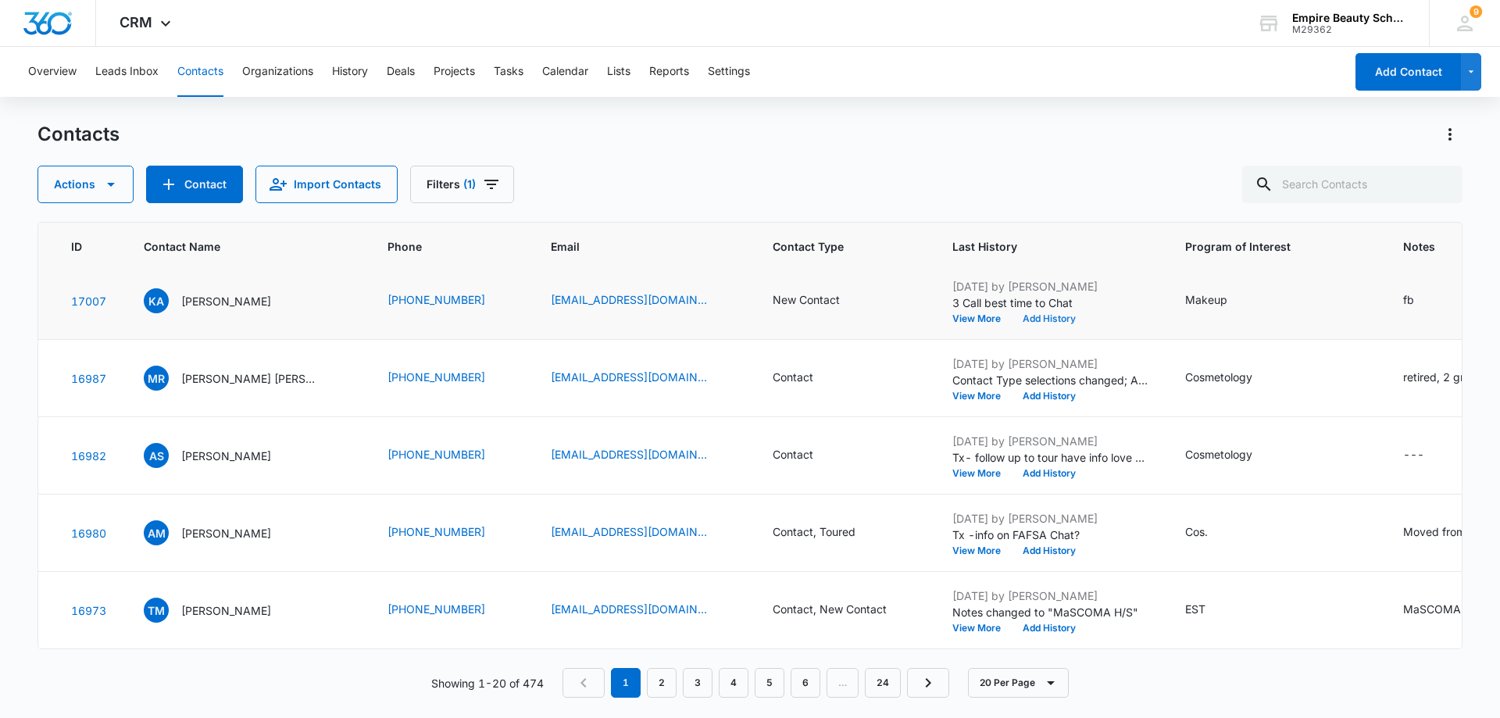
click at [1053, 319] on button "Add History" at bounding box center [1049, 318] width 75 height 9
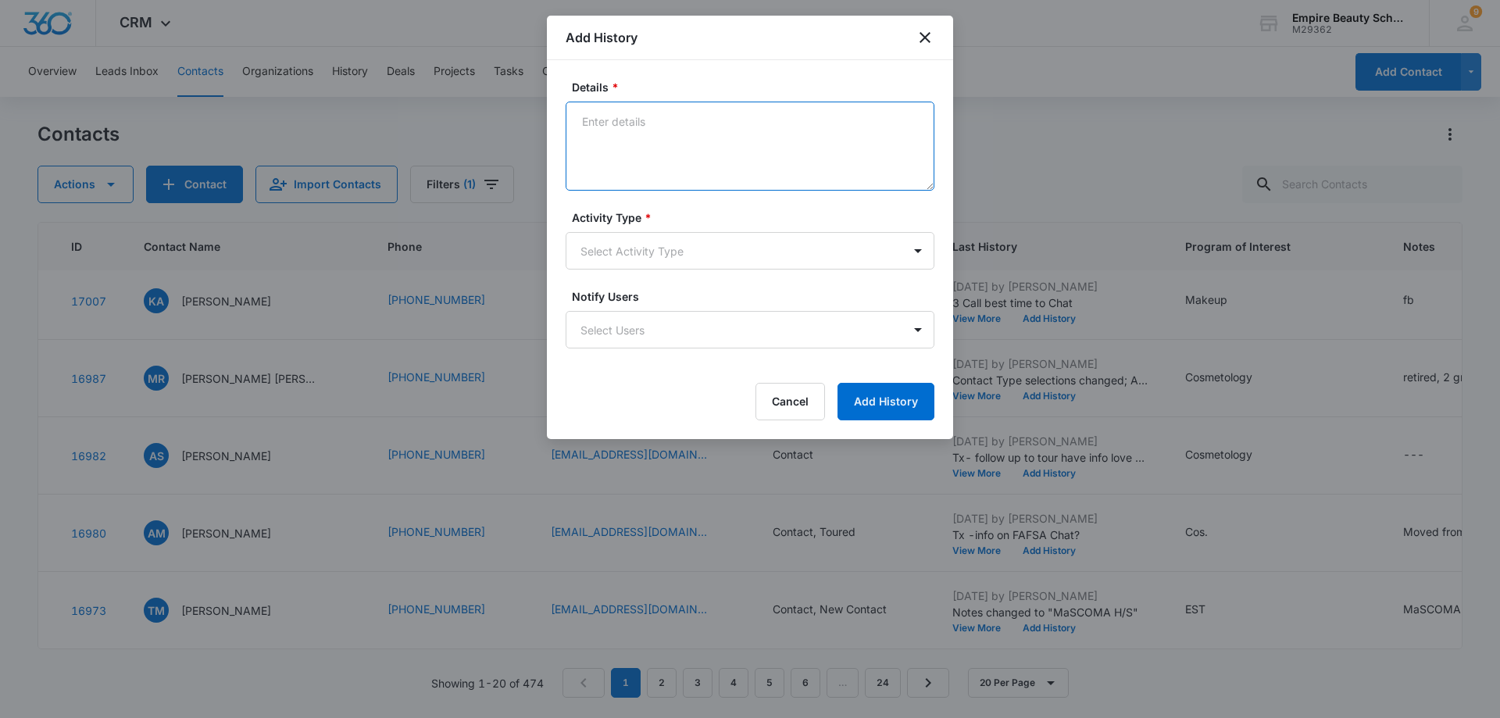
click at [620, 120] on textarea "Details *" at bounding box center [750, 146] width 369 height 89
type textarea "call-"
click at [920, 35] on icon "close" at bounding box center [925, 37] width 19 height 19
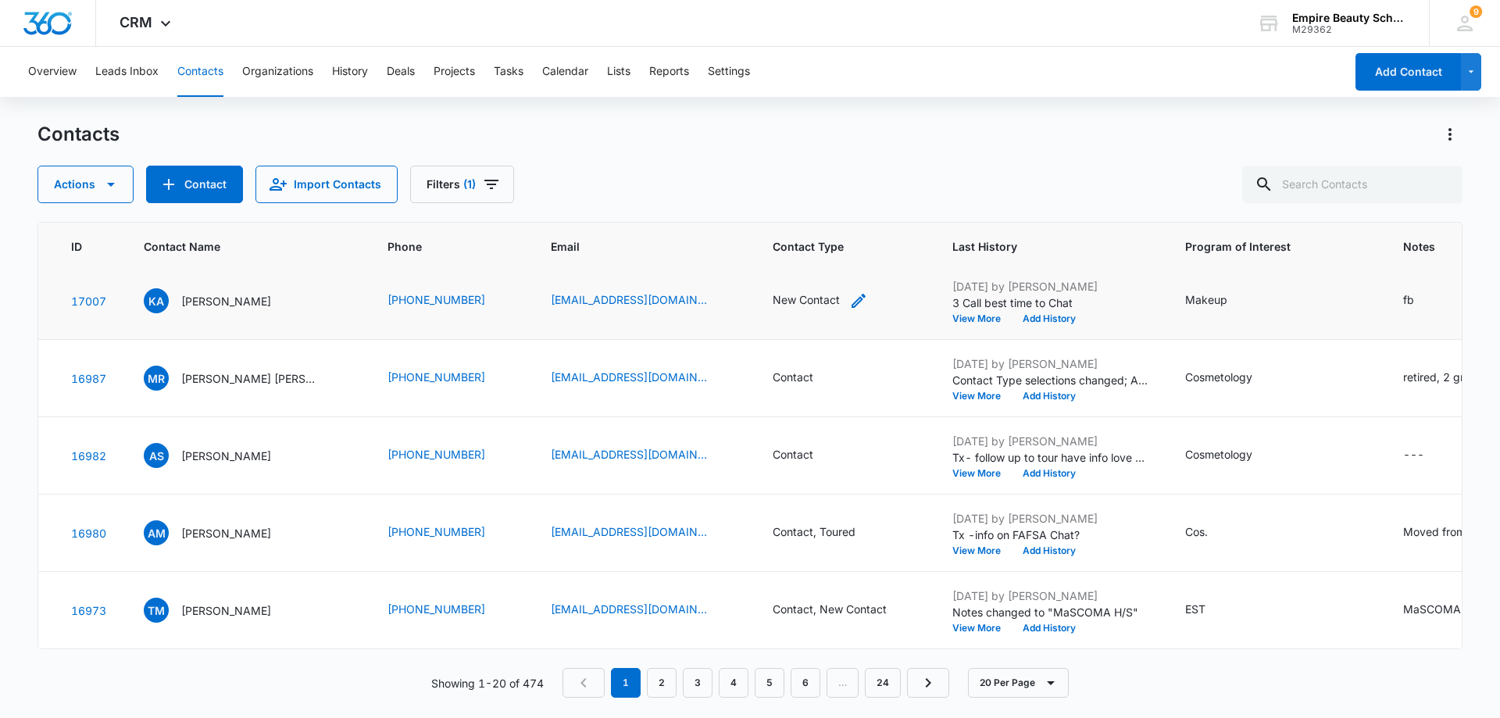
click at [853, 295] on icon "Contact Type - New Contact - Select to Edit Field" at bounding box center [858, 300] width 19 height 19
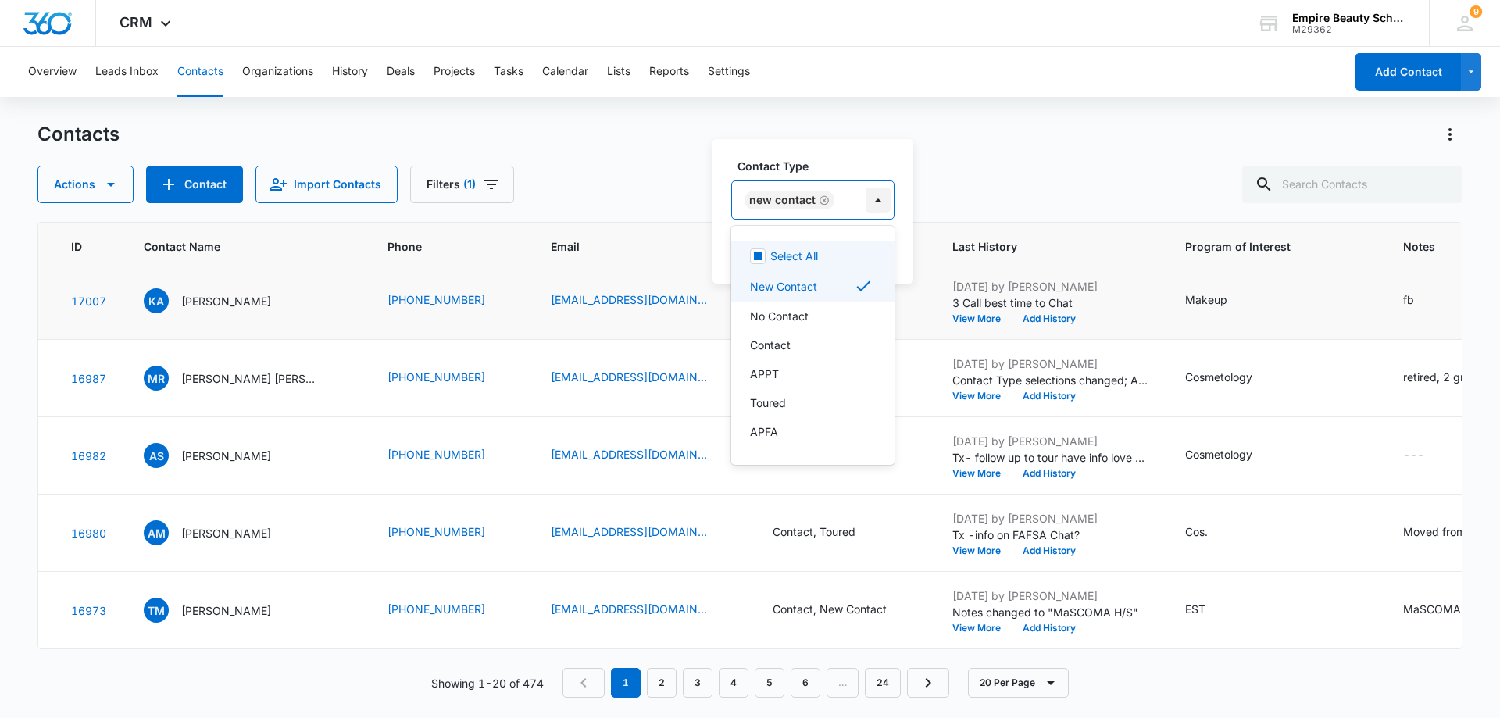
click at [878, 198] on div at bounding box center [878, 200] width 25 height 25
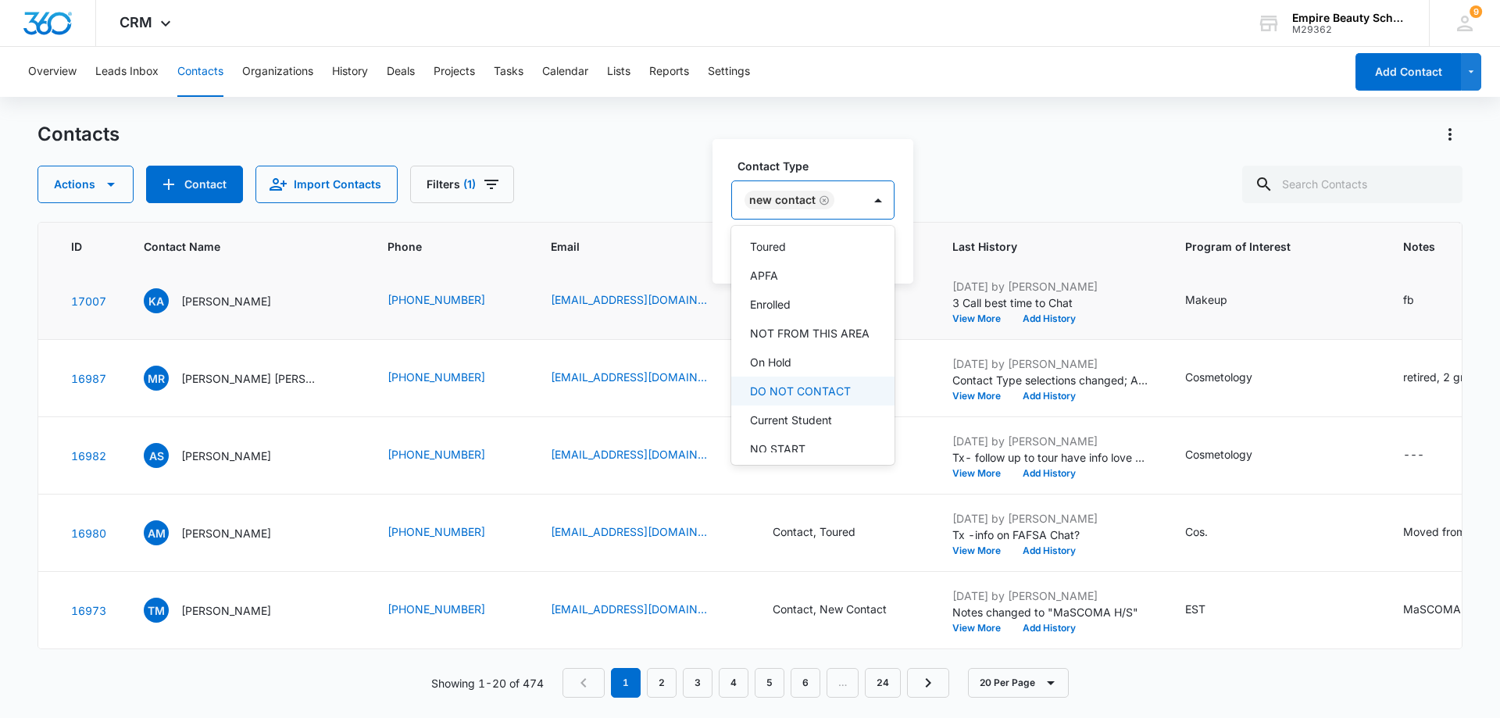
click at [817, 399] on p "DO NOT CONTACT" at bounding box center [800, 391] width 101 height 16
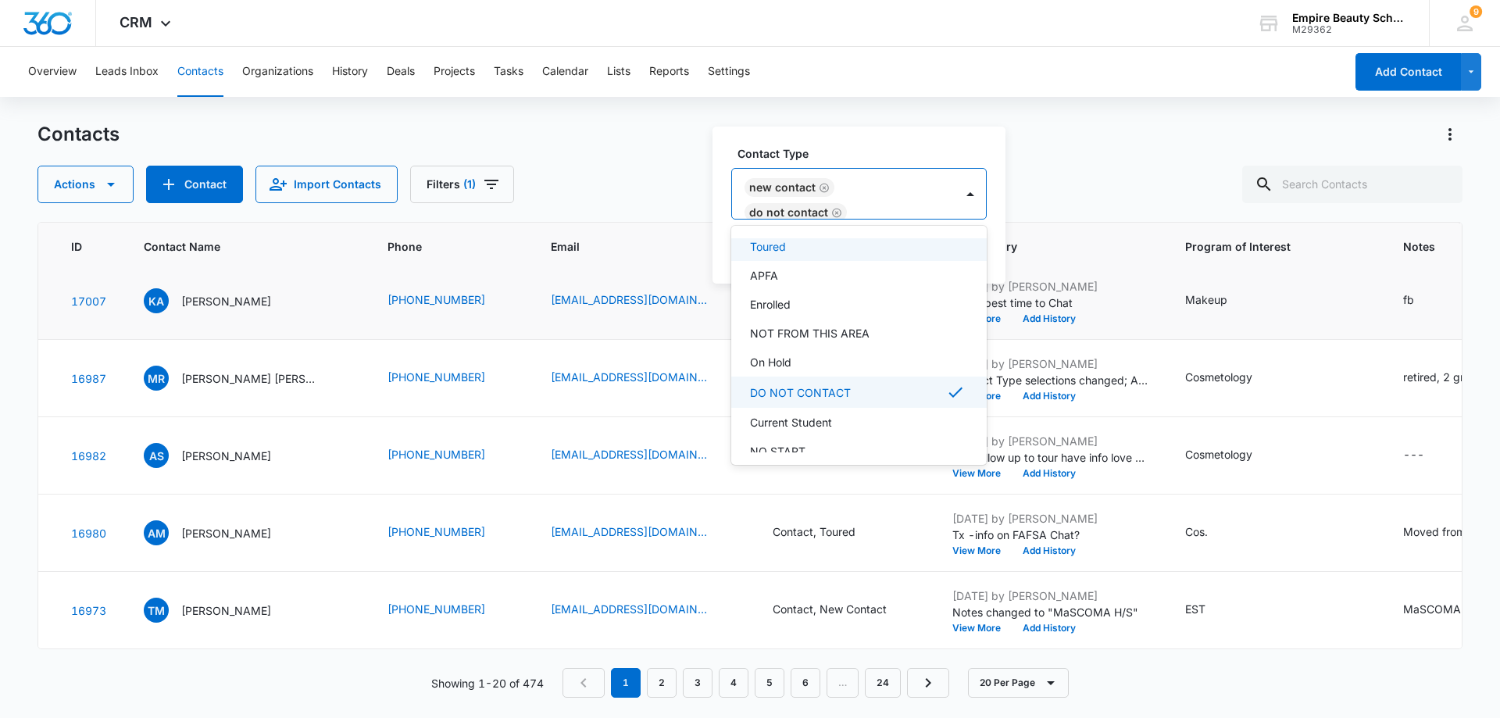
click at [819, 184] on icon "Remove New Contact" at bounding box center [824, 188] width 11 height 12
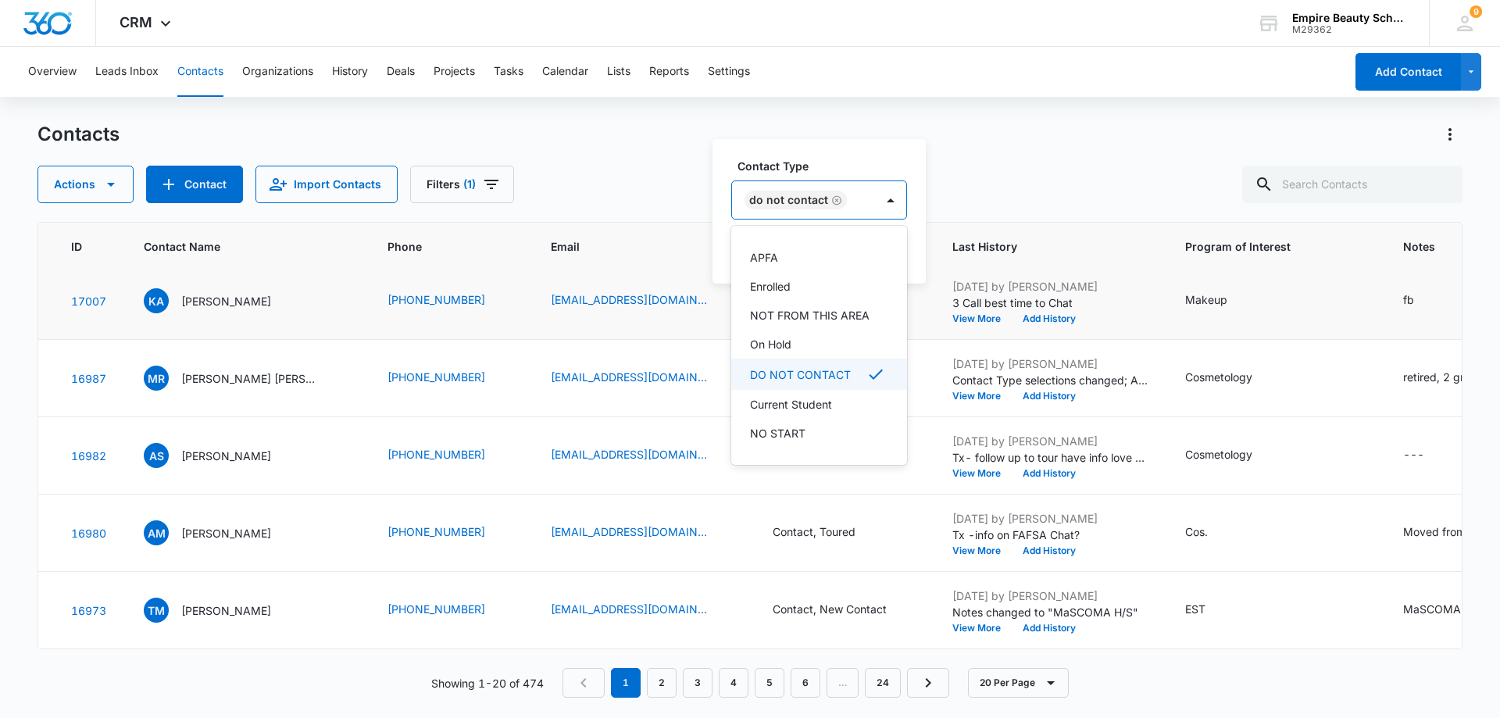
scroll to position [185, 0]
click at [830, 360] on p "DO NOT CONTACT" at bounding box center [800, 361] width 101 height 16
click at [799, 386] on p "DO NOT CONTACT" at bounding box center [798, 384] width 96 height 33
click at [918, 272] on div "Contact Type option DO NOT CONTACT, selected. 16 results available. Use Up and …" at bounding box center [819, 211] width 213 height 145
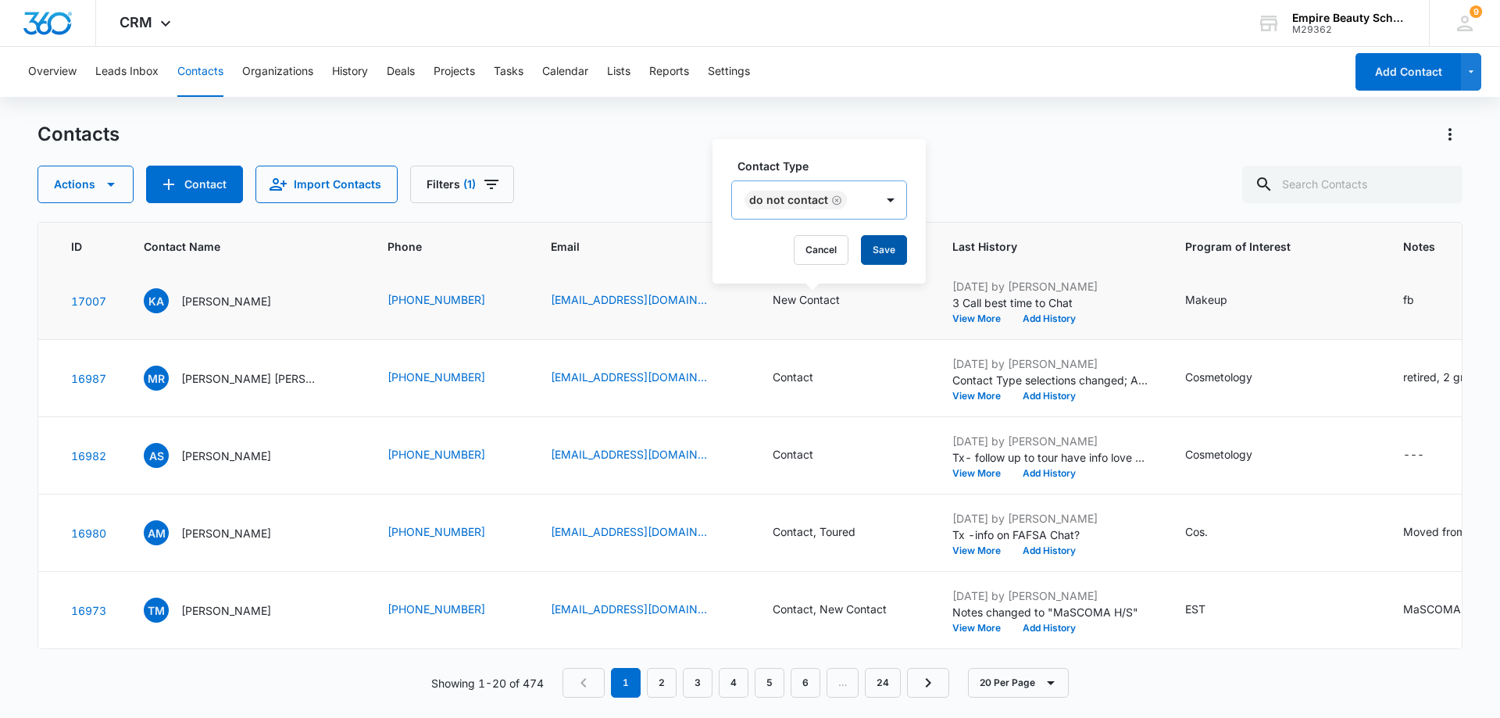
click at [883, 251] on button "Save" at bounding box center [884, 250] width 46 height 30
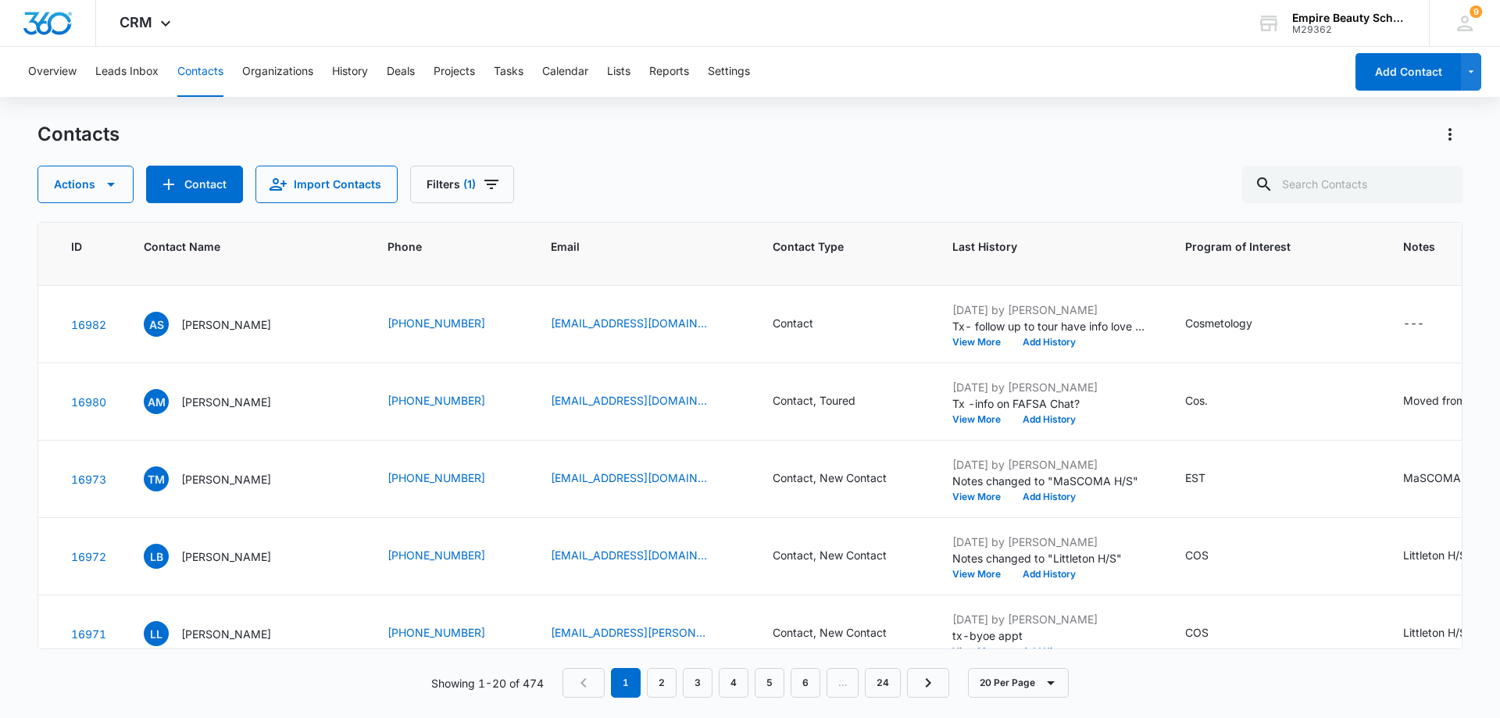
scroll to position [1016, 46]
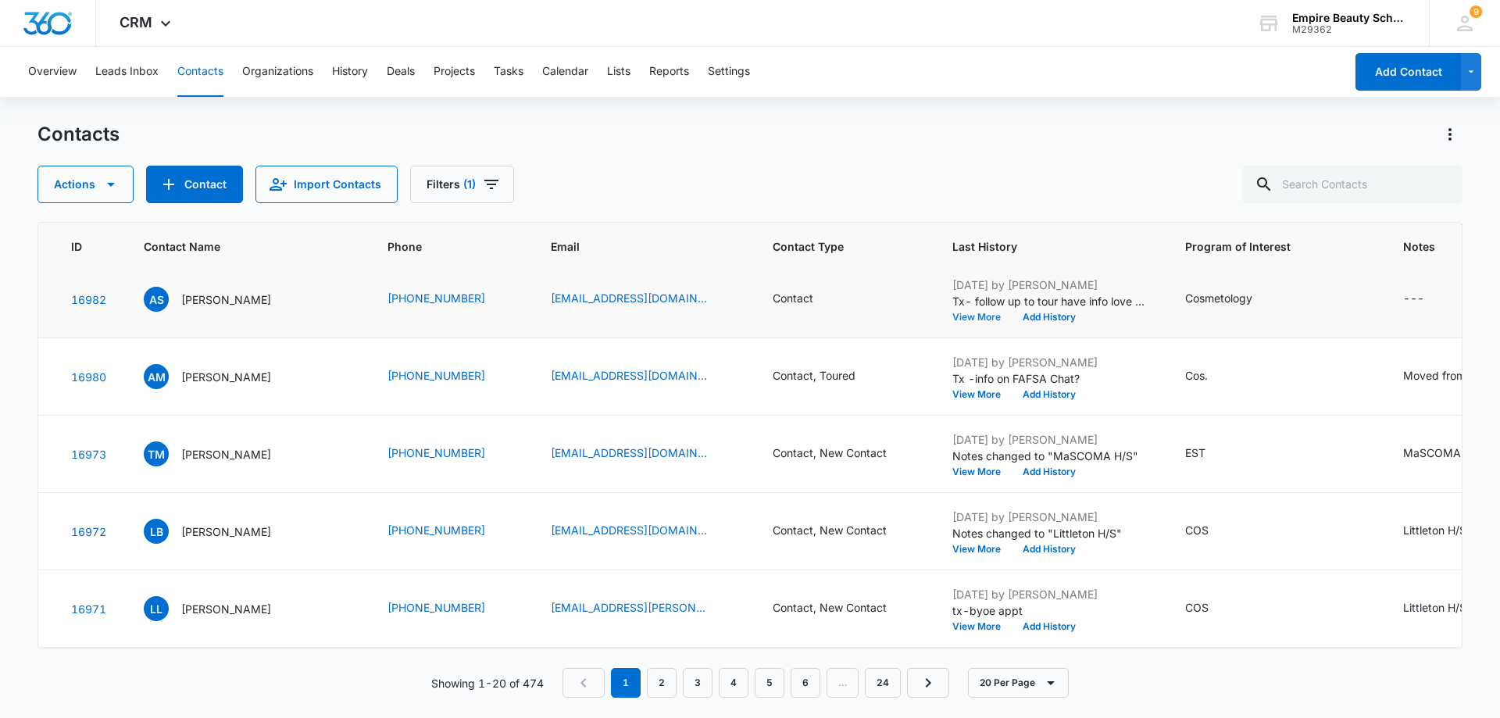
click at [978, 317] on button "View More" at bounding box center [982, 317] width 59 height 9
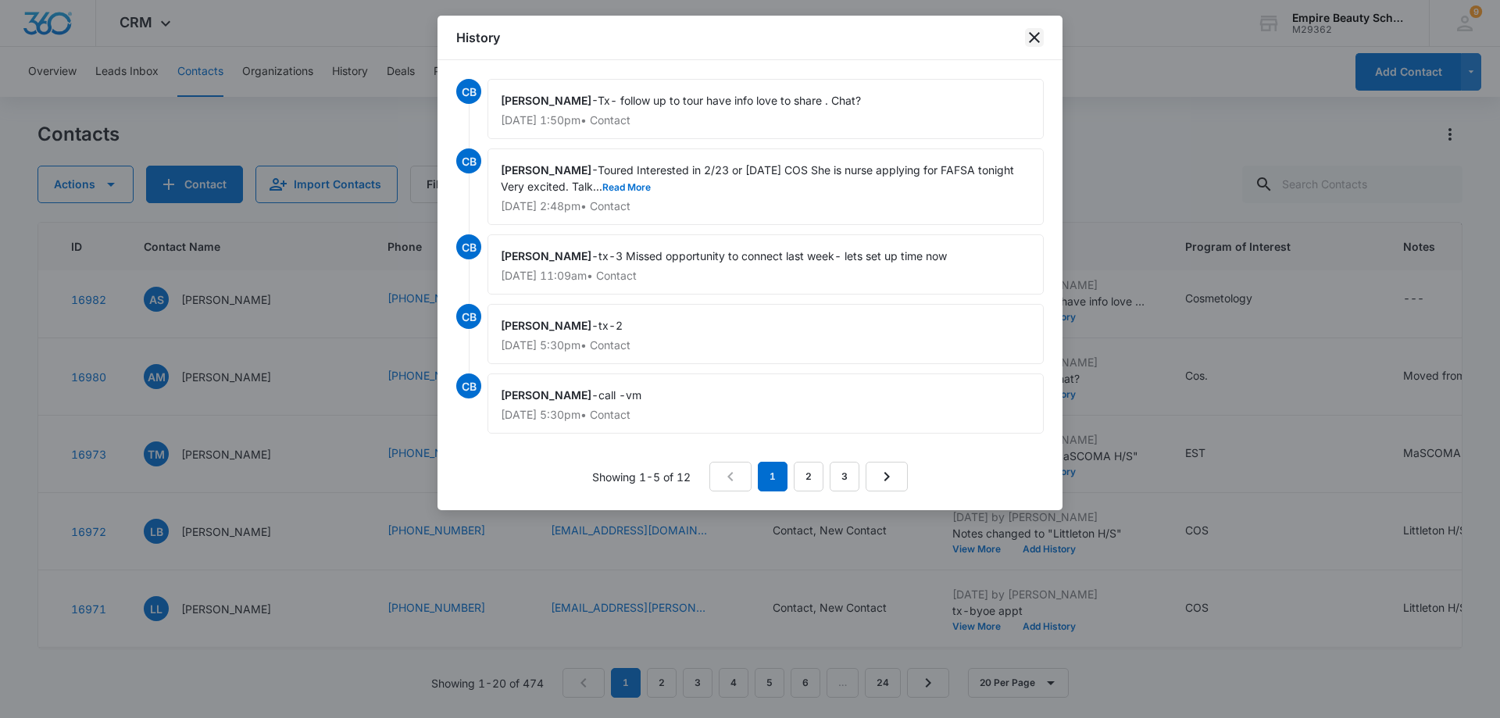
click at [1036, 41] on icon "close" at bounding box center [1034, 37] width 19 height 19
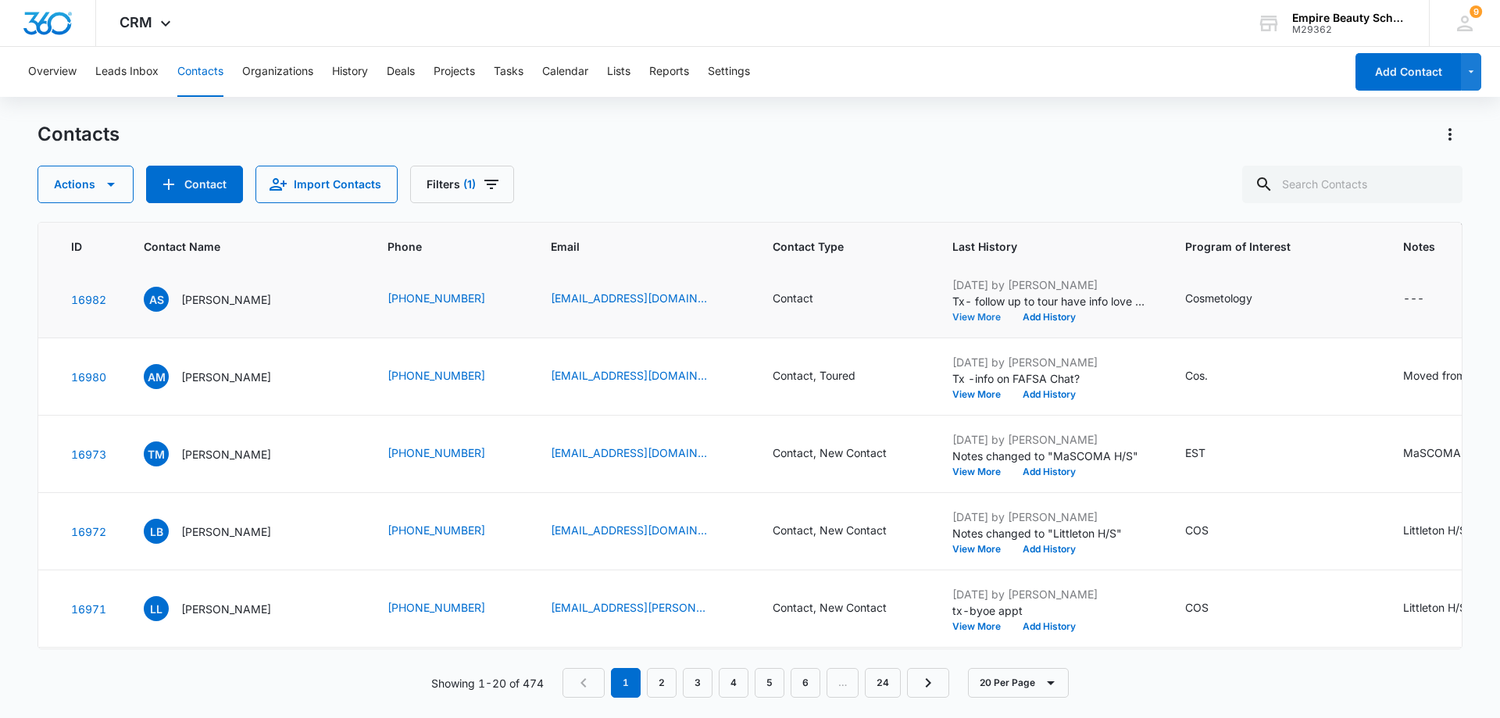
click at [980, 319] on button "View More" at bounding box center [982, 317] width 59 height 9
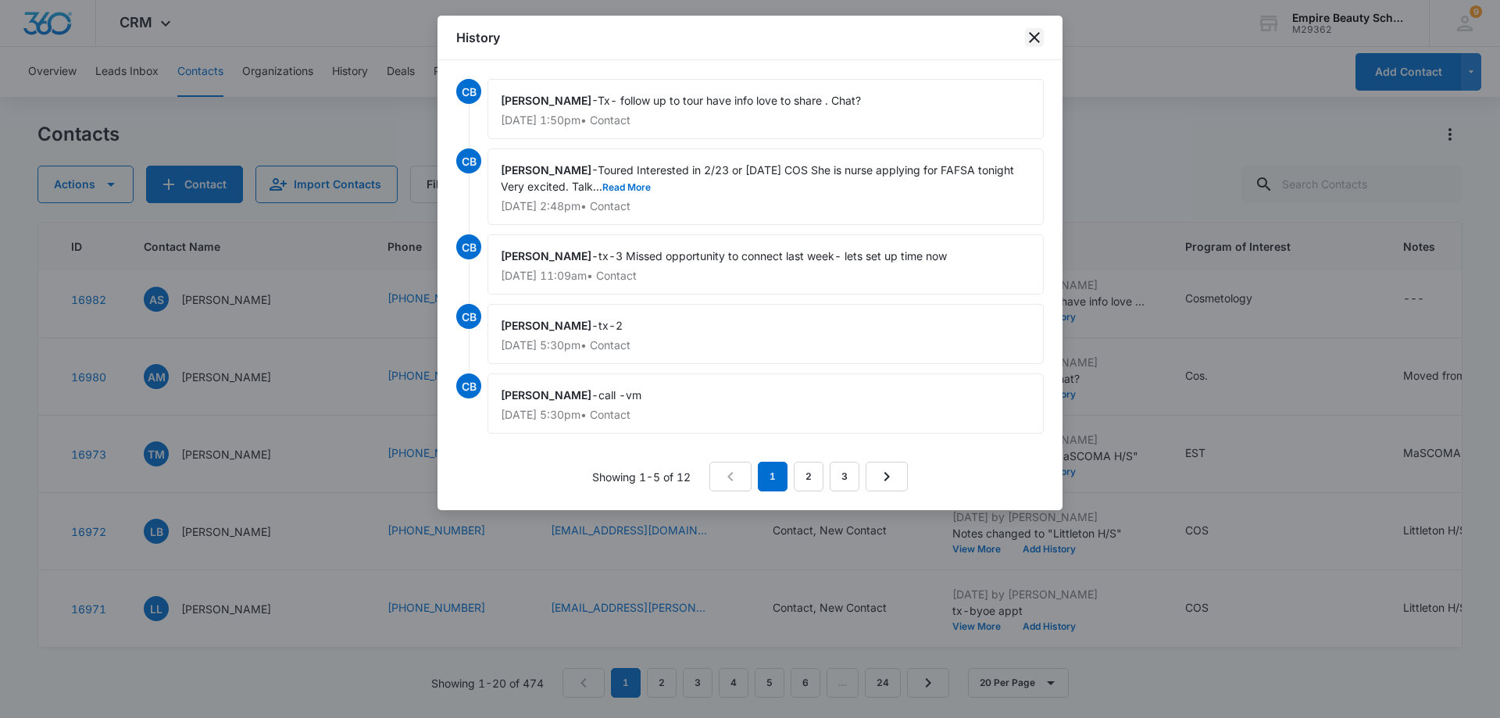
click at [1038, 44] on icon "close" at bounding box center [1034, 37] width 19 height 19
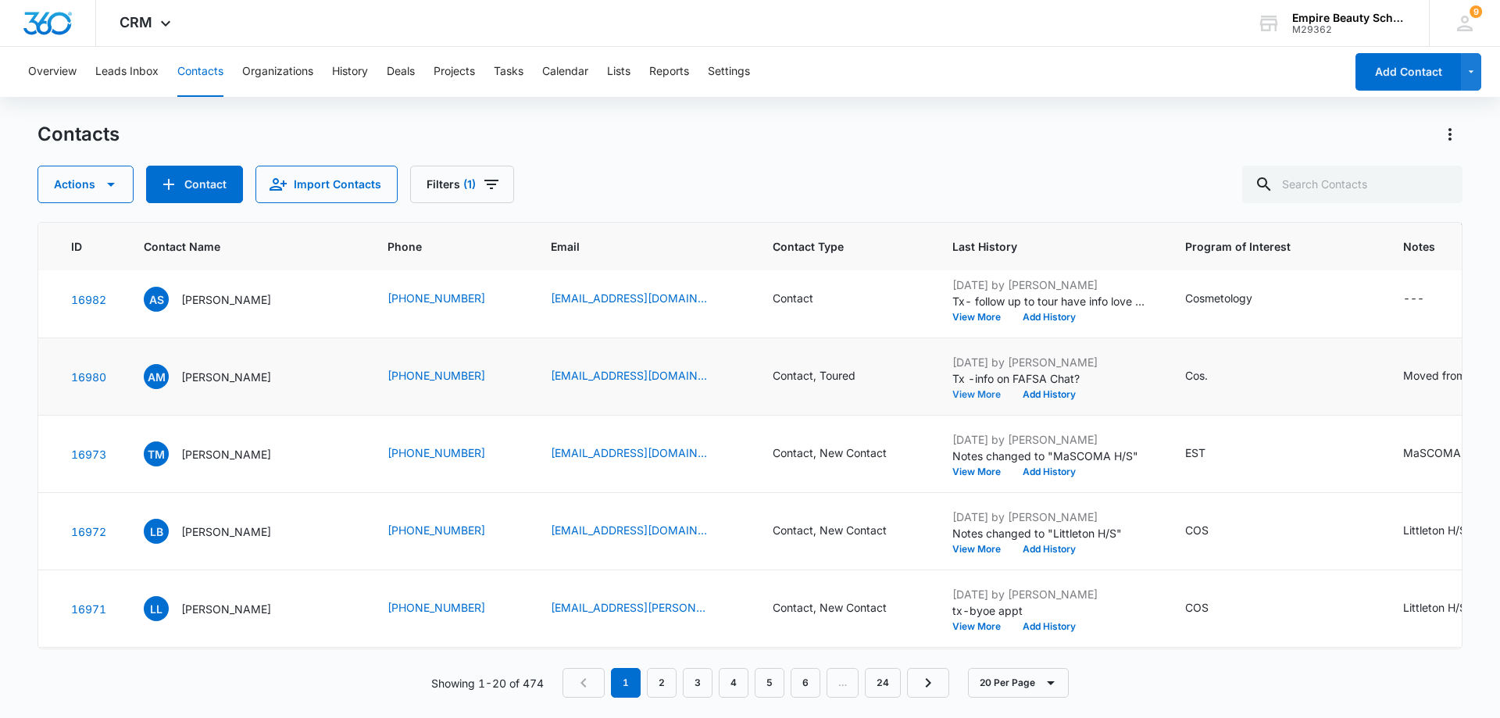
click at [961, 393] on button "View More" at bounding box center [982, 394] width 59 height 9
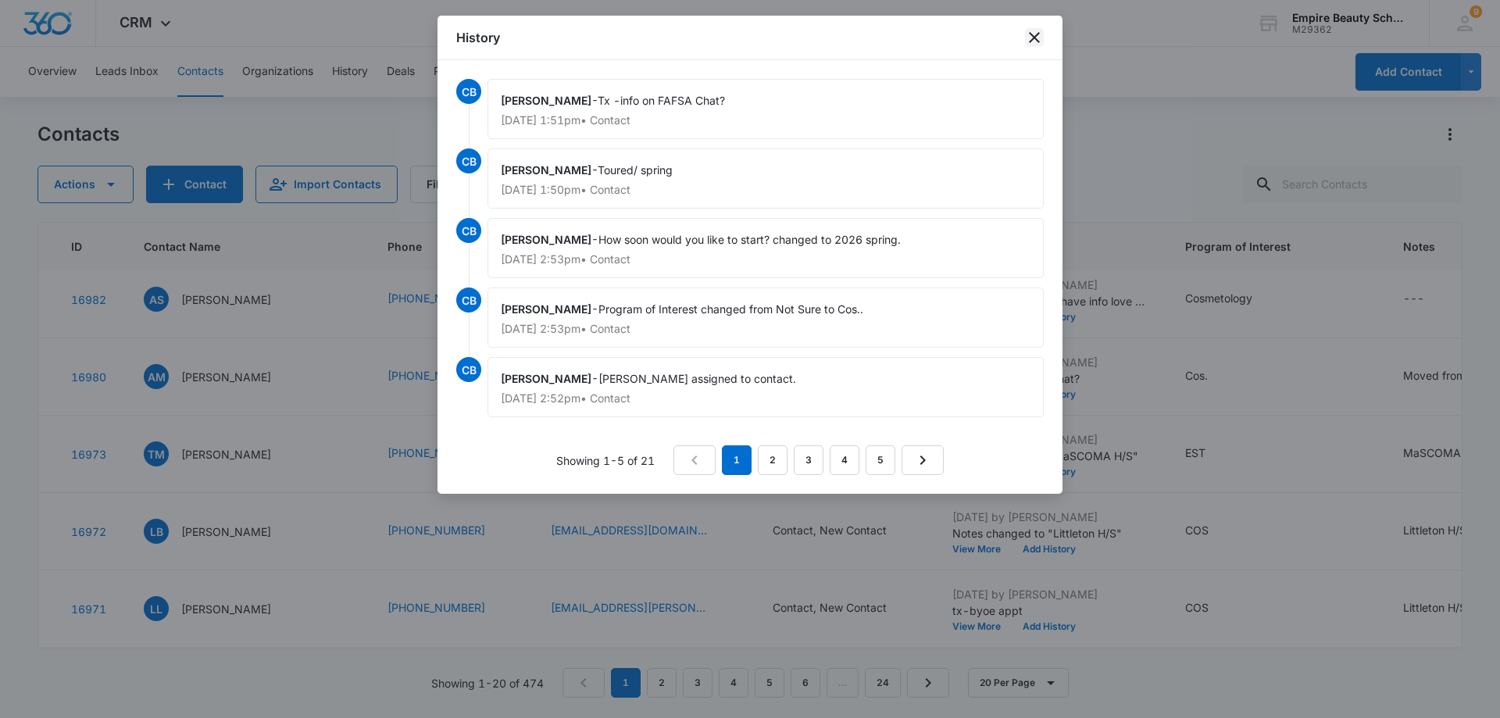
click at [1033, 44] on icon "close" at bounding box center [1034, 37] width 19 height 19
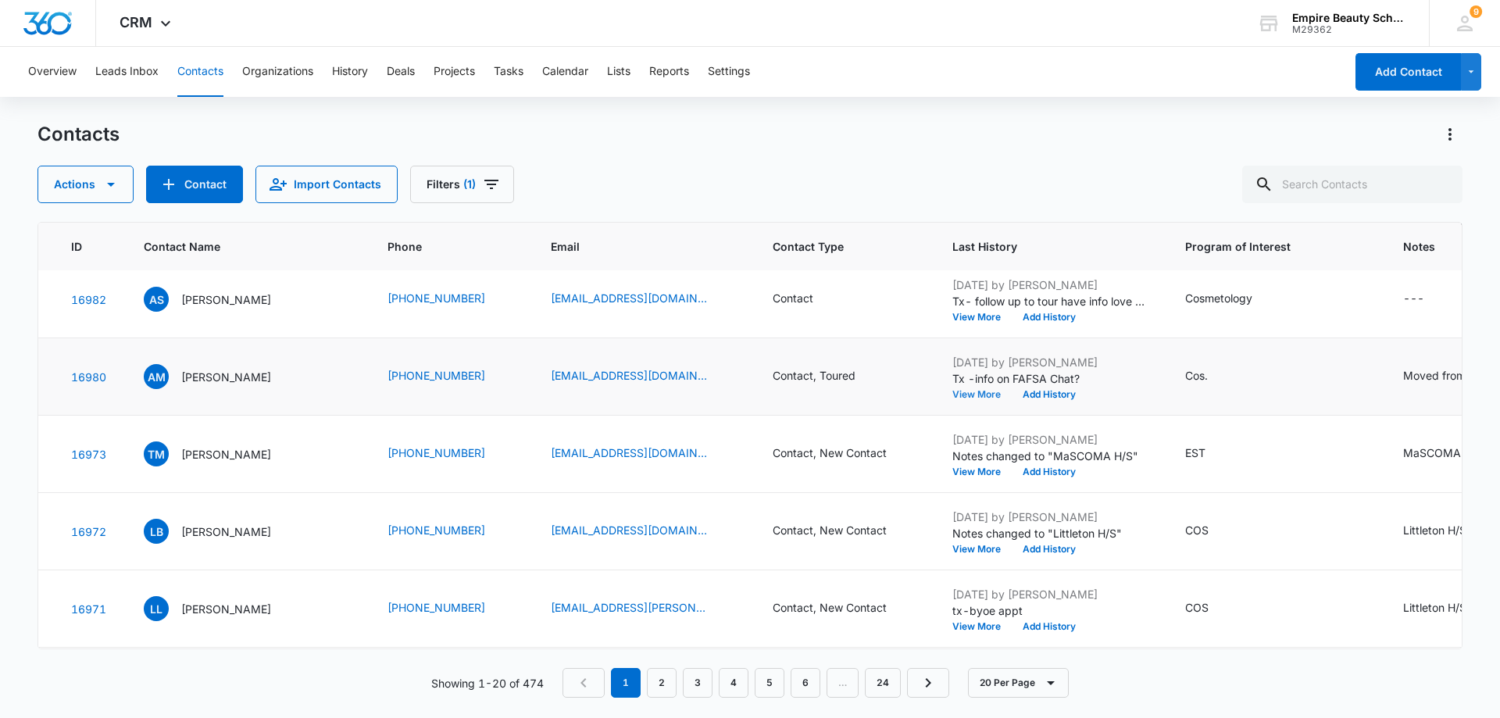
click at [974, 395] on button "View More" at bounding box center [982, 394] width 59 height 9
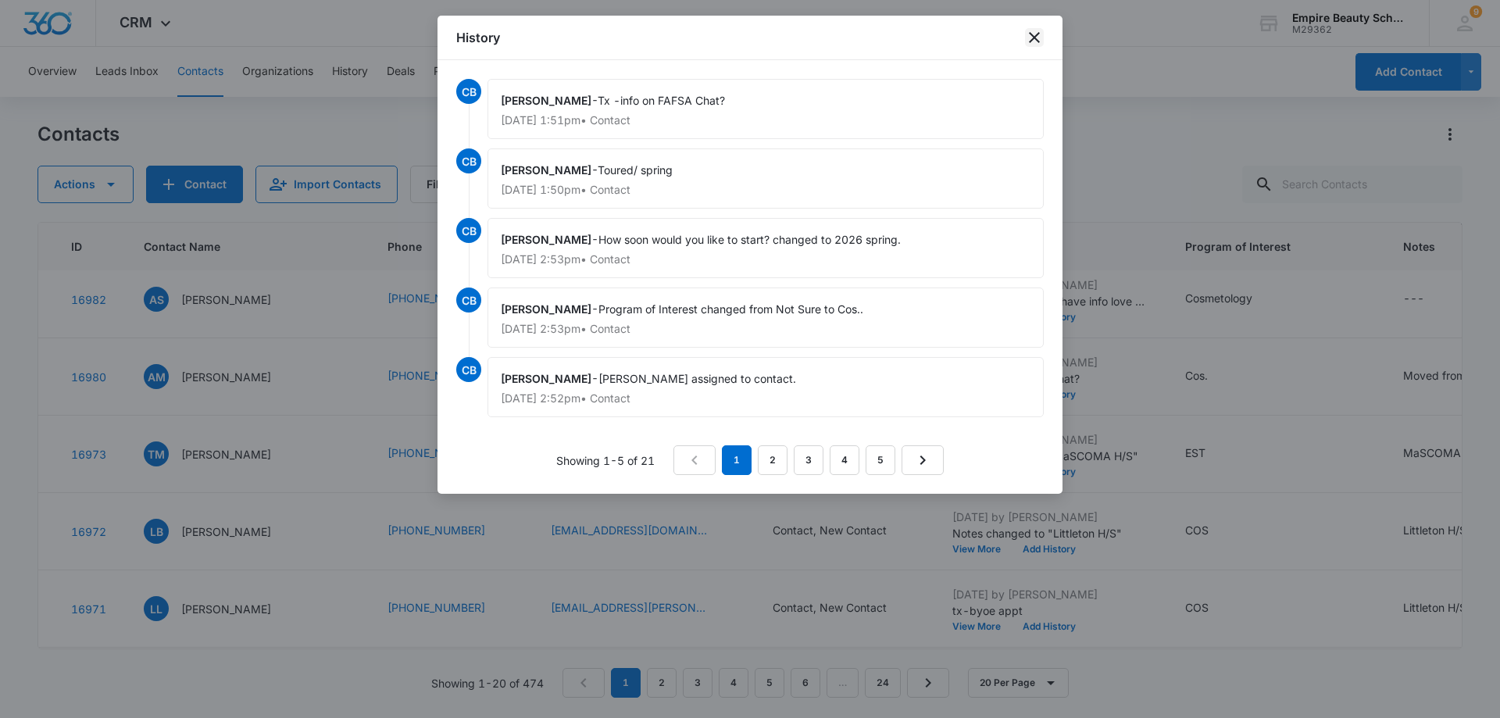
click at [1029, 31] on icon "close" at bounding box center [1034, 37] width 19 height 19
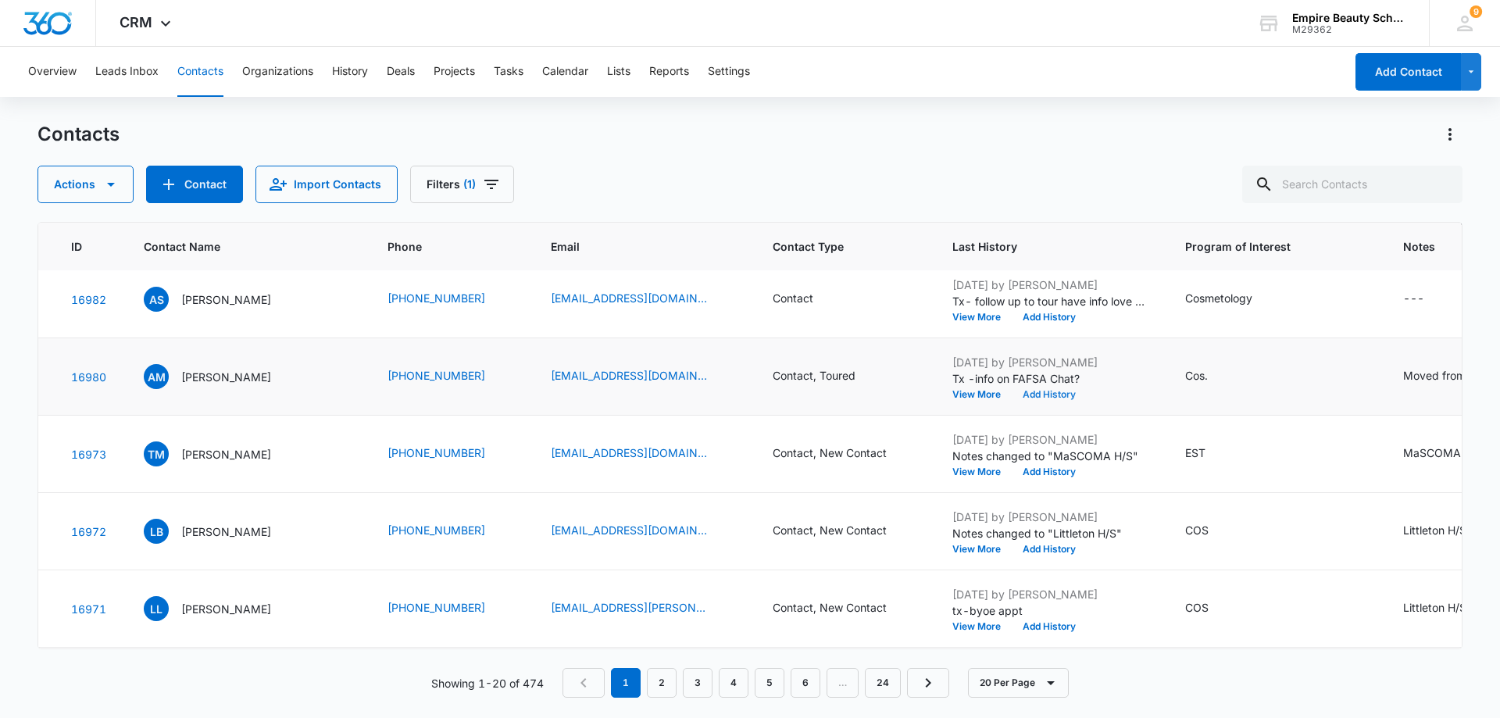
click at [1057, 395] on button "Add History" at bounding box center [1049, 394] width 75 height 9
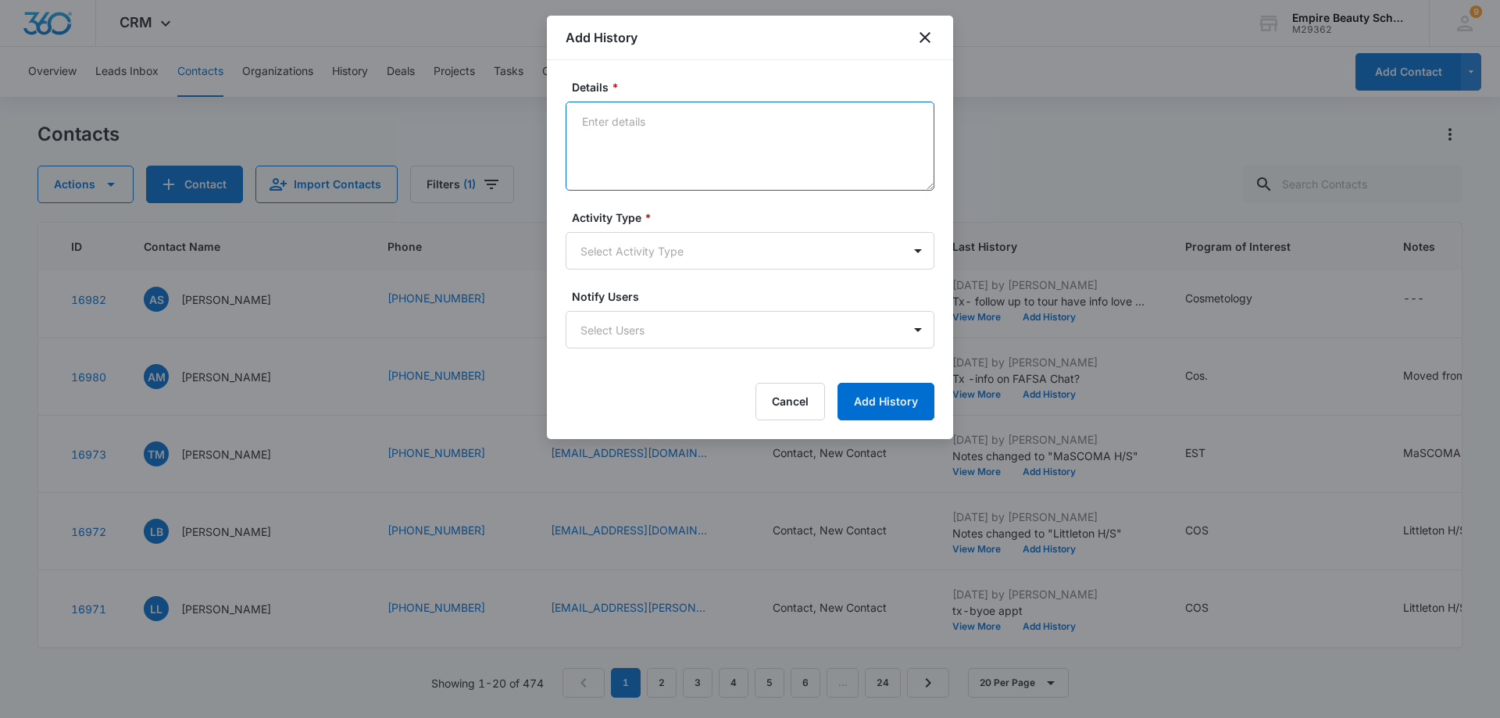
click at [597, 116] on textarea "Details *" at bounding box center [750, 146] width 369 height 89
type textarea "Tx- had to reschedule talk about FAFSA?"
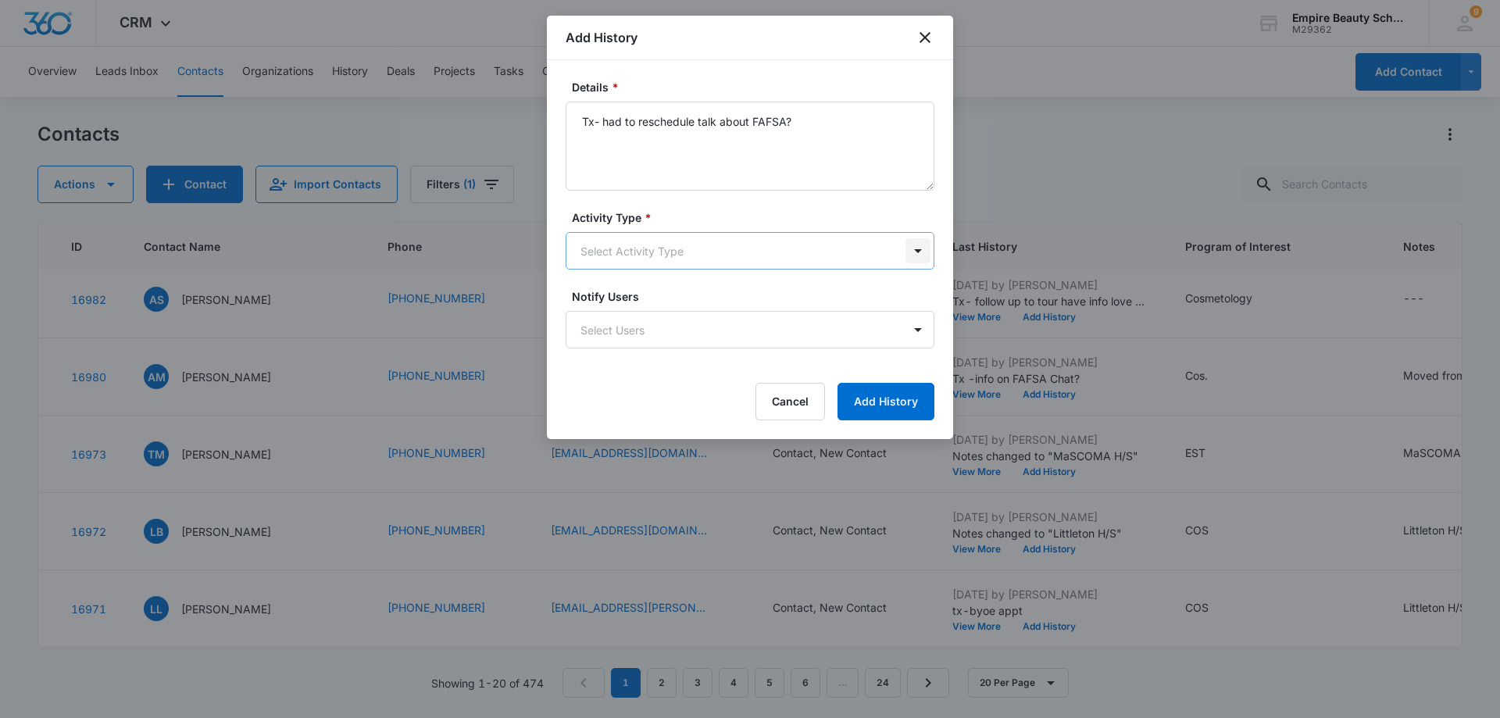
click at [912, 248] on body "CRM Apps Forms CRM Email Shop Payments POS Files Brand Settings AI Assistant Em…" at bounding box center [750, 359] width 1500 height 718
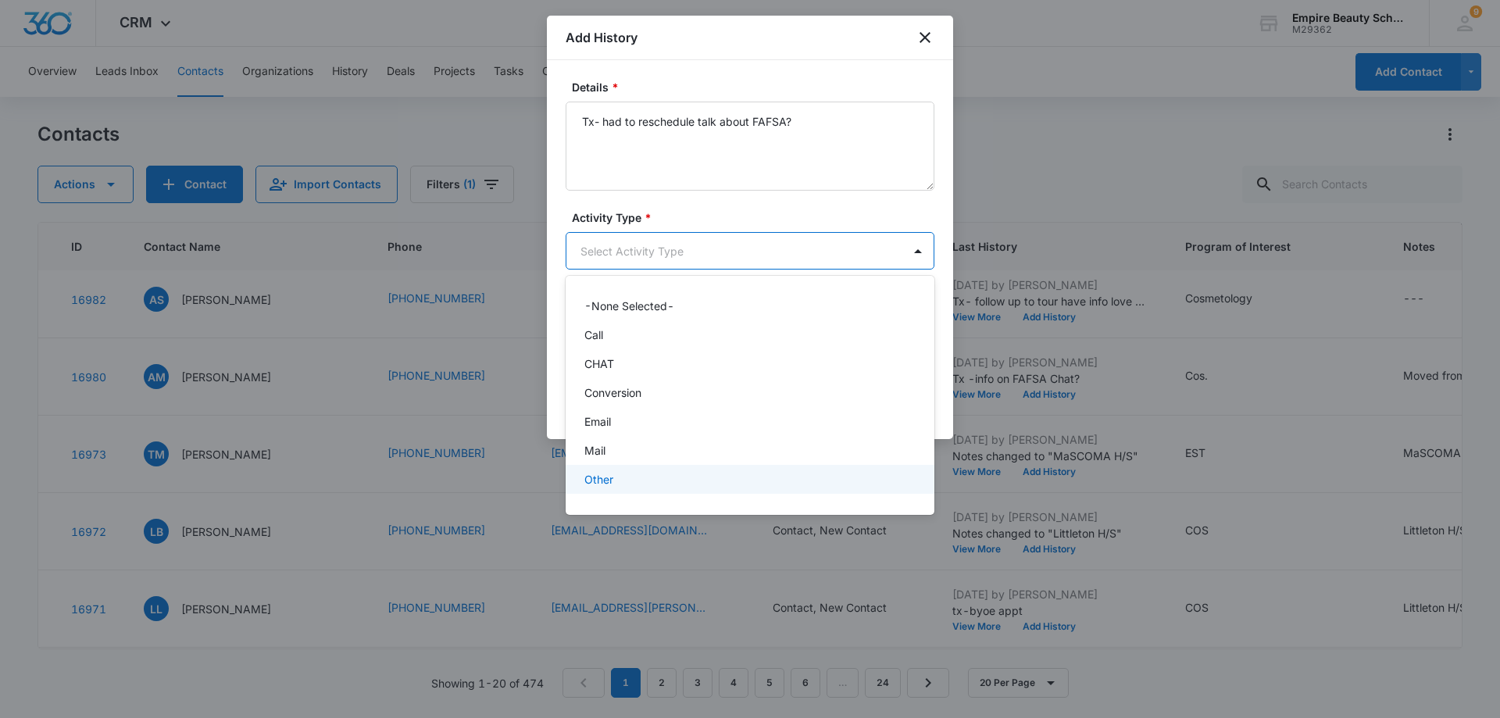
scroll to position [81, 0]
click at [799, 481] on div "Text" at bounding box center [749, 485] width 328 height 16
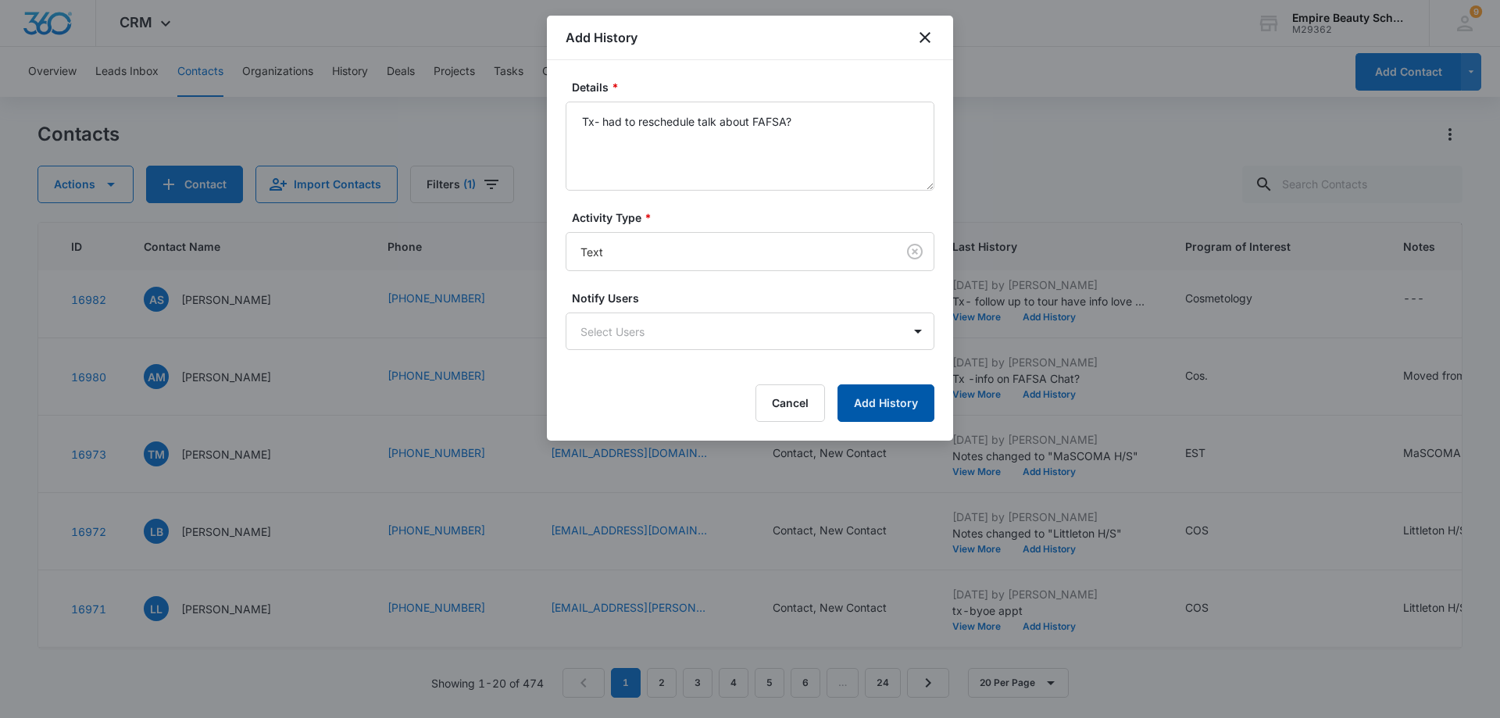
click at [903, 401] on button "Add History" at bounding box center [886, 403] width 97 height 38
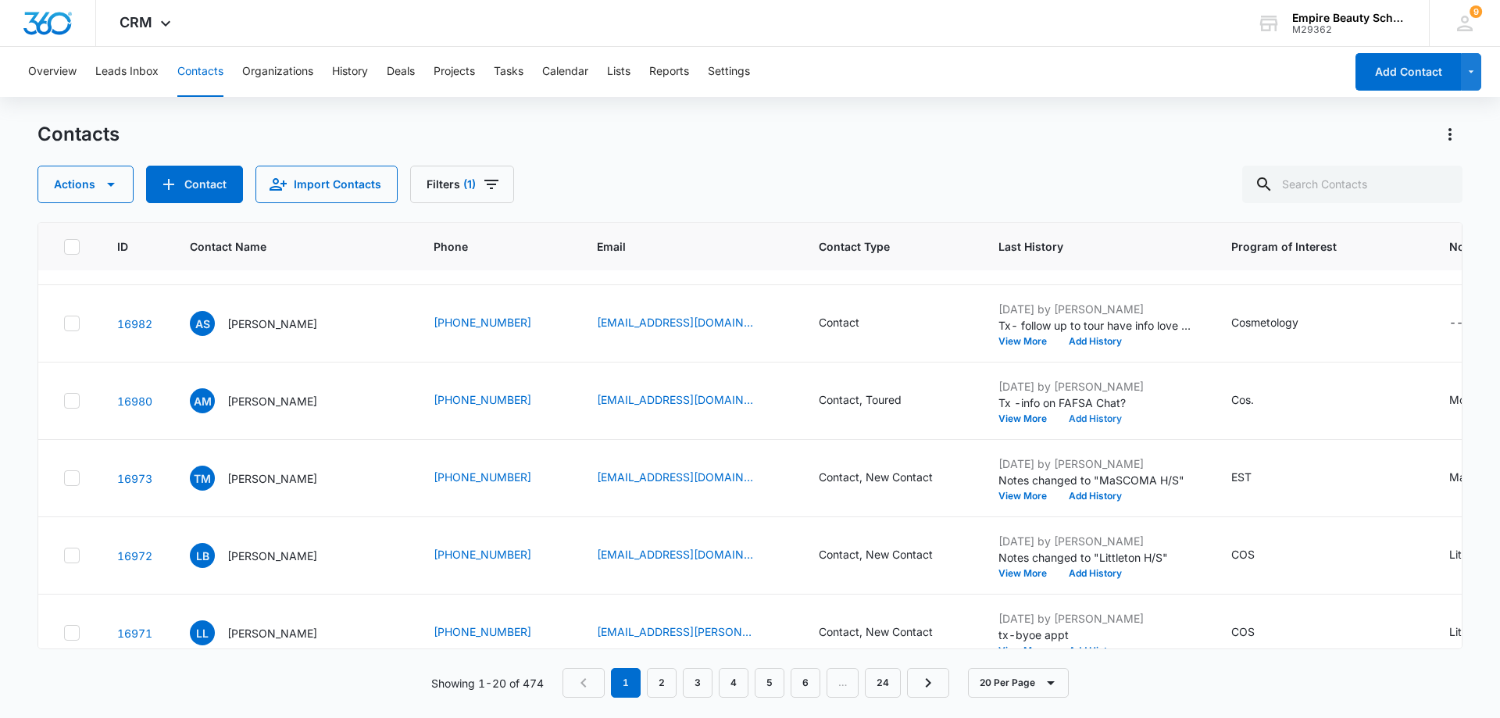
scroll to position [1016, 0]
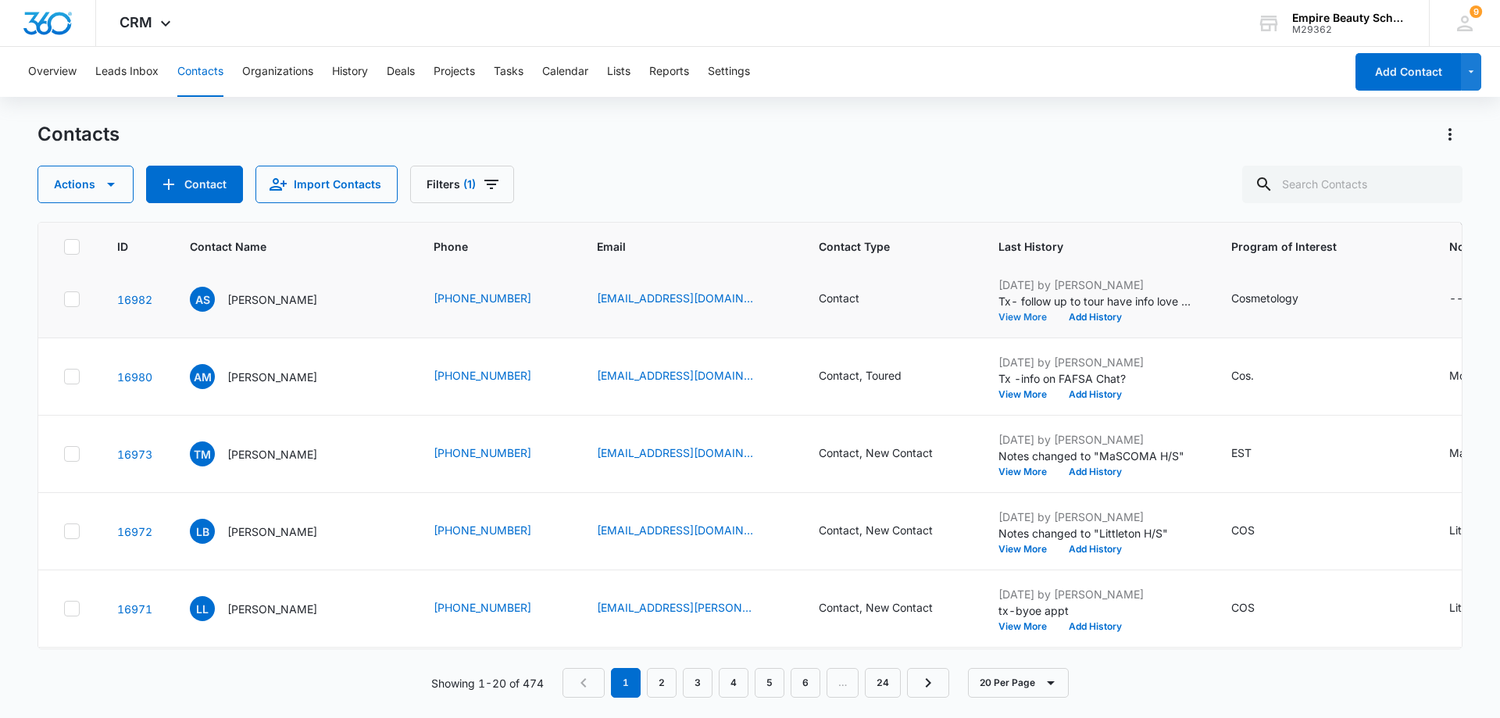
click at [1023, 316] on button "View More" at bounding box center [1028, 317] width 59 height 9
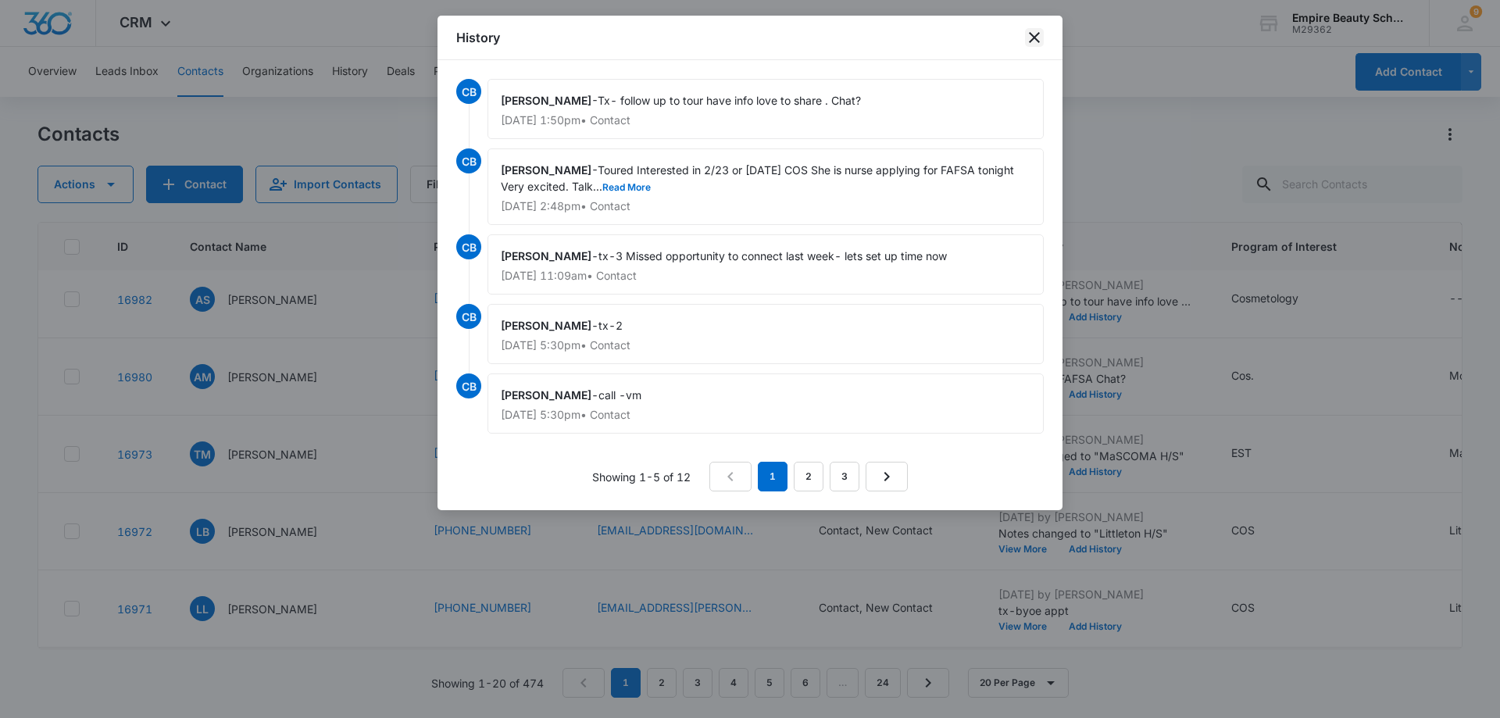
click at [1035, 33] on icon "close" at bounding box center [1034, 37] width 19 height 19
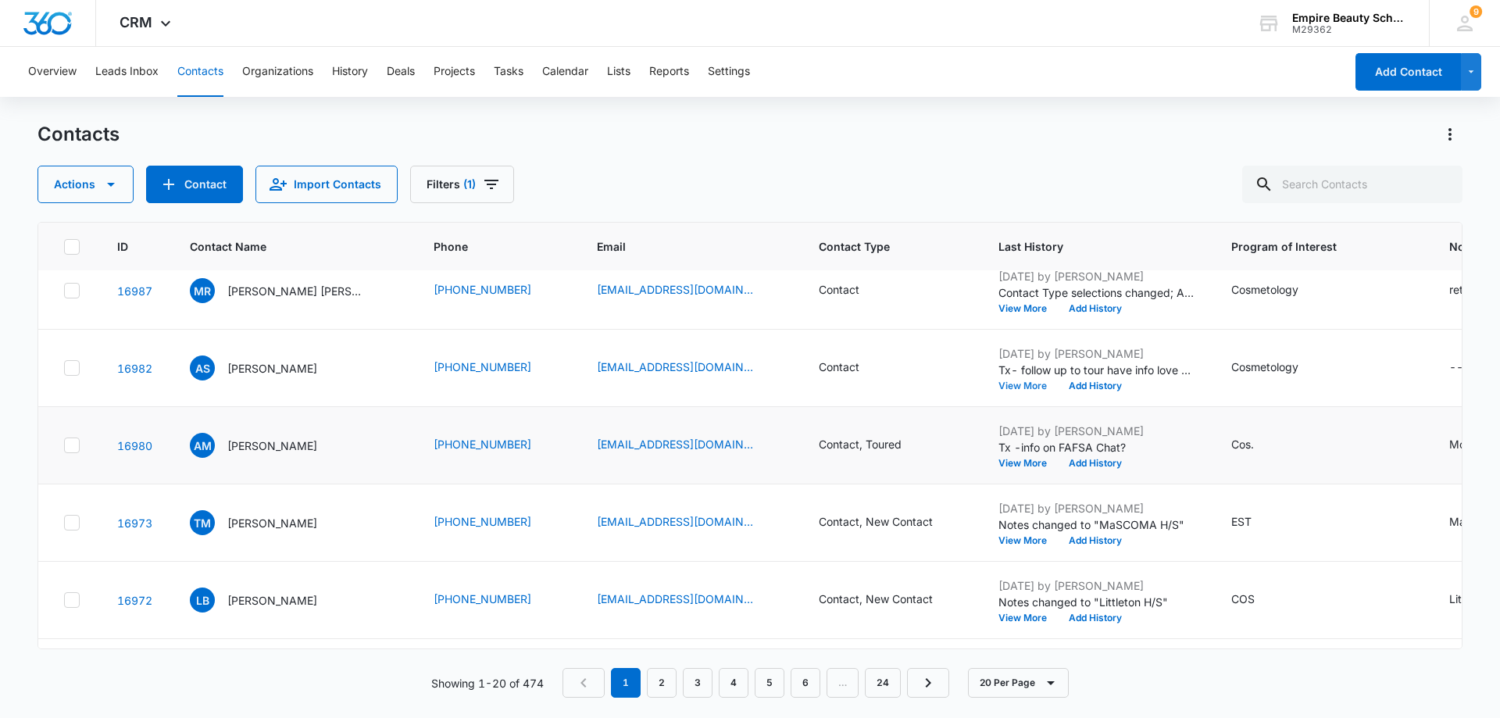
scroll to position [946, 0]
click at [449, 192] on button "Filters (1)" at bounding box center [462, 185] width 104 height 38
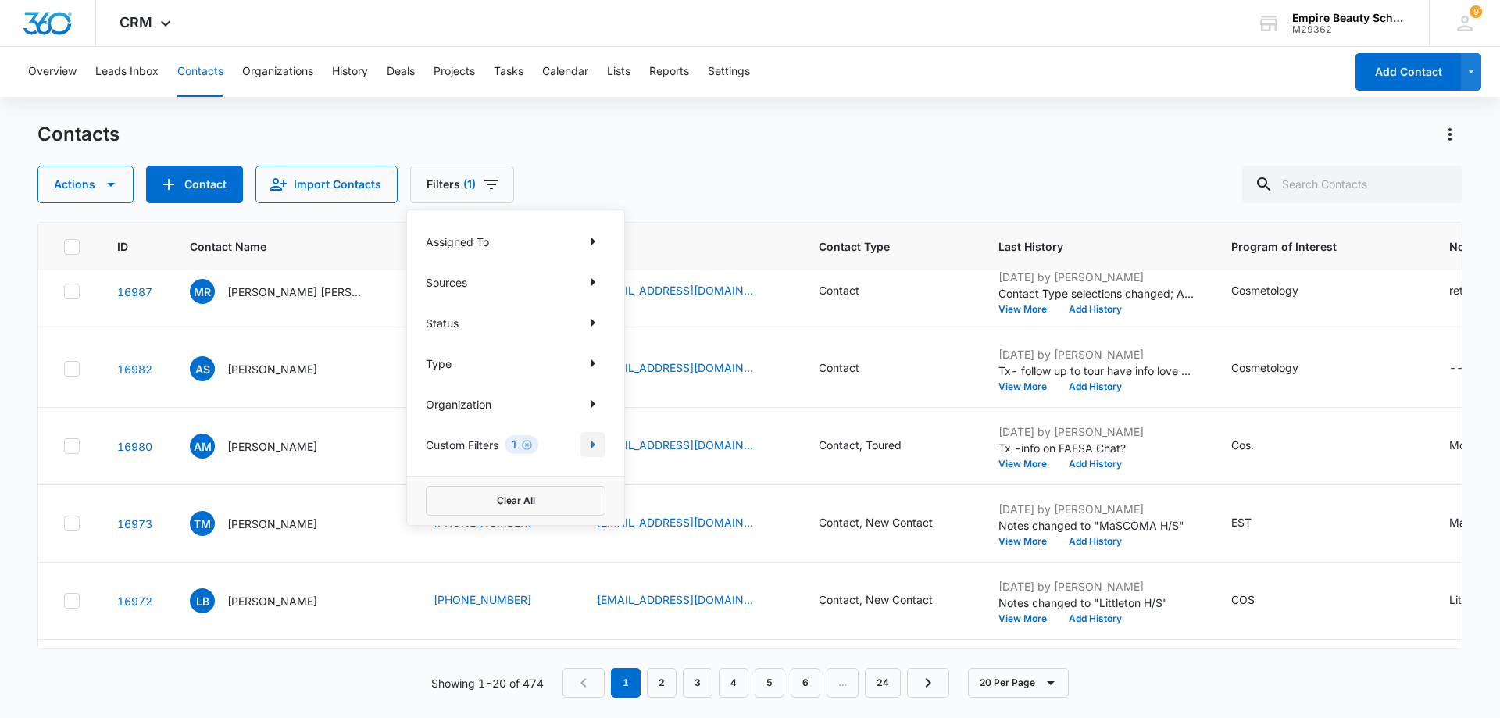
click at [592, 448] on icon "Show Custom Filters filters" at bounding box center [594, 445] width 4 height 8
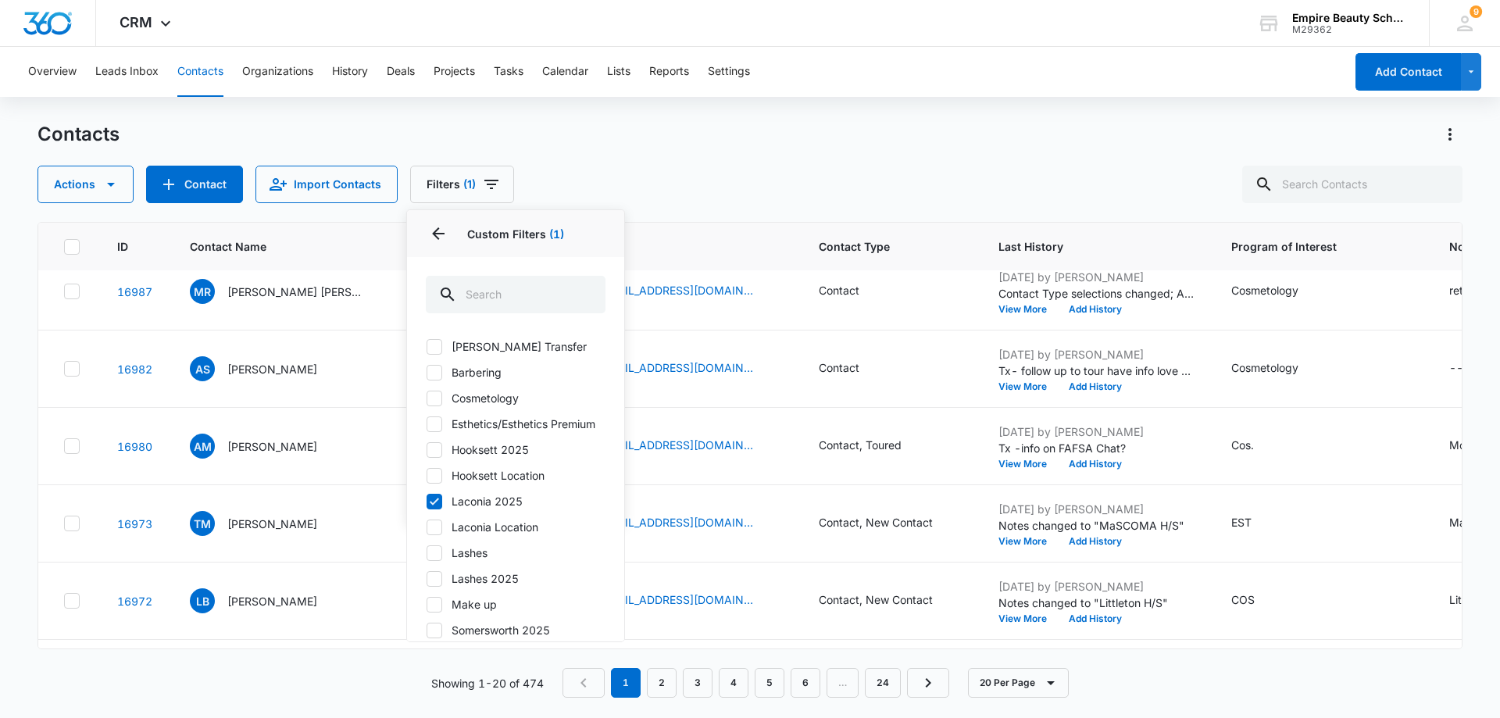
click at [440, 509] on icon at bounding box center [434, 502] width 14 height 14
click at [427, 502] on input "Laconia 2025" at bounding box center [426, 501] width 1 height 1
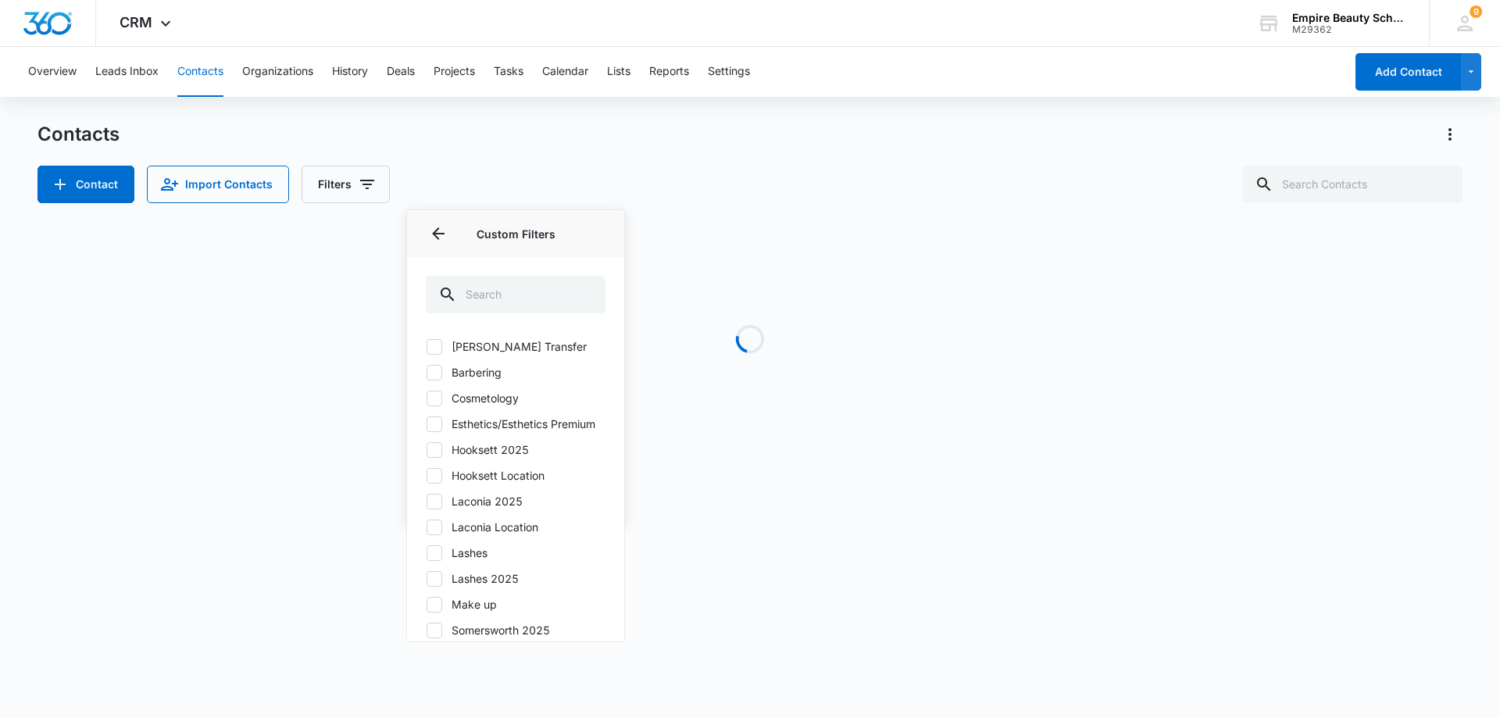
click at [438, 509] on icon at bounding box center [434, 502] width 14 height 14
click at [427, 502] on input "Laconia 2025" at bounding box center [426, 501] width 1 height 1
checkbox input "true"
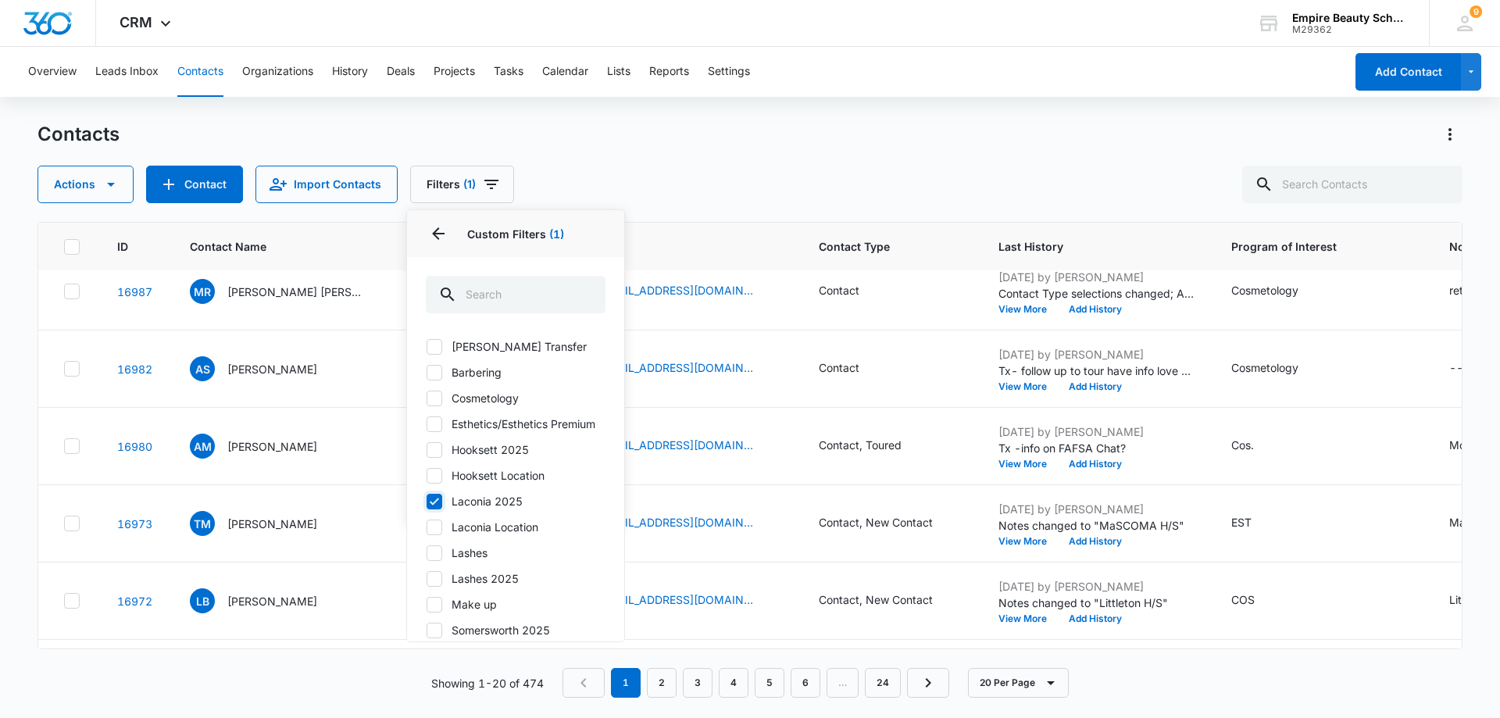
scroll to position [0, 0]
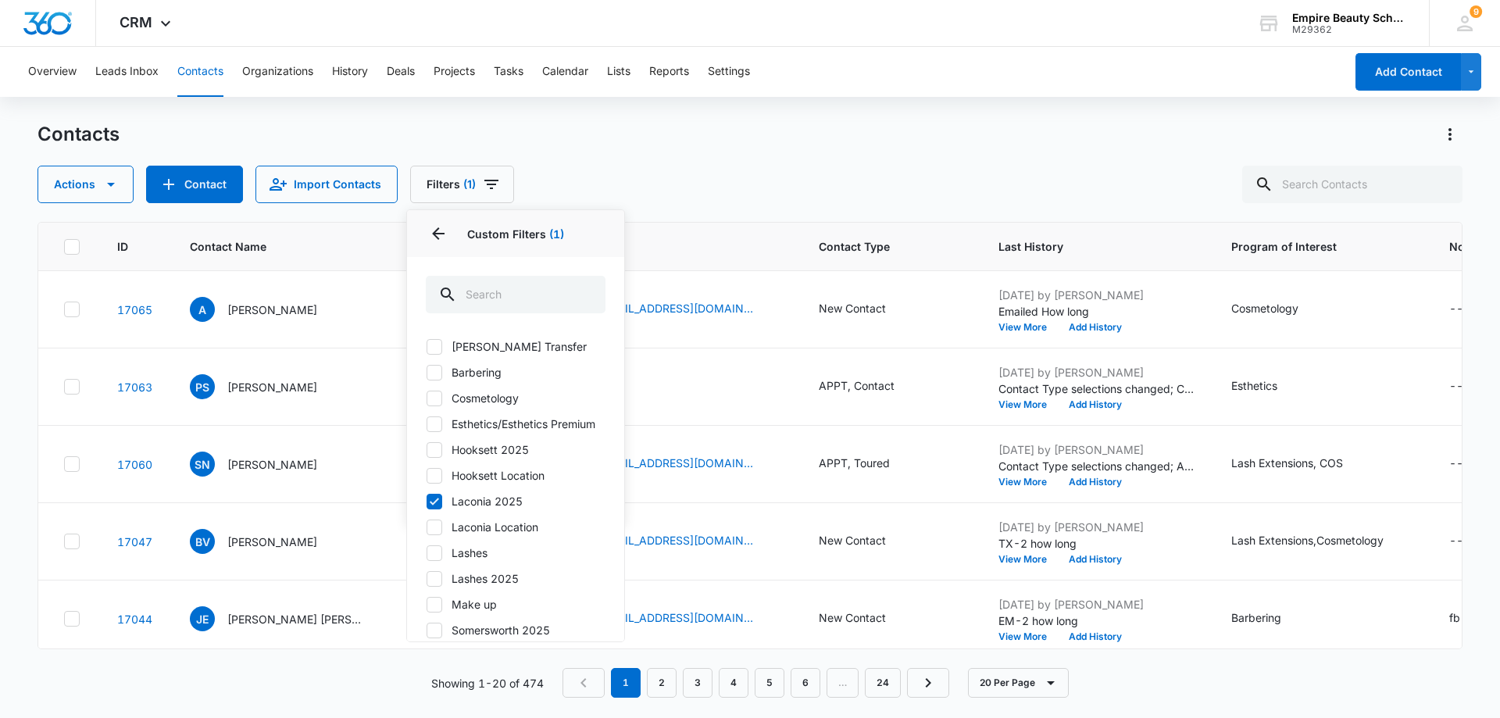
click at [543, 180] on div "Actions Contact Import Contacts Filters (1) Assigned To Sources Status Type Org…" at bounding box center [750, 185] width 1425 height 38
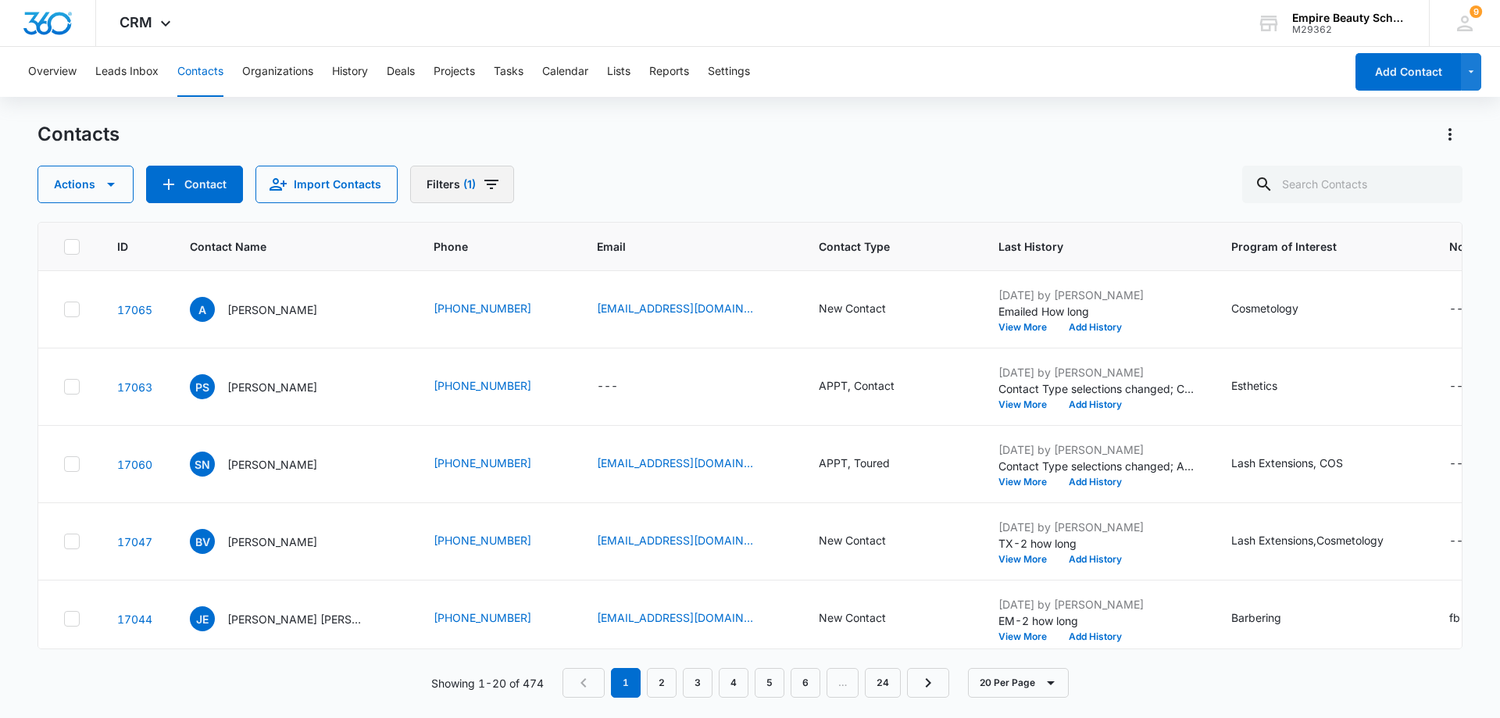
click at [493, 185] on icon "Filters" at bounding box center [491, 184] width 19 height 19
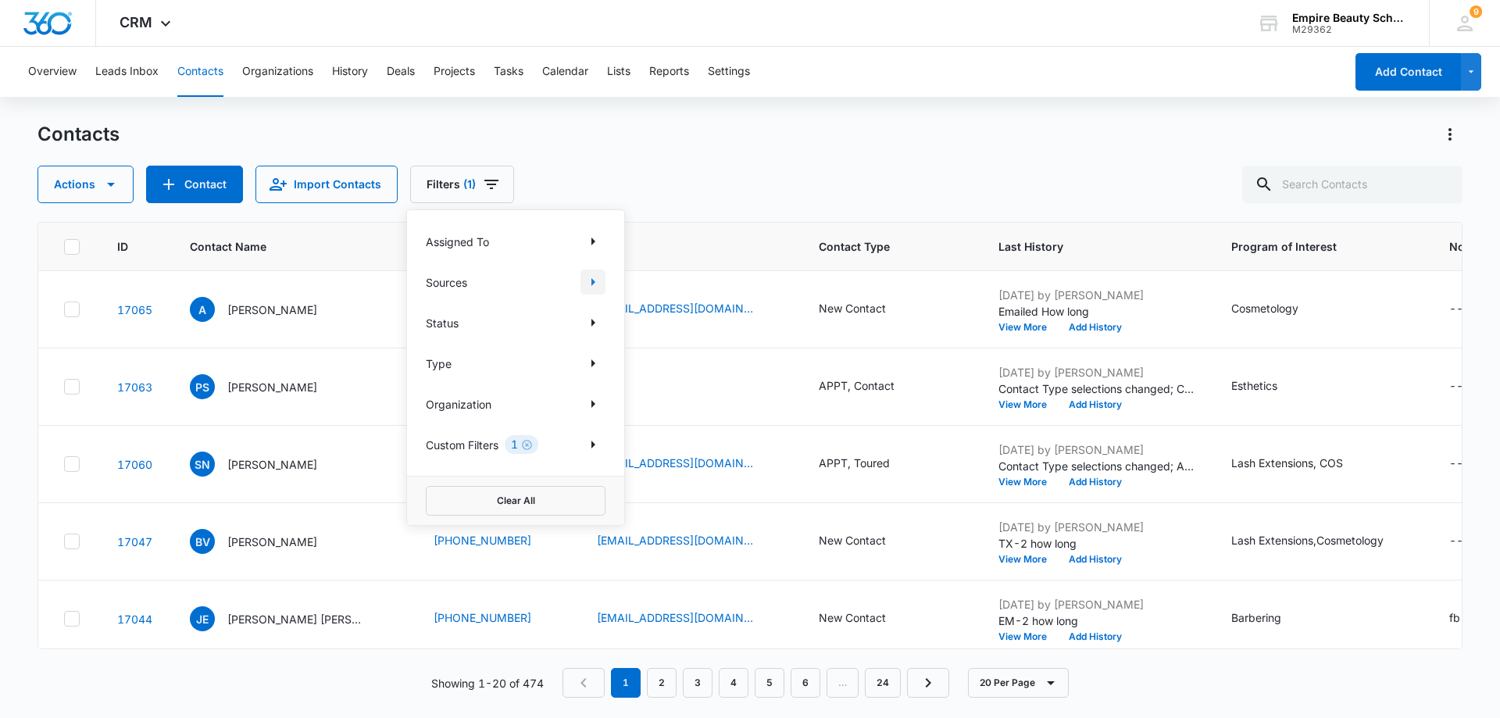
click at [598, 285] on icon "Show Sources filters" at bounding box center [593, 282] width 19 height 19
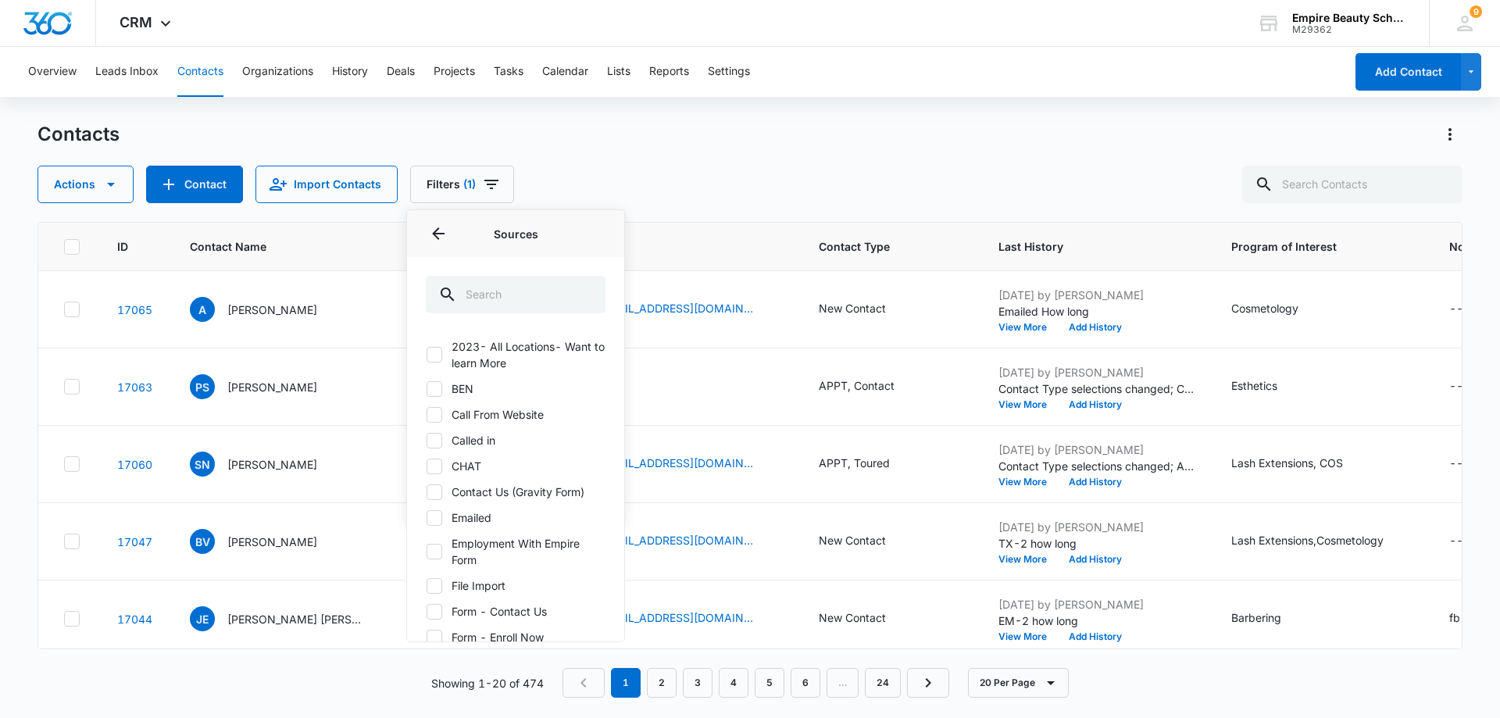
click at [859, 164] on div "Contacts Actions Contact Import Contacts Filters (1) Assigned To Sources Source…" at bounding box center [750, 162] width 1425 height 81
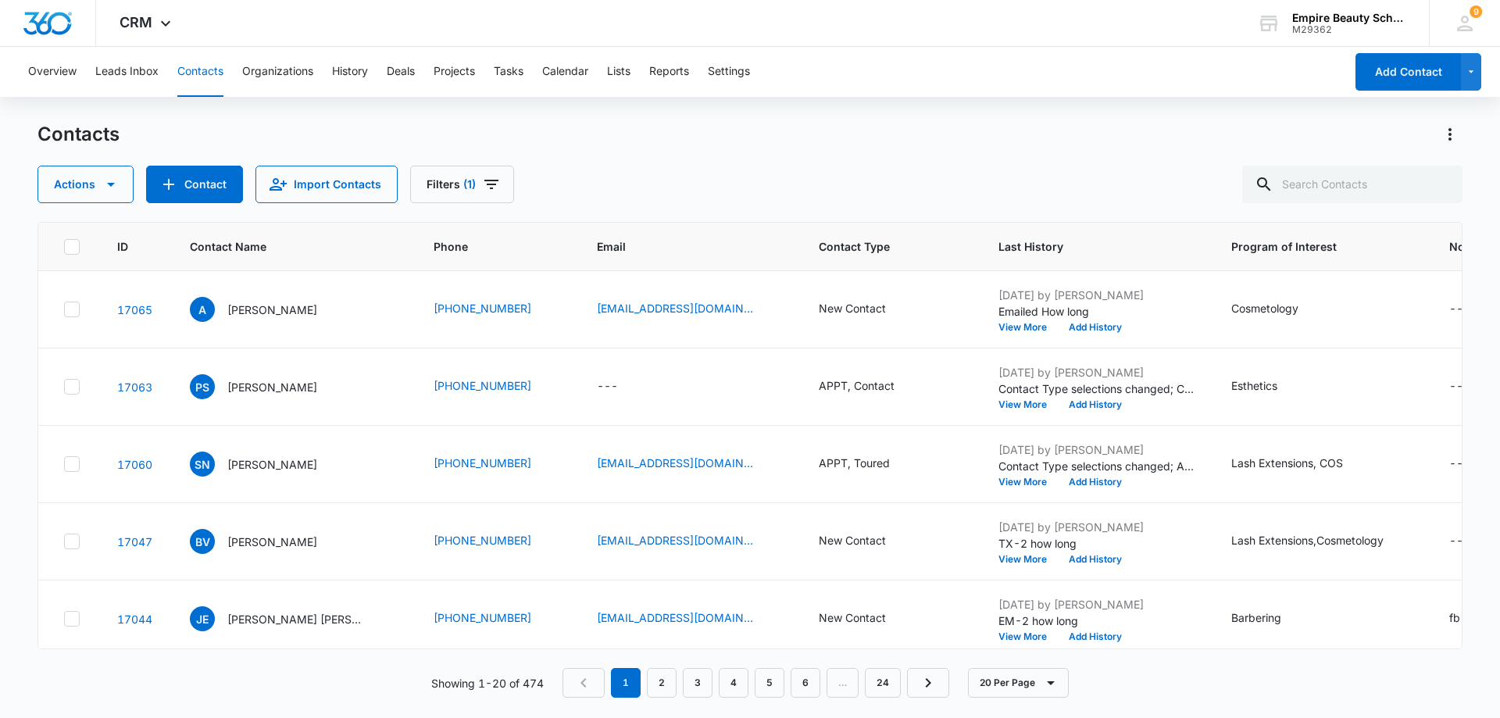
scroll to position [0, 203]
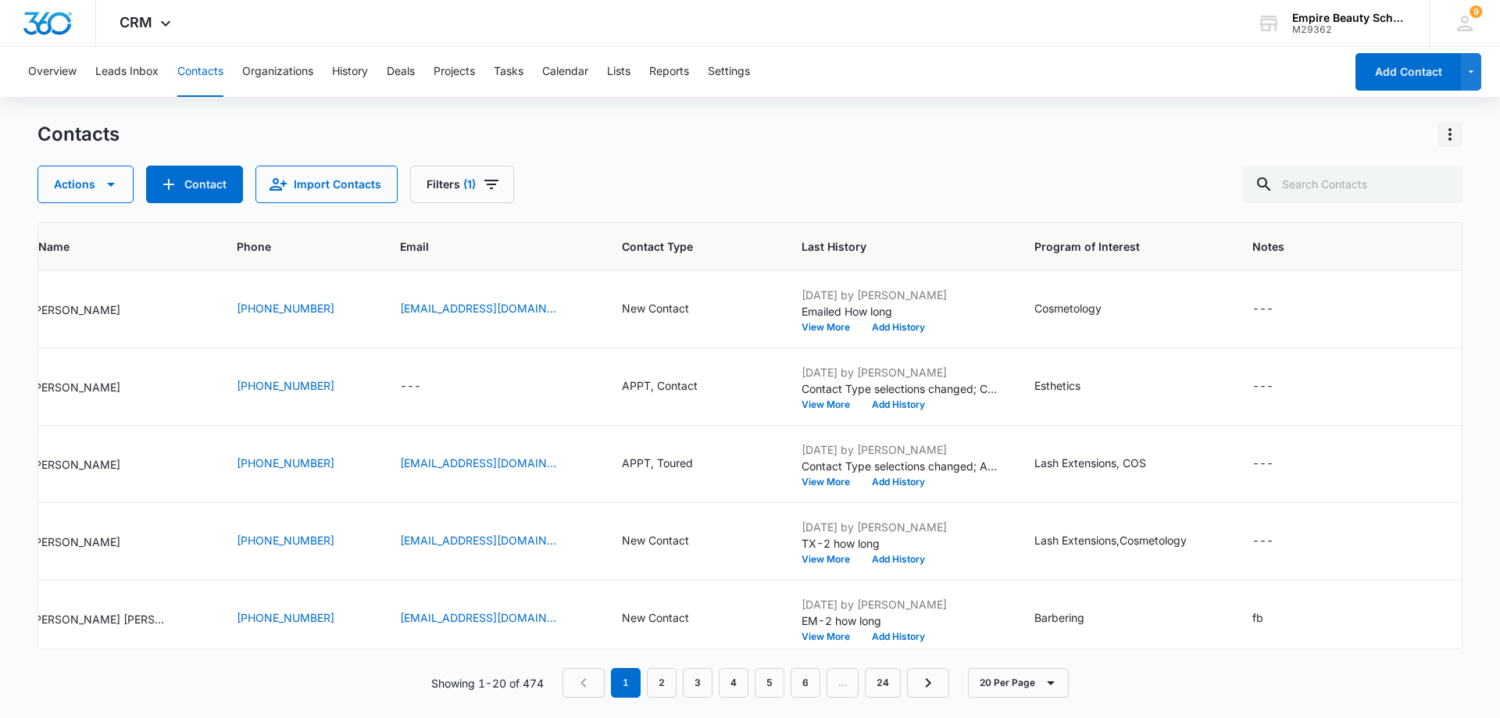
click at [1450, 128] on icon "Actions" at bounding box center [1450, 134] width 19 height 19
click at [1352, 180] on div "Choose Columns" at bounding box center [1372, 178] width 103 height 11
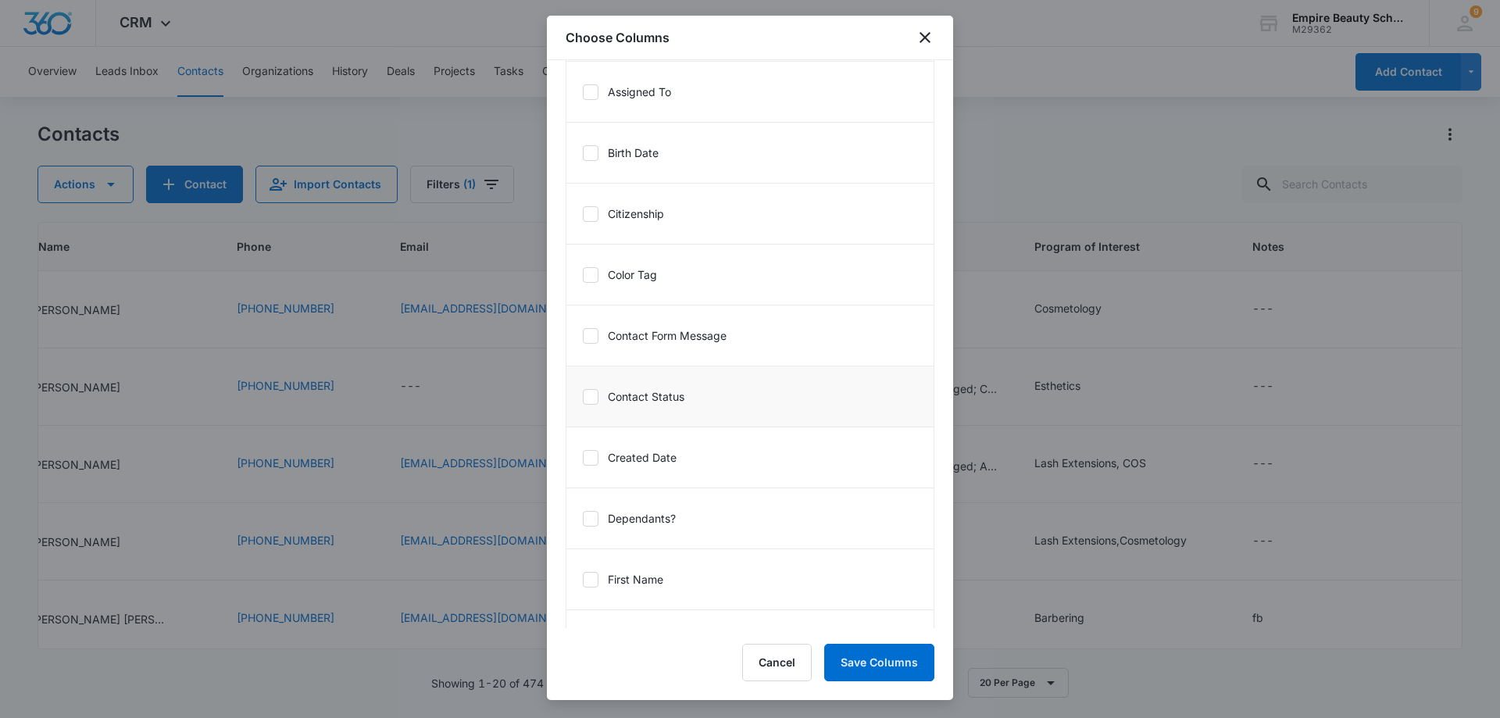
scroll to position [625, 0]
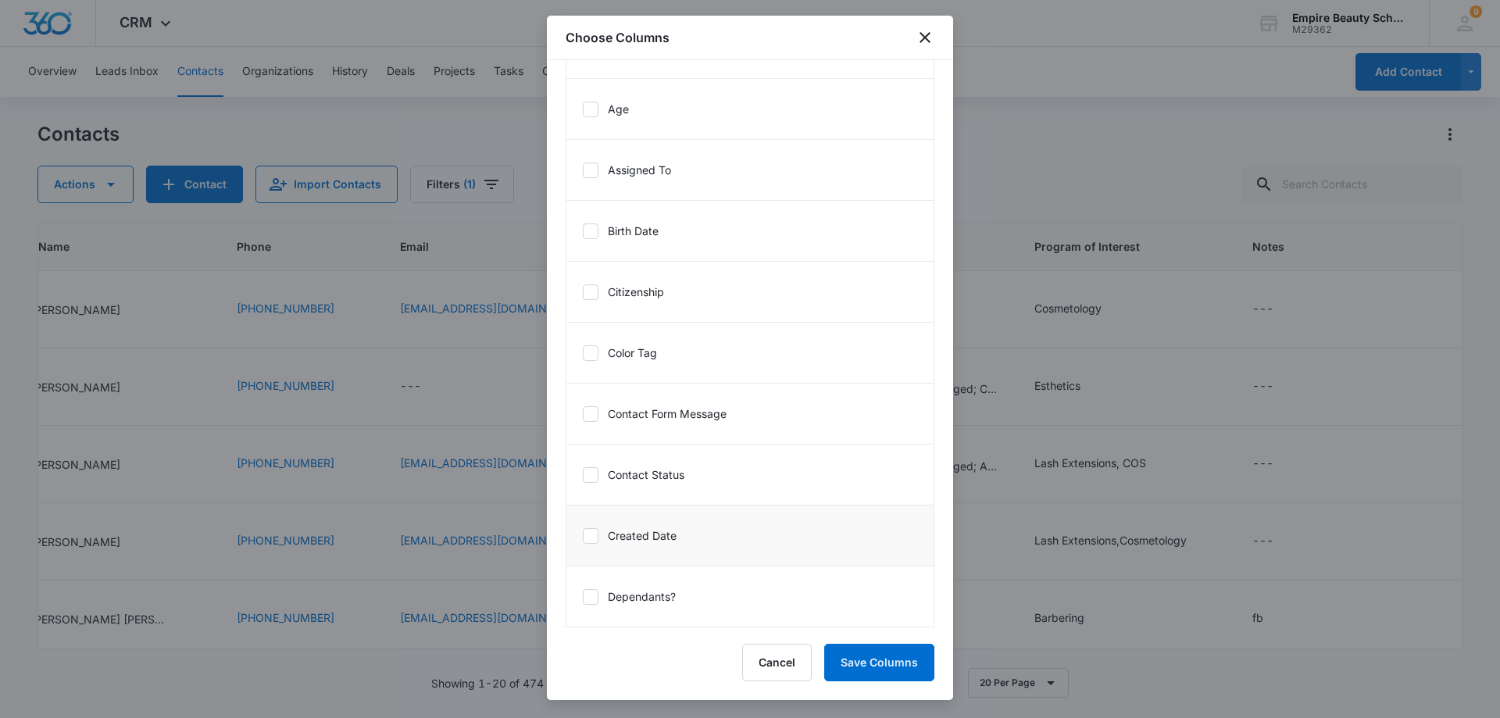
click at [589, 536] on icon at bounding box center [591, 536] width 14 height 14
click at [583, 536] on input "Created Date" at bounding box center [582, 535] width 1 height 1
click at [864, 664] on button "Save Columns" at bounding box center [879, 663] width 110 height 38
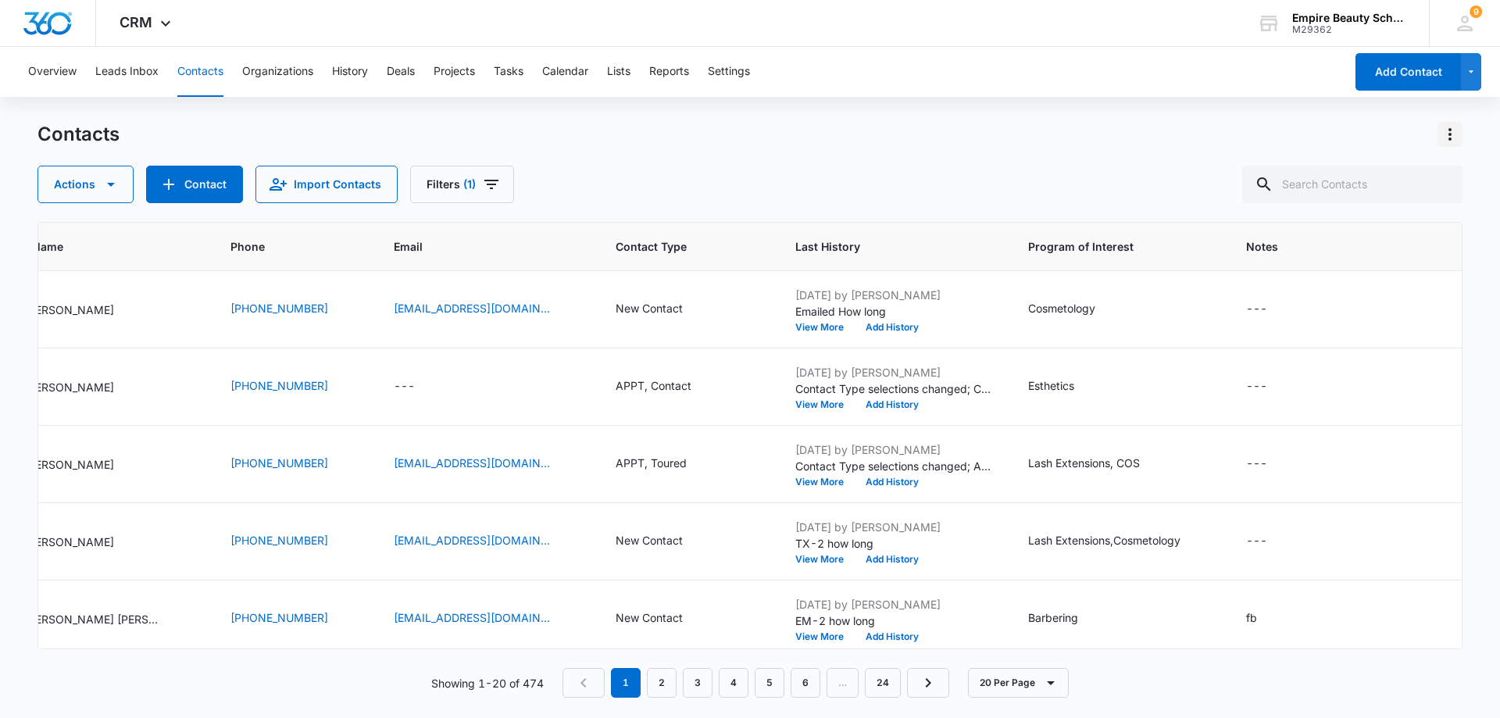
click at [1443, 132] on icon "Actions" at bounding box center [1450, 134] width 19 height 19
click at [1382, 177] on div "Choose Columns" at bounding box center [1372, 178] width 103 height 11
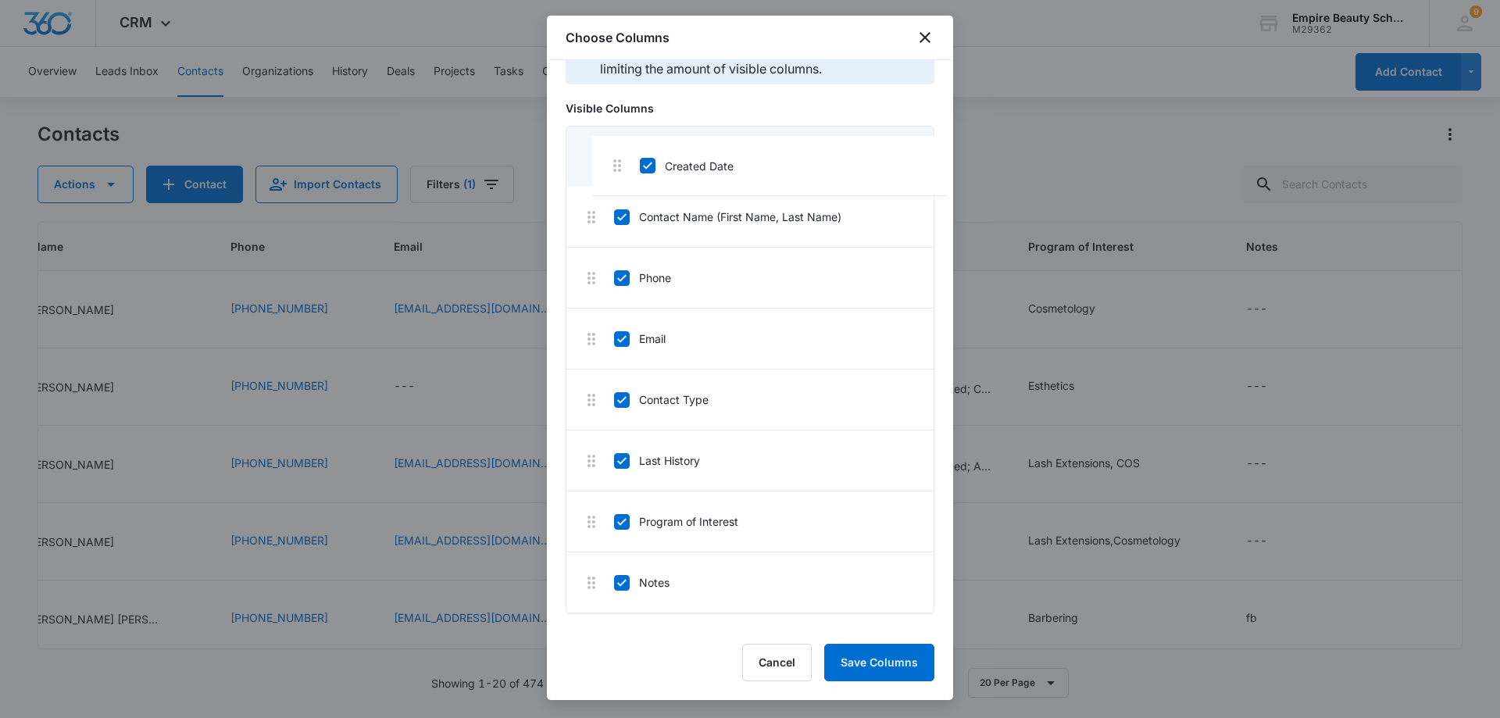
scroll to position [42, 0]
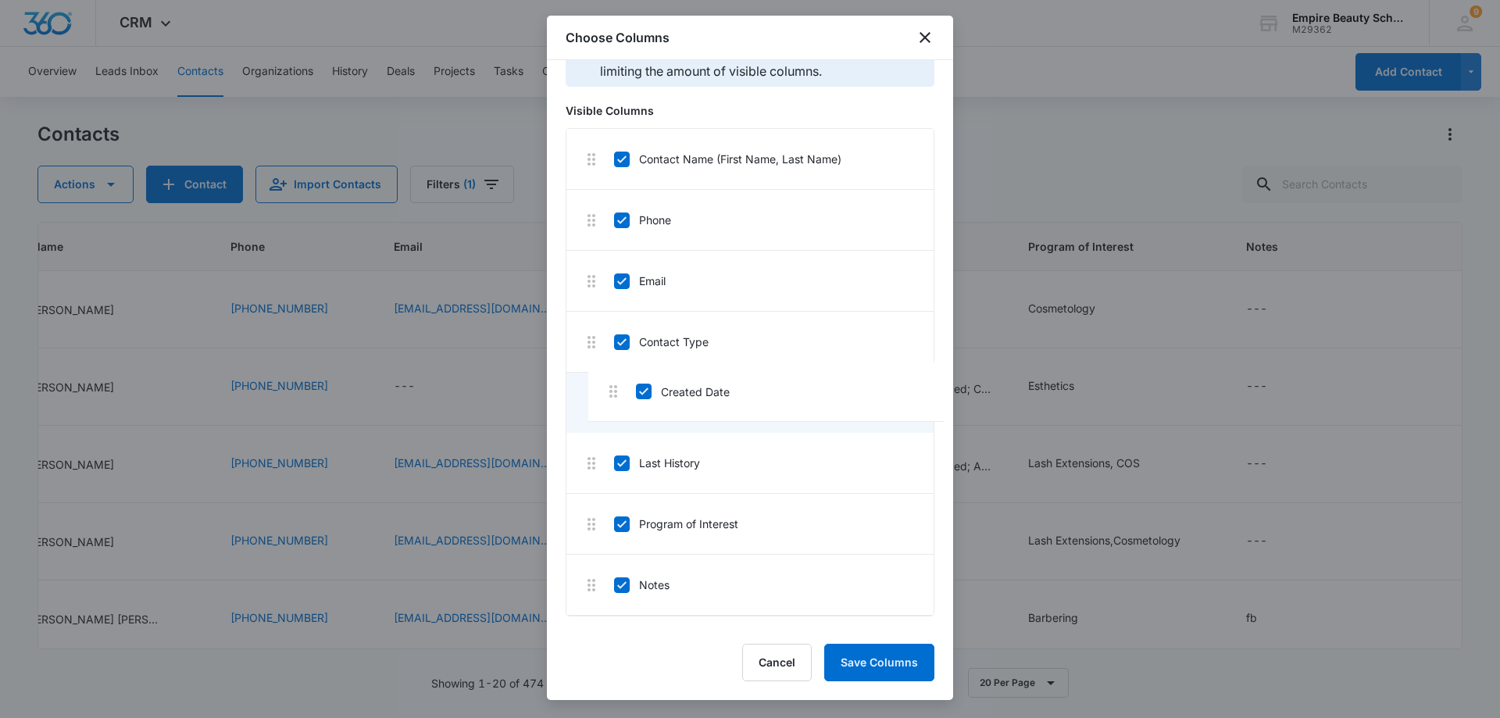
drag, startPoint x: 670, startPoint y: 478, endPoint x: 698, endPoint y: 396, distance: 86.7
click at [867, 665] on button "Save Columns" at bounding box center [879, 663] width 110 height 38
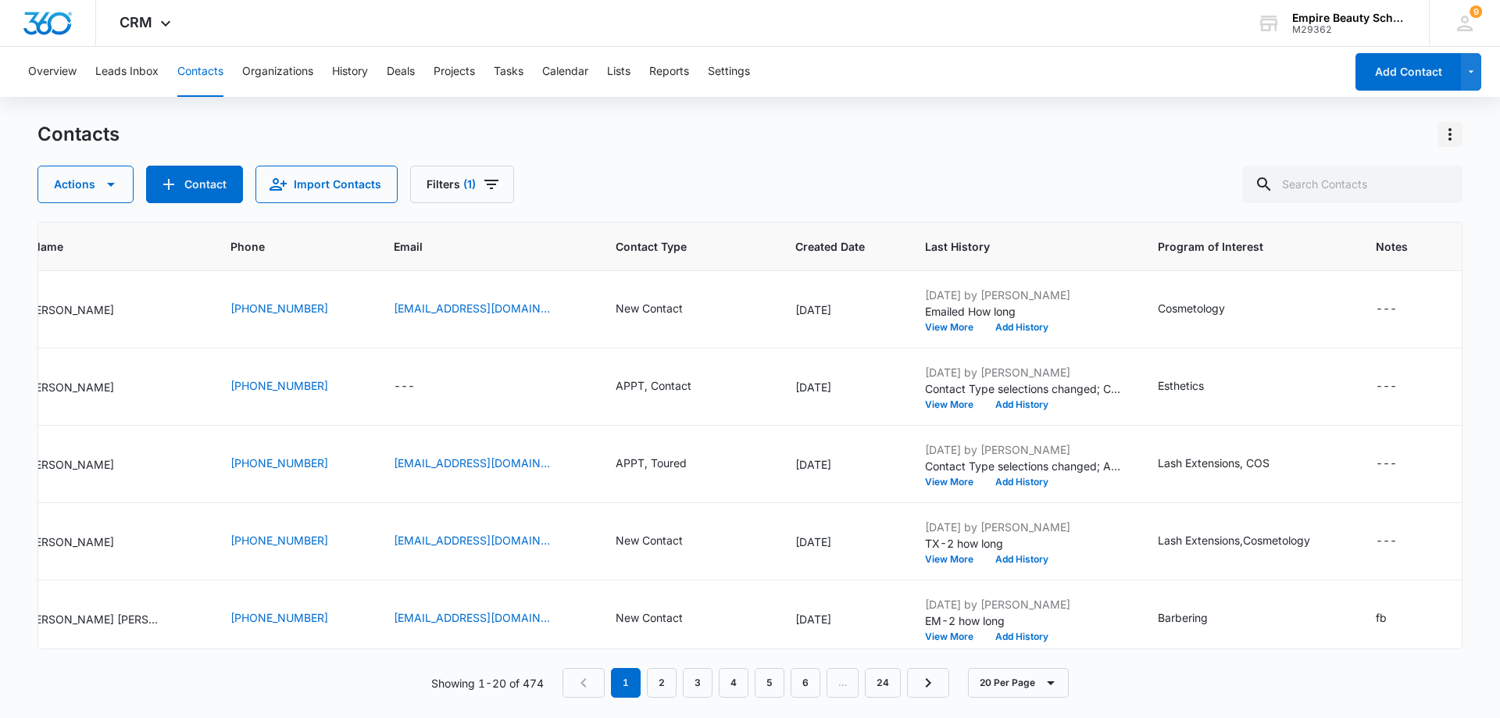
click at [1454, 136] on icon "Actions" at bounding box center [1450, 134] width 19 height 19
click at [1228, 136] on div "Contacts Choose Columns Import Contacts Export All Contacts Customize Contacts" at bounding box center [750, 134] width 1425 height 25
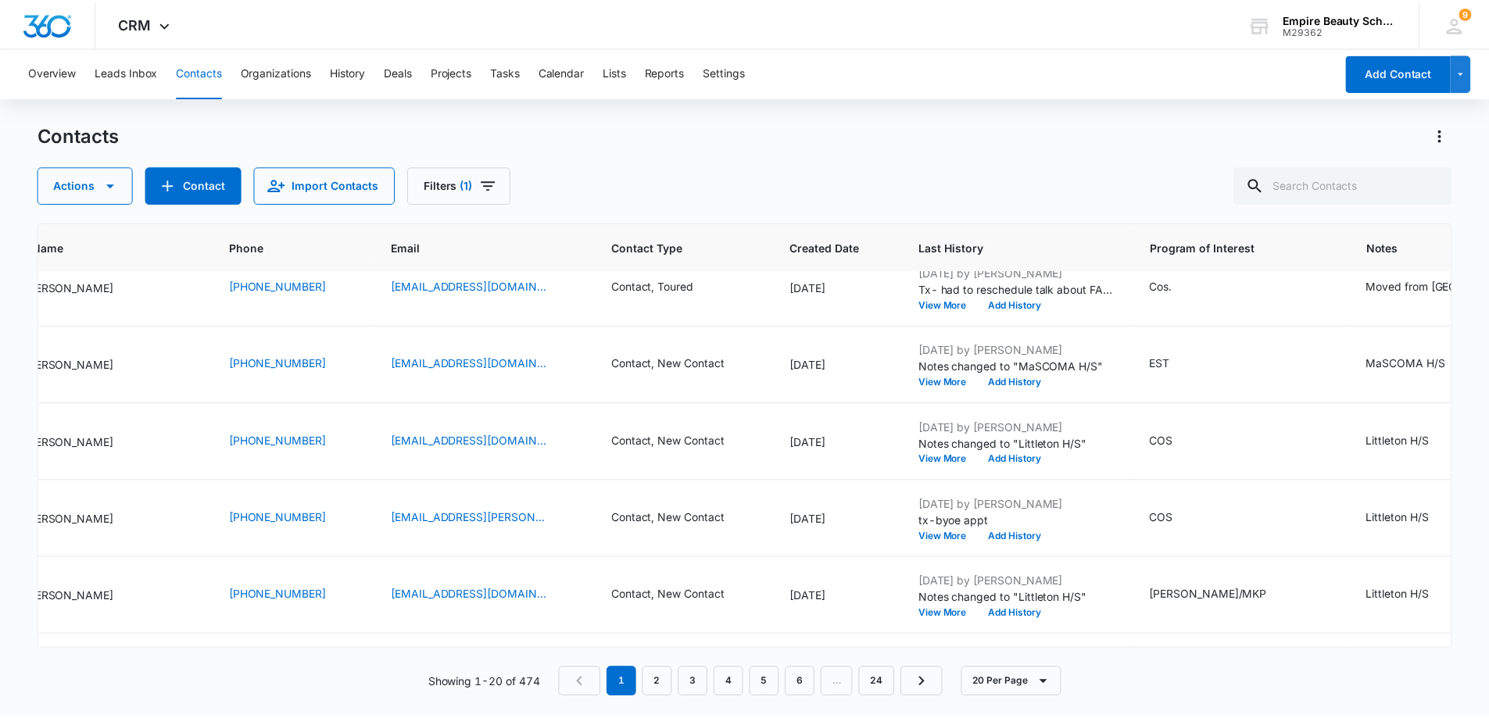
scroll to position [1024, 203]
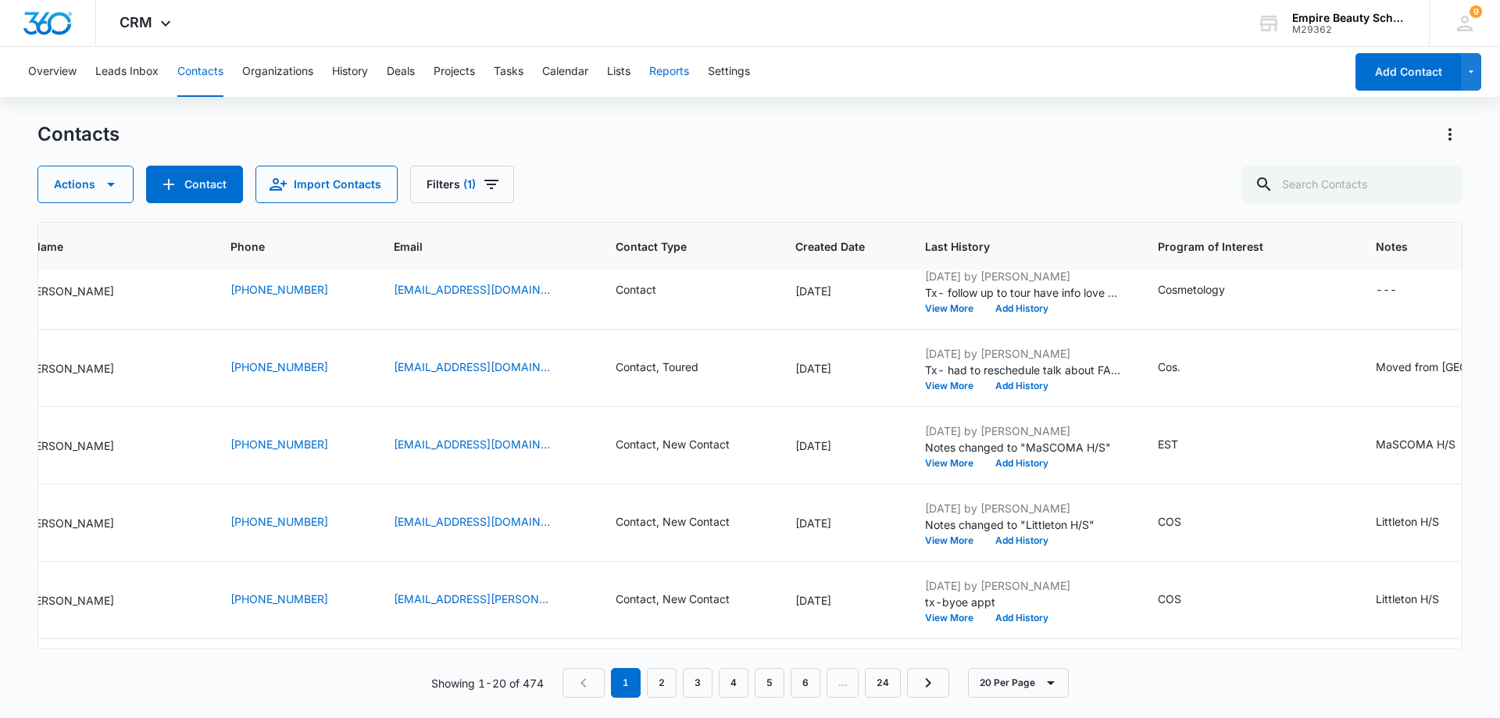
click at [677, 68] on button "Reports" at bounding box center [669, 72] width 40 height 50
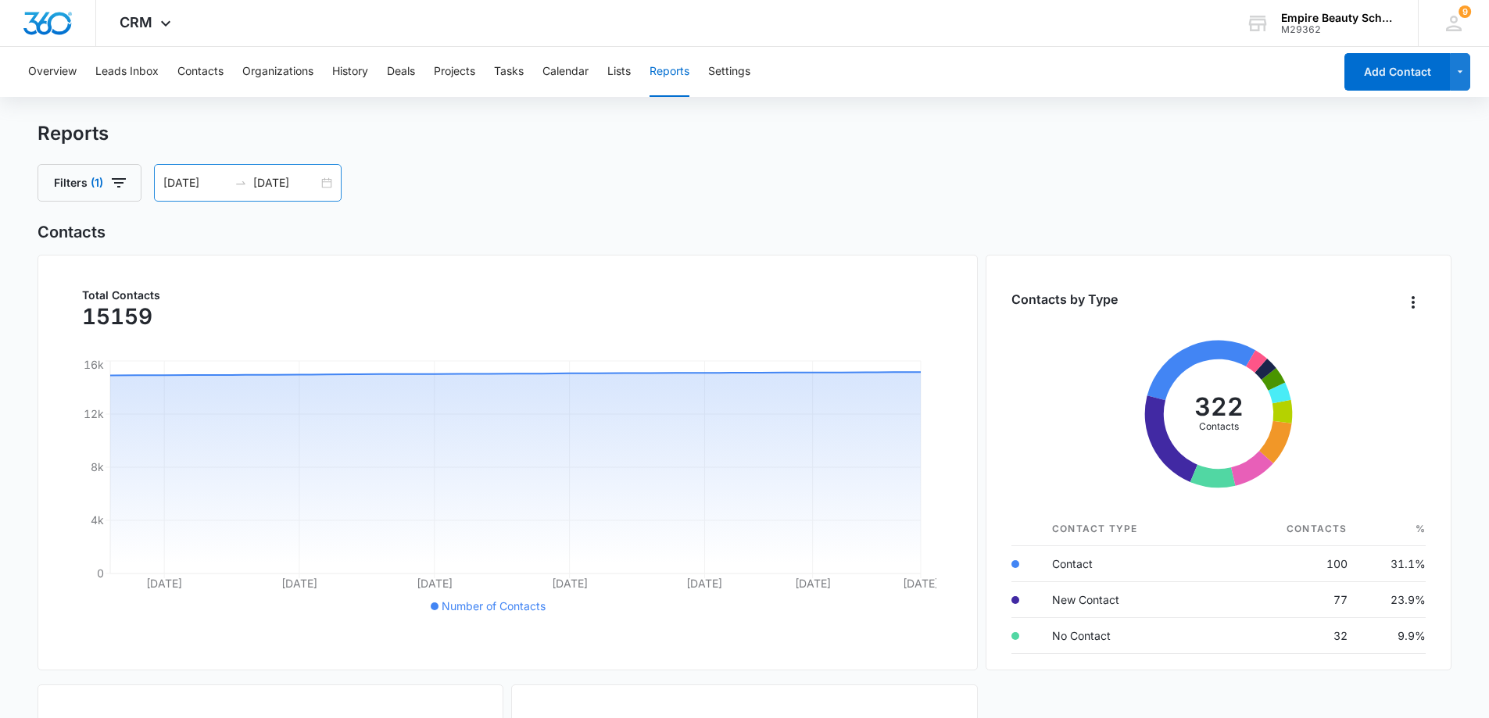
click at [331, 184] on div "09/09/2025 10/09/2025" at bounding box center [248, 183] width 188 height 38
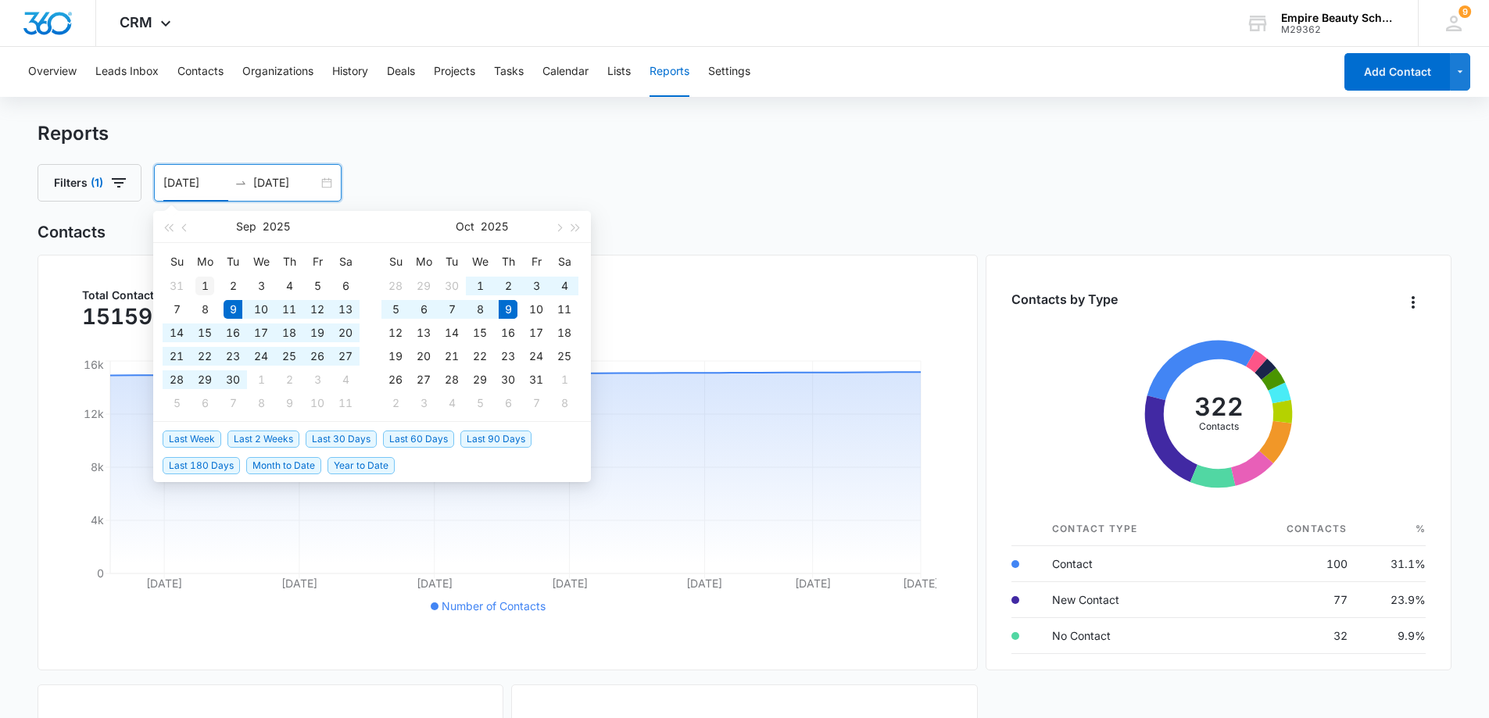
type input "09/01/2025"
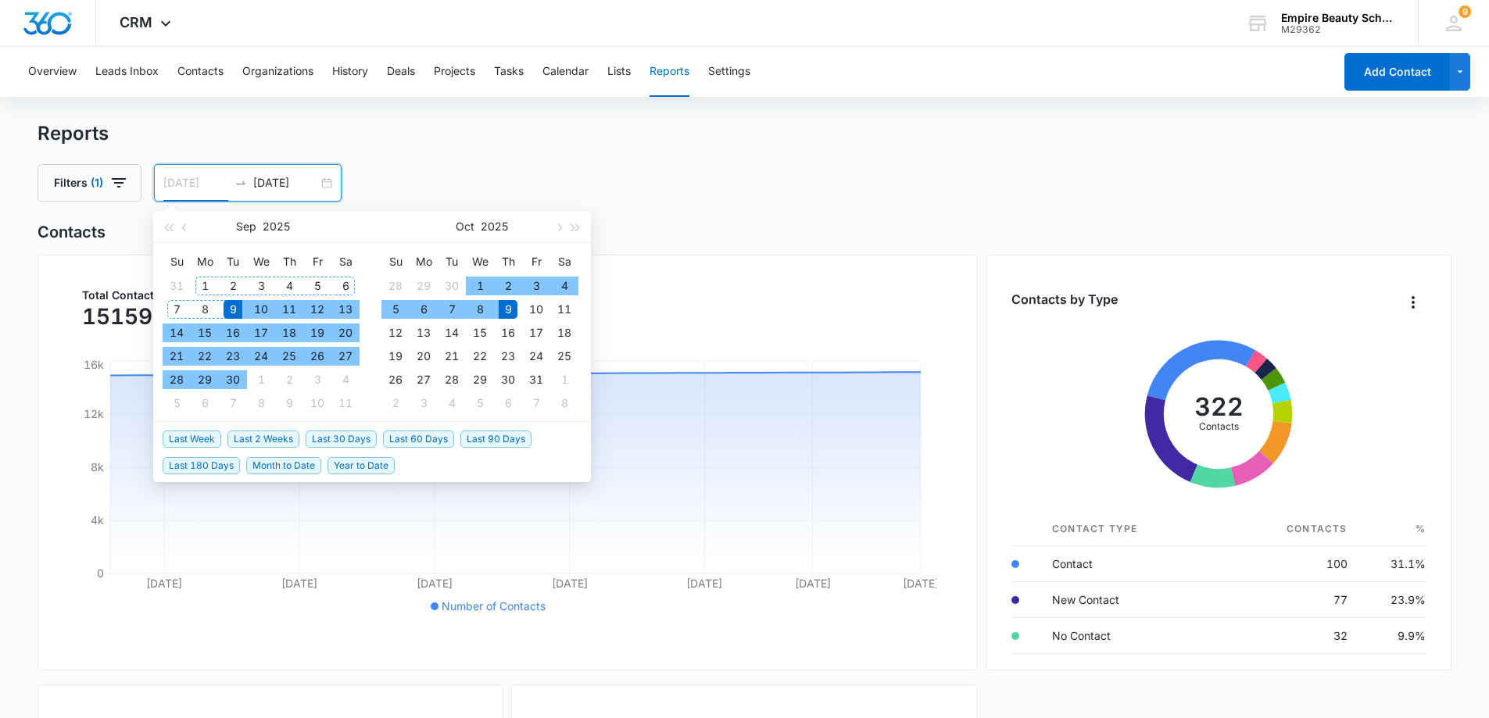
click at [202, 281] on div "1" at bounding box center [204, 286] width 19 height 19
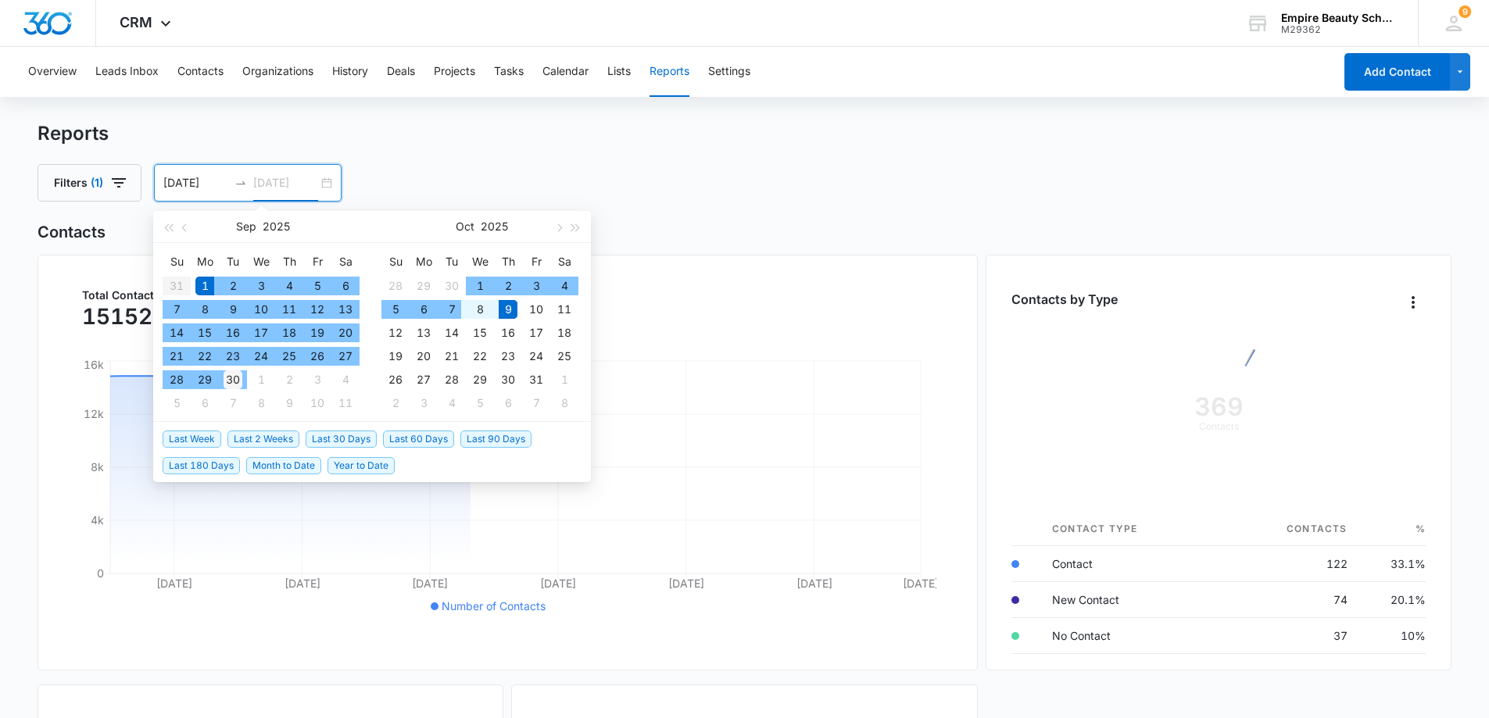
type input "09/30/2025"
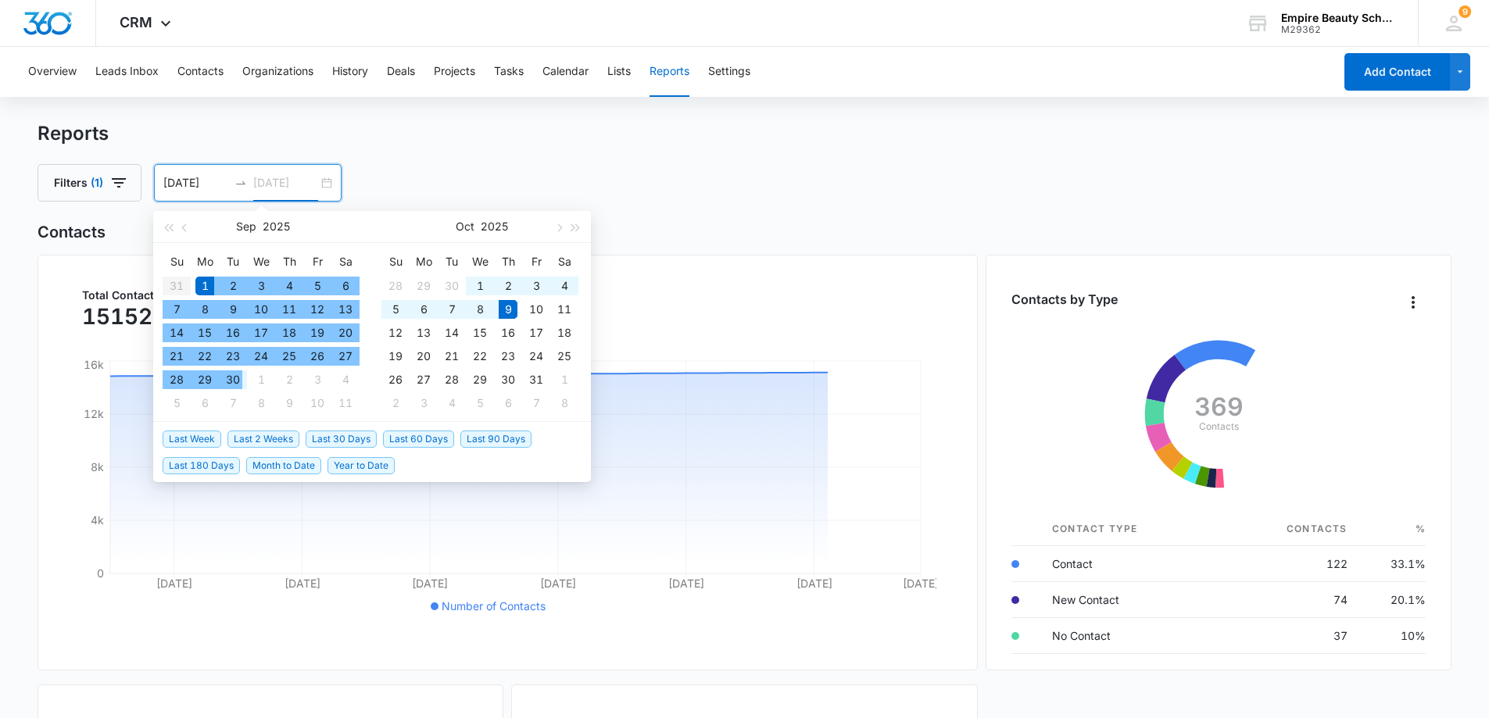
click at [236, 377] on div "30" at bounding box center [232, 379] width 19 height 19
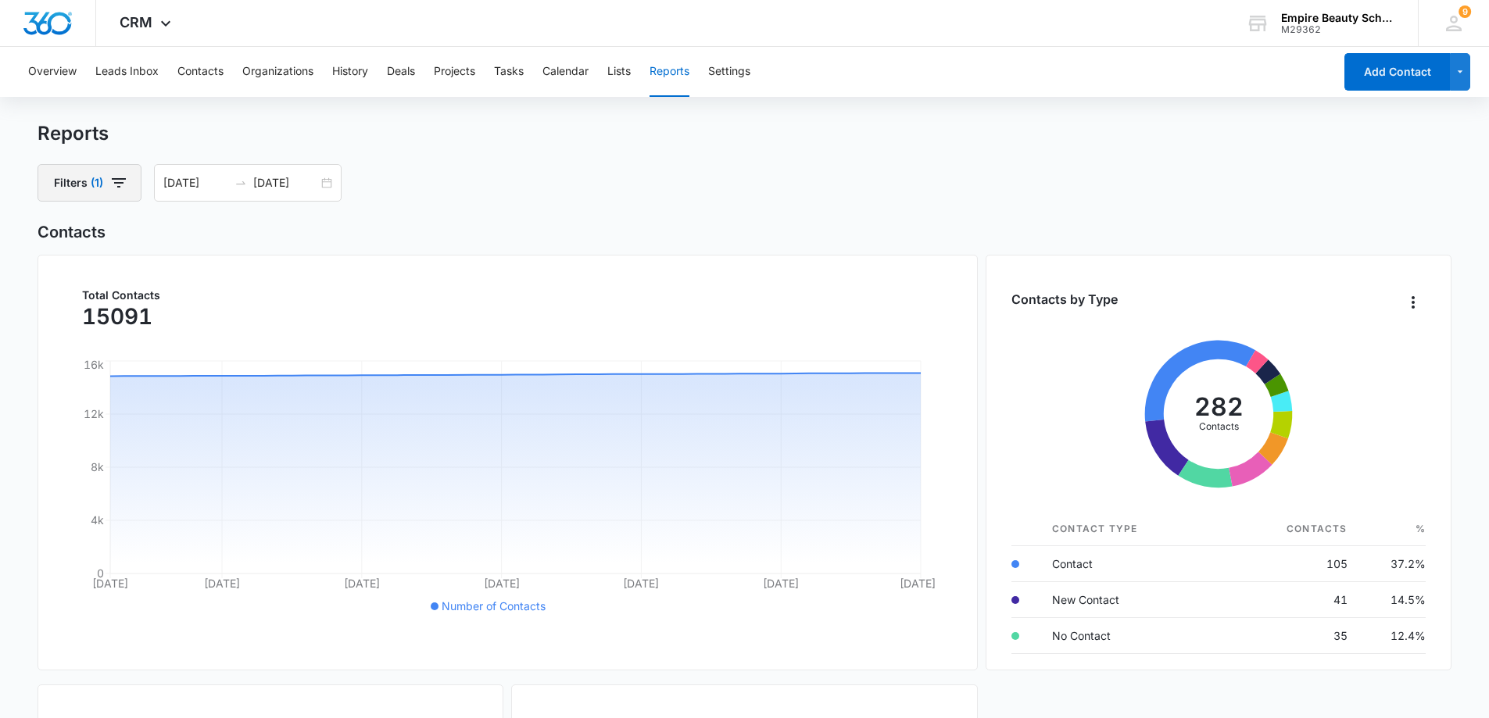
click at [128, 184] on button "Filters (1)" at bounding box center [90, 183] width 104 height 38
click at [226, 319] on icon "Show Contact Type filters" at bounding box center [224, 321] width 19 height 19
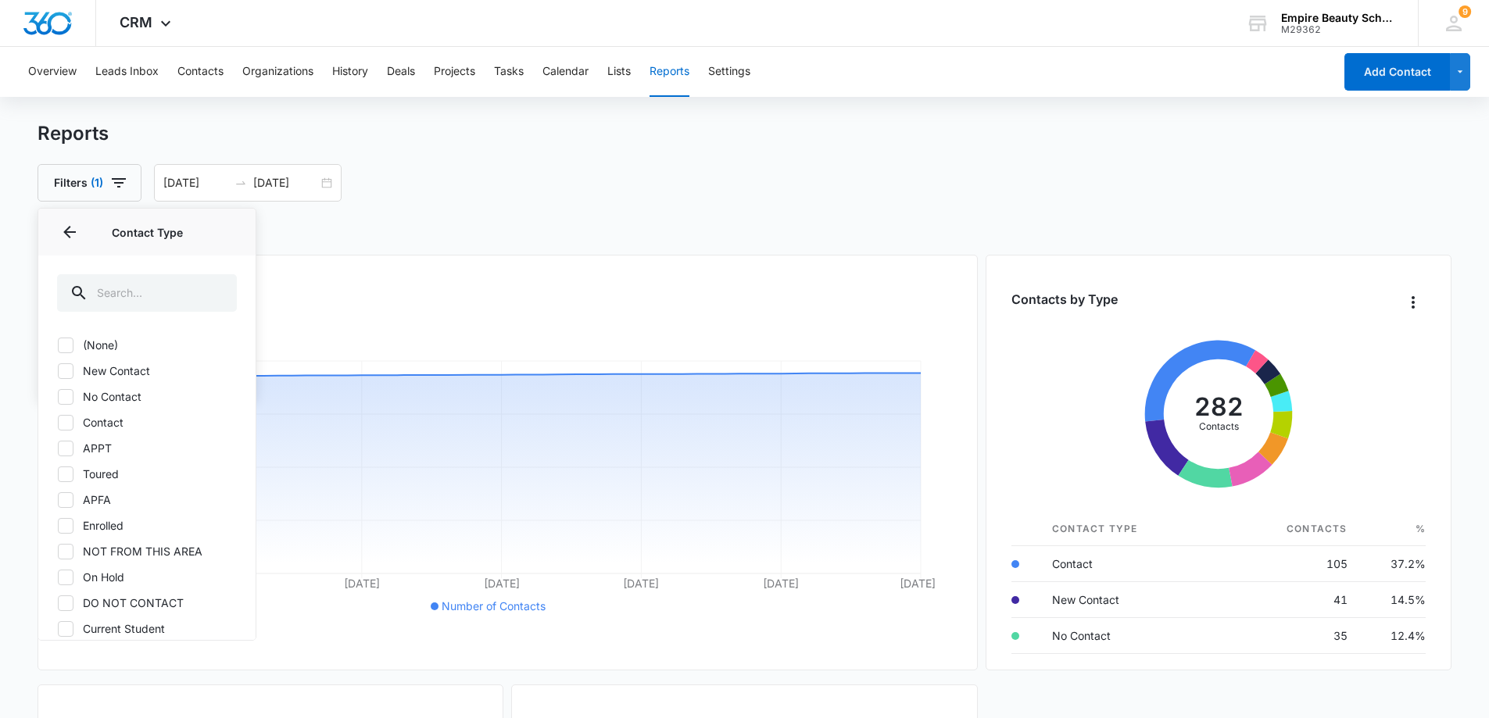
click at [331, 294] on div "Total Contacts 15091" at bounding box center [507, 311] width 888 height 42
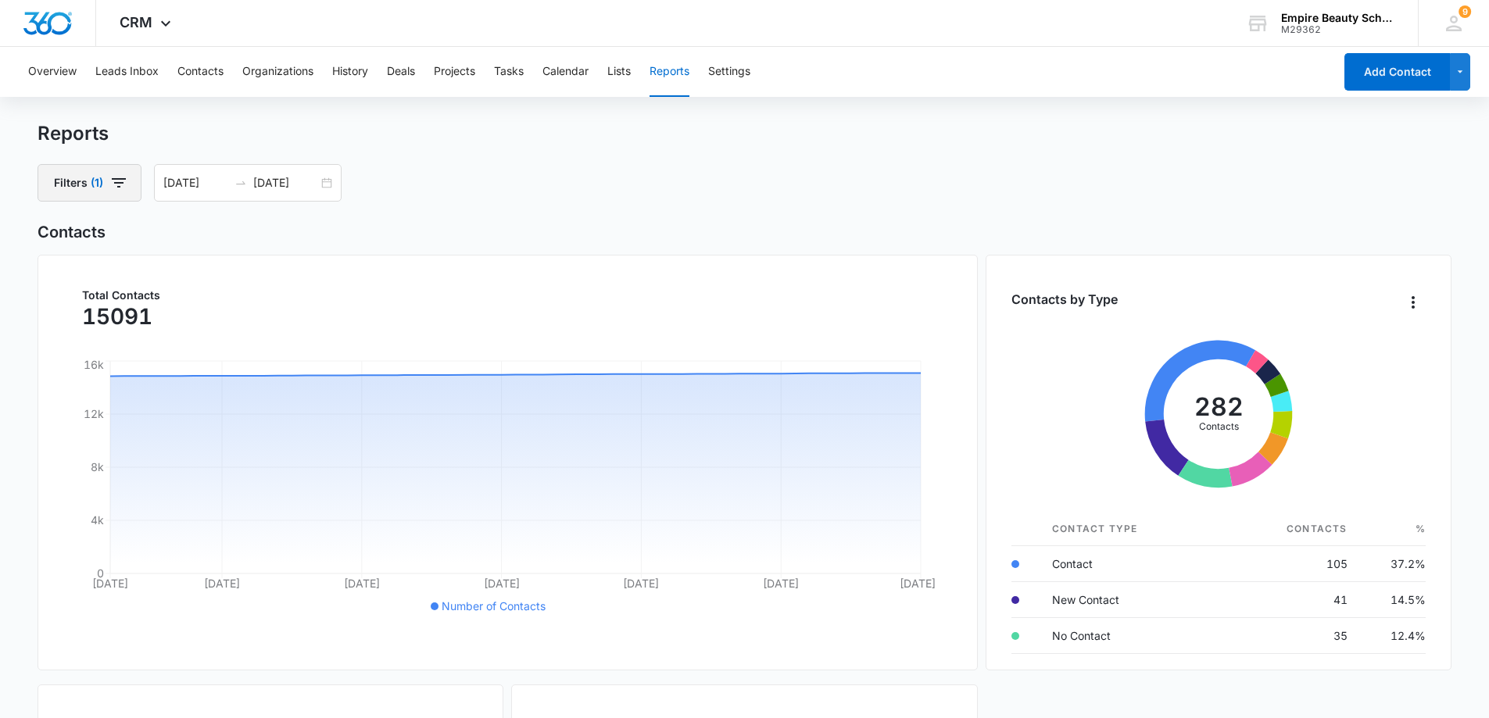
click at [131, 178] on button "Filters (1)" at bounding box center [90, 183] width 104 height 38
click at [222, 324] on icon "Show Contact Type filters" at bounding box center [224, 321] width 19 height 19
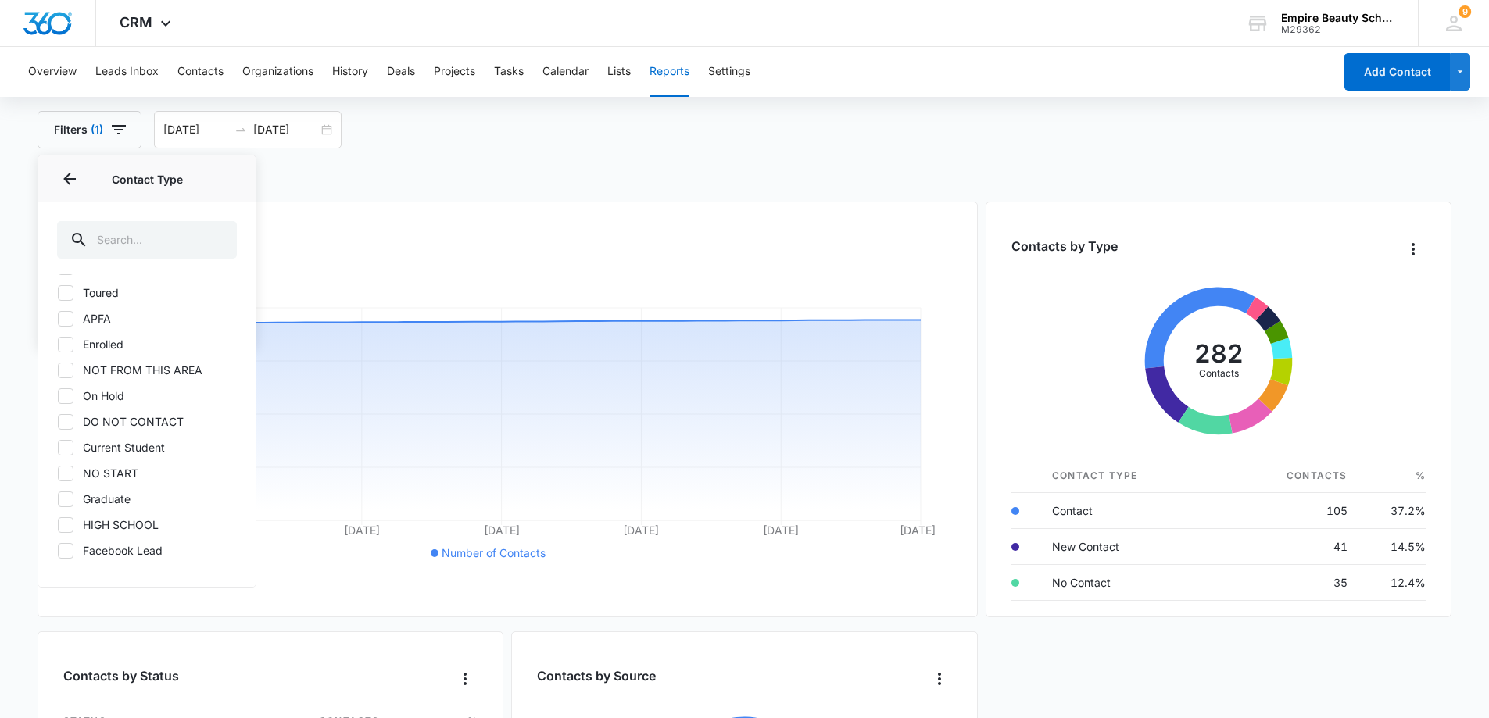
scroll to position [78, 0]
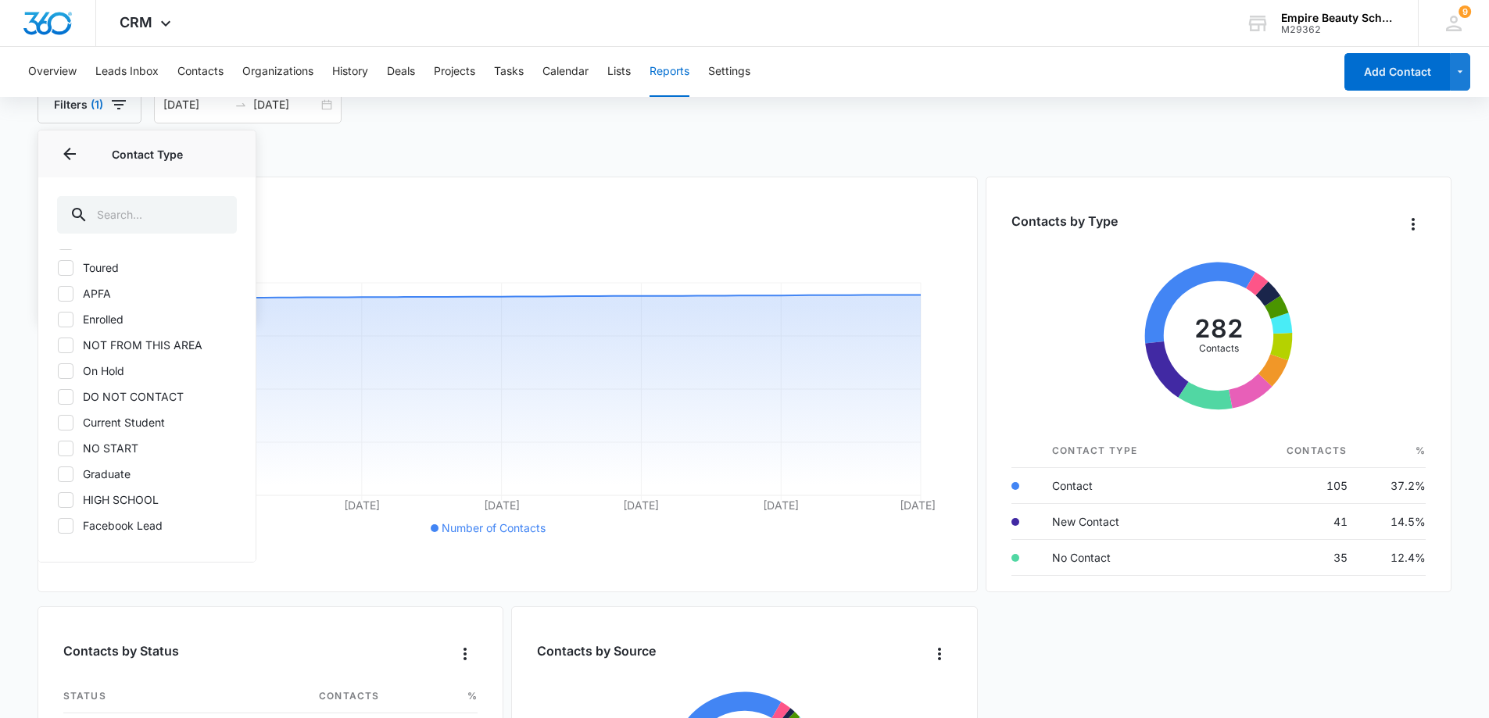
click at [433, 212] on div "Total Contacts 15091" at bounding box center [507, 233] width 888 height 42
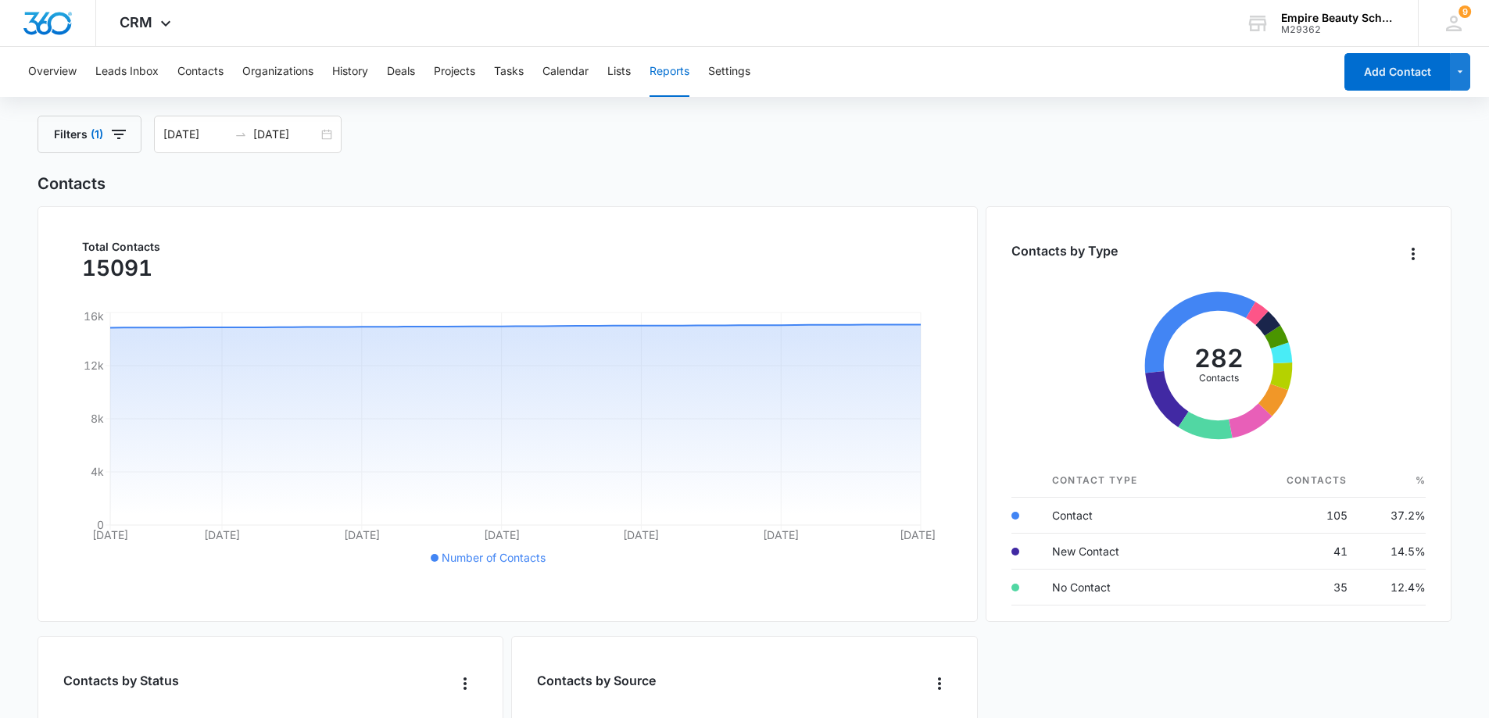
scroll to position [0, 0]
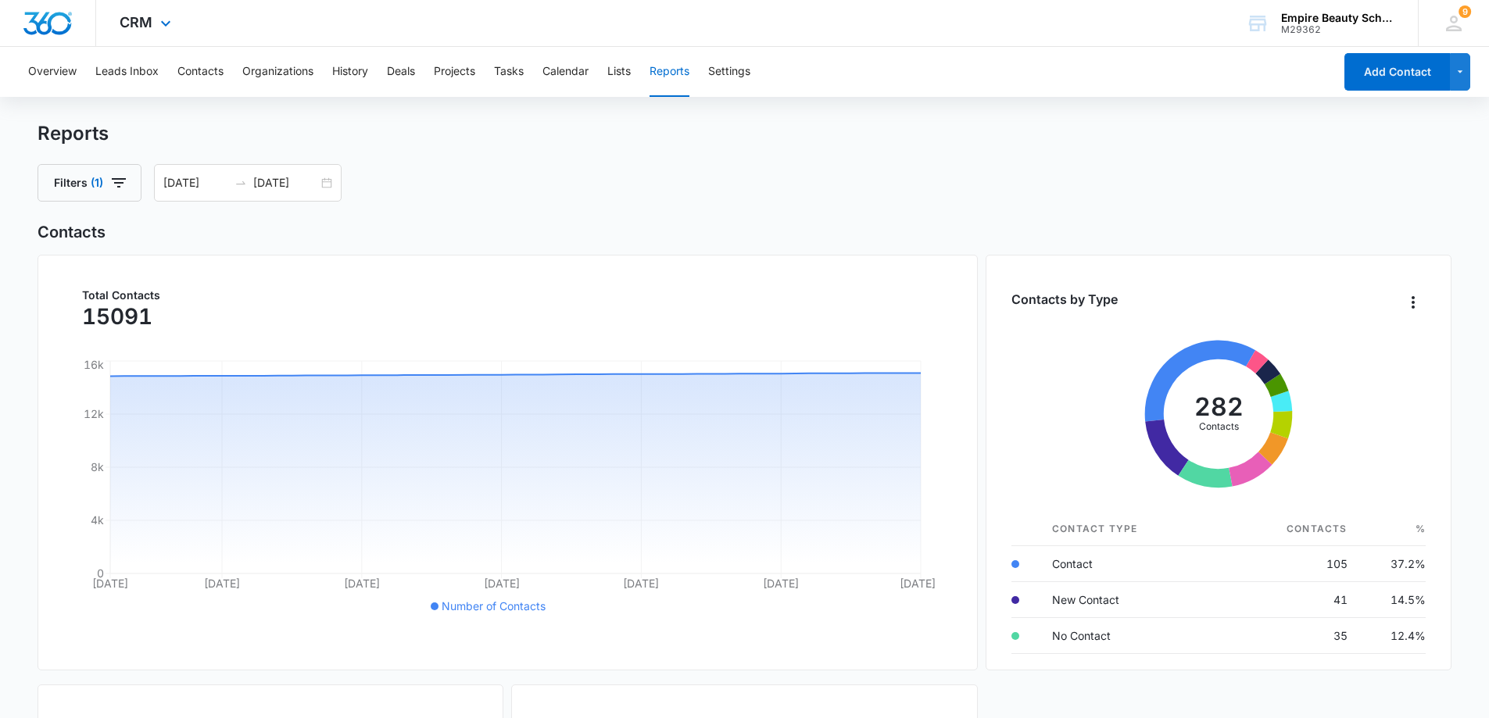
click at [52, 18] on img "Dashboard" at bounding box center [48, 23] width 50 height 23
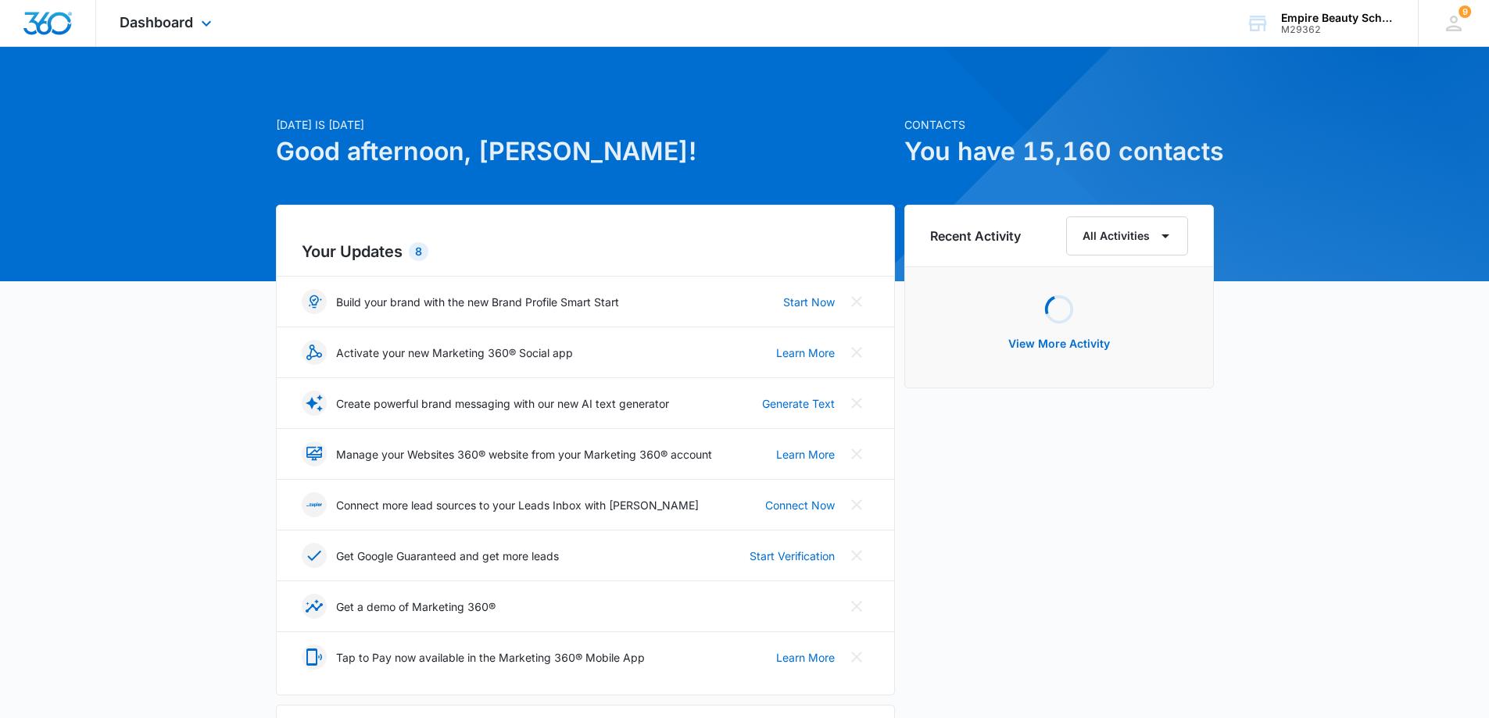
click at [45, 29] on img "Dashboard" at bounding box center [48, 23] width 50 height 23
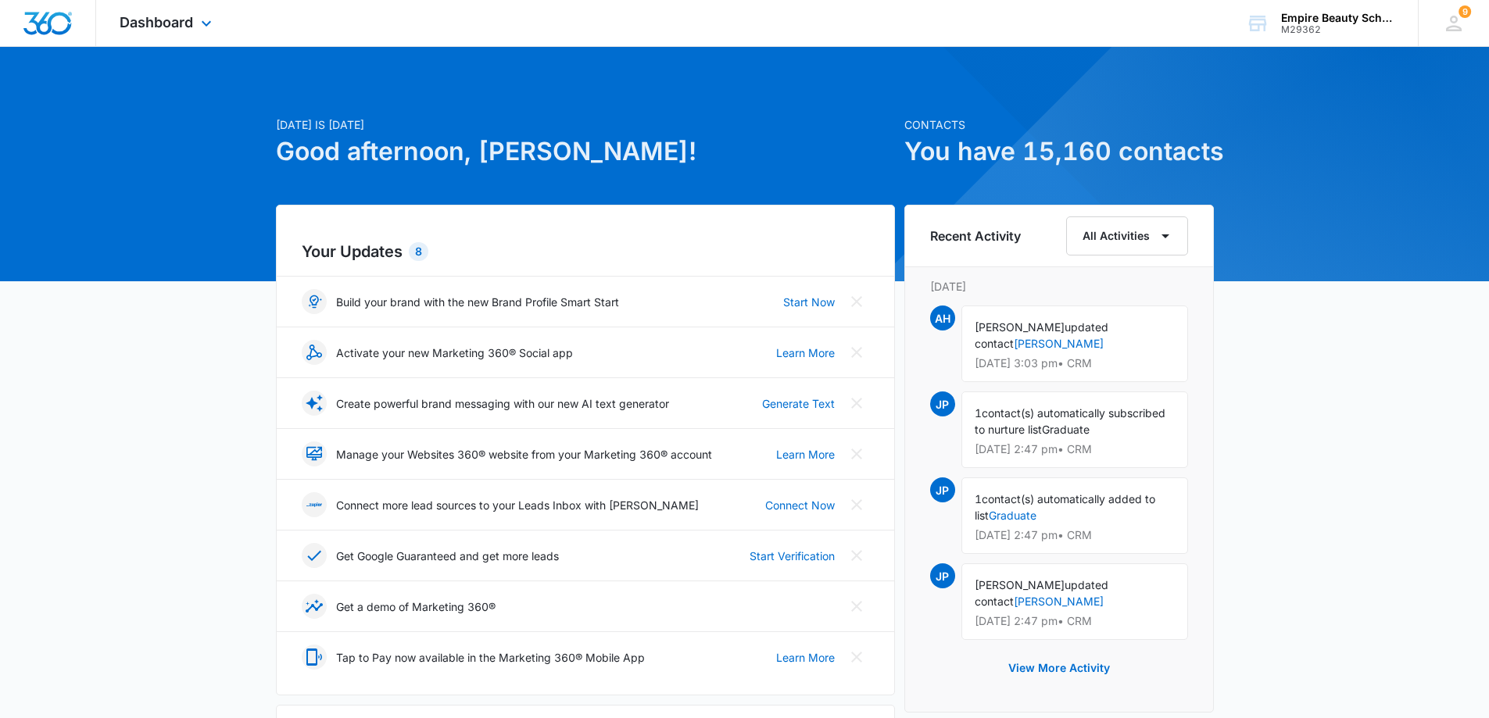
click at [35, 21] on img "Dashboard" at bounding box center [48, 23] width 50 height 23
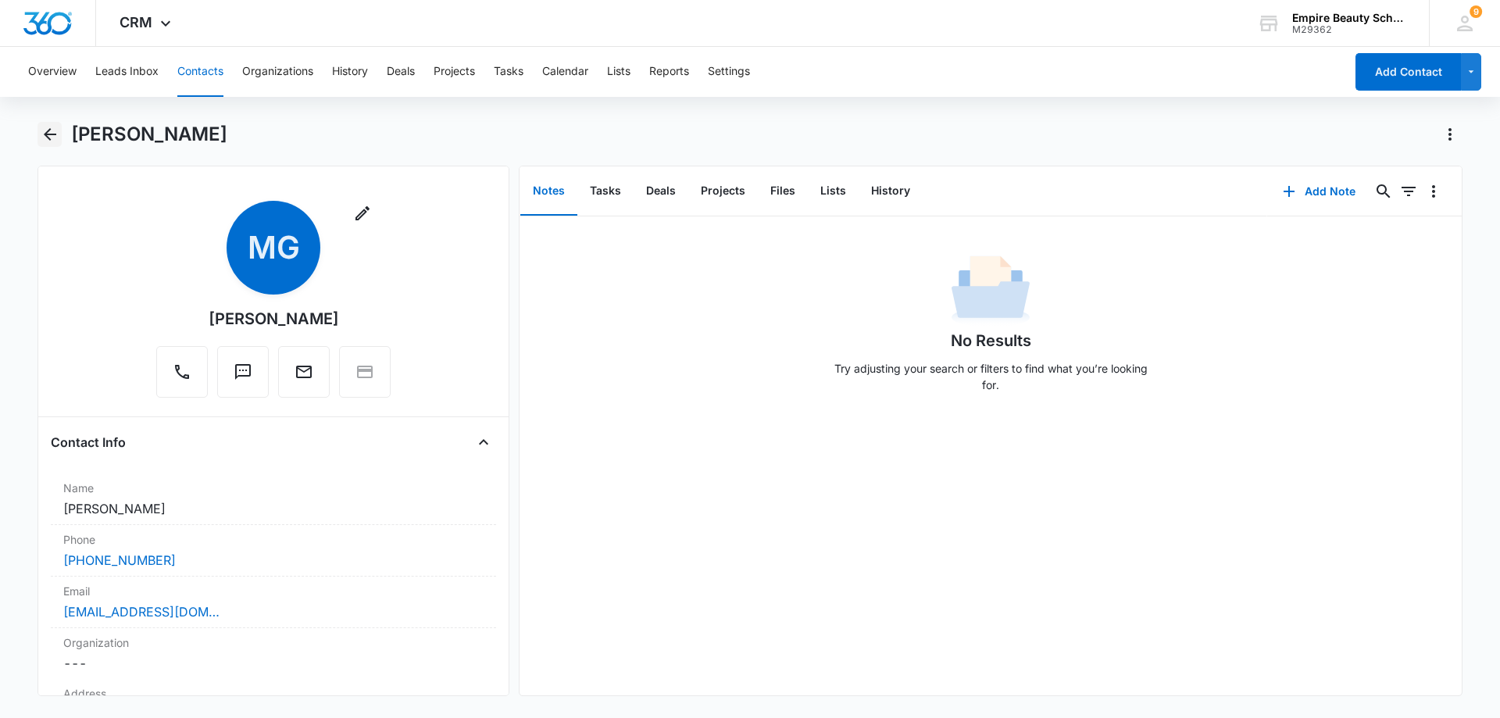
click at [48, 130] on icon "Back" at bounding box center [50, 134] width 19 height 19
click at [54, 137] on icon "Back" at bounding box center [50, 134] width 19 height 19
click at [50, 139] on icon "Back" at bounding box center [50, 134] width 13 height 13
click at [45, 136] on icon "Back" at bounding box center [50, 134] width 19 height 19
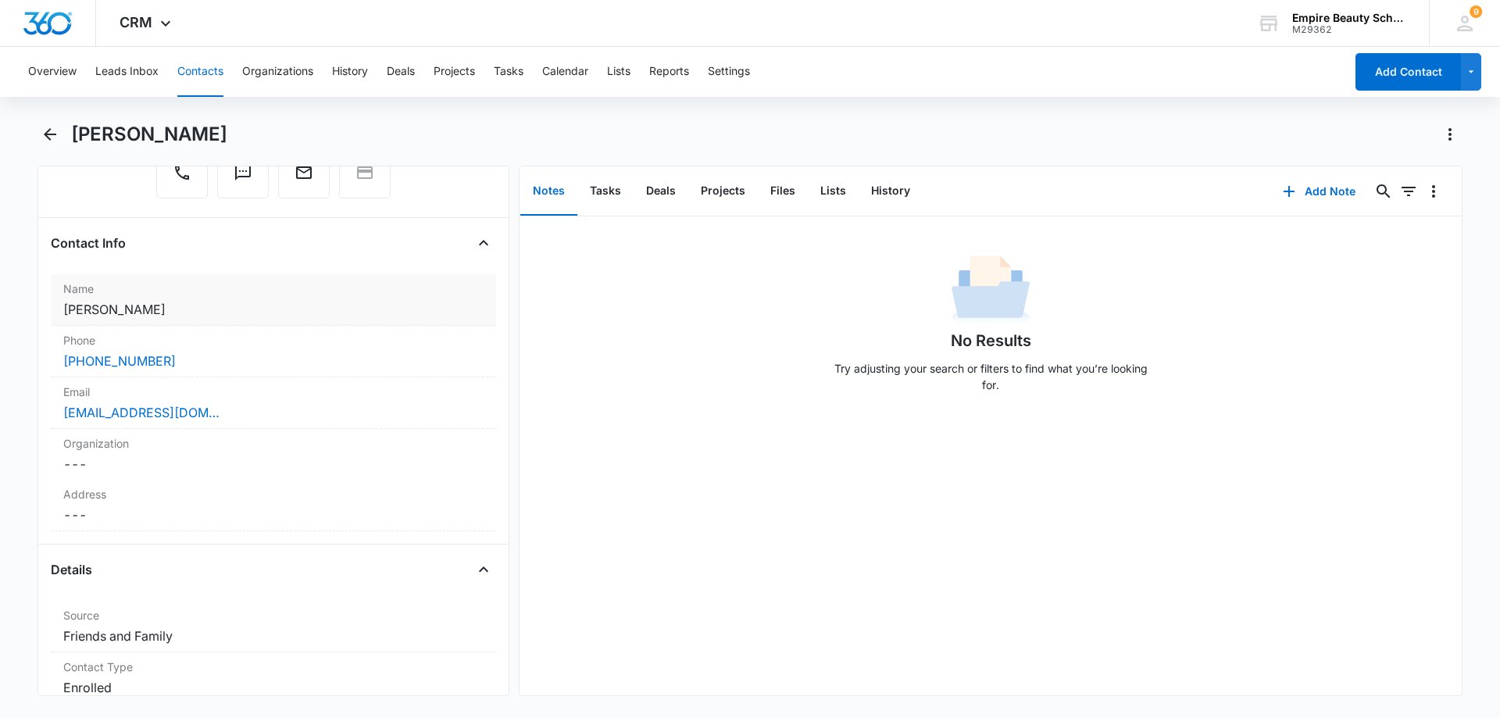
scroll to position [78, 0]
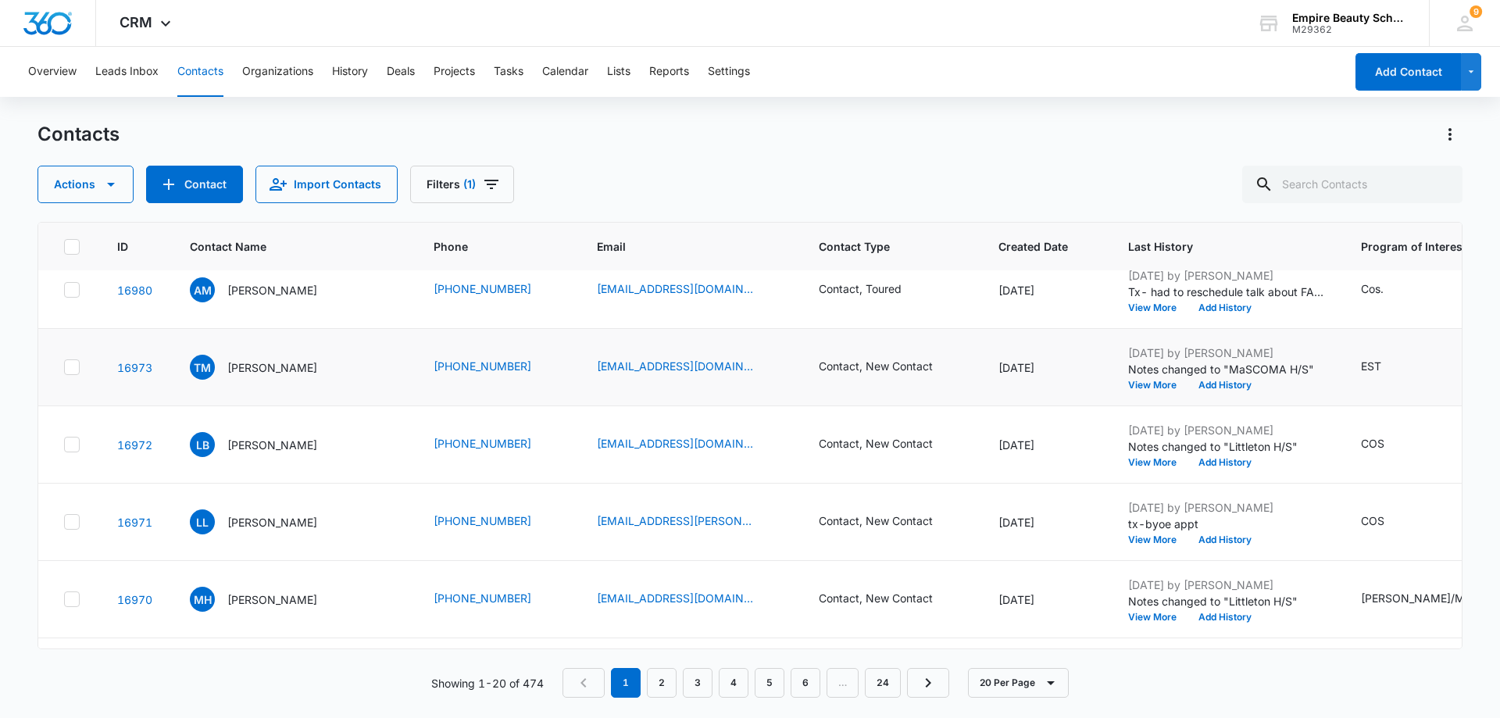
scroll to position [1181, 0]
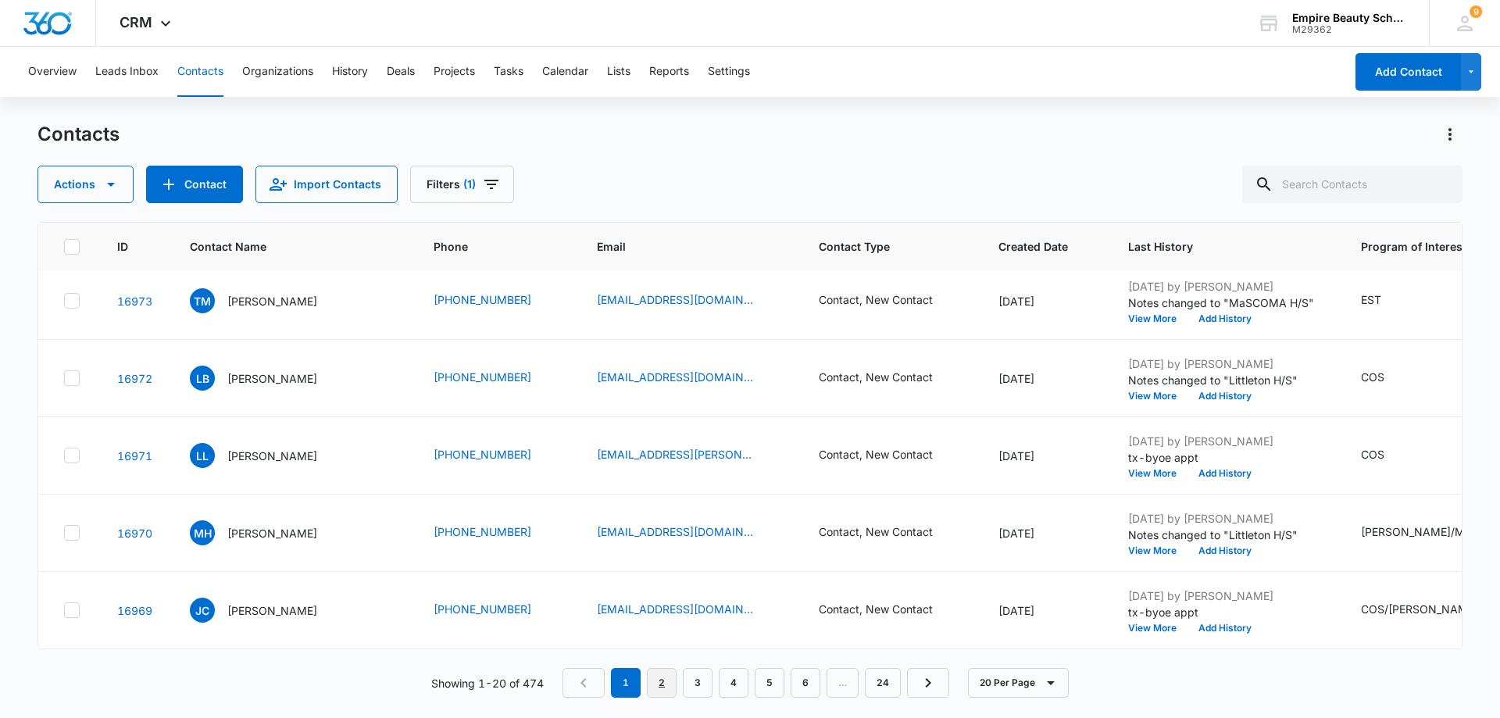
click at [667, 688] on link "2" at bounding box center [662, 683] width 30 height 30
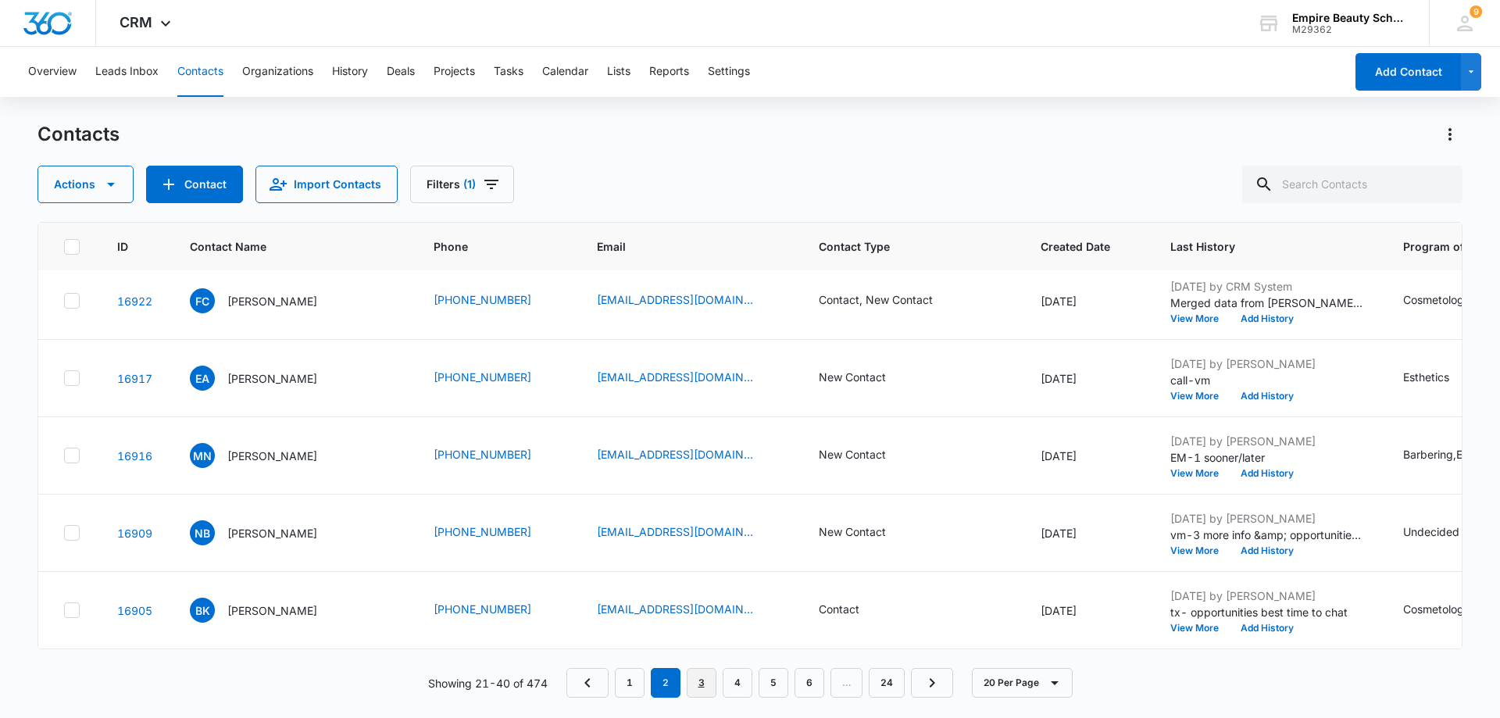
click at [704, 684] on link "3" at bounding box center [702, 683] width 30 height 30
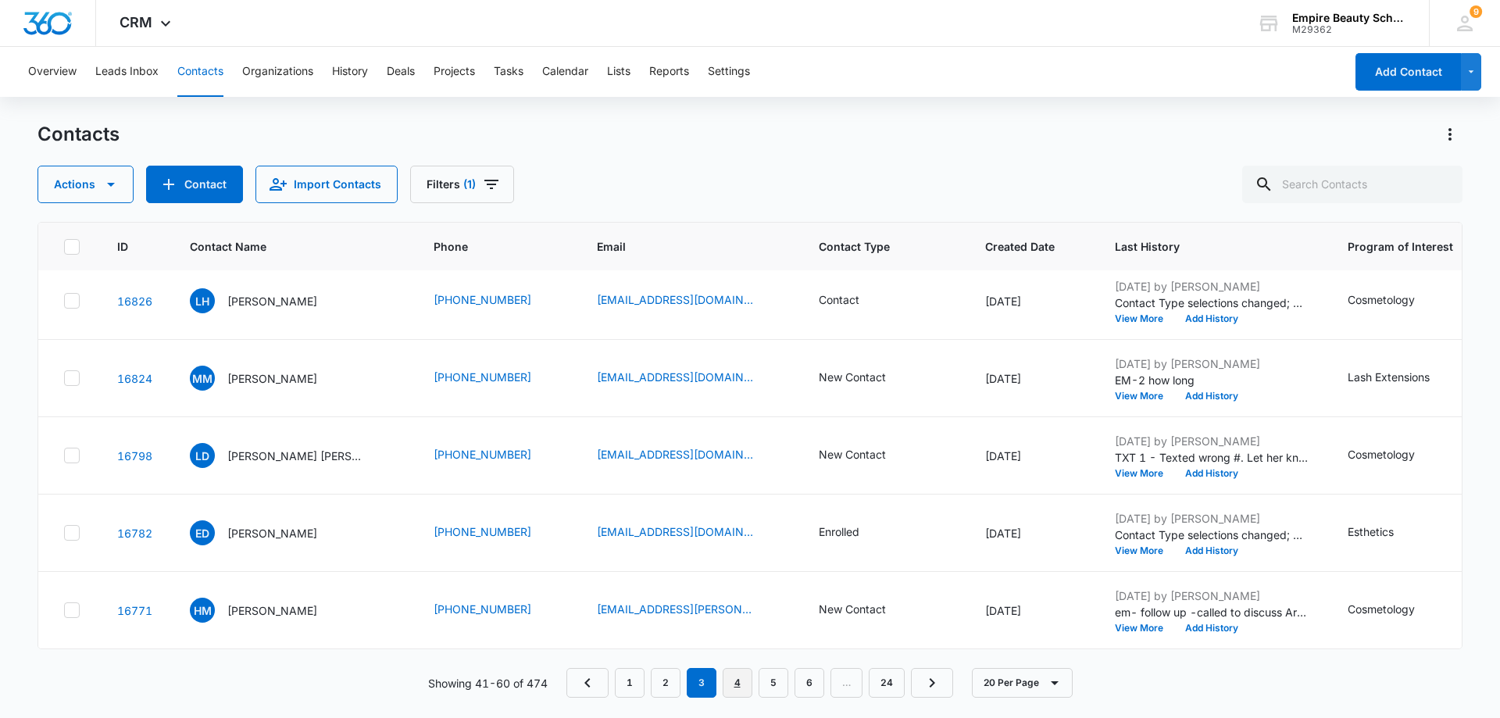
click at [741, 681] on link "4" at bounding box center [738, 683] width 30 height 30
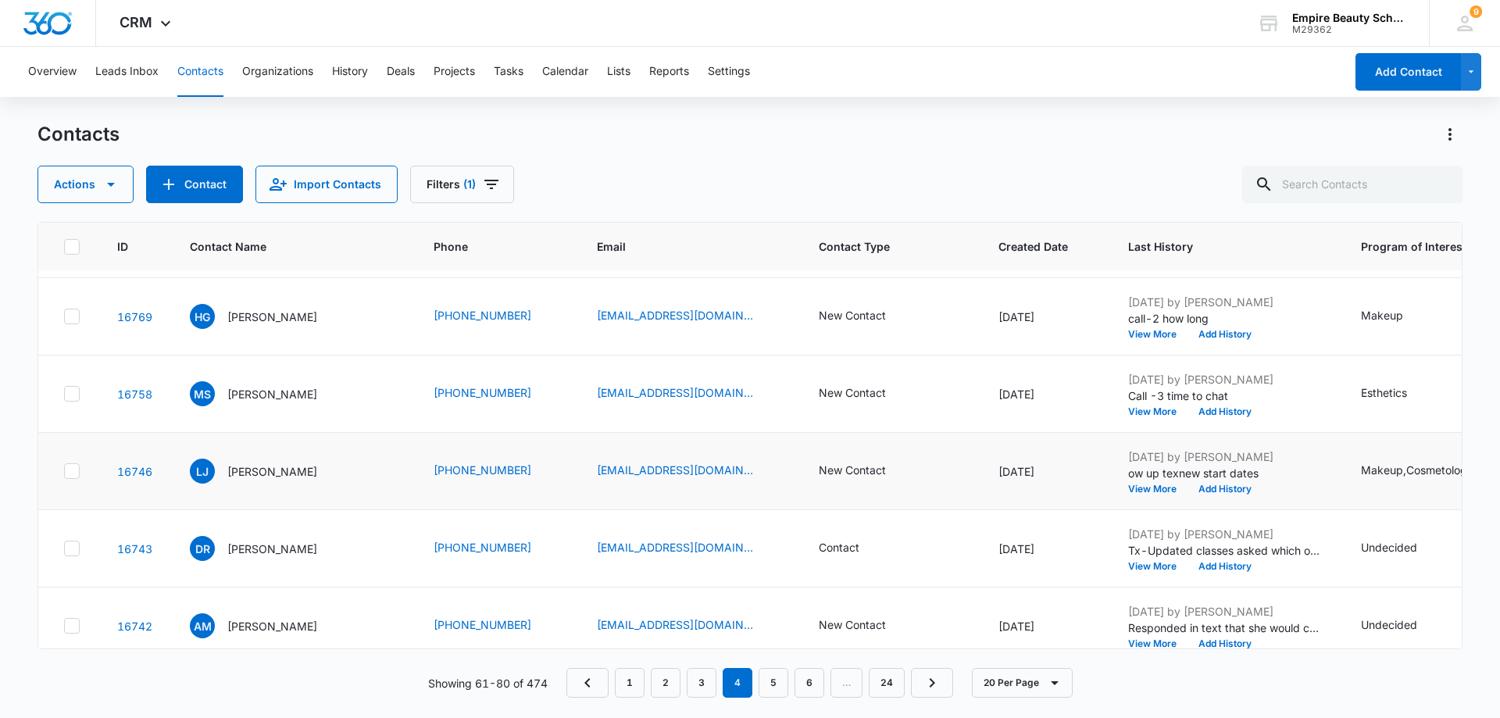
scroll to position [0, 0]
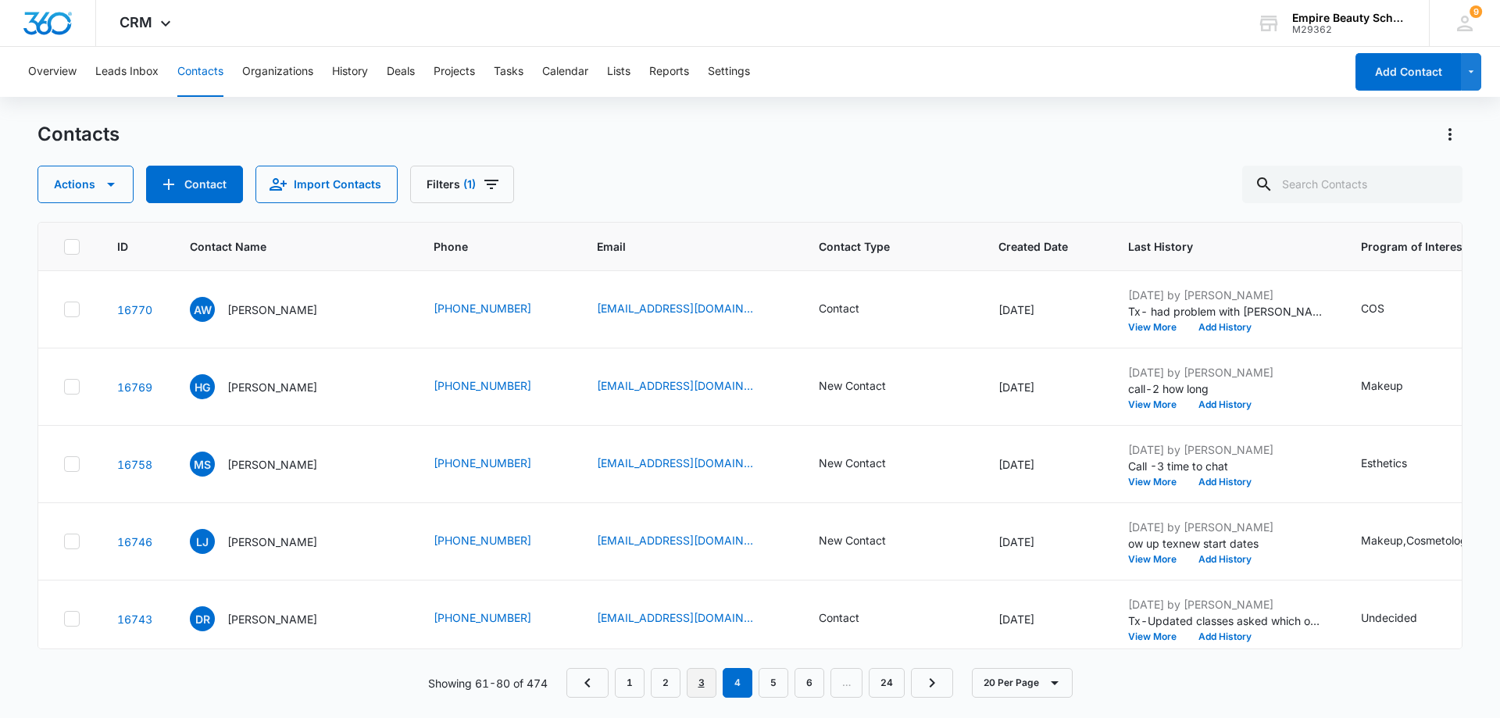
click at [707, 683] on link "3" at bounding box center [702, 683] width 30 height 30
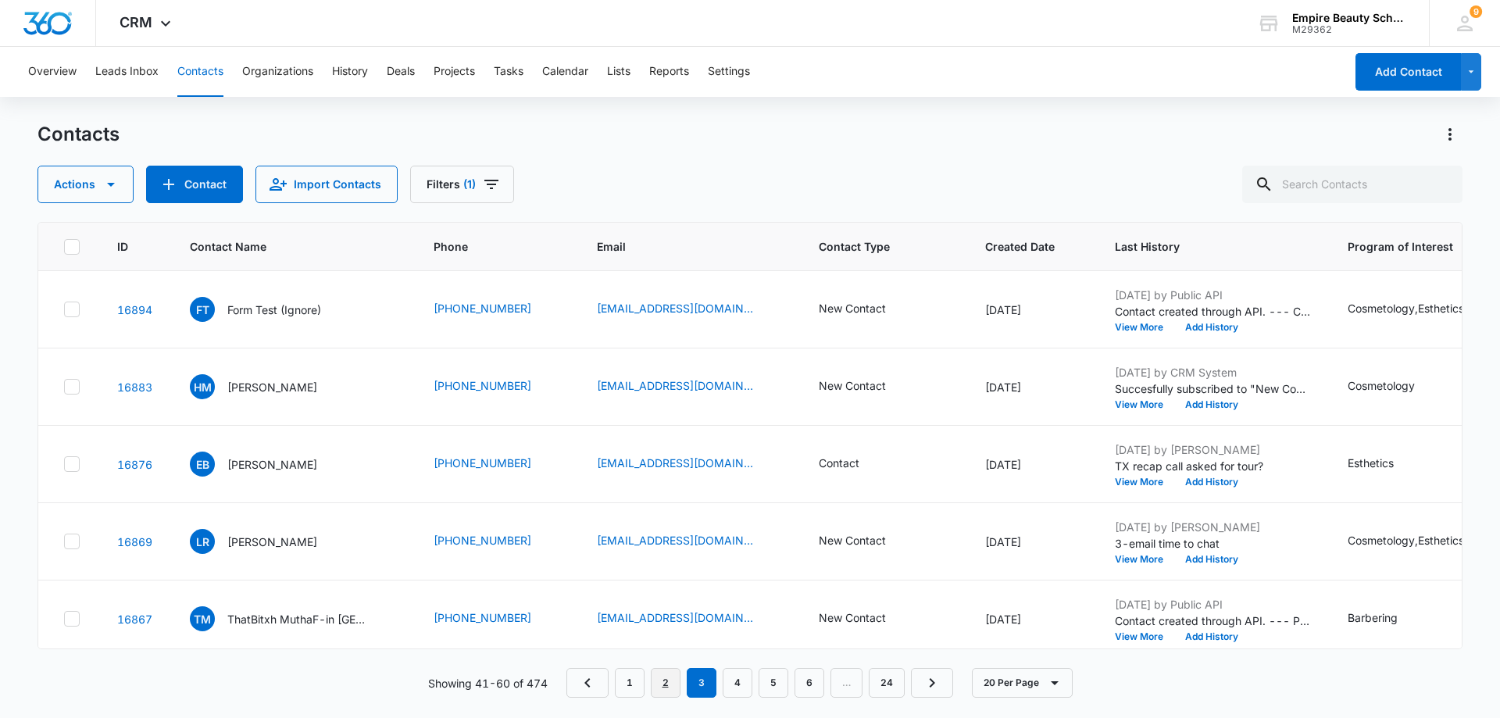
click at [667, 689] on link "2" at bounding box center [666, 683] width 30 height 30
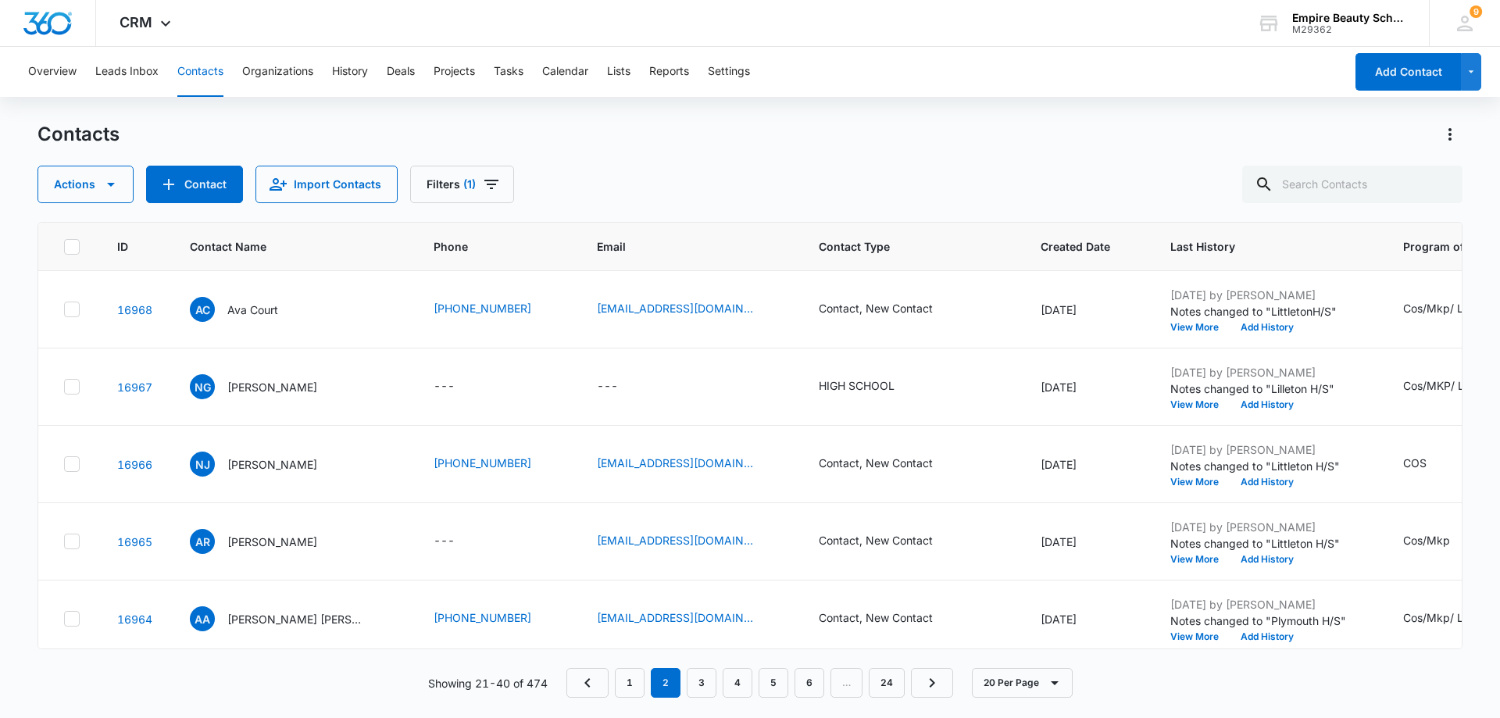
scroll to position [78, 0]
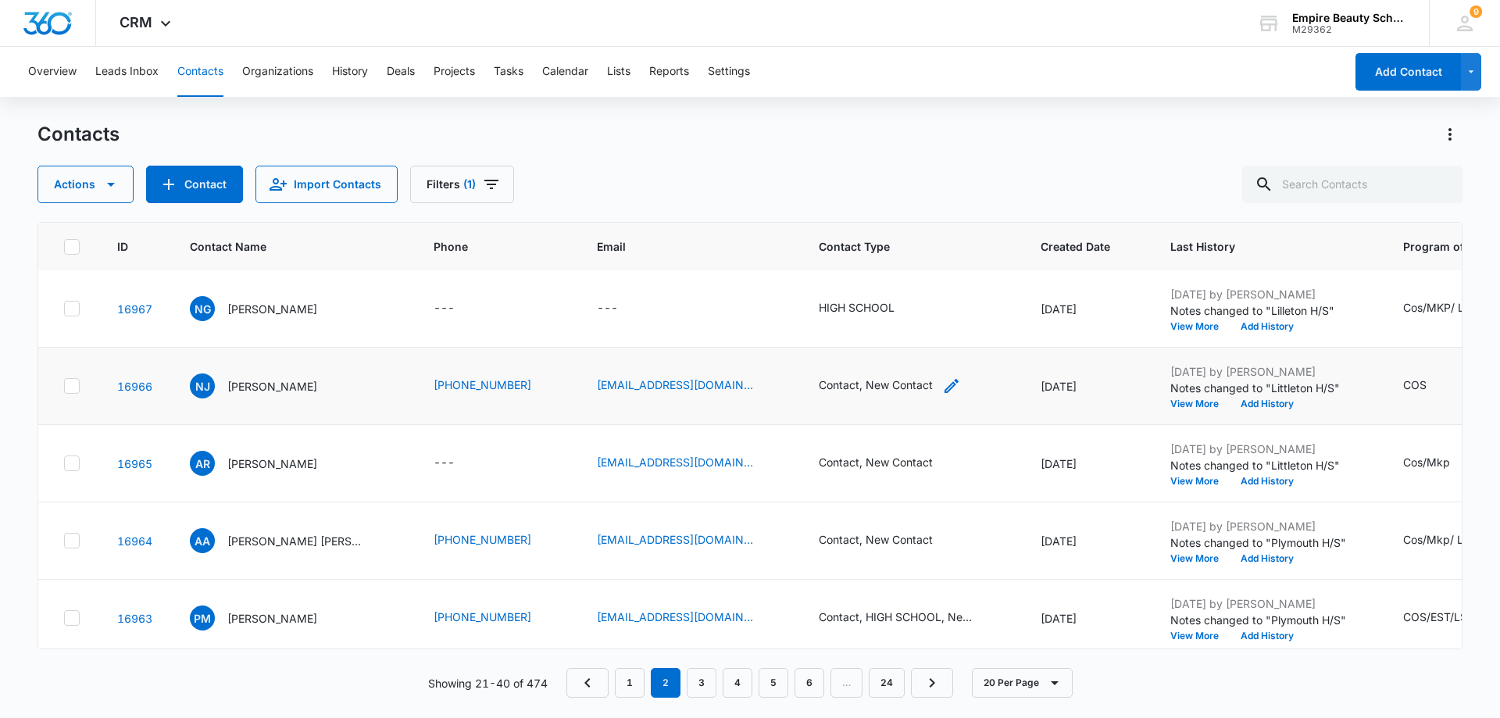
click at [862, 390] on div "Contact, New Contact" at bounding box center [876, 385] width 114 height 16
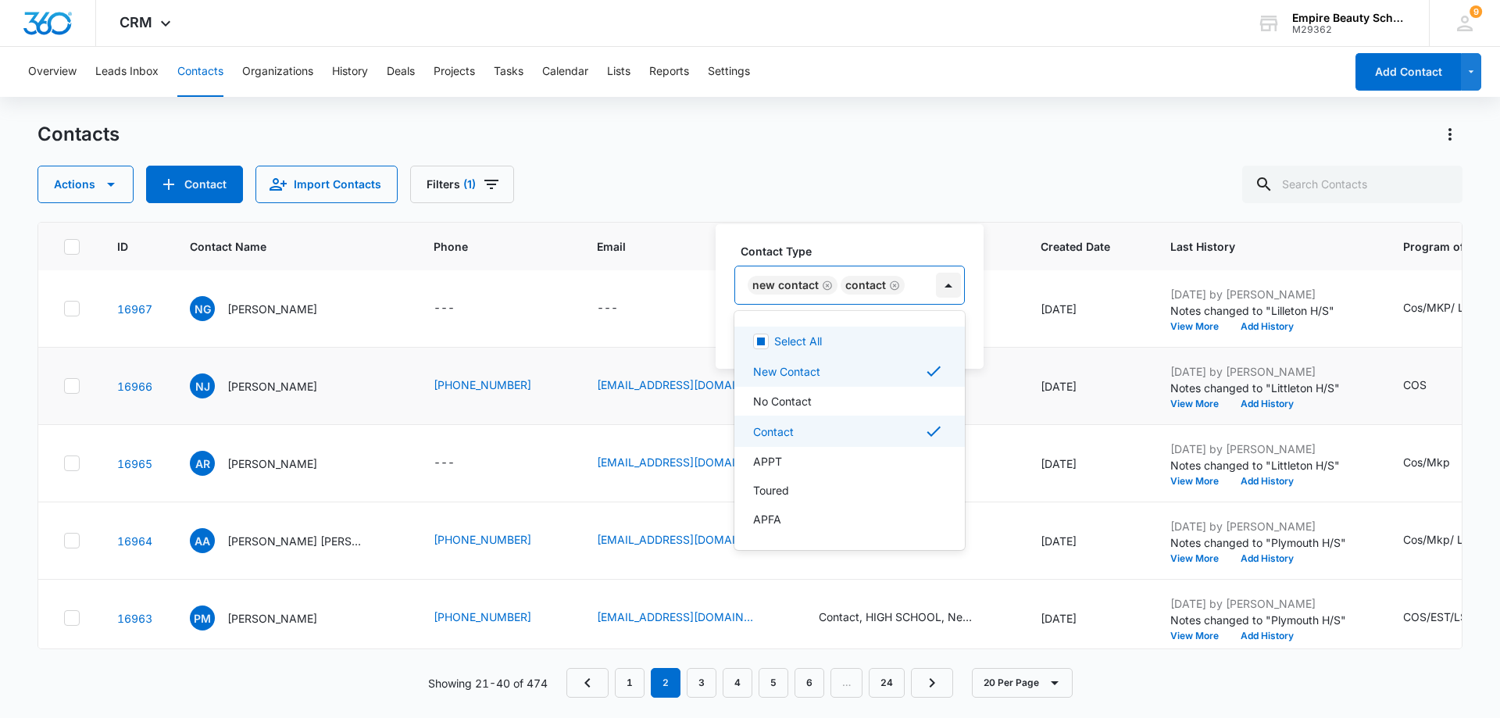
click at [946, 282] on div at bounding box center [948, 285] width 25 height 25
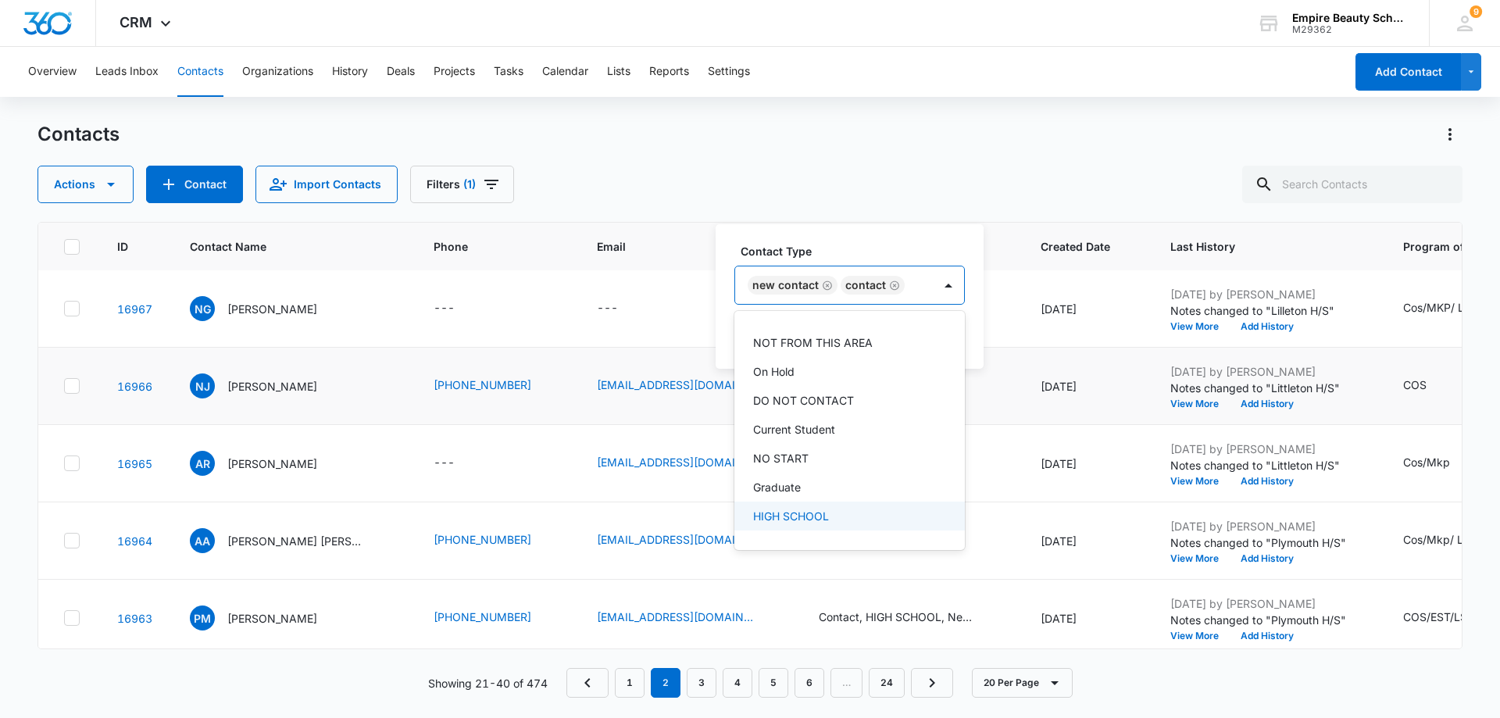
click at [835, 517] on div "HIGH SCHOOL" at bounding box center [848, 516] width 190 height 16
click at [828, 275] on icon "Remove New Contact" at bounding box center [827, 273] width 11 height 12
click at [1022, 327] on td "[DATE]" at bounding box center [1087, 308] width 130 height 77
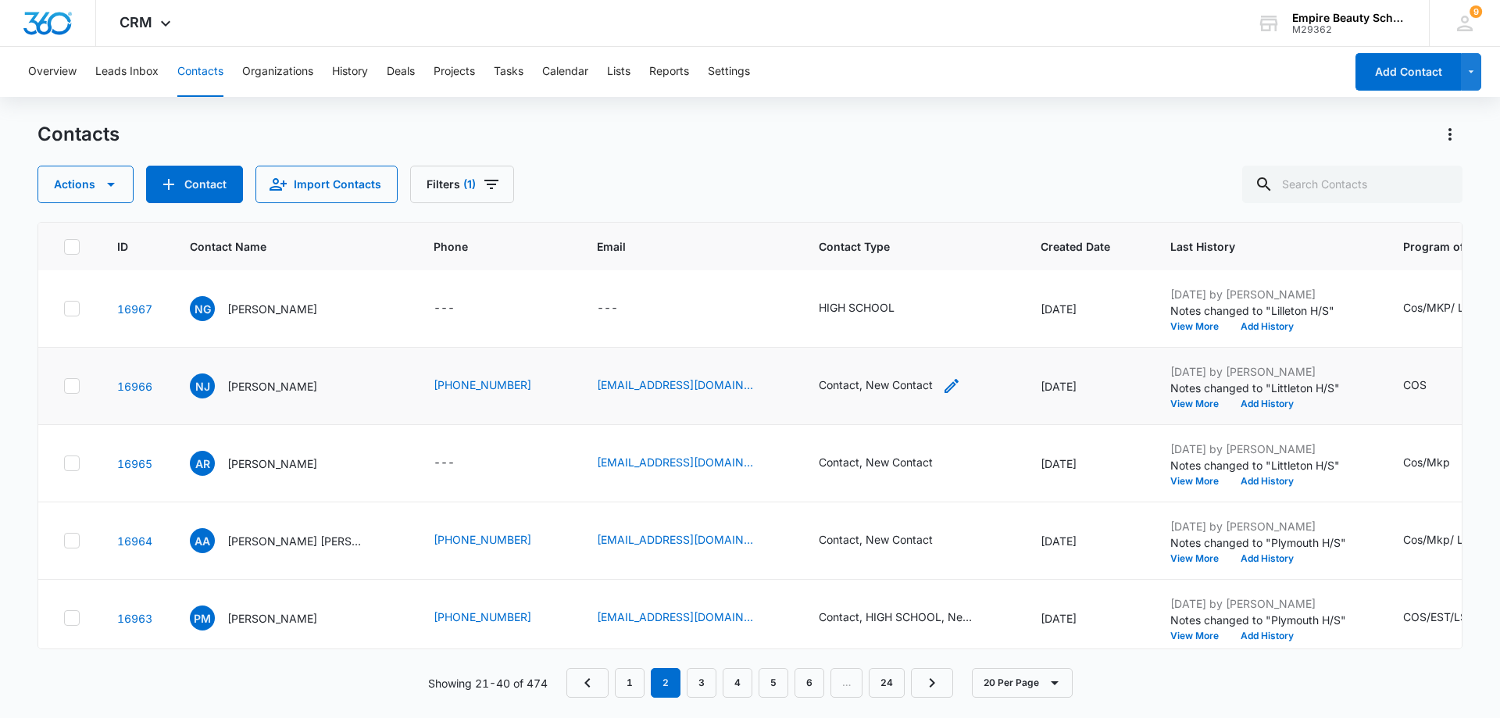
click at [872, 388] on div "Contact, New Contact" at bounding box center [876, 385] width 114 height 16
click at [946, 338] on button "Save" at bounding box center [942, 335] width 46 height 30
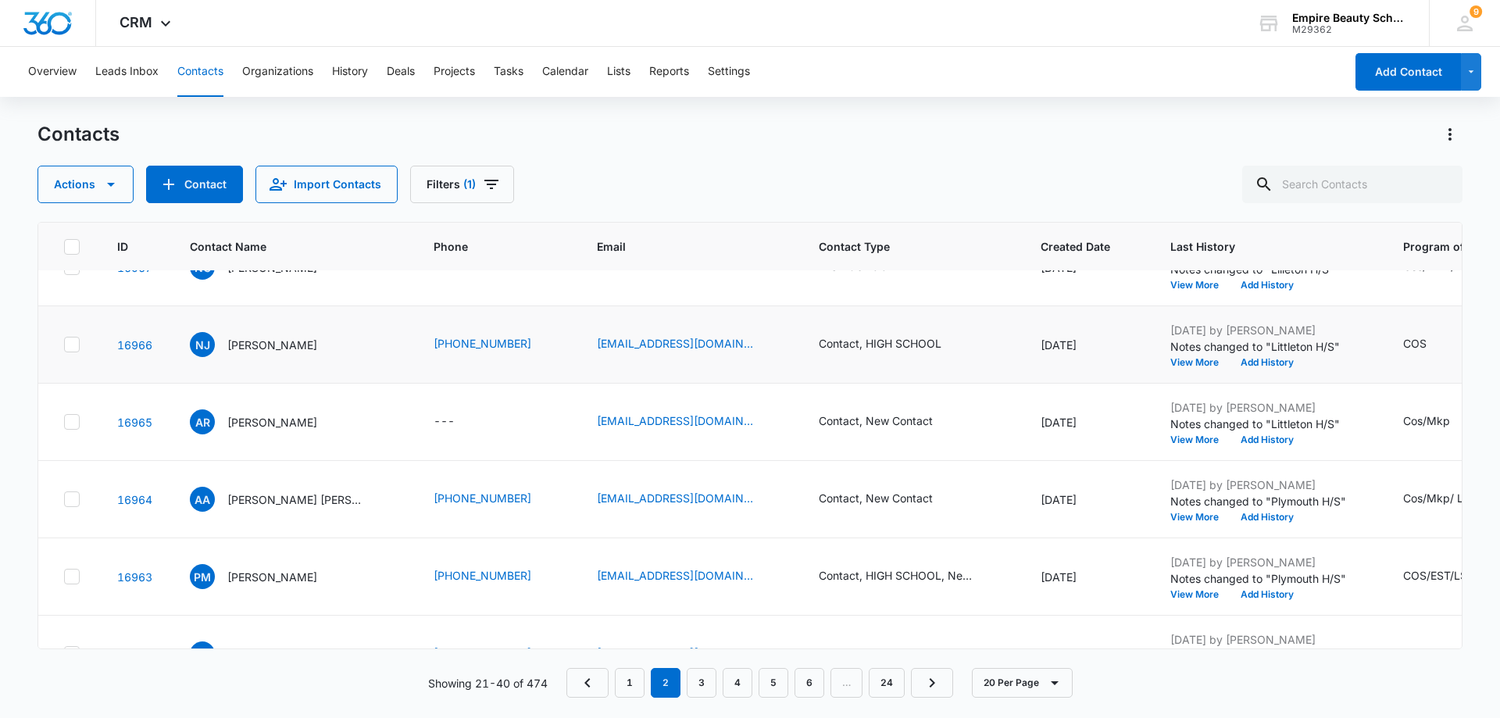
scroll to position [156, 0]
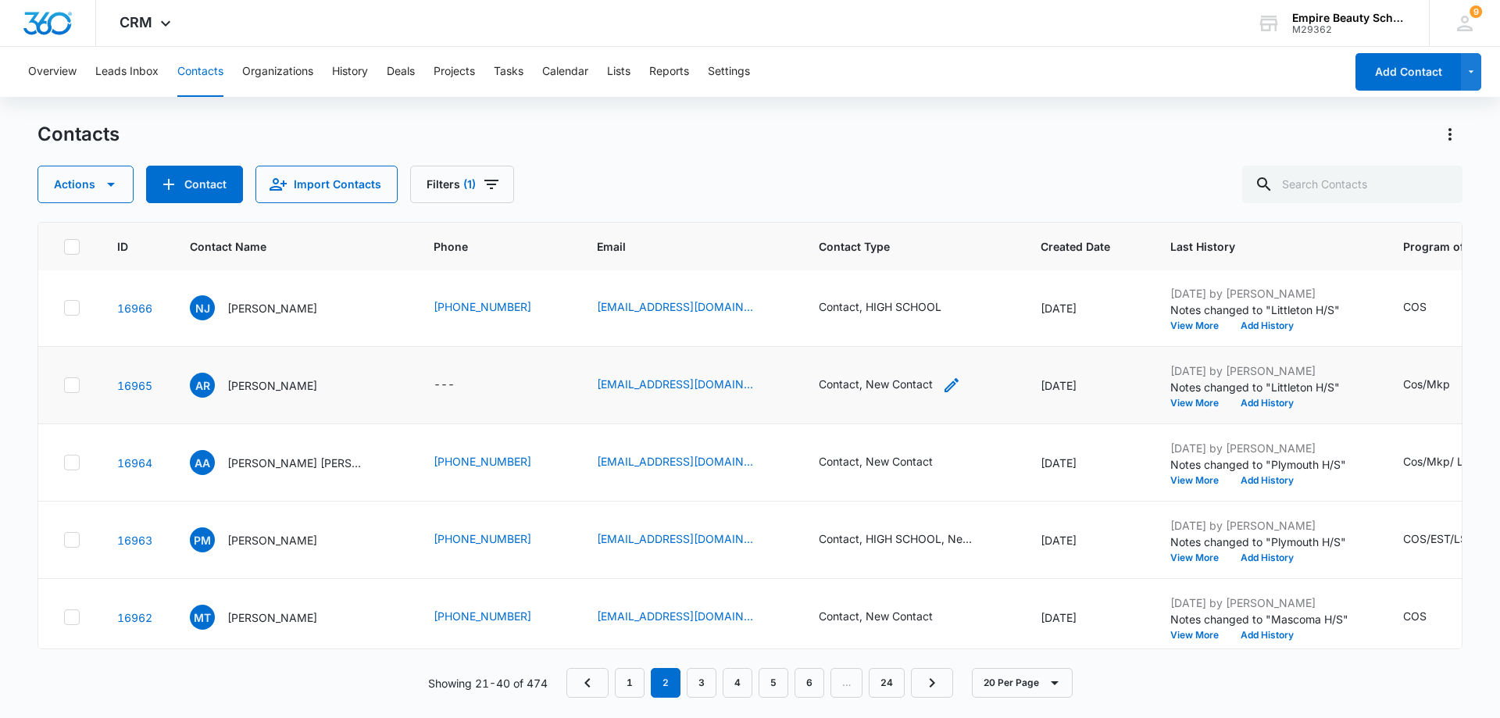
click at [896, 385] on div "Contact, New Contact" at bounding box center [890, 385] width 142 height 19
click at [824, 286] on icon "Remove New Contact" at bounding box center [827, 285] width 11 height 12
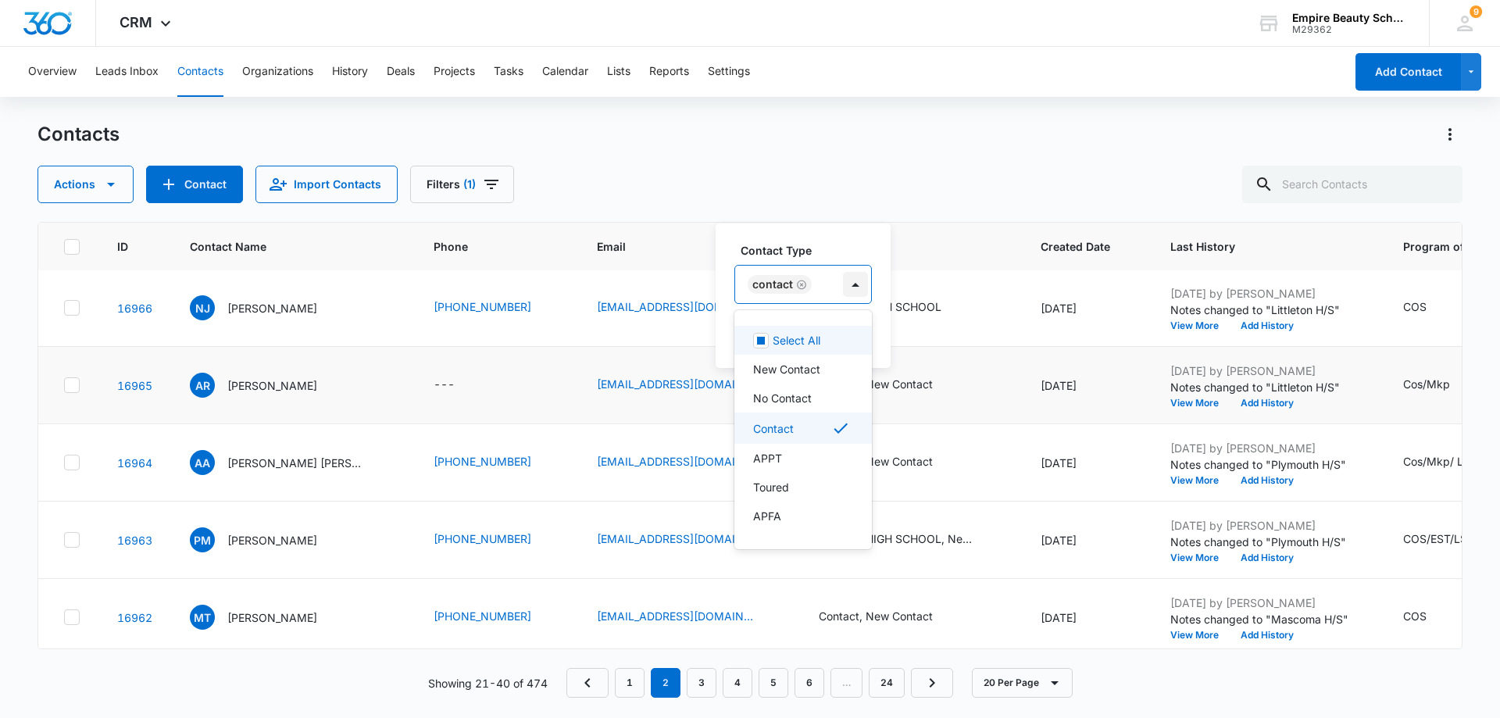
click at [859, 288] on div at bounding box center [855, 284] width 25 height 25
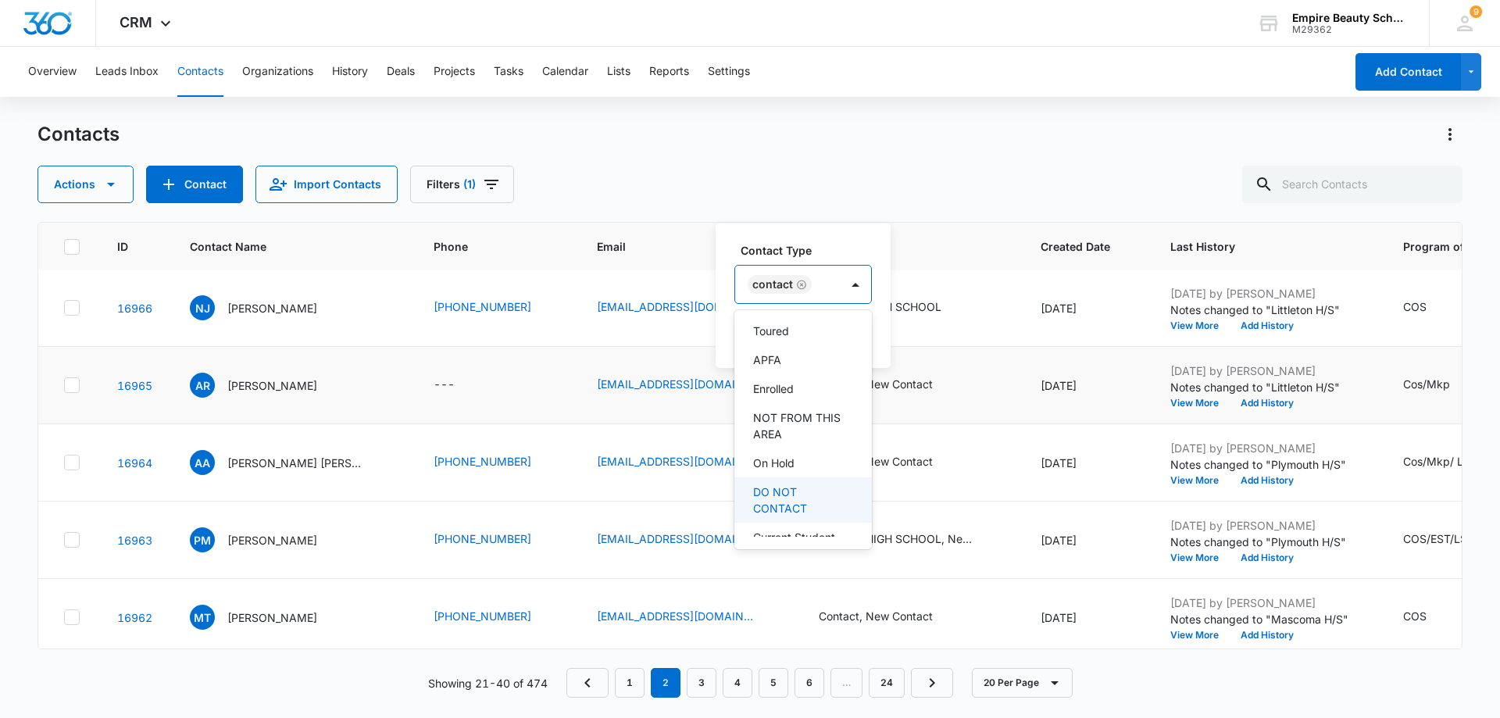
scroll to position [290, 0]
click at [821, 488] on p "HIGH SCHOOL" at bounding box center [791, 490] width 76 height 16
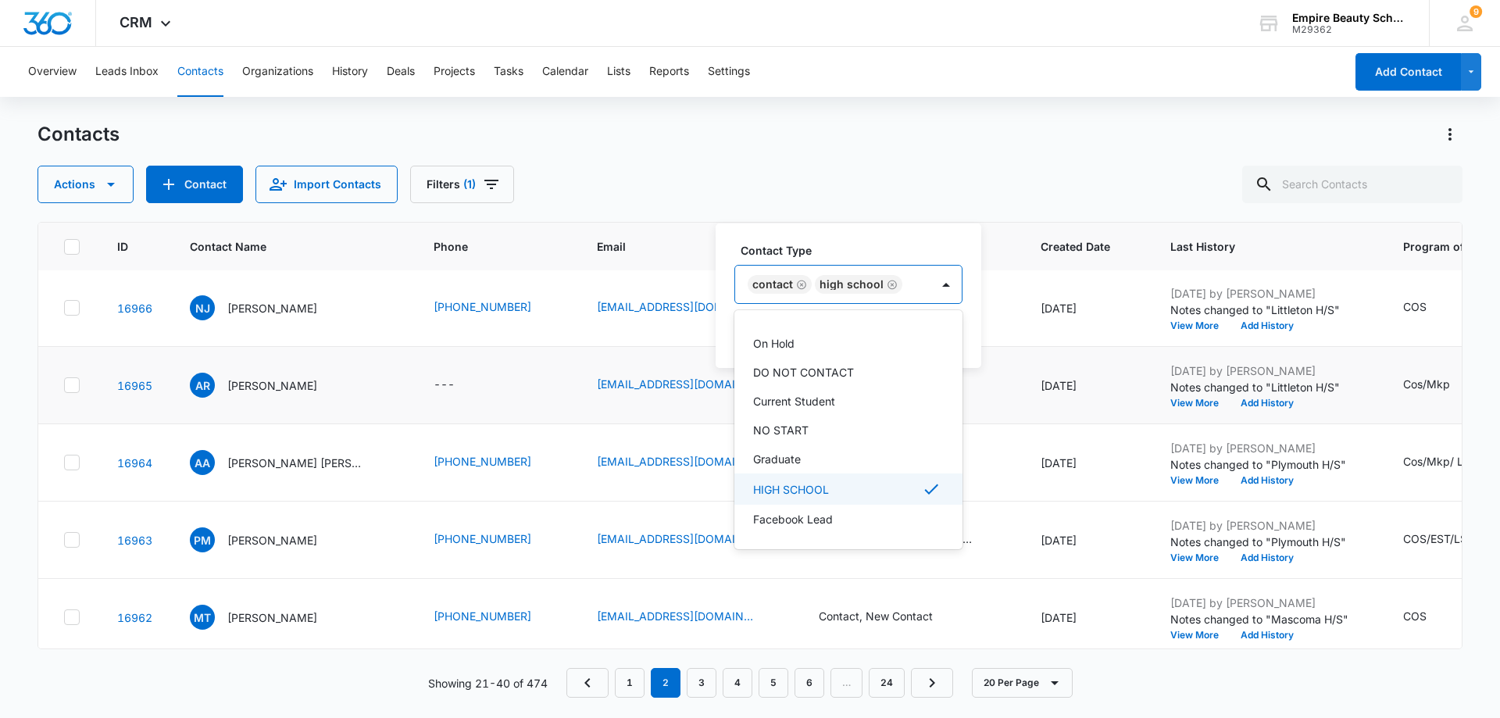
scroll to position [259, 0]
click at [974, 263] on div "Contact Type option HIGH SCHOOL, selected. 16 results available. Use Up and Dow…" at bounding box center [849, 295] width 266 height 145
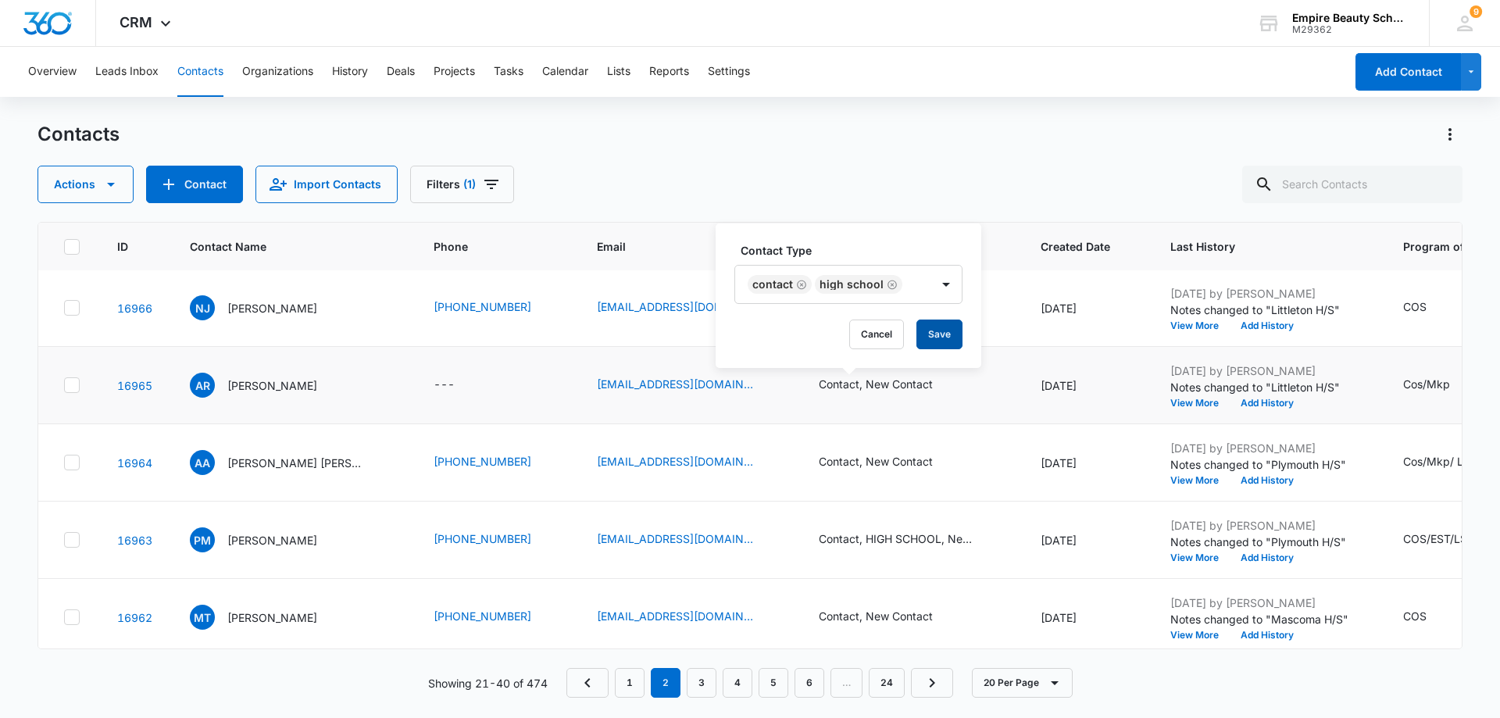
click at [939, 337] on button "Save" at bounding box center [940, 335] width 46 height 30
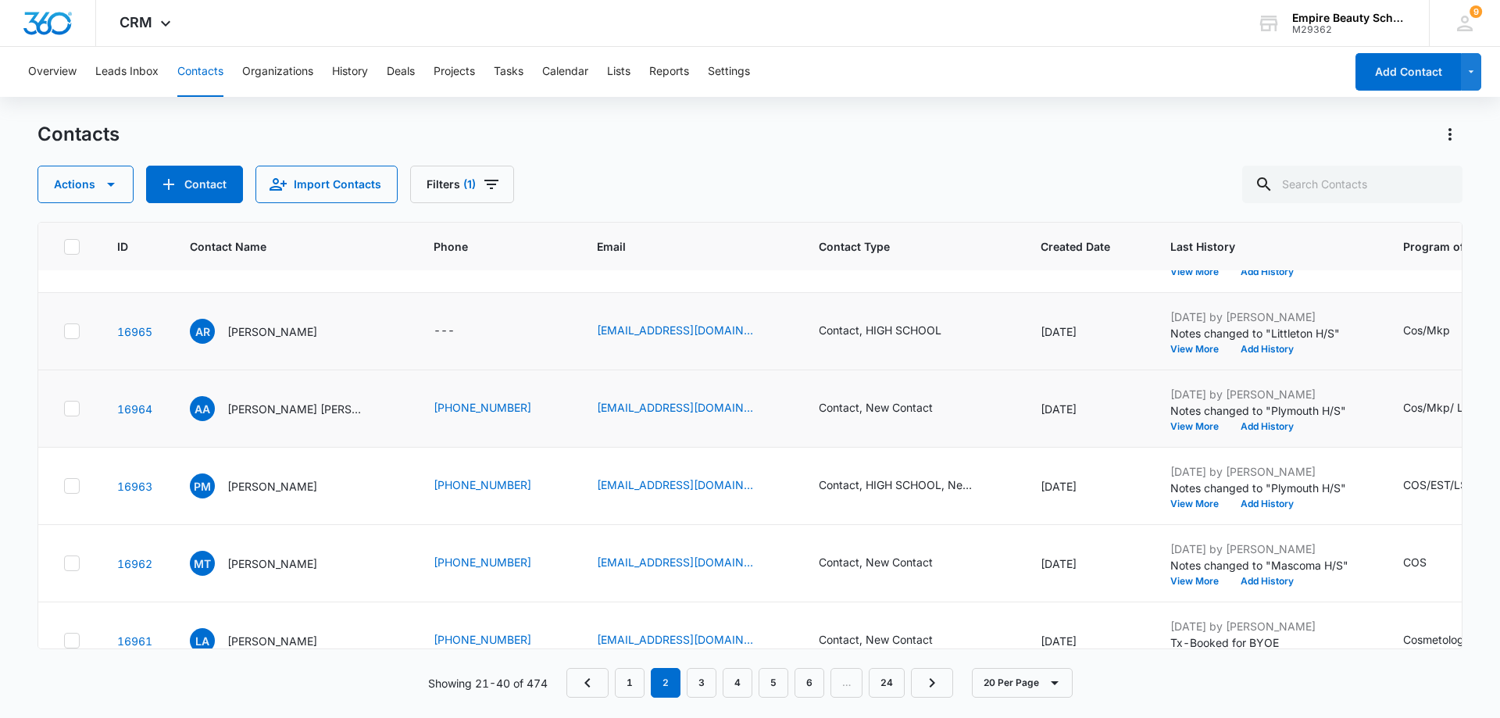
scroll to position [234, 0]
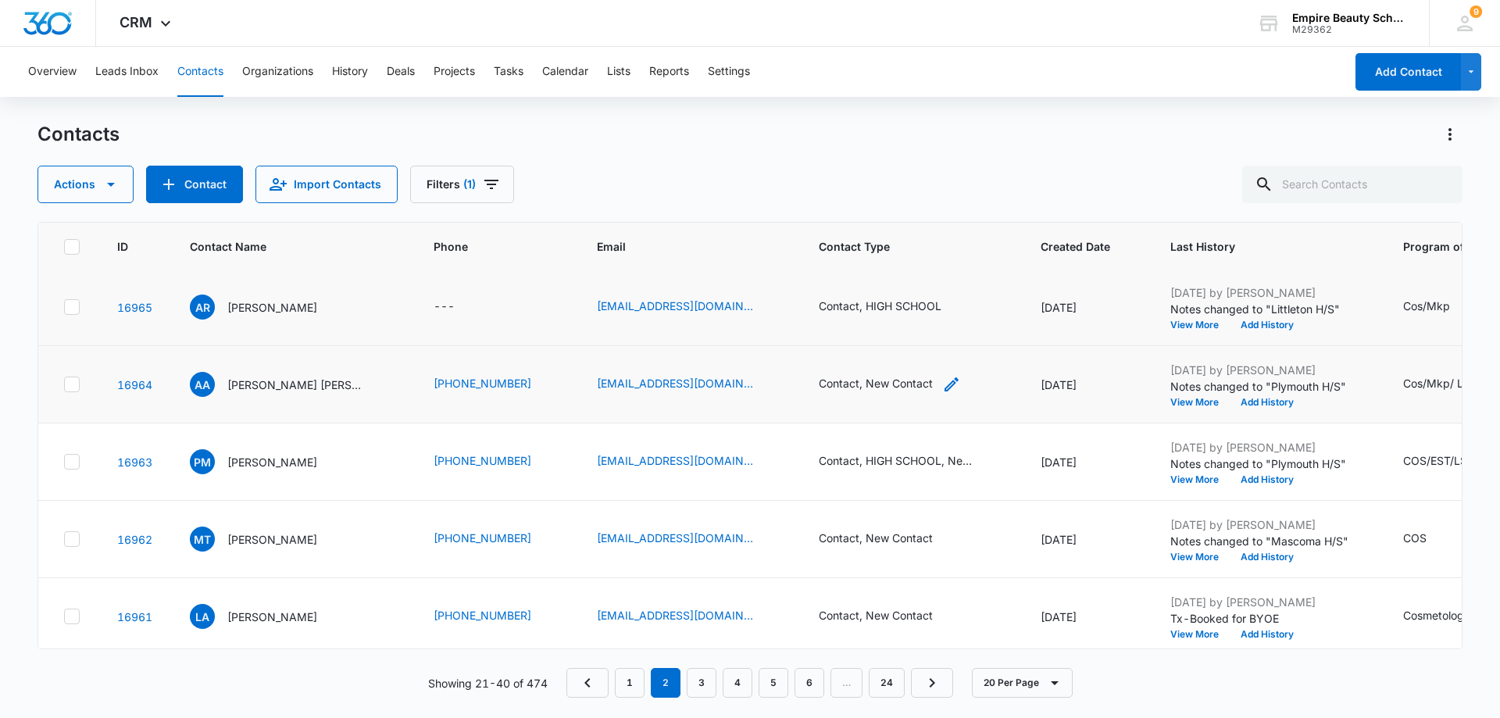
click at [888, 388] on div "Contact, New Contact" at bounding box center [876, 383] width 114 height 16
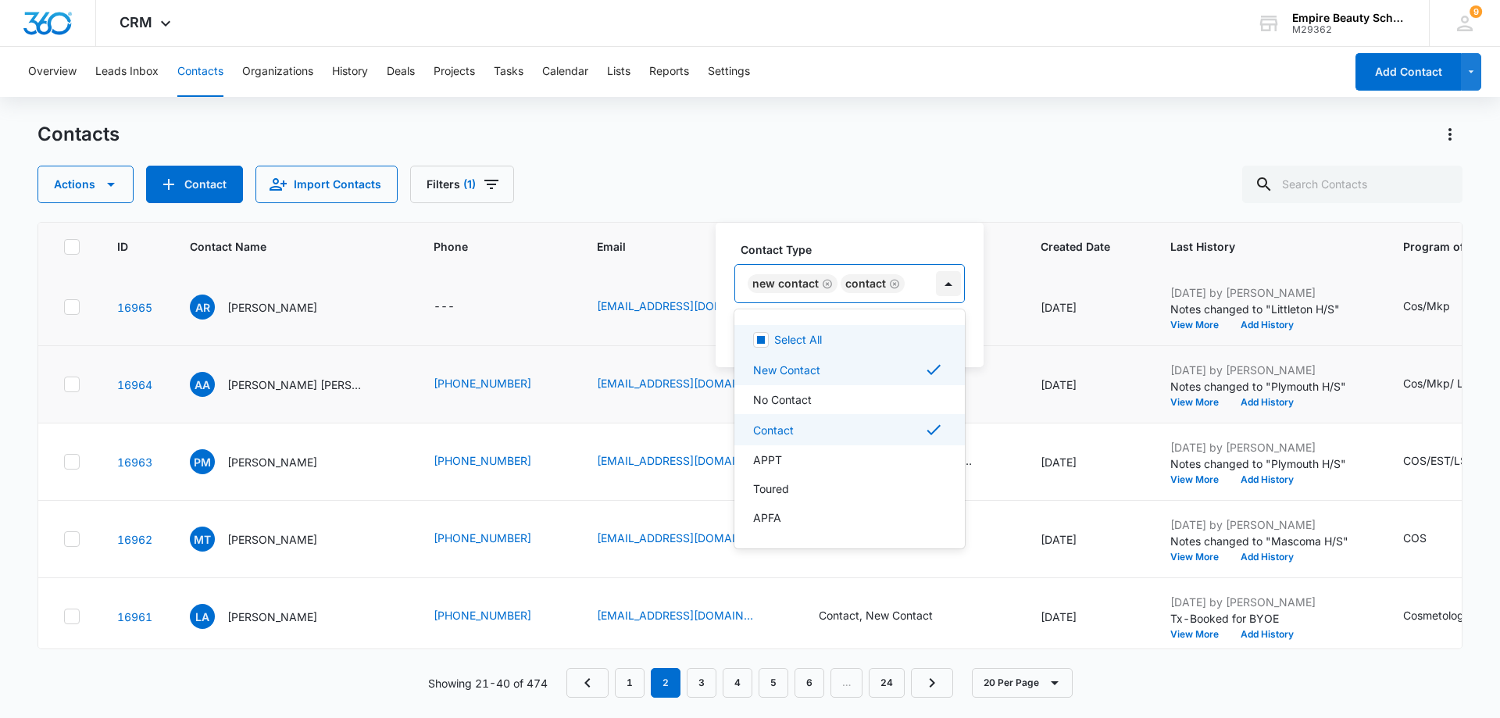
click at [946, 282] on div at bounding box center [948, 283] width 25 height 25
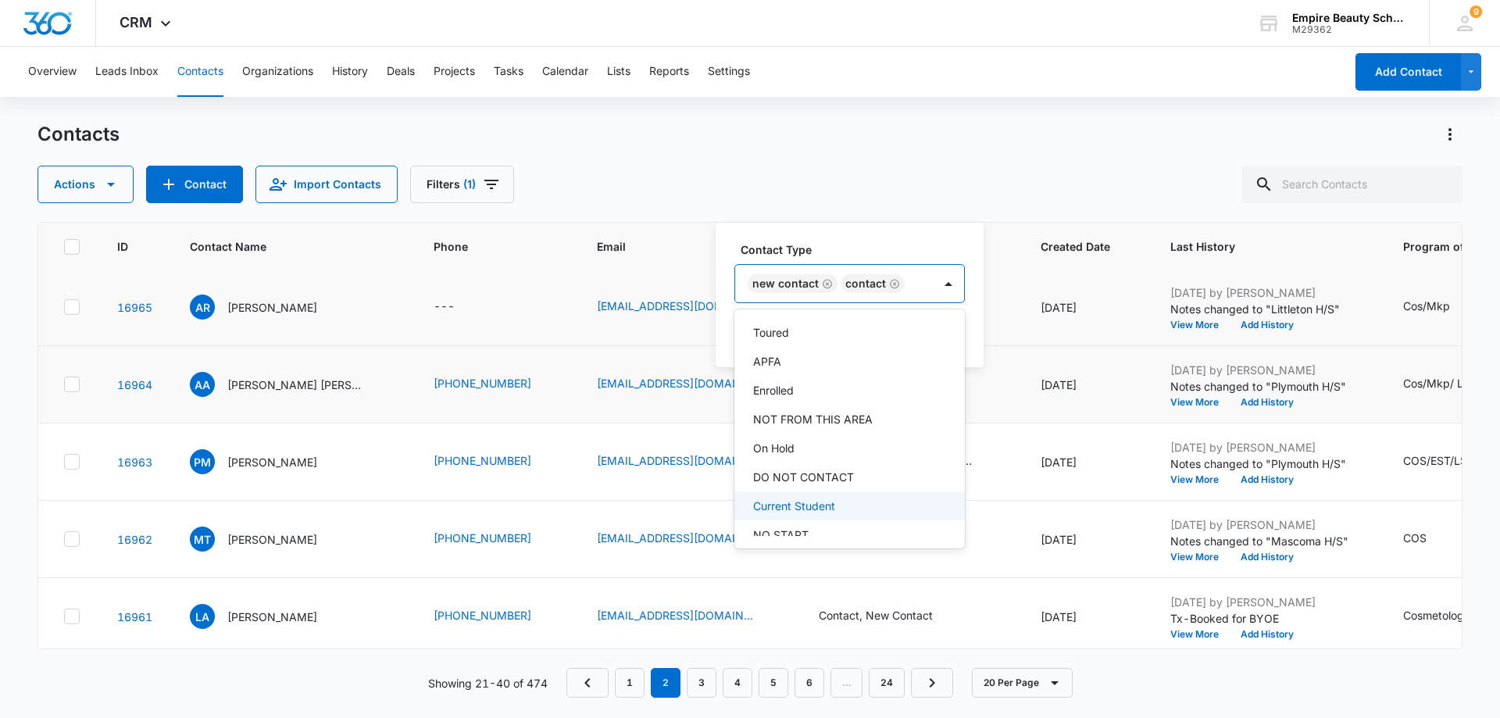
scroll to position [259, 0]
click at [871, 482] on div "HIGH SCHOOL" at bounding box center [848, 489] width 190 height 16
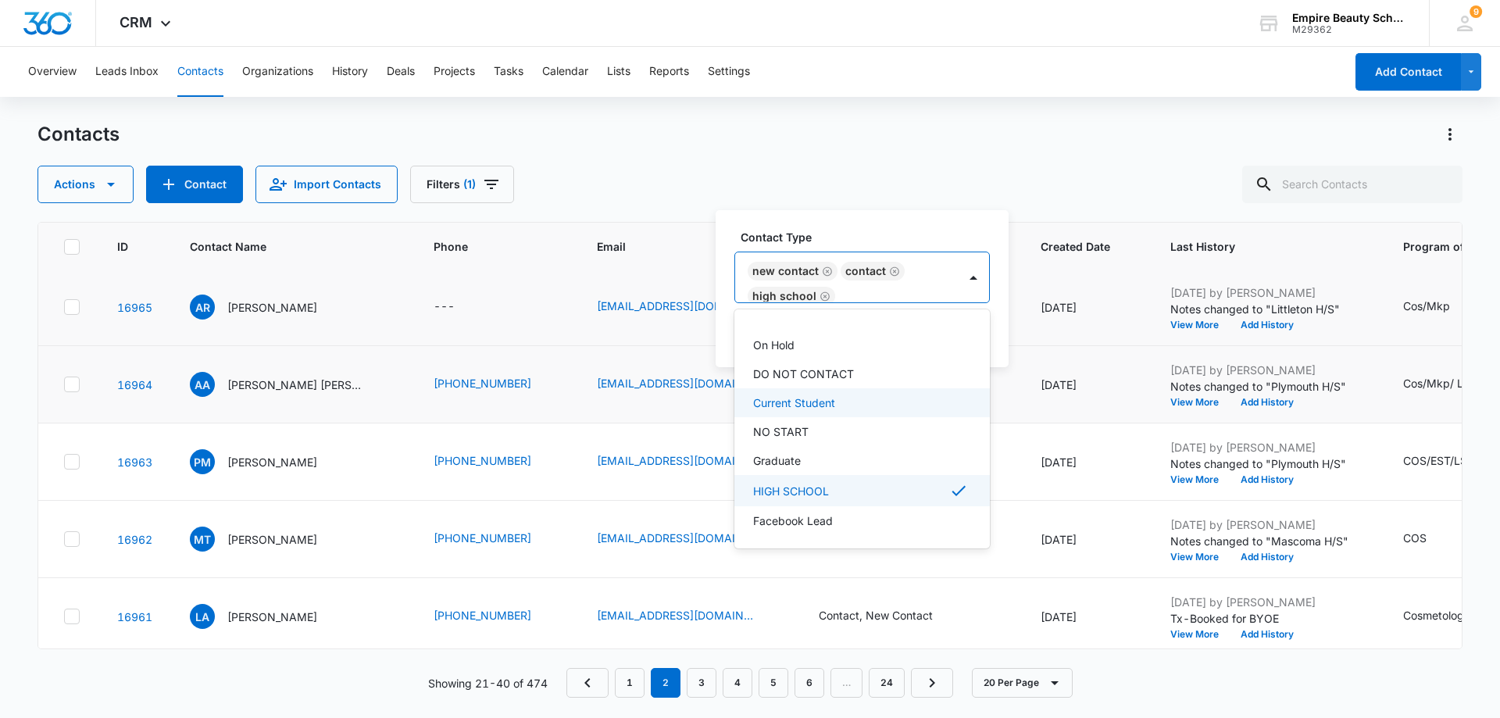
click at [823, 275] on icon "Remove New Contact" at bounding box center [827, 272] width 11 height 12
click at [966, 312] on div "Contact Type option New Contact, deselected. 16 results available. Use Up and D…" at bounding box center [849, 295] width 266 height 145
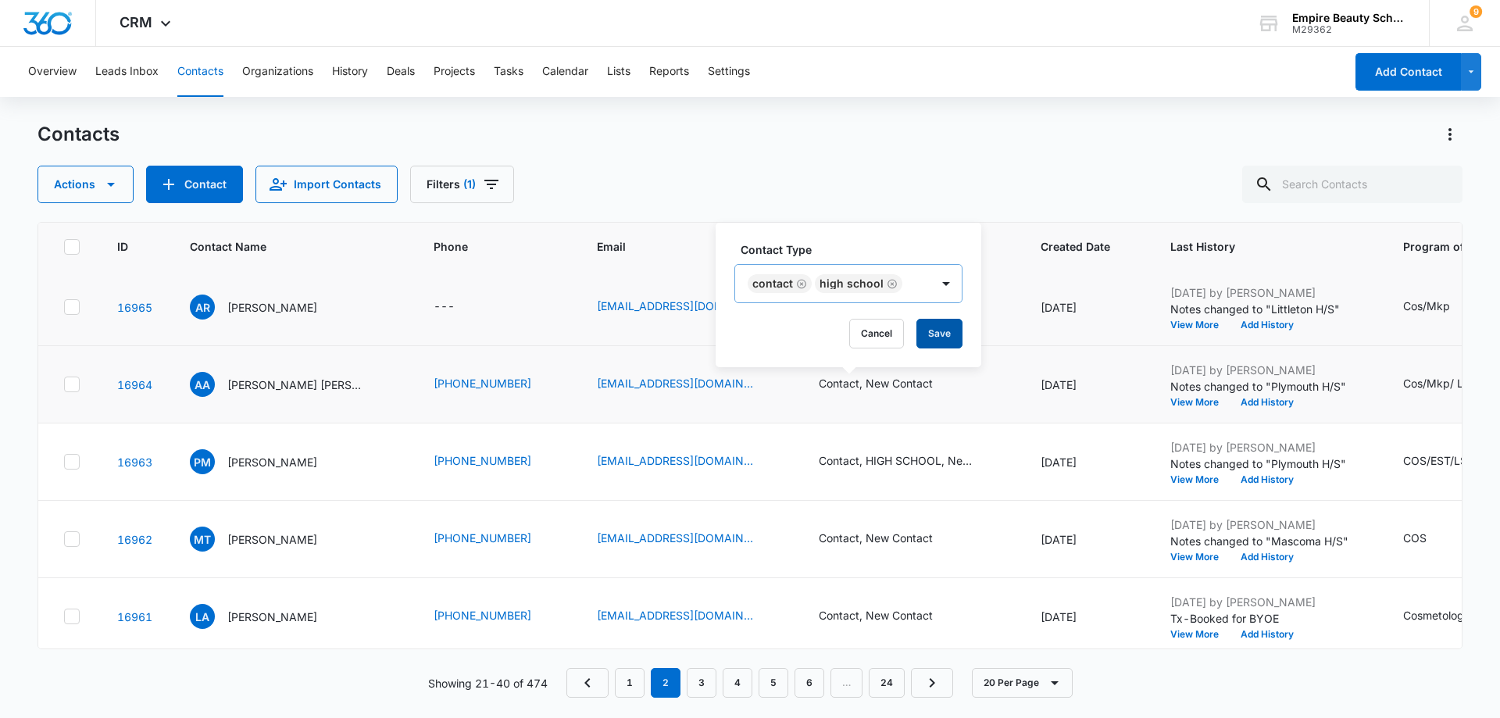
click at [945, 335] on button "Save" at bounding box center [940, 334] width 46 height 30
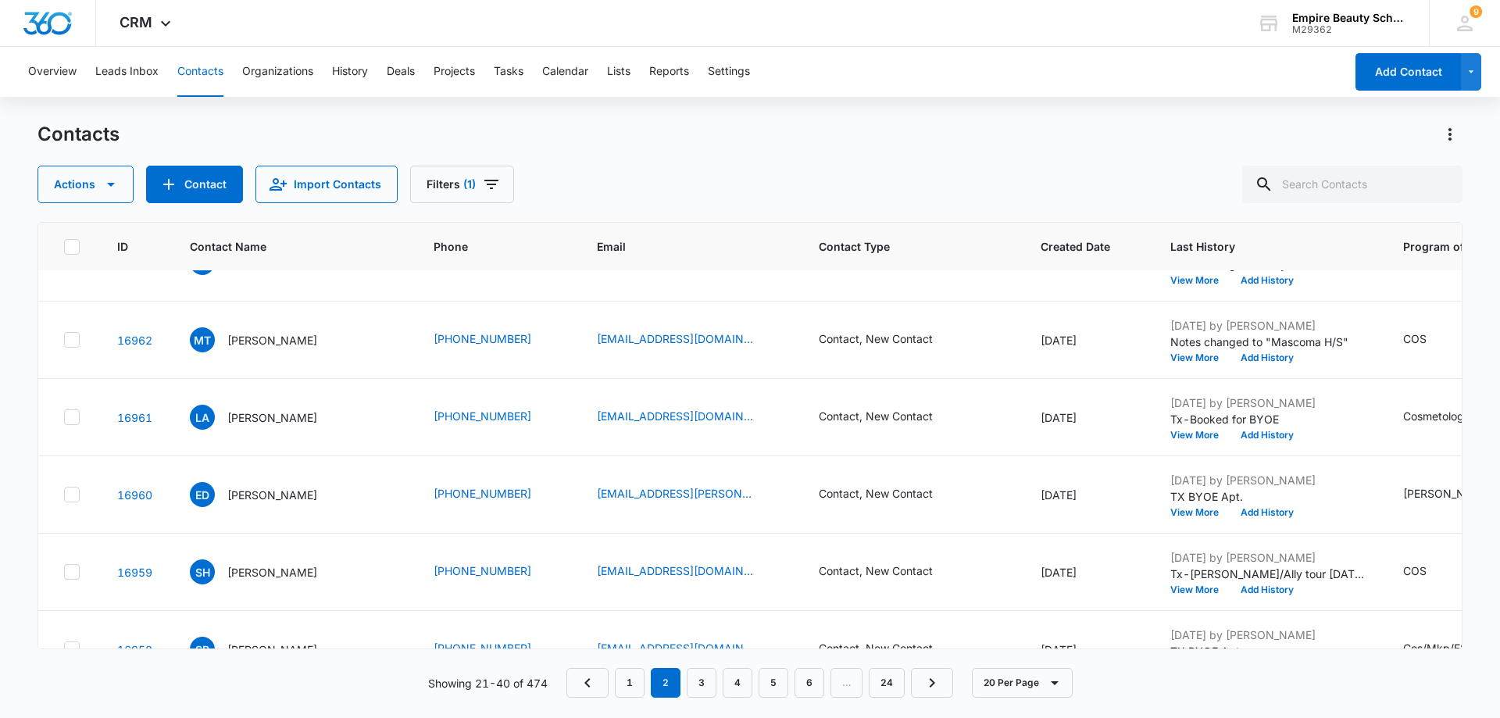
scroll to position [469, 0]
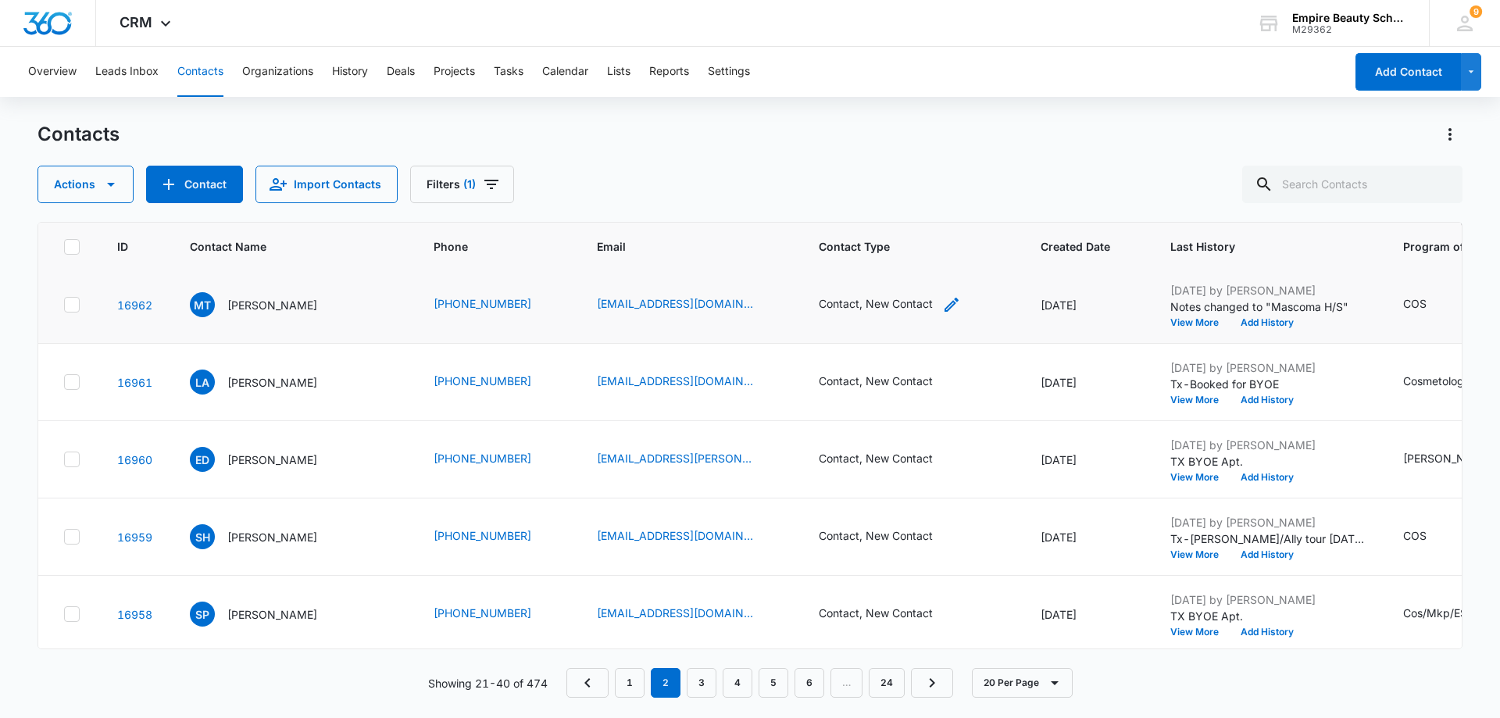
click at [881, 302] on div "Contact, New Contact" at bounding box center [876, 303] width 114 height 16
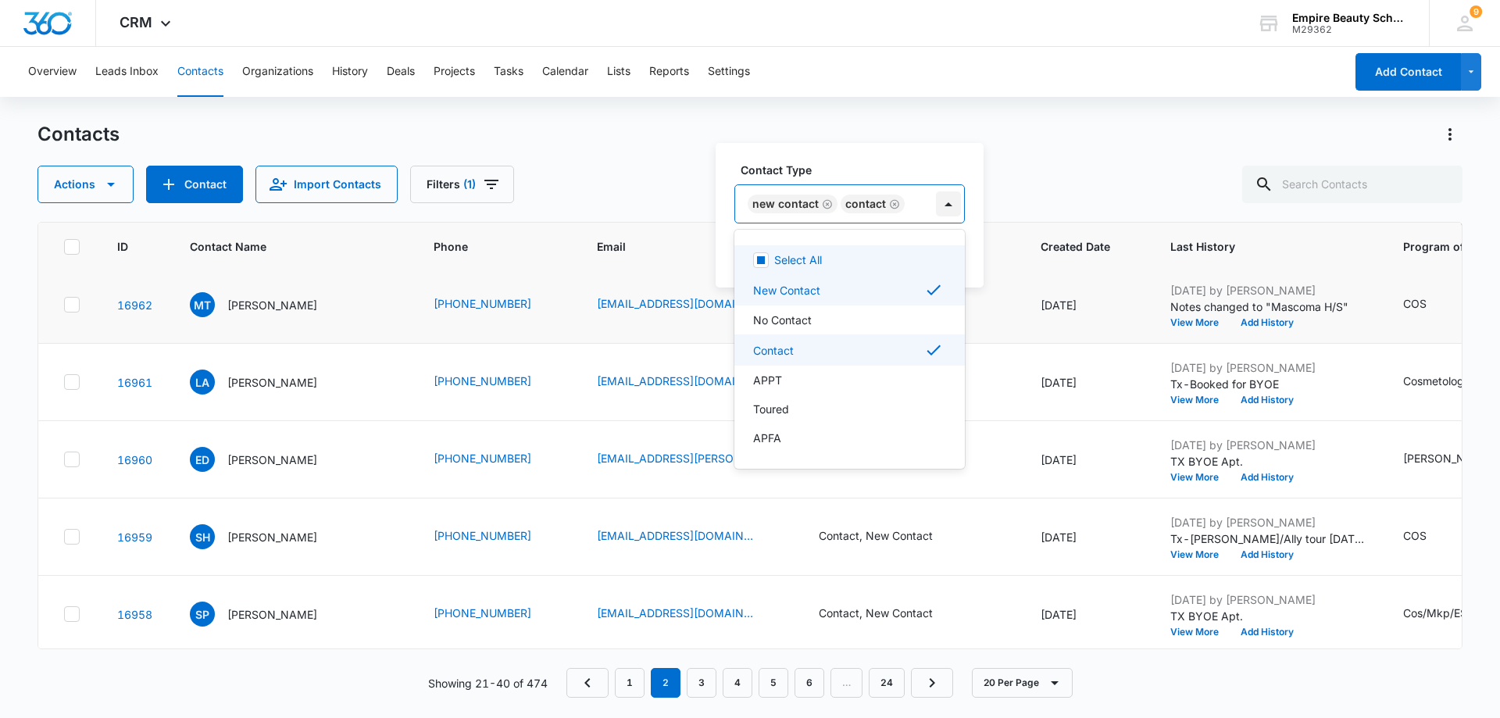
click at [941, 207] on div at bounding box center [948, 203] width 25 height 25
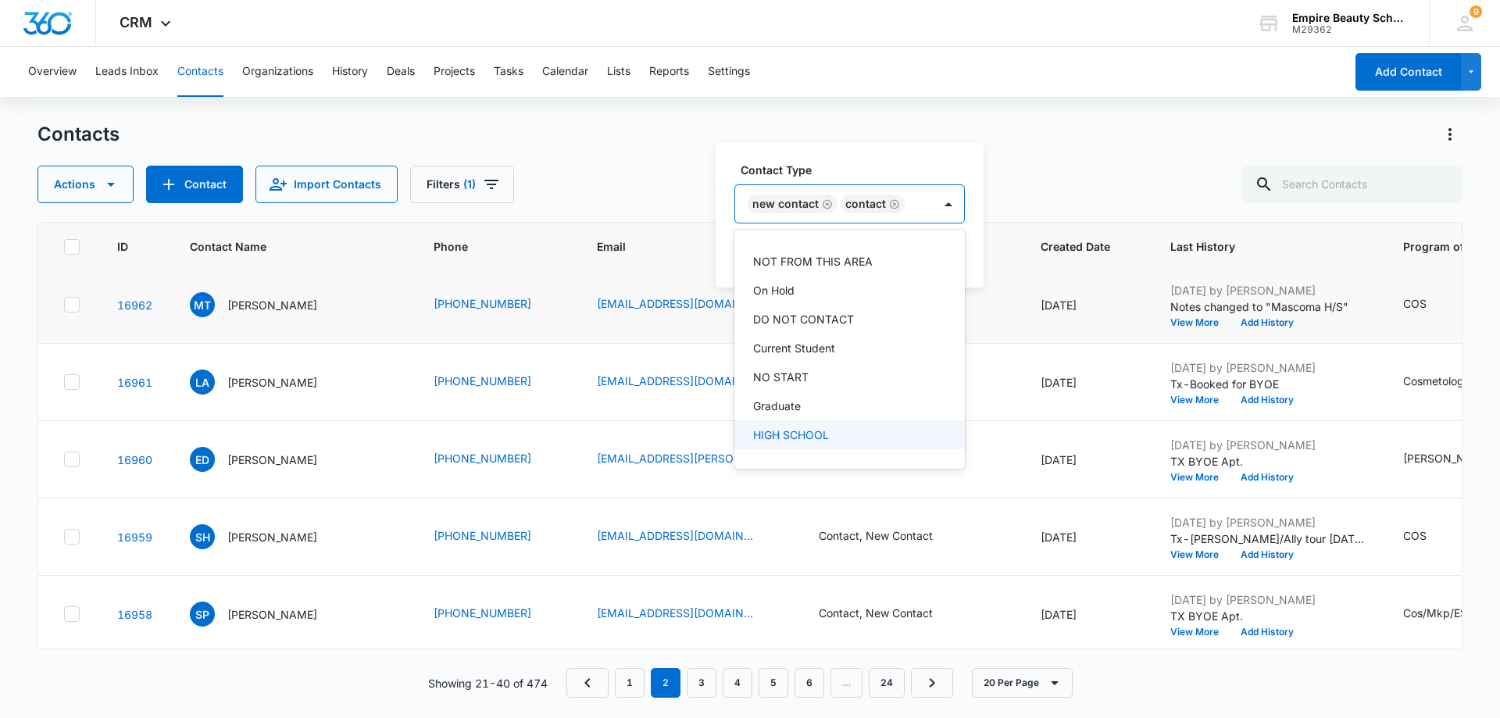
click at [827, 432] on p "HIGH SCHOOL" at bounding box center [791, 435] width 76 height 16
click at [825, 191] on icon "Remove New Contact" at bounding box center [827, 192] width 11 height 12
click at [971, 256] on div "Contact Type option New Contact, deselected. 16 results available. Use Up and D…" at bounding box center [849, 215] width 266 height 145
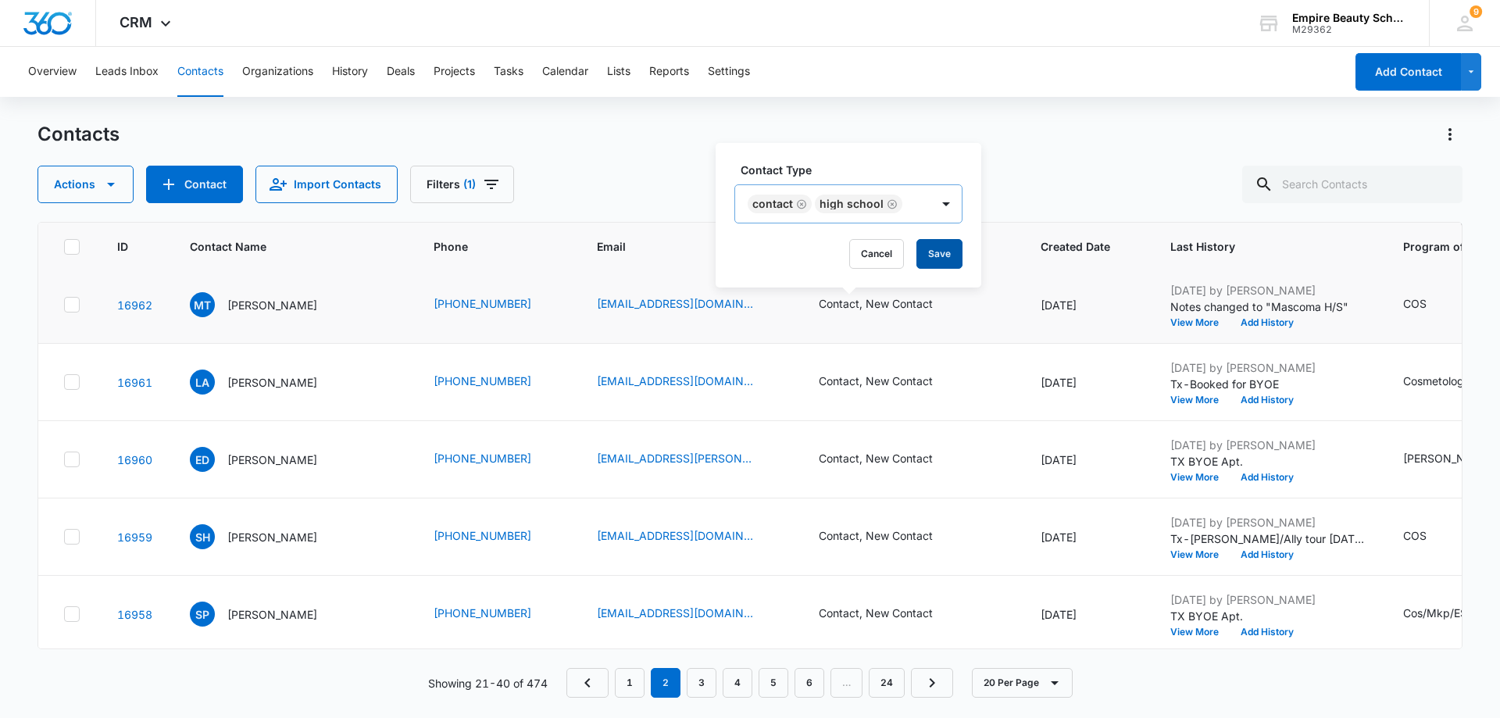
click at [954, 253] on button "Save" at bounding box center [940, 254] width 46 height 30
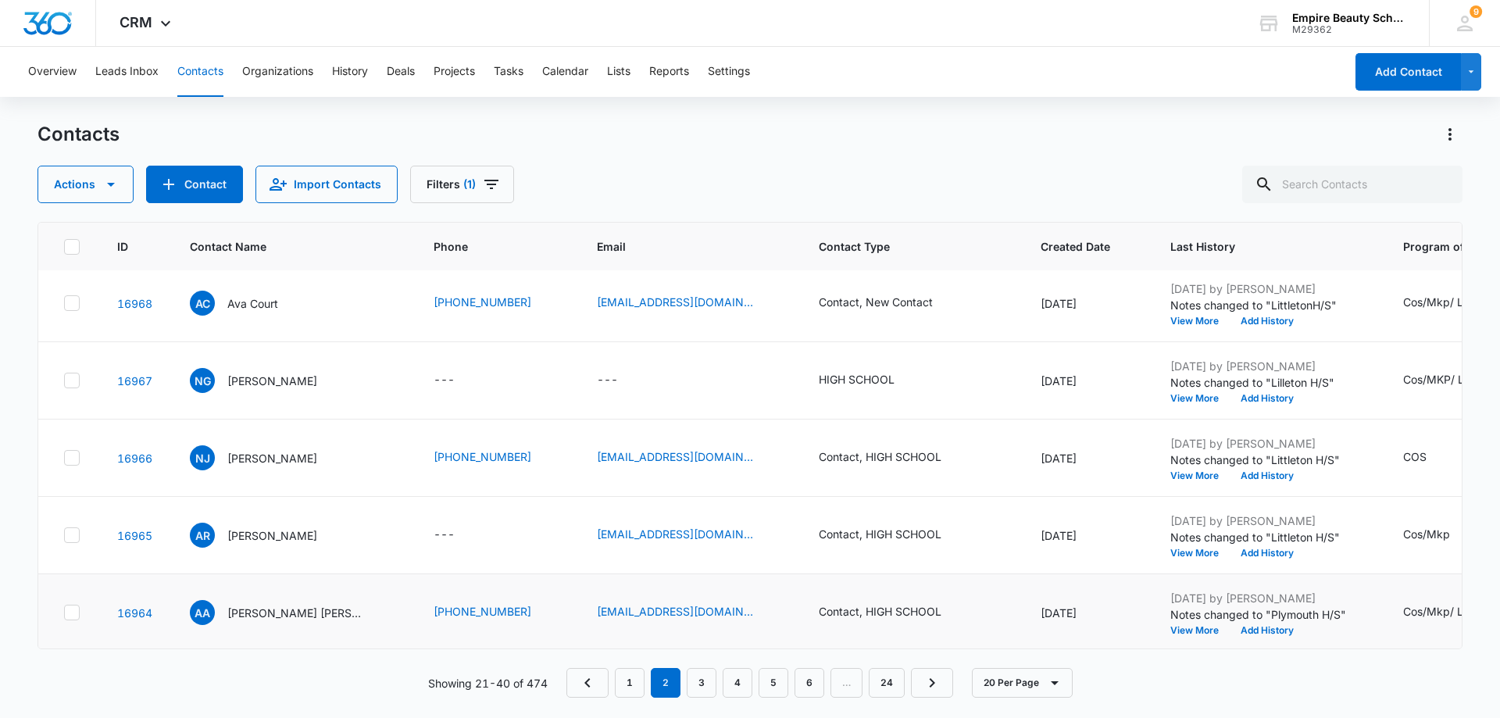
scroll to position [0, 0]
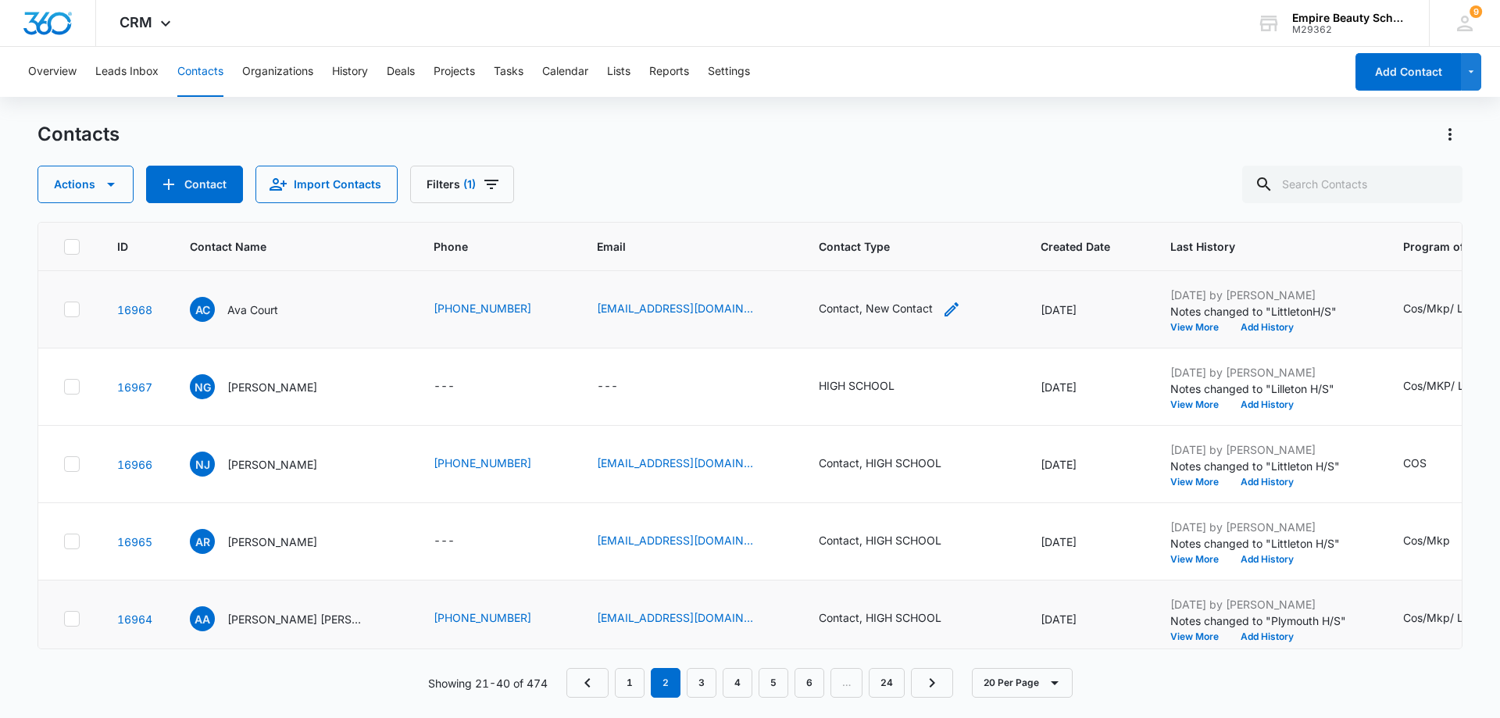
click at [881, 311] on div "Contact, New Contact" at bounding box center [876, 308] width 114 height 16
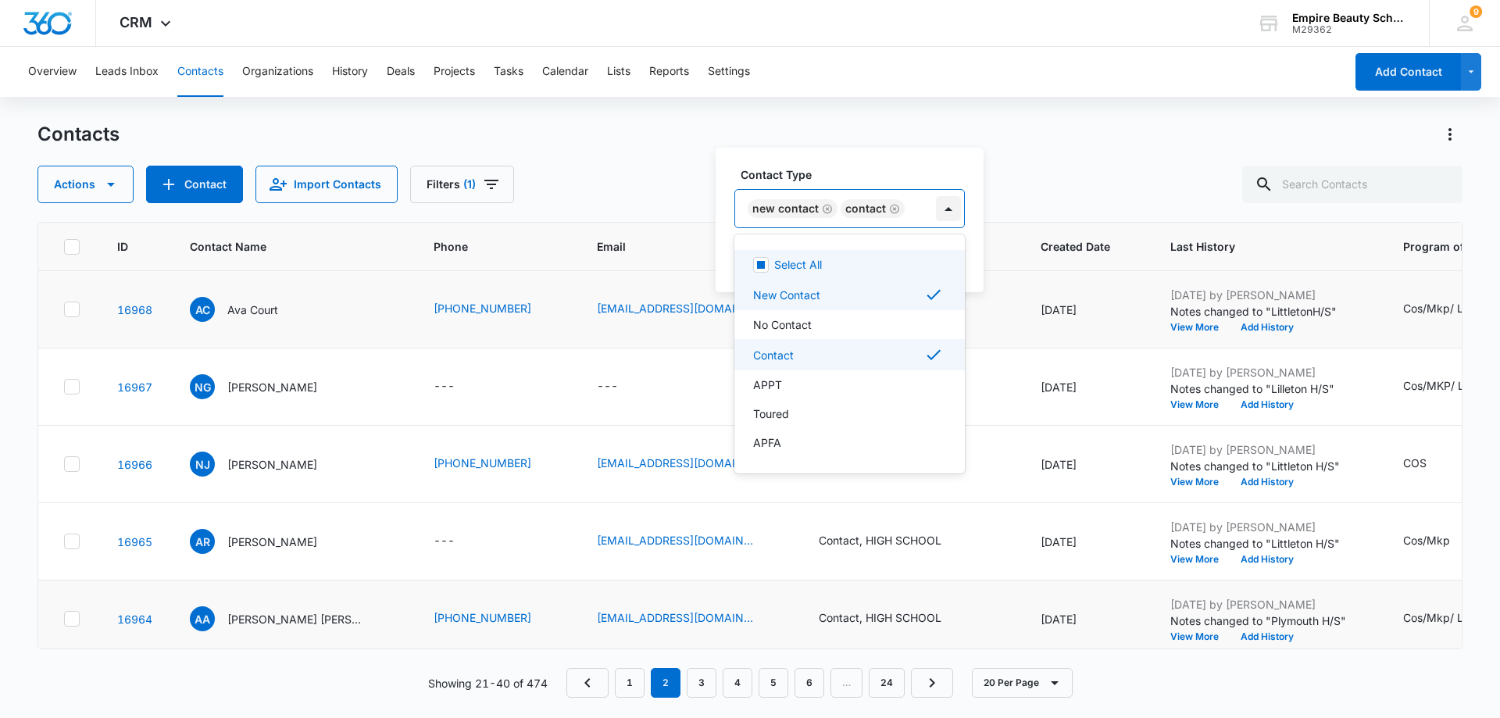
click at [945, 210] on div at bounding box center [948, 208] width 25 height 25
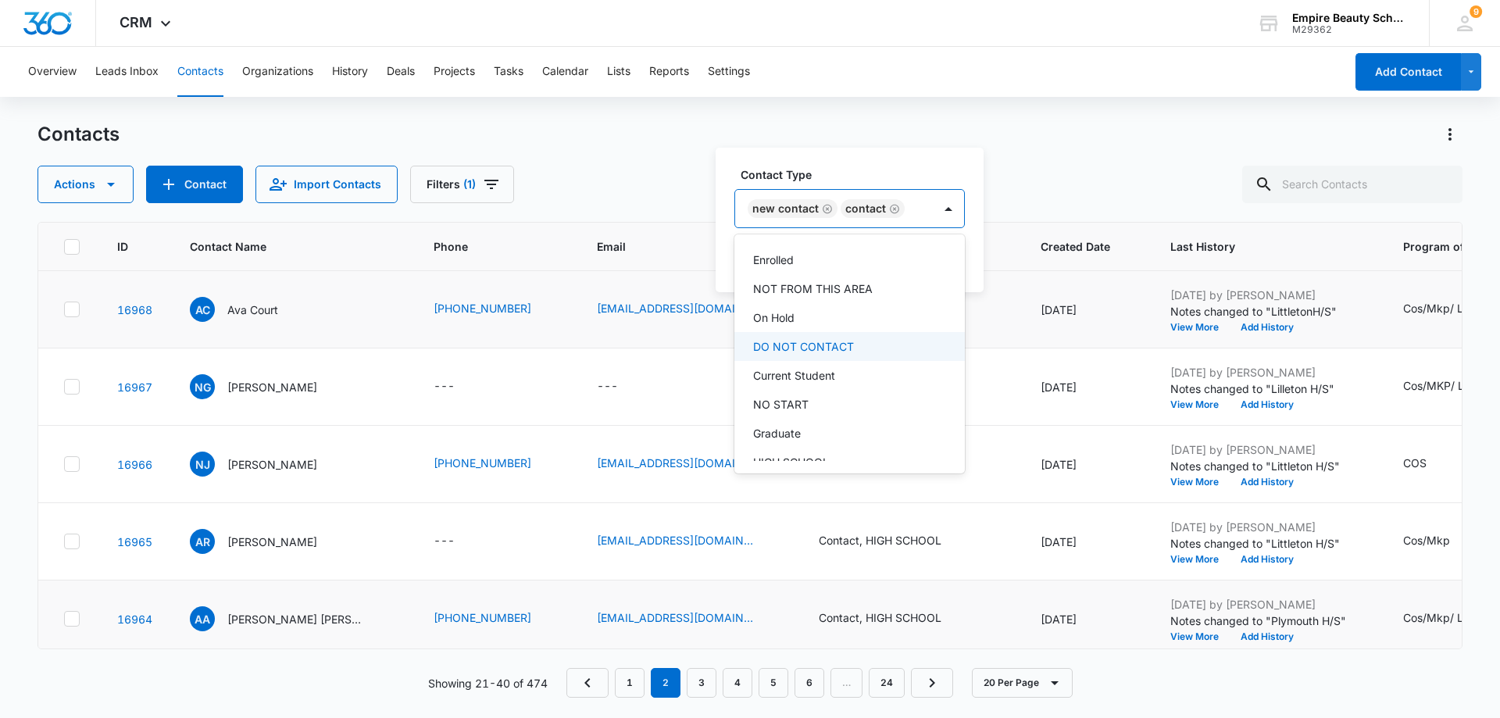
scroll to position [234, 0]
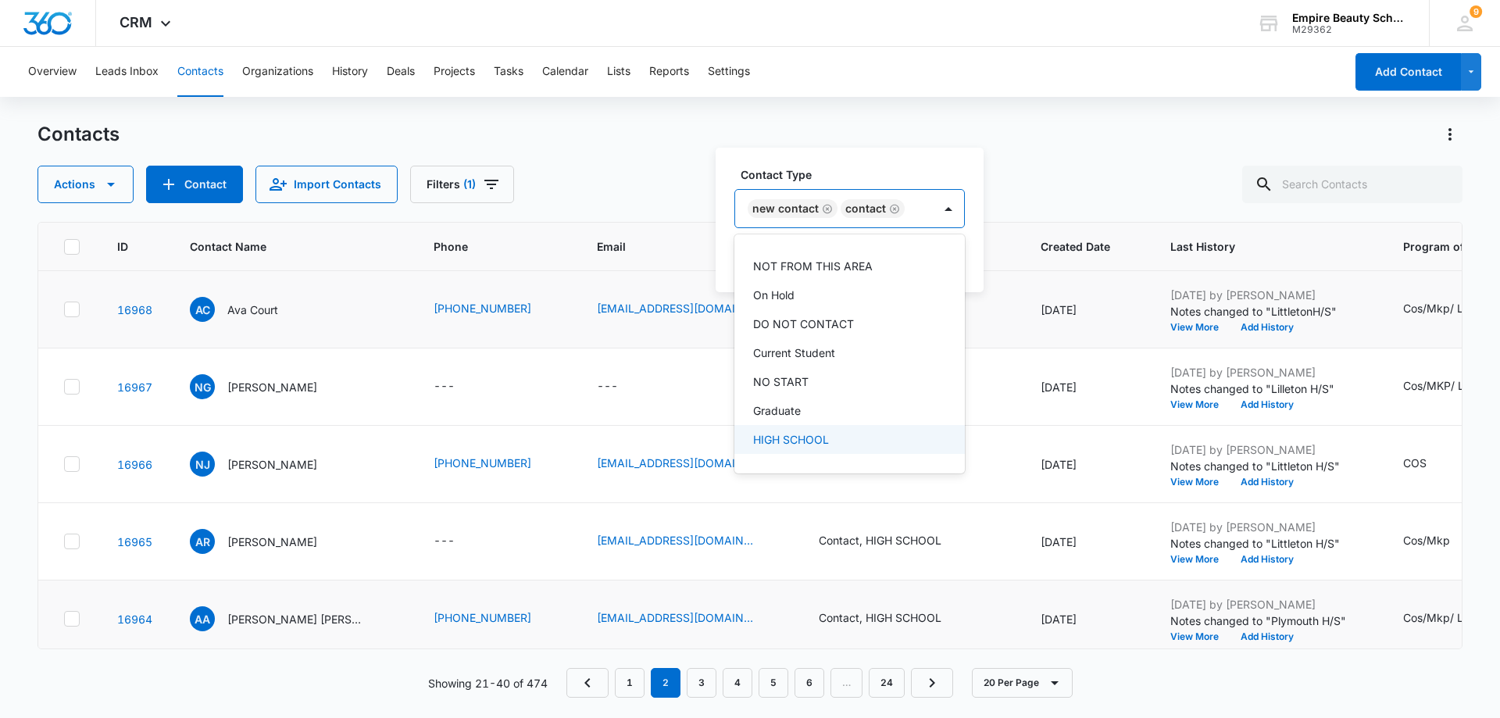
click at [836, 437] on div "HIGH SCHOOL" at bounding box center [848, 439] width 190 height 16
click at [823, 197] on icon "Remove New Contact" at bounding box center [827, 197] width 11 height 12
click at [964, 251] on div "Contact Type option New Contact, deselected. 16 results available. Use Up and D…" at bounding box center [849, 220] width 266 height 145
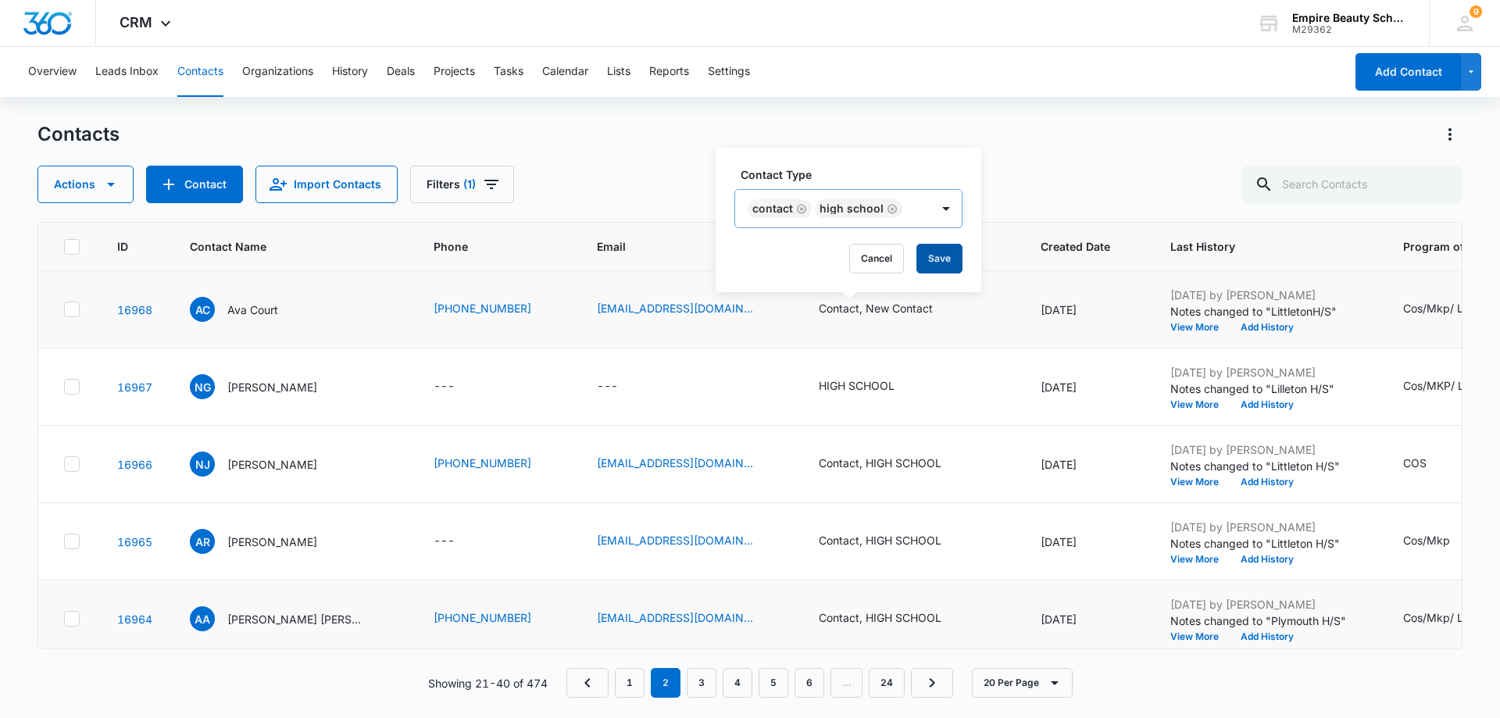
click at [946, 259] on button "Save" at bounding box center [940, 259] width 46 height 30
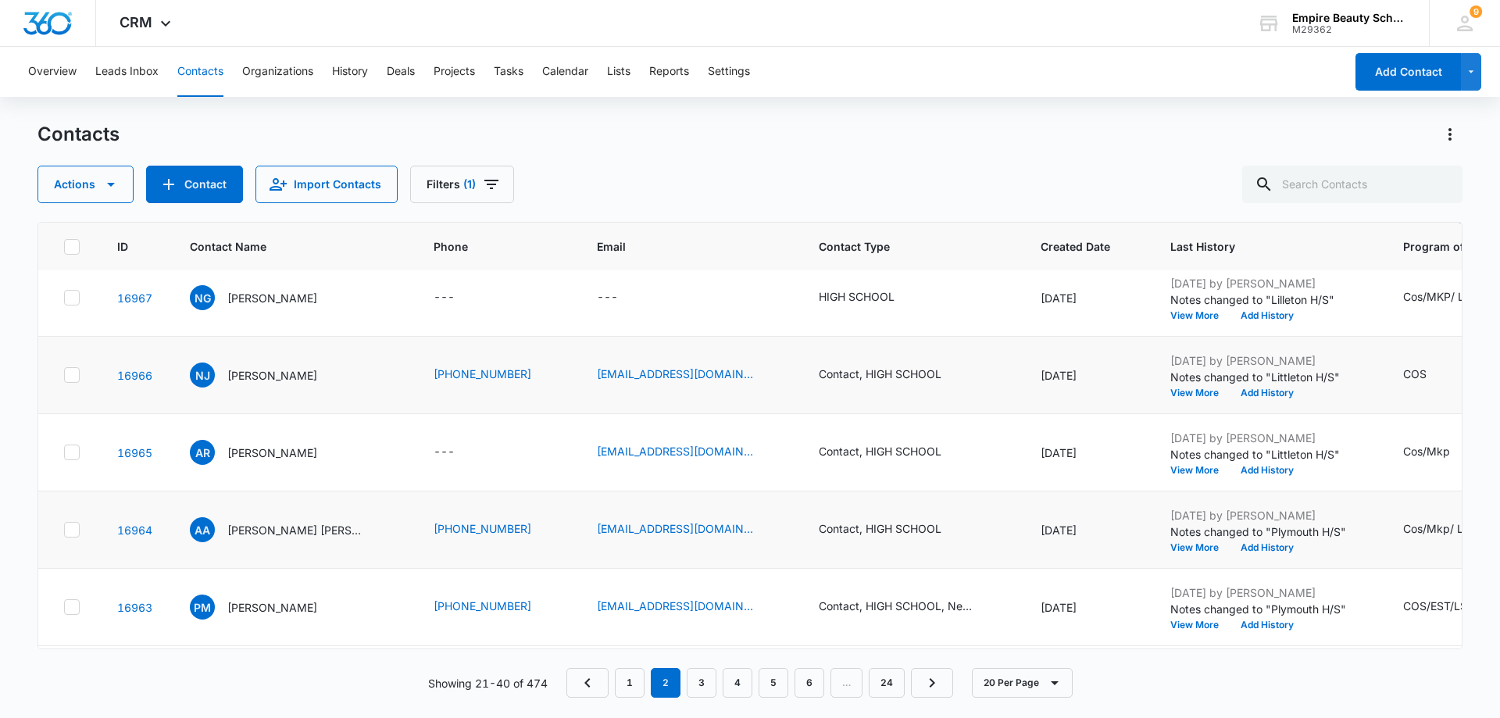
scroll to position [0, 0]
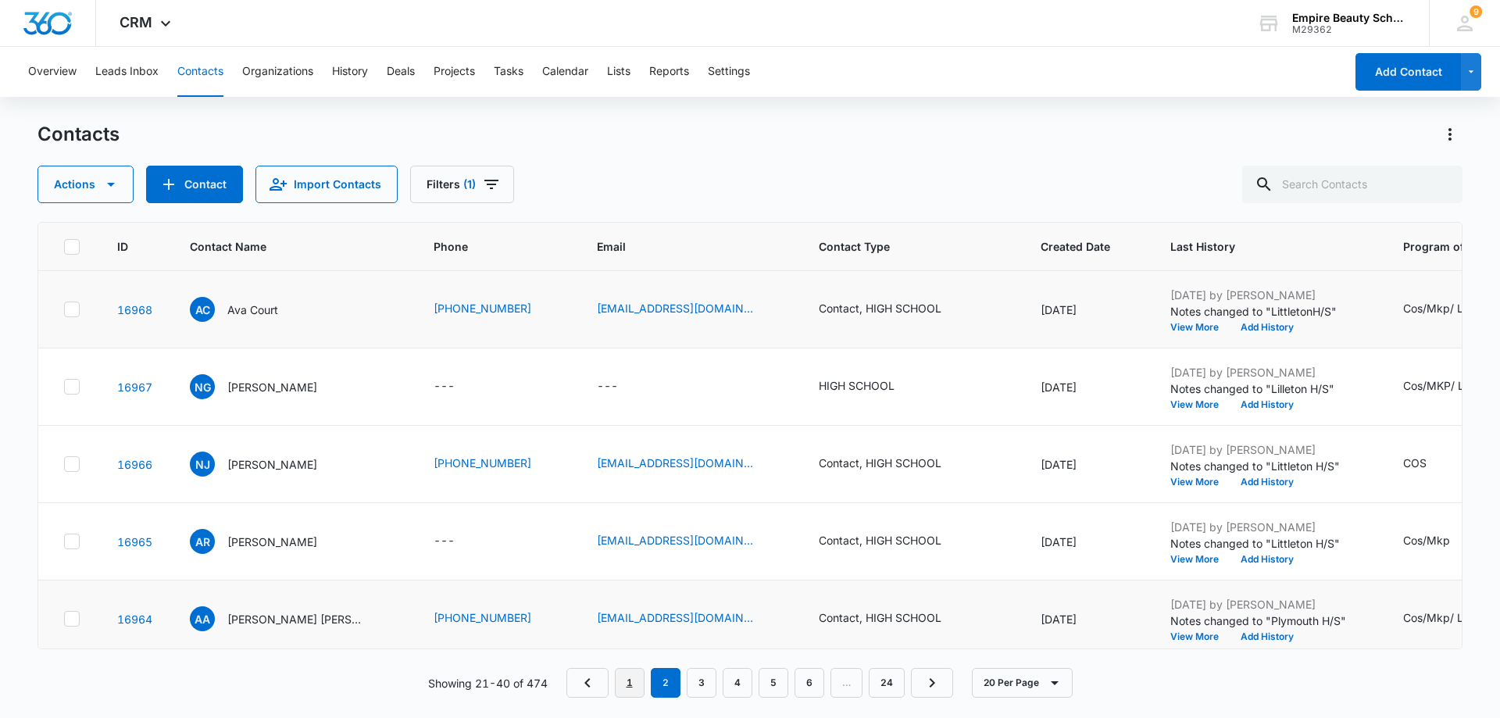
click at [628, 687] on link "1" at bounding box center [630, 683] width 30 height 30
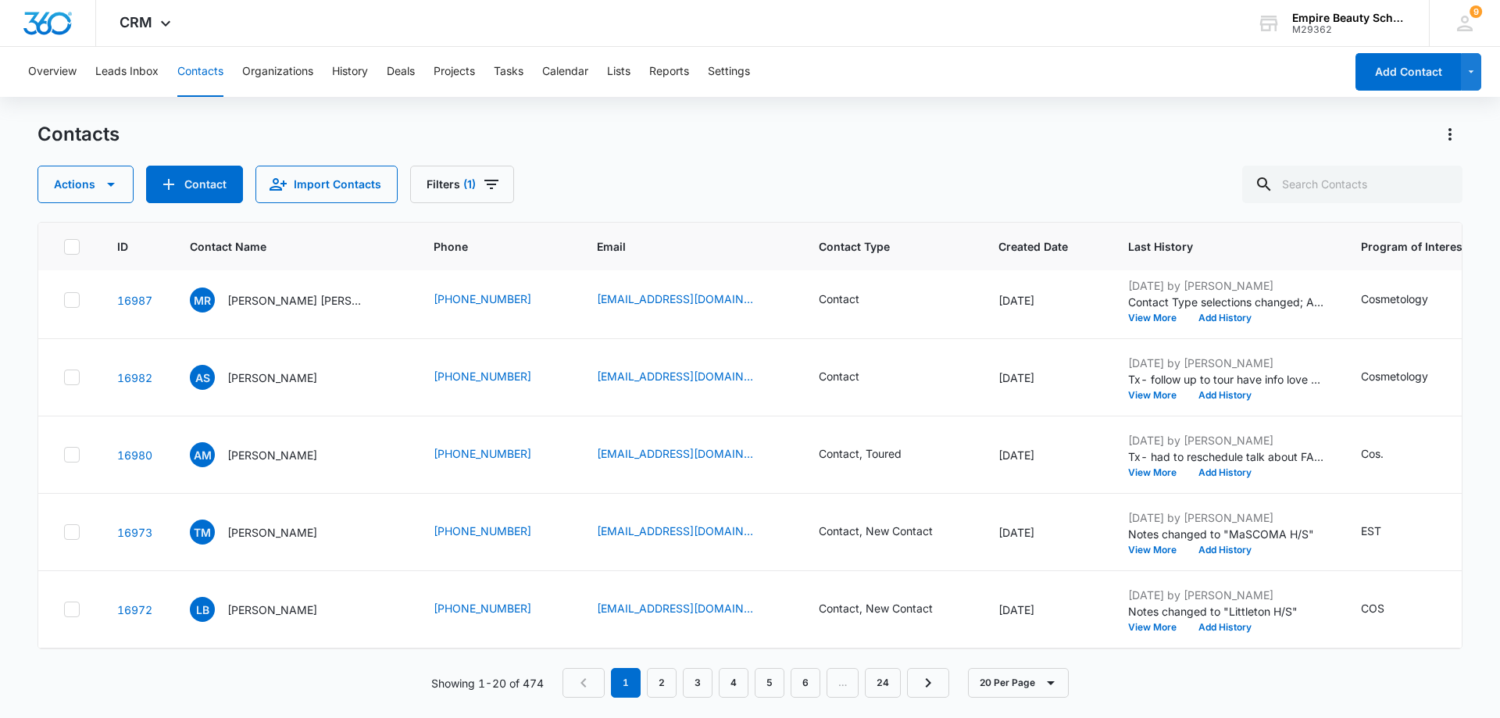
scroll to position [1181, 0]
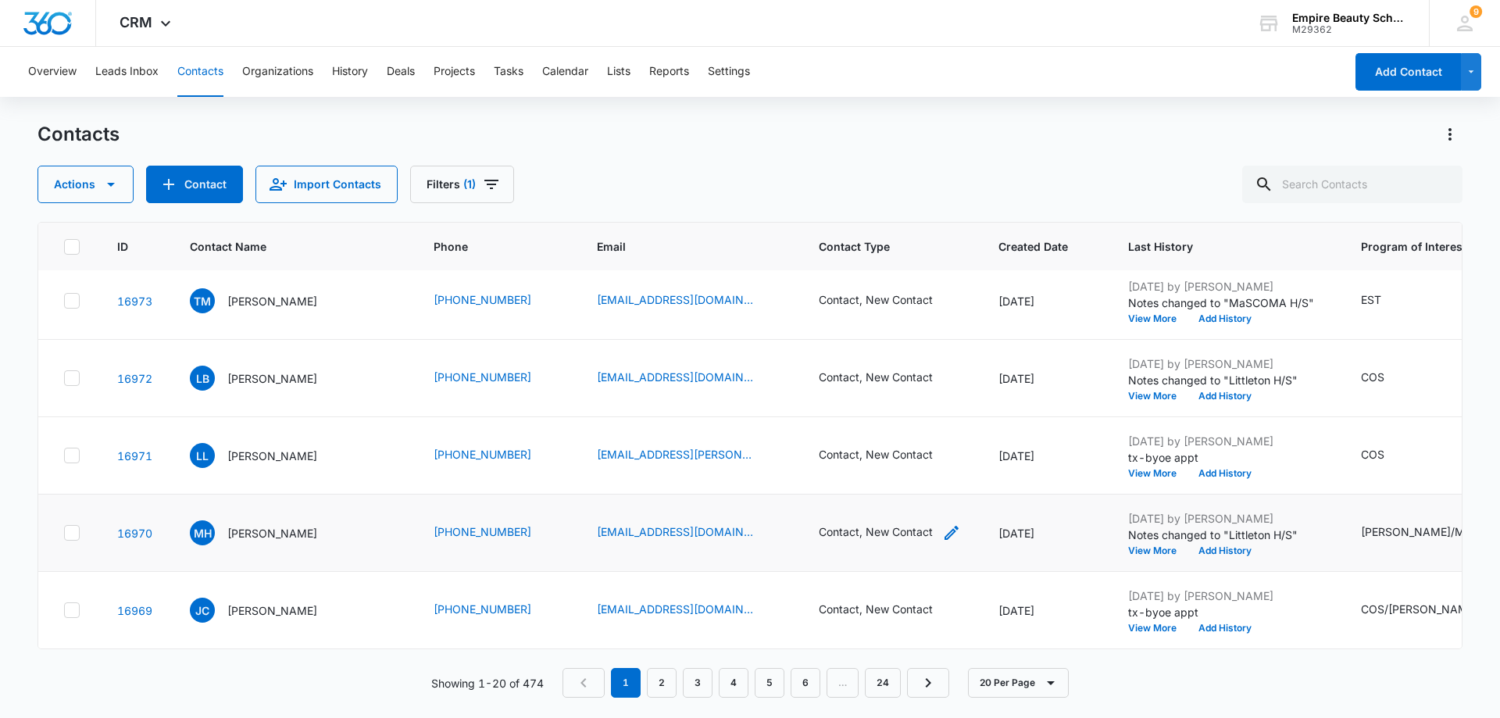
click at [903, 528] on div "Contact, New Contact" at bounding box center [876, 533] width 114 height 19
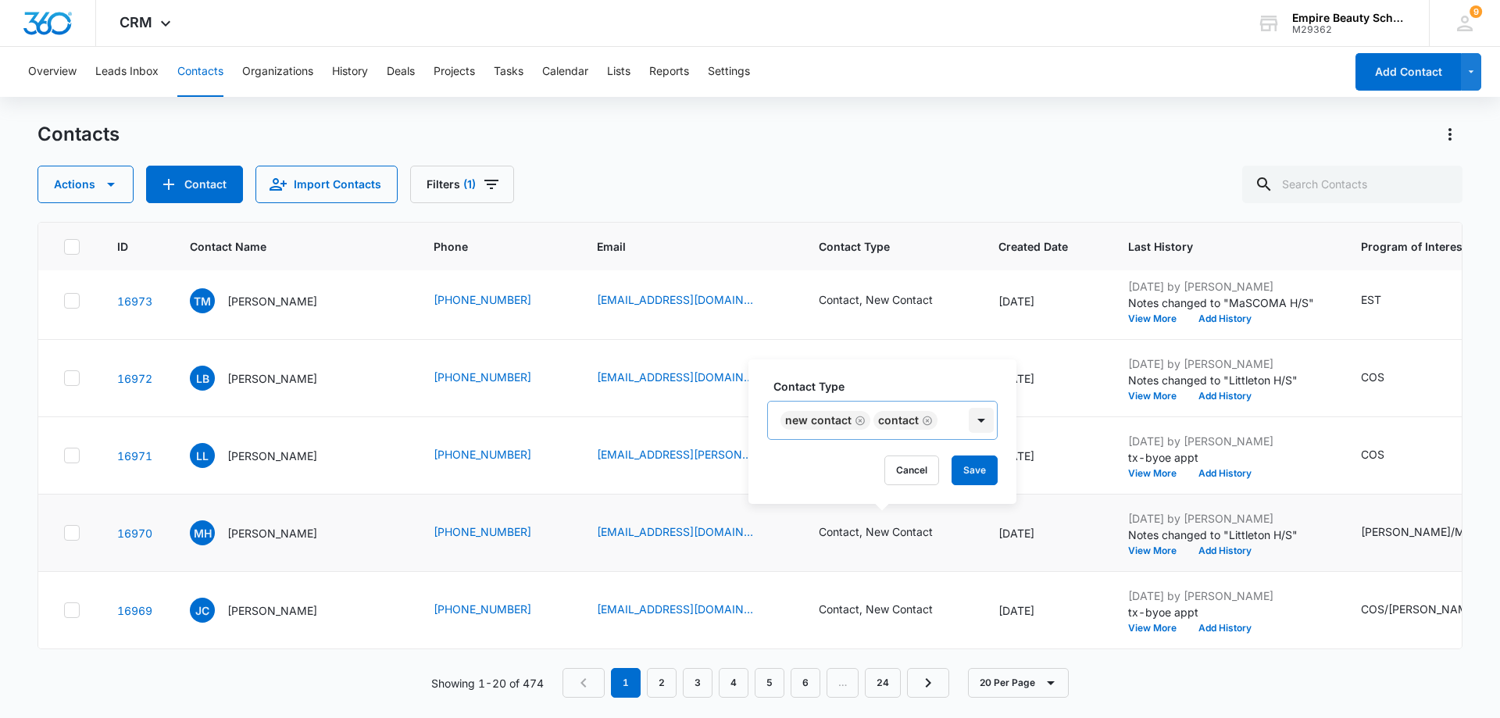
click at [982, 420] on div at bounding box center [981, 420] width 25 height 25
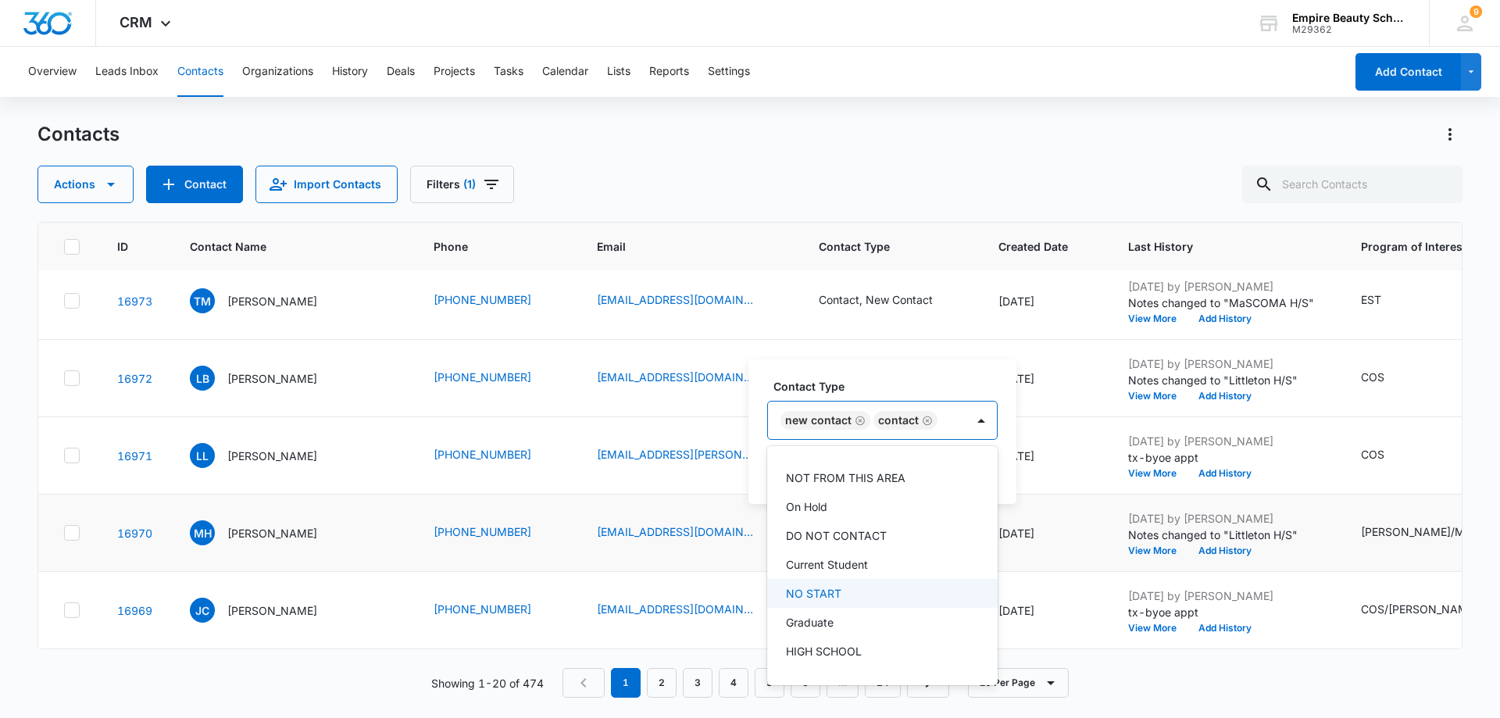
scroll to position [259, 0]
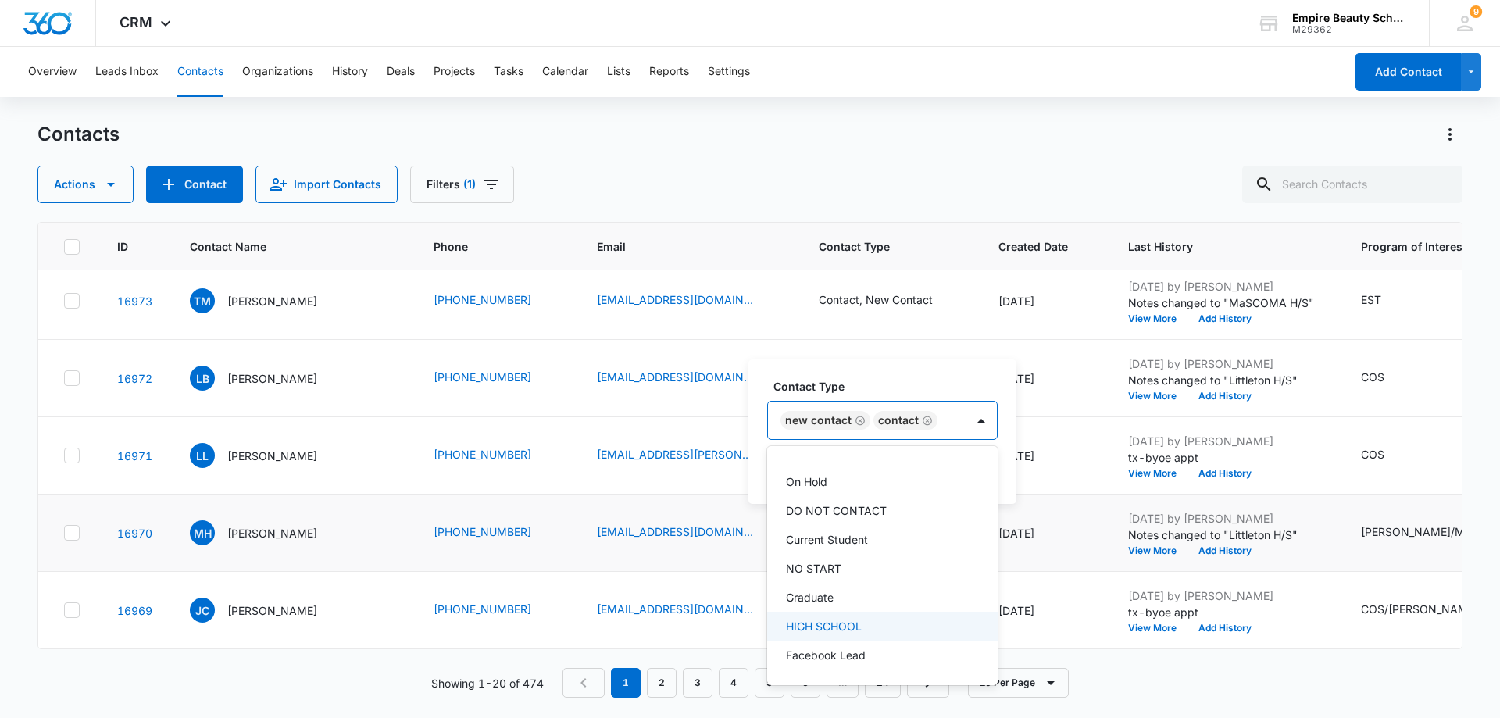
click at [904, 619] on div "HIGH SCHOOL" at bounding box center [881, 626] width 190 height 16
click at [856, 406] on icon "Remove New Contact" at bounding box center [860, 407] width 9 height 9
click at [998, 447] on div "Contact Type option New Contact, deselected. 16 results available. Use Up and D…" at bounding box center [882, 431] width 266 height 145
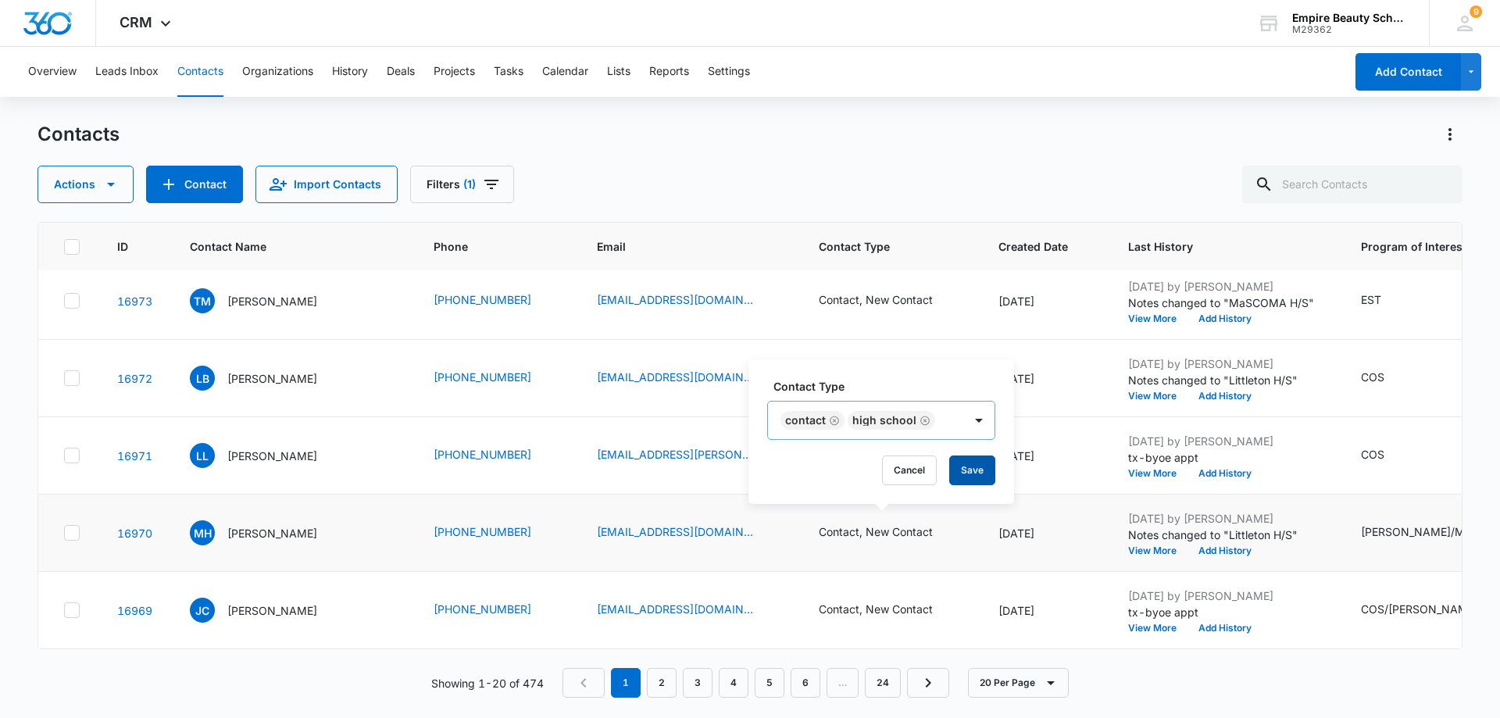
click at [984, 469] on button "Save" at bounding box center [972, 471] width 46 height 30
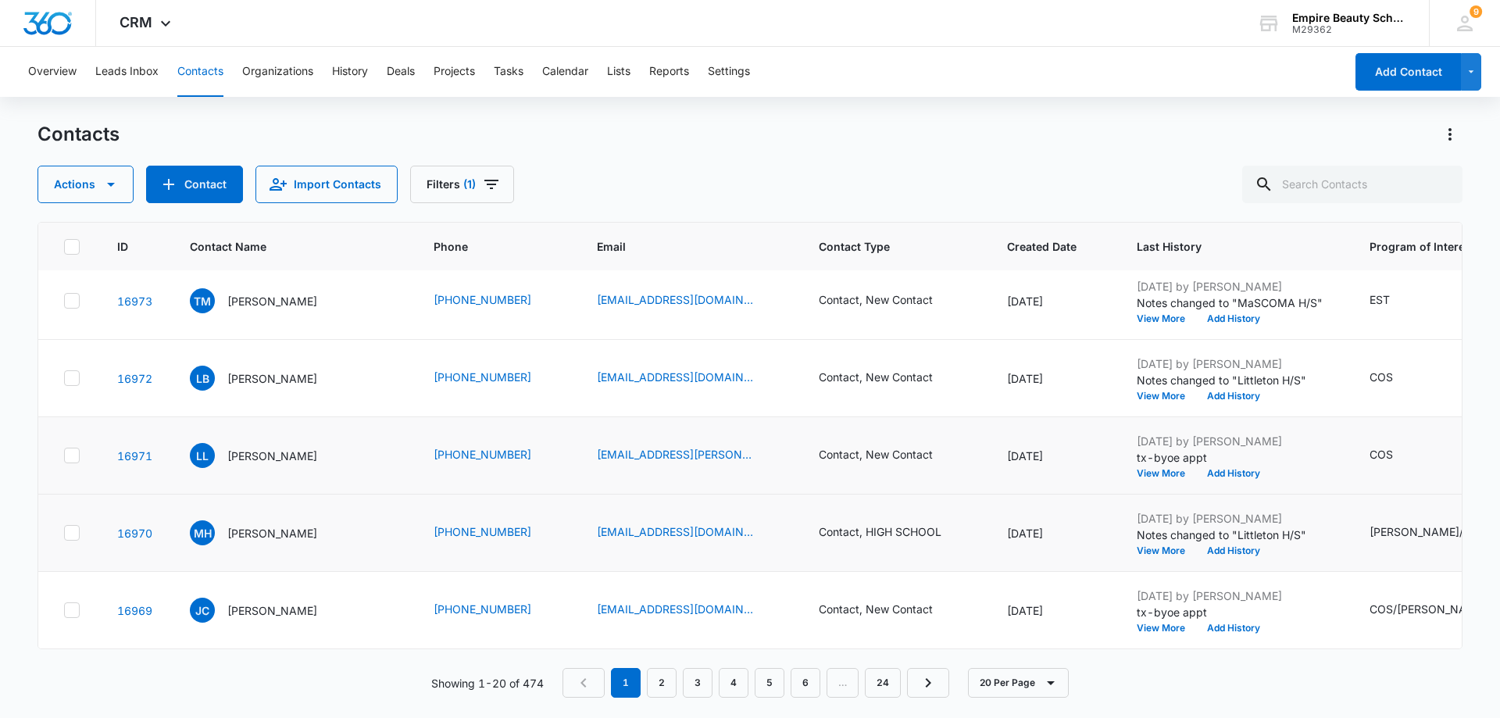
scroll to position [1103, 0]
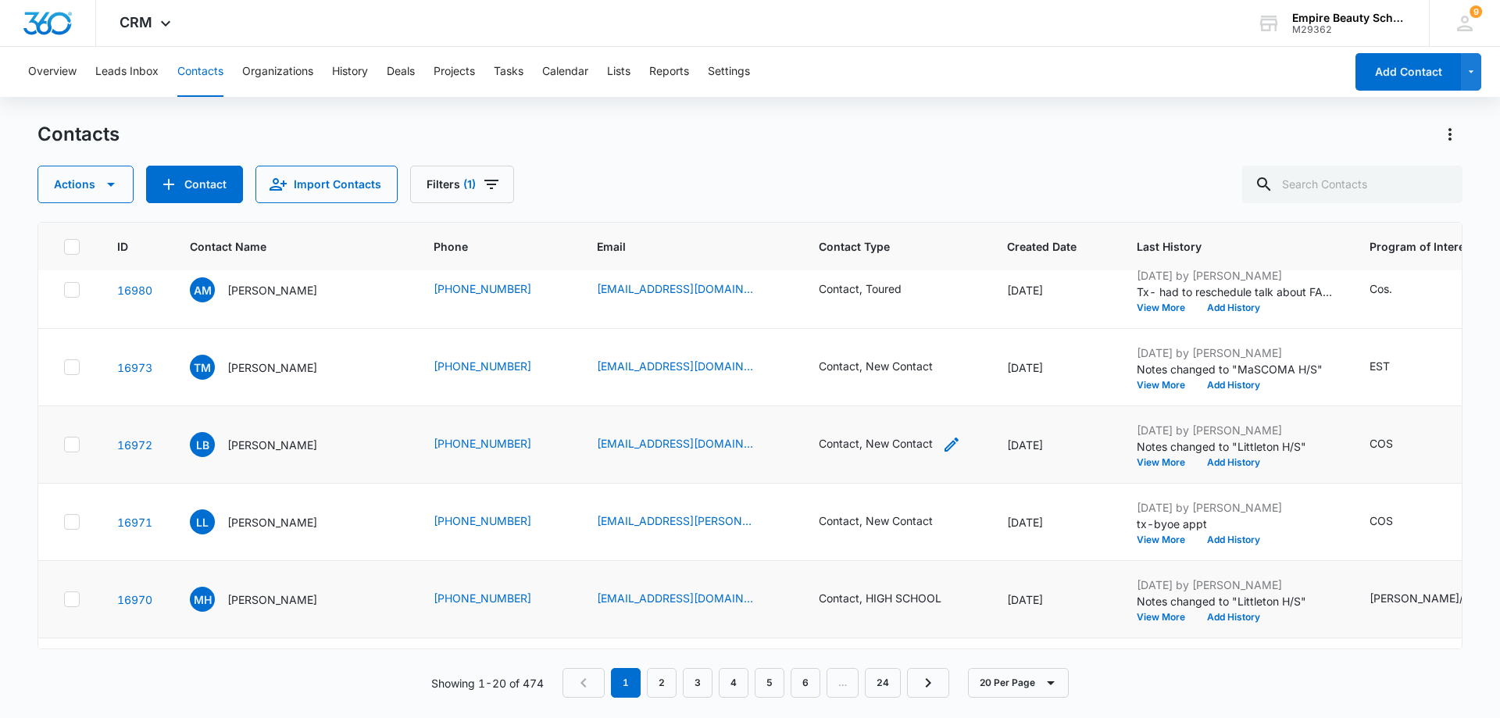
click at [909, 449] on div "Contact, New Contact" at bounding box center [876, 443] width 114 height 16
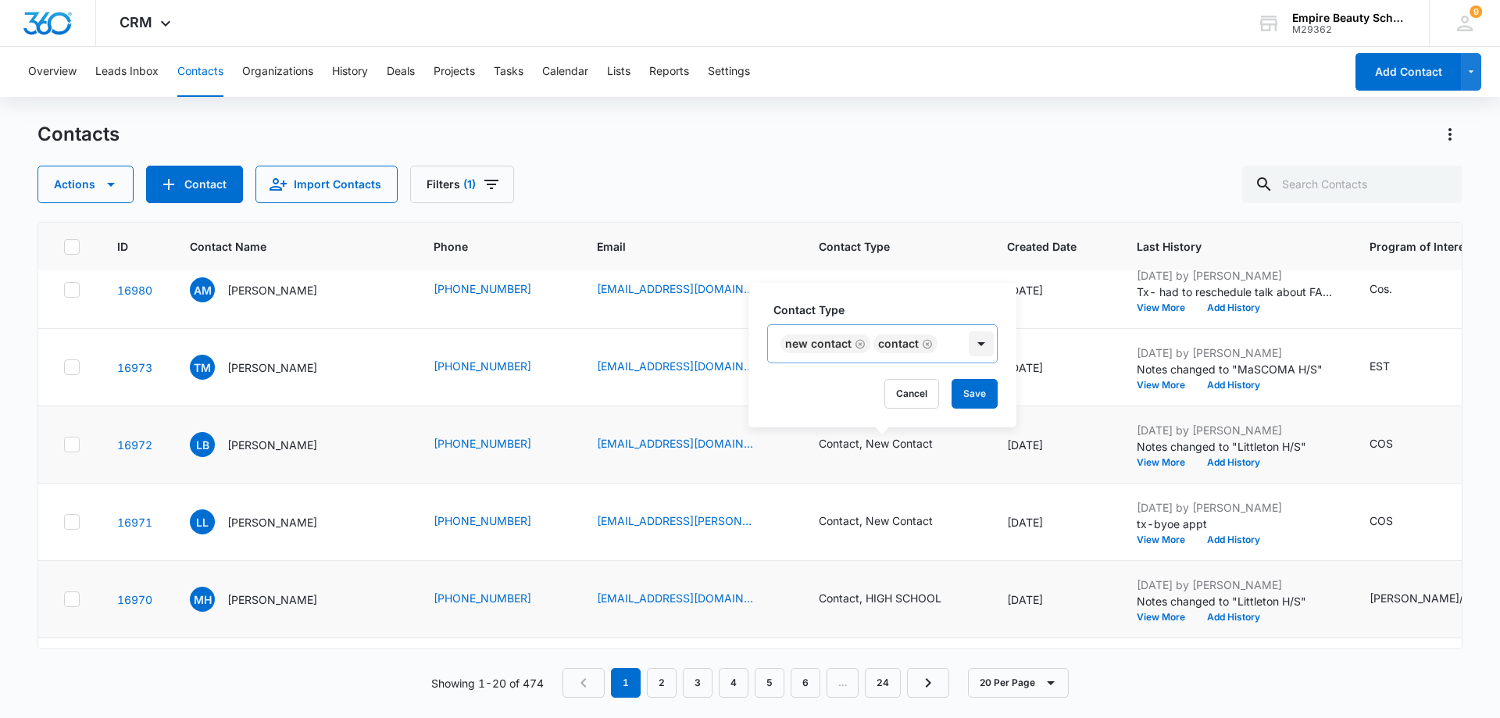
click at [978, 349] on div at bounding box center [981, 343] width 25 height 25
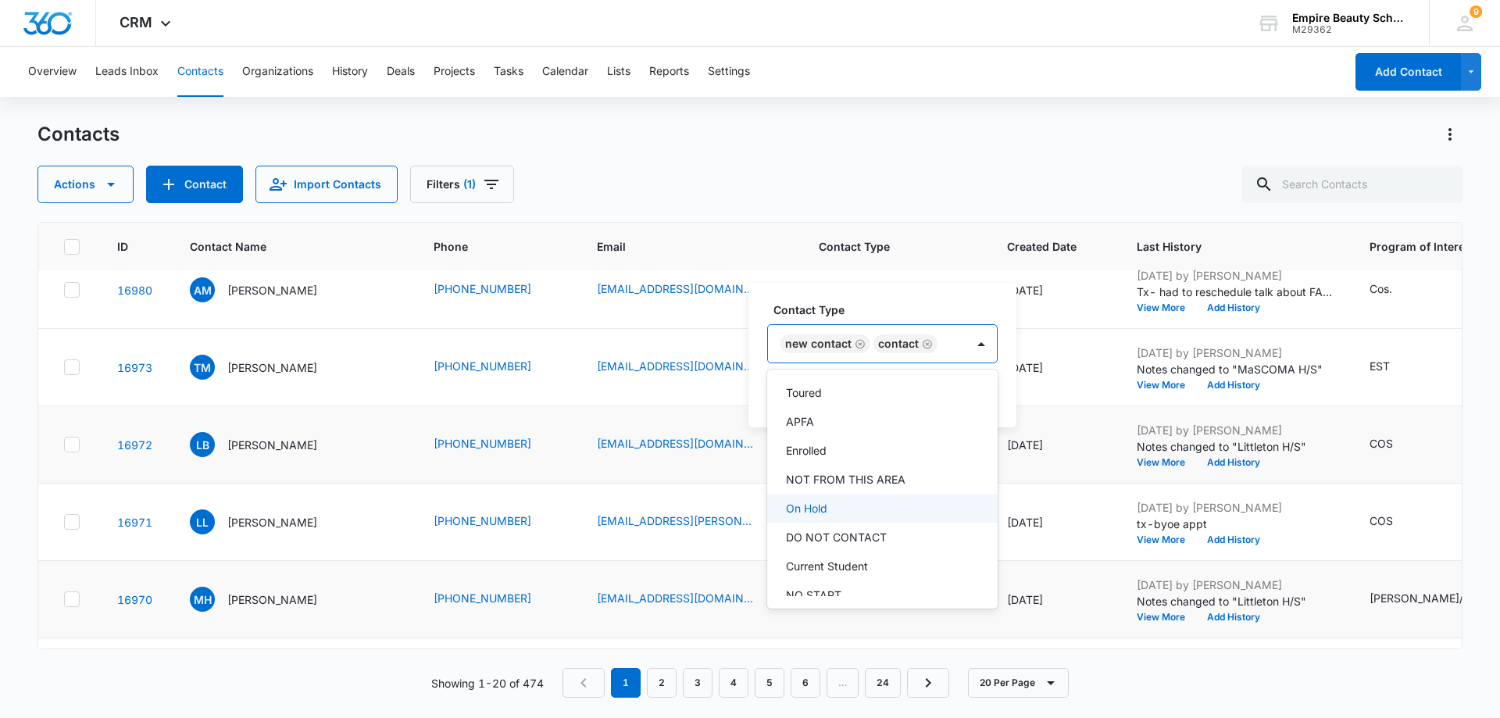
scroll to position [259, 0]
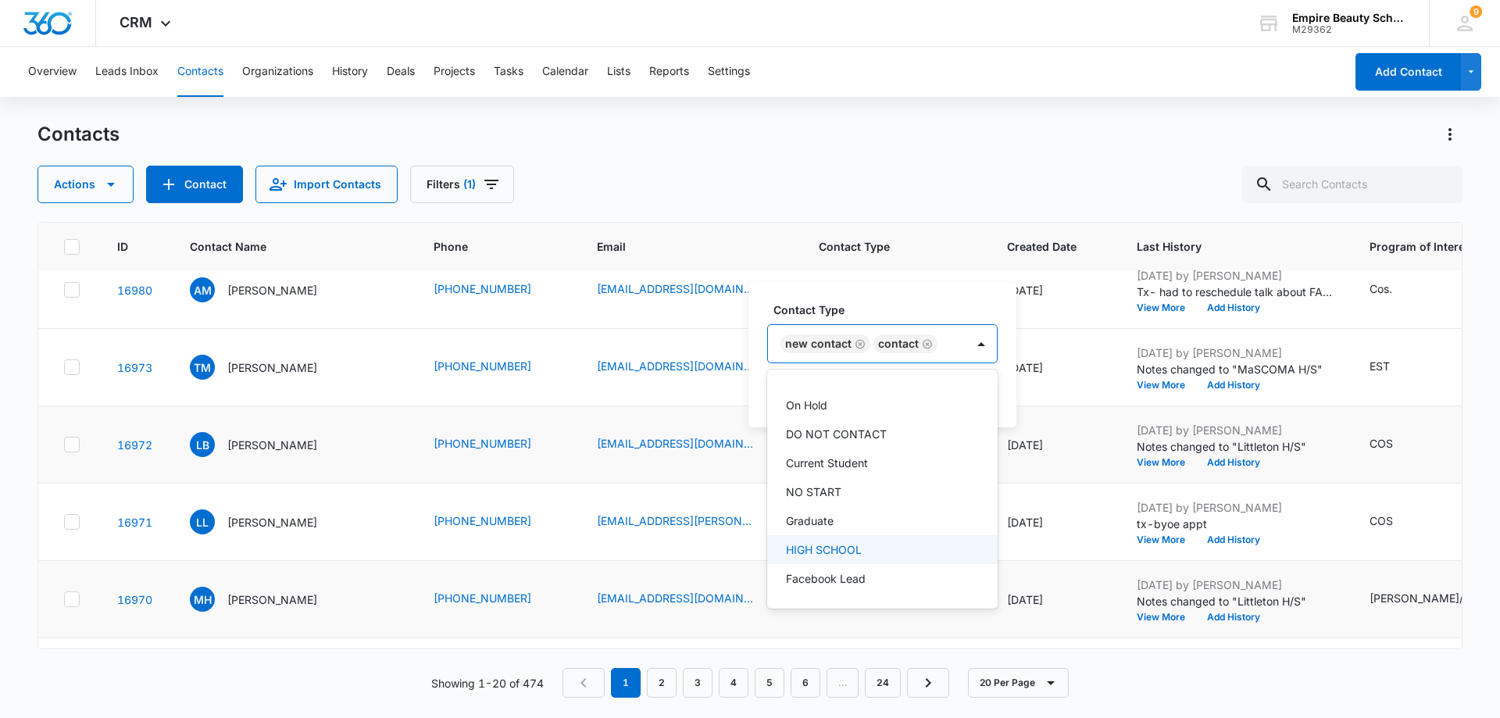
click at [878, 549] on div "HIGH SCHOOL" at bounding box center [881, 550] width 190 height 16
click at [858, 331] on icon "Remove New Contact" at bounding box center [860, 332] width 11 height 12
click at [1008, 373] on div "Contact Type option New Contact, deselected. 16 results available. Use Up and D…" at bounding box center [882, 355] width 266 height 145
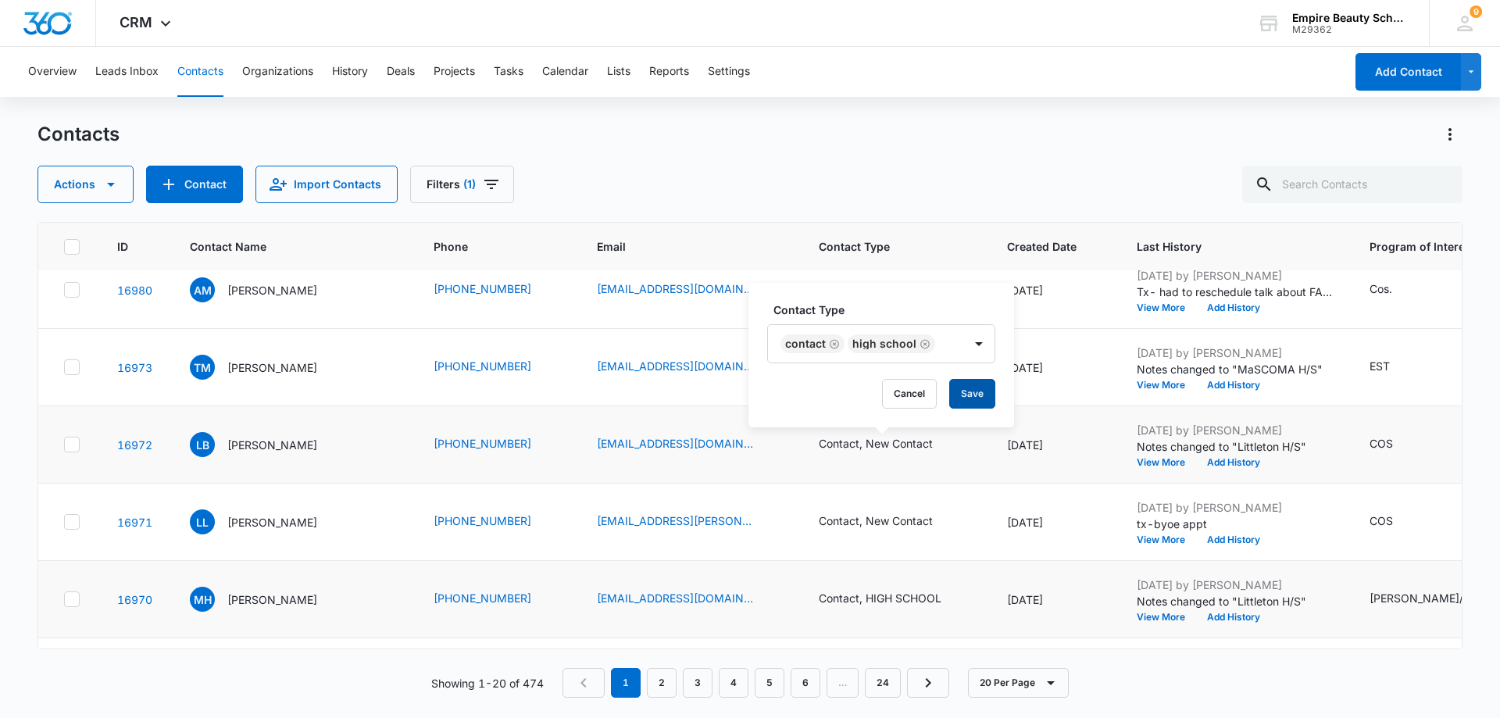
click at [982, 393] on button "Save" at bounding box center [972, 394] width 46 height 30
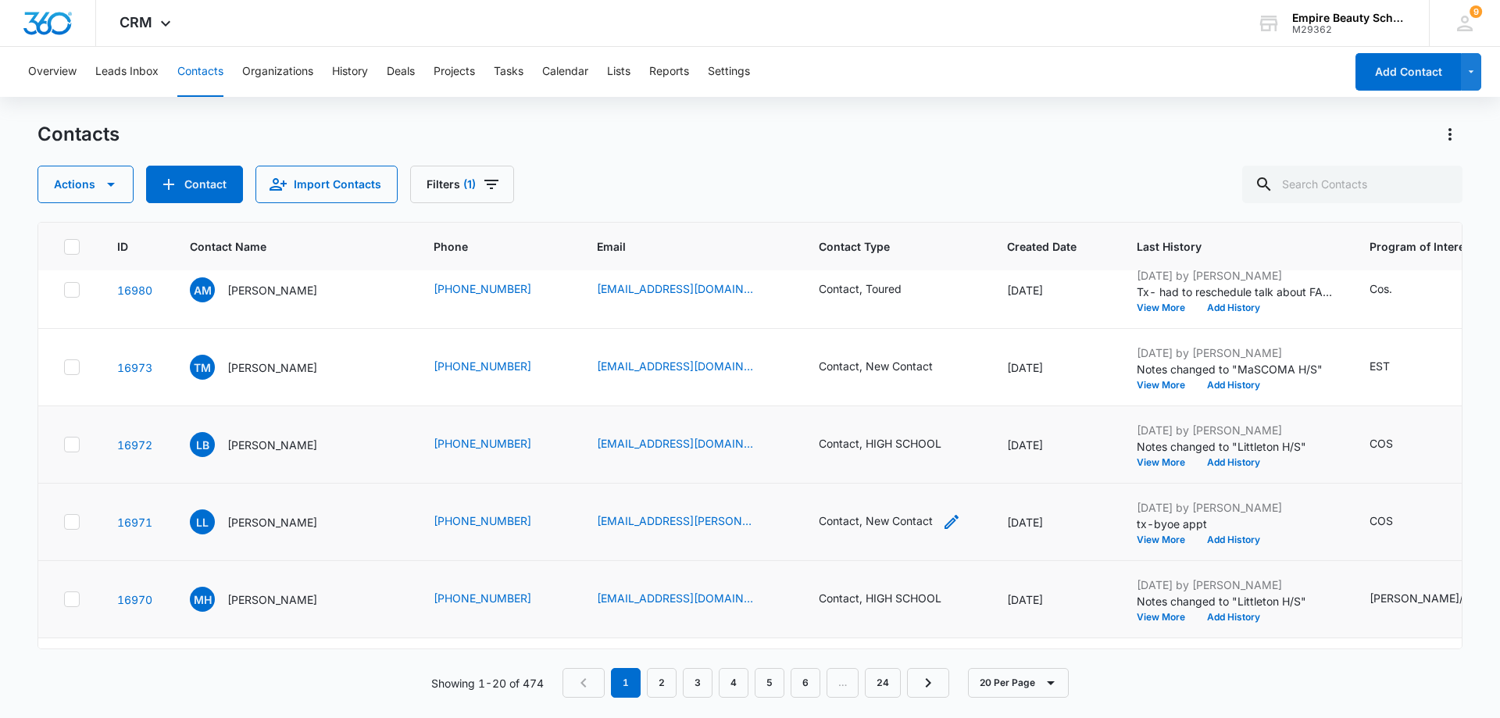
click at [914, 529] on div "Contact, New Contact" at bounding box center [876, 522] width 114 height 19
click at [974, 421] on div at bounding box center [981, 421] width 25 height 25
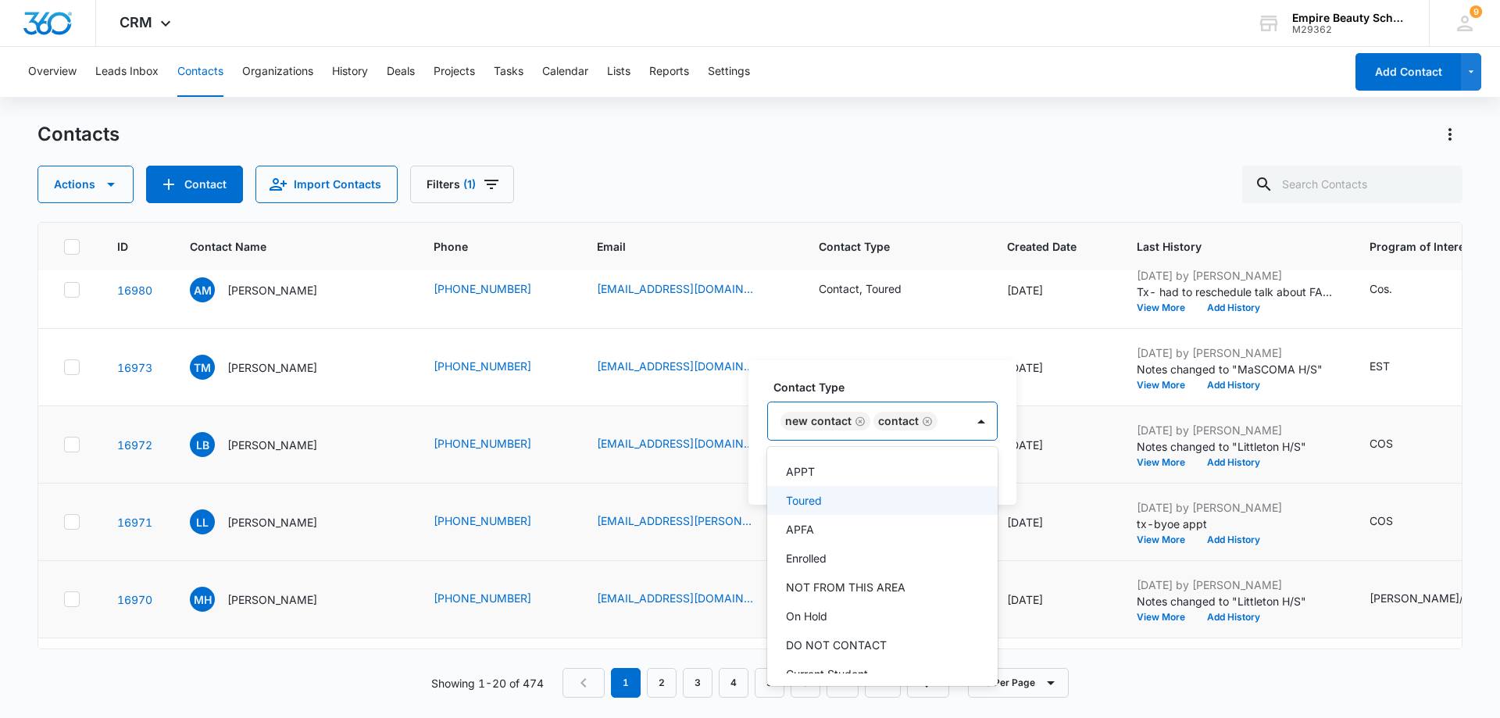
scroll to position [234, 0]
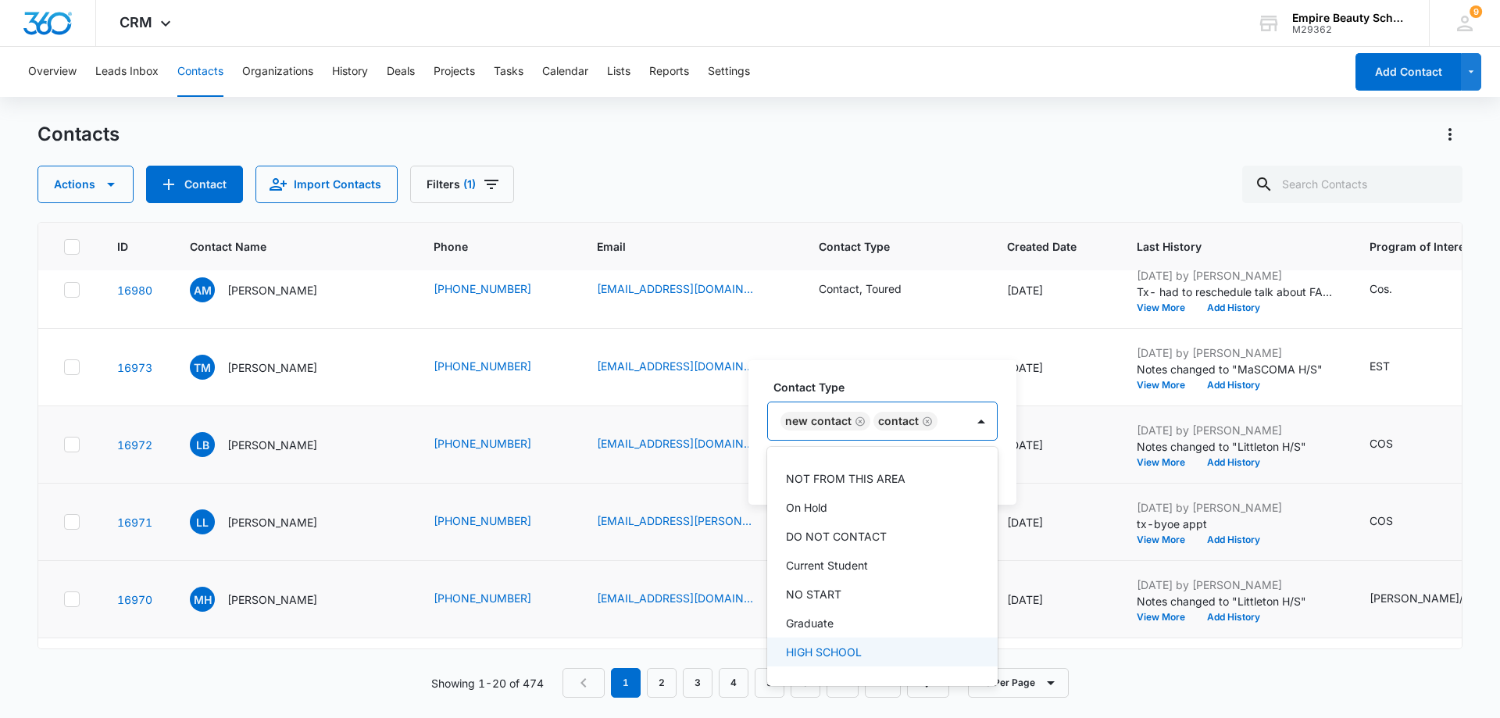
click at [908, 663] on div "HIGH SCHOOL" at bounding box center [882, 652] width 231 height 29
click at [857, 406] on icon "Remove New Contact" at bounding box center [860, 409] width 11 height 12
click at [1019, 545] on td "[DATE]" at bounding box center [1054, 522] width 130 height 77
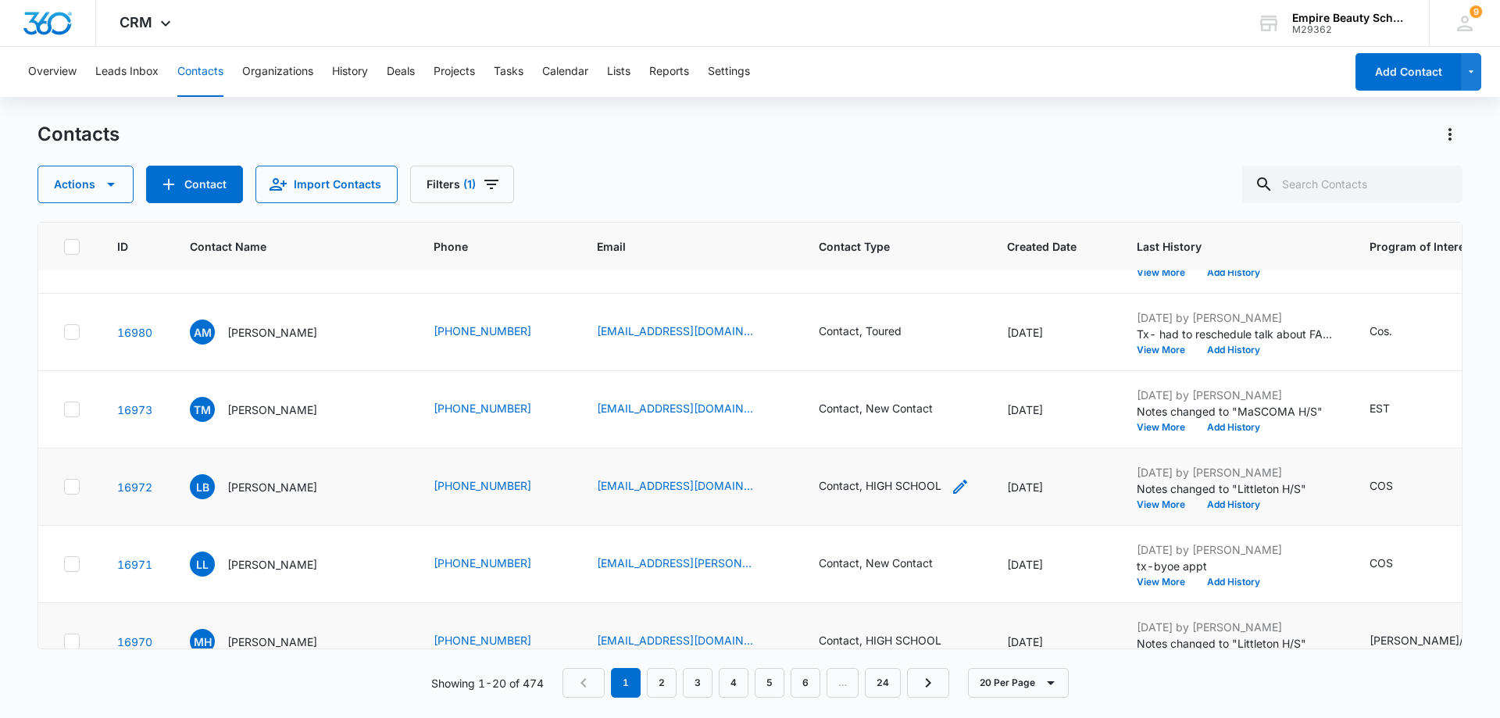
scroll to position [1024, 0]
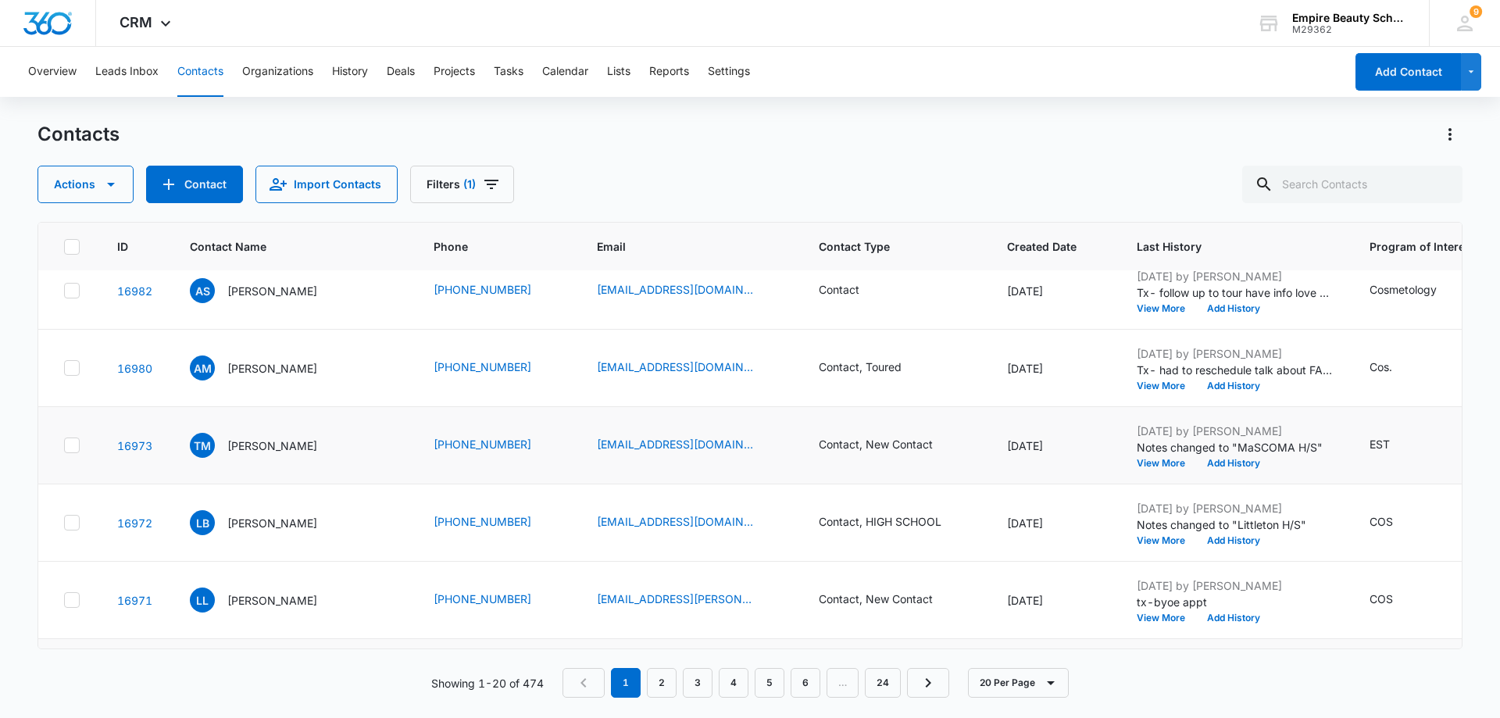
click at [921, 455] on td "Contact, New Contact" at bounding box center [894, 445] width 188 height 77
click at [915, 450] on div "Contact, New Contact" at bounding box center [876, 444] width 114 height 16
click at [861, 346] on icon "Remove New Contact" at bounding box center [860, 345] width 11 height 12
click at [888, 344] on div at bounding box center [888, 344] width 25 height 25
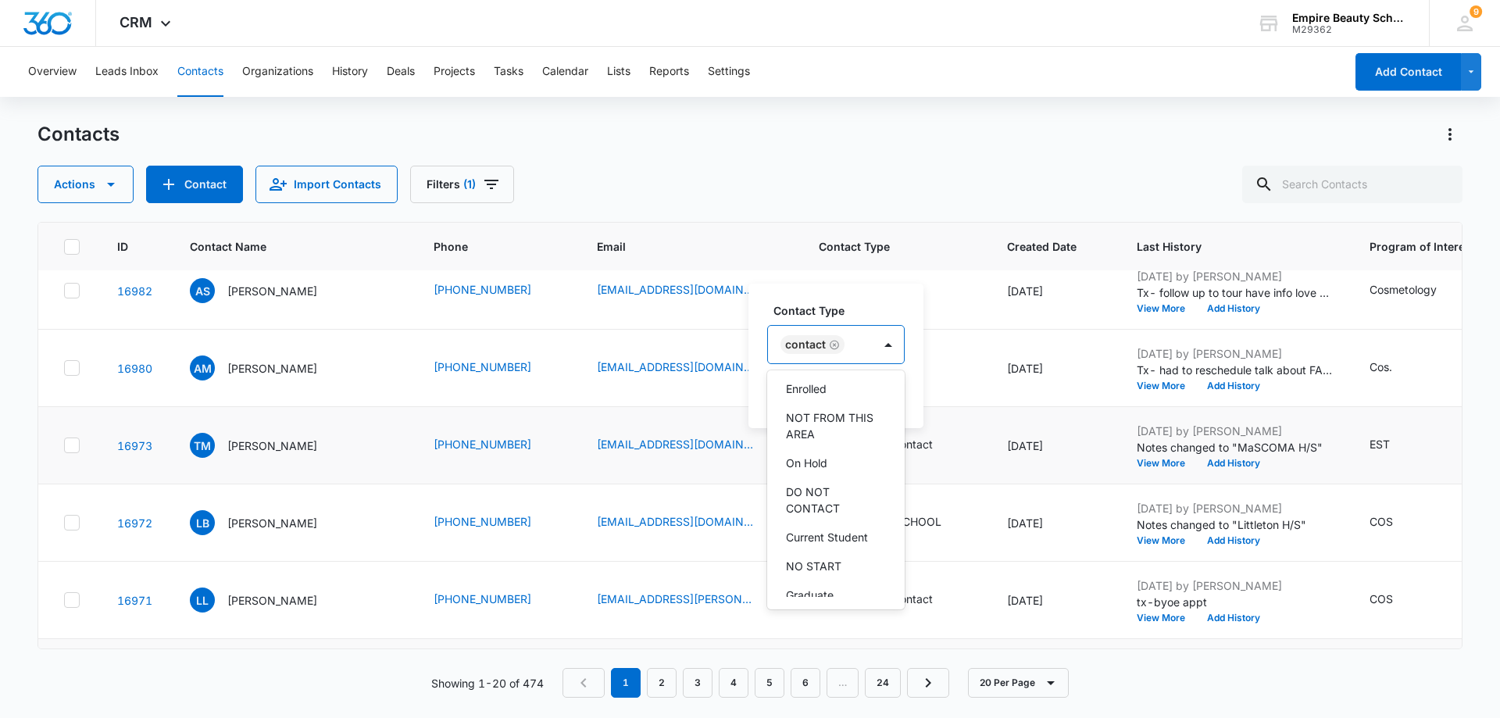
scroll to position [290, 0]
click at [850, 542] on div "HIGH SCHOOL" at bounding box center [836, 550] width 138 height 29
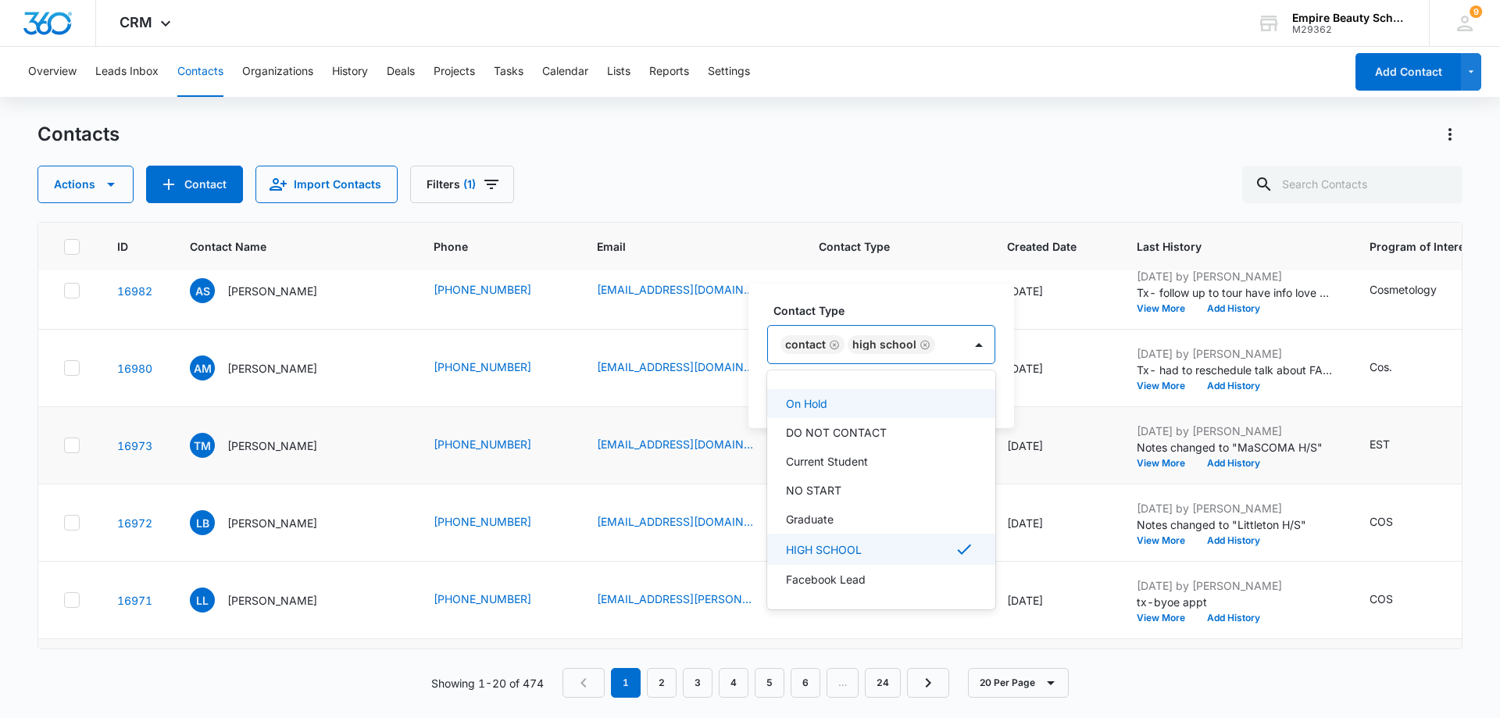
click at [999, 384] on div "Contact Type option HIGH SCHOOL, selected. 16 results available. Use Up and Dow…" at bounding box center [882, 356] width 266 height 145
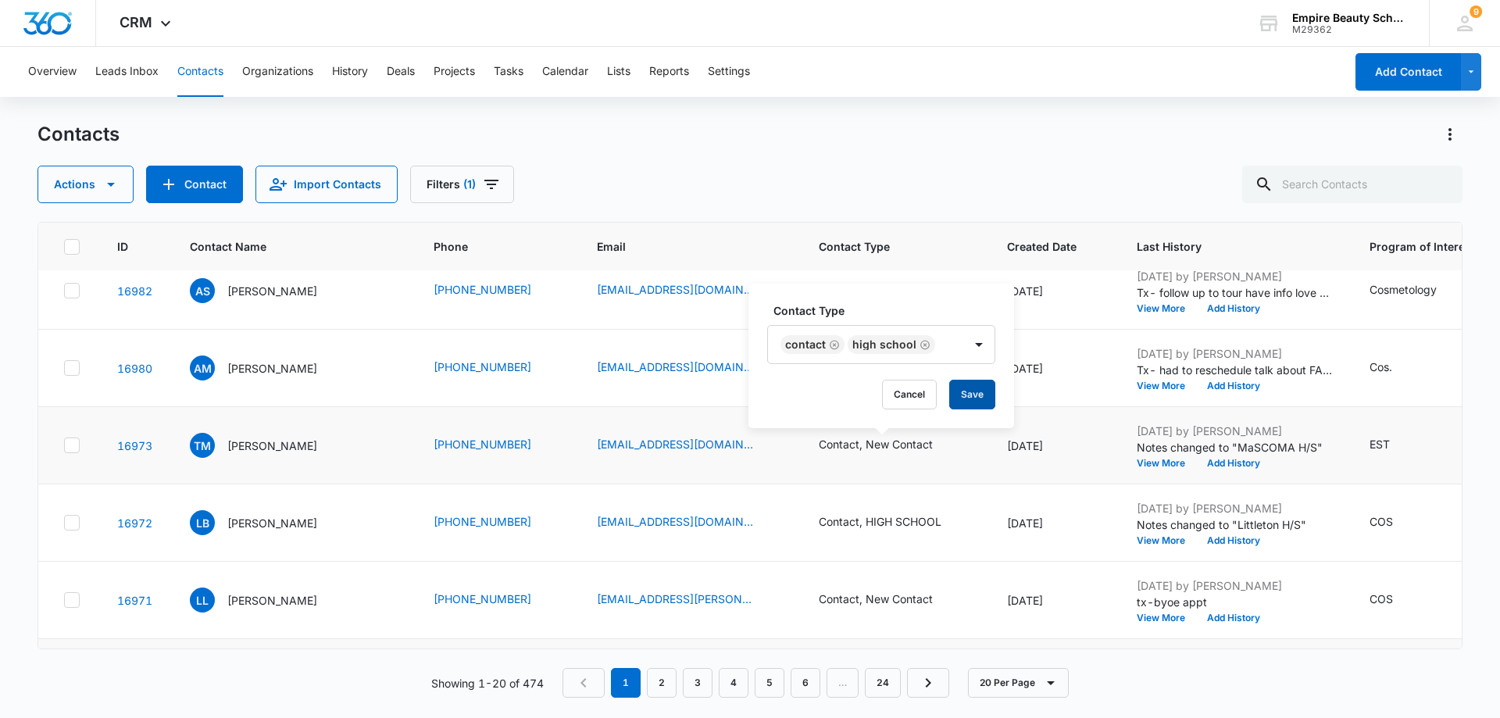
click at [967, 395] on button "Save" at bounding box center [972, 395] width 46 height 30
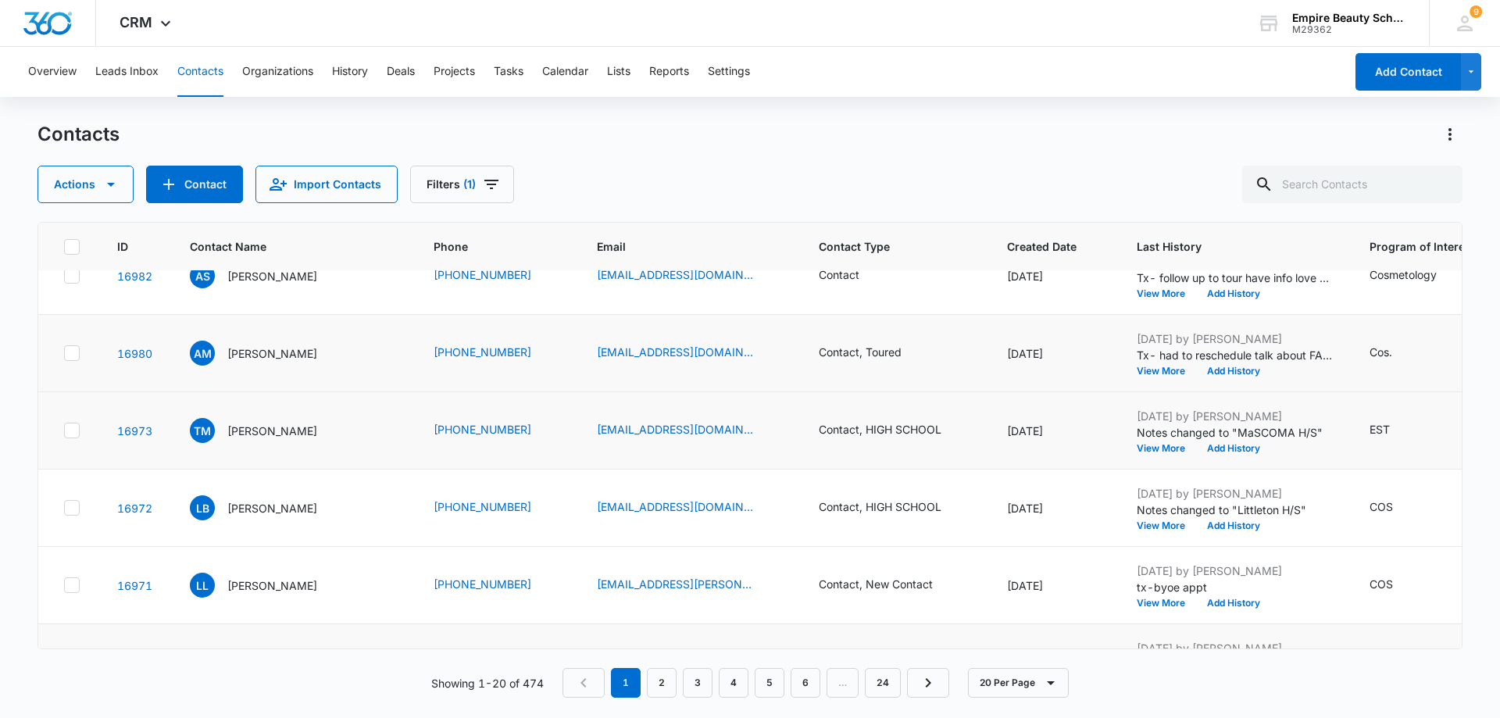
scroll to position [1181, 0]
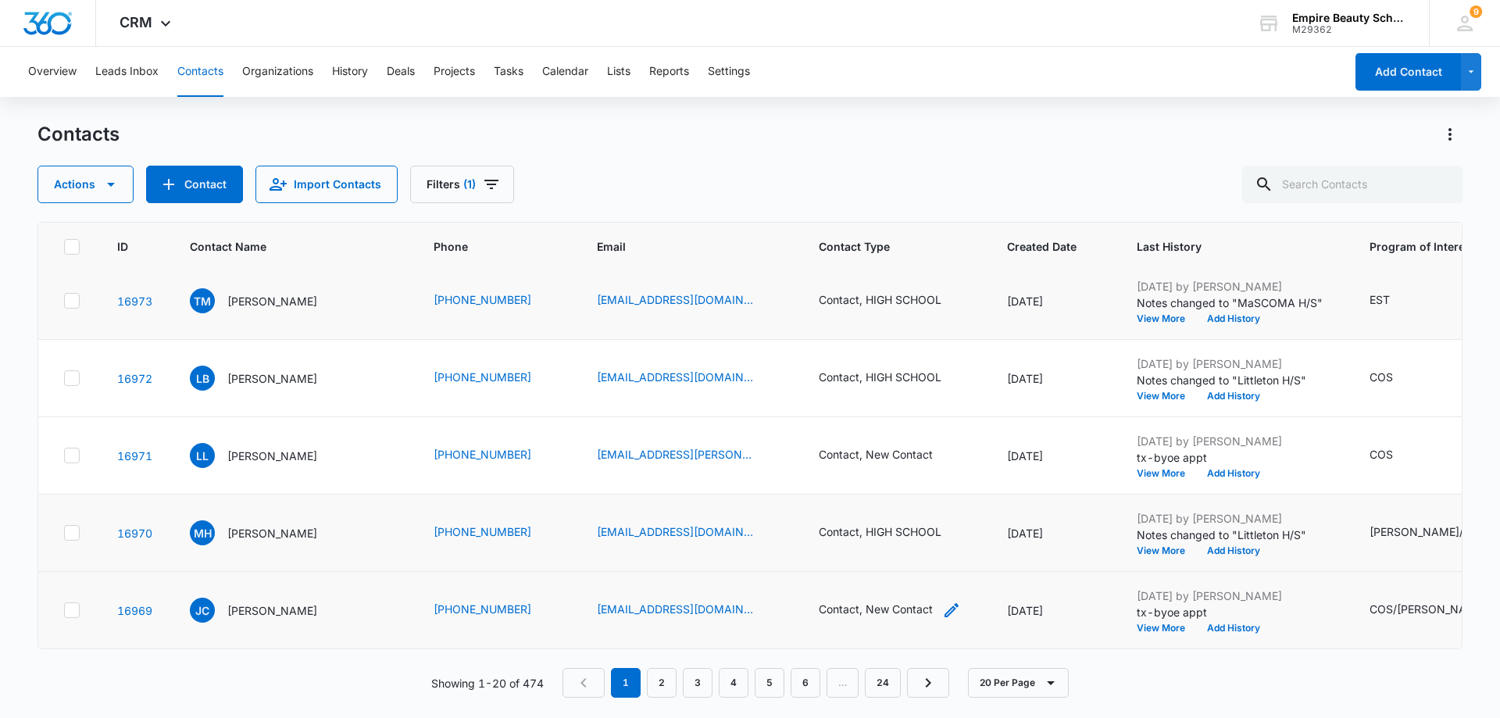
click at [914, 602] on div "Contact, New Contact" at bounding box center [876, 609] width 114 height 16
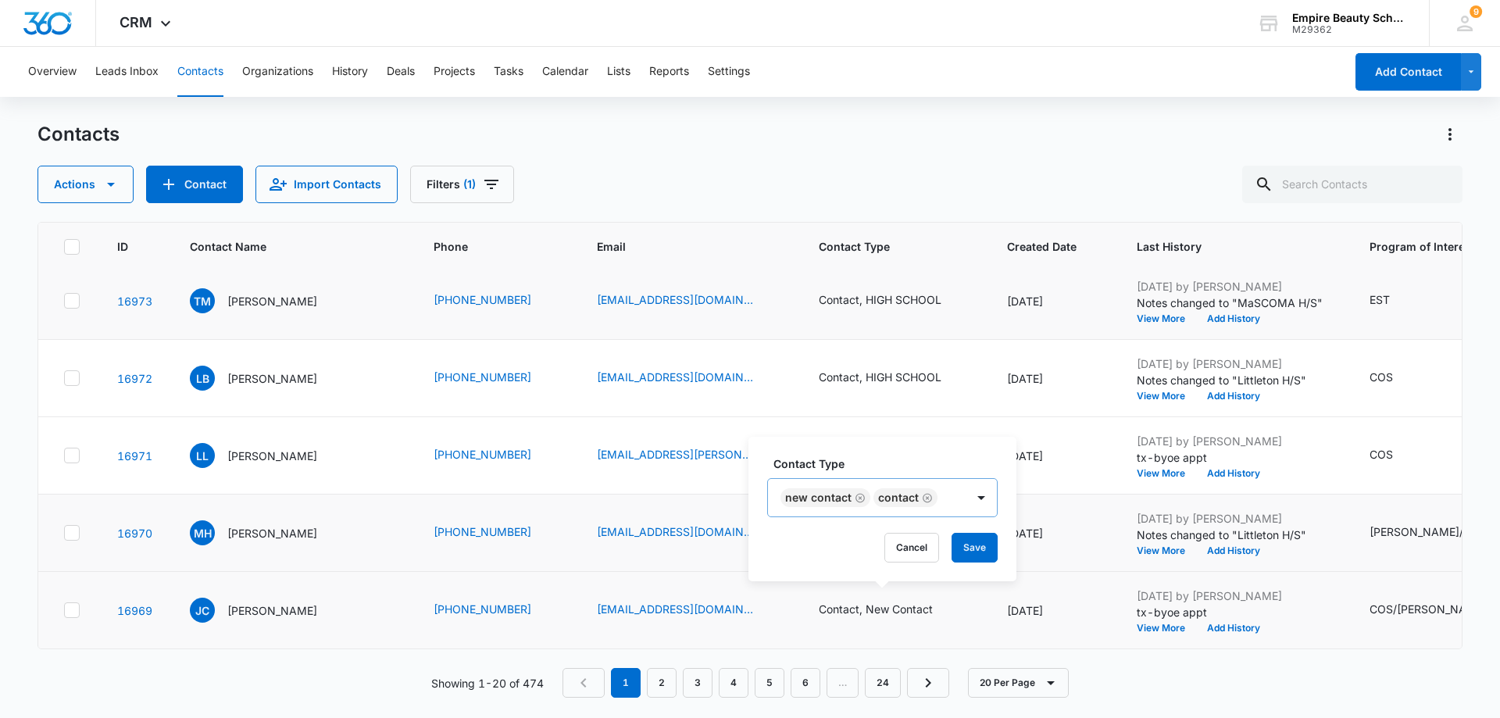
click at [857, 498] on icon "Remove New Contact" at bounding box center [860, 498] width 11 height 12
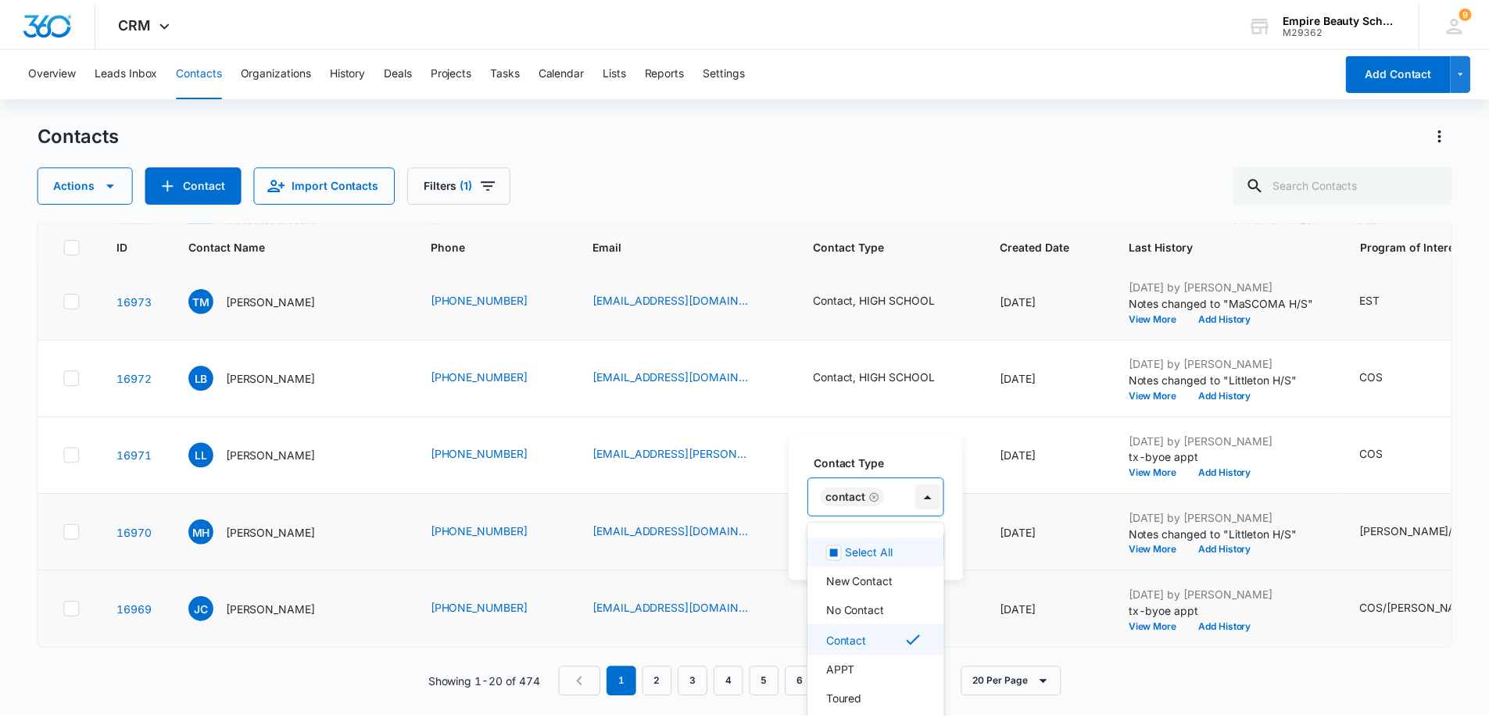
scroll to position [19, 0]
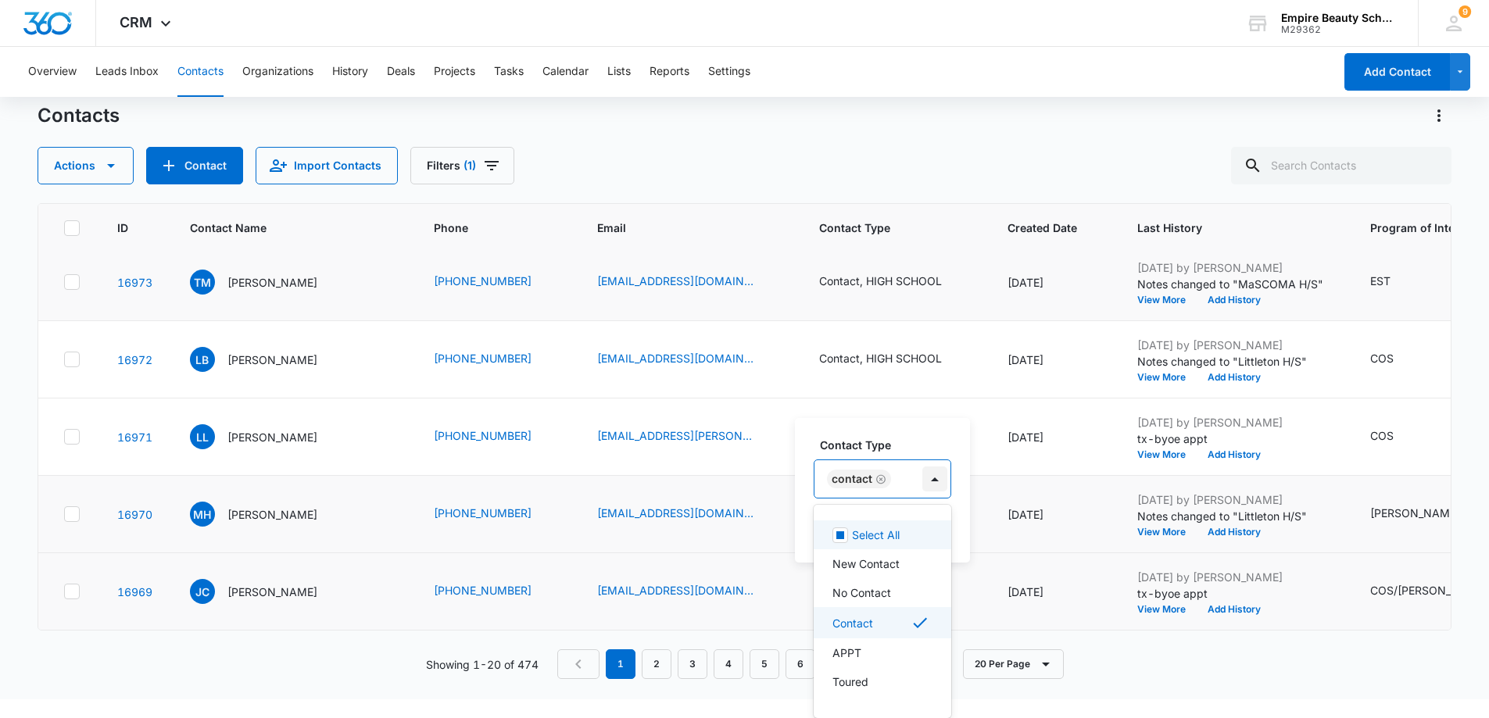
click at [888, 499] on div "Contact Type 16 results available. Use Up and Down to choose options, press Ent…" at bounding box center [882, 490] width 175 height 145
click at [892, 662] on p "HIGH SCHOOL" at bounding box center [870, 659] width 76 height 16
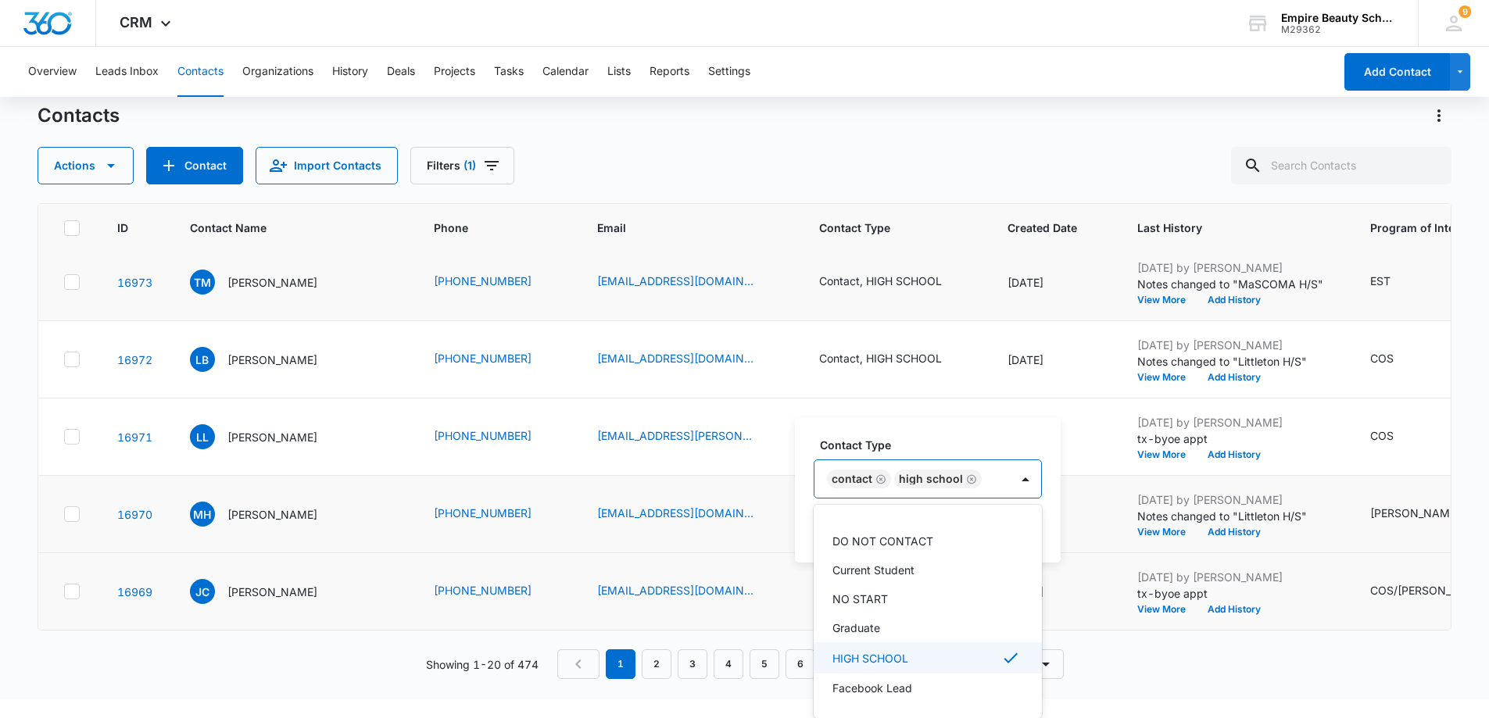
scroll to position [285, 0]
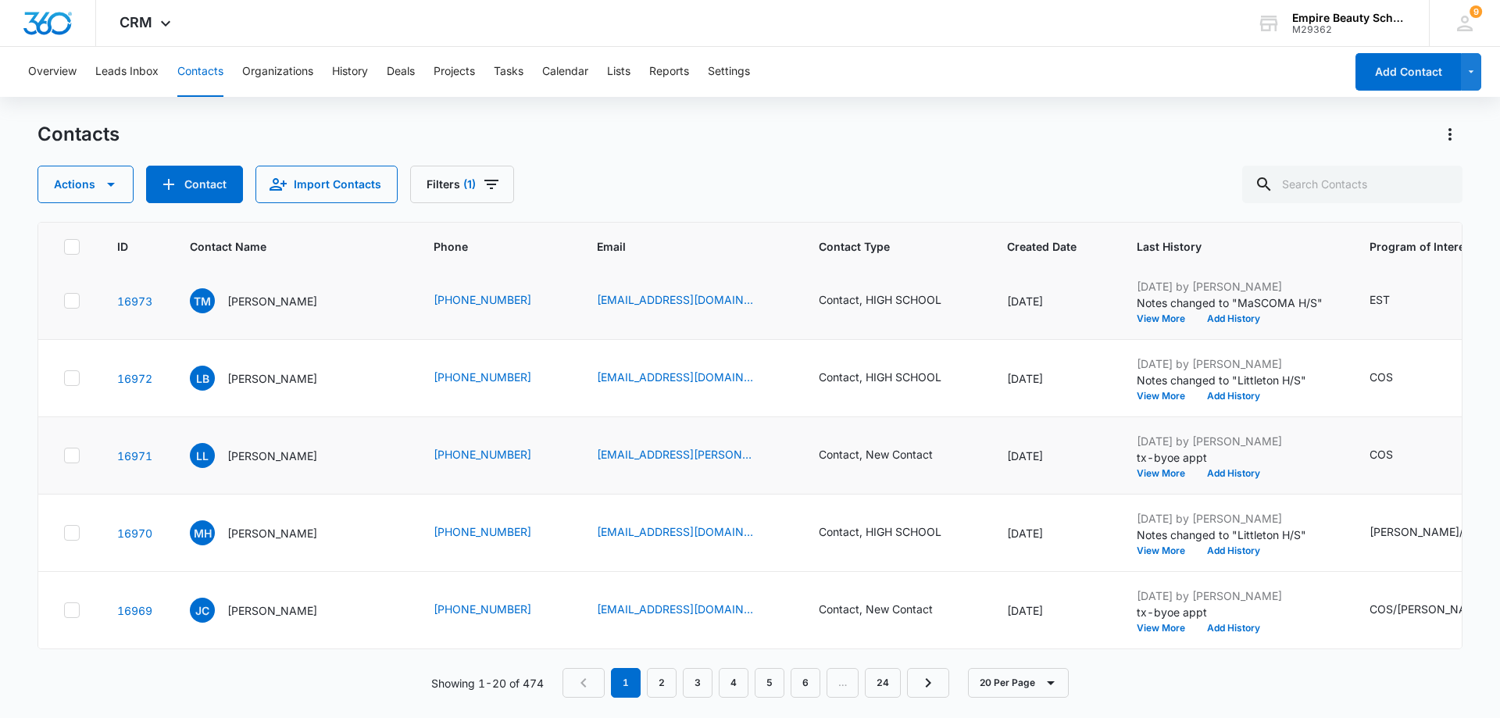
scroll to position [1181, 0]
click at [947, 447] on icon "Contact Type - Contact, New Contact - Select to Edit Field" at bounding box center [951, 455] width 19 height 19
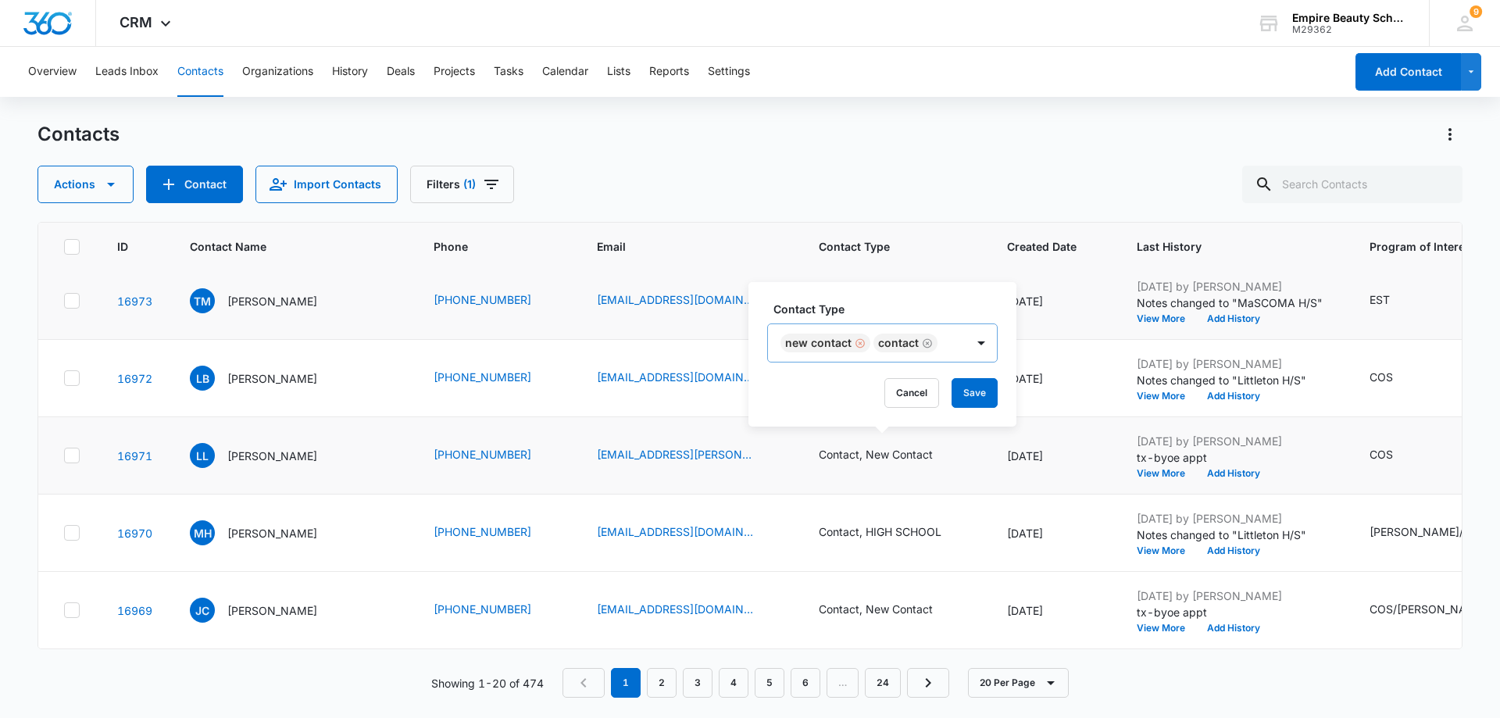
click at [852, 341] on div "Remove New Contact" at bounding box center [859, 343] width 14 height 11
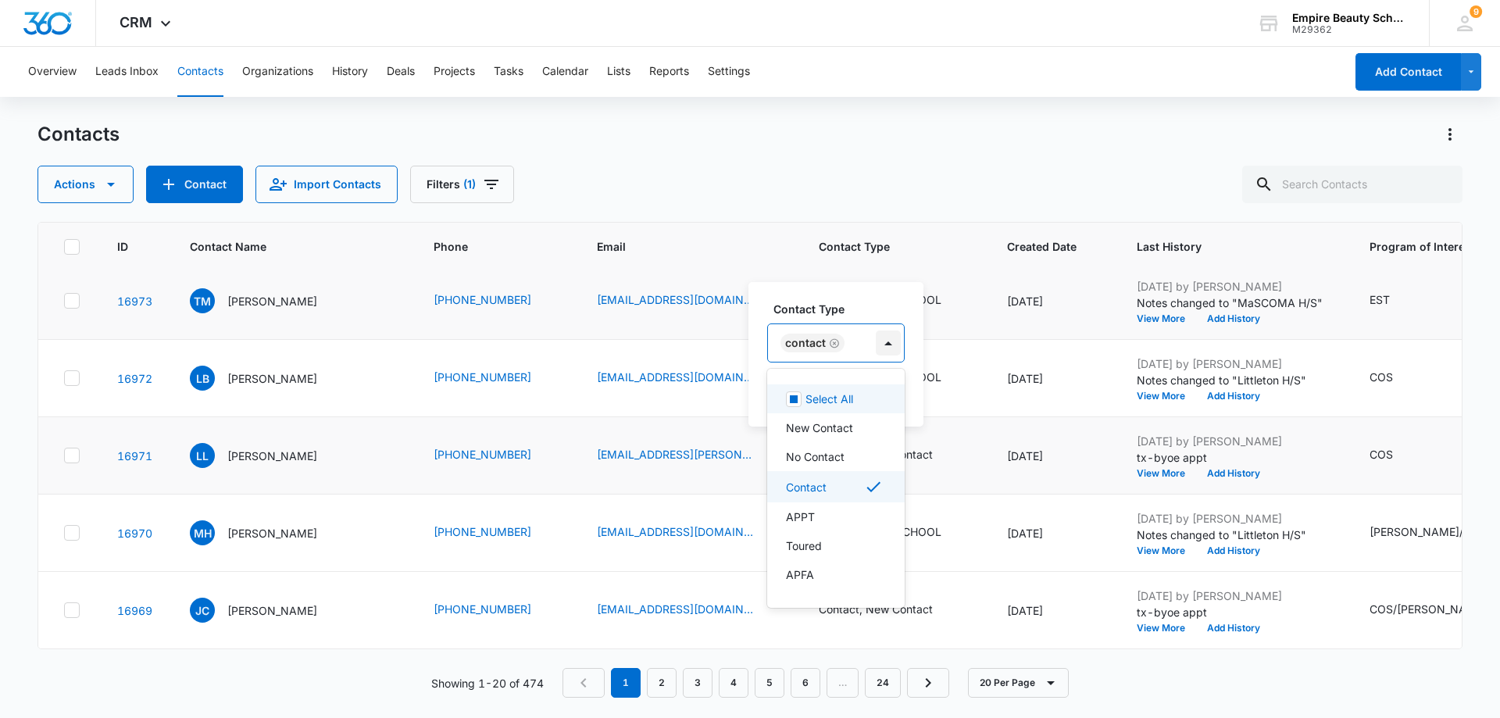
click at [893, 345] on div at bounding box center [888, 343] width 25 height 25
click at [852, 546] on p "HIGH SCHOOL" at bounding box center [824, 549] width 76 height 16
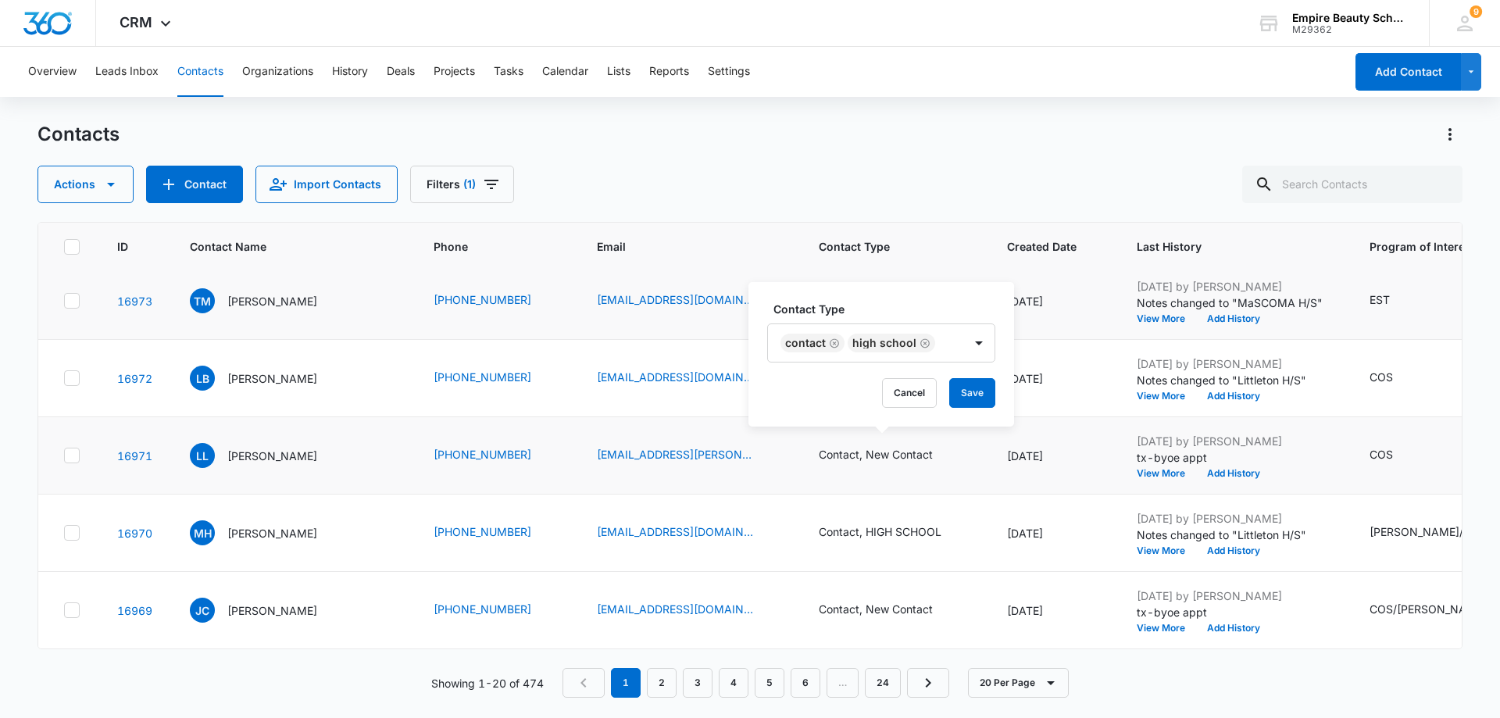
click at [998, 370] on div "Contact Type Contact HIGH SCHOOL Cancel Save" at bounding box center [882, 354] width 266 height 145
click at [969, 402] on button "Save" at bounding box center [972, 393] width 46 height 30
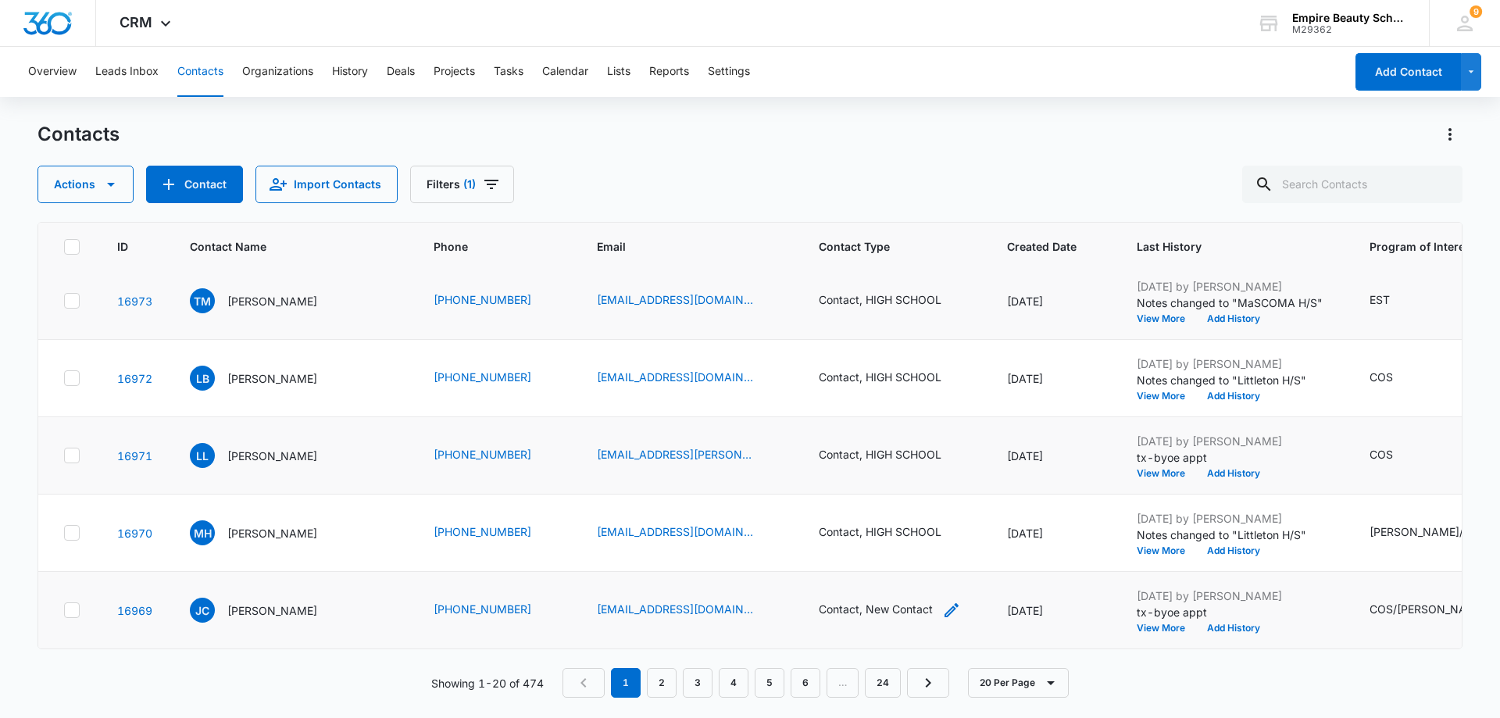
click at [898, 602] on div "Contact, New Contact" at bounding box center [876, 609] width 114 height 16
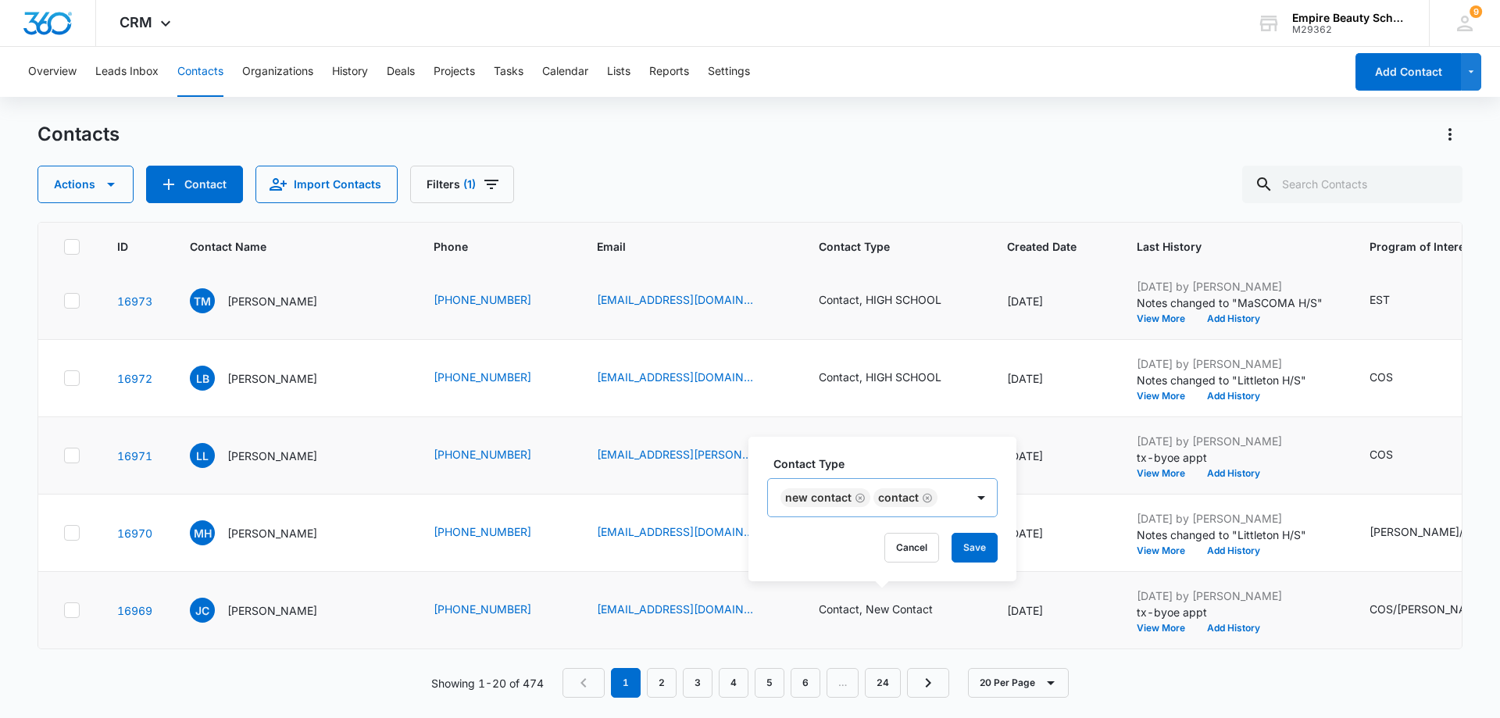
click at [859, 493] on icon "Remove New Contact" at bounding box center [860, 498] width 11 height 12
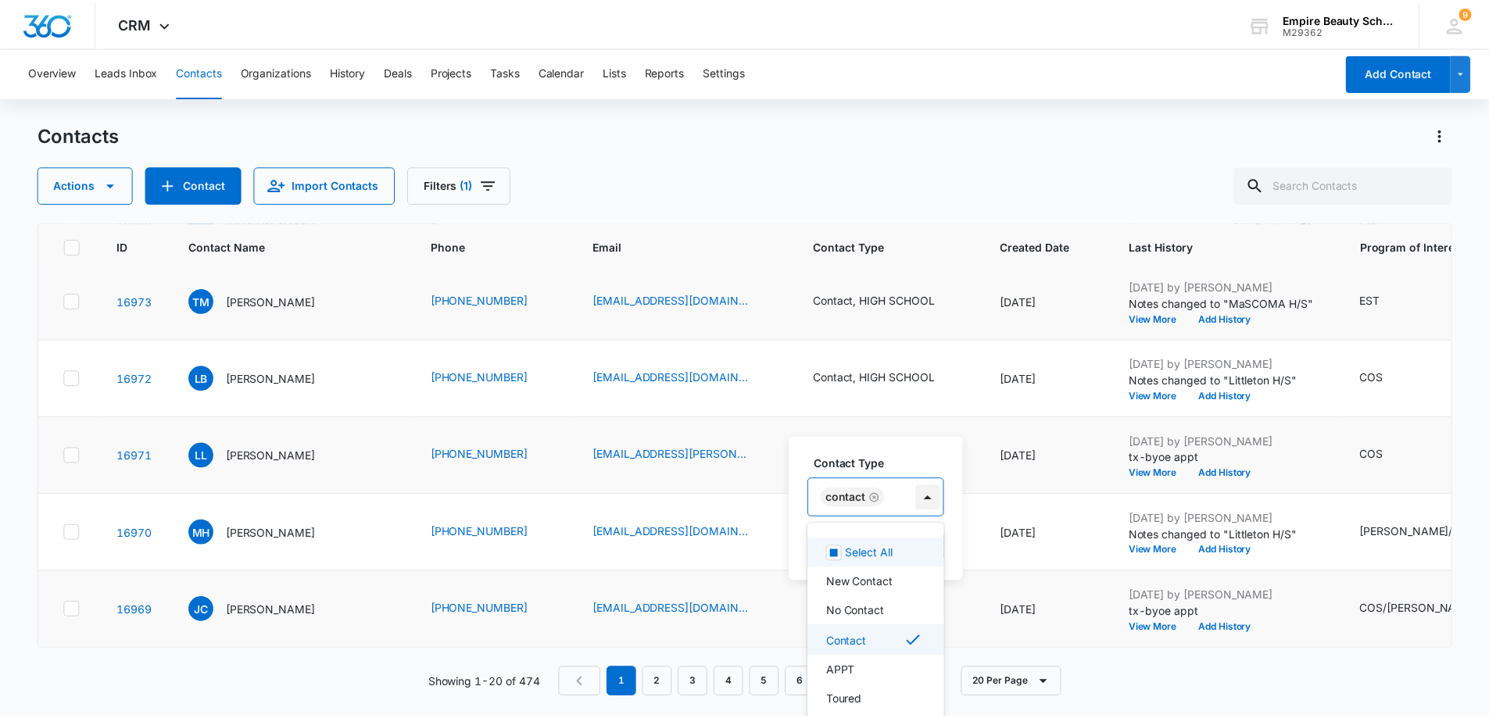
scroll to position [19, 0]
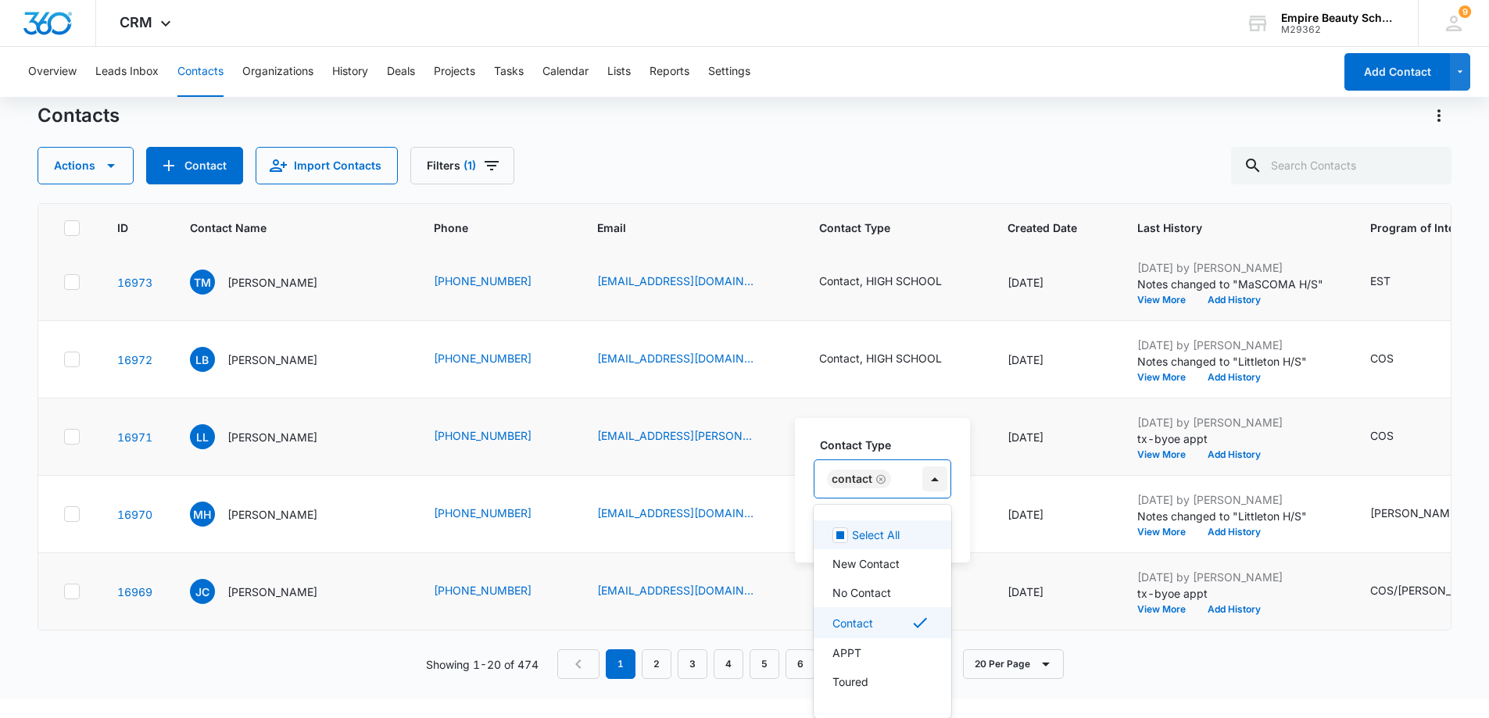
click at [889, 500] on div "Contact Type 16 results available. Use Up and Down to choose options, press Ent…" at bounding box center [882, 490] width 175 height 145
click at [893, 663] on p "HIGH SCHOOL" at bounding box center [870, 659] width 76 height 16
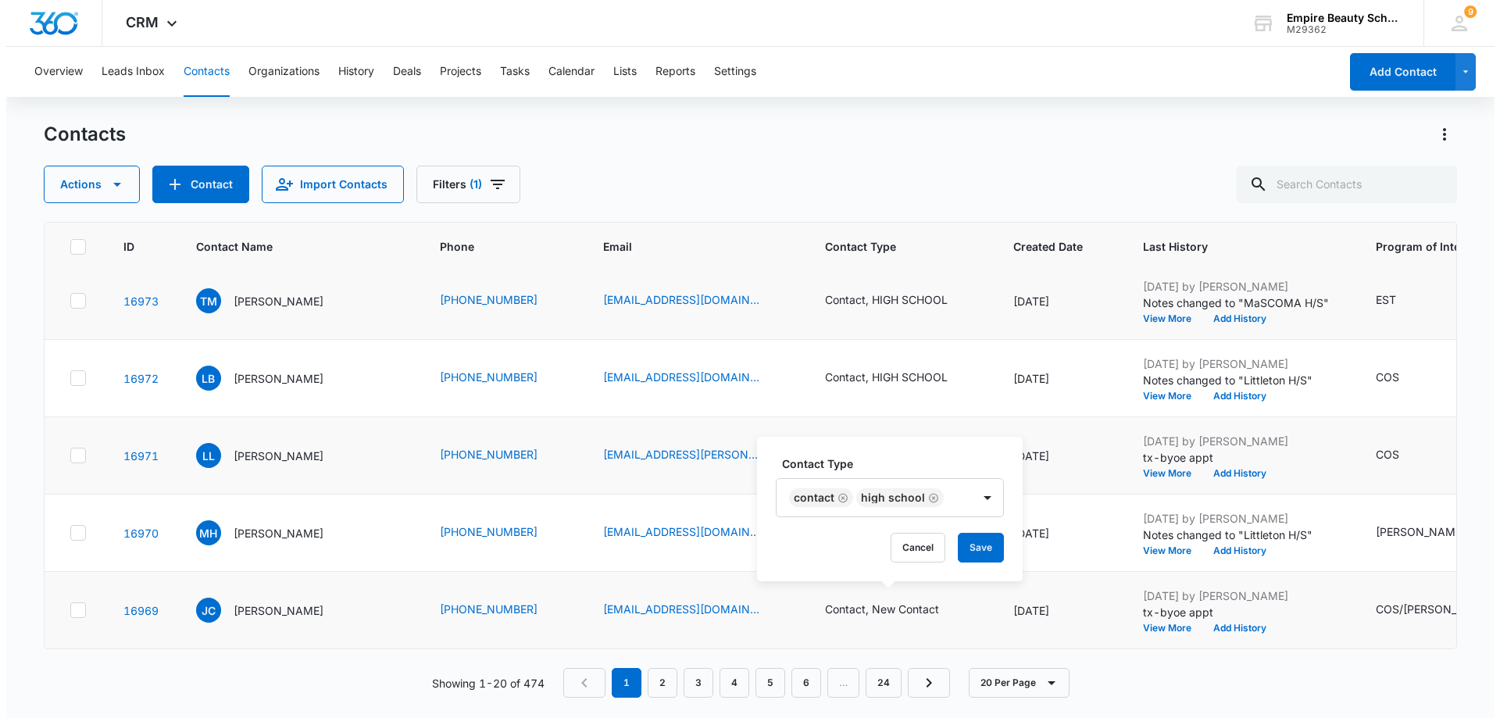
scroll to position [0, 0]
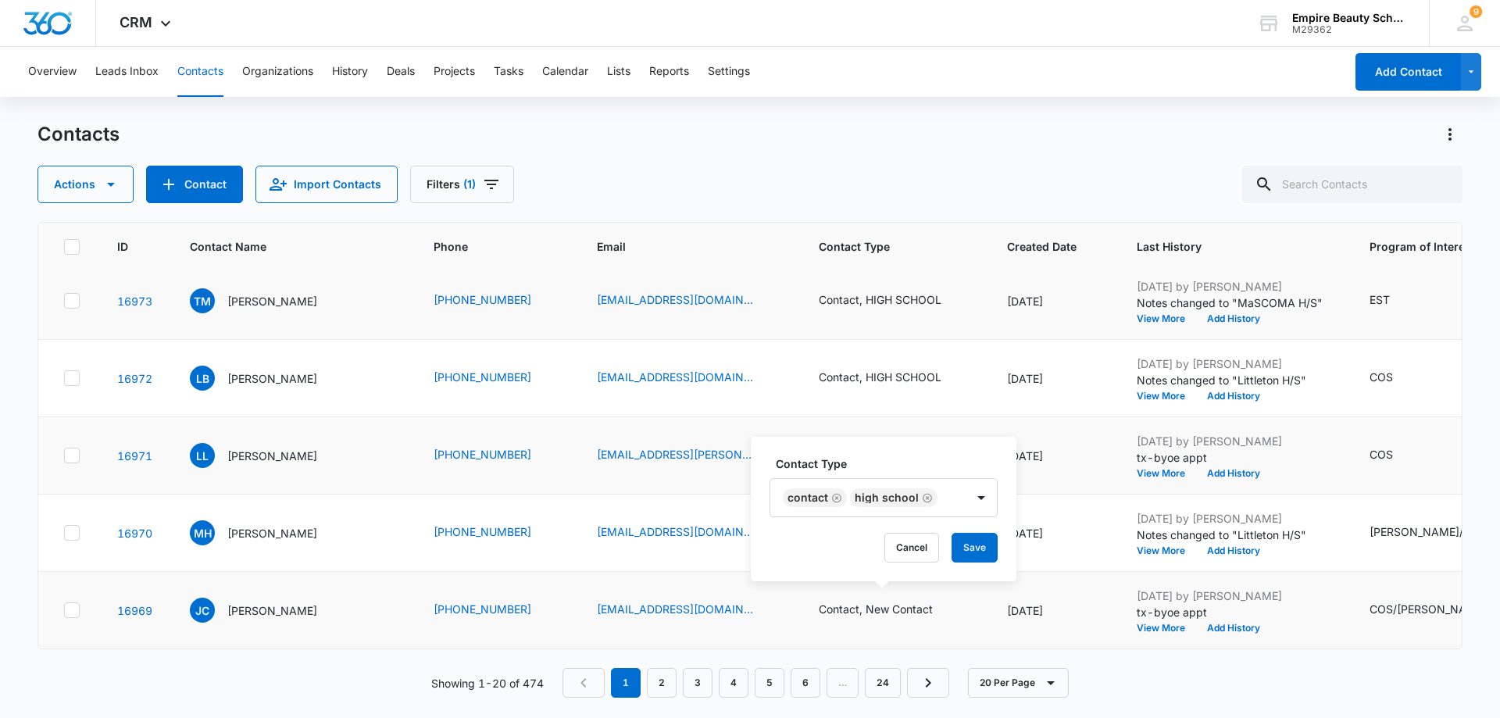
click at [974, 549] on button "Save" at bounding box center [975, 548] width 46 height 30
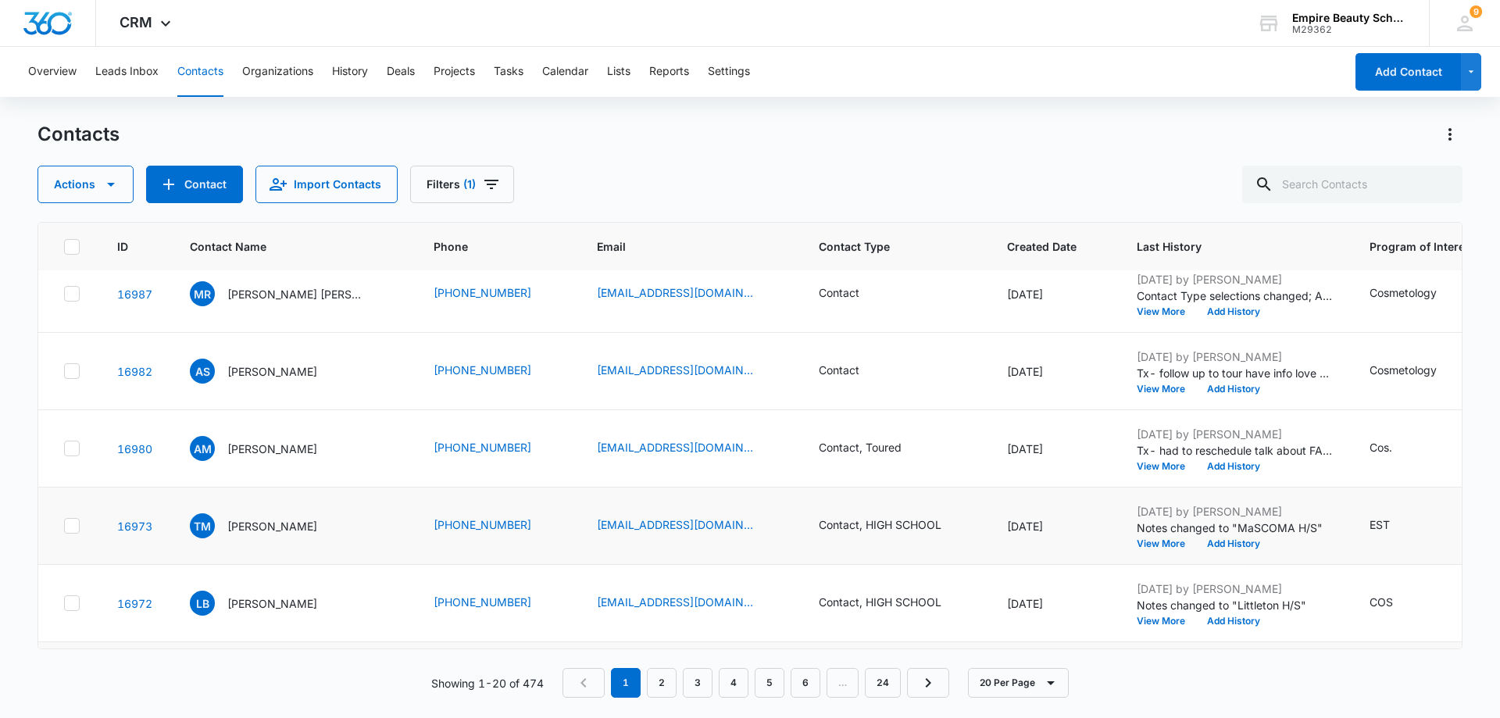
scroll to position [1103, 0]
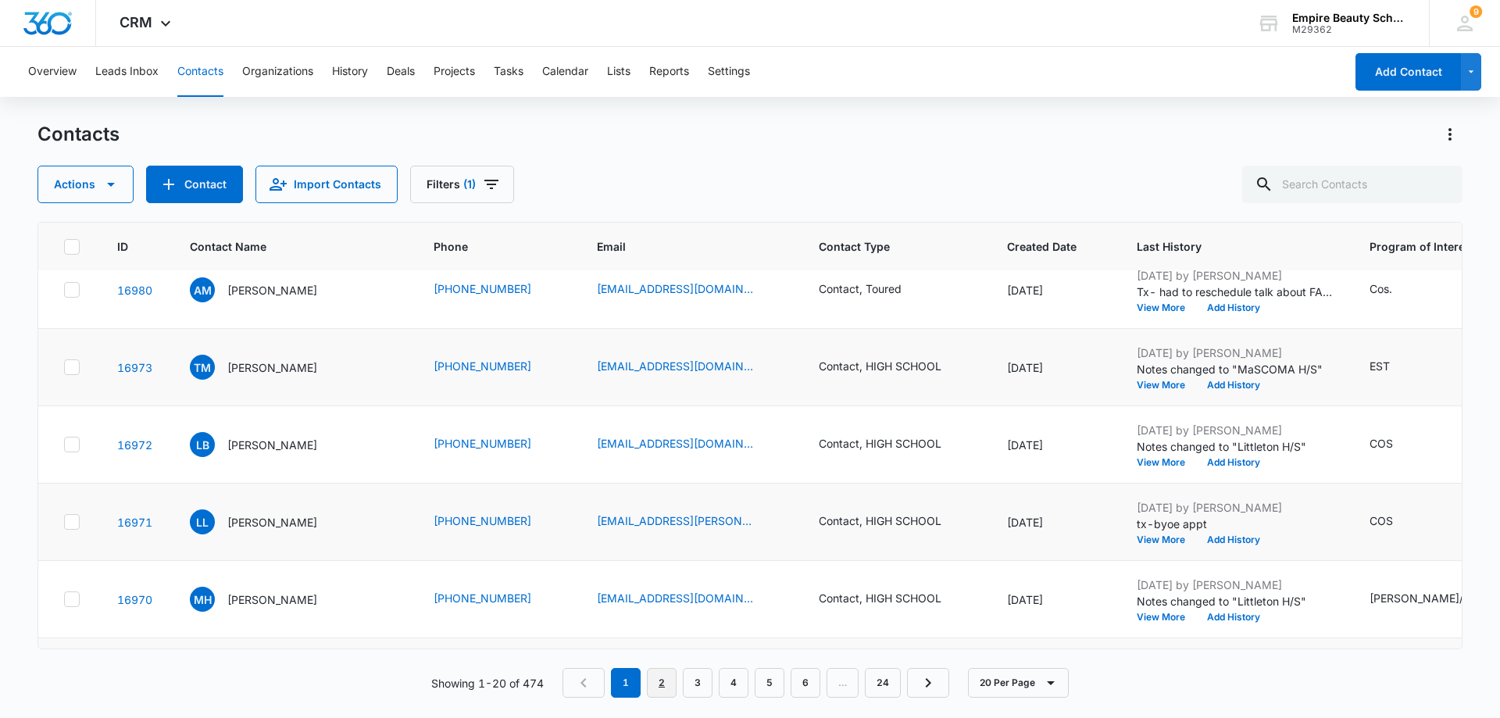
click at [663, 687] on link "2" at bounding box center [662, 683] width 30 height 30
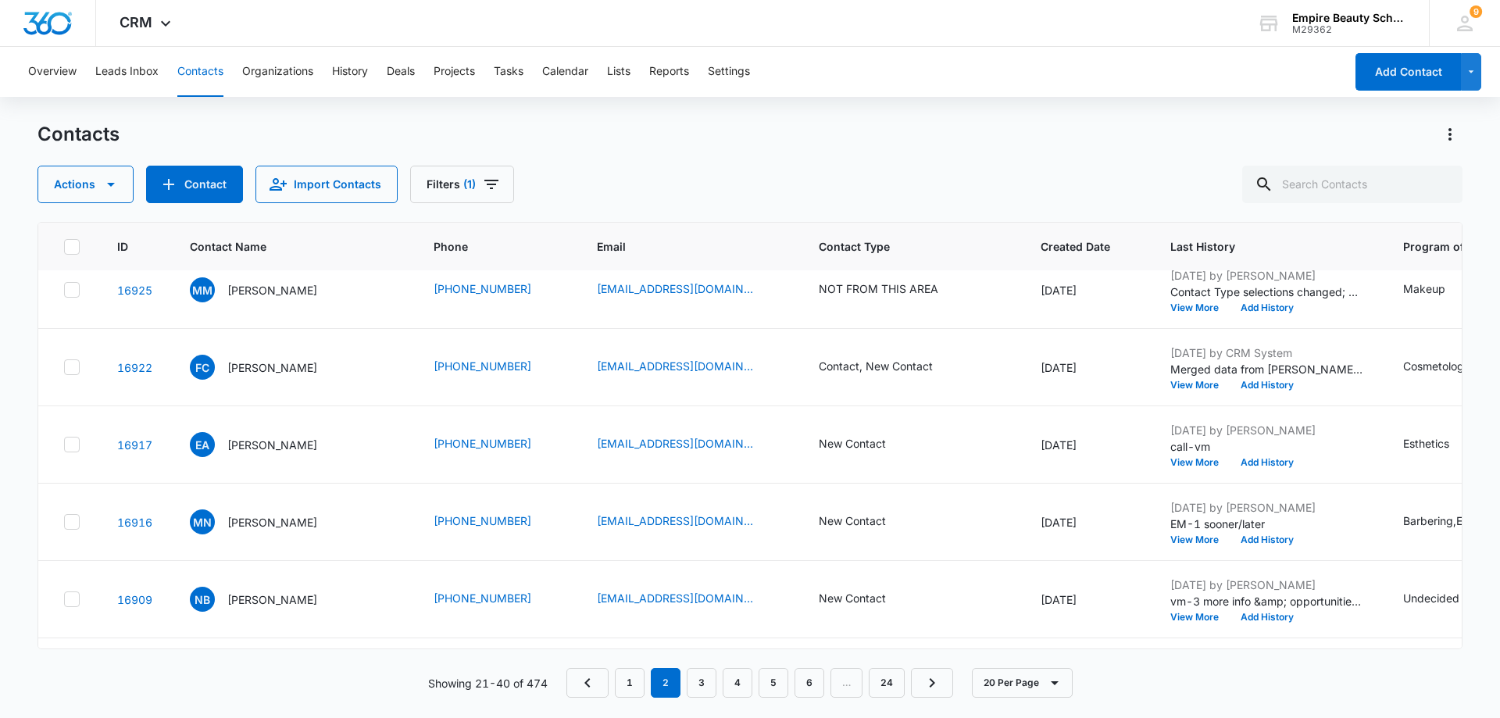
scroll to position [0, 0]
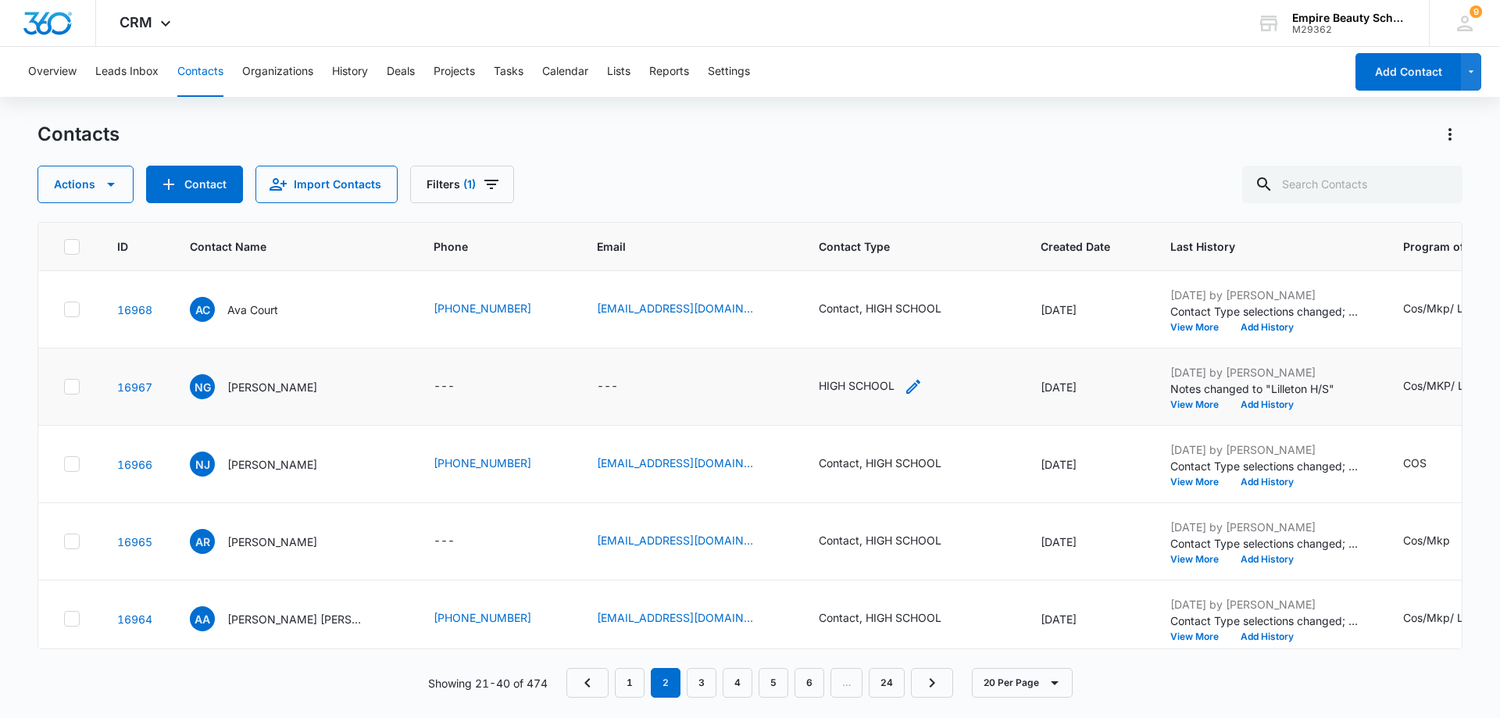
click at [904, 388] on icon "Contact Type - HIGH SCHOOL - Select to Edit Field" at bounding box center [913, 386] width 19 height 19
click at [896, 289] on div at bounding box center [896, 286] width 25 height 25
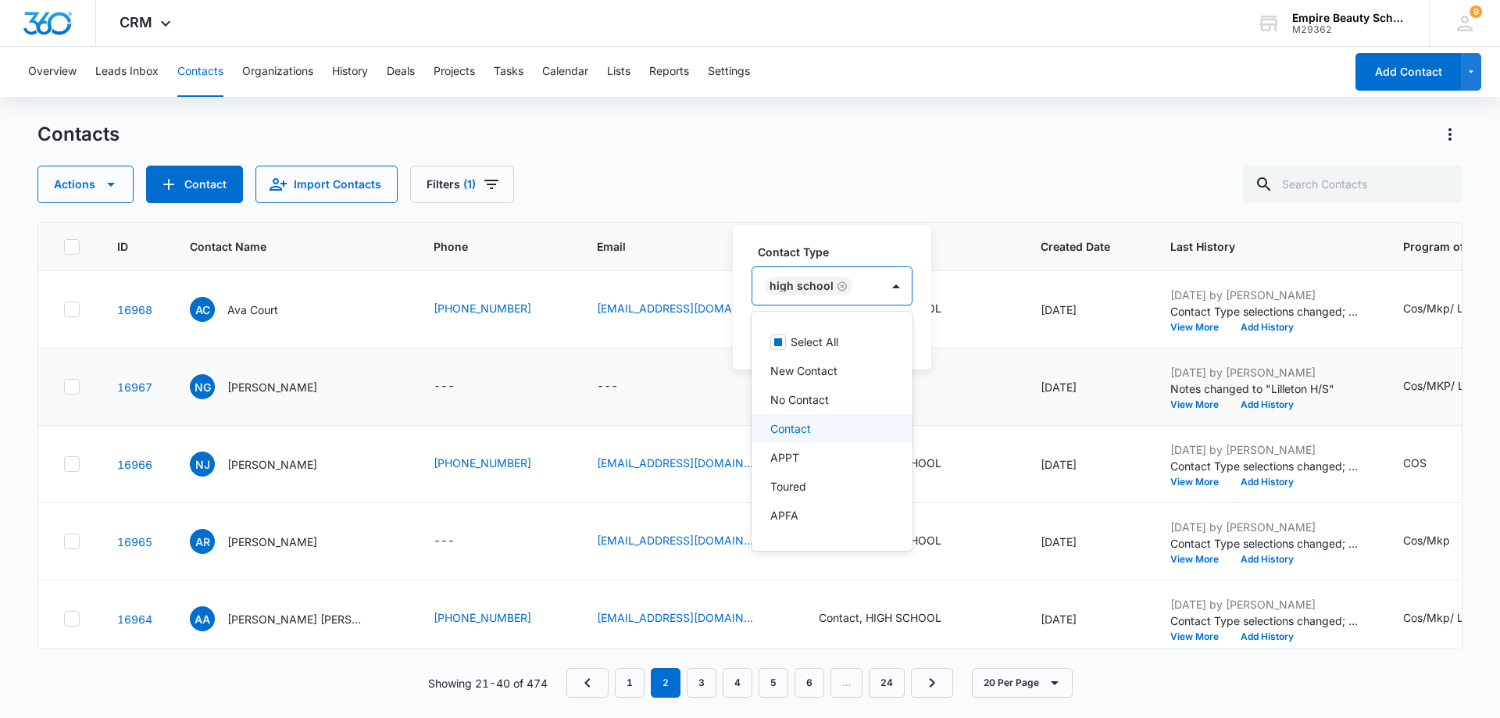
click at [795, 427] on p "Contact" at bounding box center [791, 428] width 41 height 16
click at [989, 355] on div "Contact Type option Contact, selected. 16 results available. Use Up and Down to…" at bounding box center [866, 297] width 266 height 145
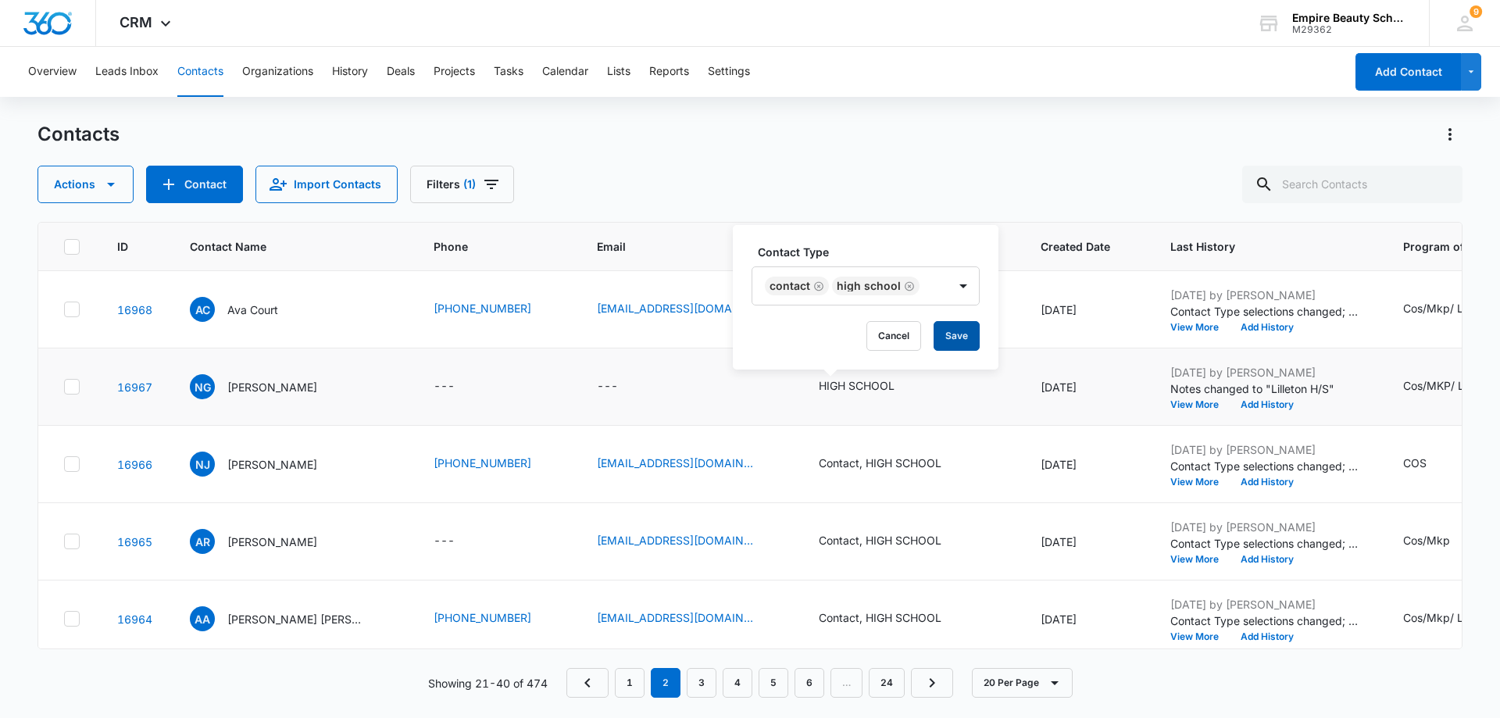
click at [962, 336] on button "Save" at bounding box center [957, 336] width 46 height 30
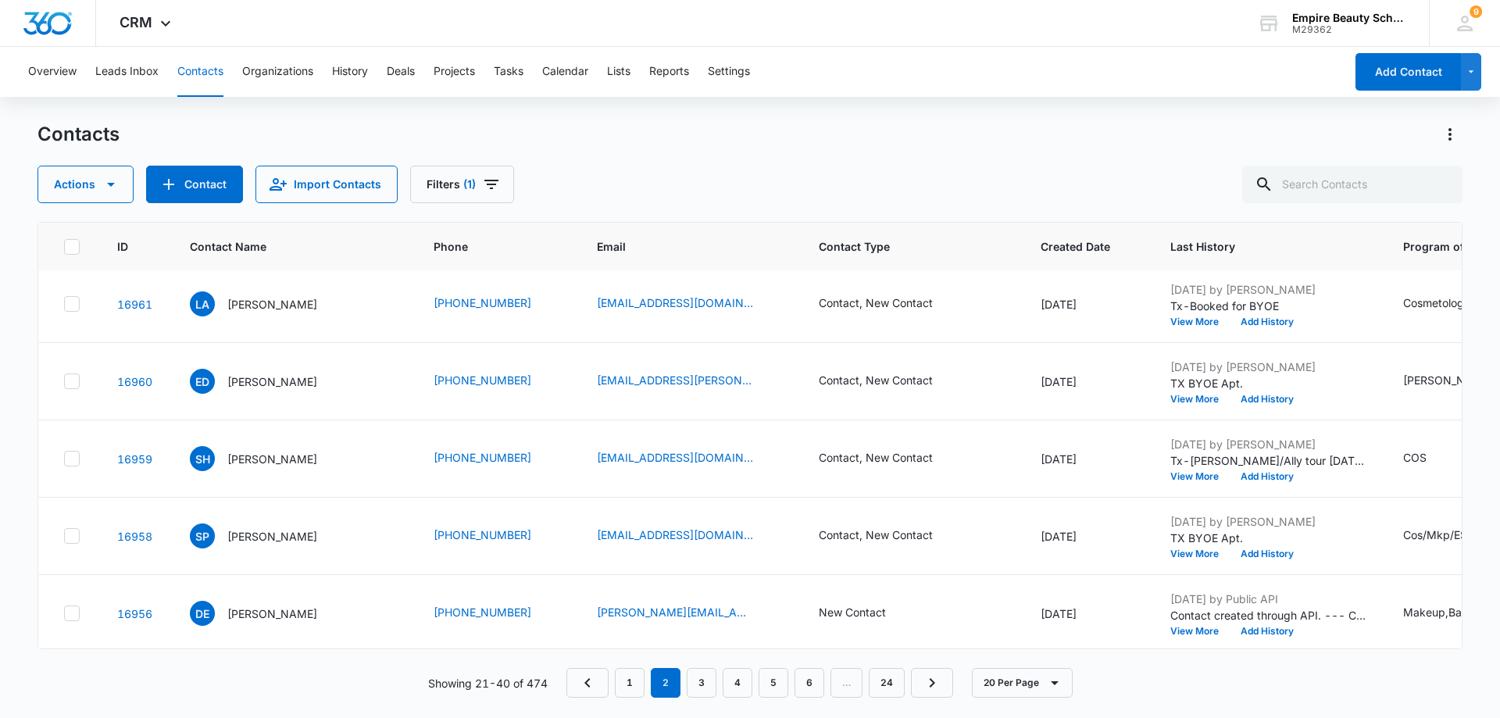
scroll to position [391, 0]
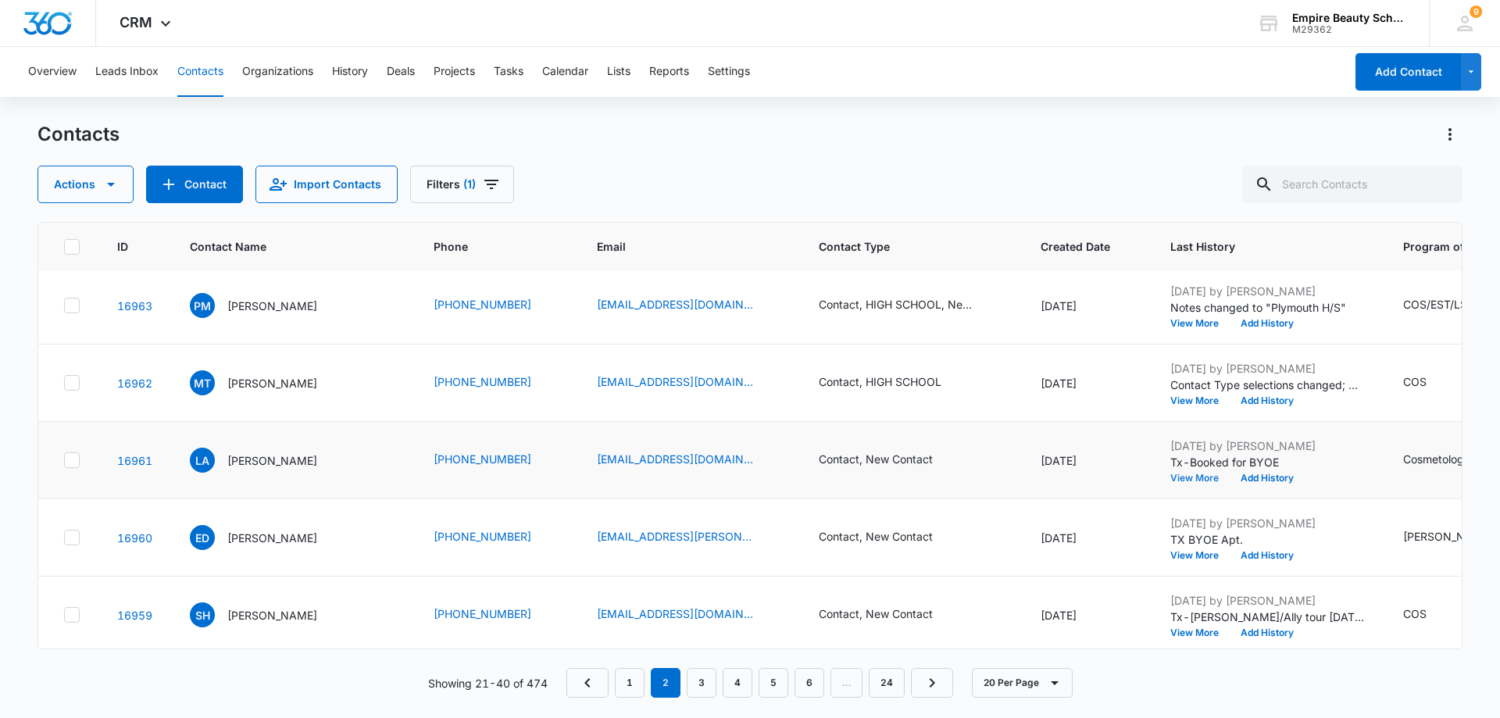
click at [1171, 477] on button "View More" at bounding box center [1200, 478] width 59 height 9
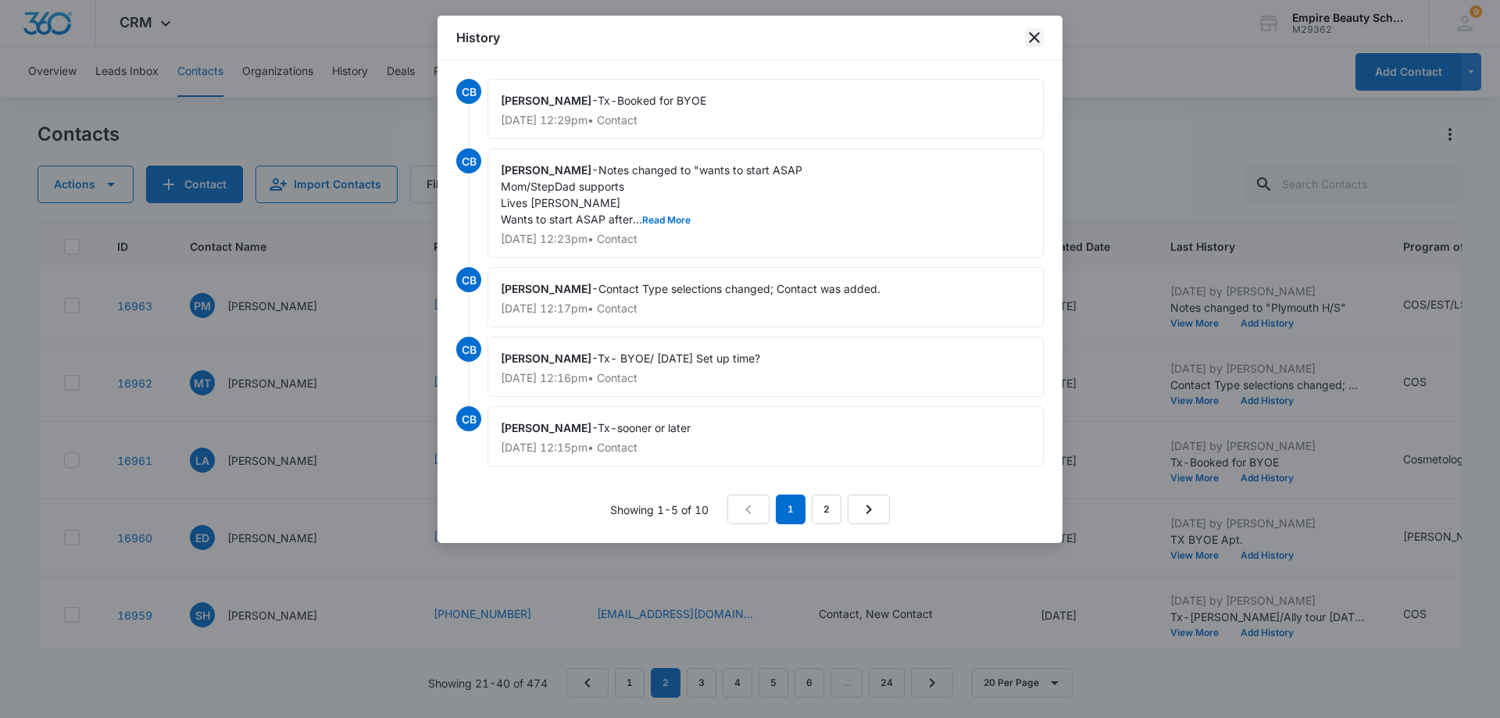
click at [1029, 38] on icon "close" at bounding box center [1034, 37] width 19 height 19
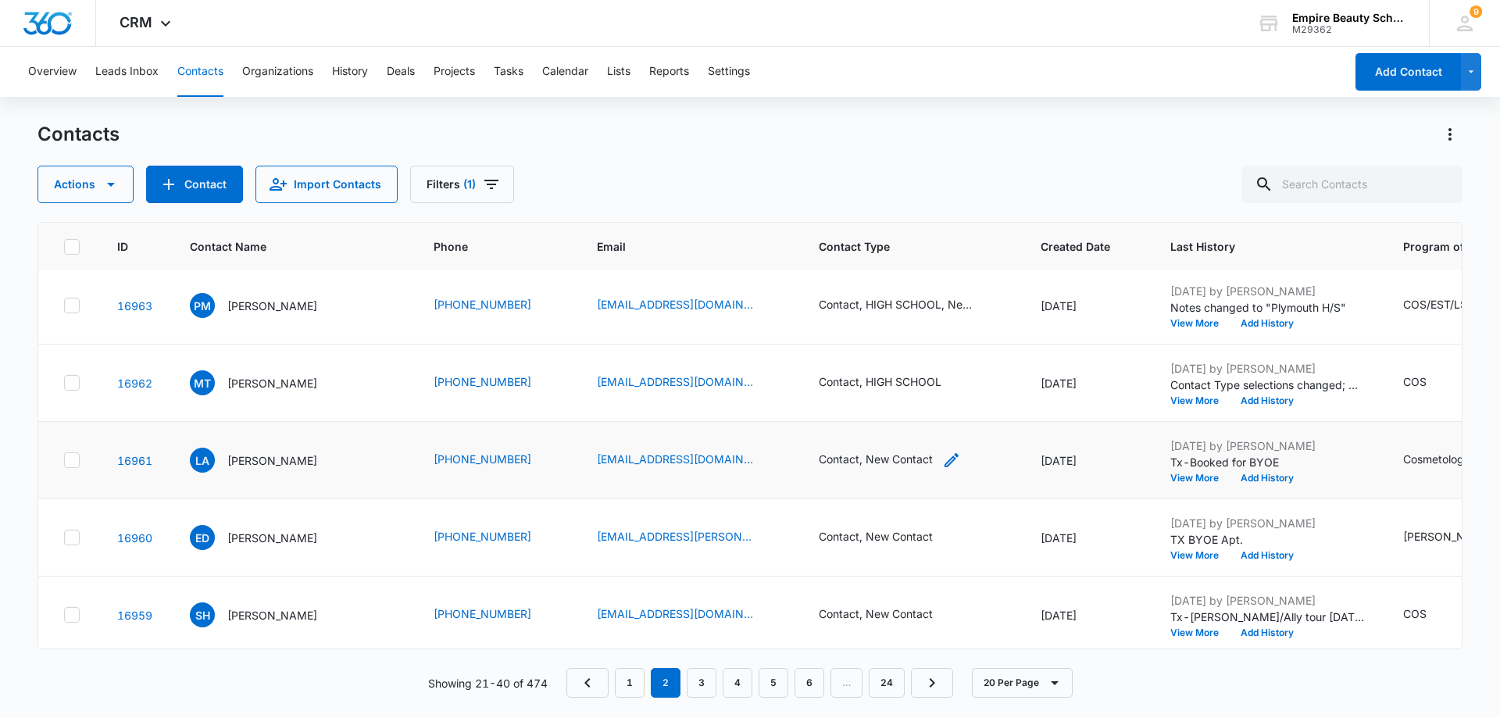
click at [881, 463] on div "Contact, New Contact" at bounding box center [876, 459] width 114 height 16
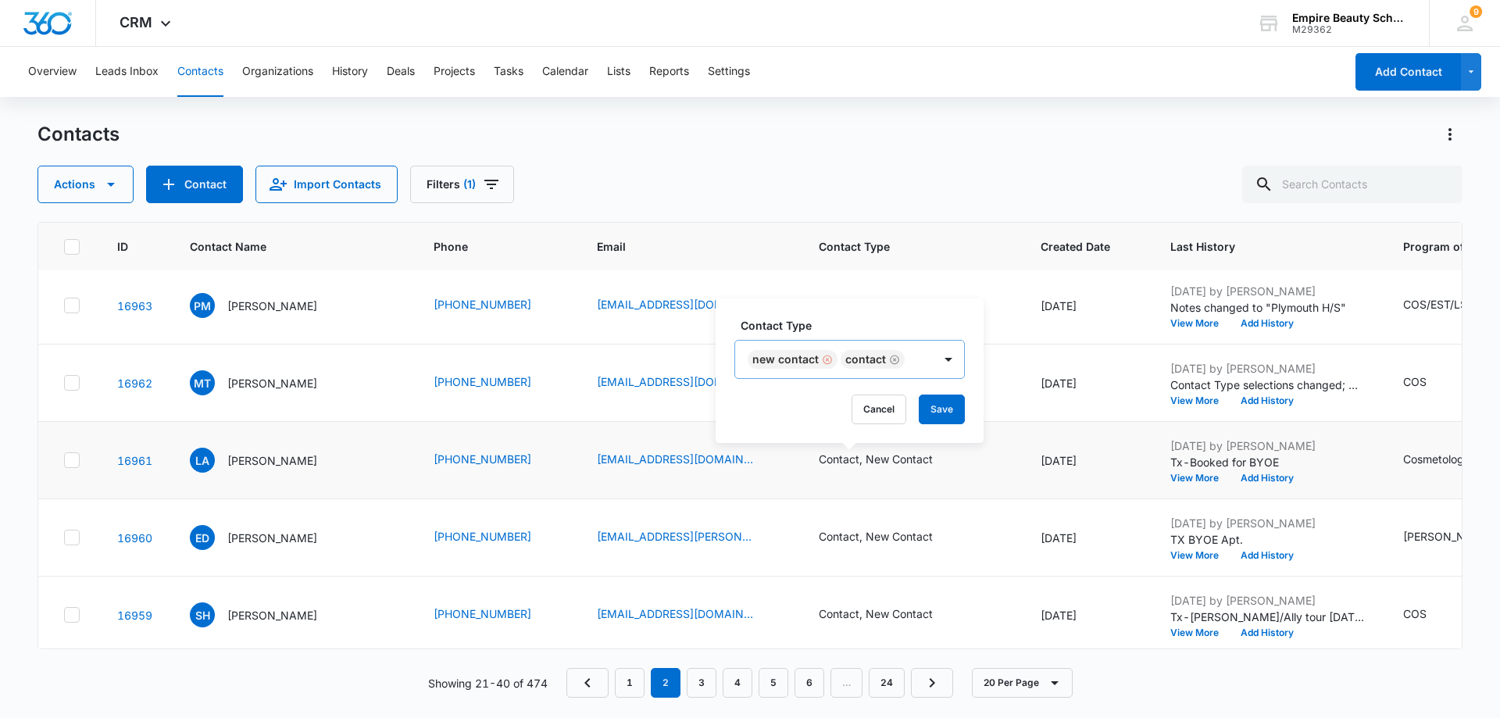
click at [820, 360] on div "Remove New Contact" at bounding box center [826, 359] width 14 height 11
click at [852, 360] on div at bounding box center [855, 359] width 25 height 25
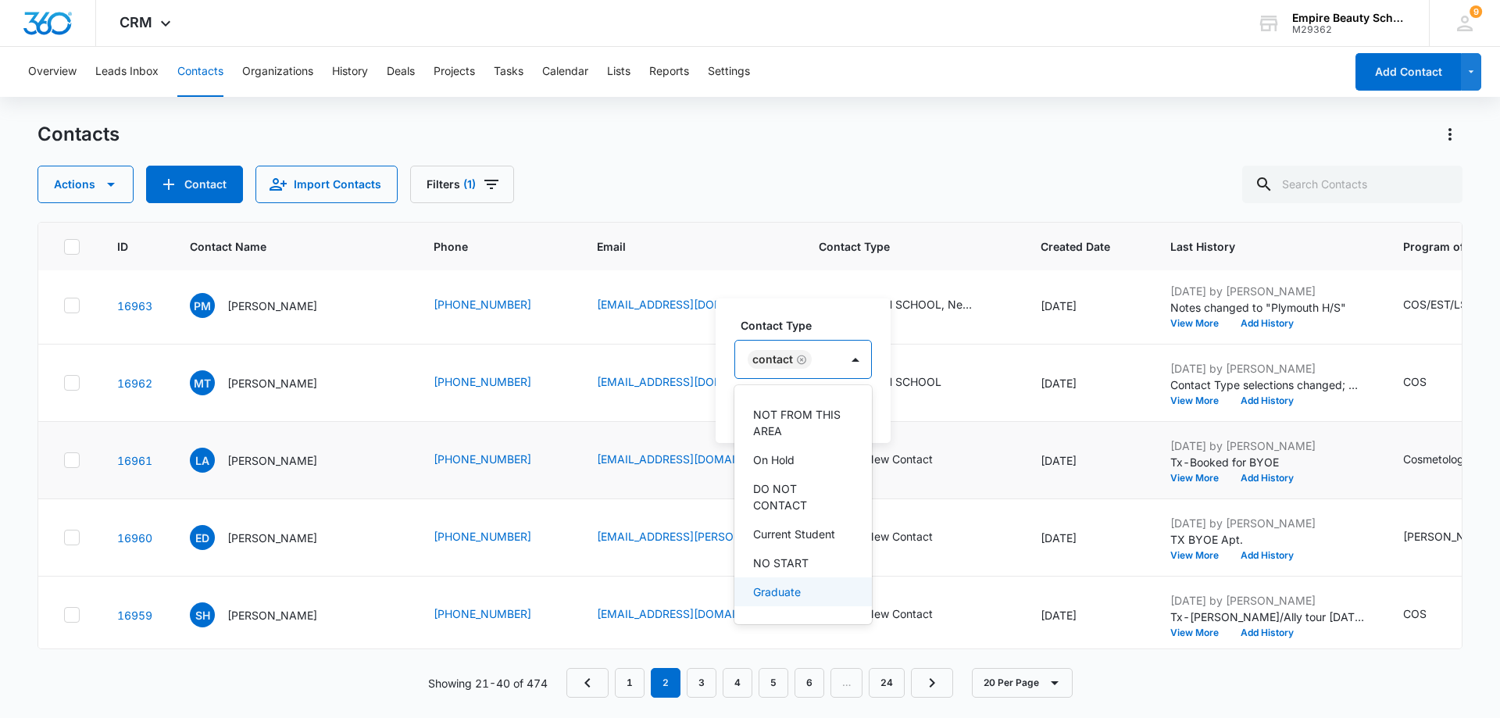
scroll to position [290, 0]
click at [814, 563] on p "HIGH SCHOOL" at bounding box center [791, 565] width 76 height 16
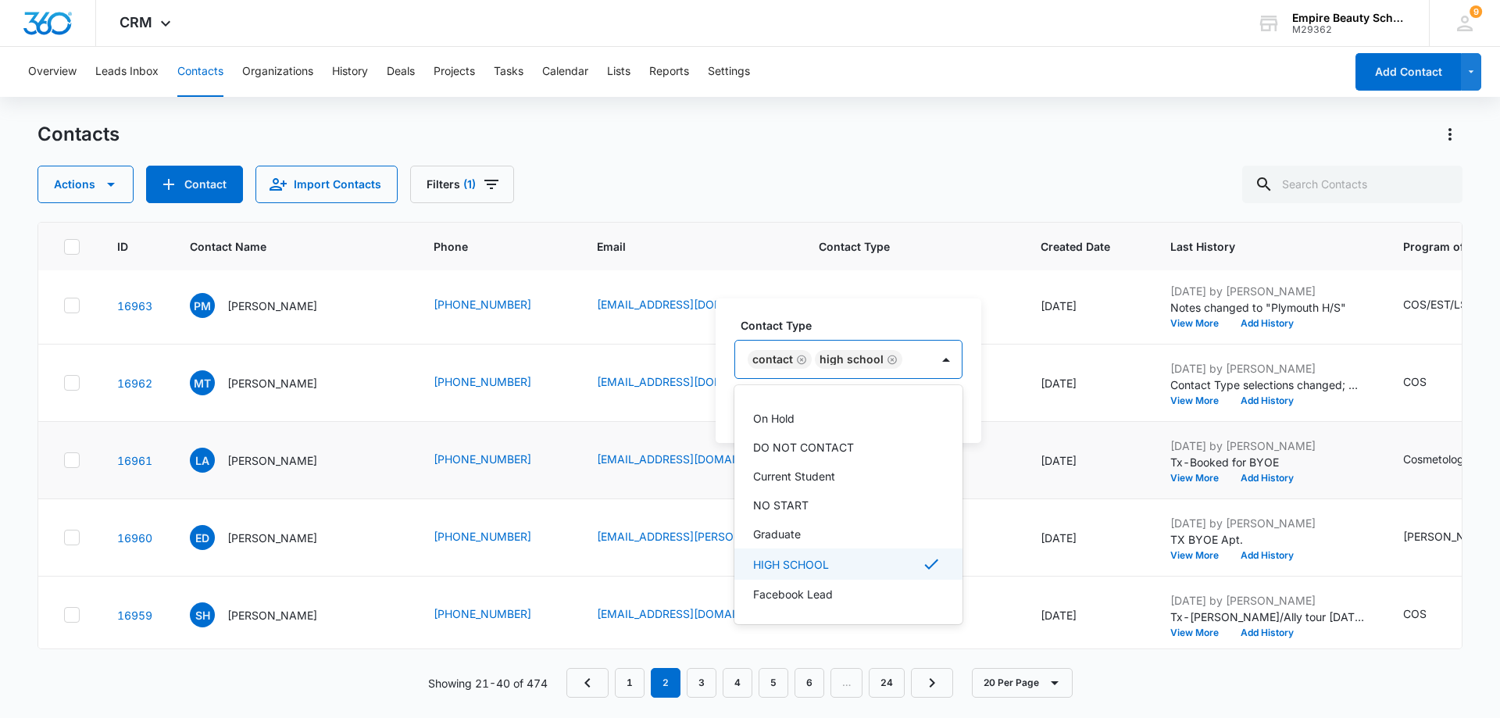
scroll to position [259, 0]
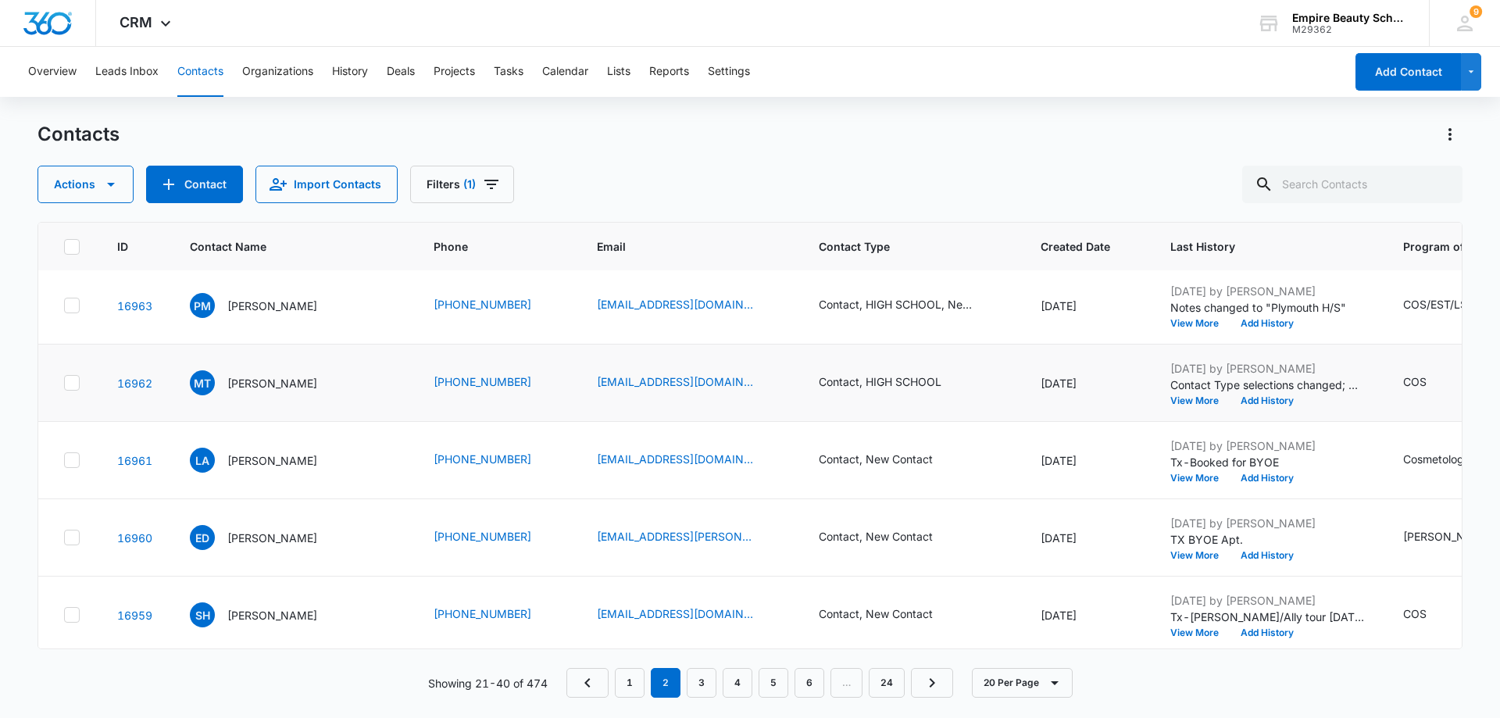
click at [980, 415] on td "Contact, HIGH SCHOOL" at bounding box center [911, 383] width 222 height 77
click at [921, 461] on div "Contact, New Contact" at bounding box center [911, 460] width 184 height 19
click at [942, 460] on icon "Contact Type - Contact, New Contact - Select to Edit Field" at bounding box center [951, 460] width 19 height 19
click at [939, 413] on button "Save" at bounding box center [942, 410] width 46 height 30
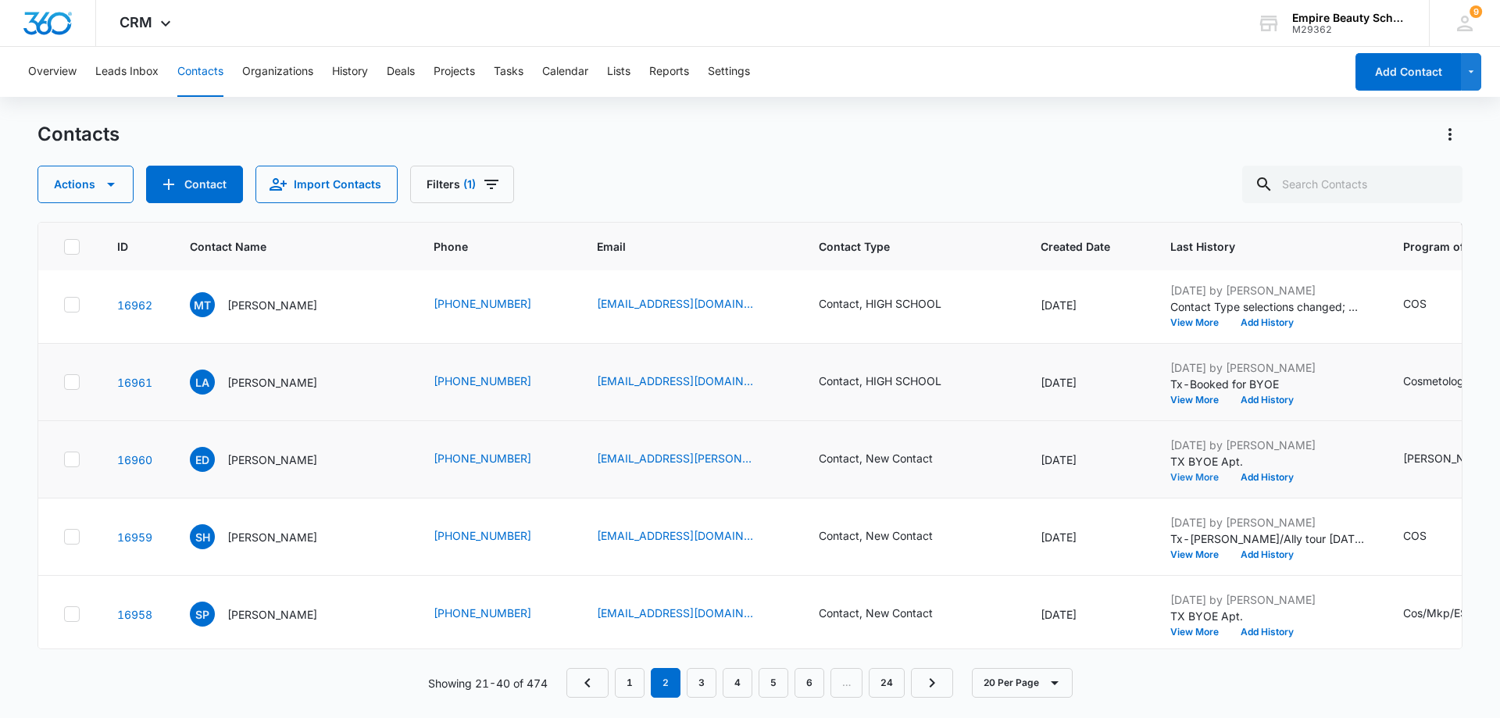
click at [1171, 475] on button "View More" at bounding box center [1200, 477] width 59 height 9
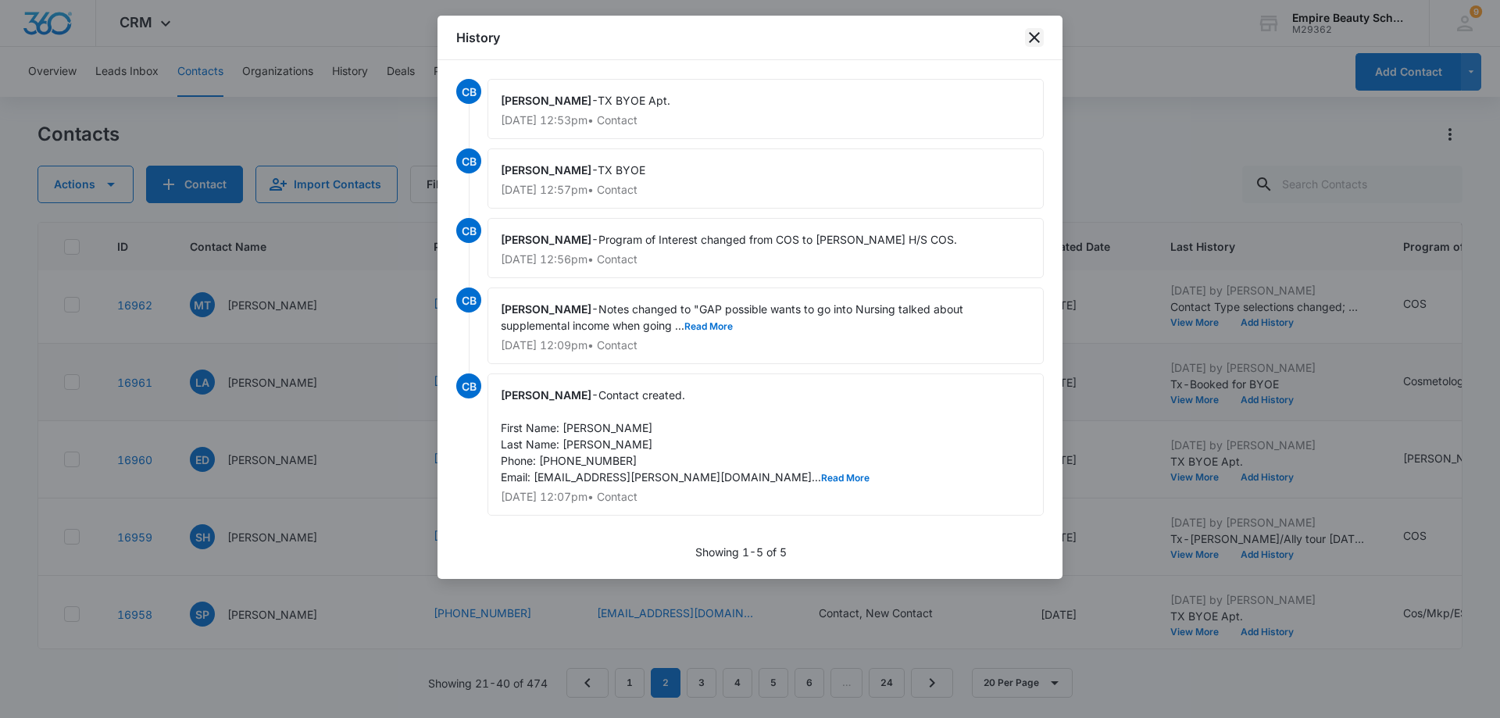
click at [1038, 46] on icon "close" at bounding box center [1034, 37] width 19 height 19
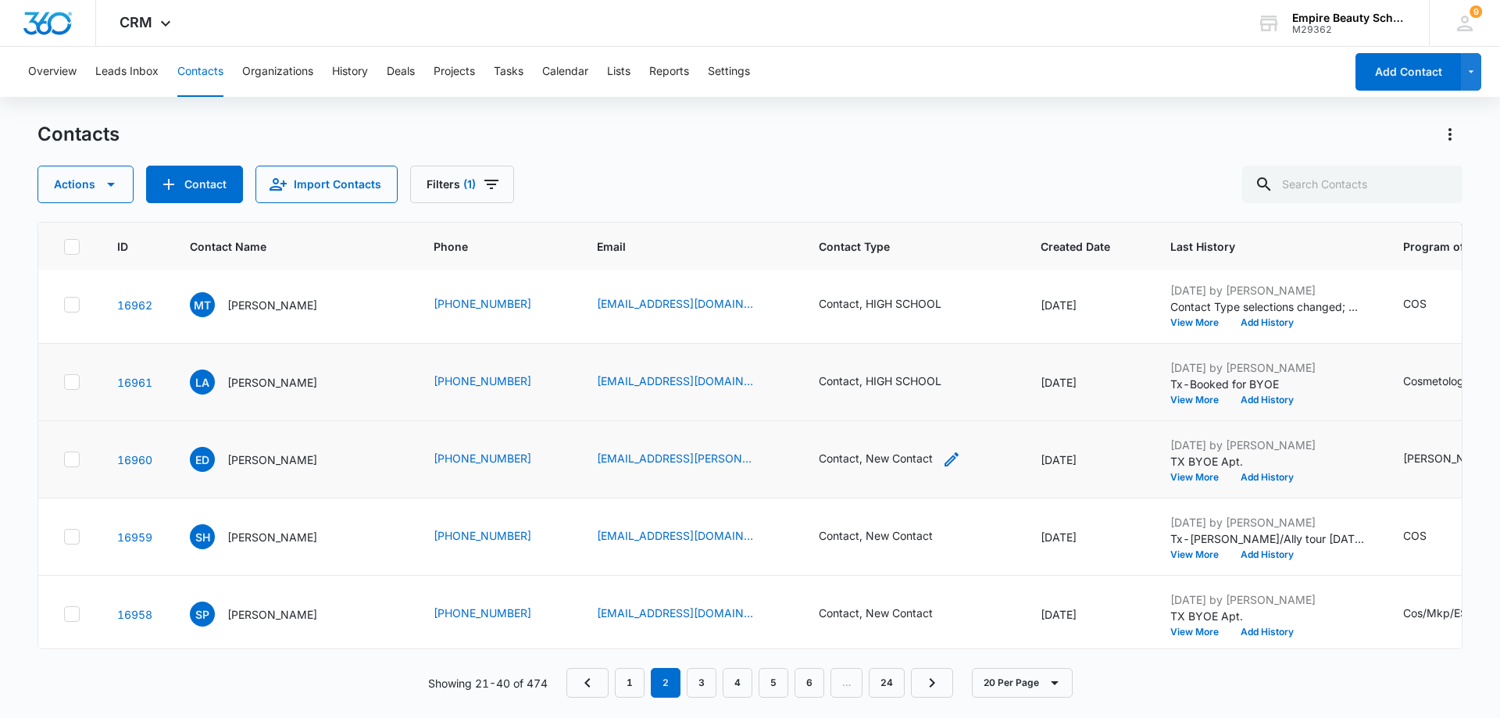
click at [867, 461] on div "Contact, New Contact" at bounding box center [876, 458] width 114 height 16
click at [824, 359] on icon "Remove New Contact" at bounding box center [827, 359] width 11 height 12
click at [857, 359] on div at bounding box center [855, 358] width 25 height 25
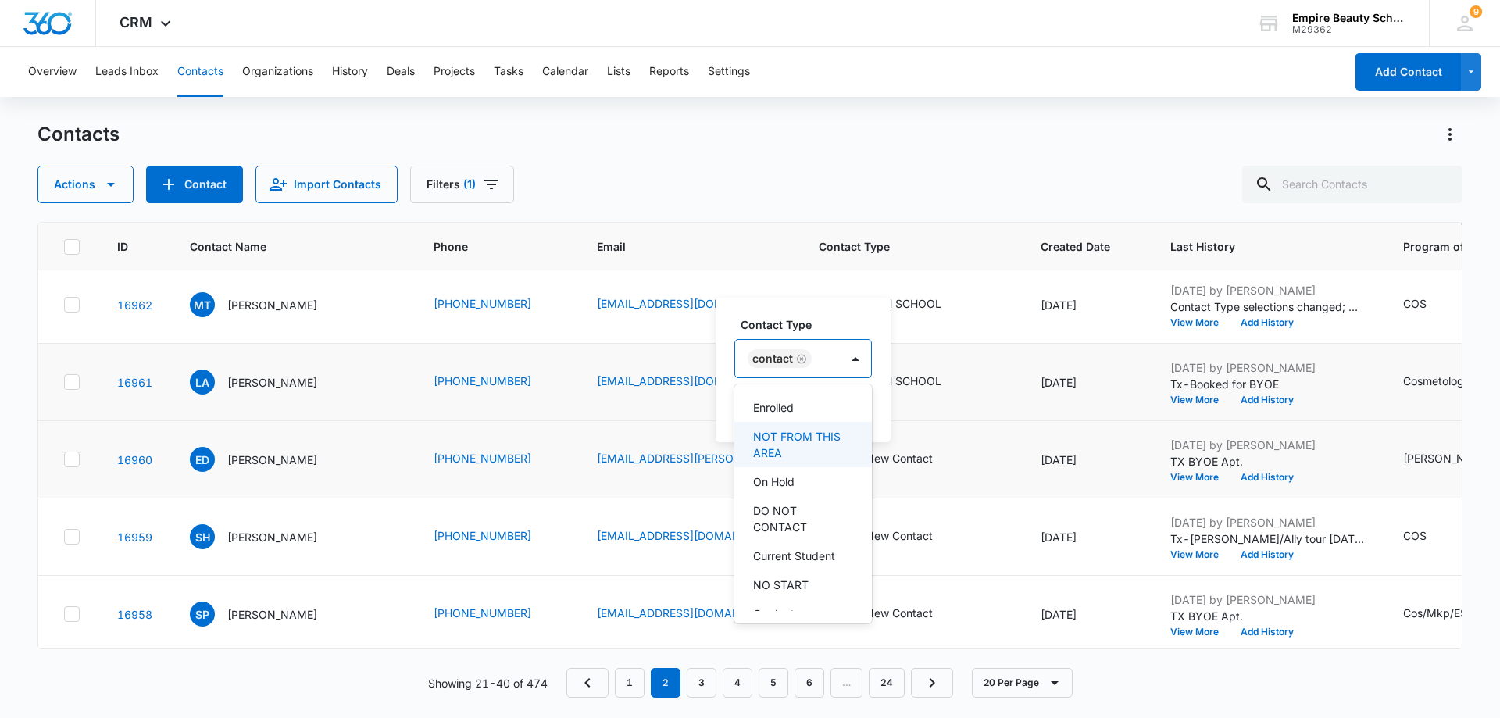
scroll to position [290, 0]
click at [819, 557] on p "HIGH SCHOOL" at bounding box center [791, 564] width 76 height 16
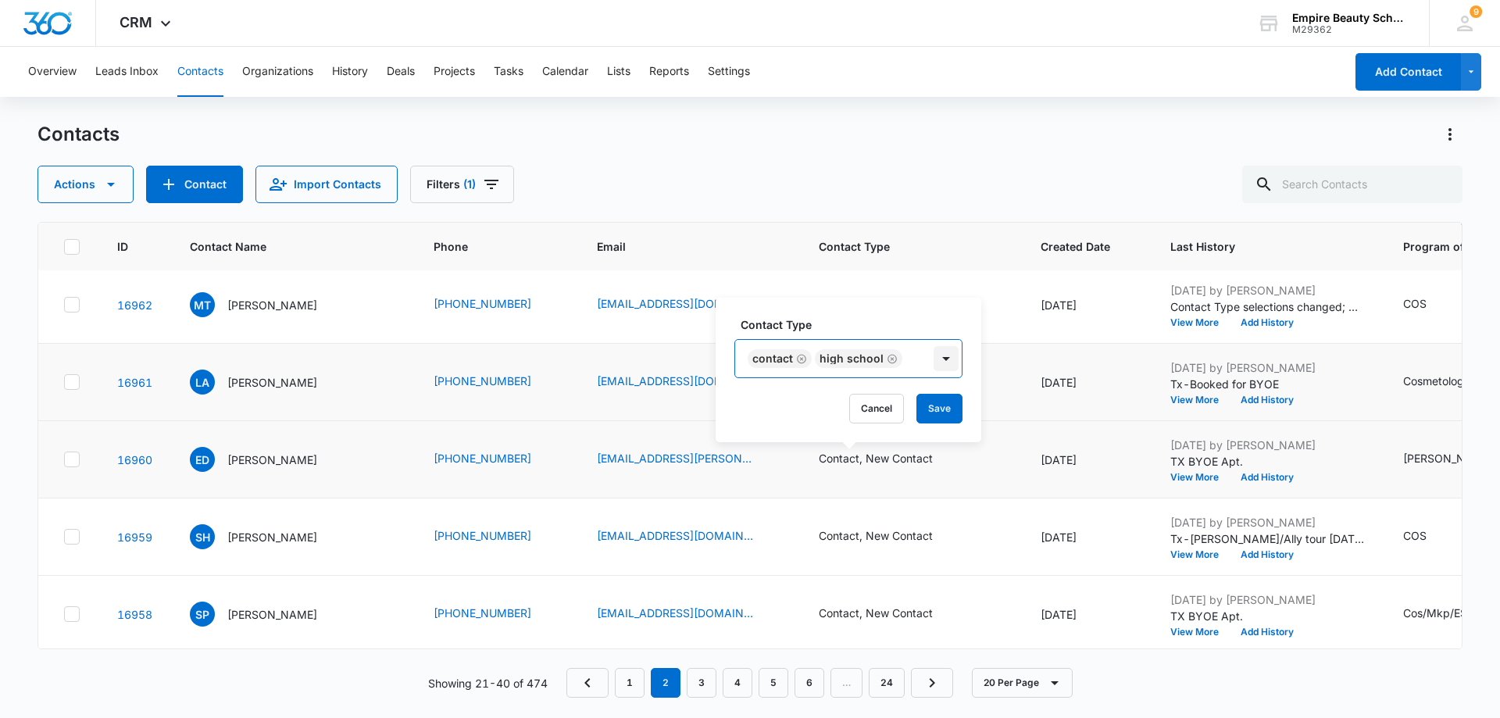
click at [936, 364] on div at bounding box center [946, 358] width 25 height 25
click at [931, 410] on button "Save" at bounding box center [940, 409] width 46 height 30
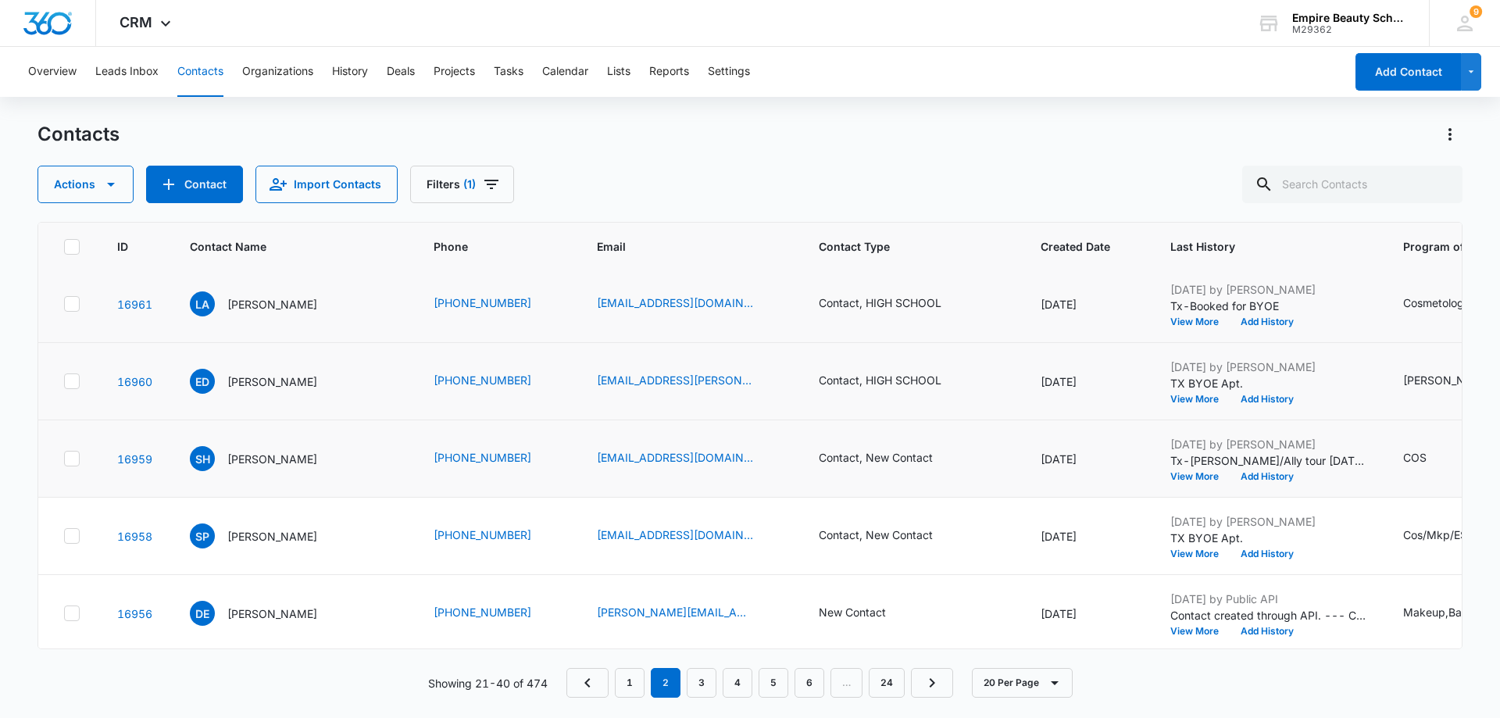
scroll to position [625, 0]
click at [1171, 474] on button "View More" at bounding box center [1200, 475] width 59 height 9
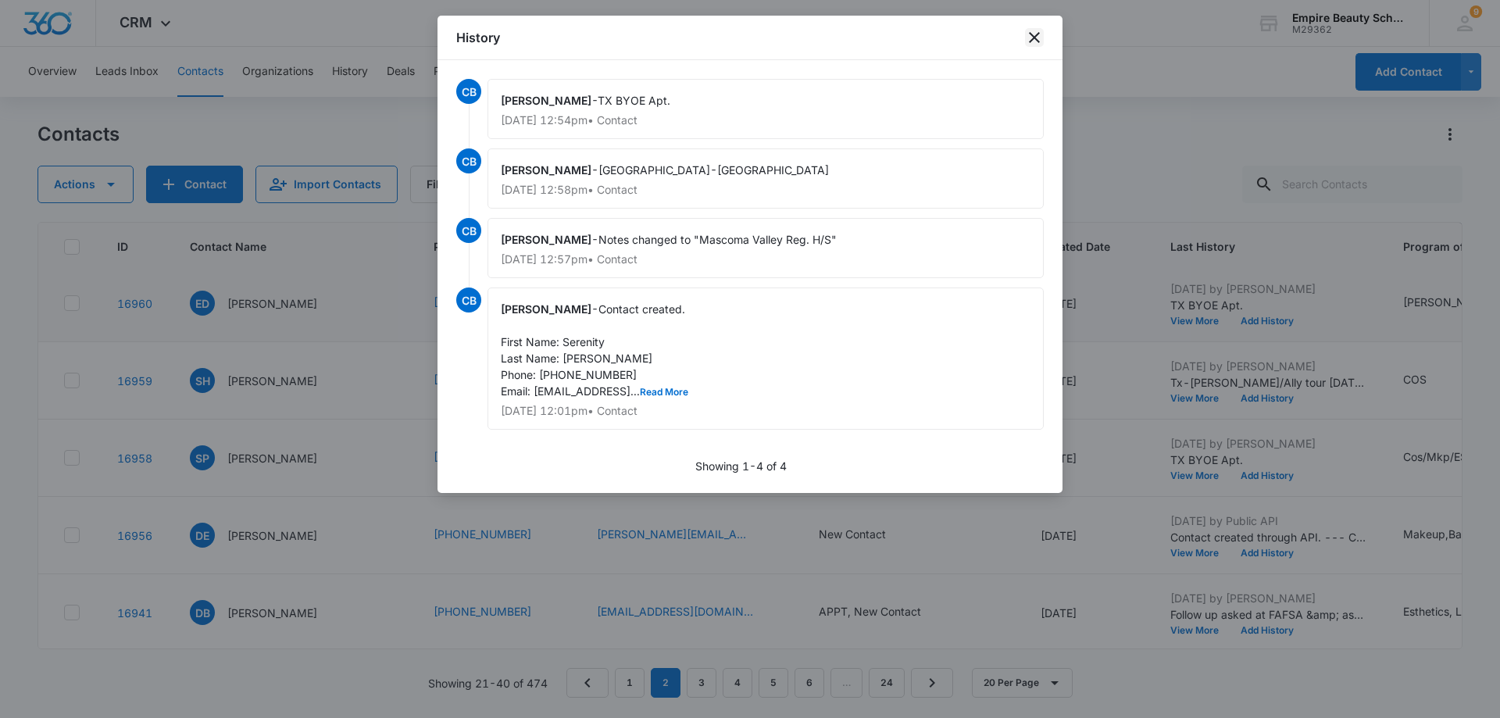
click at [1036, 36] on icon "close" at bounding box center [1034, 37] width 11 height 11
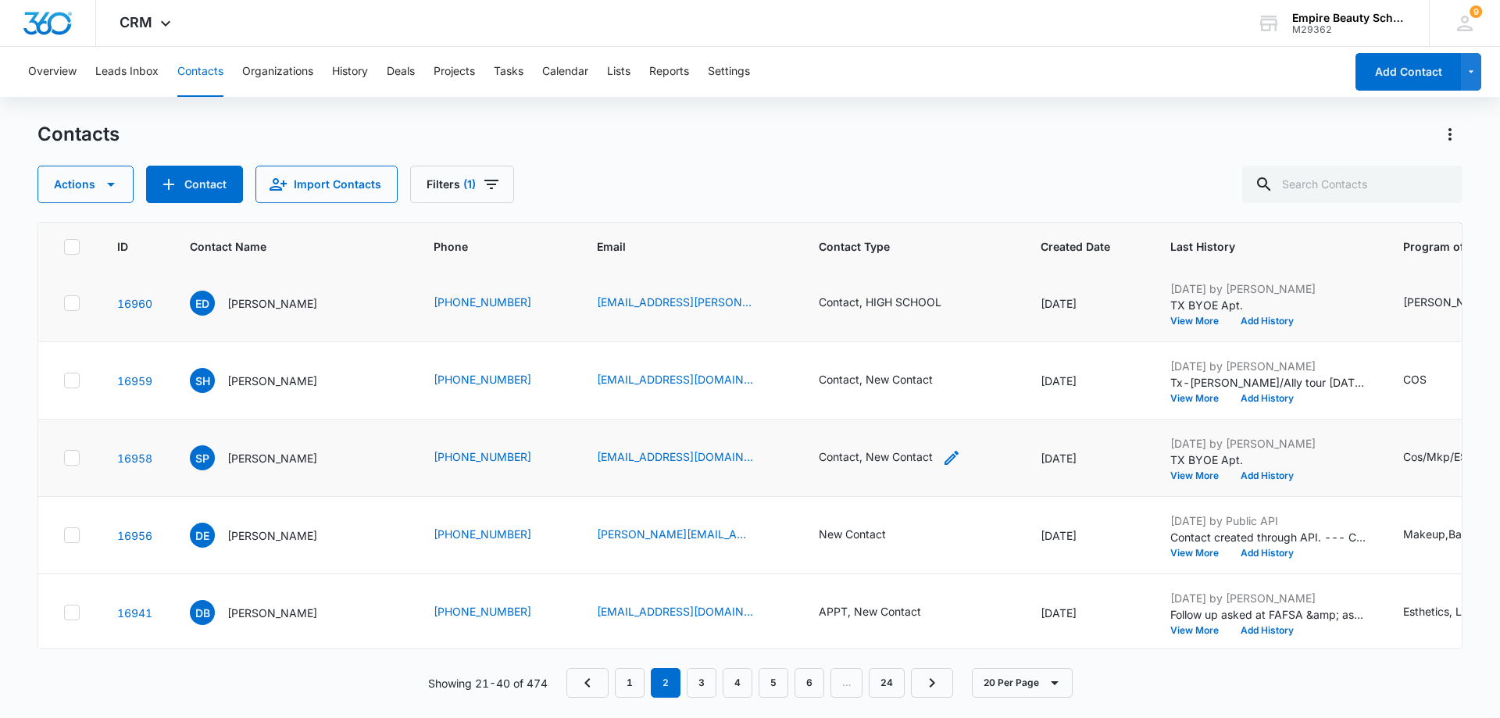
click at [864, 463] on div "Contact, New Contact" at bounding box center [876, 457] width 114 height 16
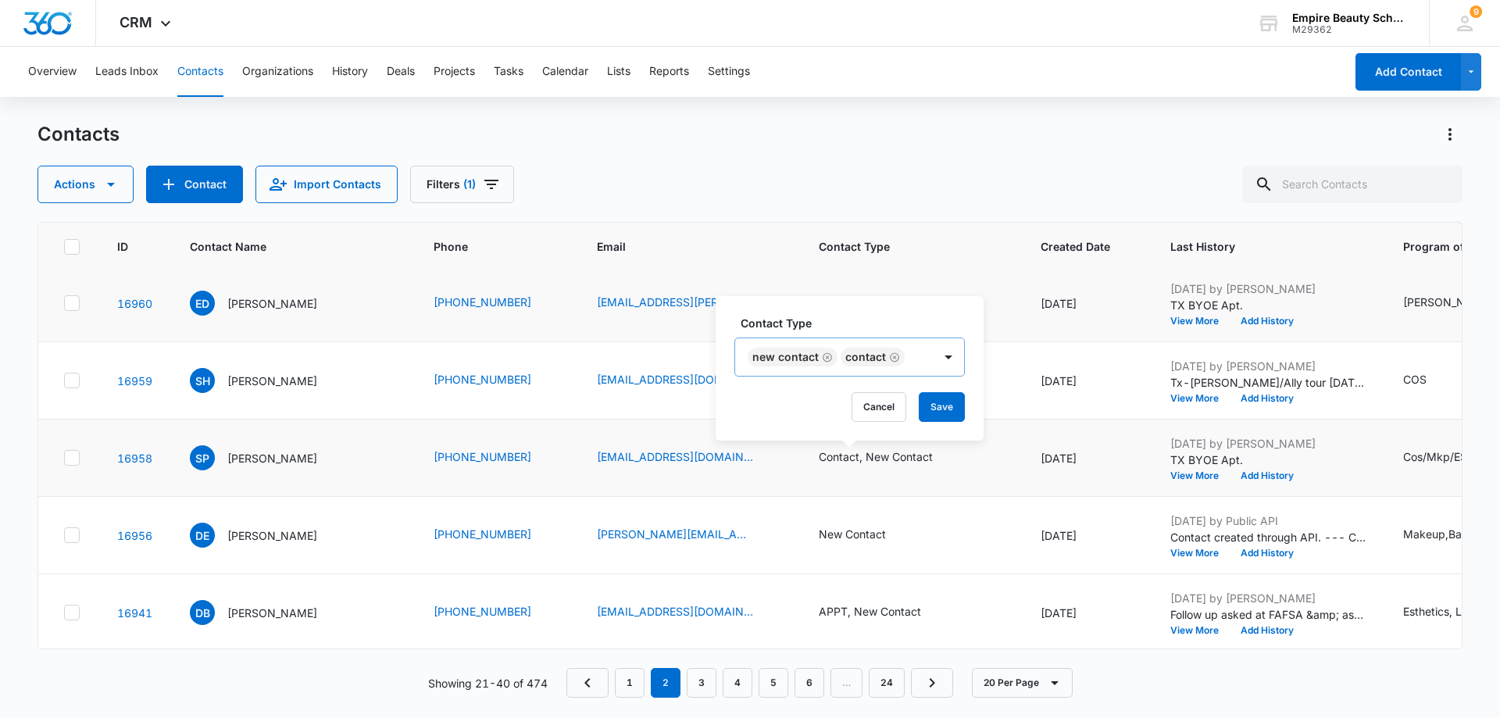
click at [828, 353] on icon "Remove New Contact" at bounding box center [827, 356] width 9 height 9
click at [858, 359] on div at bounding box center [855, 357] width 25 height 25
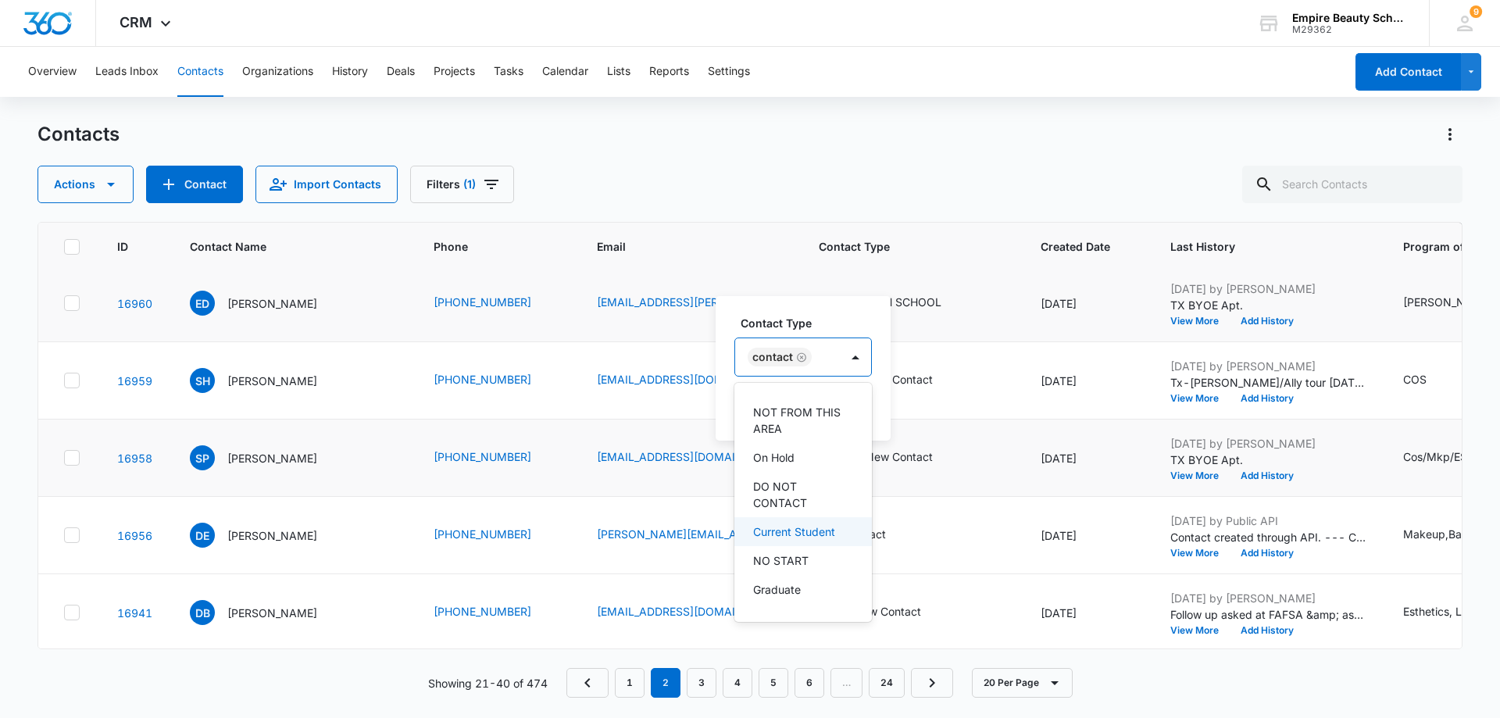
scroll to position [290, 0]
click at [813, 556] on p "HIGH SCHOOL" at bounding box center [791, 563] width 76 height 16
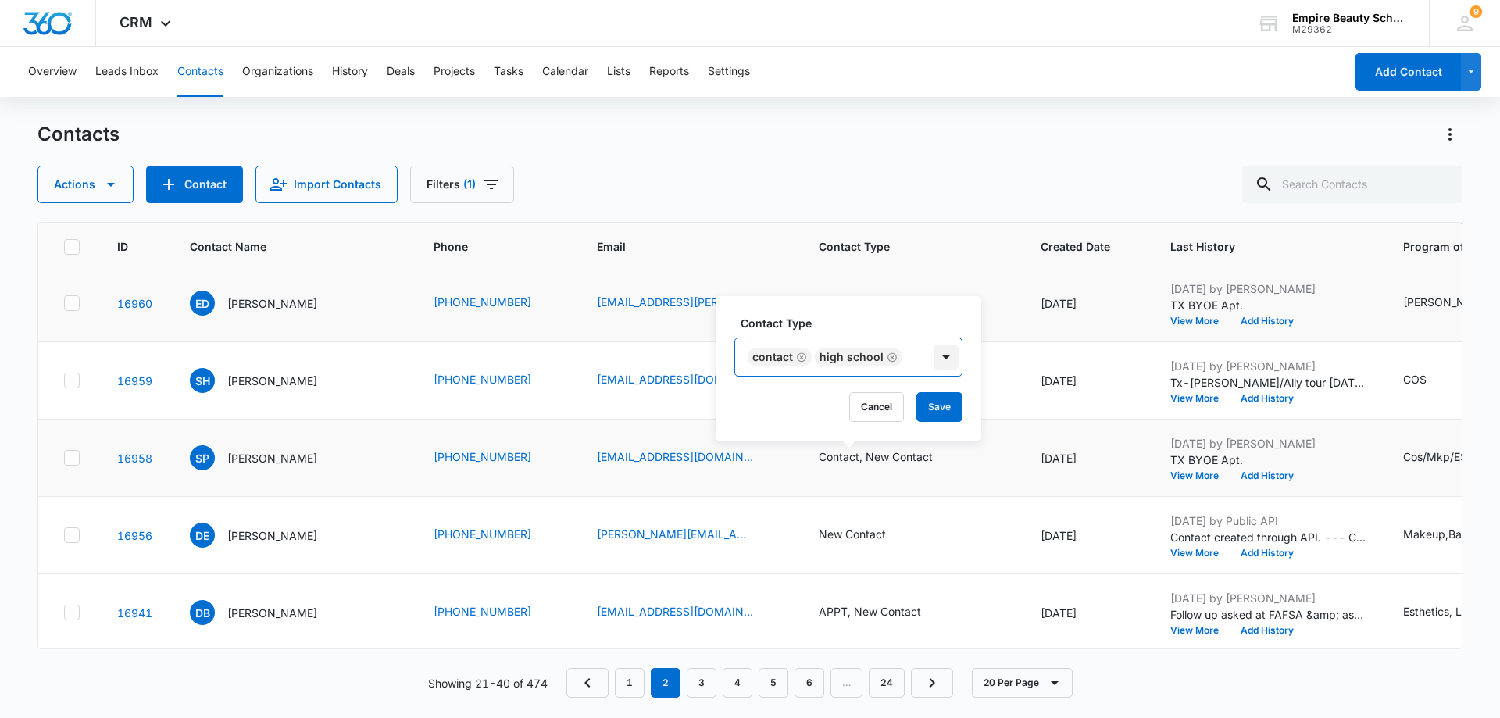
click at [934, 363] on div at bounding box center [946, 357] width 25 height 25
click at [946, 406] on button "Save" at bounding box center [940, 407] width 46 height 30
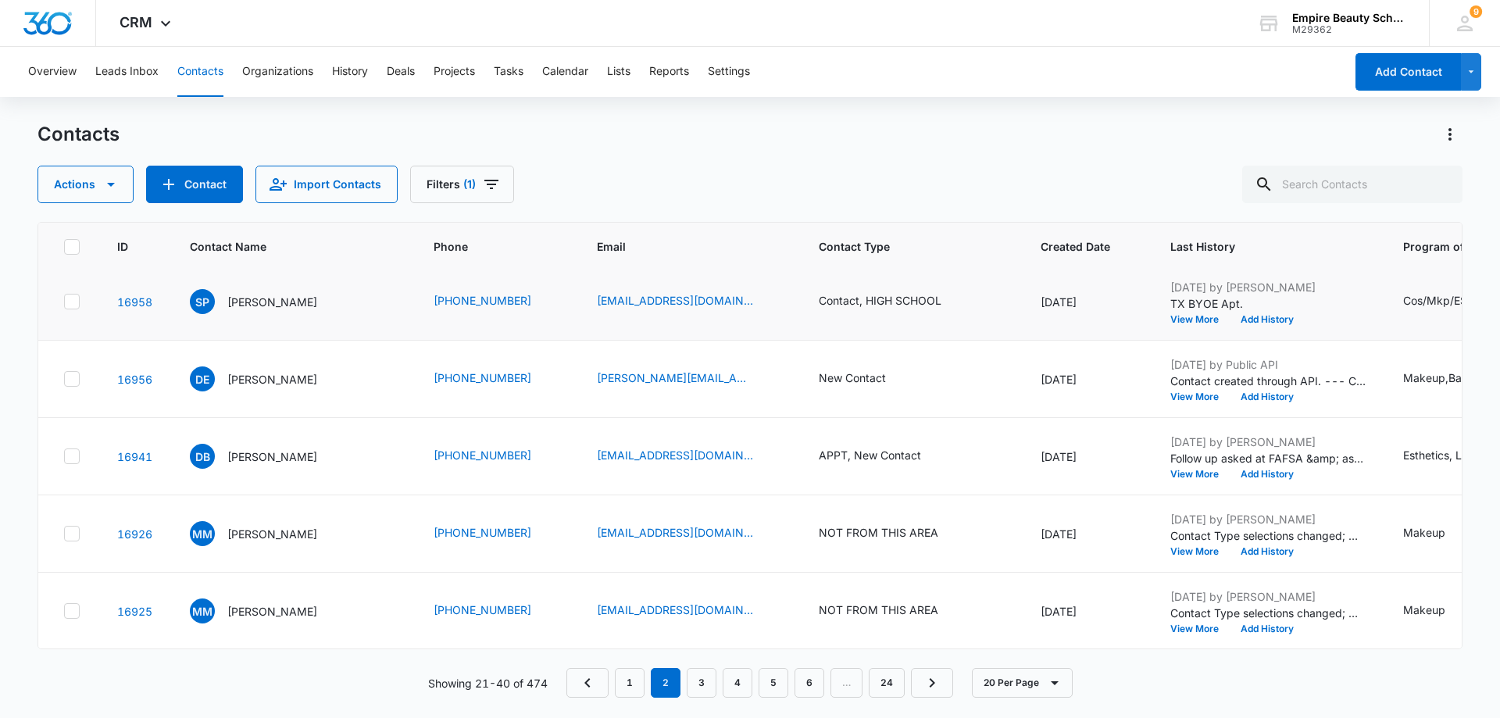
scroll to position [547, 0]
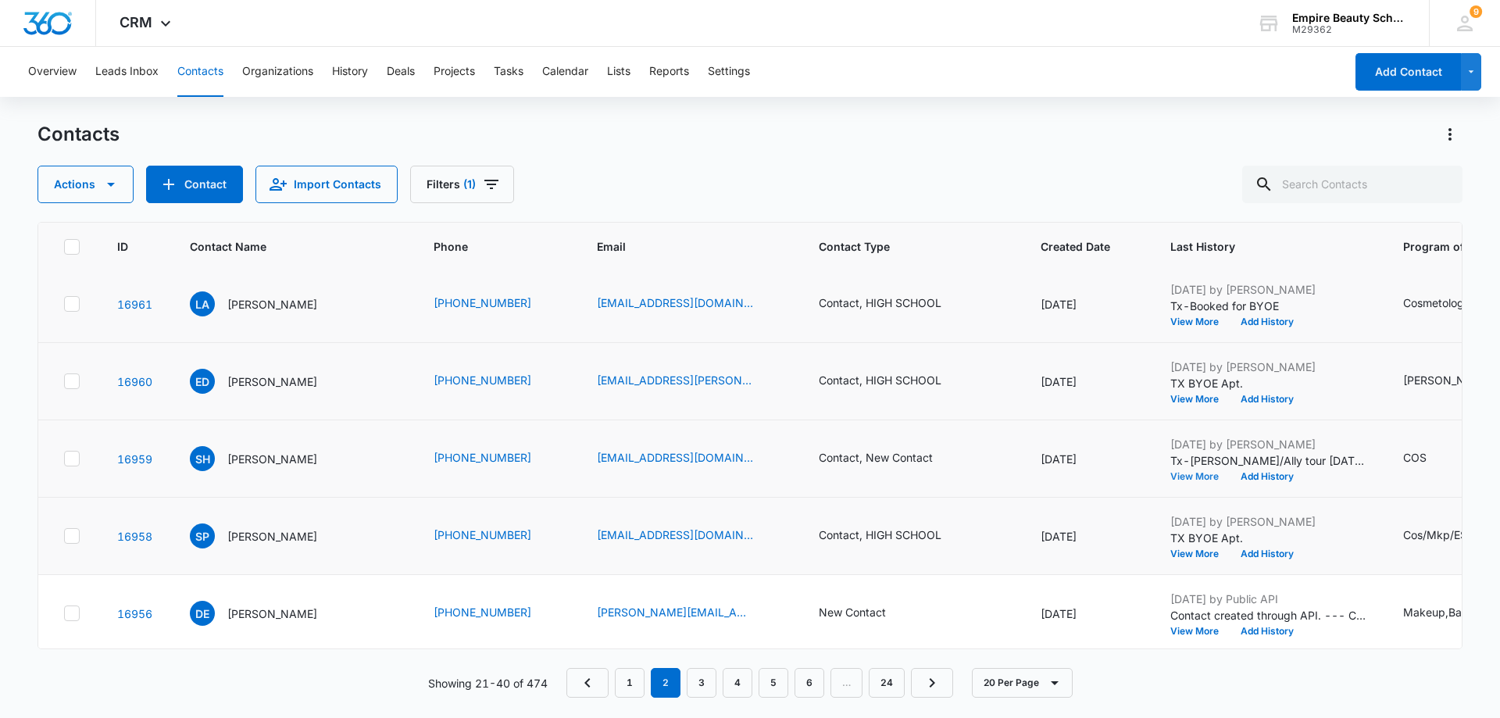
click at [1171, 475] on button "View More" at bounding box center [1200, 476] width 59 height 9
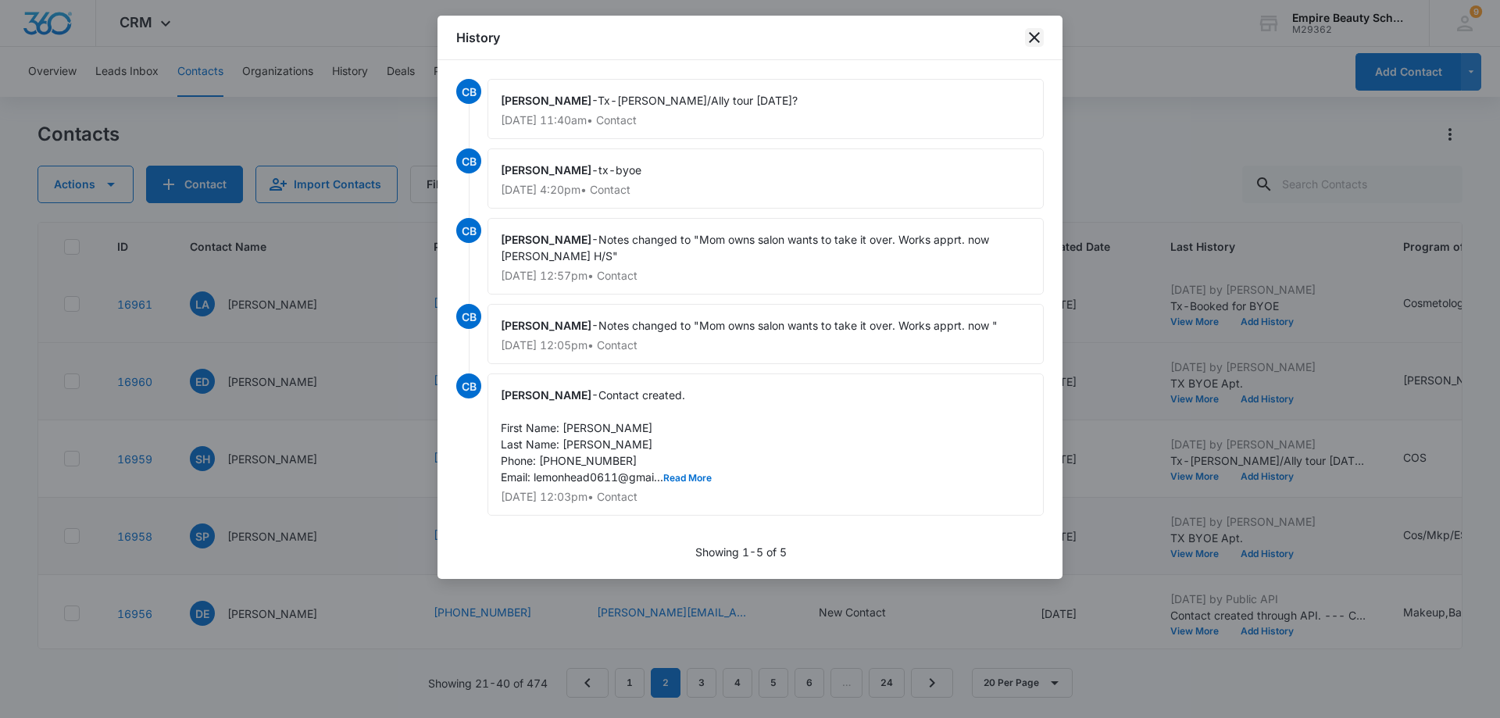
click at [1038, 42] on icon "close" at bounding box center [1034, 37] width 19 height 19
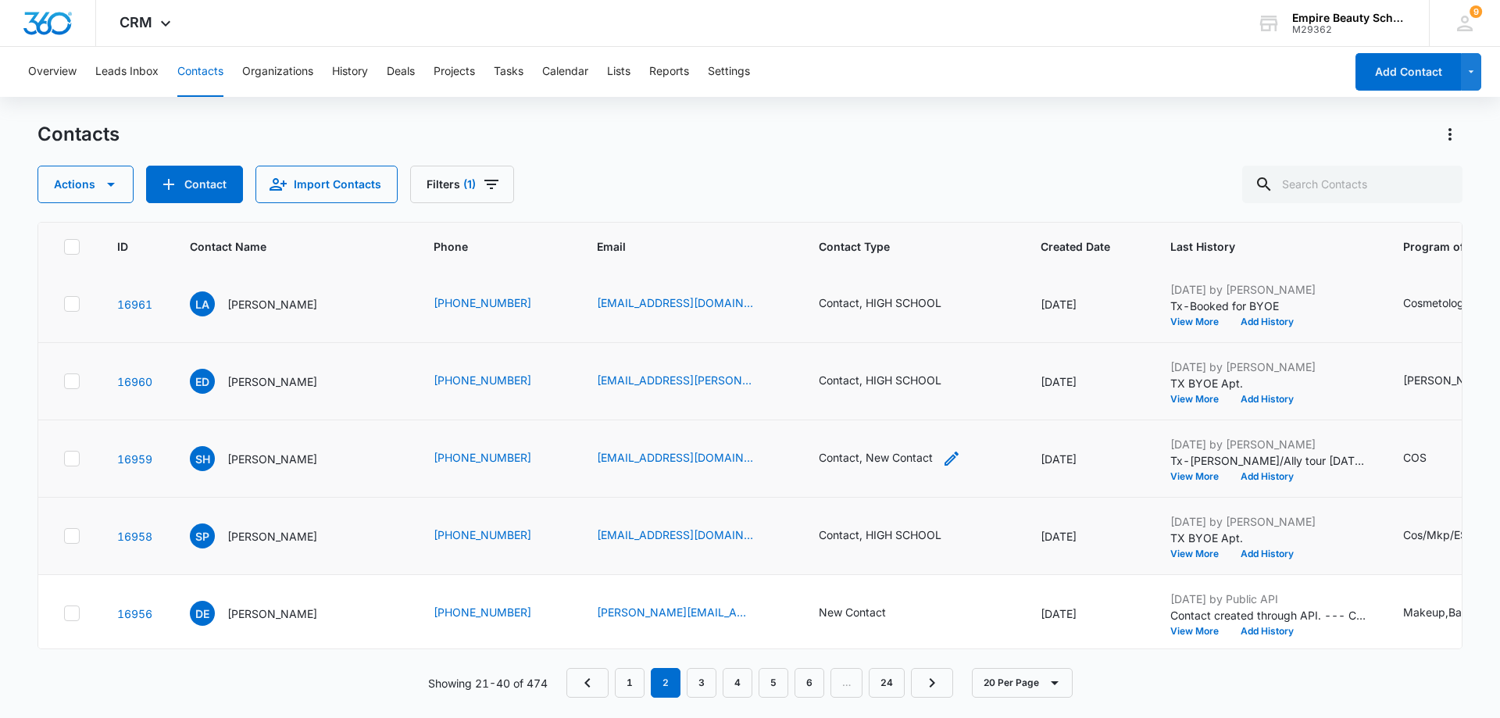
click at [860, 463] on div "Contact, New Contact" at bounding box center [876, 457] width 114 height 16
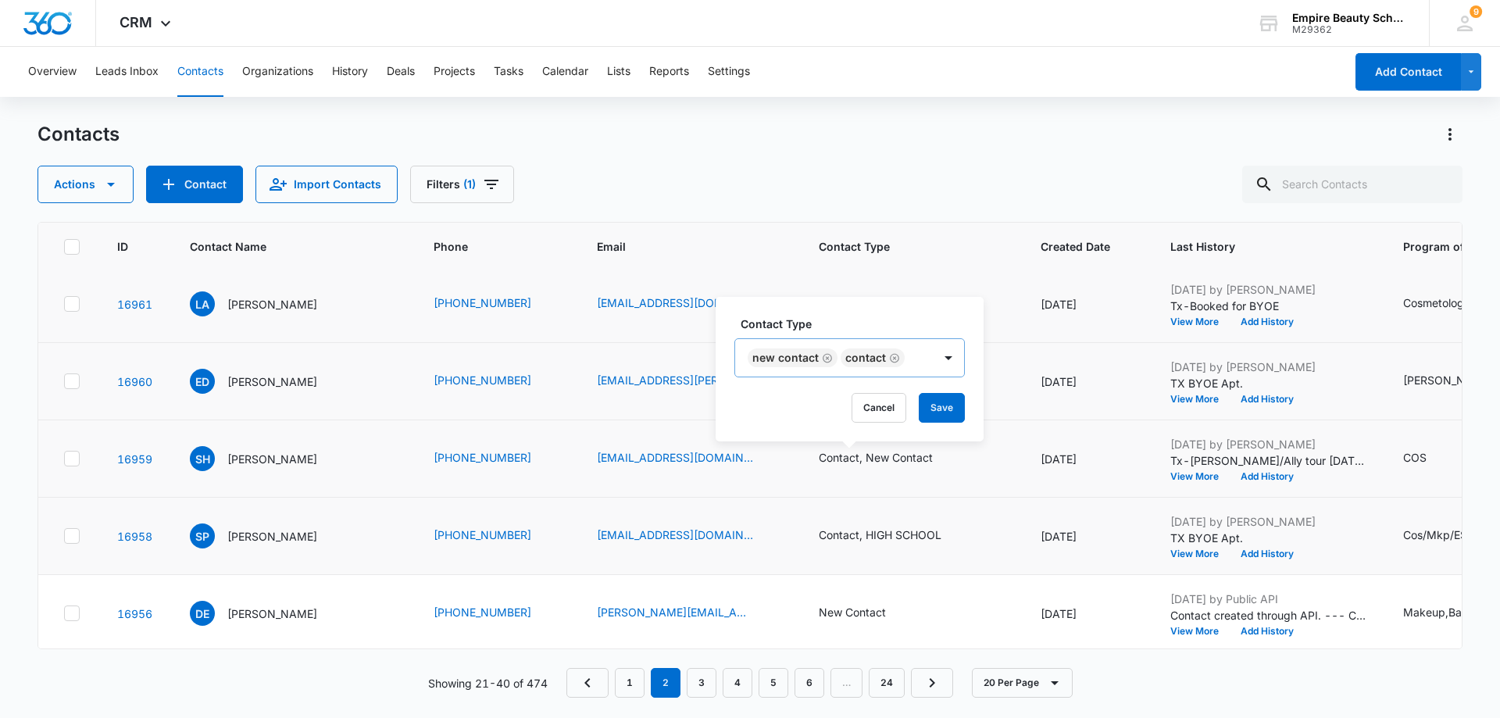
click at [824, 359] on icon "Remove New Contact" at bounding box center [827, 358] width 11 height 12
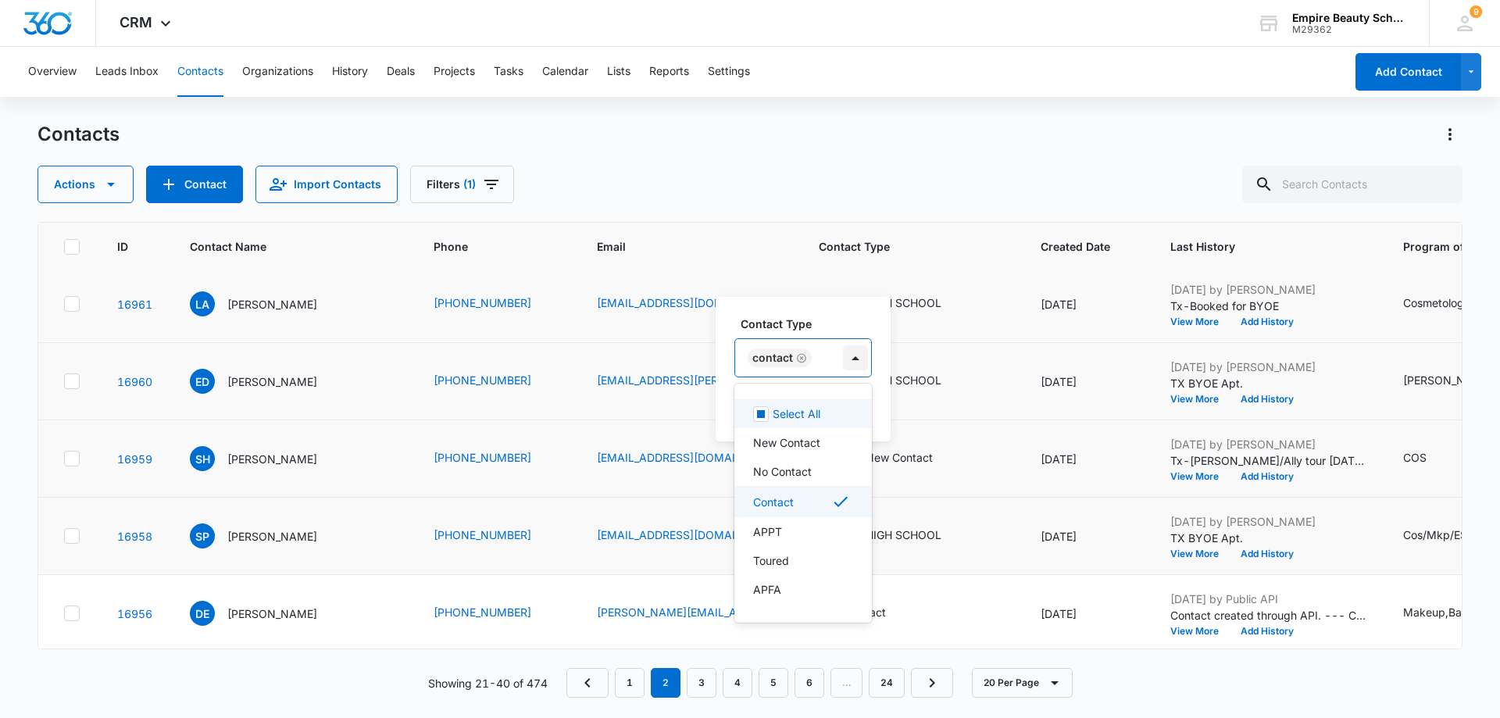
click at [853, 354] on div at bounding box center [855, 357] width 25 height 25
click at [817, 563] on p "HIGH SCHOOL" at bounding box center [791, 564] width 76 height 16
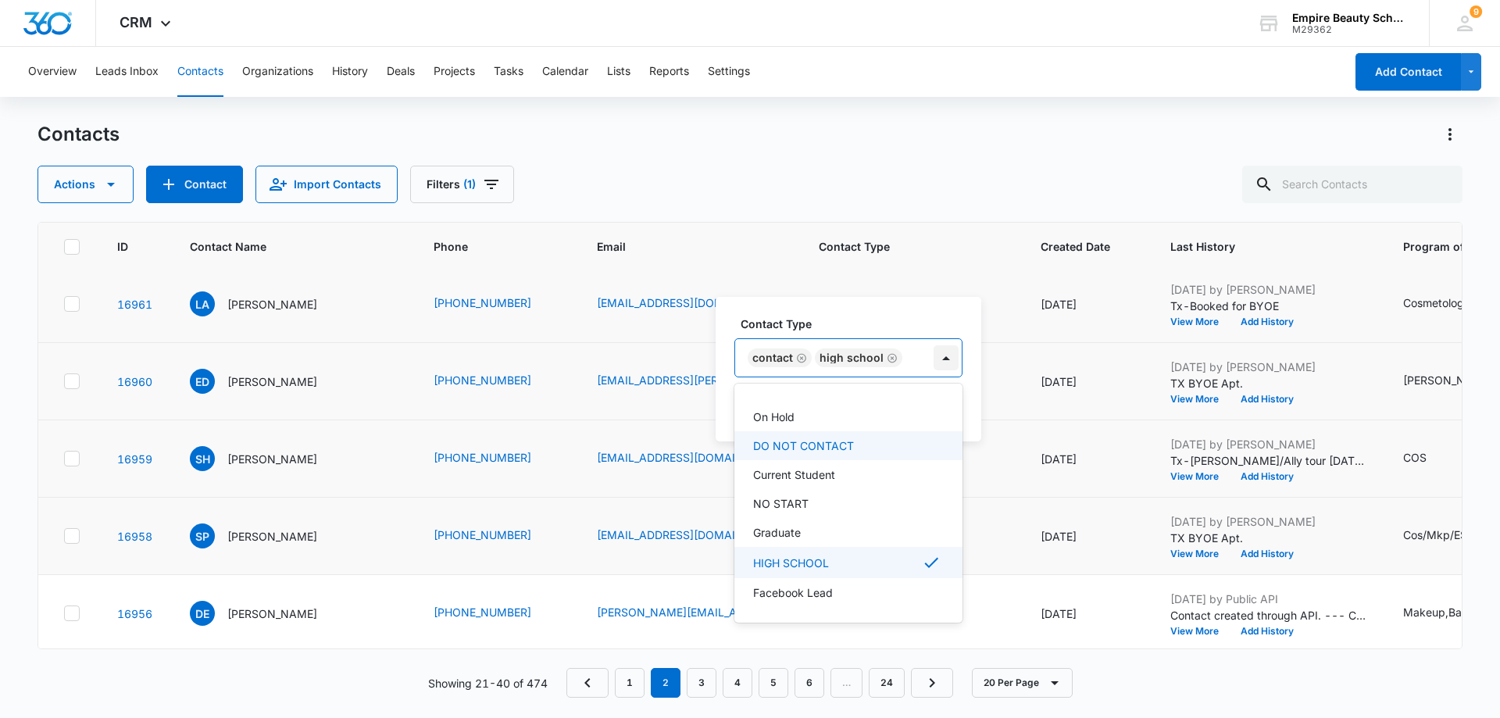
click at [935, 366] on div at bounding box center [946, 357] width 25 height 25
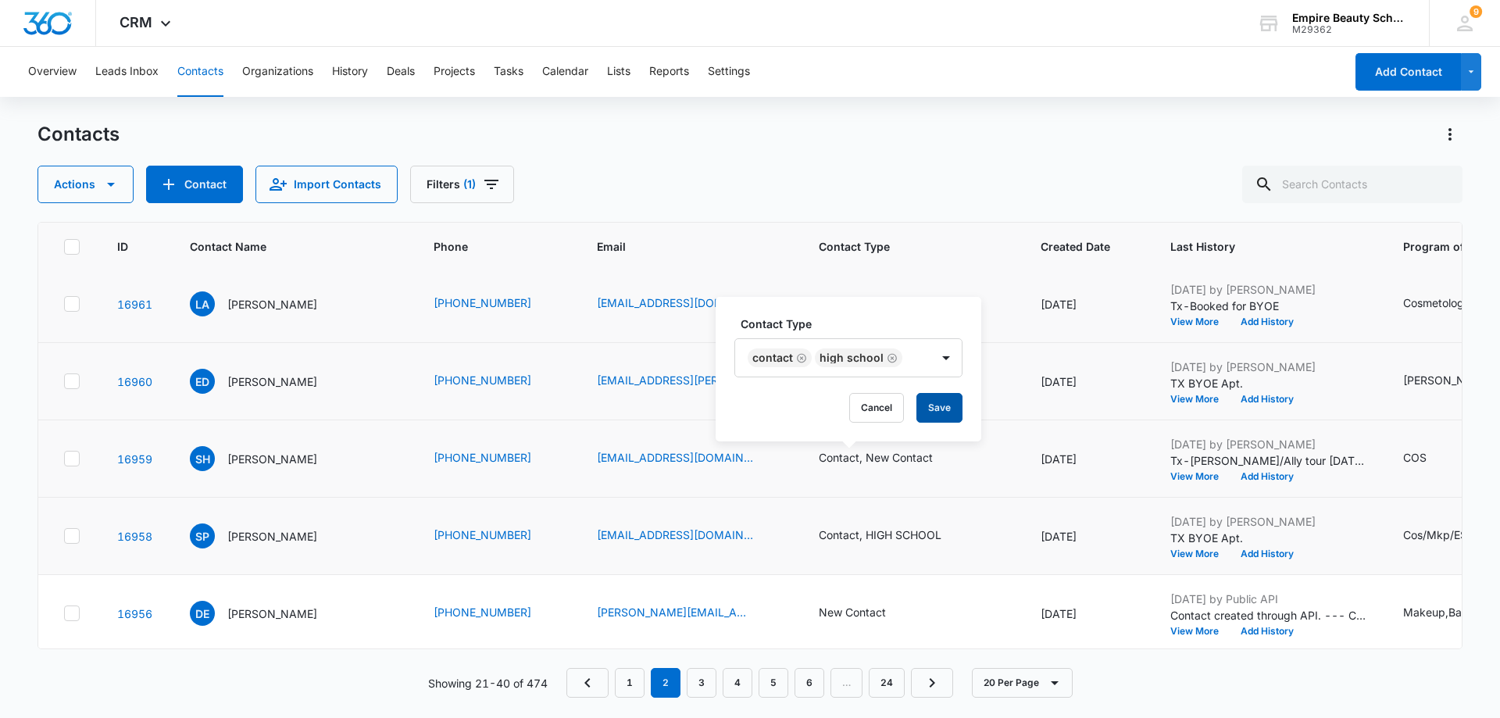
click at [936, 406] on button "Save" at bounding box center [940, 408] width 46 height 30
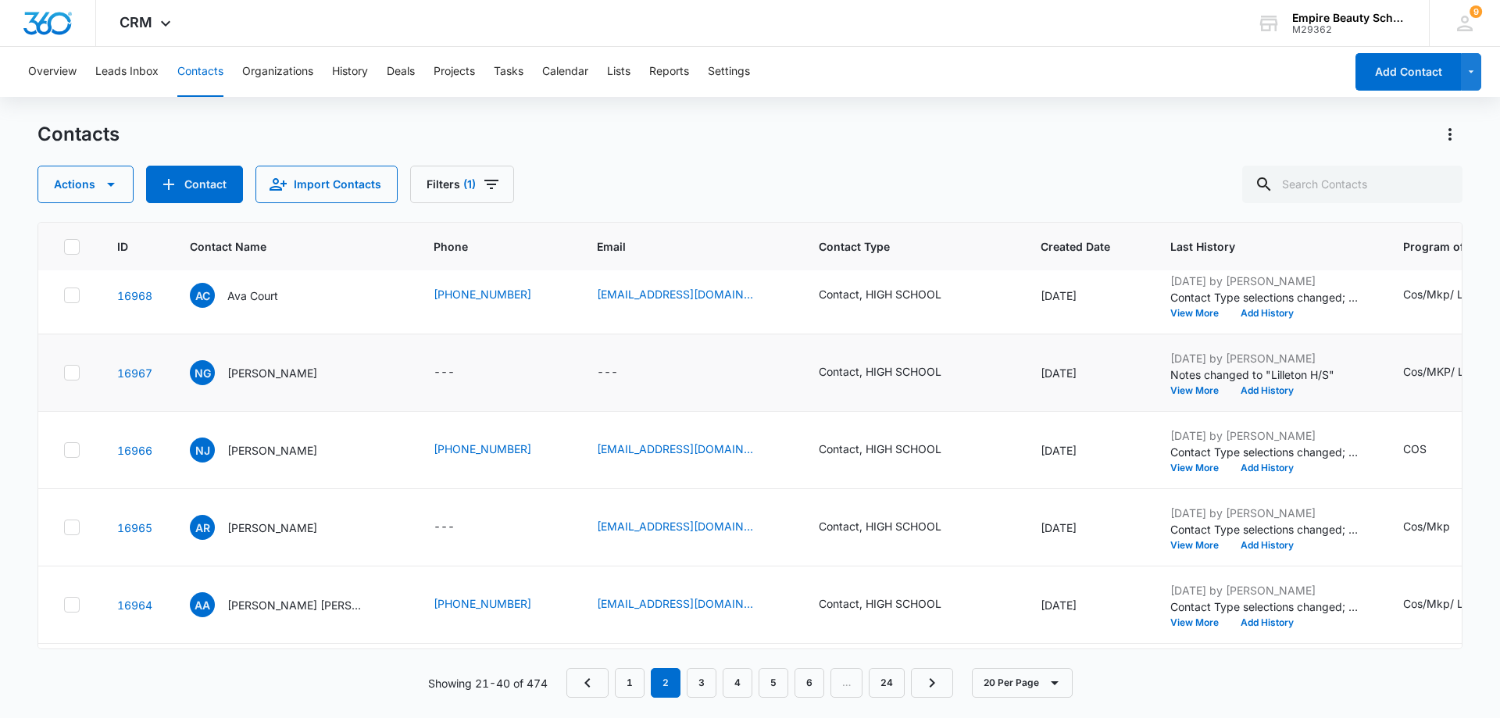
scroll to position [0, 0]
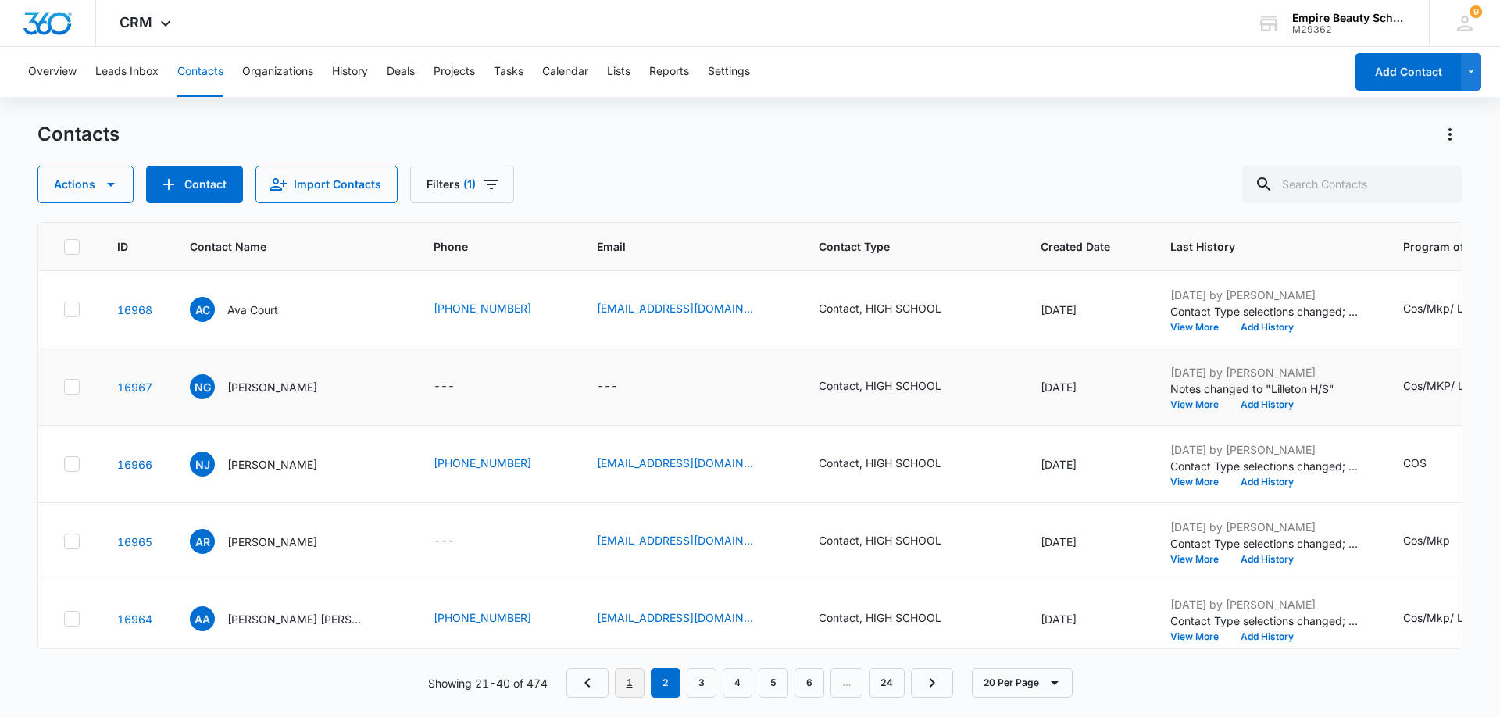
click at [624, 680] on link "1" at bounding box center [630, 683] width 30 height 30
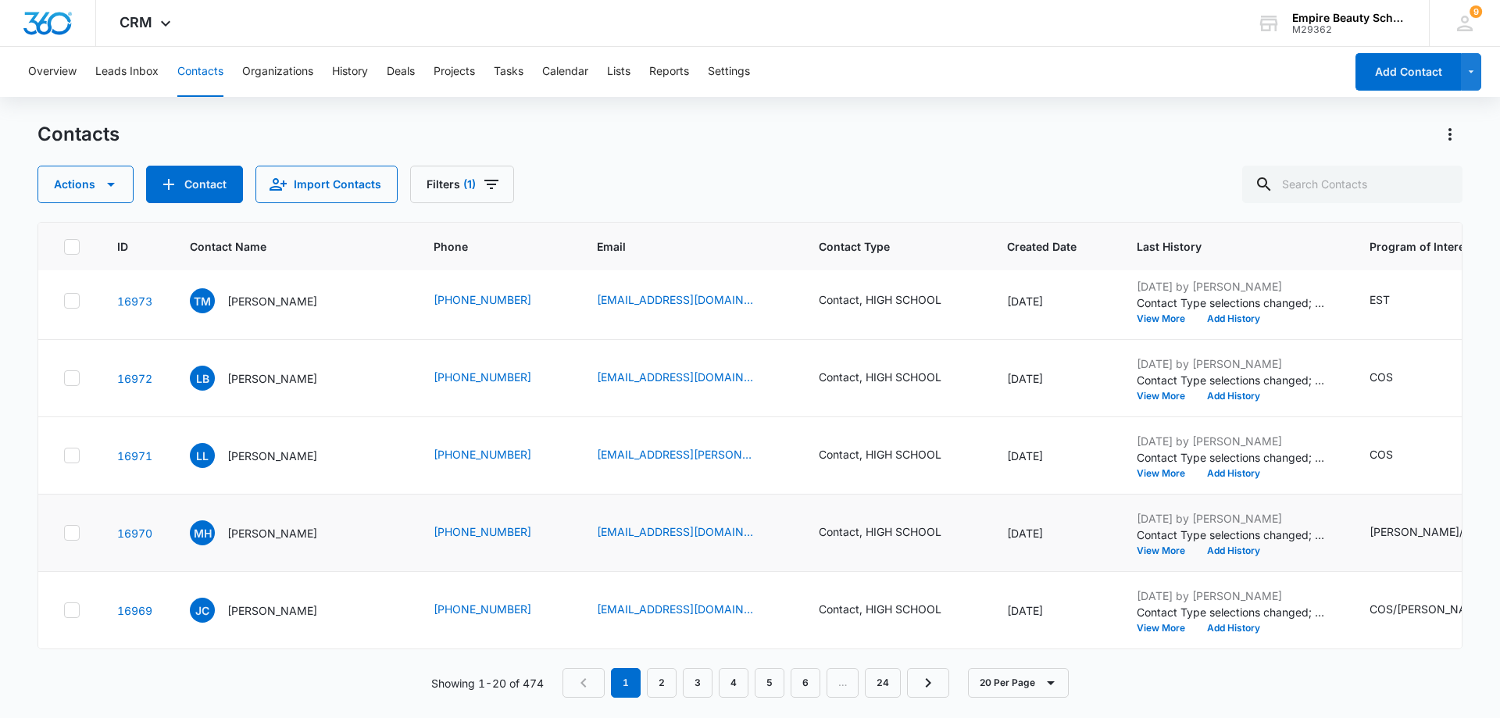
scroll to position [1181, 0]
click at [698, 687] on link "3" at bounding box center [698, 683] width 30 height 30
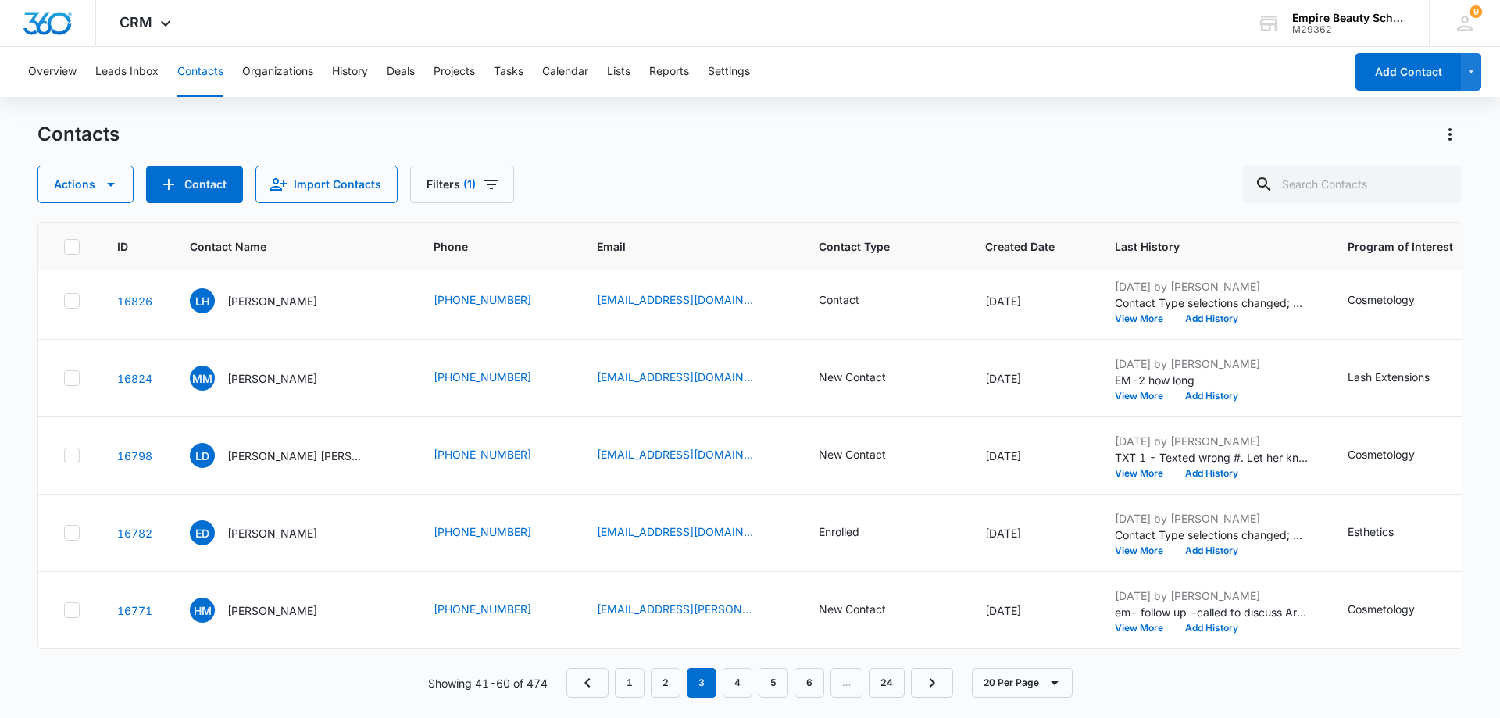
scroll to position [0, 0]
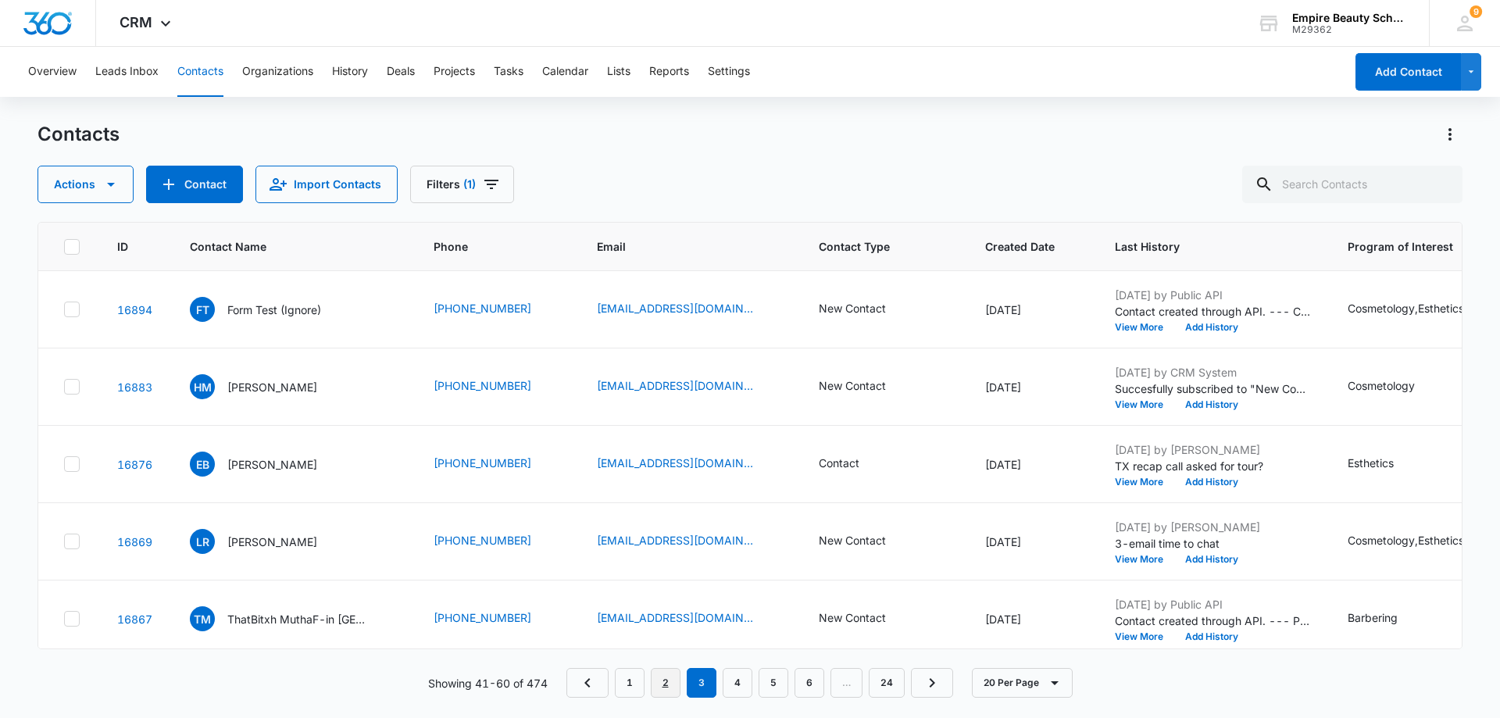
click at [667, 686] on link "2" at bounding box center [666, 683] width 30 height 30
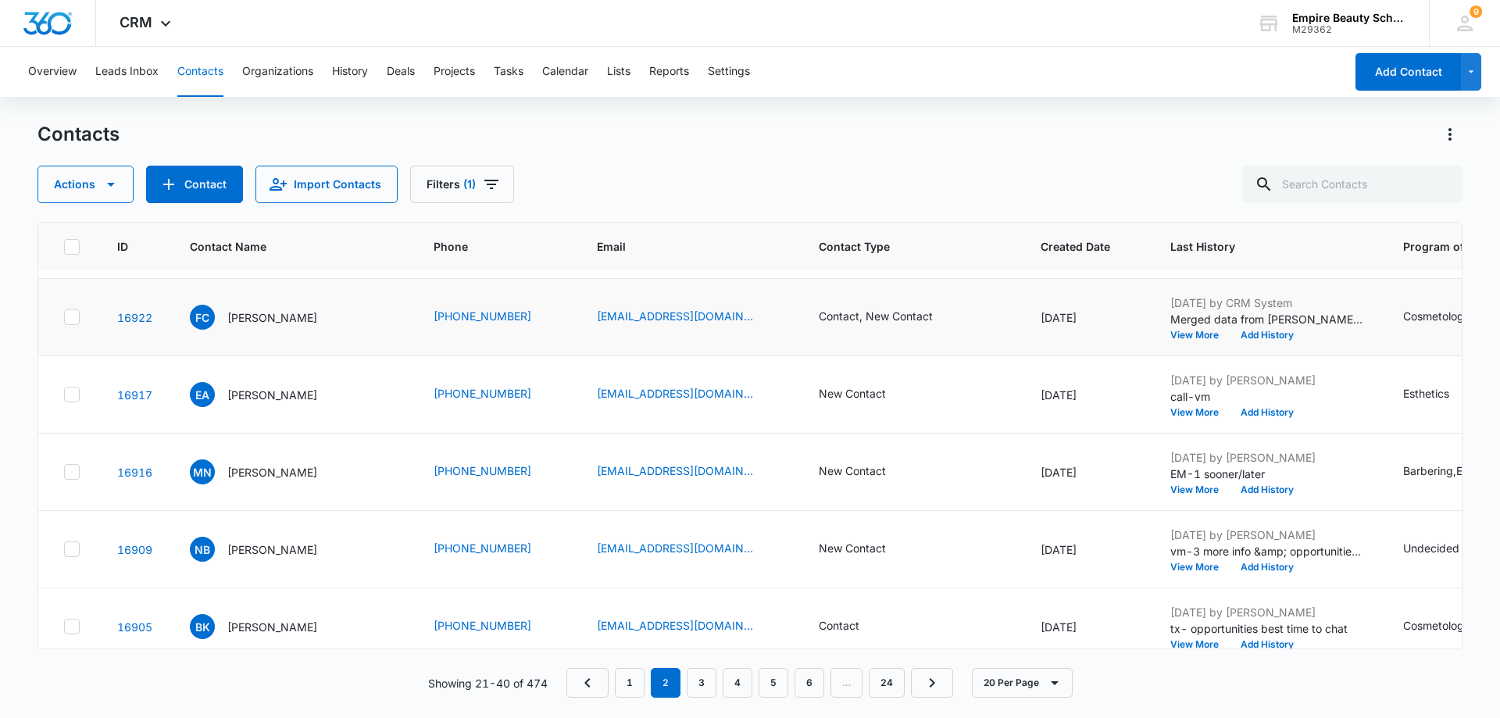
scroll to position [1181, 0]
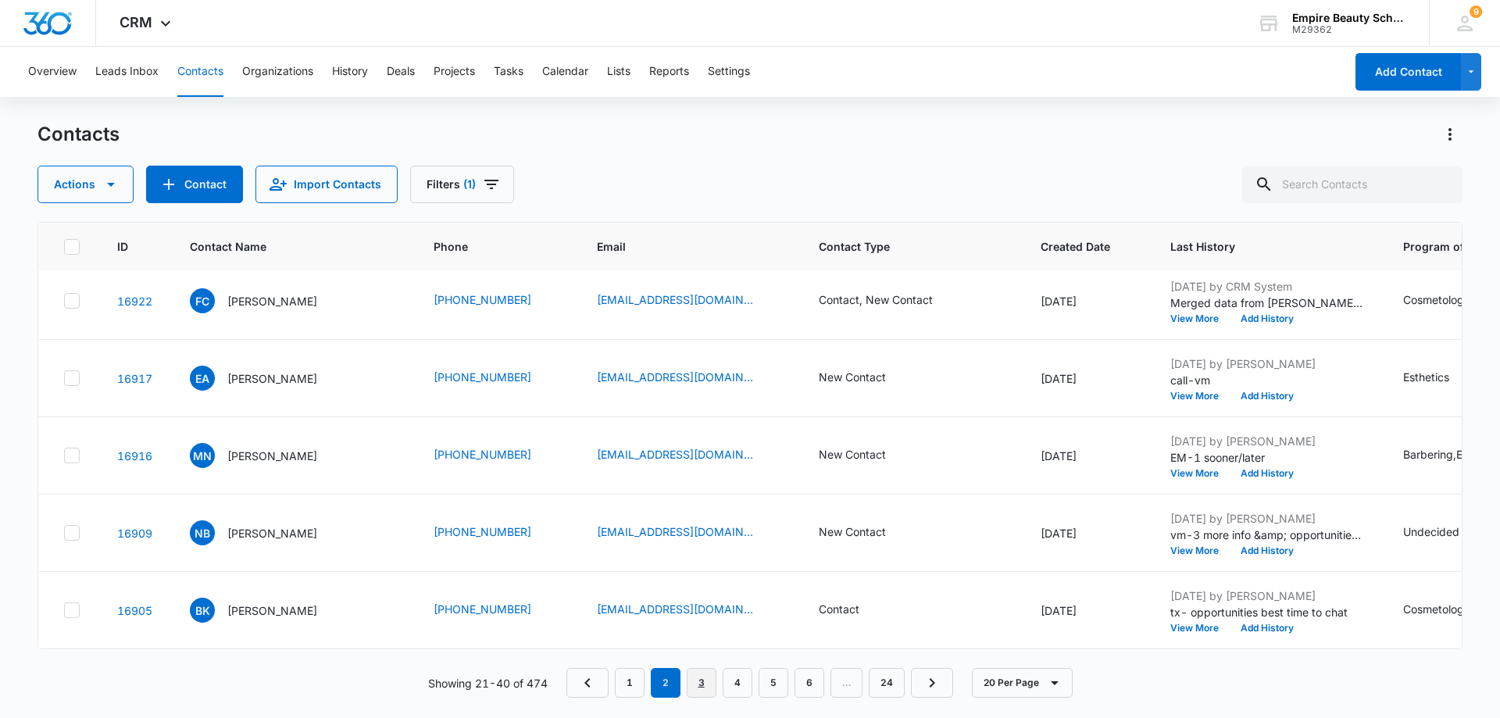
click at [698, 691] on link "3" at bounding box center [702, 683] width 30 height 30
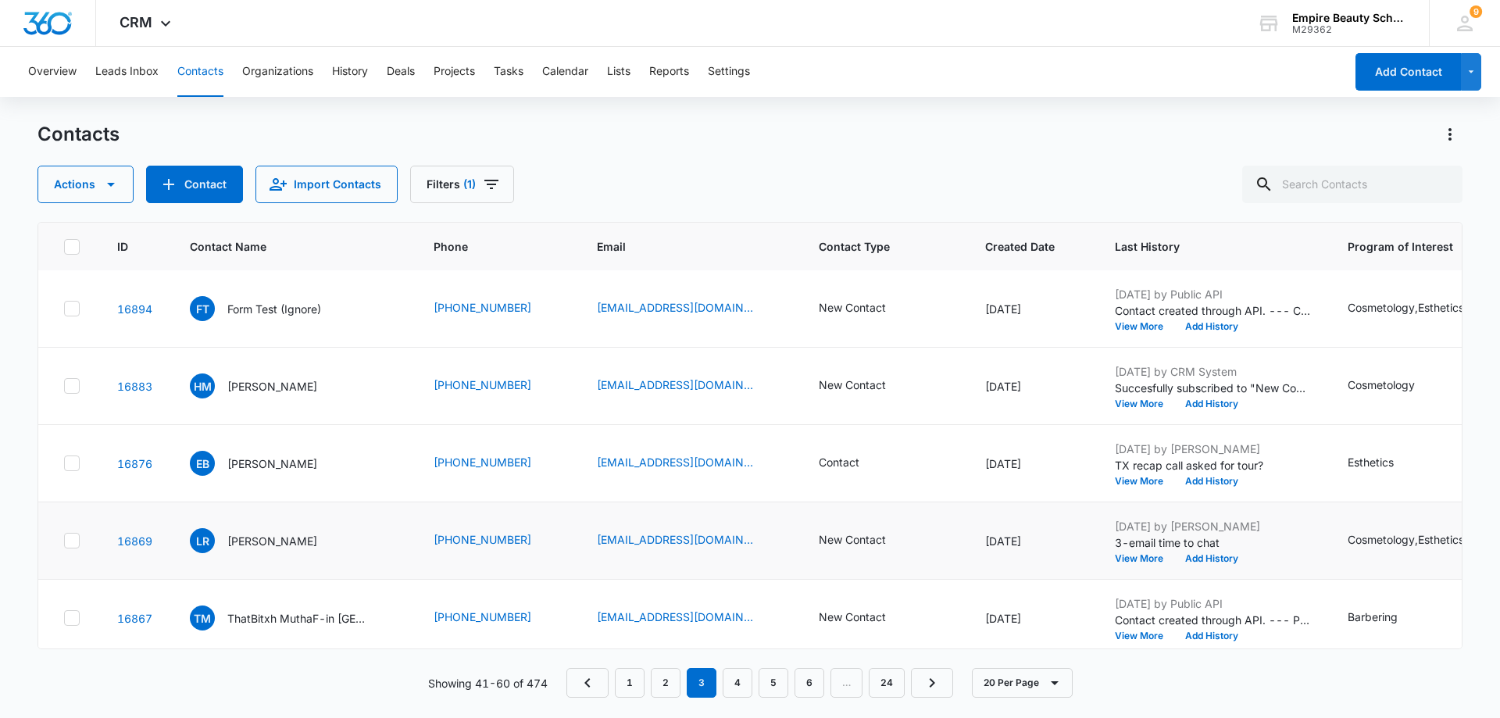
scroll to position [0, 0]
click at [667, 686] on link "2" at bounding box center [666, 683] width 30 height 30
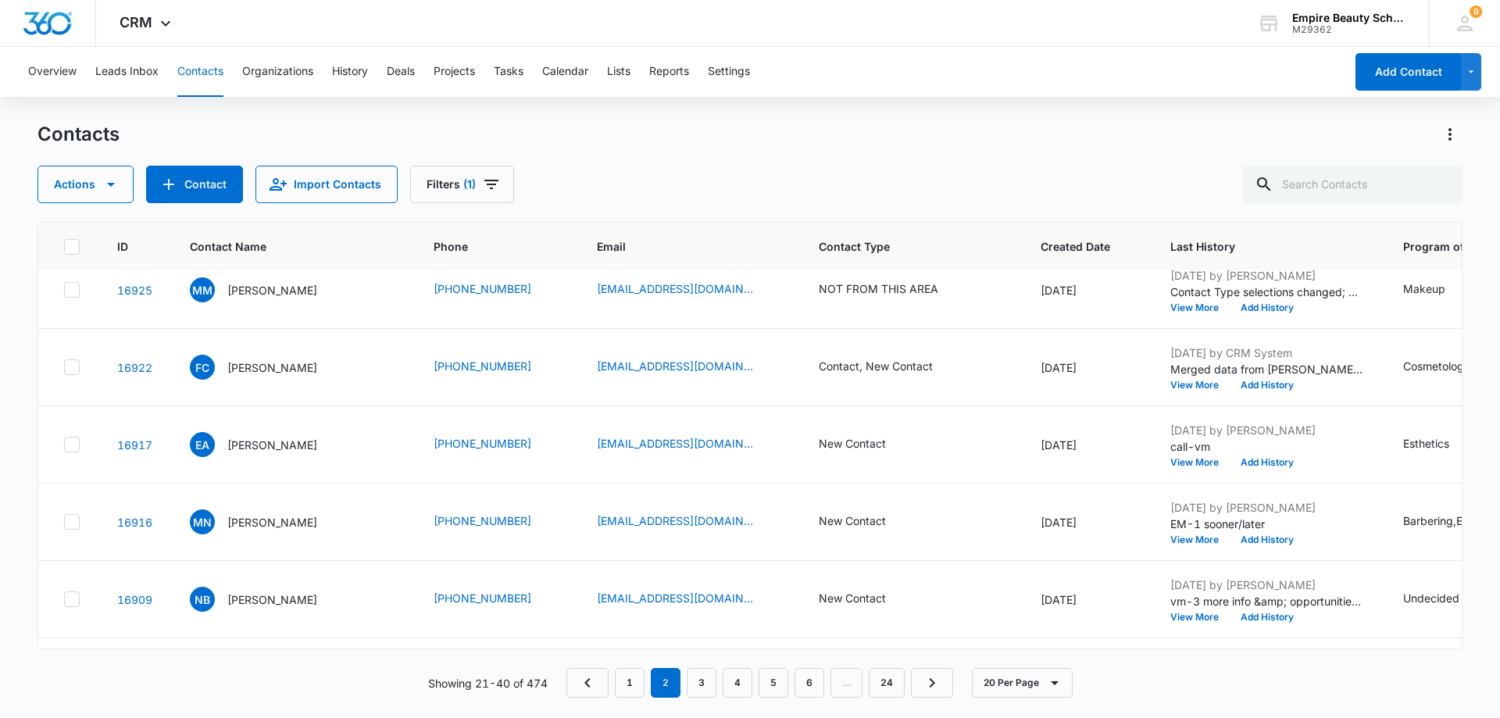
scroll to position [1181, 0]
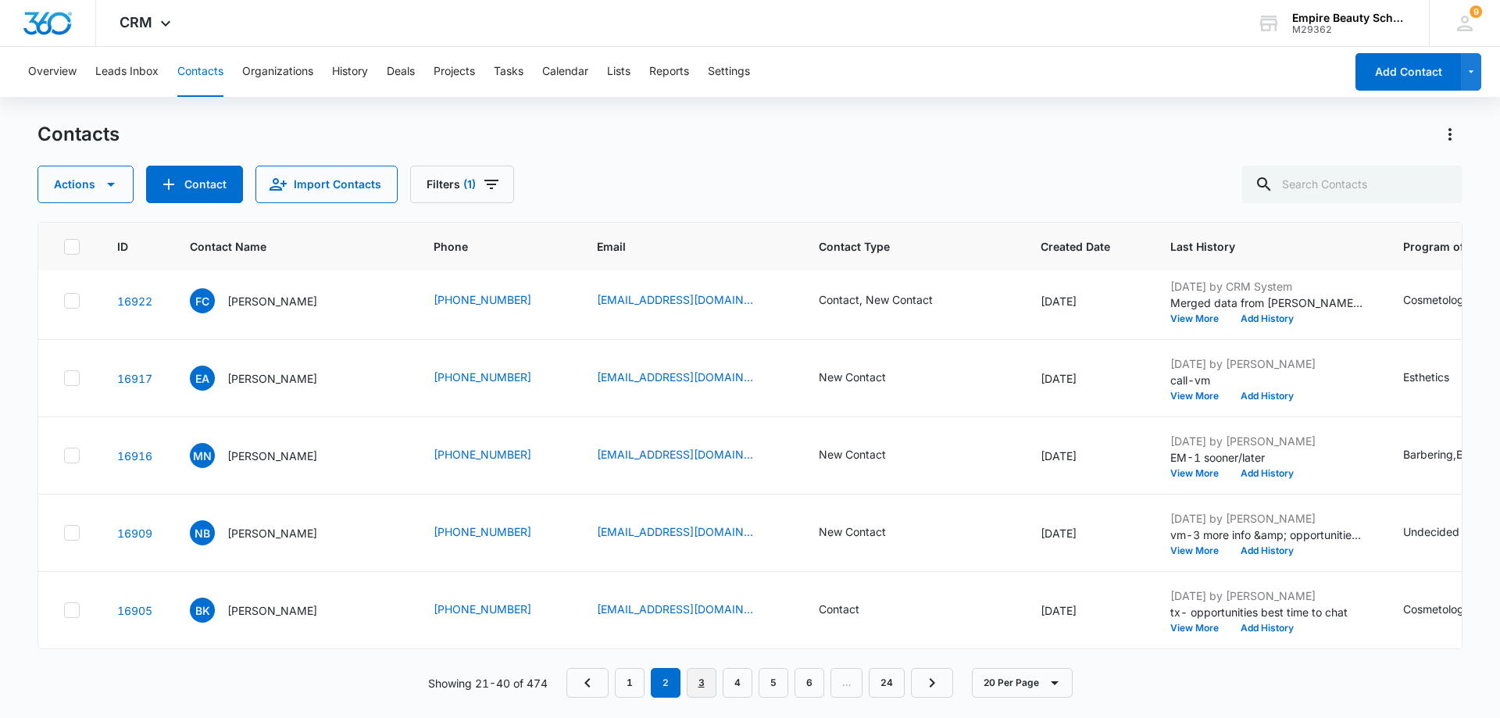
click at [706, 676] on link "3" at bounding box center [702, 683] width 30 height 30
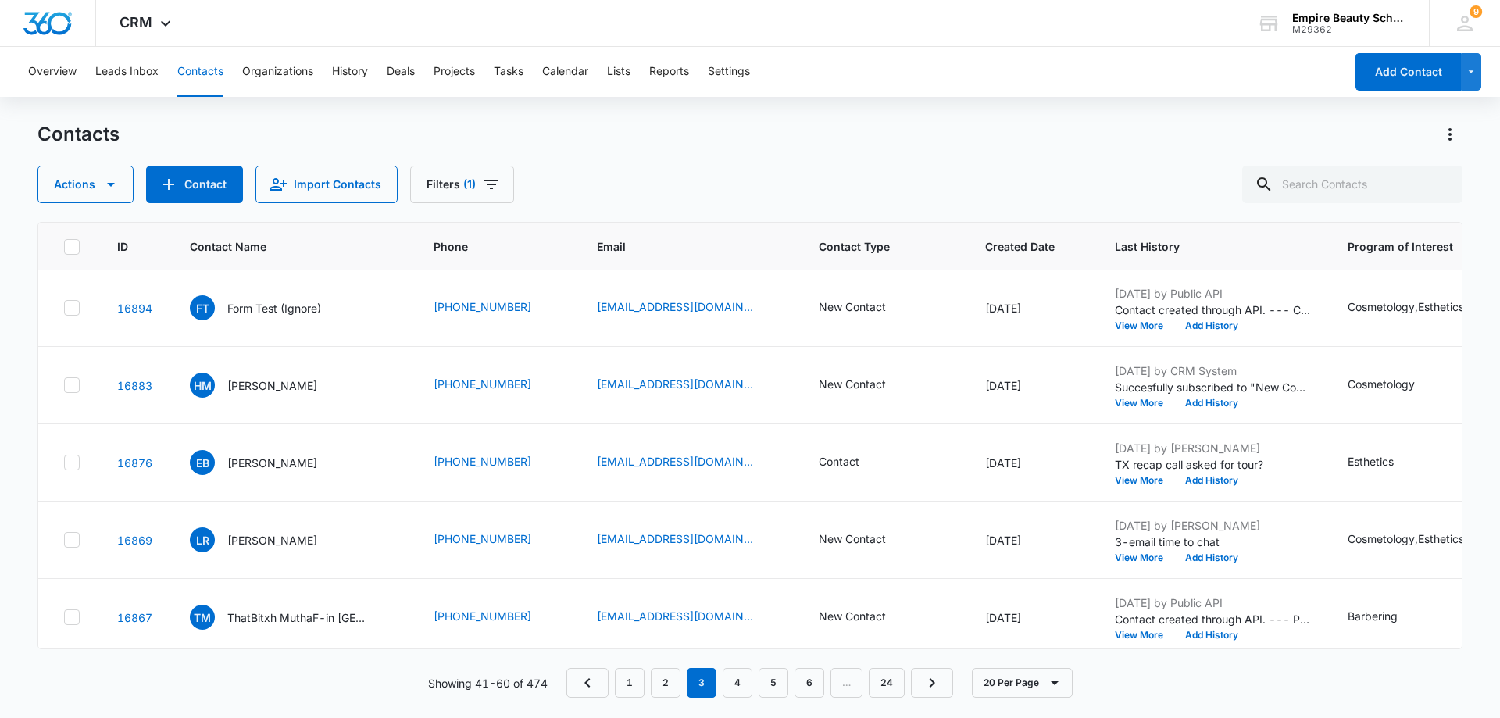
scroll to position [0, 0]
click at [662, 692] on link "2" at bounding box center [666, 683] width 30 height 30
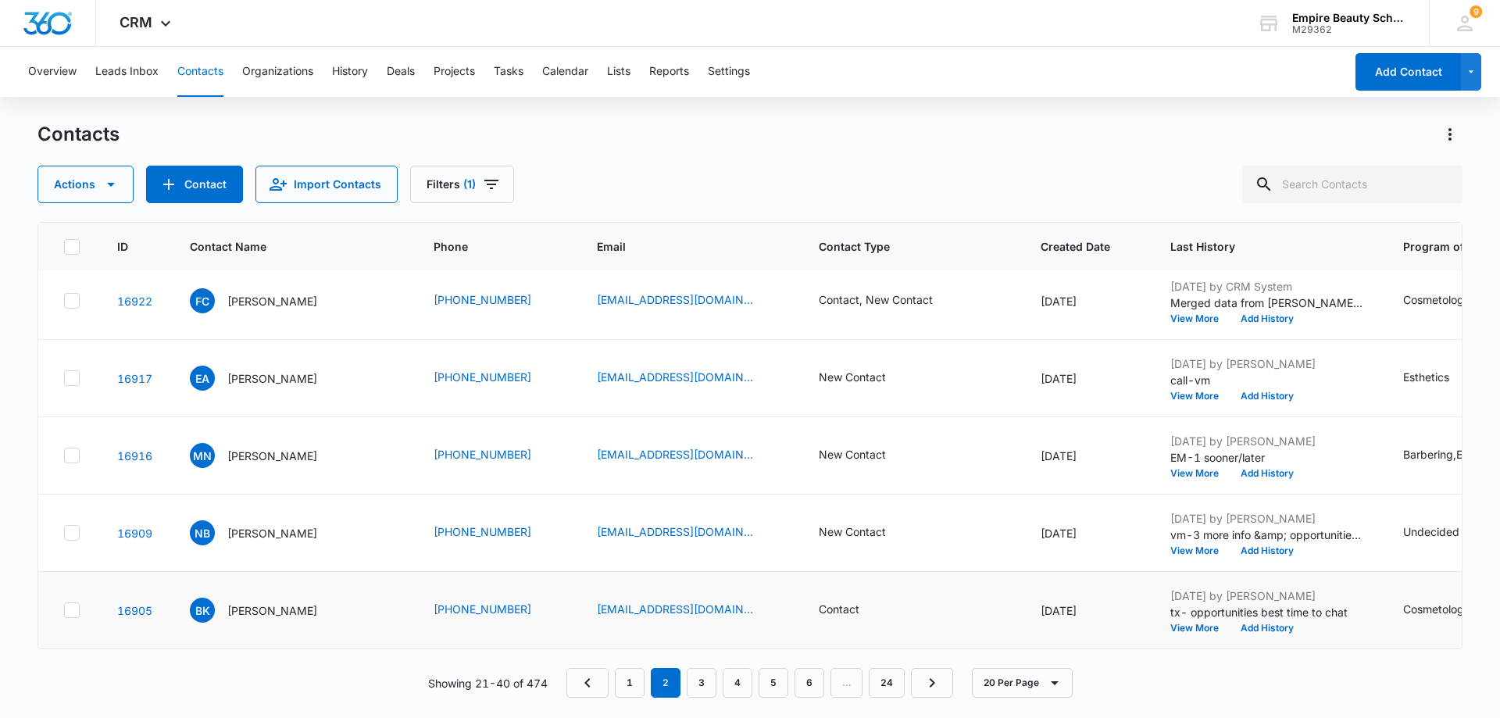
scroll to position [1181, 0]
click at [631, 689] on link "1" at bounding box center [630, 683] width 30 height 30
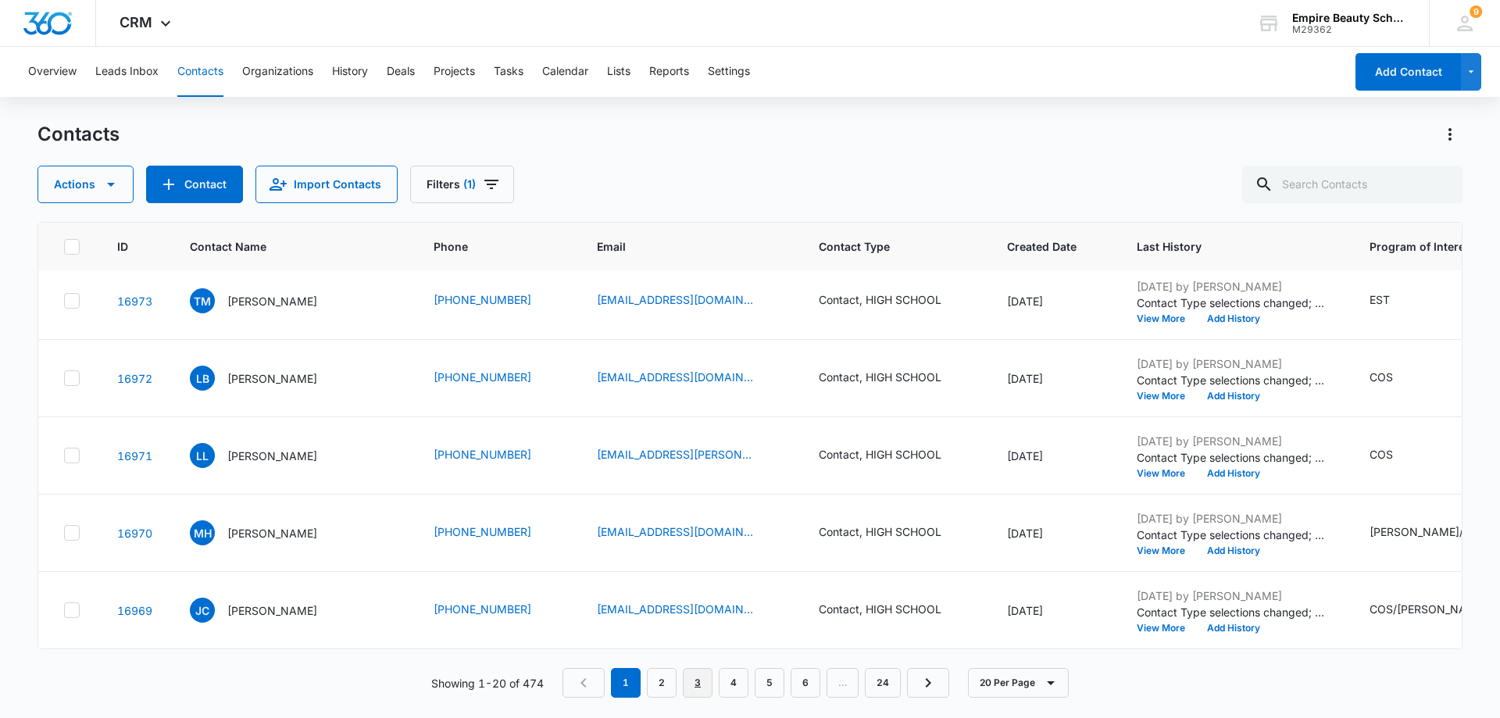
click at [699, 681] on link "3" at bounding box center [698, 683] width 30 height 30
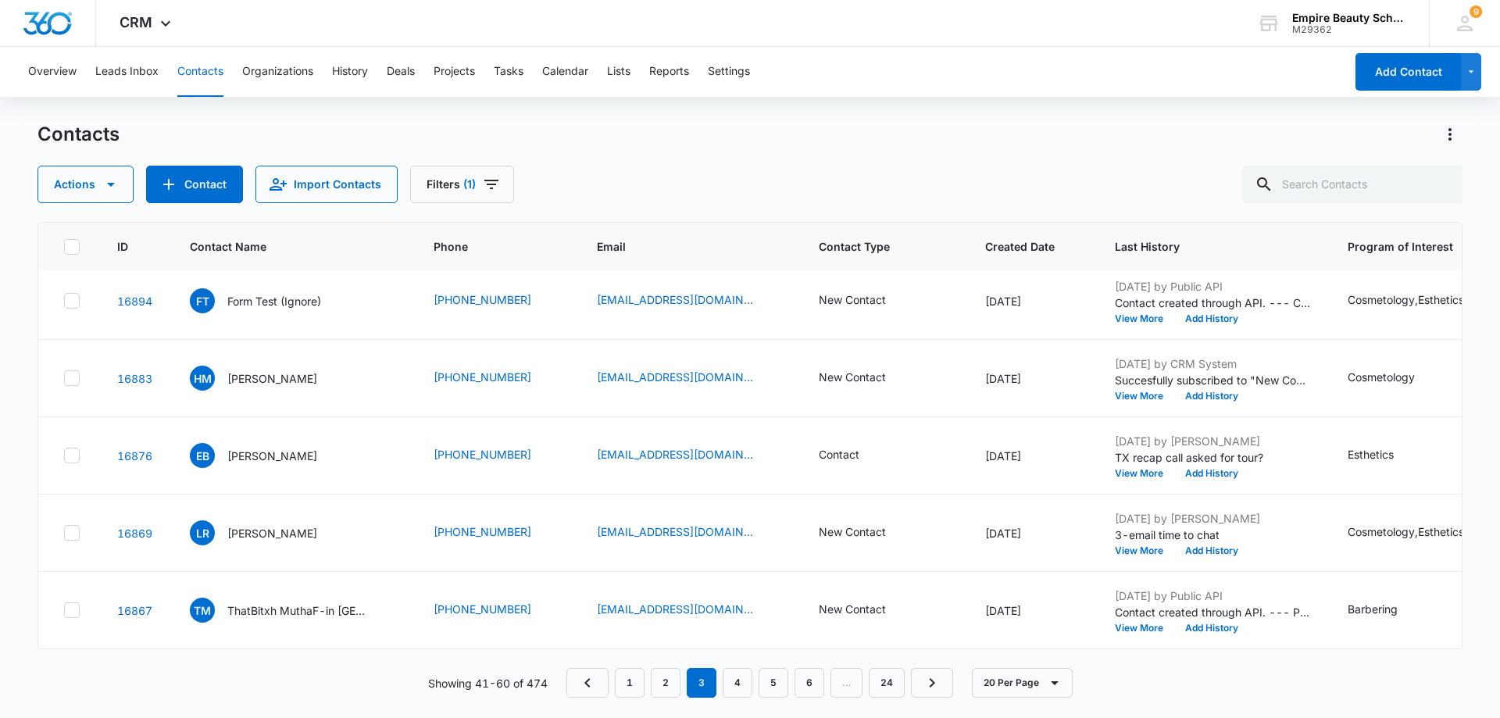
scroll to position [0, 0]
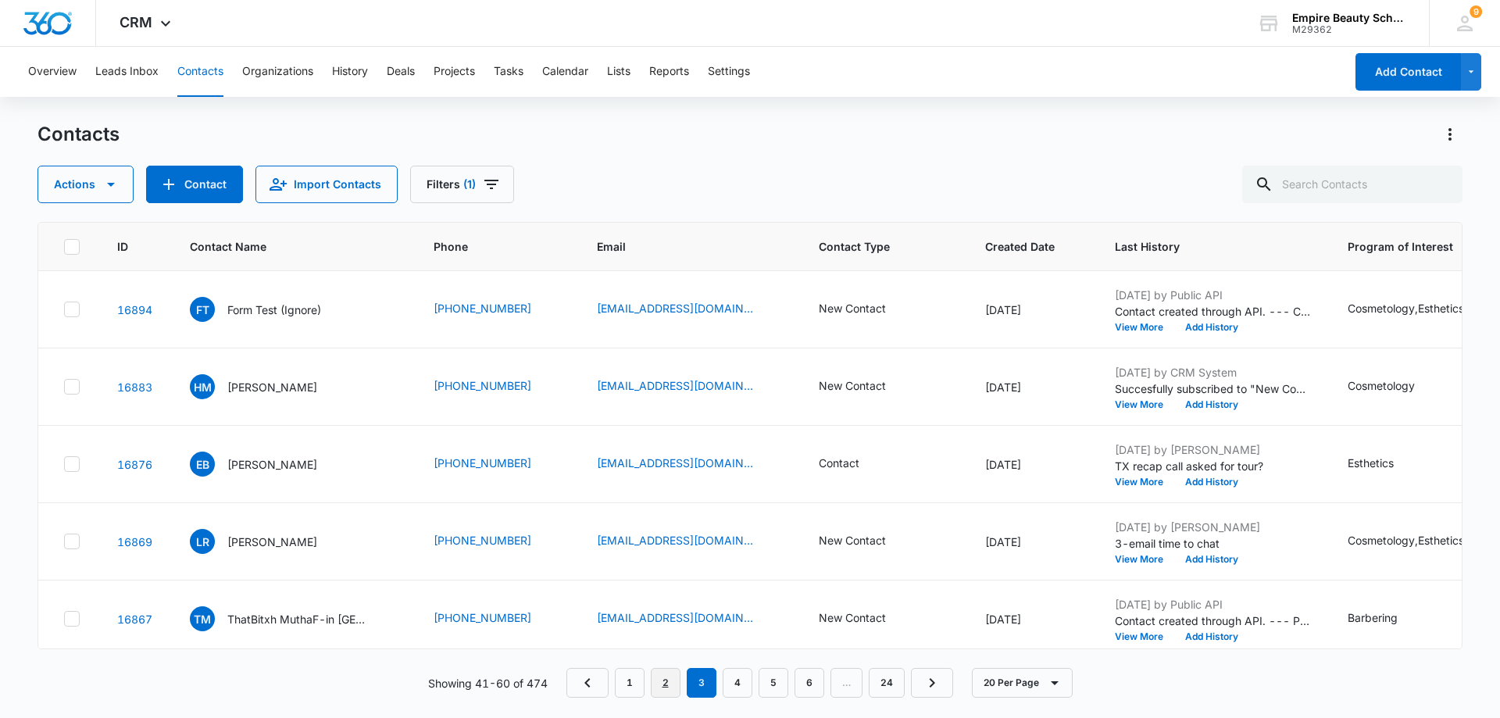
click at [670, 683] on link "2" at bounding box center [666, 683] width 30 height 30
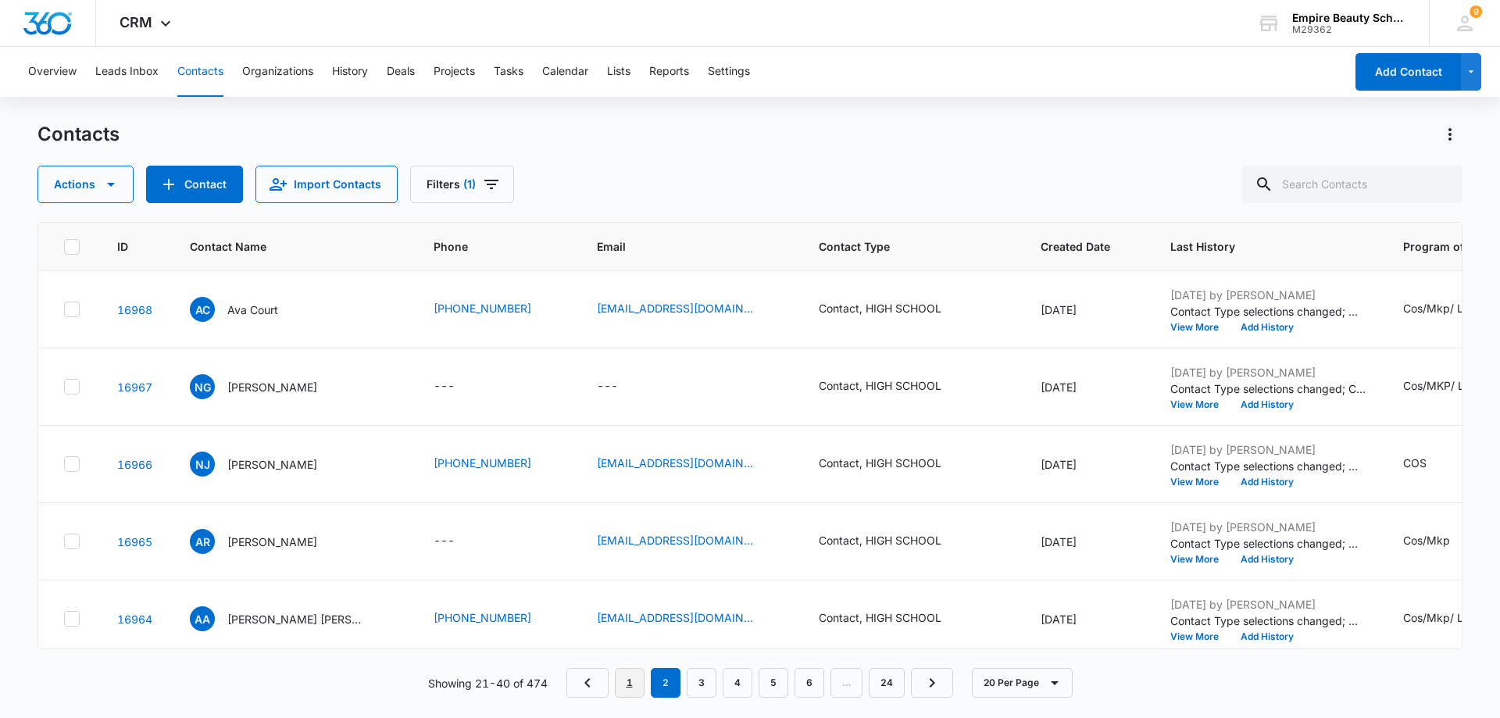
click at [626, 687] on link "1" at bounding box center [630, 683] width 30 height 30
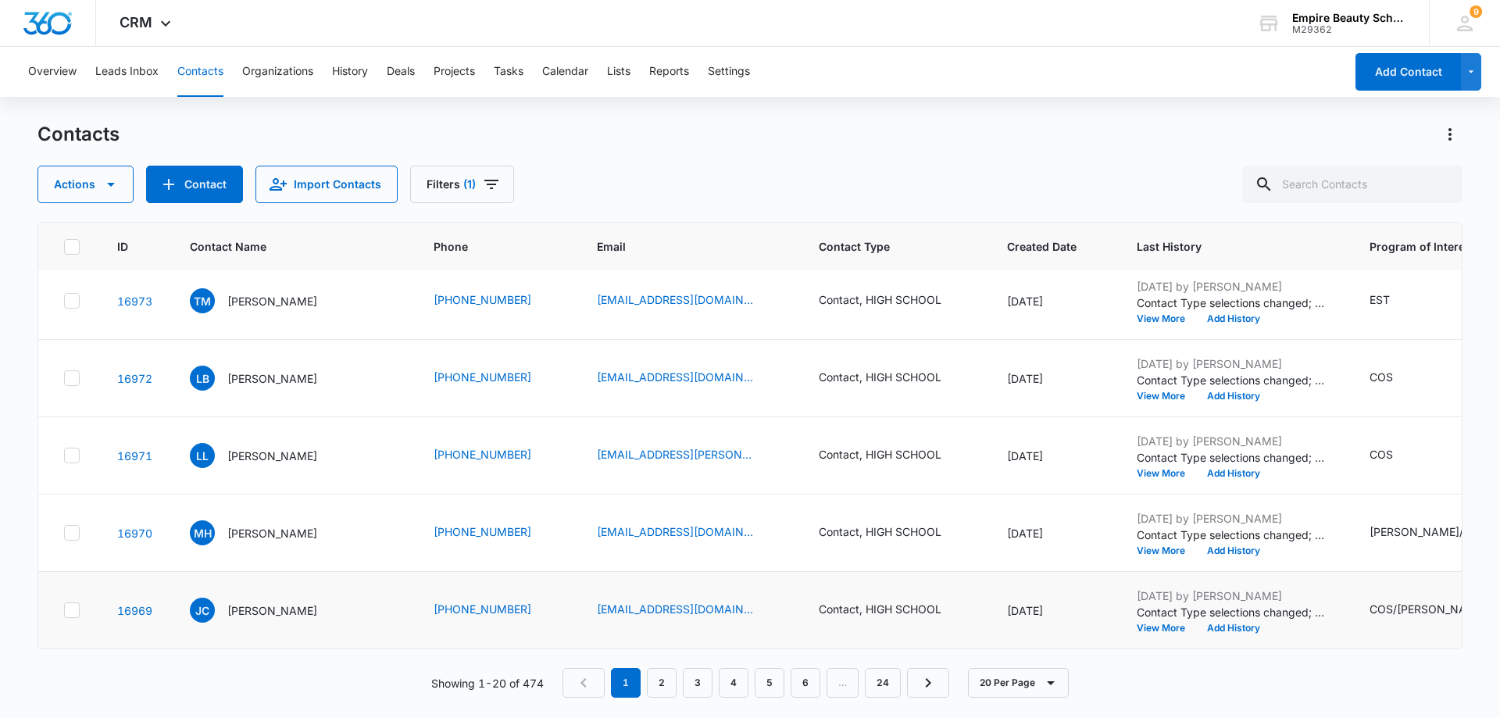
scroll to position [1103, 0]
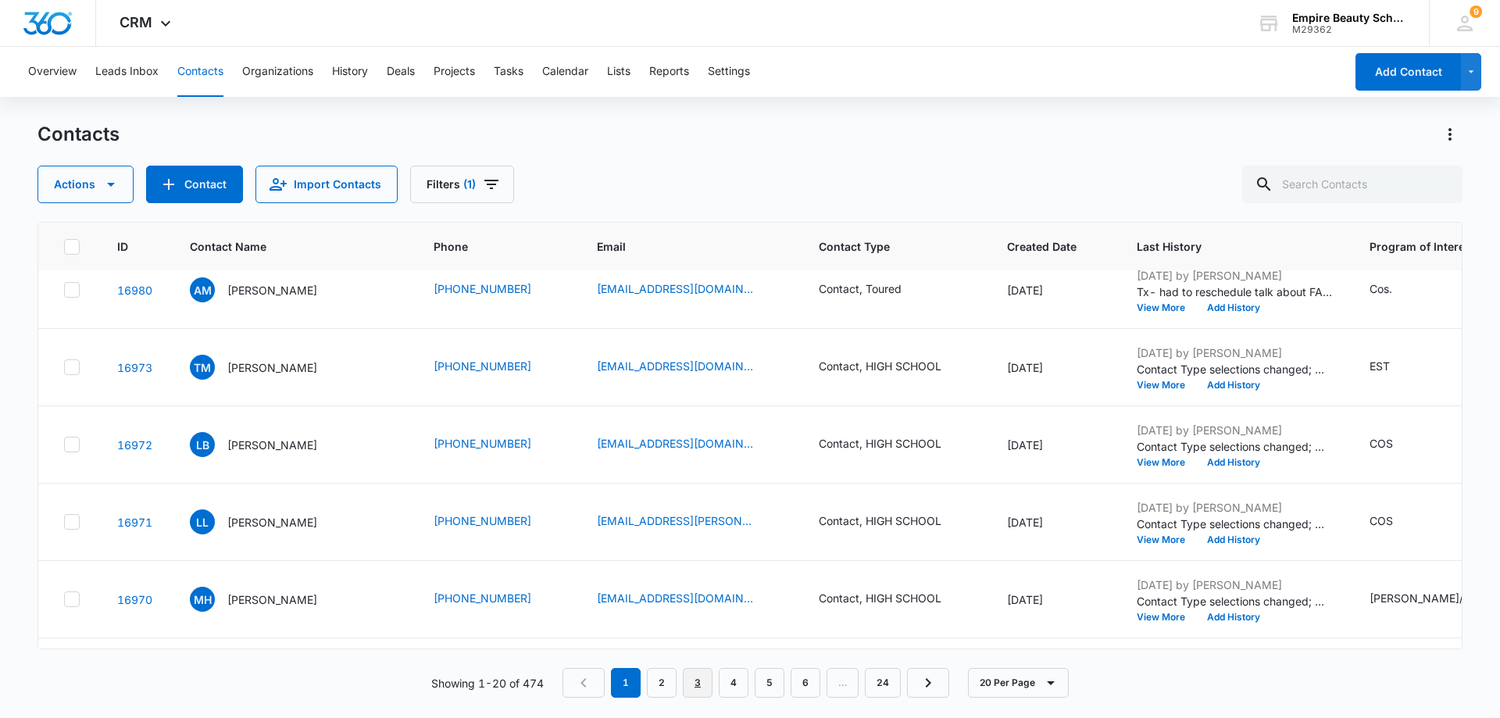
click at [697, 687] on link "3" at bounding box center [698, 683] width 30 height 30
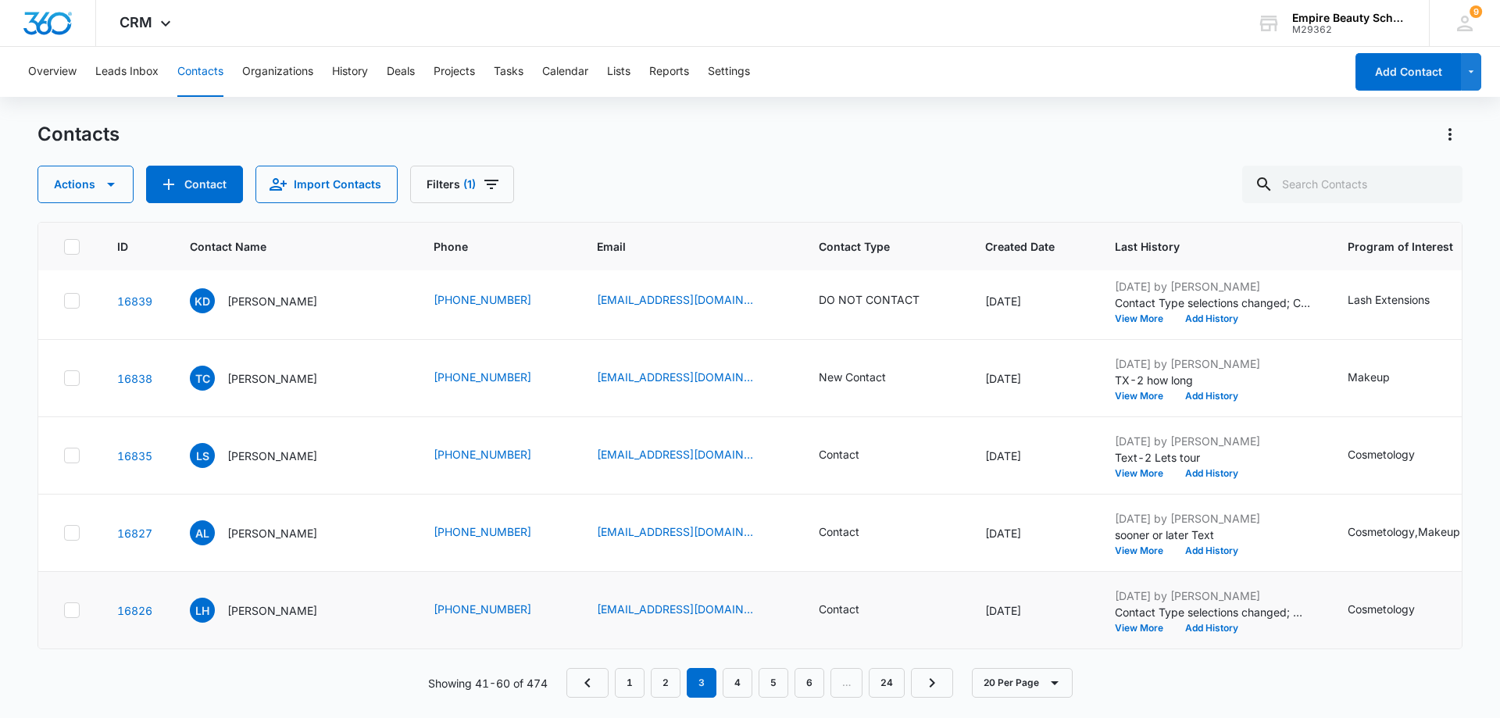
scroll to position [1181, 0]
click at [750, 685] on link "4" at bounding box center [738, 683] width 30 height 30
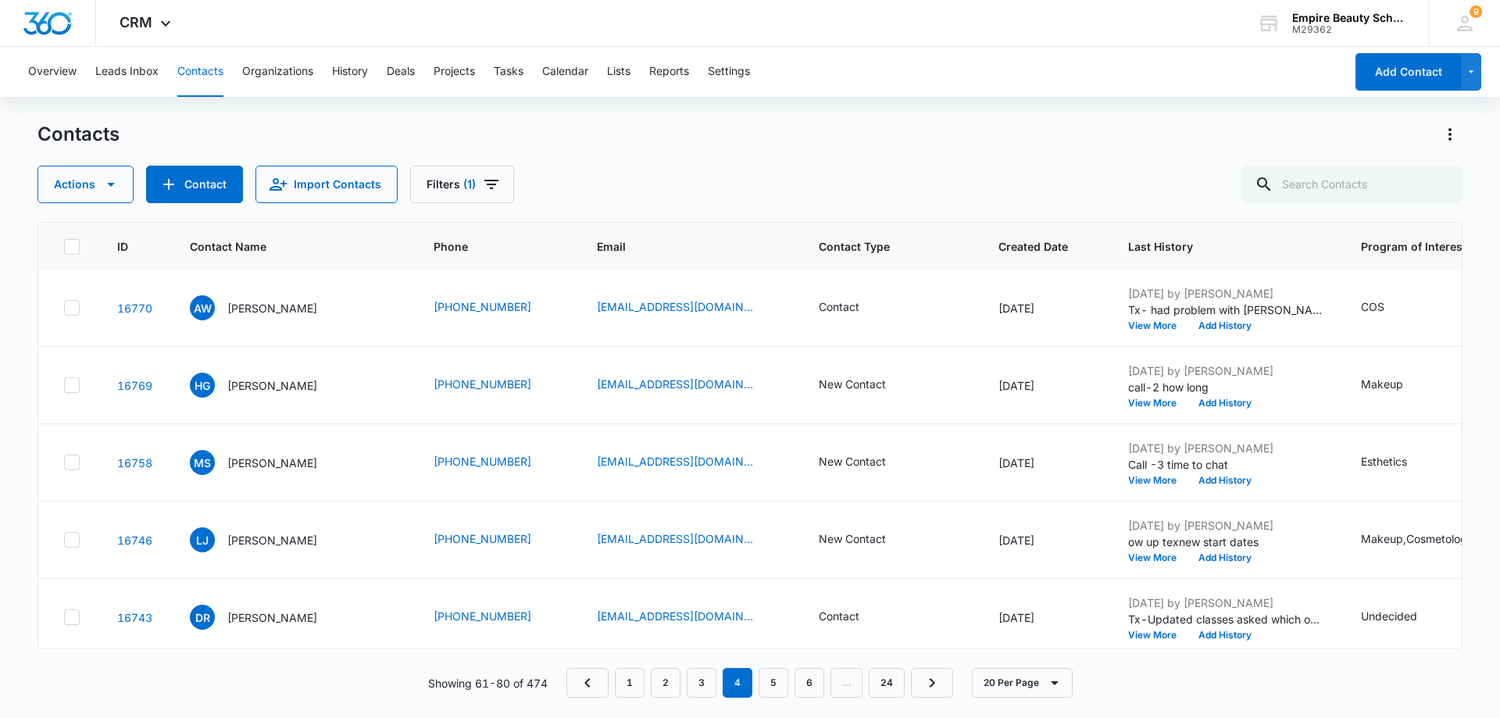
scroll to position [0, 0]
click at [704, 687] on link "3" at bounding box center [702, 683] width 30 height 30
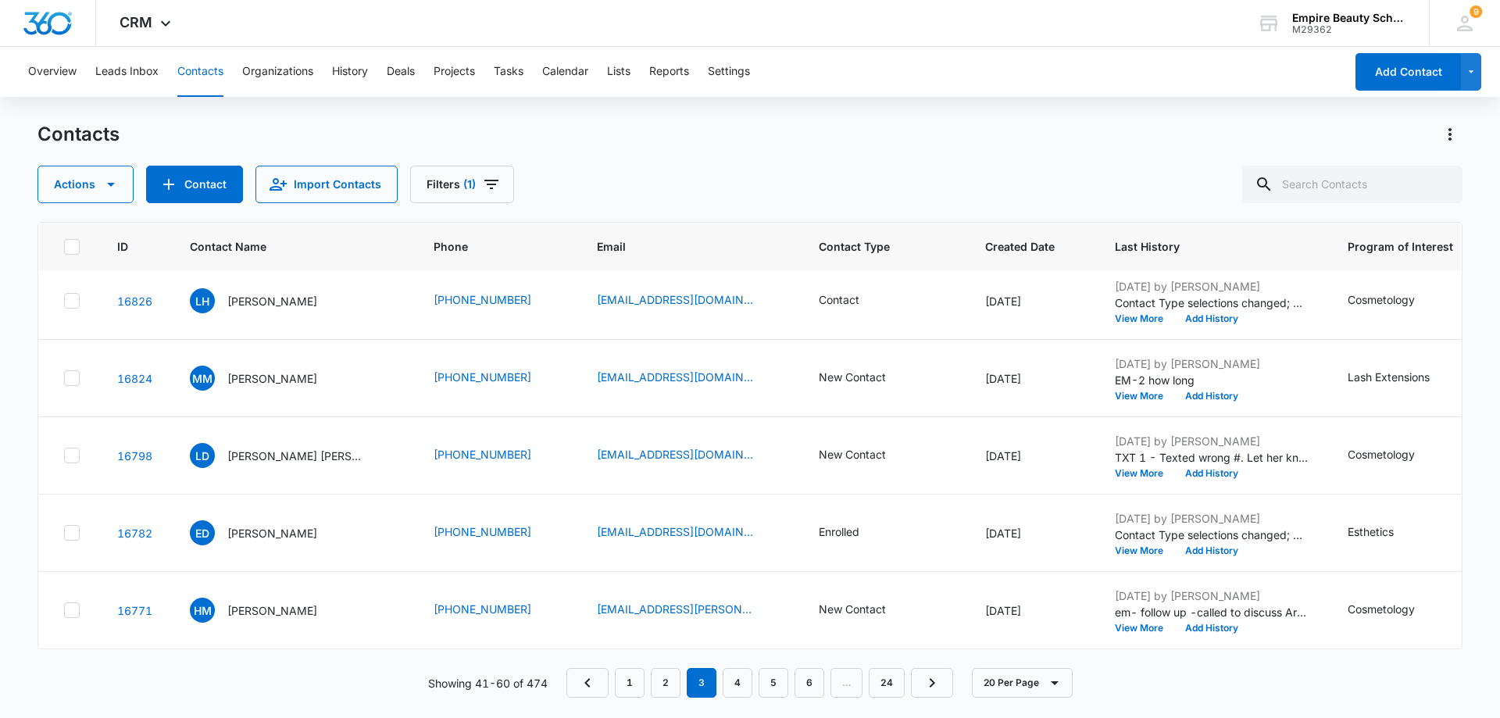
scroll to position [1181, 0]
click at [669, 690] on link "2" at bounding box center [666, 683] width 30 height 30
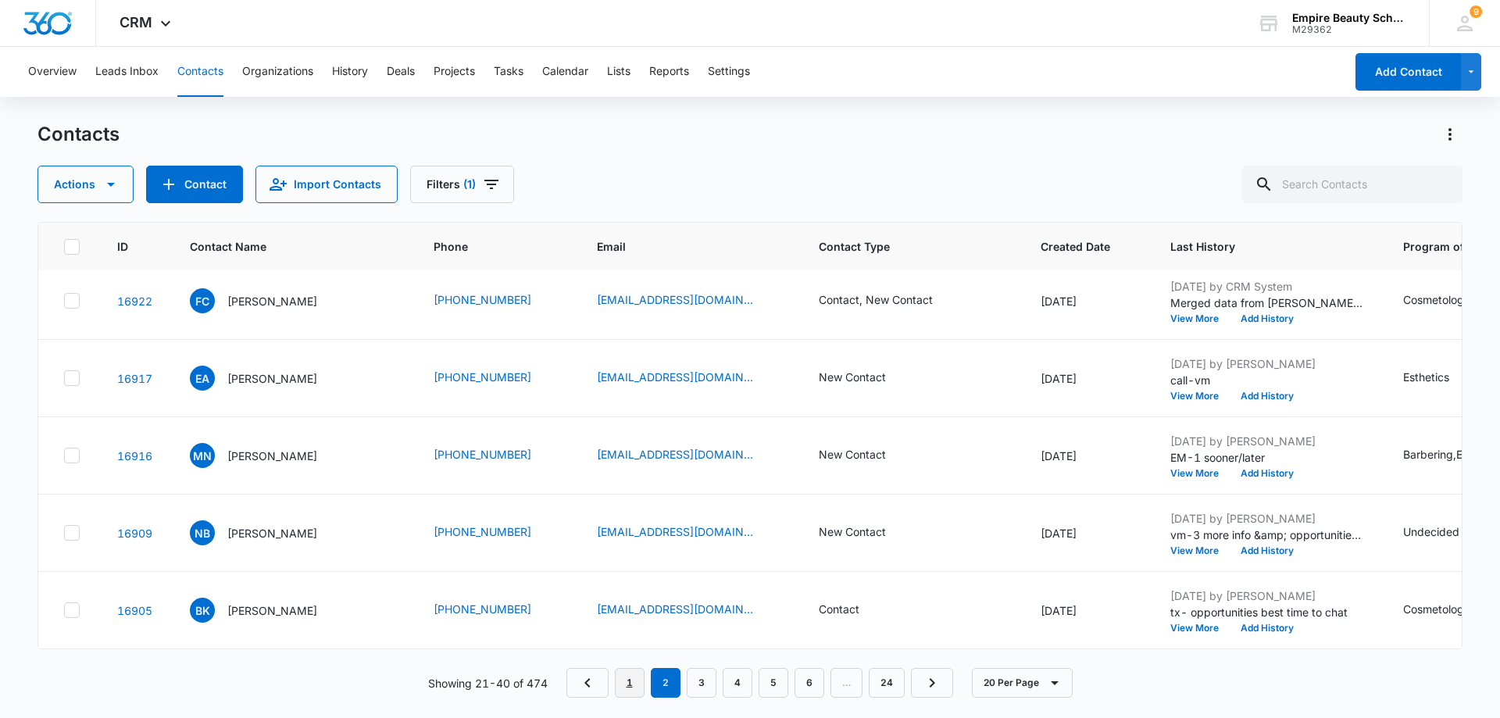
click at [636, 685] on link "1" at bounding box center [630, 683] width 30 height 30
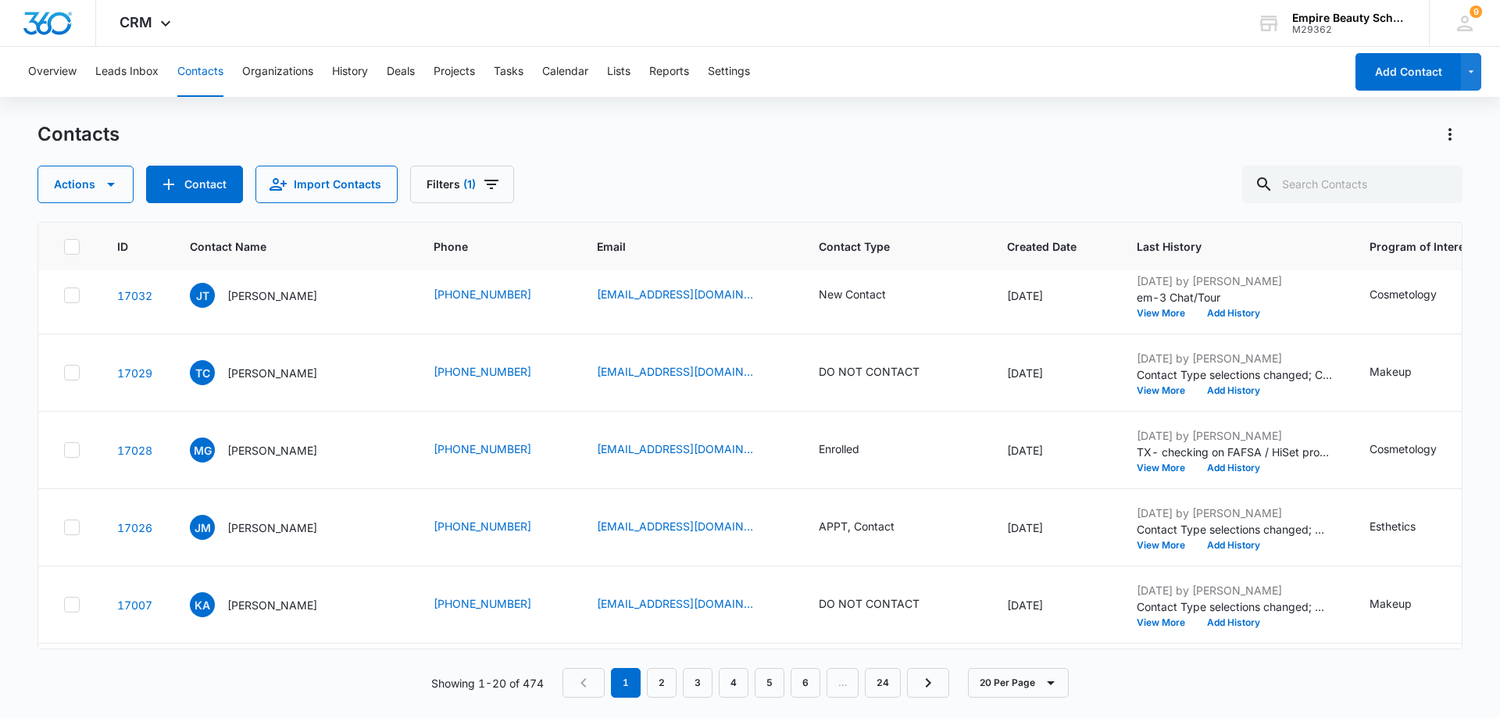
scroll to position [946, 0]
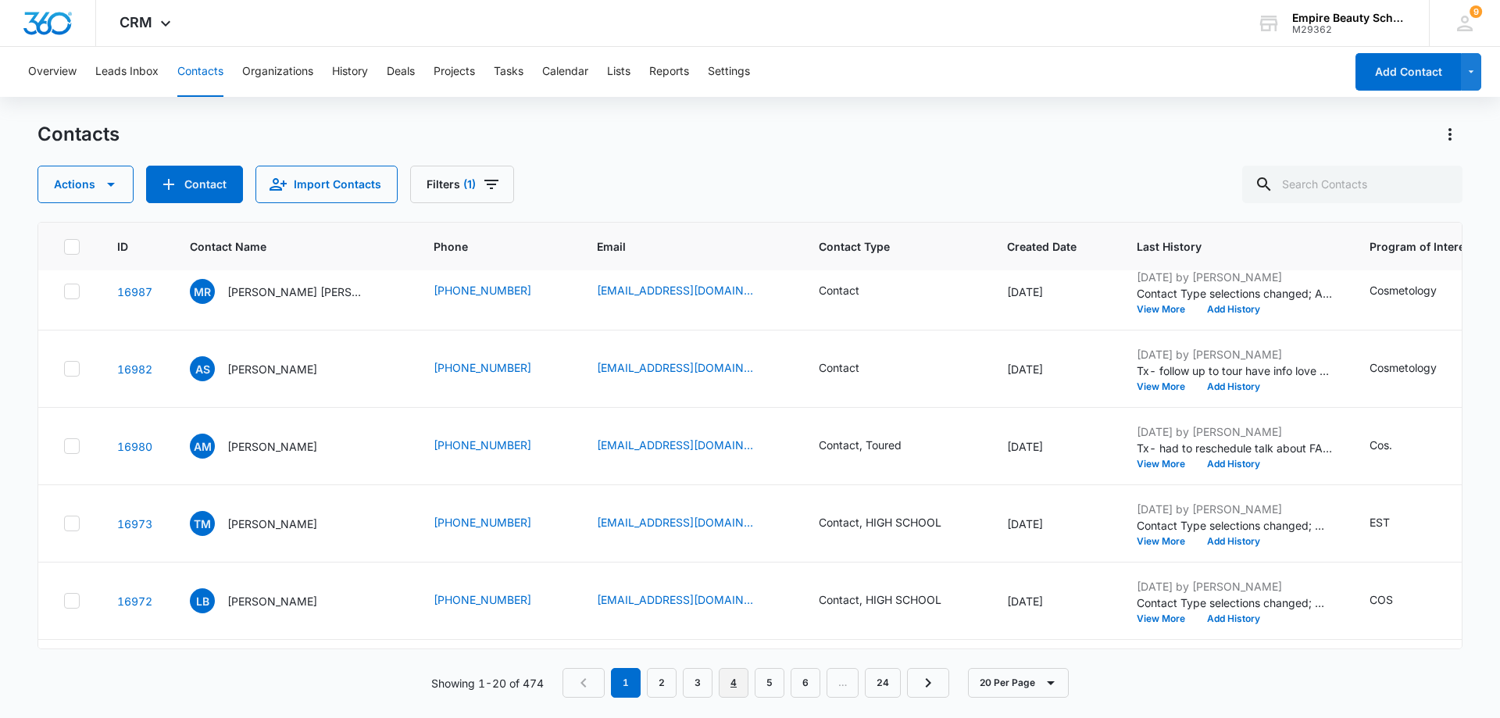
click at [733, 682] on link "4" at bounding box center [734, 683] width 30 height 30
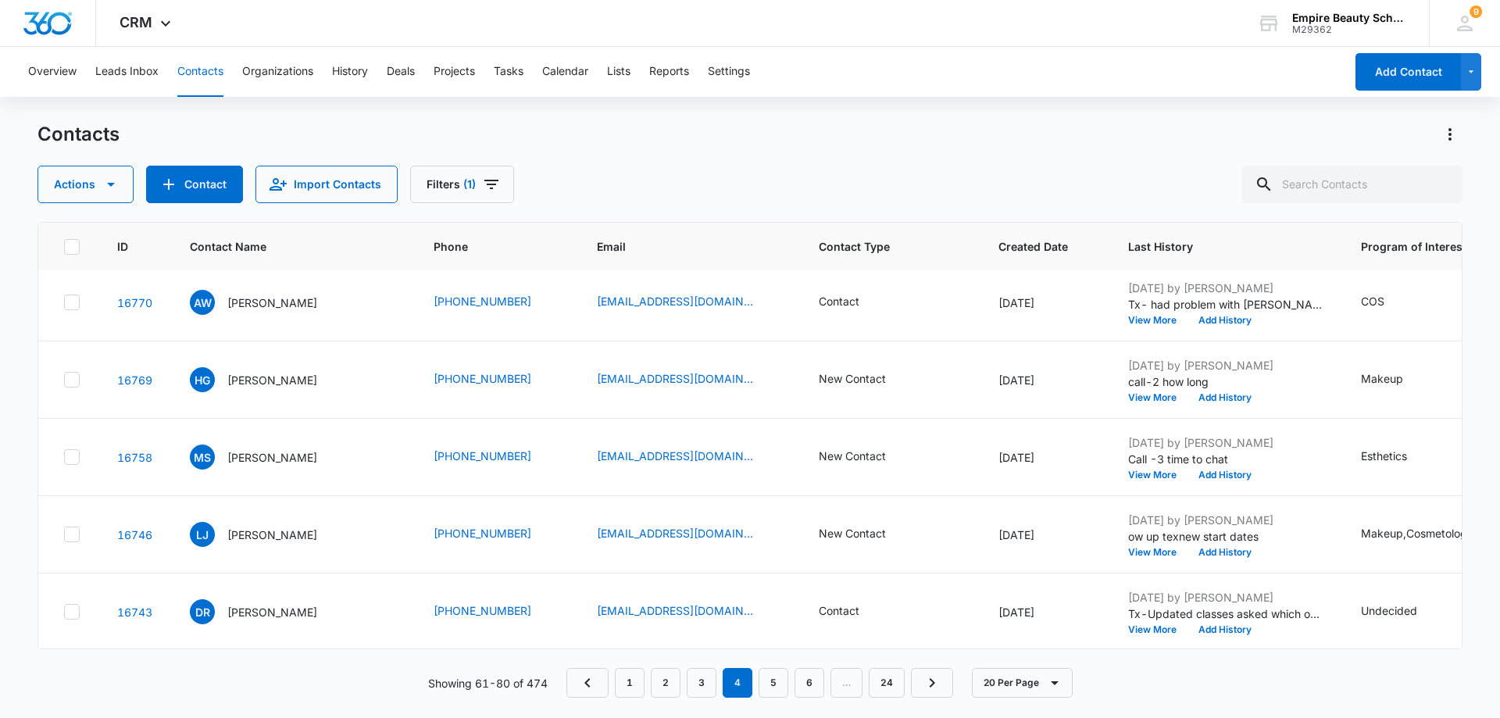
scroll to position [0, 0]
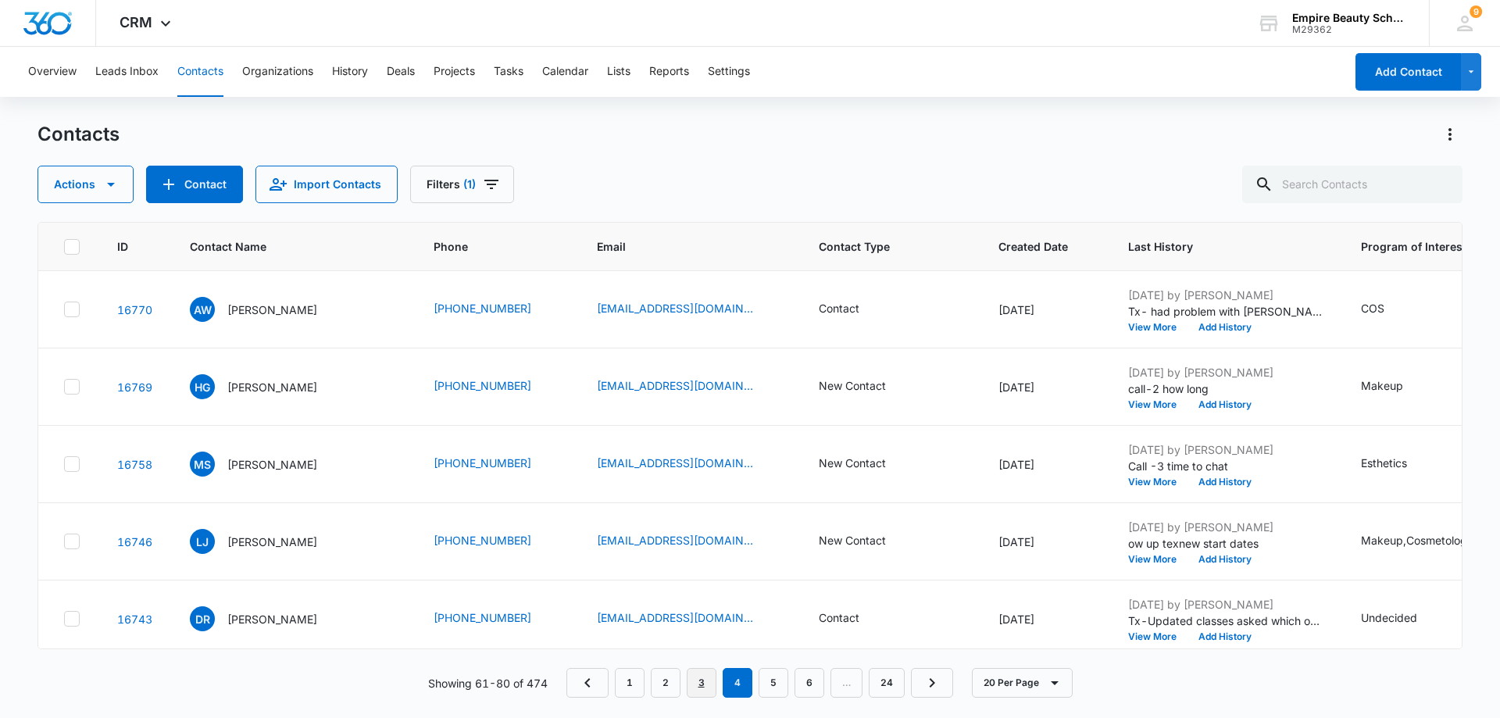
click at [705, 686] on link "3" at bounding box center [702, 683] width 30 height 30
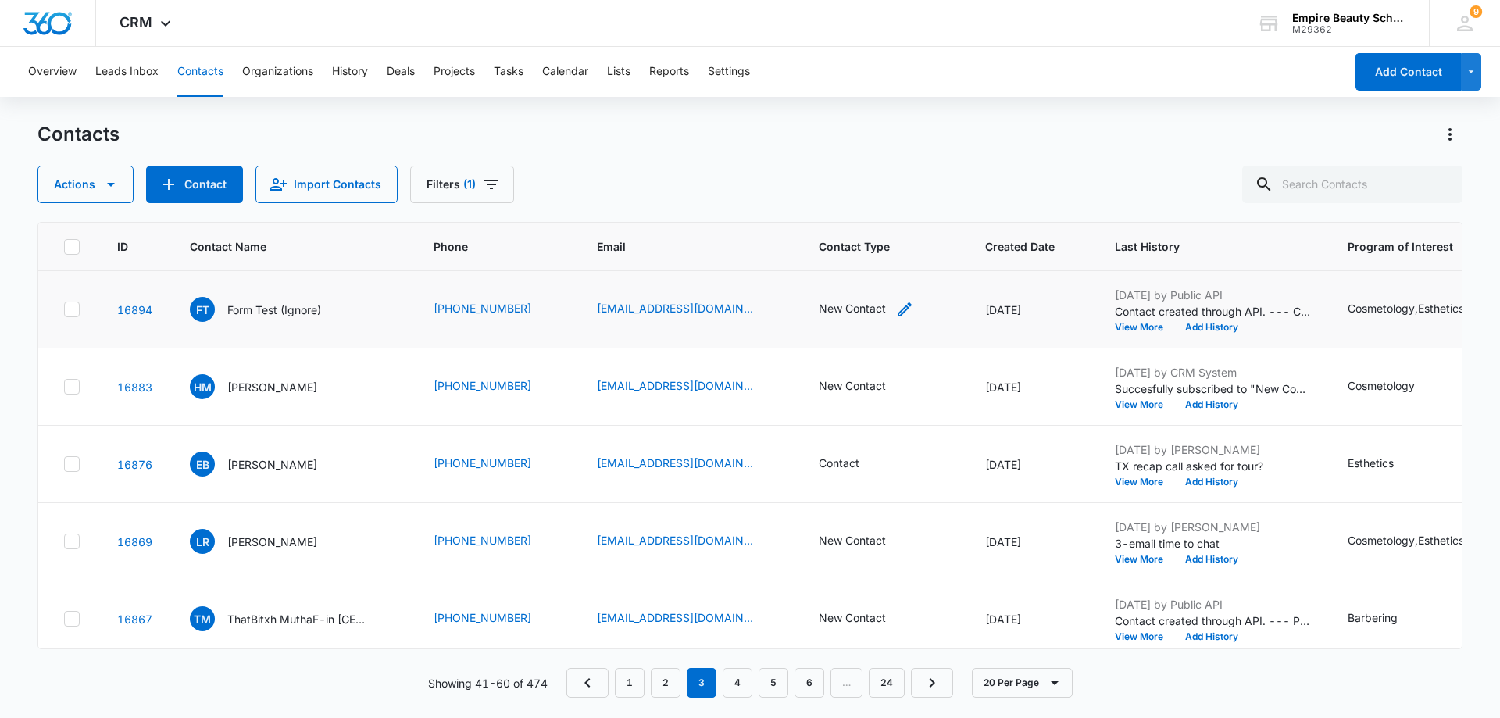
click at [862, 308] on div "New Contact" at bounding box center [866, 309] width 95 height 19
click at [849, 210] on icon "Remove New Contact" at bounding box center [853, 208] width 9 height 9
click at [881, 209] on div at bounding box center [881, 209] width 25 height 25
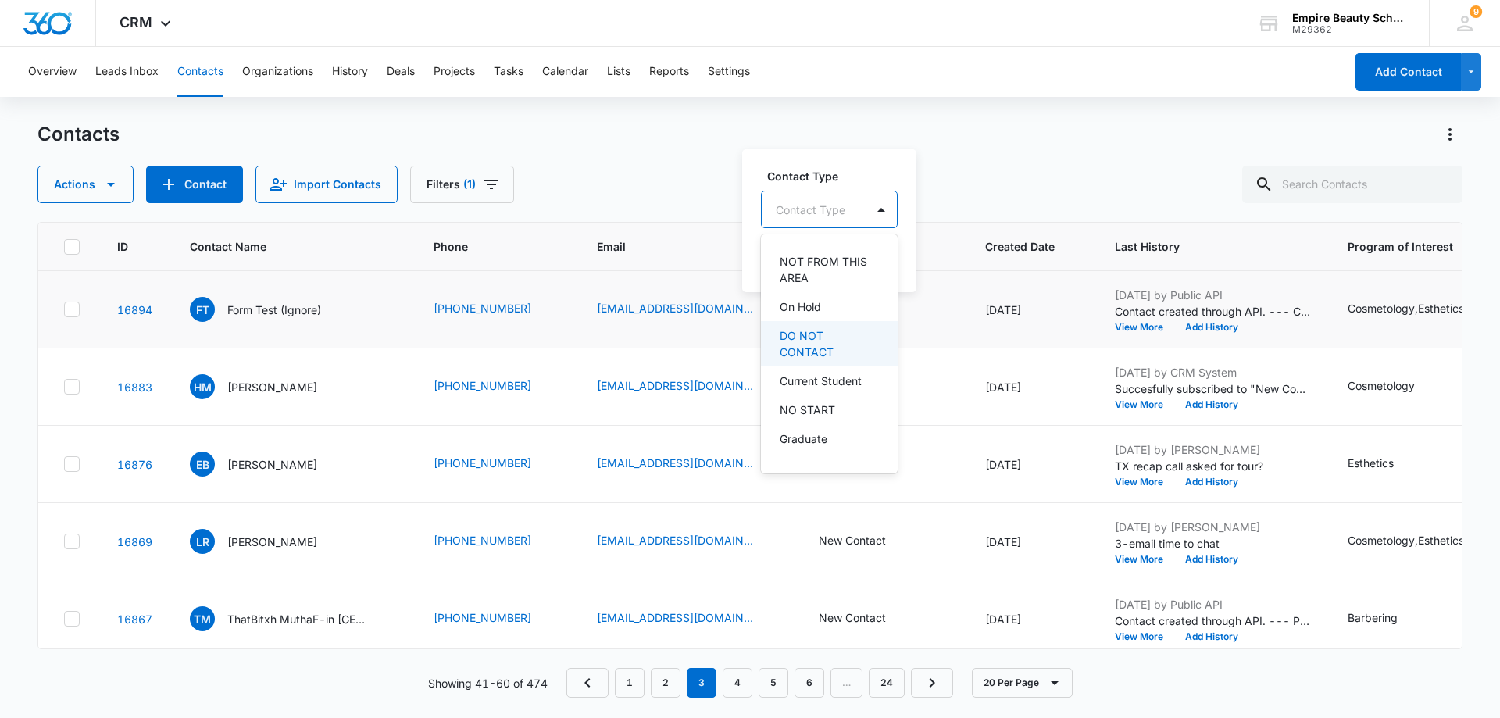
click at [824, 353] on p "DO NOT CONTACT" at bounding box center [828, 343] width 96 height 33
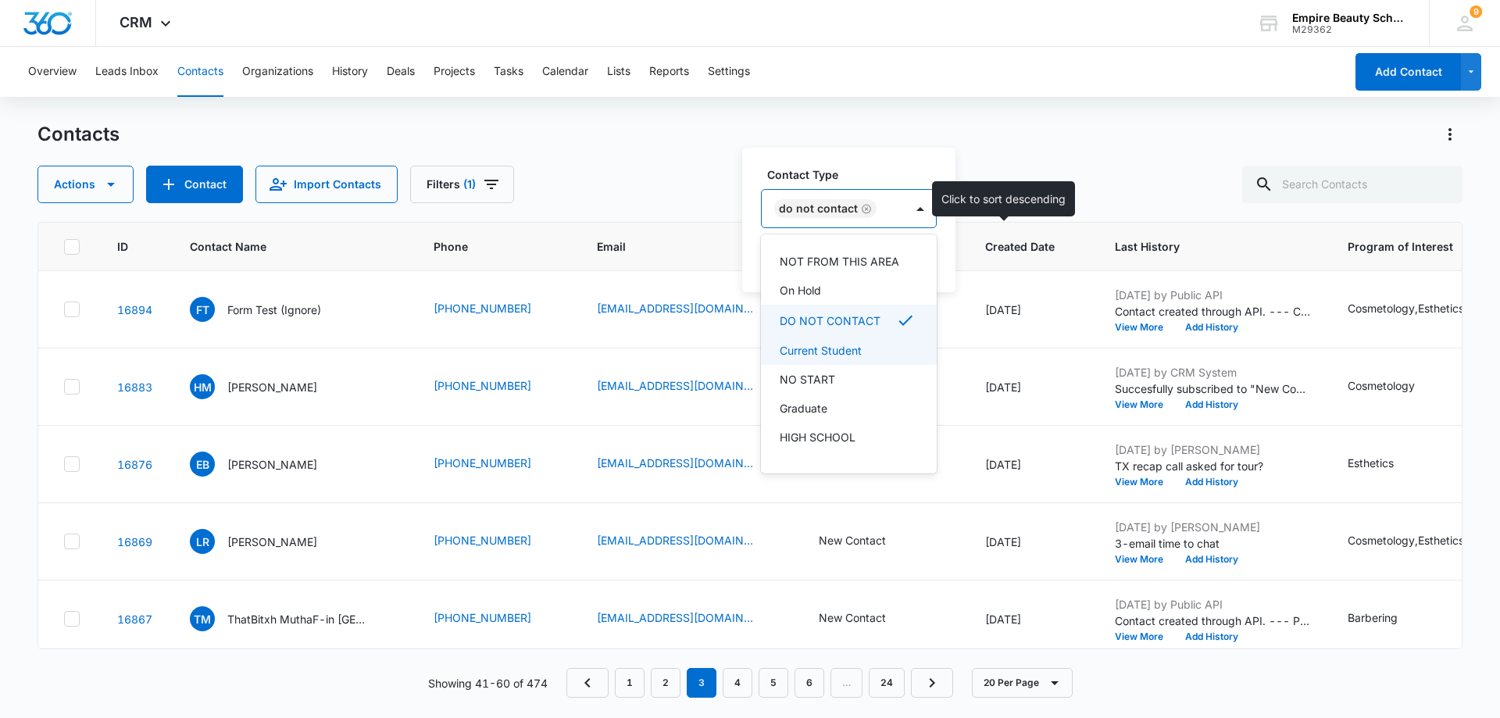
click at [982, 268] on th "Created Date" at bounding box center [1032, 247] width 130 height 48
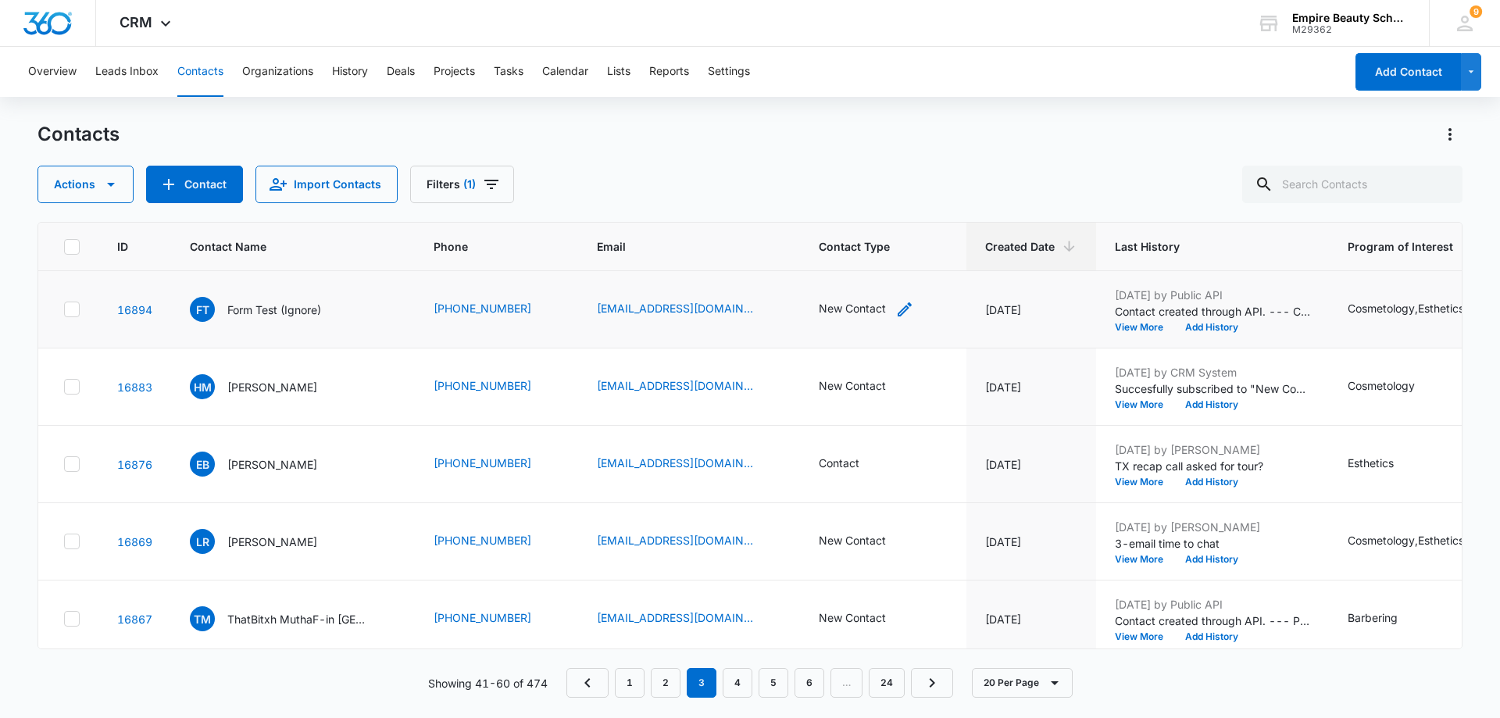
click at [864, 310] on div "New Contact" at bounding box center [866, 309] width 95 height 19
click at [895, 264] on button "Save" at bounding box center [901, 259] width 46 height 30
click at [896, 312] on icon "Contact Type - New Contact - Select to Edit Field" at bounding box center [905, 309] width 19 height 19
click at [908, 209] on div at bounding box center [908, 208] width 25 height 25
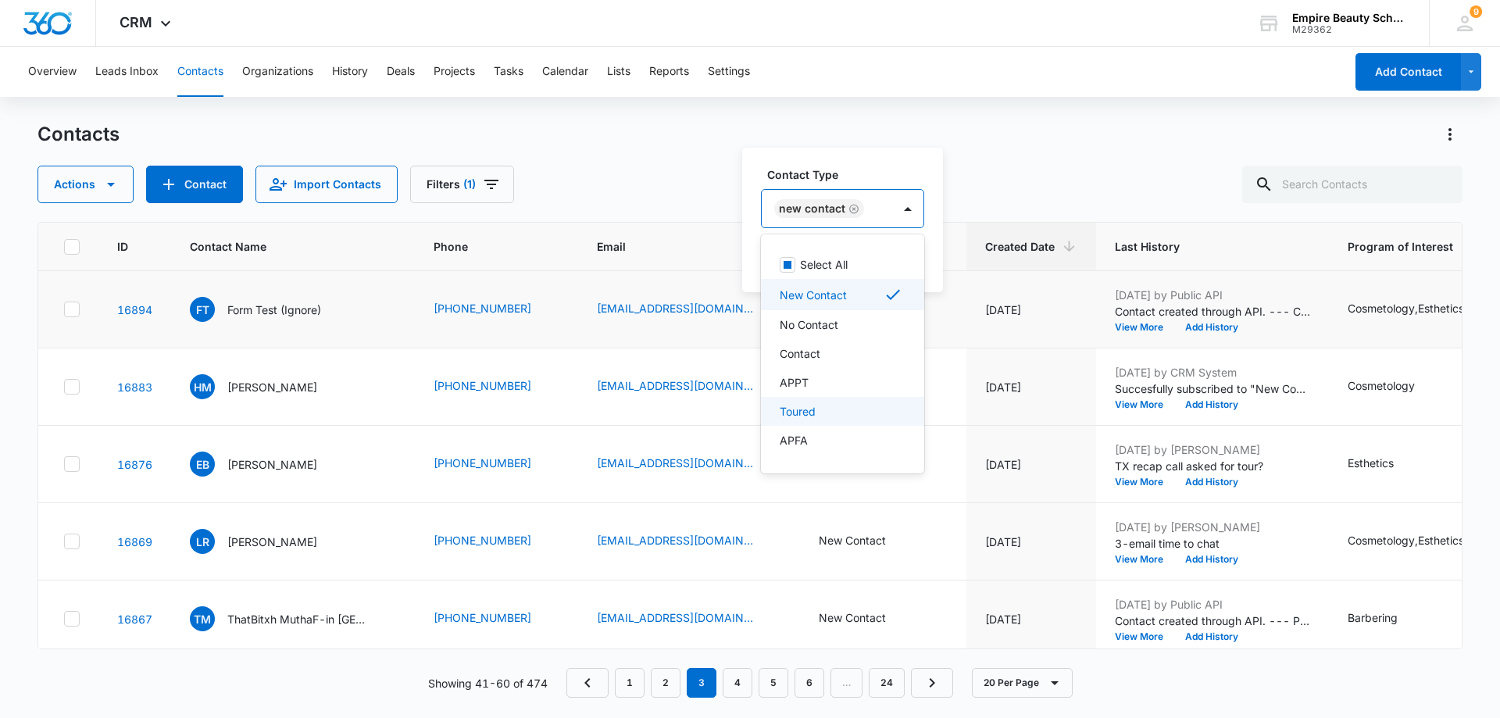
scroll to position [274, 0]
click at [869, 298] on p "DO NOT CONTACT" at bounding box center [830, 299] width 101 height 16
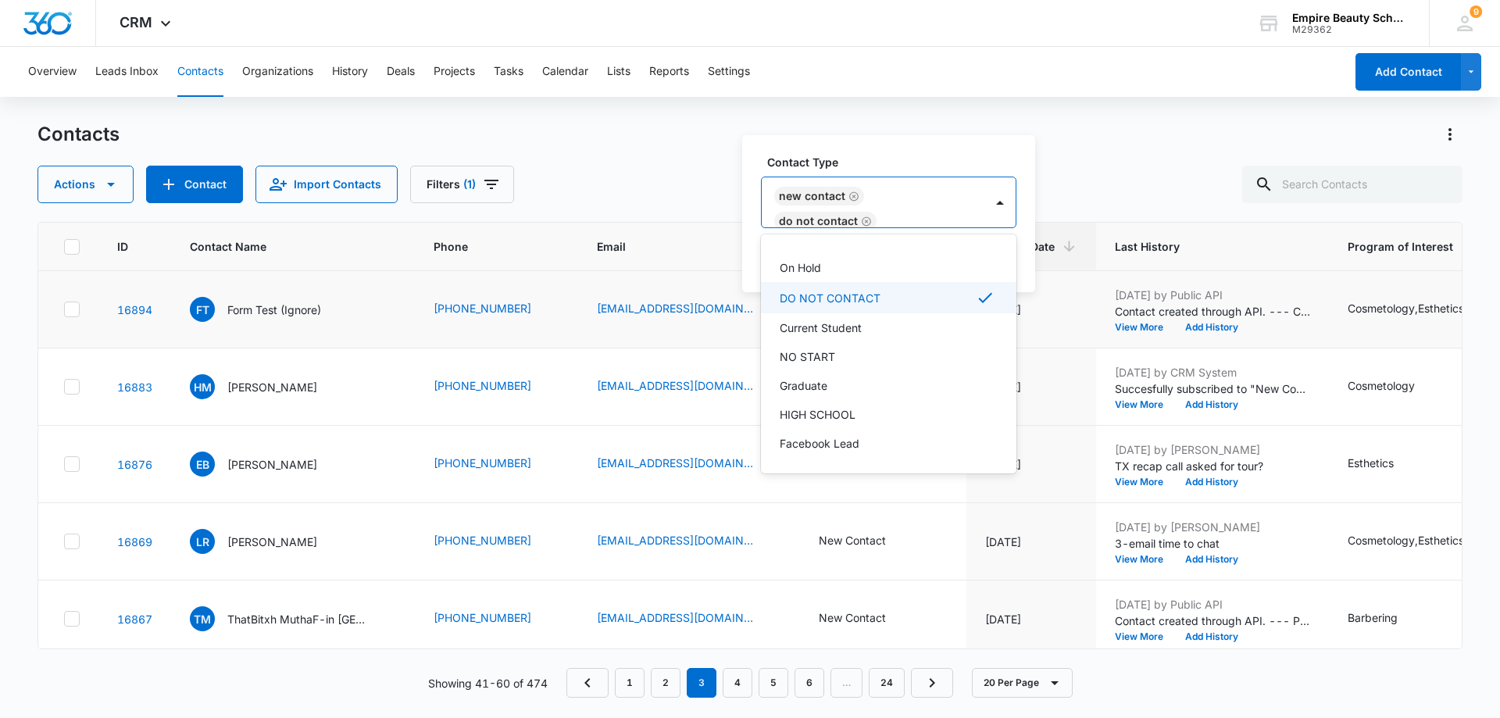
scroll to position [259, 0]
click at [853, 196] on icon "Remove New Contact" at bounding box center [853, 195] width 9 height 9
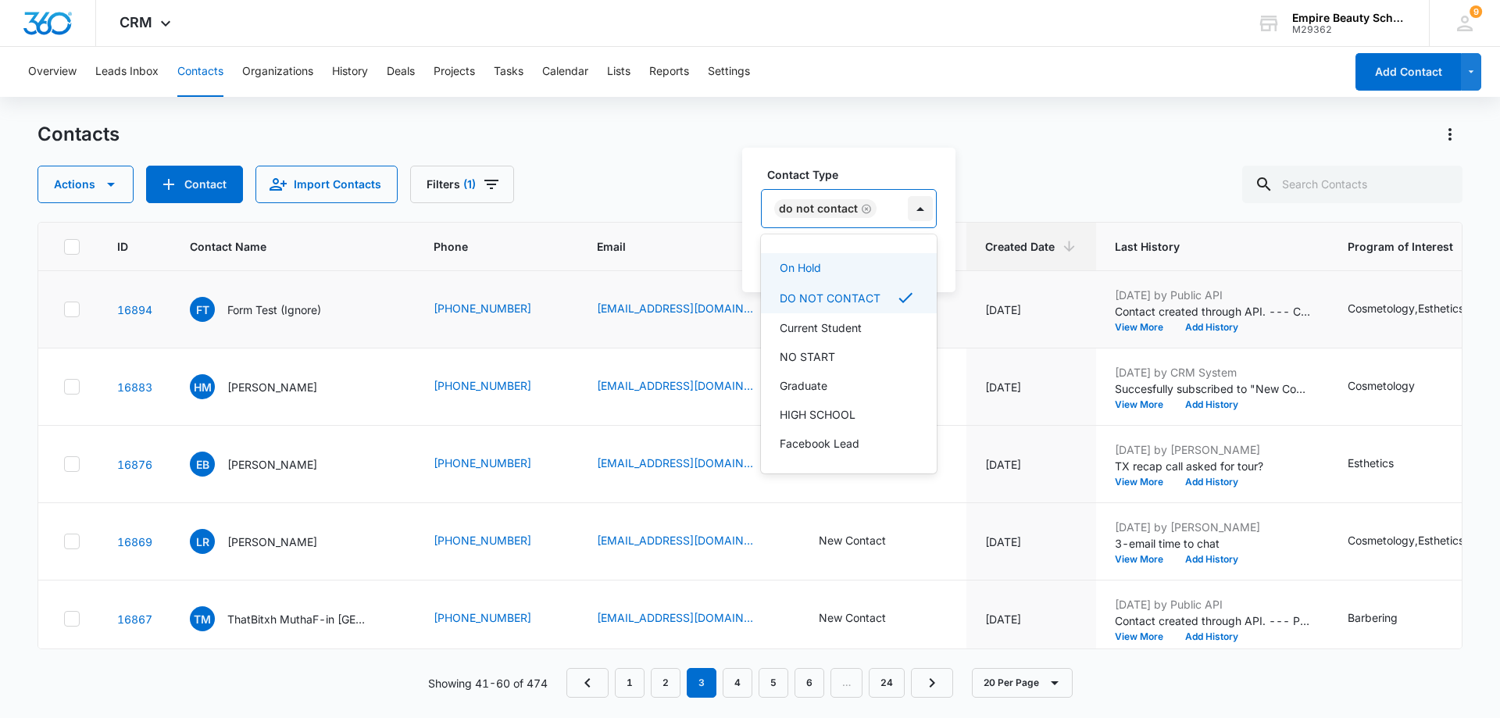
scroll to position [257, 0]
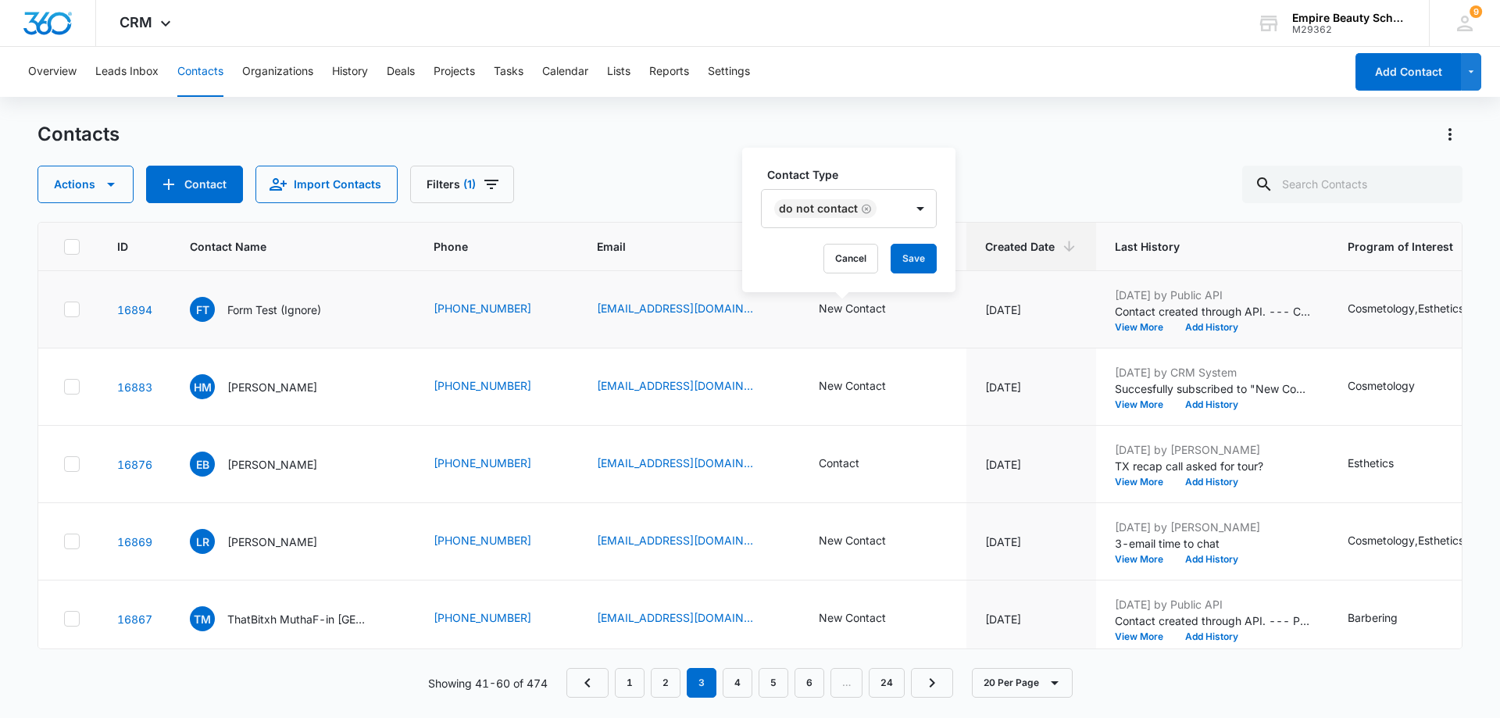
click at [939, 237] on div "Contact Type DO NOT CONTACT Cancel Save" at bounding box center [848, 220] width 213 height 145
click at [920, 258] on button "Save" at bounding box center [914, 259] width 46 height 30
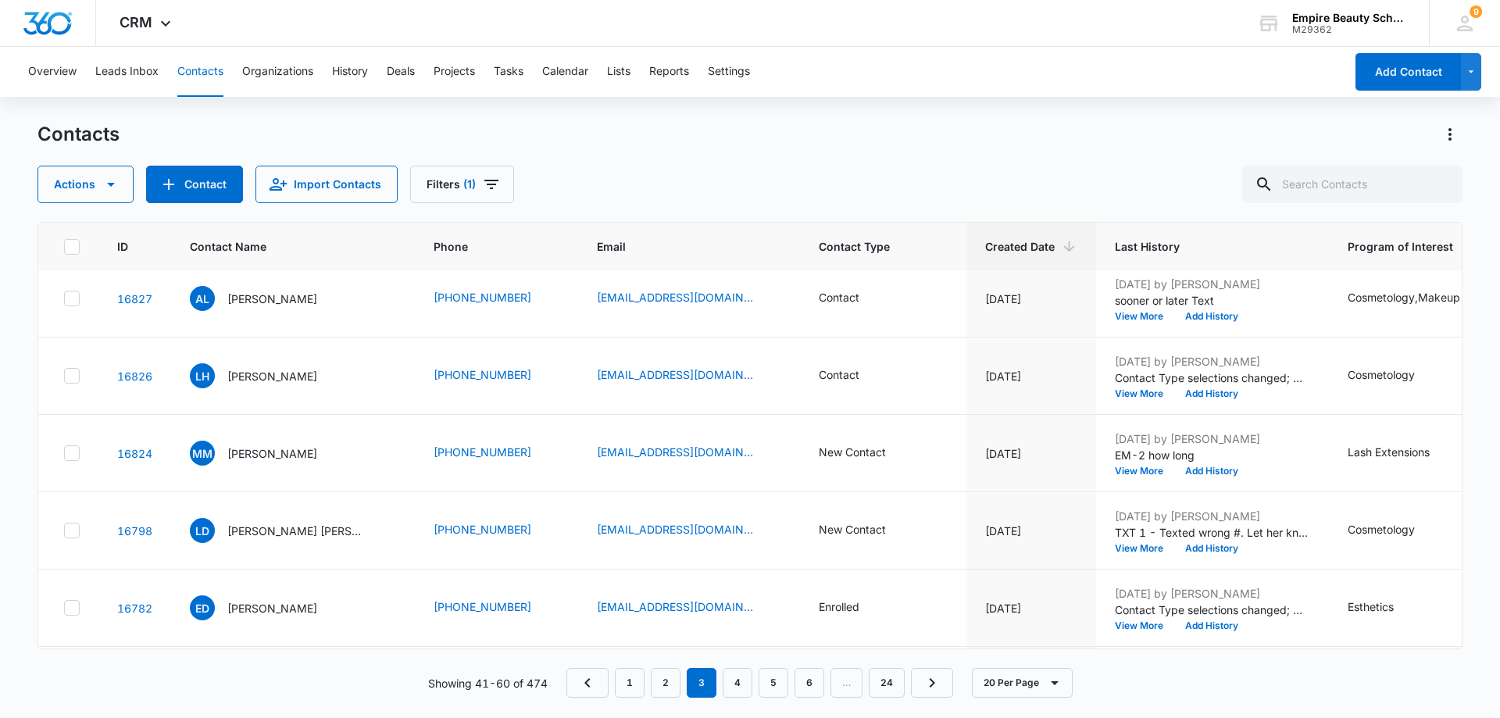
scroll to position [1181, 0]
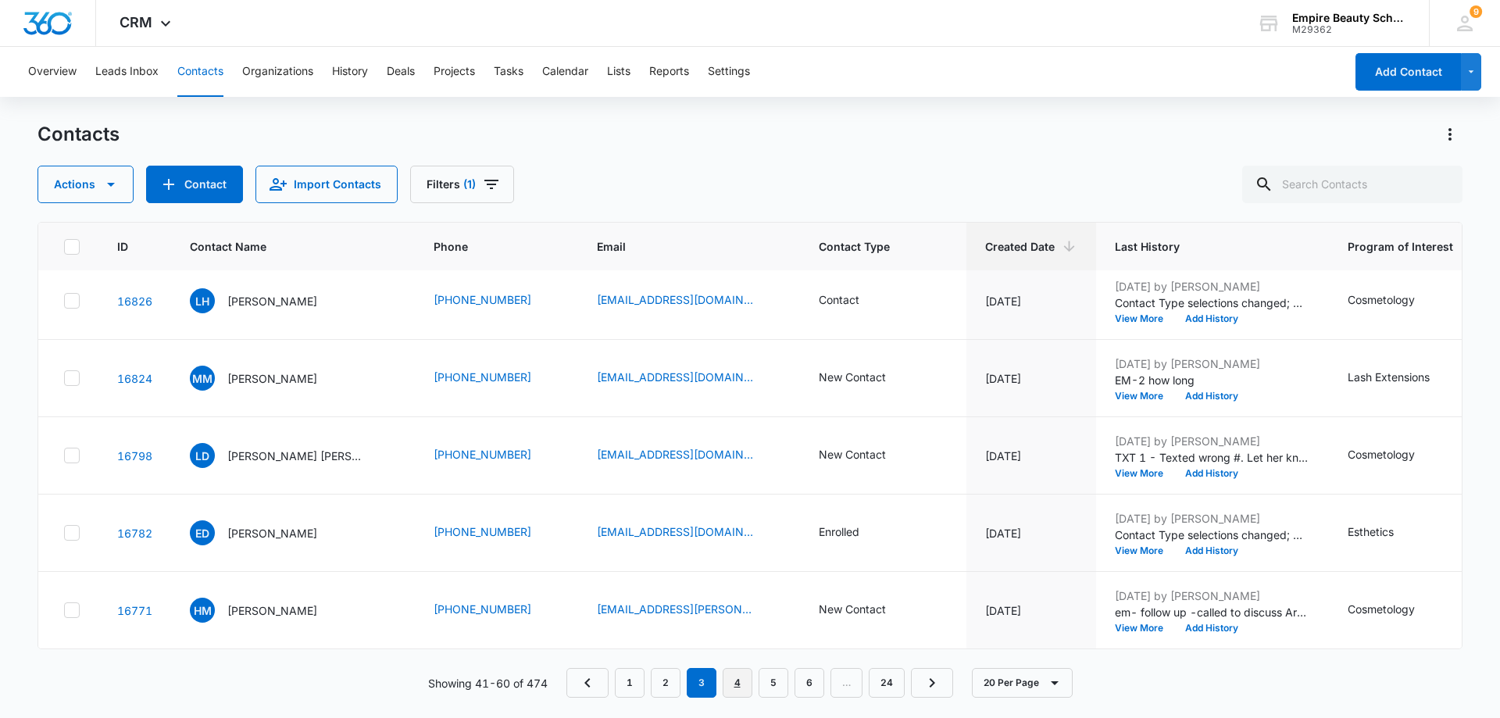
click at [743, 690] on link "4" at bounding box center [738, 683] width 30 height 30
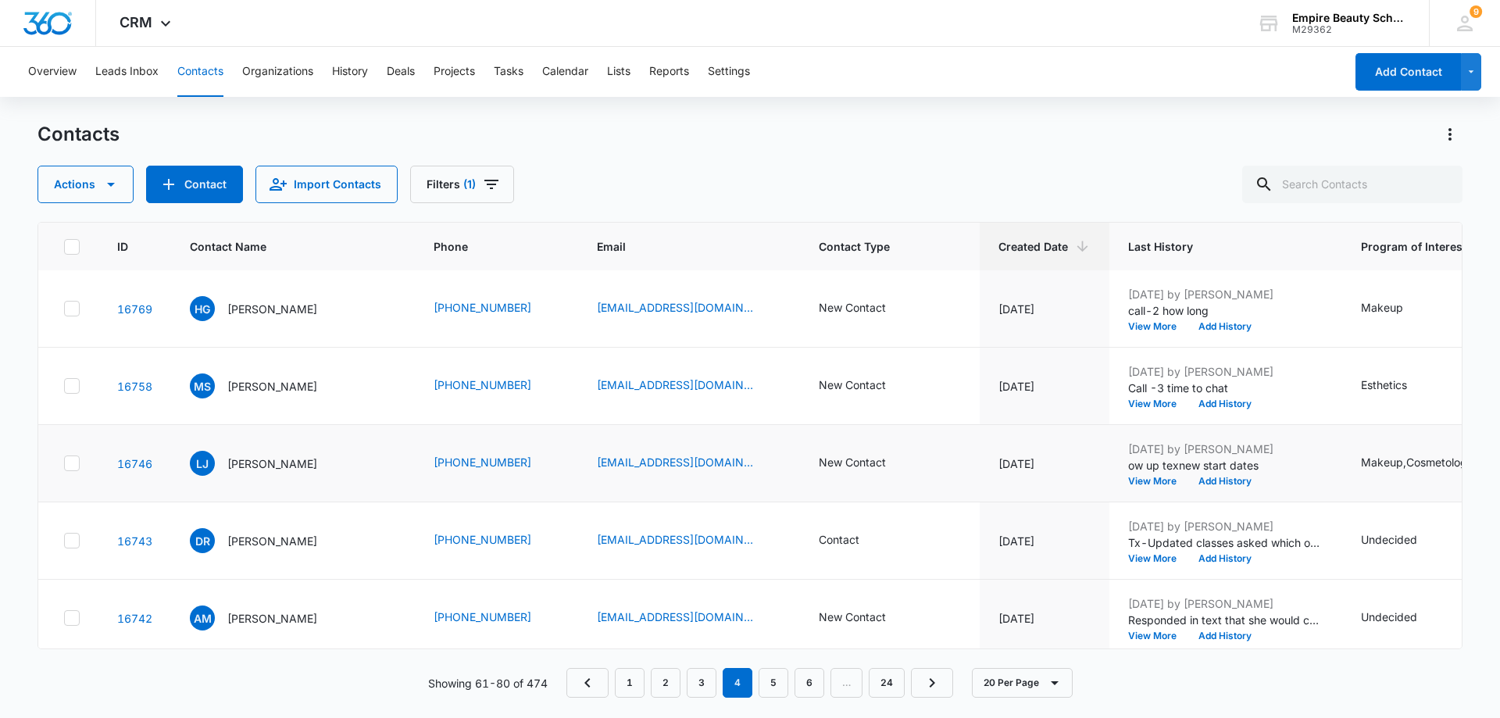
scroll to position [0, 0]
click at [1128, 563] on button "View More" at bounding box center [1157, 559] width 59 height 9
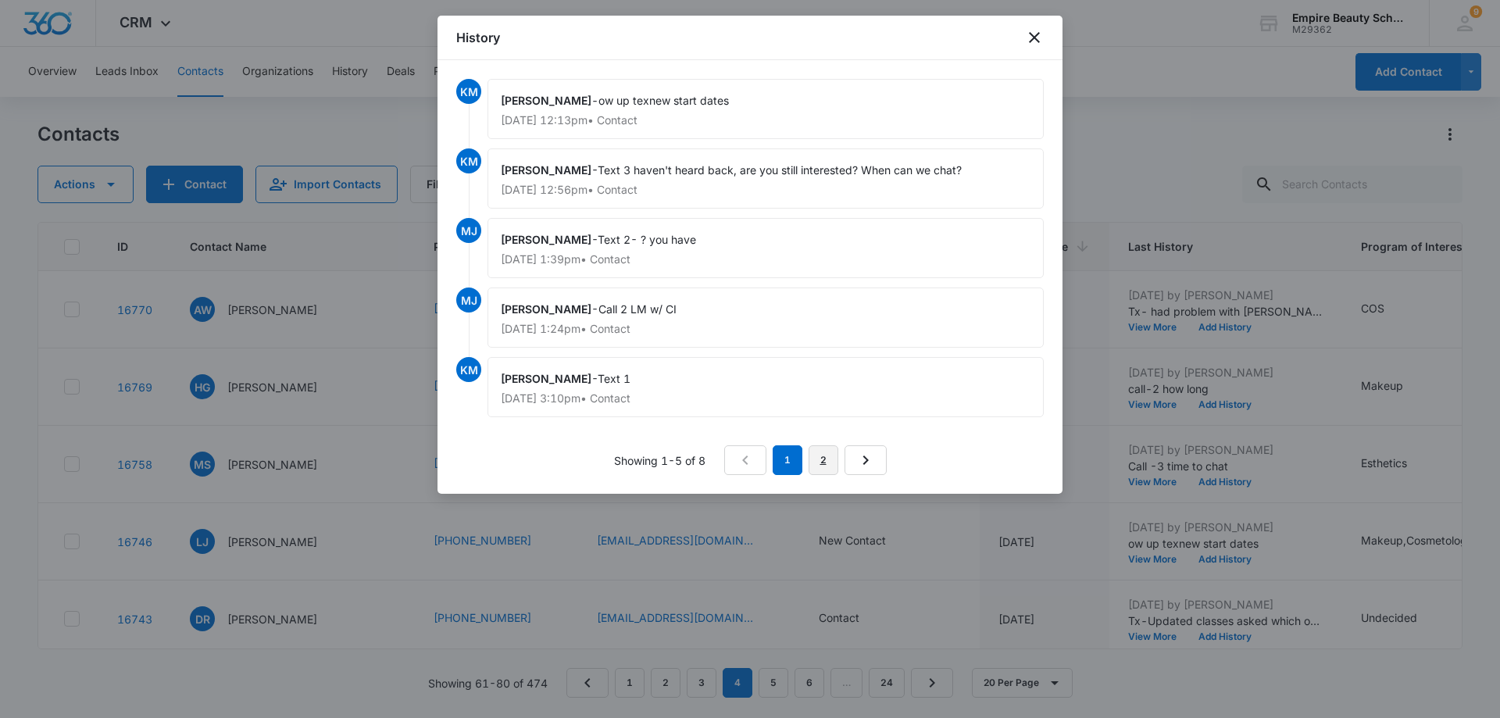
click at [825, 462] on link "2" at bounding box center [824, 460] width 30 height 30
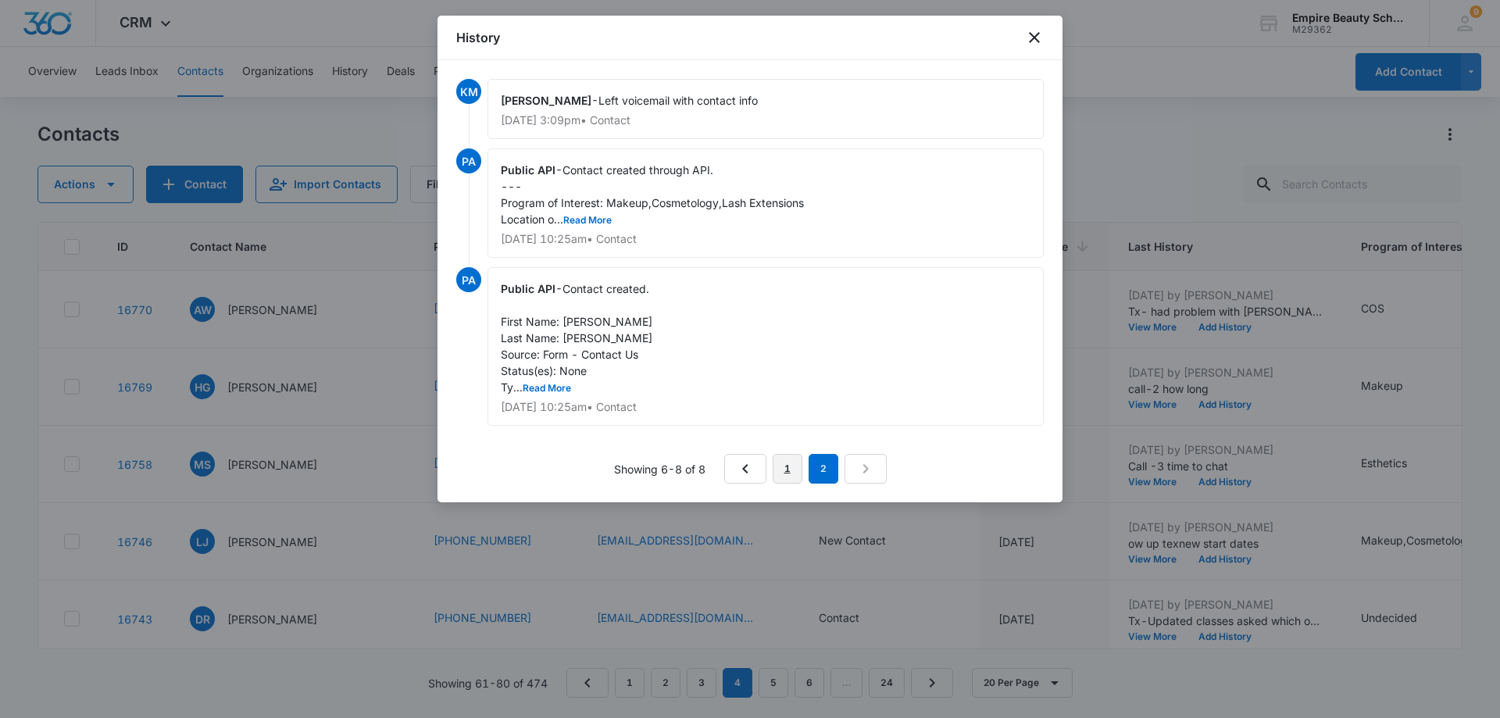
click at [792, 470] on link "1" at bounding box center [788, 469] width 30 height 30
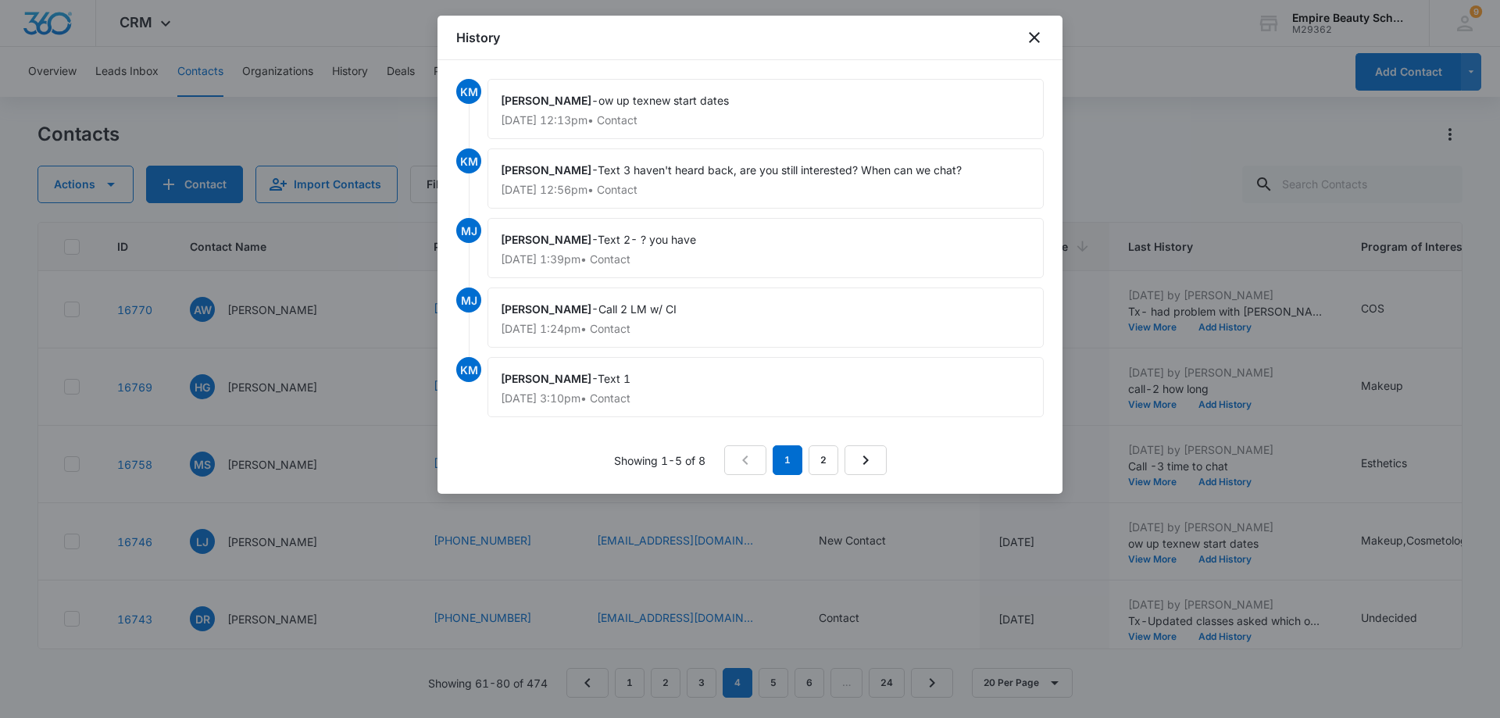
click at [1046, 44] on div "History" at bounding box center [750, 38] width 625 height 45
click at [1035, 39] on icon "close" at bounding box center [1034, 37] width 19 height 19
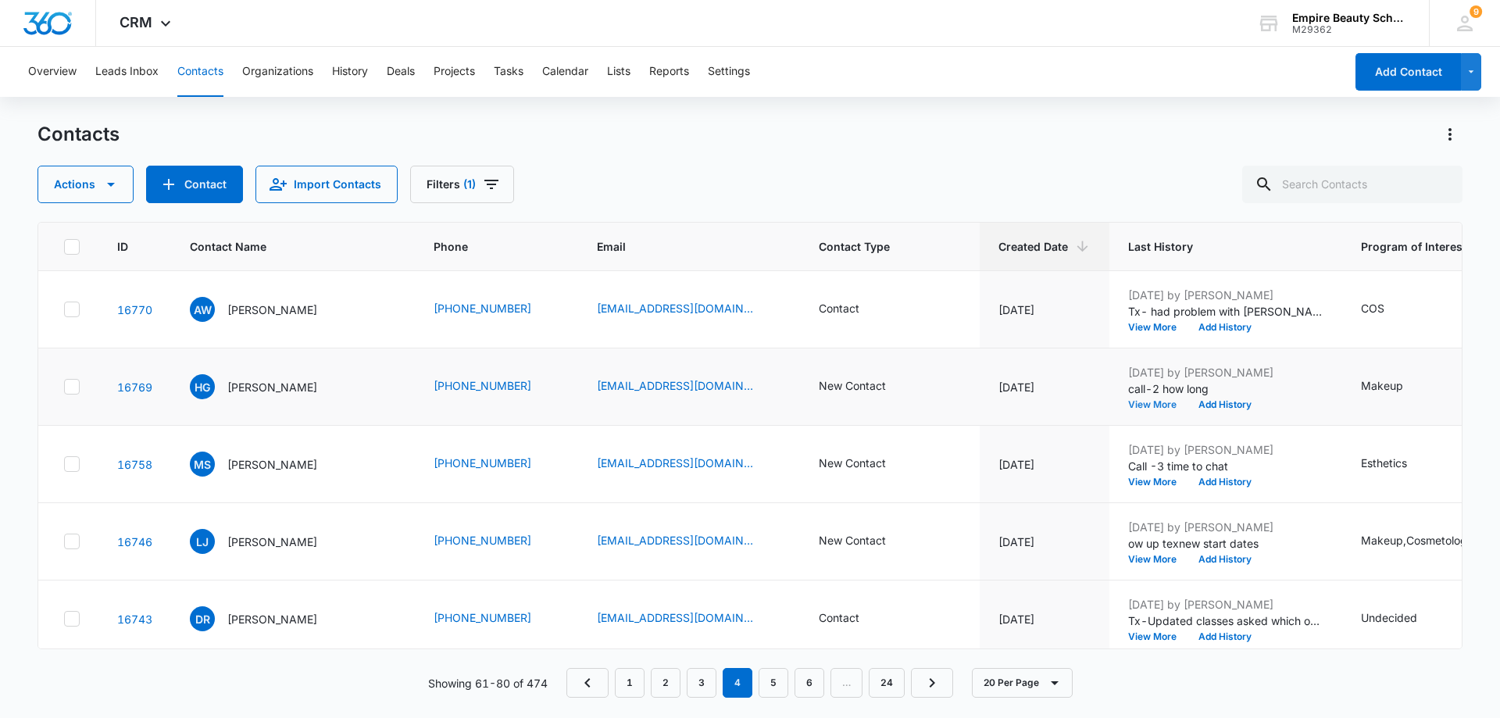
click at [1128, 406] on button "View More" at bounding box center [1157, 404] width 59 height 9
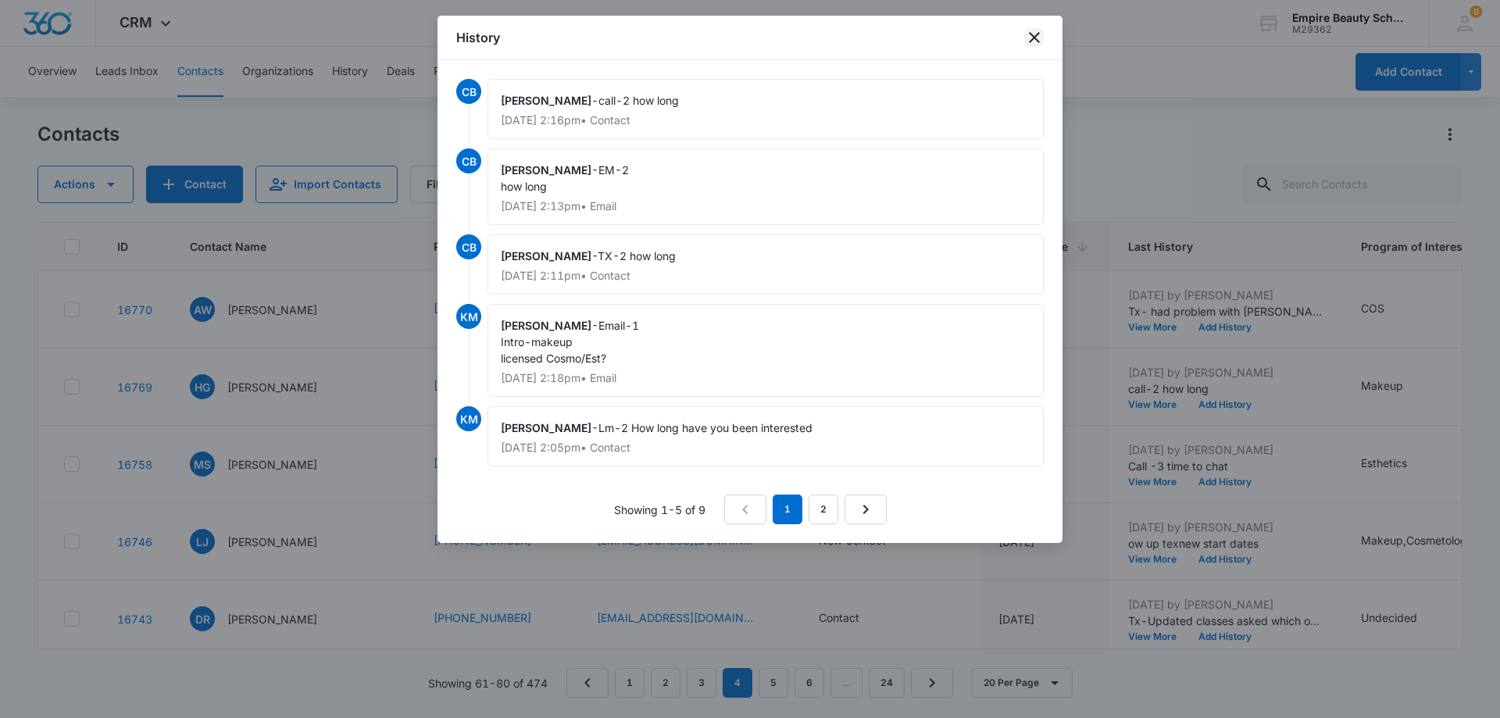
click at [1033, 34] on icon "close" at bounding box center [1034, 37] width 19 height 19
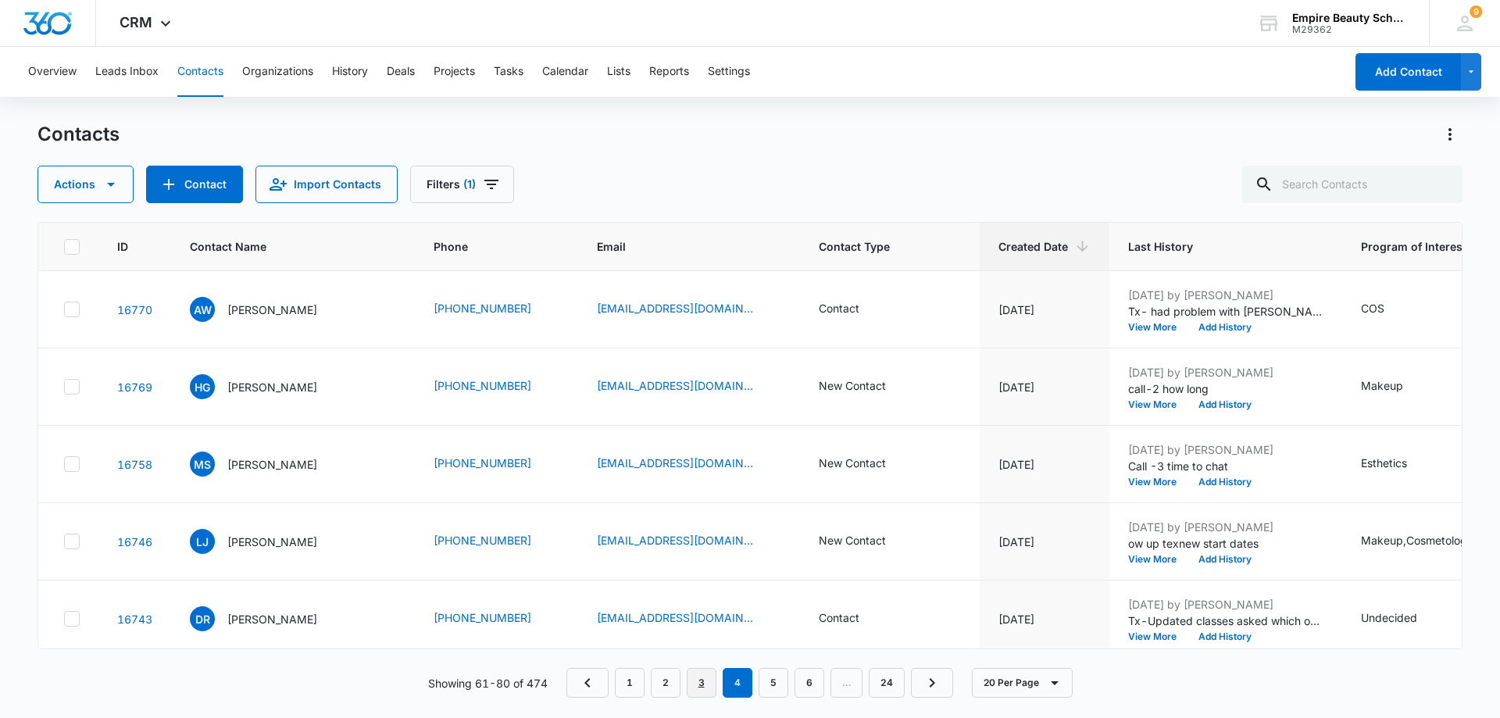
click at [705, 684] on link "3" at bounding box center [702, 683] width 30 height 30
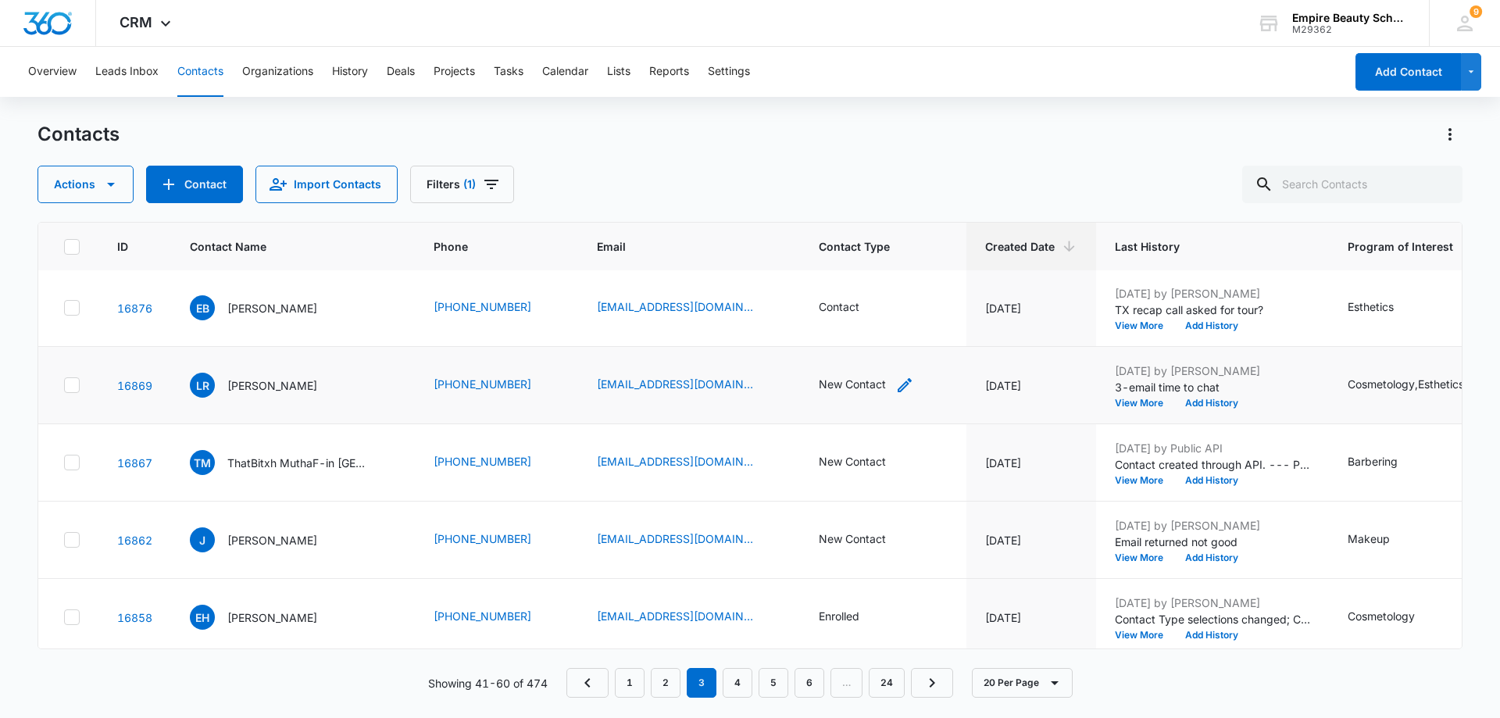
scroll to position [78, 0]
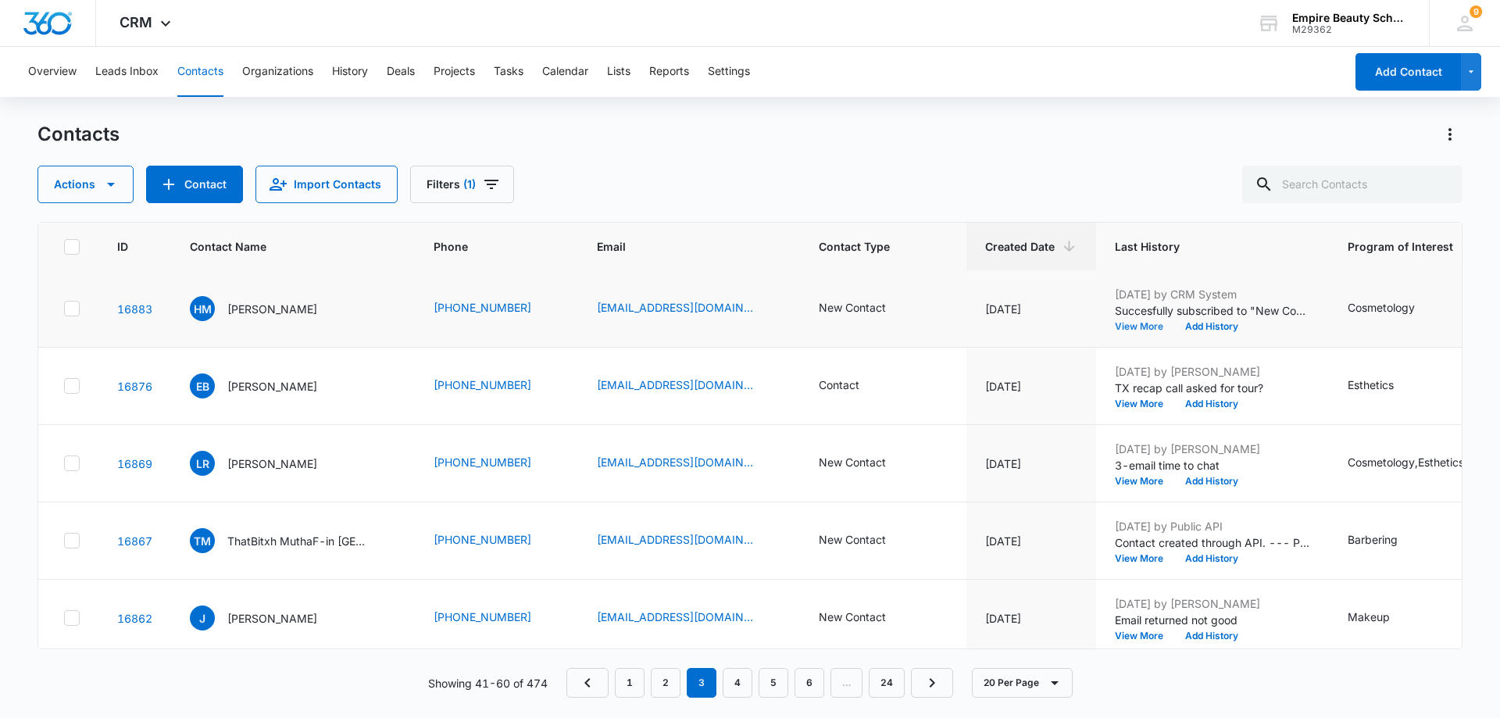
click at [1118, 327] on button "View More" at bounding box center [1144, 326] width 59 height 9
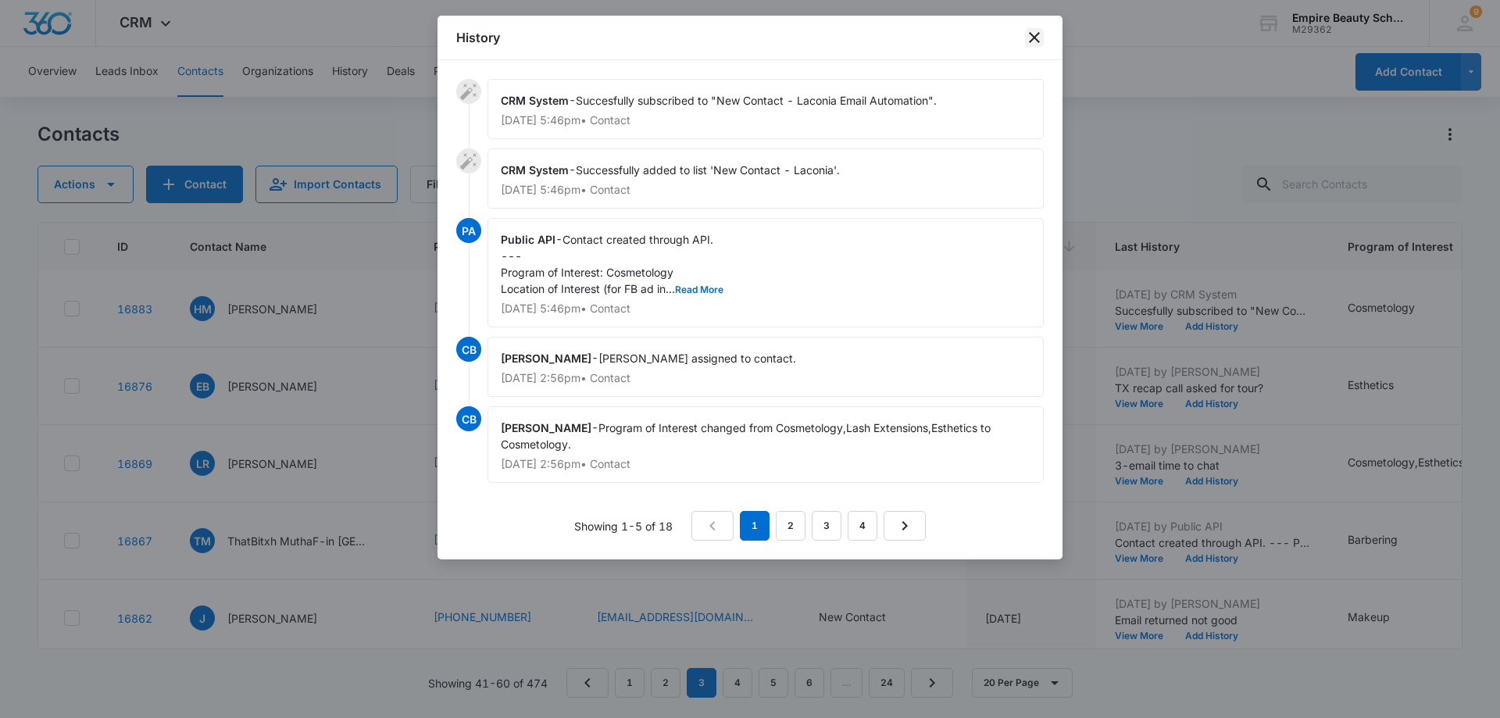
click at [1032, 38] on icon "close" at bounding box center [1034, 37] width 19 height 19
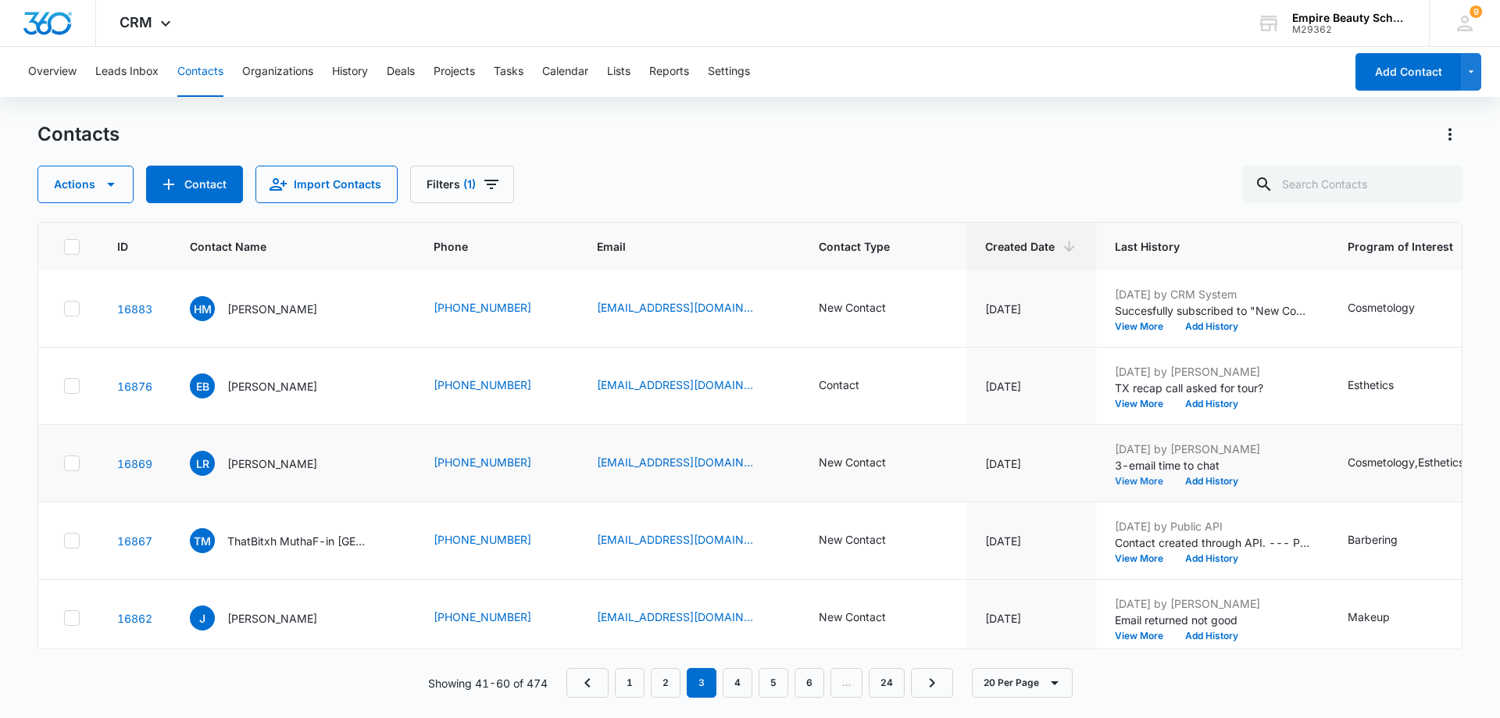
click at [1115, 478] on button "View More" at bounding box center [1144, 481] width 59 height 9
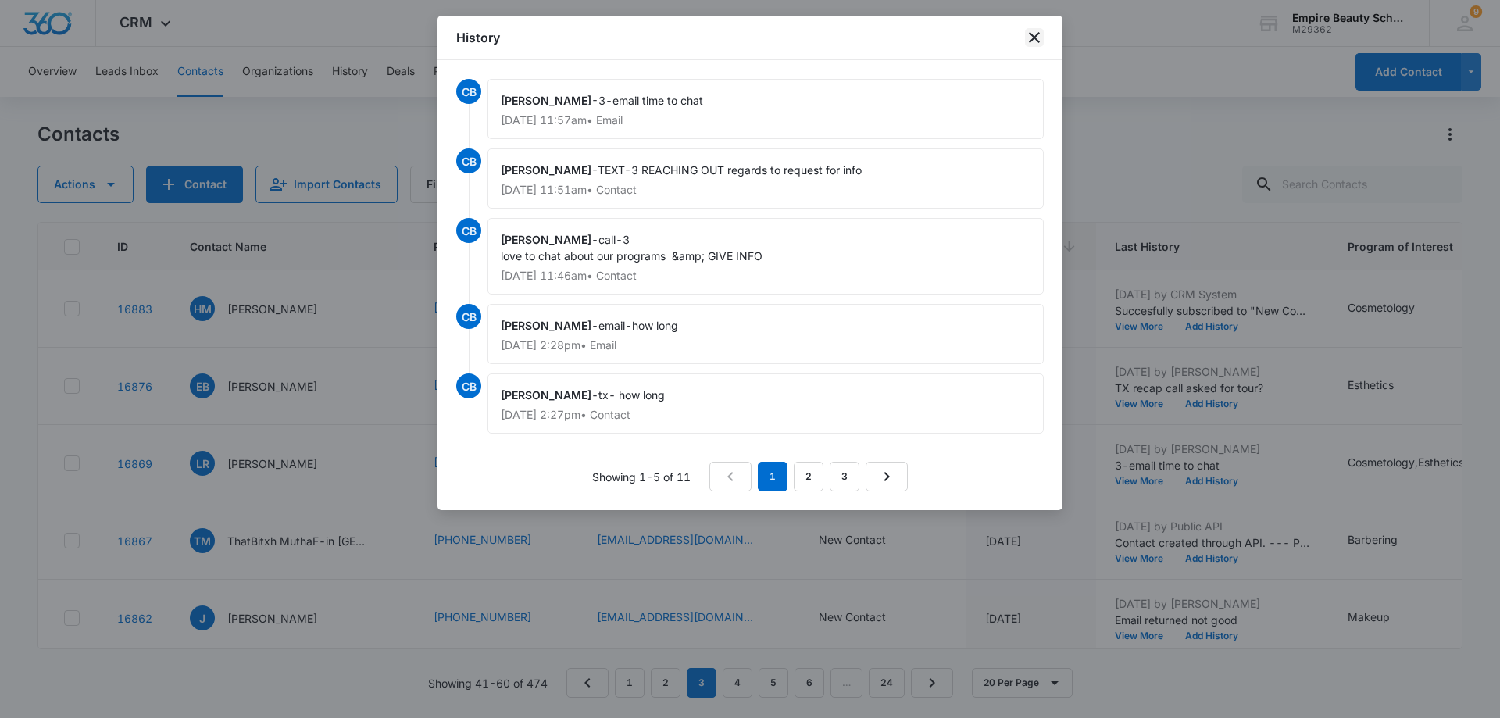
click at [1041, 40] on icon "close" at bounding box center [1034, 37] width 19 height 19
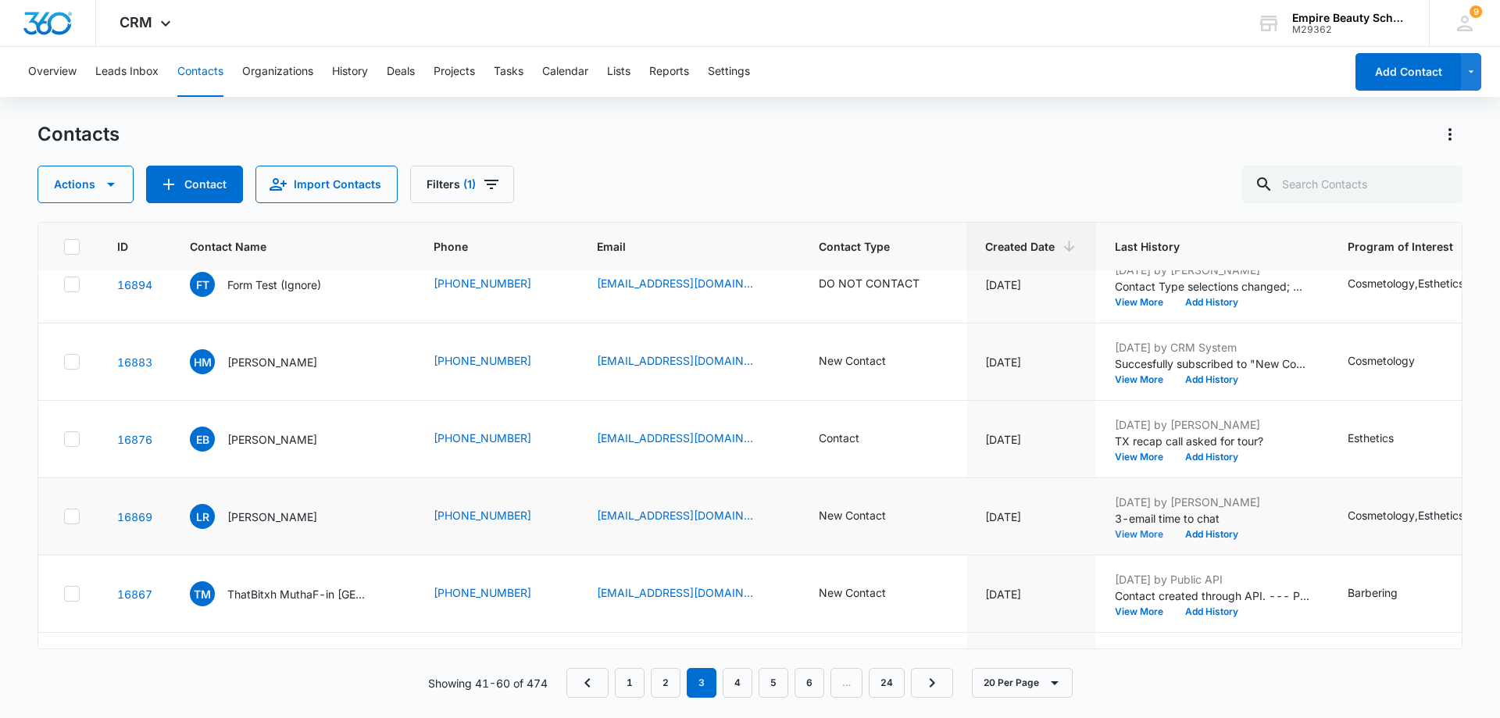
scroll to position [0, 0]
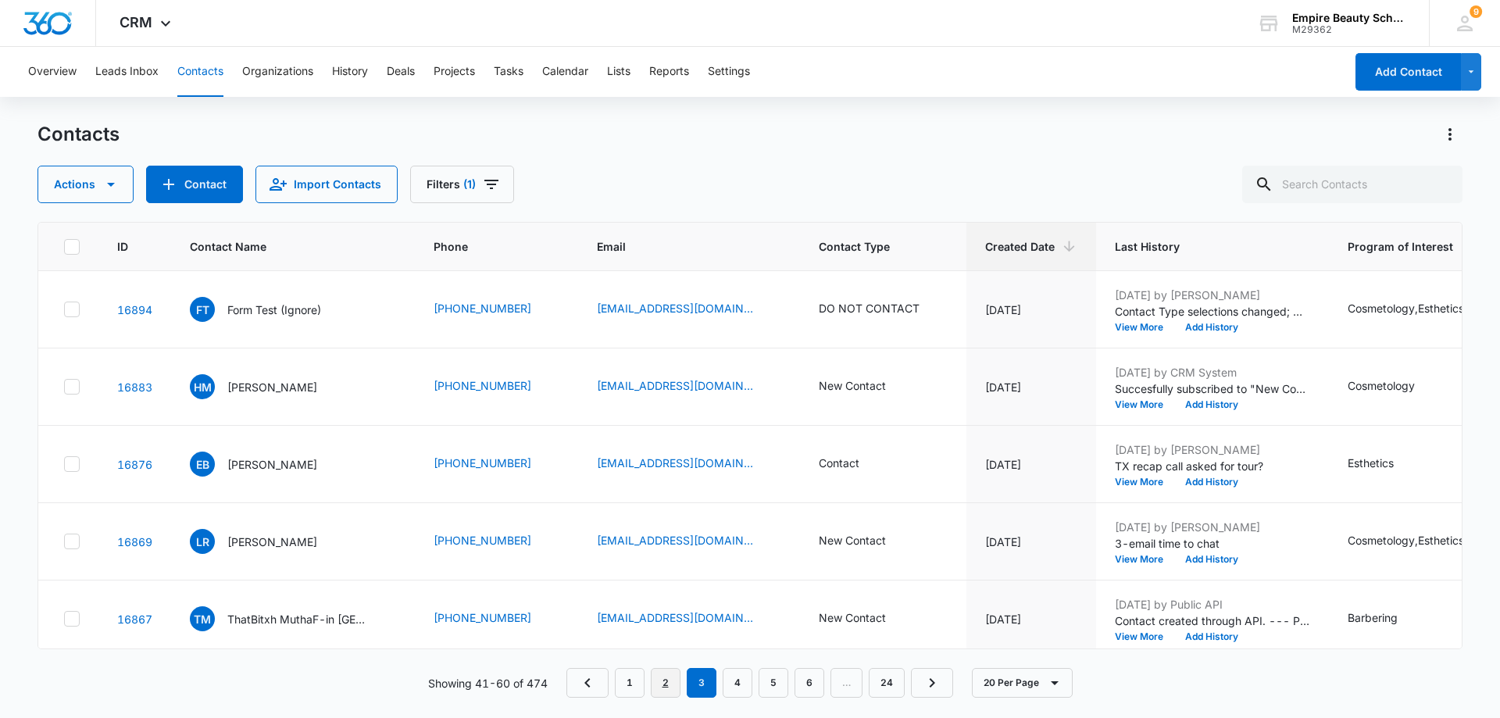
click at [667, 684] on link "2" at bounding box center [666, 683] width 30 height 30
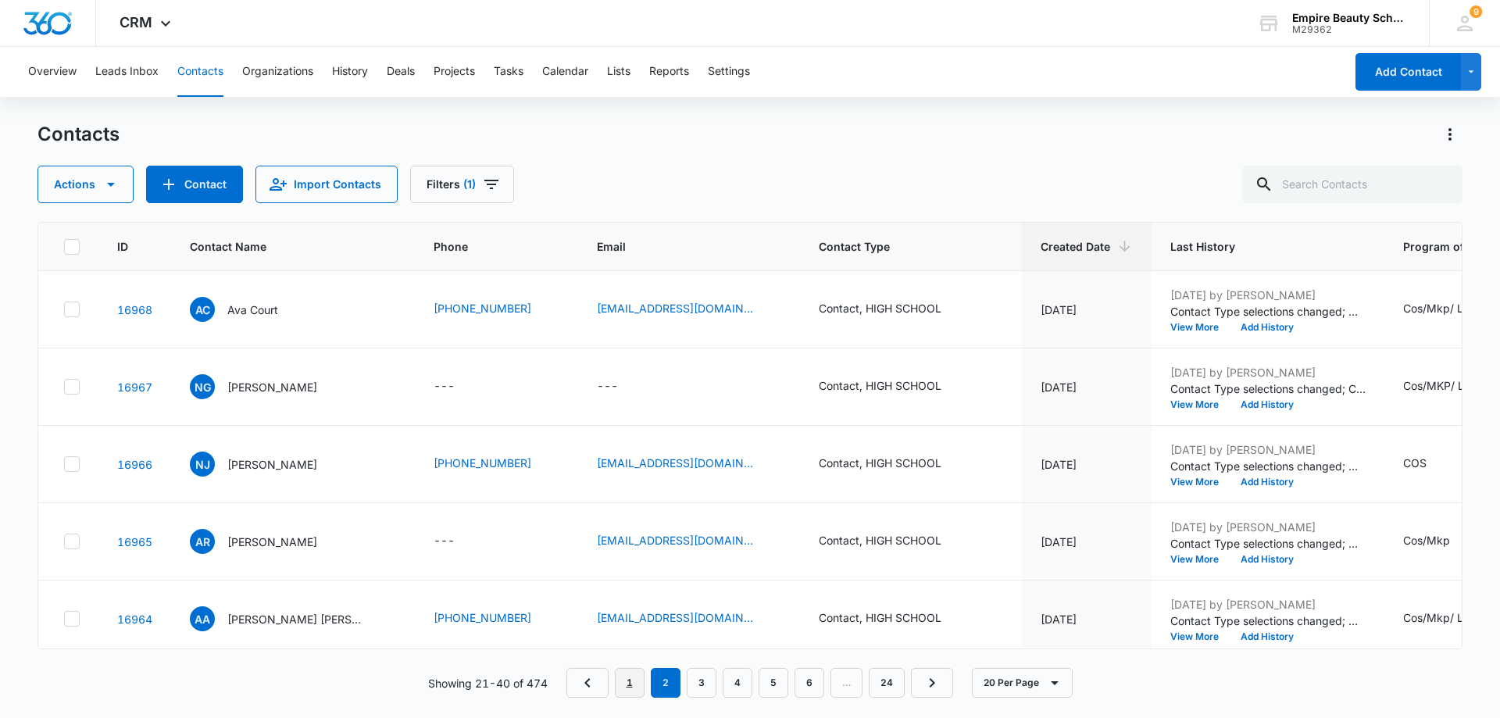
click at [638, 681] on link "1" at bounding box center [630, 683] width 30 height 30
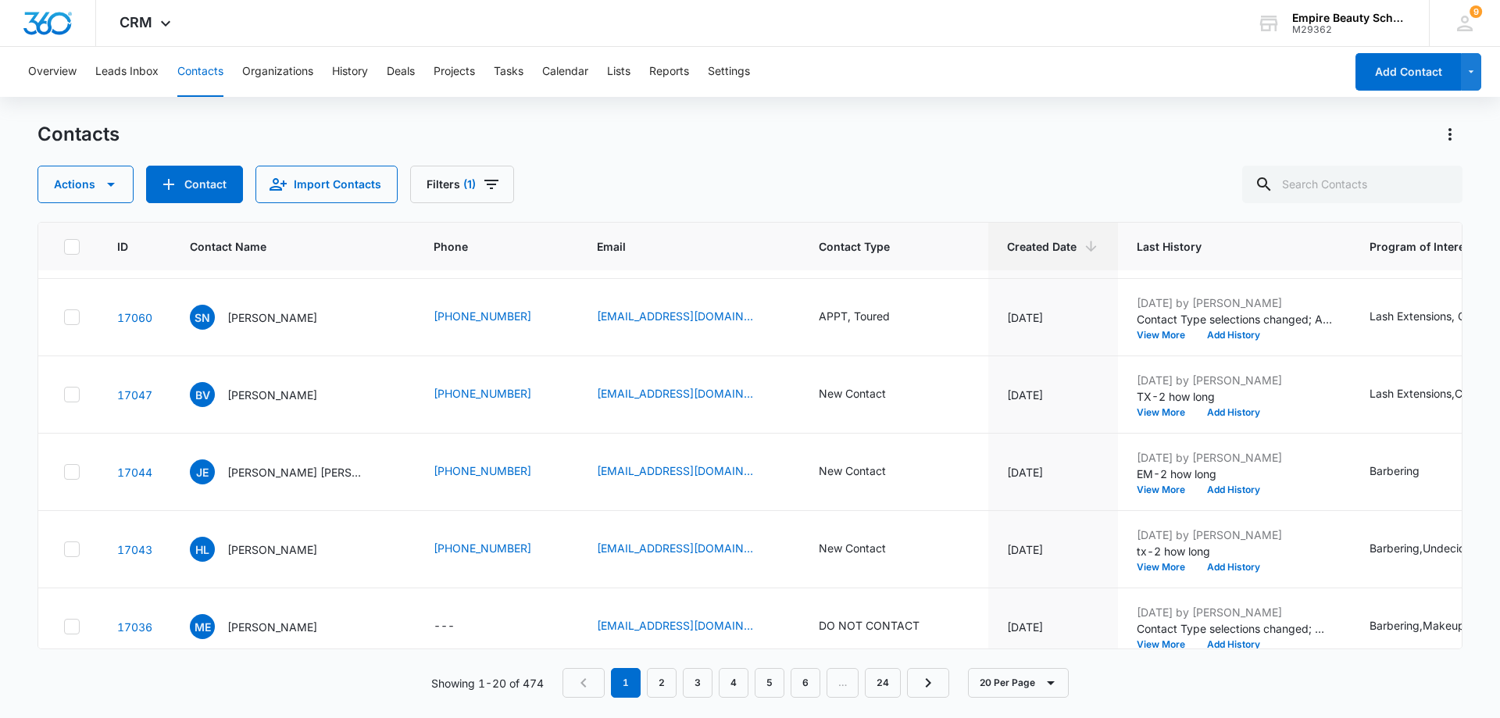
scroll to position [156, 0]
